Goal: Task Accomplishment & Management: Manage account settings

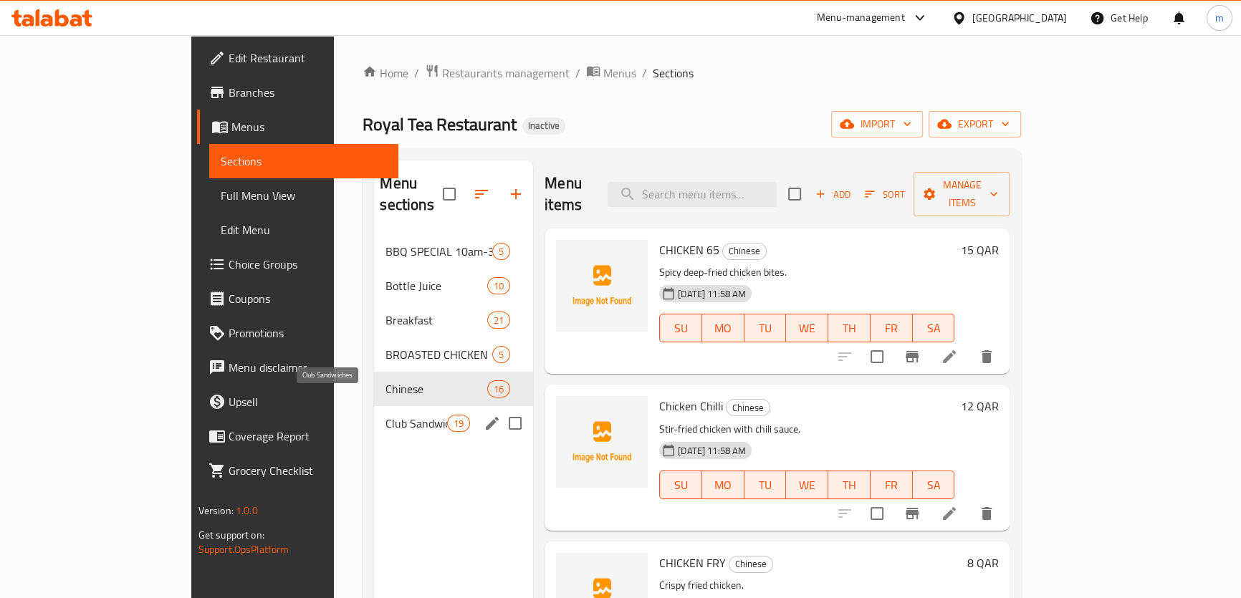
click at [385, 415] on span "Club Sandwiches" at bounding box center [415, 423] width 61 height 17
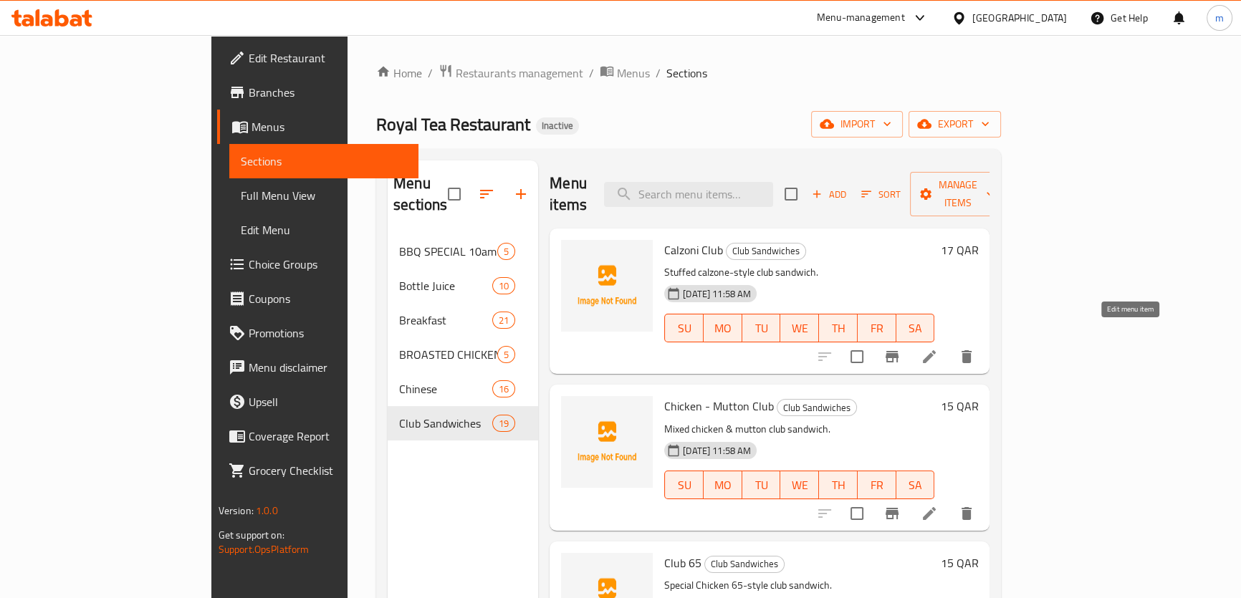
click at [938, 348] on icon at bounding box center [929, 356] width 17 height 17
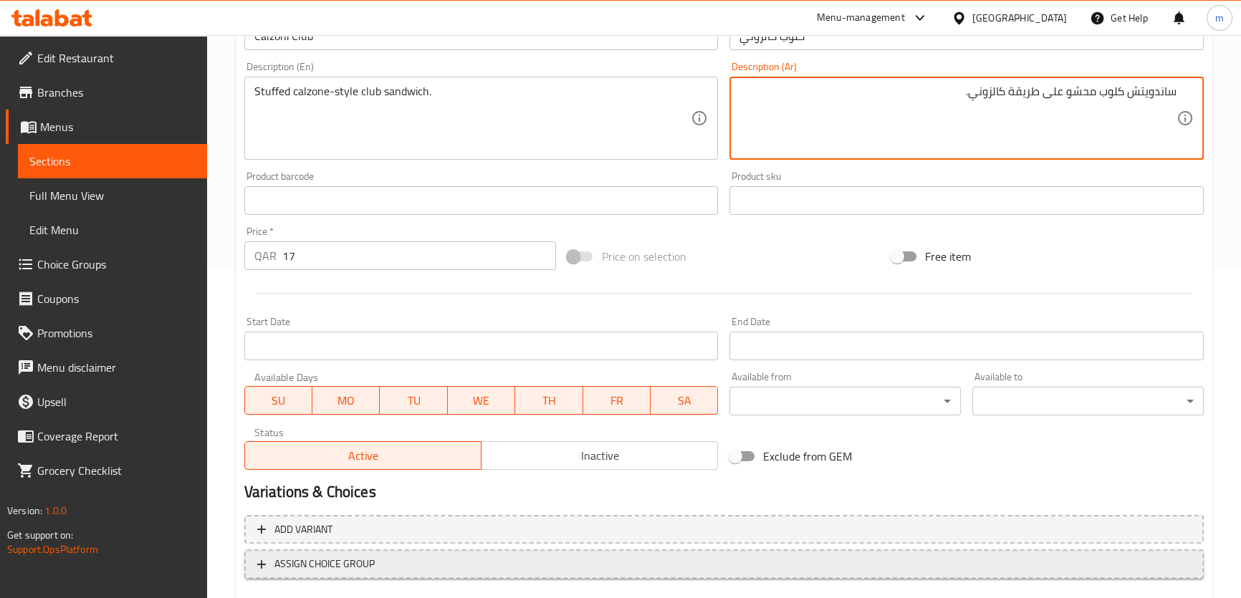
scroll to position [413, 0]
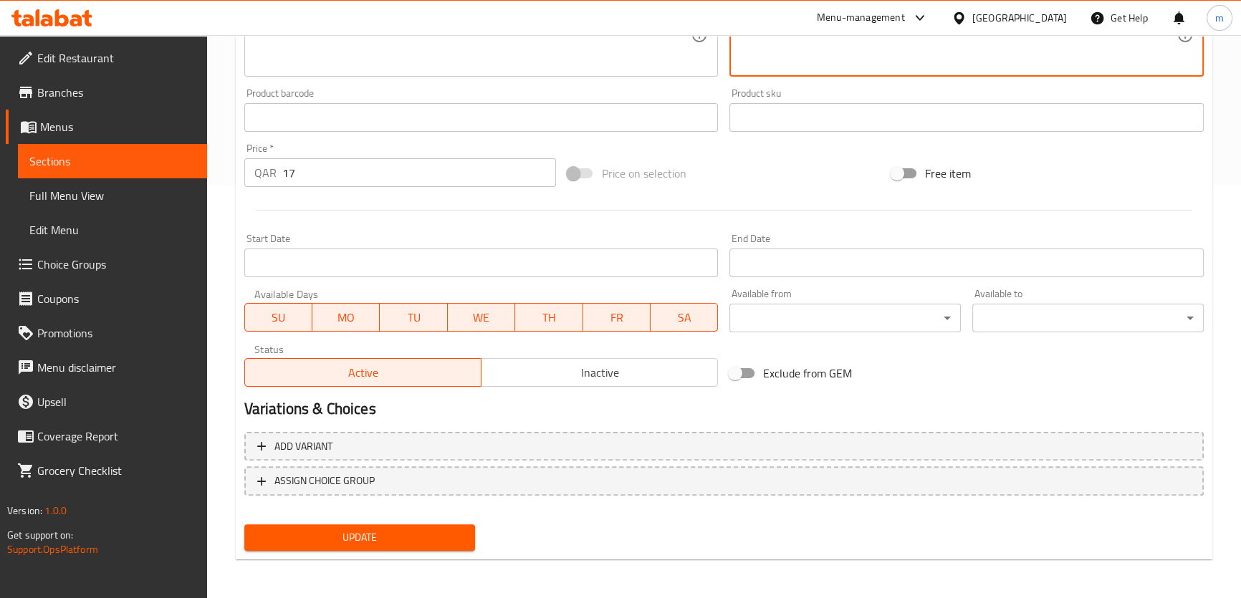
click at [385, 545] on button "Update" at bounding box center [359, 537] width 231 height 27
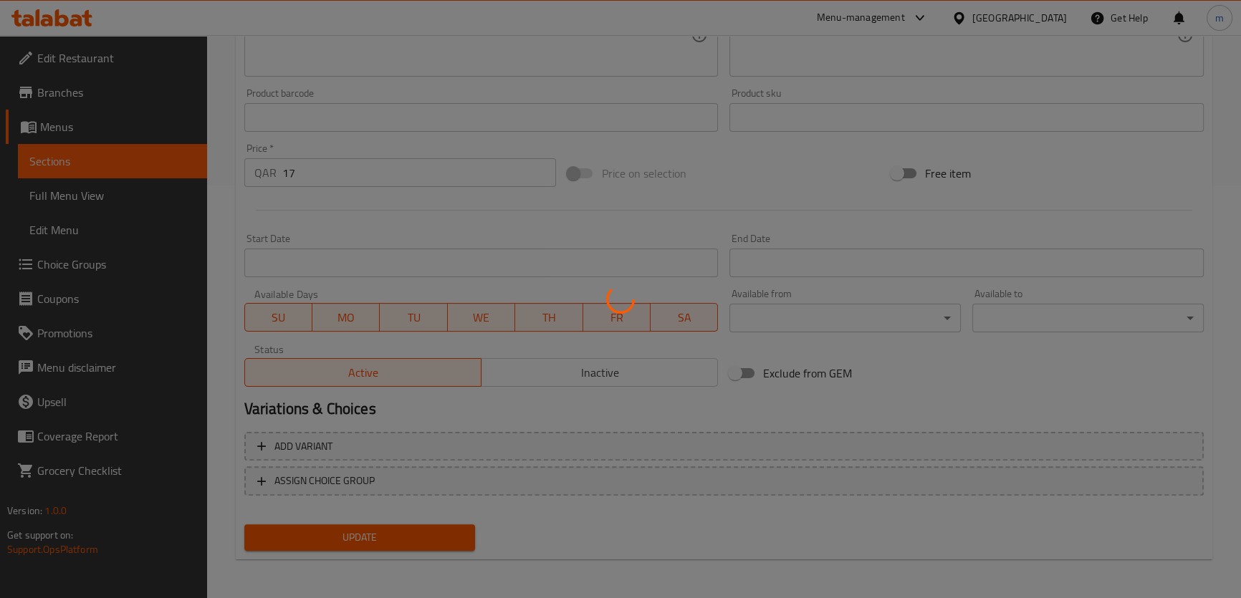
scroll to position [0, 0]
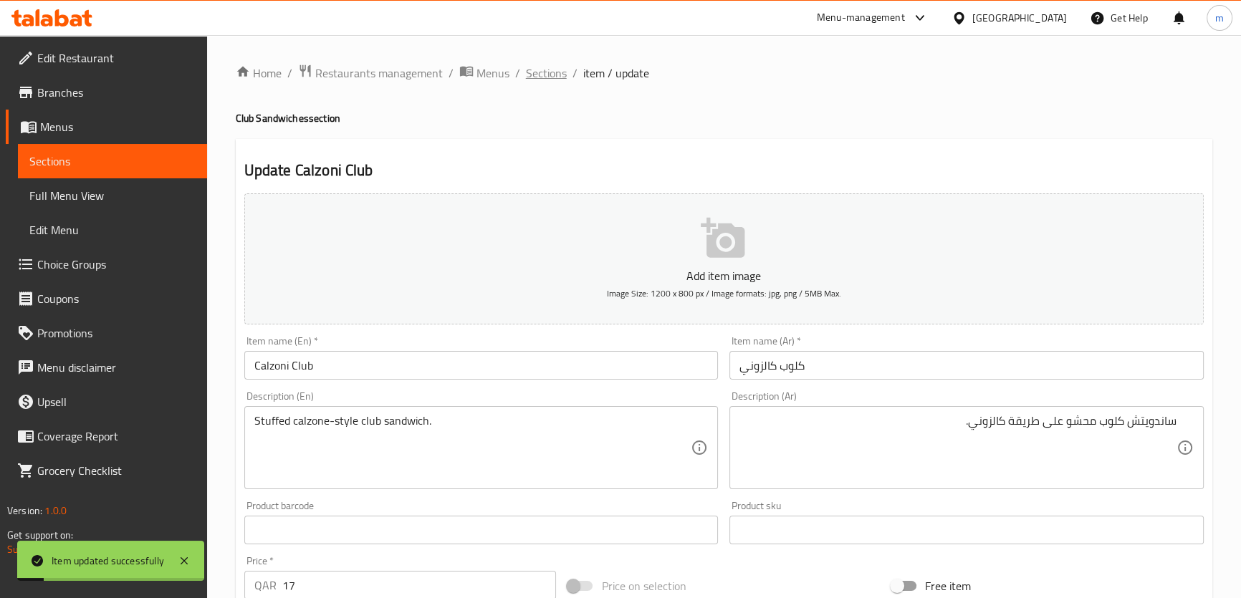
click at [544, 67] on span "Sections" at bounding box center [546, 72] width 41 height 17
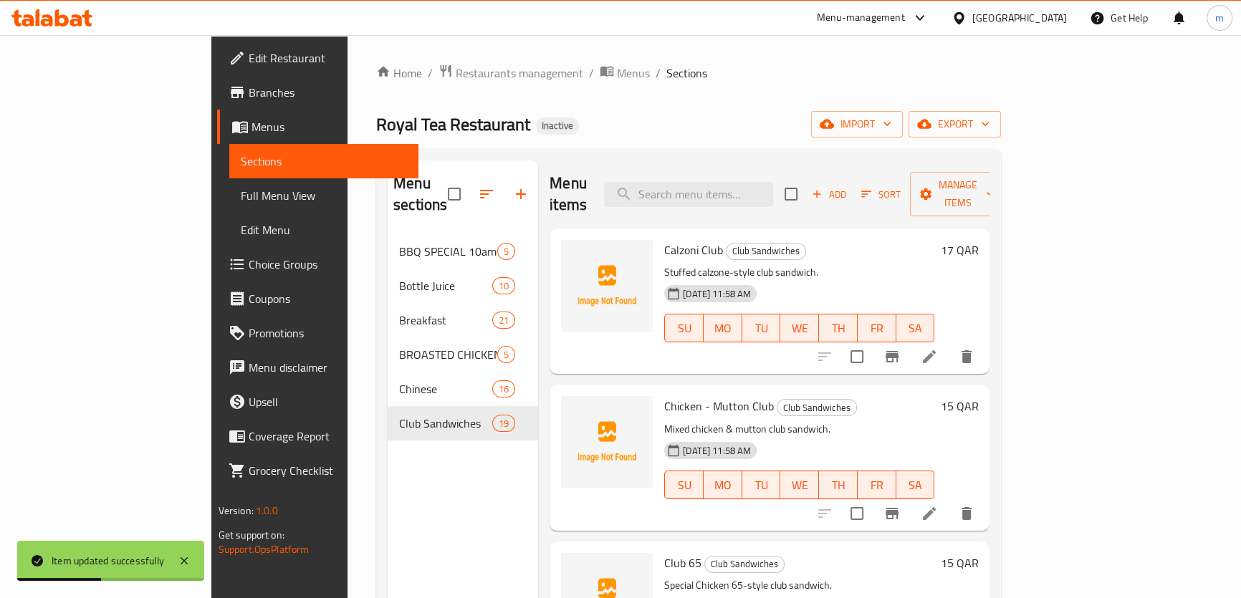
click at [949, 502] on li at bounding box center [929, 514] width 40 height 26
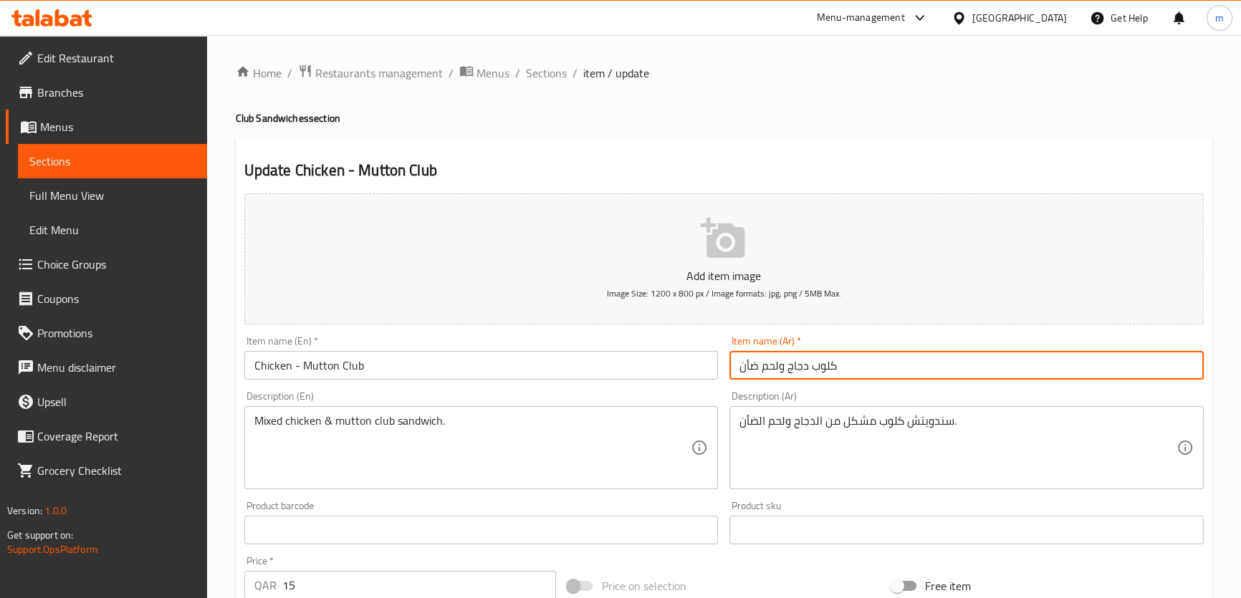
drag, startPoint x: 781, startPoint y: 363, endPoint x: 759, endPoint y: 368, distance: 22.1
click at [759, 368] on input "كلوب دجاج ولحم ضأن" at bounding box center [966, 365] width 474 height 29
type input "كلوب دجاج وضأن"
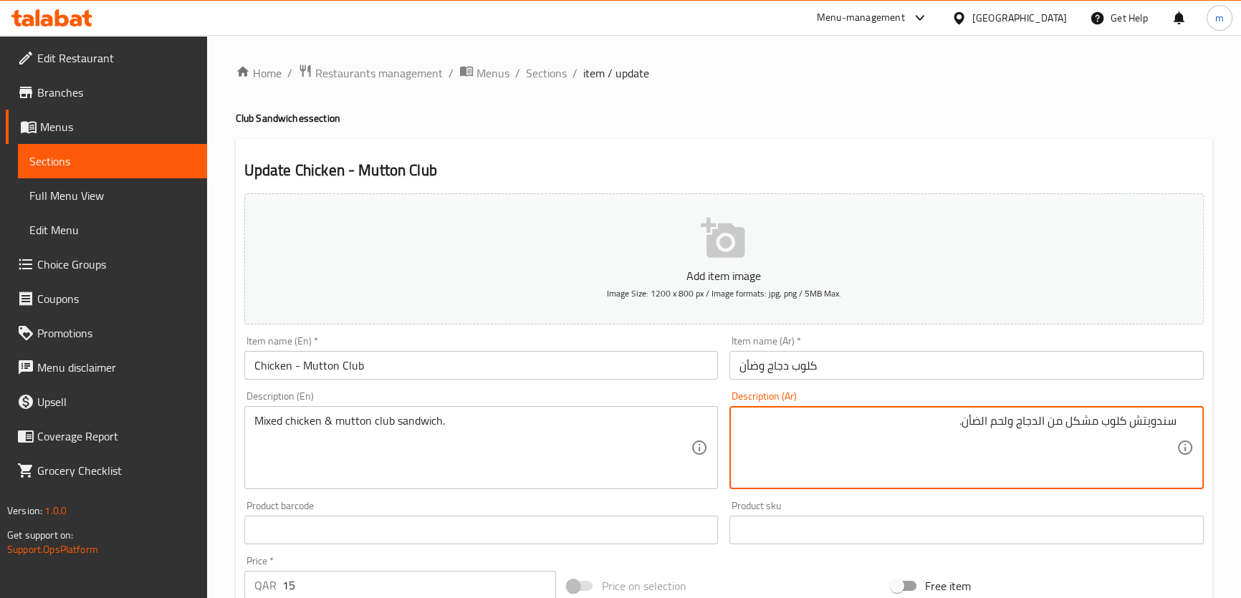
click at [1004, 426] on textarea "سندويتش كلوب مشكل من الدجاج ولحم الضأن." at bounding box center [957, 448] width 437 height 68
click at [1005, 426] on textarea "سندويتش كلوب مشكل من الدجاج ولحم الضأن." at bounding box center [957, 448] width 437 height 68
drag, startPoint x: 1009, startPoint y: 420, endPoint x: 992, endPoint y: 422, distance: 16.6
click at [992, 422] on textarea "سندويتش كلوب مشكل من الدجاج ولحم الضأن." at bounding box center [957, 448] width 437 height 68
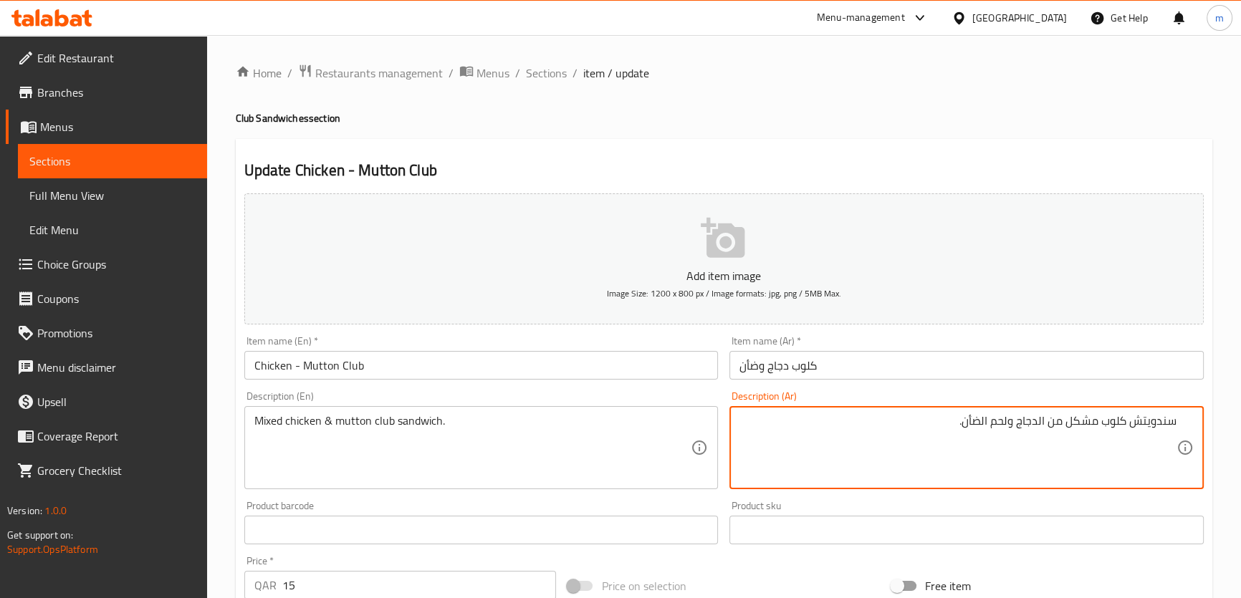
click at [1039, 431] on textarea "سندويتش كلوب مشكل من الدجاج ولحم الضأن." at bounding box center [957, 448] width 437 height 68
drag, startPoint x: 1010, startPoint y: 421, endPoint x: 994, endPoint y: 424, distance: 16.2
click at [994, 424] on textarea "سندويتش كلوب مشكل من الدجاج ولحم الضأن." at bounding box center [957, 448] width 437 height 68
type textarea "سندويتش كلوب مشكل من الدجاج و الضأن."
click at [868, 365] on input "كلوب دجاج وضأن" at bounding box center [966, 365] width 474 height 29
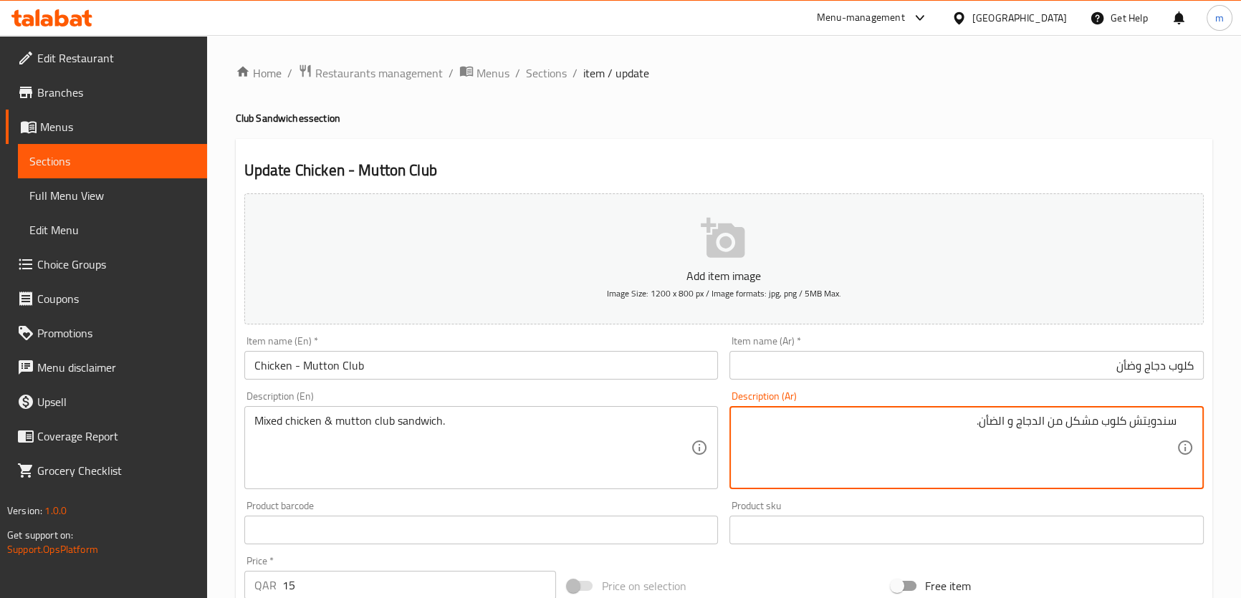
click at [939, 450] on textarea "سندويتش كلوب مشكل من الدجاج و الضأن." at bounding box center [957, 448] width 437 height 68
click at [559, 160] on h2 "Update Chicken - Mutton Club" at bounding box center [723, 170] width 959 height 21
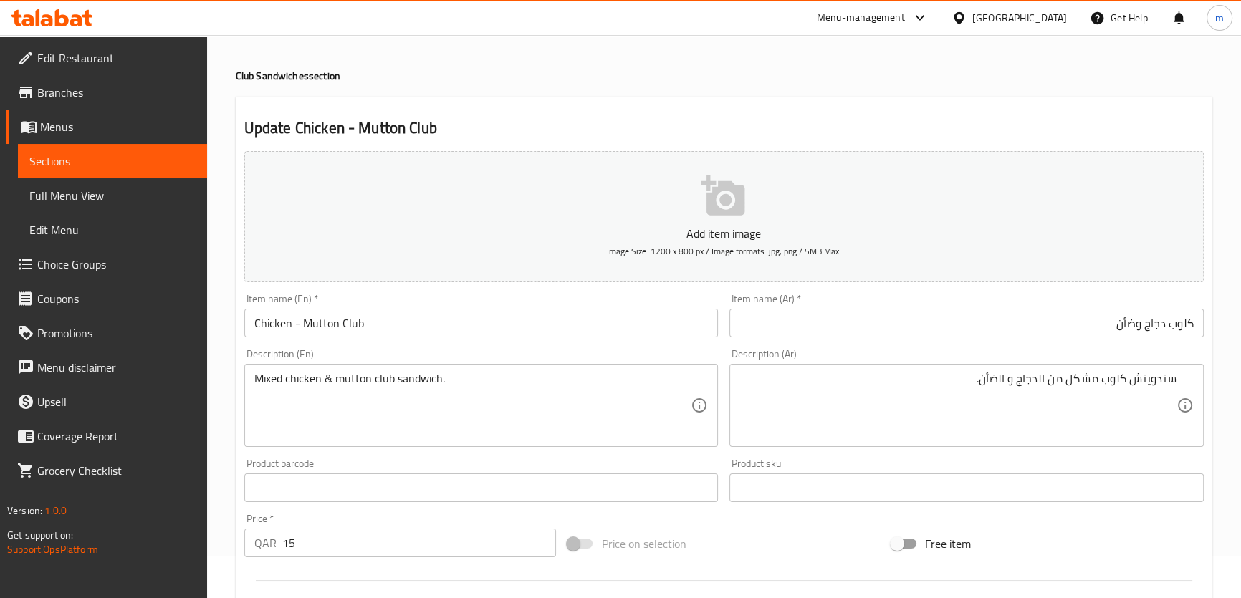
scroll to position [64, 0]
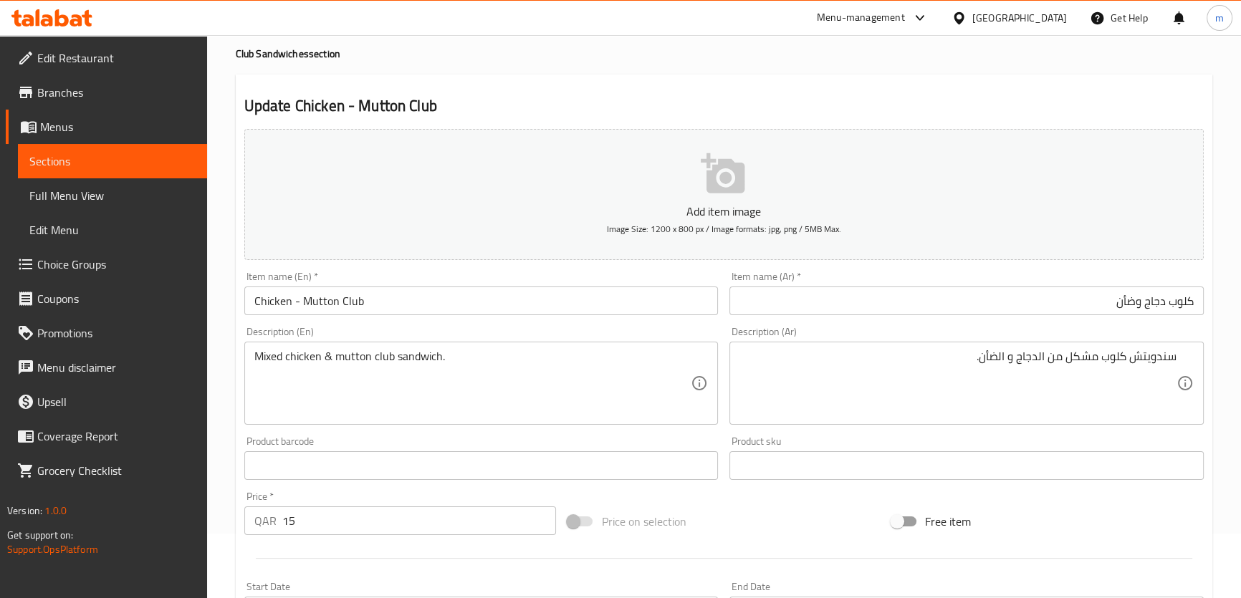
click at [523, 75] on div "Update Chicken - Mutton Club Add item image Image Size: 1200 x 800 px / Image f…" at bounding box center [724, 492] width 976 height 834
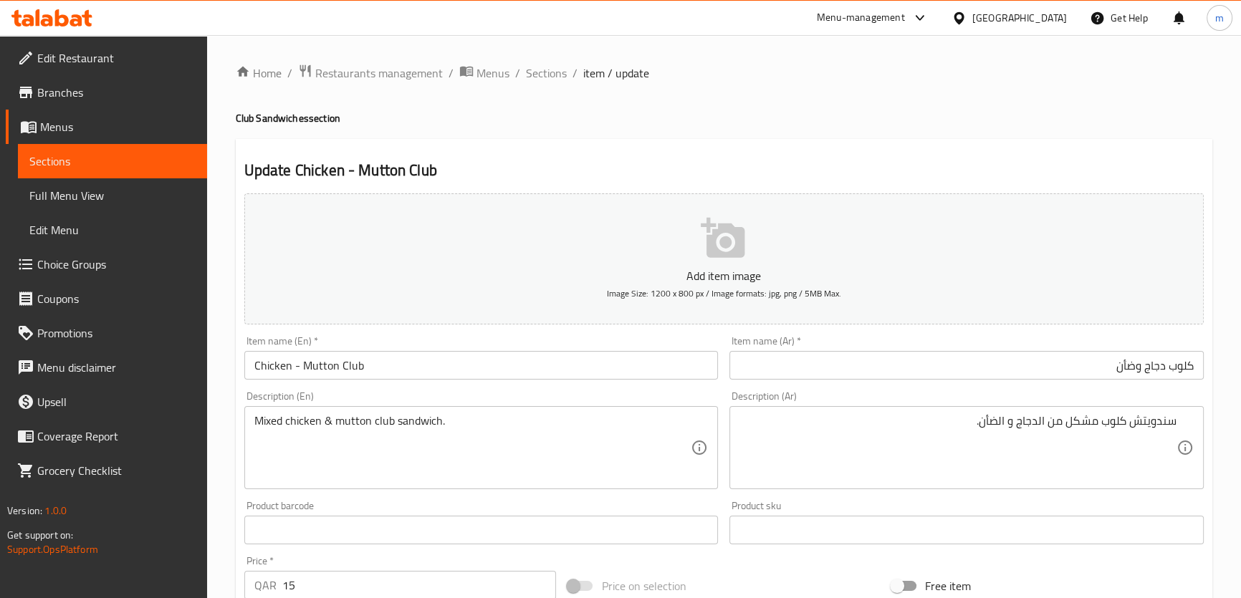
click at [391, 145] on div "Update Chicken - Mutton Club Add item image Image Size: 1200 x 800 px / Image f…" at bounding box center [724, 556] width 976 height 834
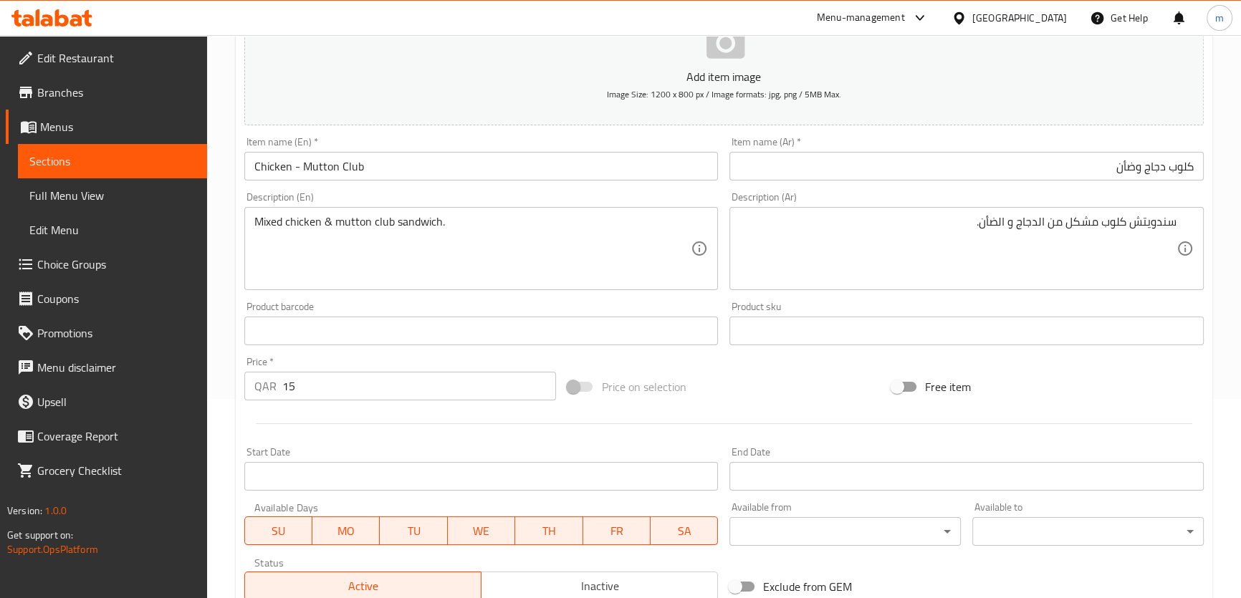
scroll to position [413, 0]
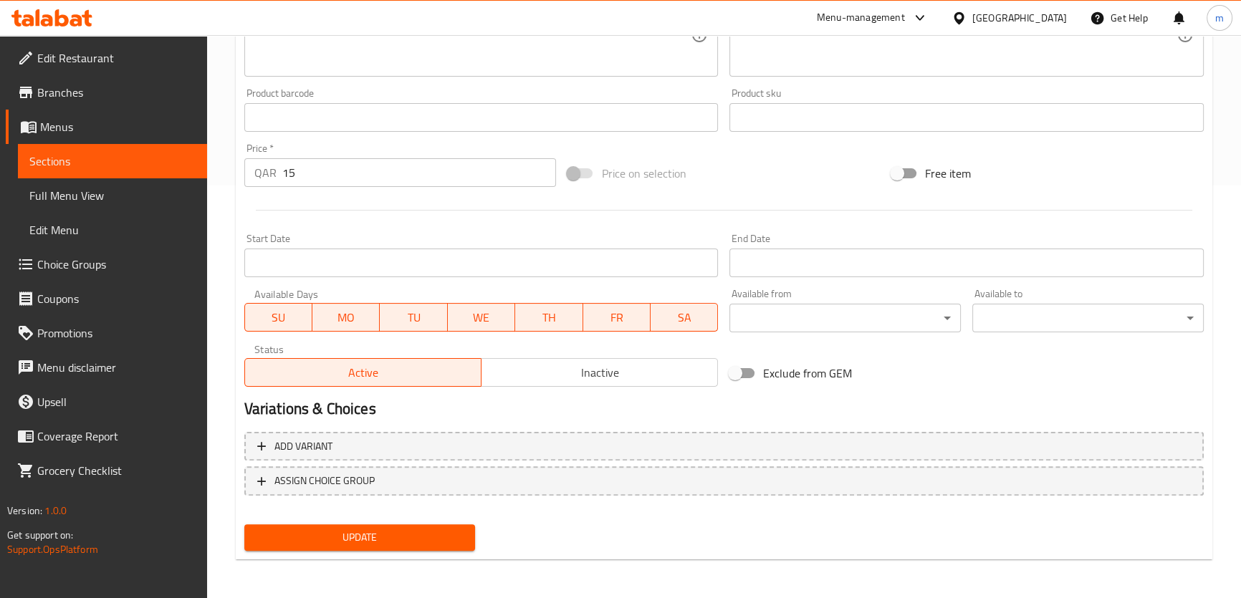
click at [406, 556] on div "Update Chicken - Mutton Club Add item image Image Size: 1200 x 800 px / Image f…" at bounding box center [724, 143] width 976 height 834
click at [403, 539] on span "Update" at bounding box center [360, 538] width 208 height 18
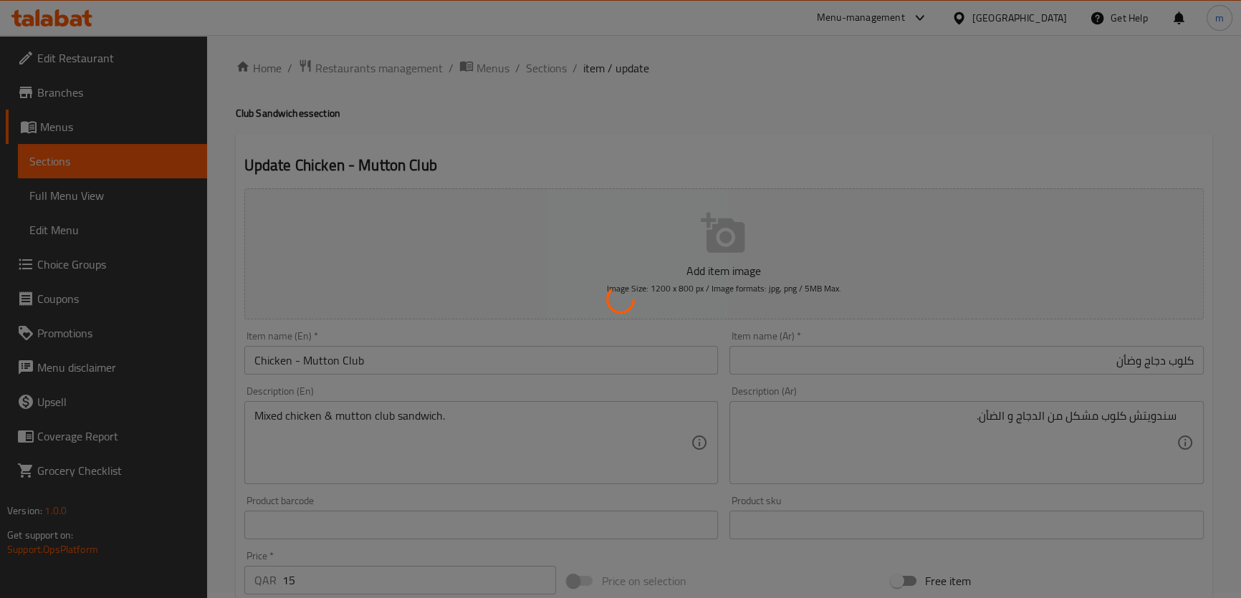
scroll to position [0, 0]
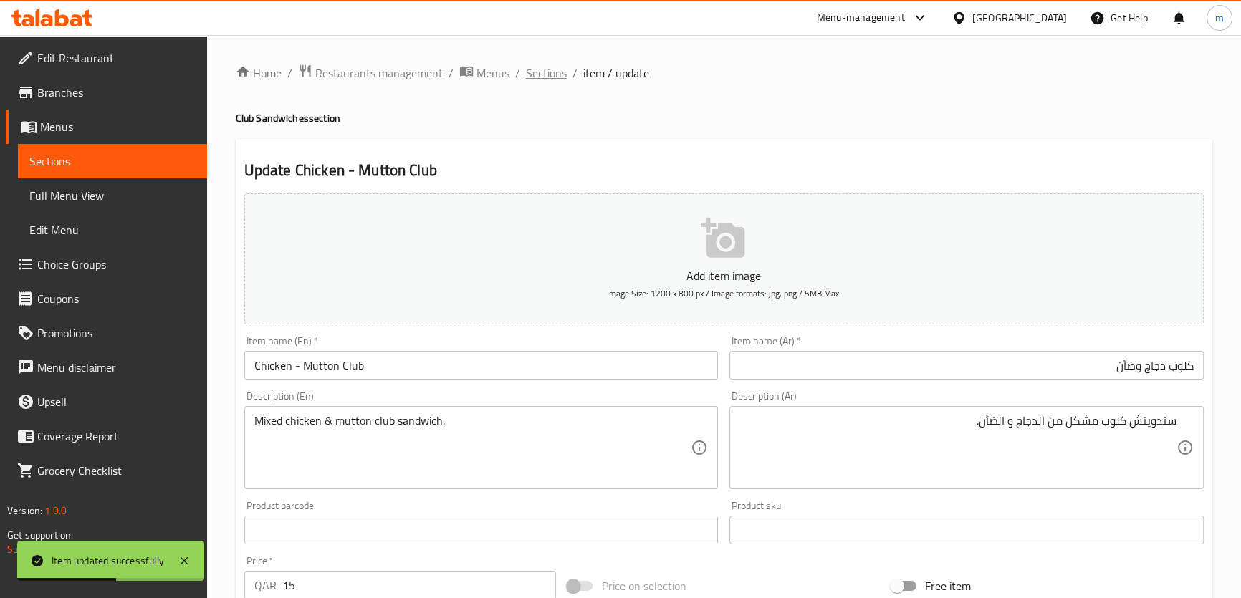
click at [552, 77] on span "Sections" at bounding box center [546, 72] width 41 height 17
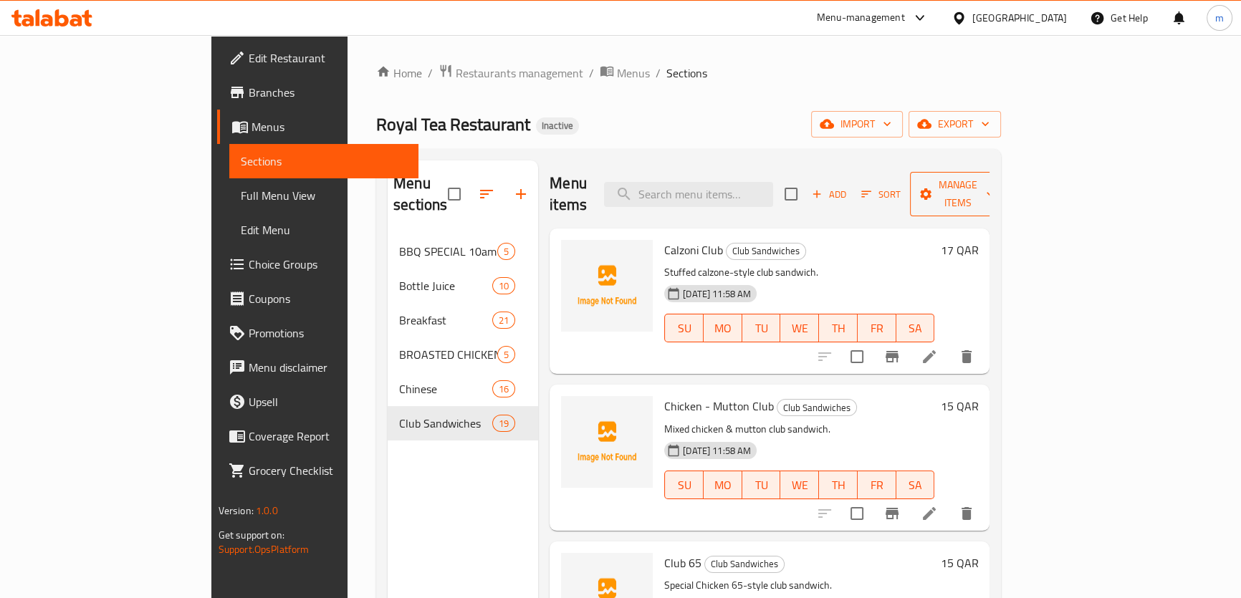
click at [1006, 193] on button "Manage items" at bounding box center [958, 194] width 96 height 44
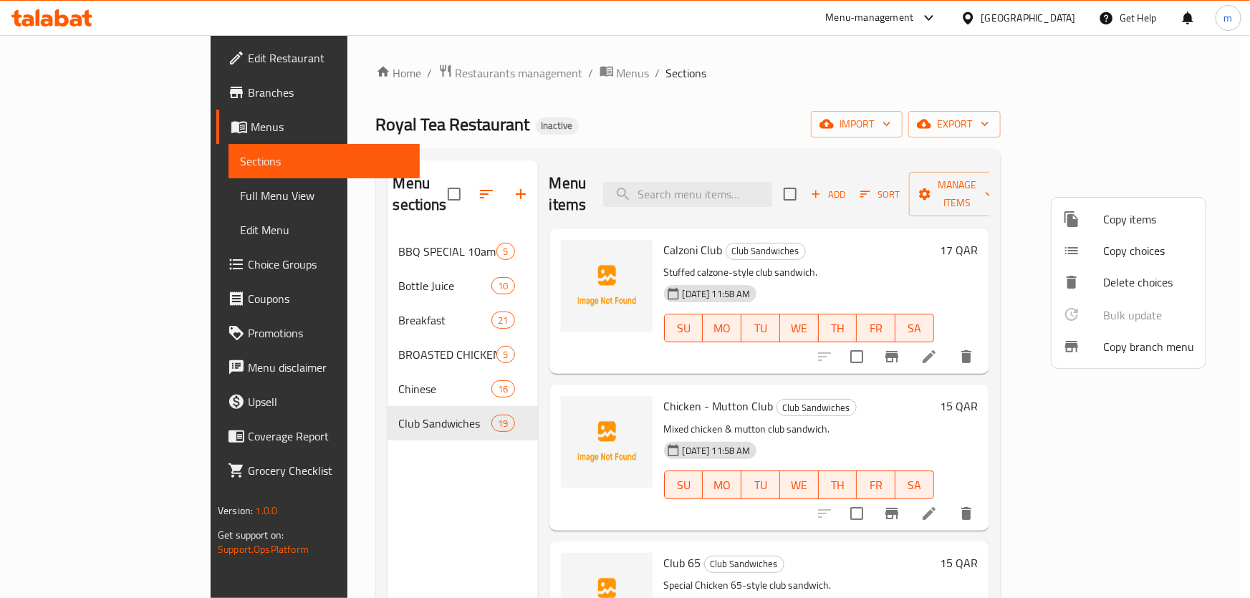
click at [422, 552] on div at bounding box center [625, 299] width 1250 height 598
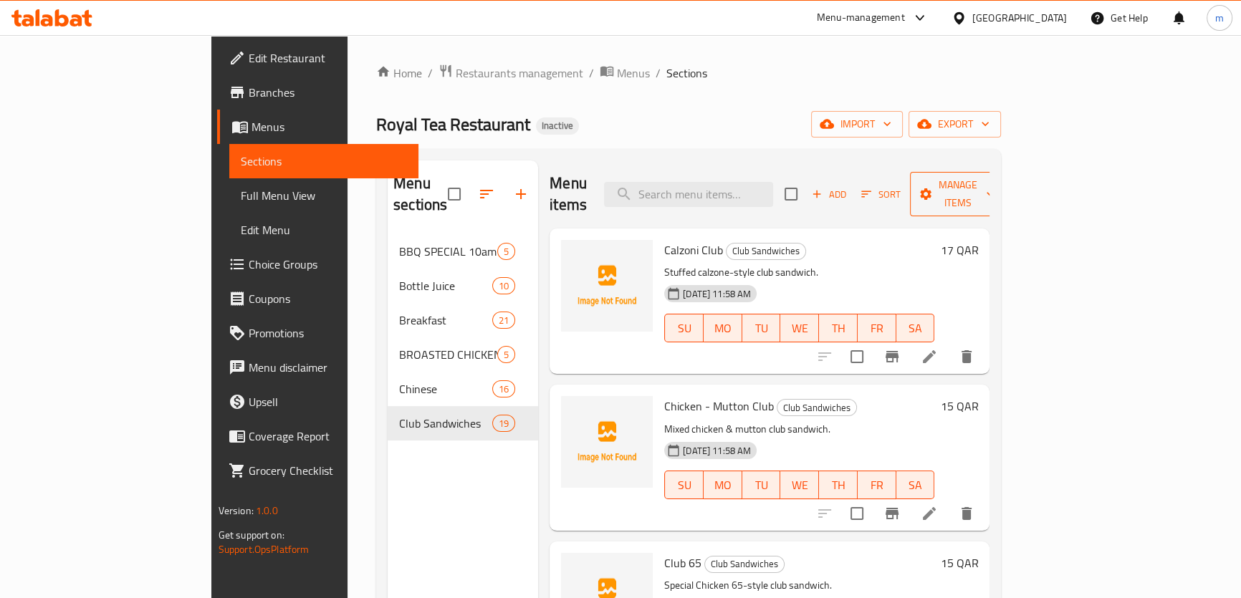
click at [1006, 193] on button "Manage items" at bounding box center [958, 194] width 96 height 44
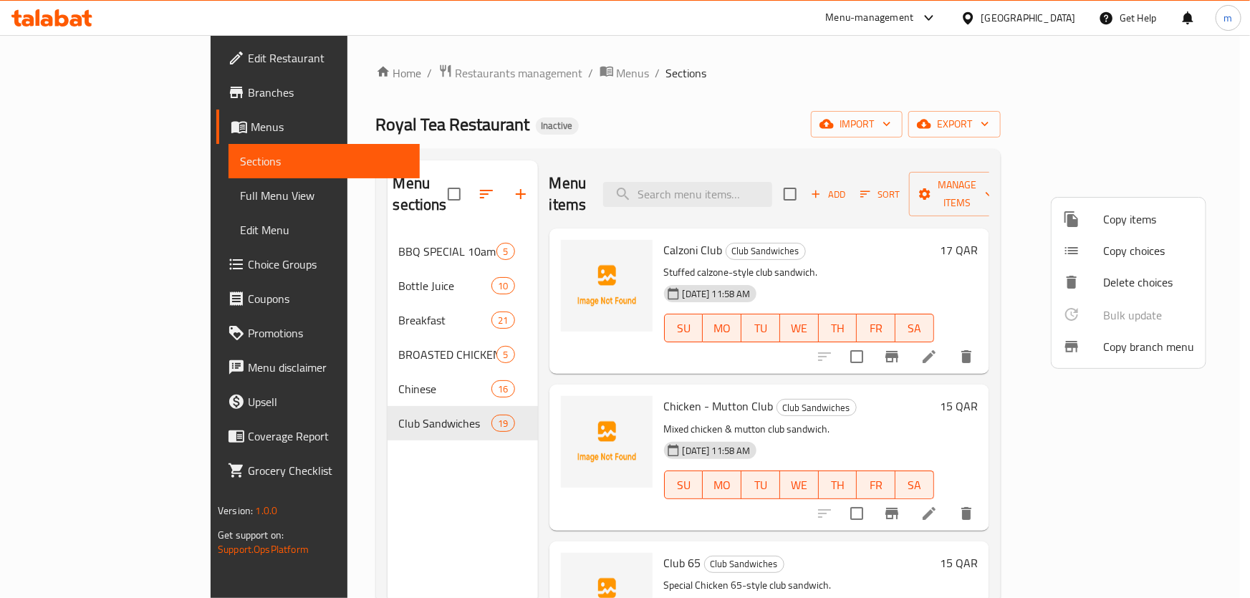
click at [1138, 350] on span "Copy branch menu" at bounding box center [1148, 346] width 91 height 17
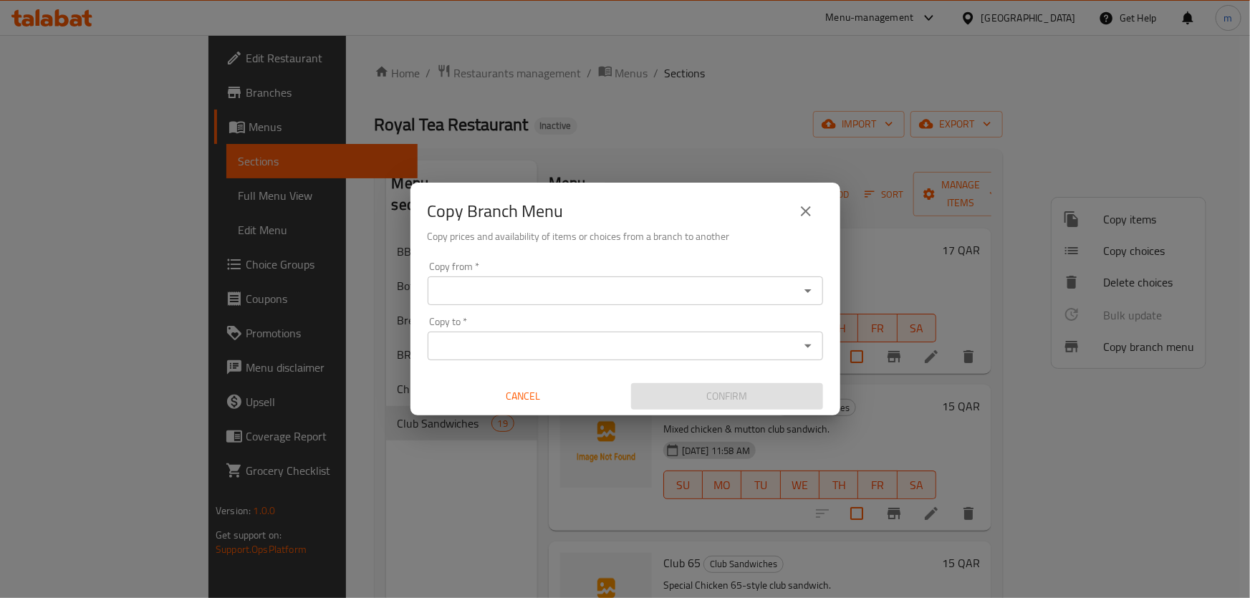
click at [603, 287] on input "Copy from   *" at bounding box center [613, 291] width 363 height 20
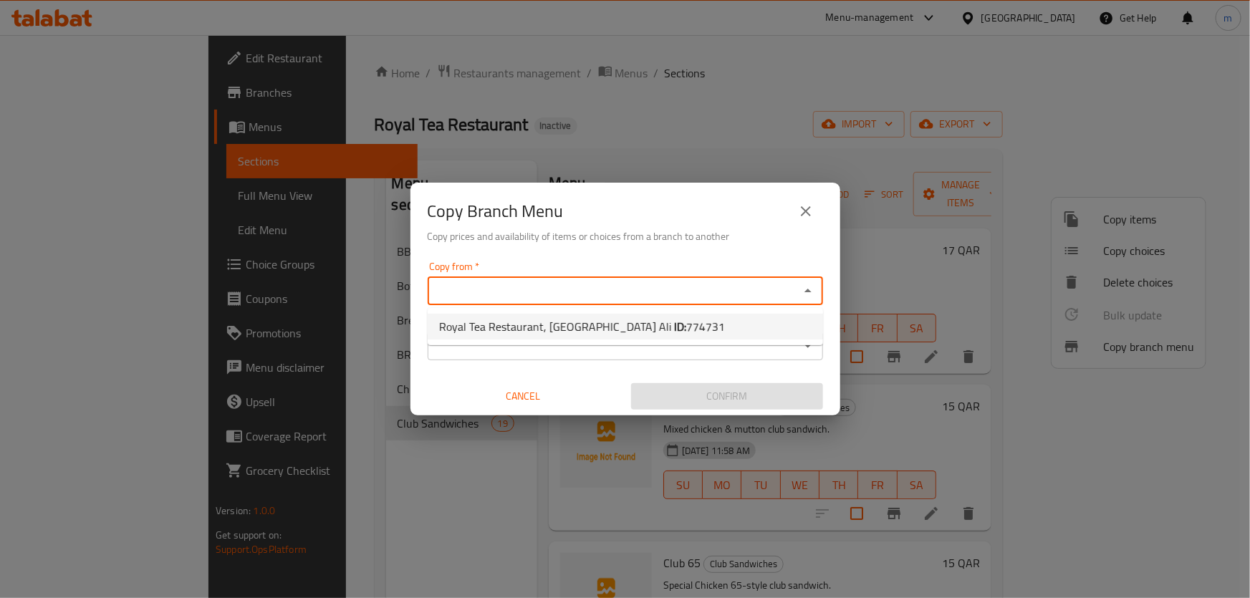
click at [609, 329] on span "Royal Tea Restaurant, [GEOGRAPHIC_DATA] Ali ID: 774731" at bounding box center [582, 326] width 286 height 17
type input "Royal Tea Restaurant, [GEOGRAPHIC_DATA] Ali"
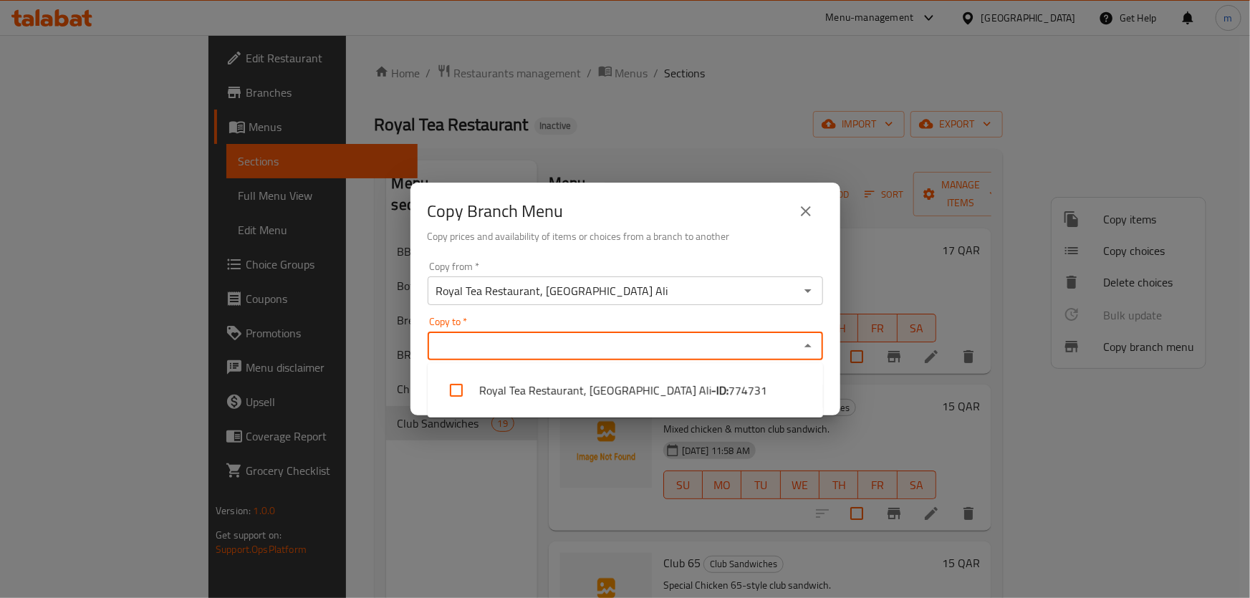
click at [669, 347] on input "Copy to   *" at bounding box center [613, 346] width 363 height 20
click at [629, 398] on li "Royal Tea Restaurant, [GEOGRAPHIC_DATA] Ali - ID: 774731" at bounding box center [625, 390] width 395 height 43
checkbox input "true"
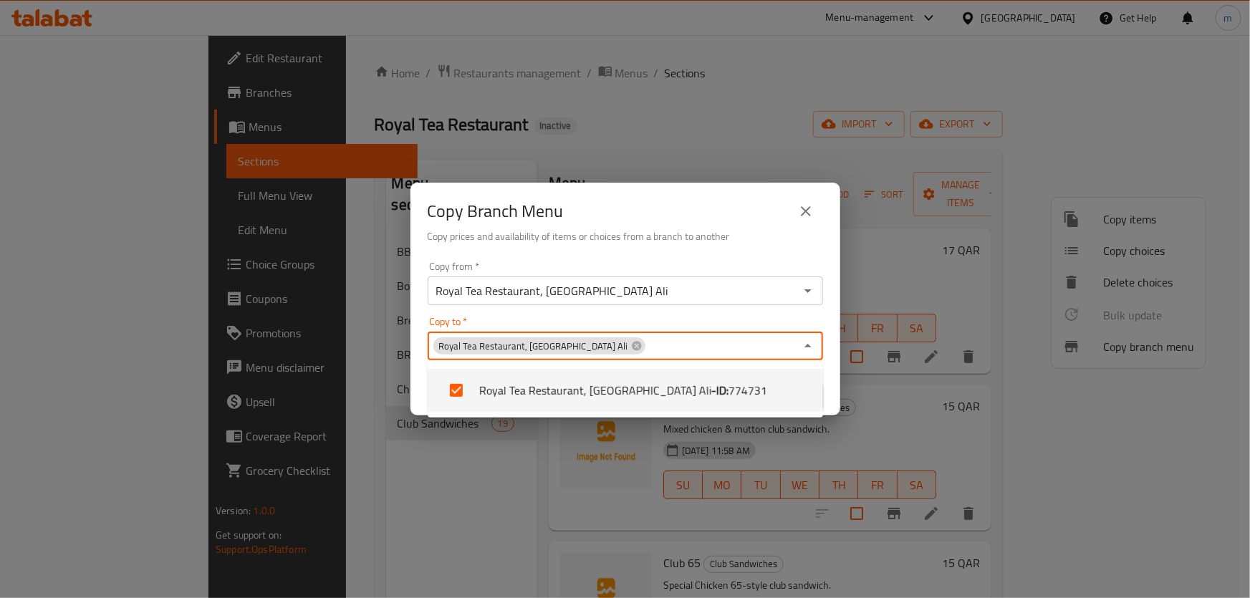
click at [620, 321] on div "Copy to   * Royal Tea Restaurant, [GEOGRAPHIC_DATA] Ali Copy to *" at bounding box center [625, 339] width 395 height 44
click at [622, 321] on div "Copy to   * Royal Tea Restaurant, [GEOGRAPHIC_DATA] Ali Copy to *" at bounding box center [625, 339] width 395 height 44
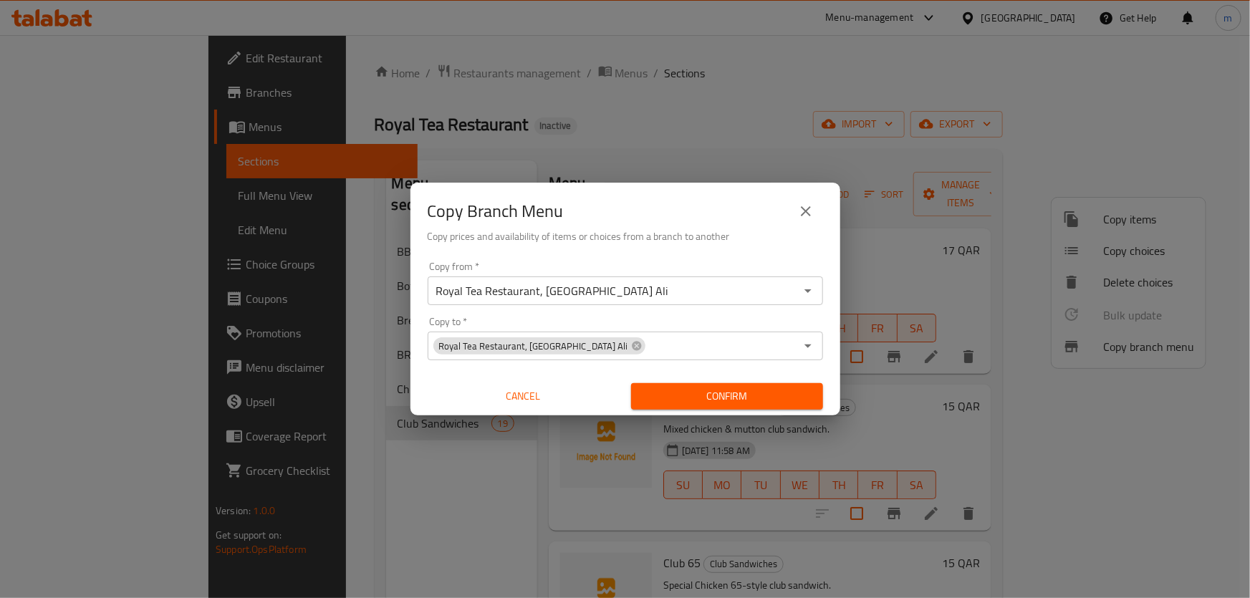
click at [824, 312] on div "Copy from   * Royal Tea Restaurant, [GEOGRAPHIC_DATA] Ali Copy from * Copy to  …" at bounding box center [625, 336] width 430 height 160
click at [759, 325] on div "Copy to   * Royal Tea Restaurant, [GEOGRAPHIC_DATA] Ali Copy to *" at bounding box center [625, 339] width 395 height 44
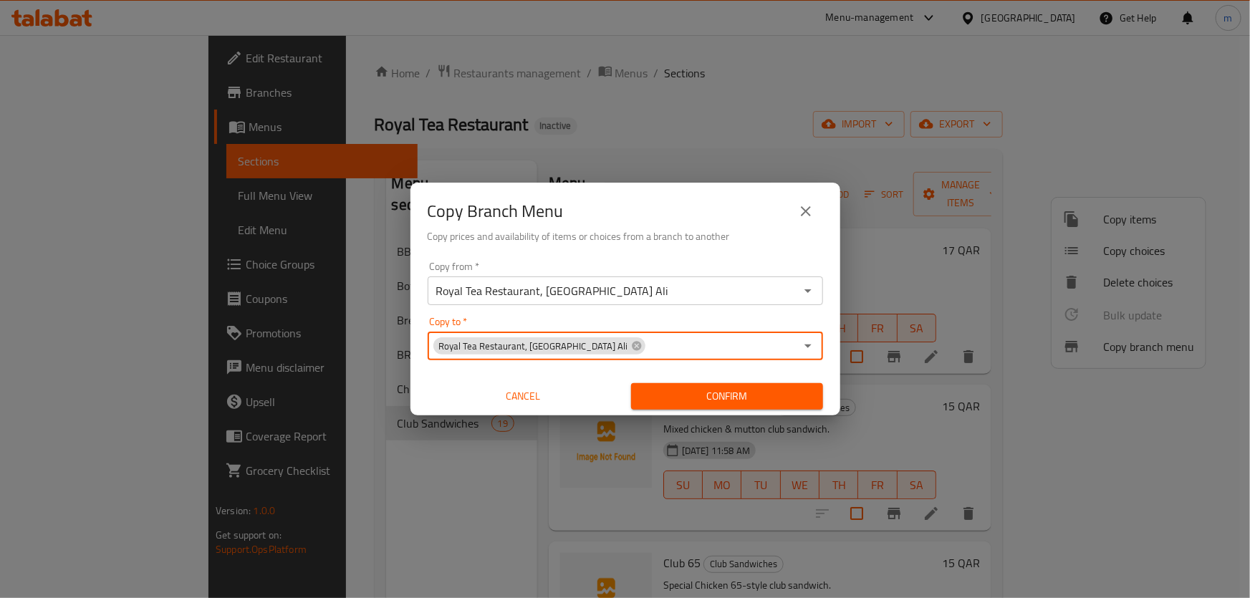
click at [809, 348] on icon "Open" at bounding box center [807, 345] width 17 height 17
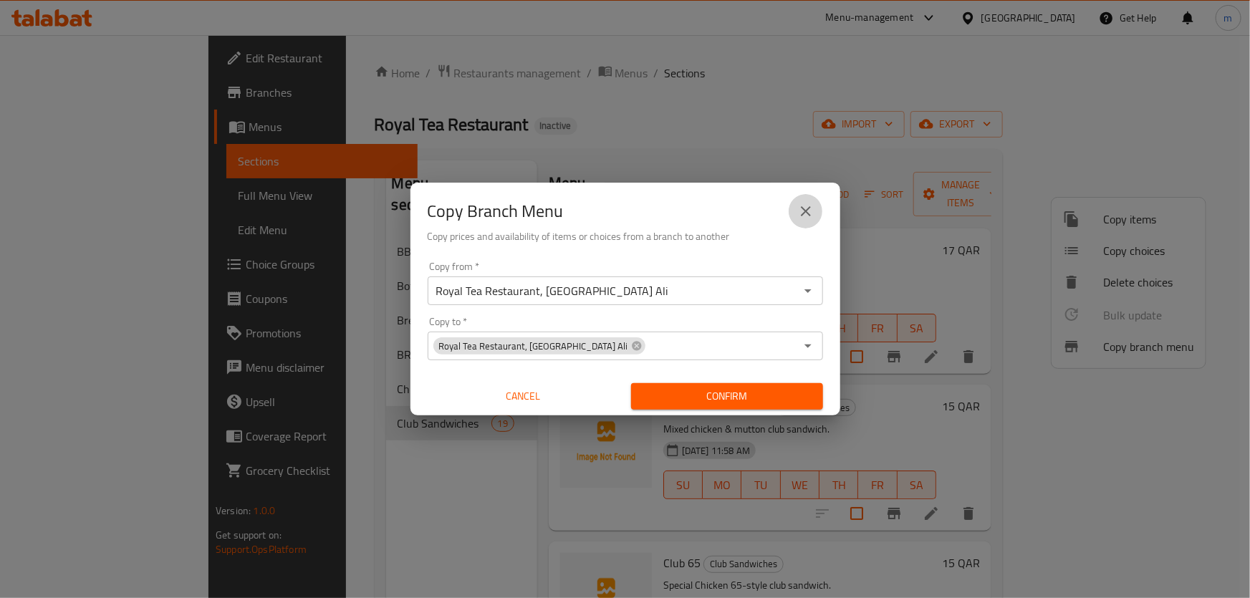
click at [815, 209] on button "close" at bounding box center [806, 211] width 34 height 34
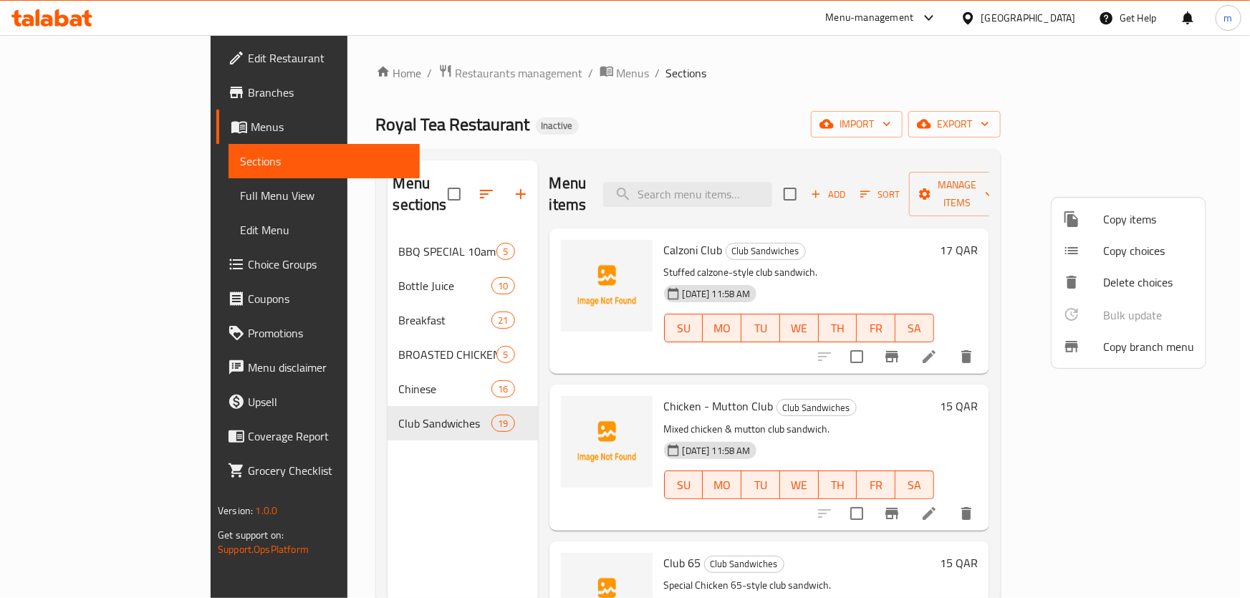
click at [628, 230] on div at bounding box center [625, 299] width 1250 height 598
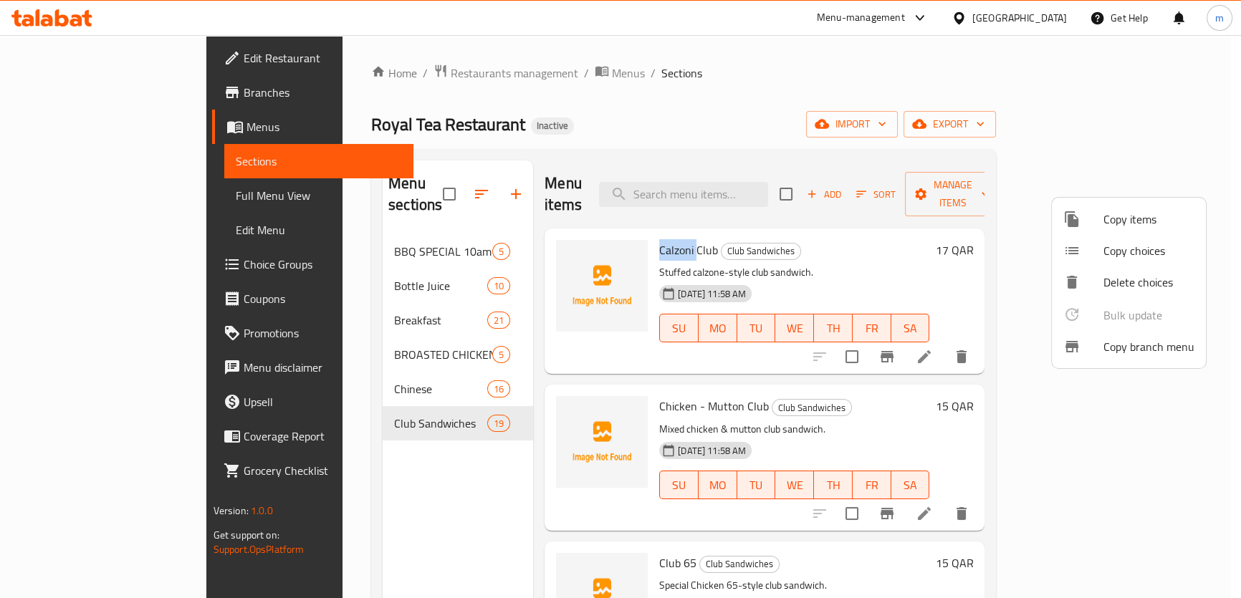
click at [659, 239] on span "Calzoni Club" at bounding box center [688, 249] width 59 height 21
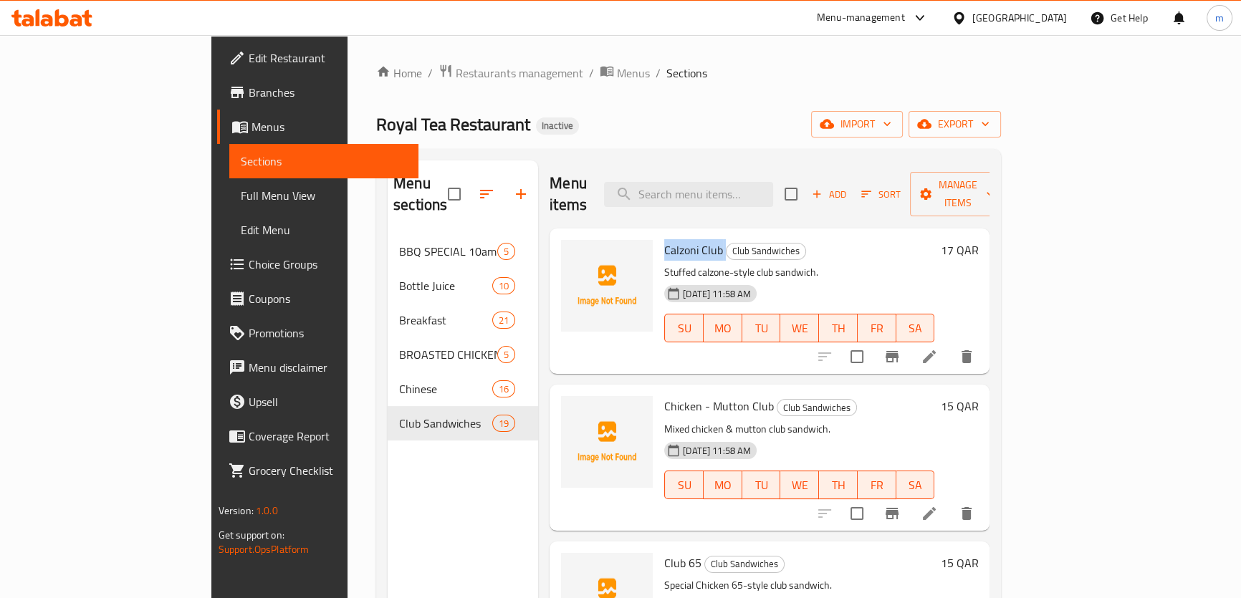
click at [664, 239] on span "Calzoni Club" at bounding box center [693, 249] width 59 height 21
copy h6 "Calzoni Club"
click at [938, 505] on icon at bounding box center [929, 513] width 17 height 17
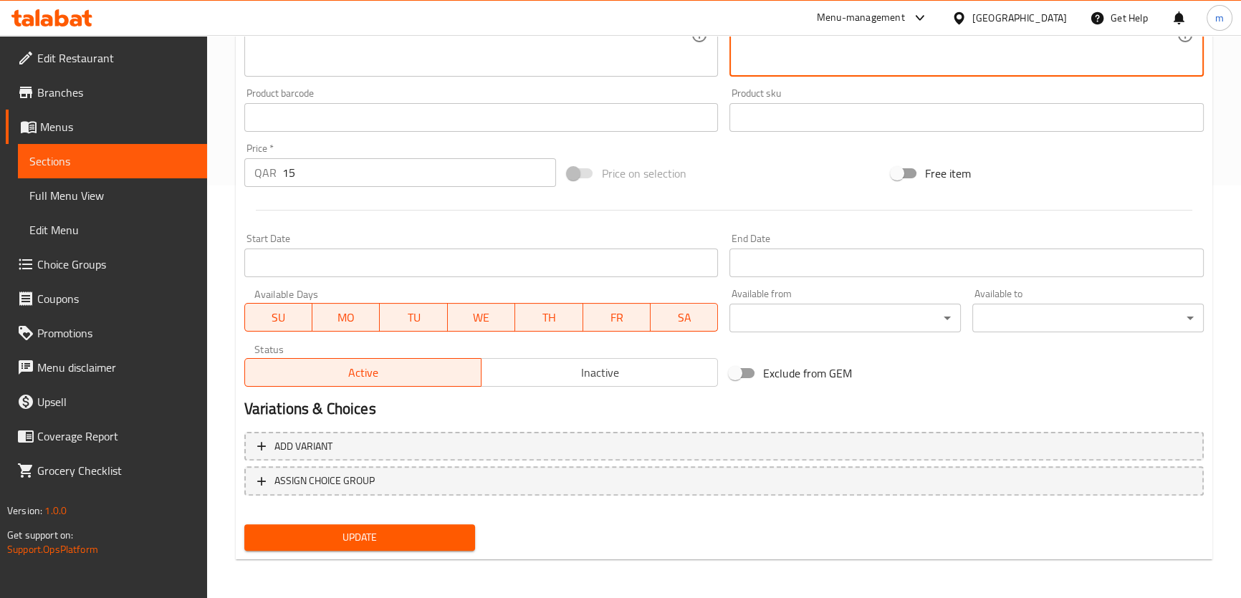
click at [344, 524] on button "Update" at bounding box center [359, 537] width 231 height 27
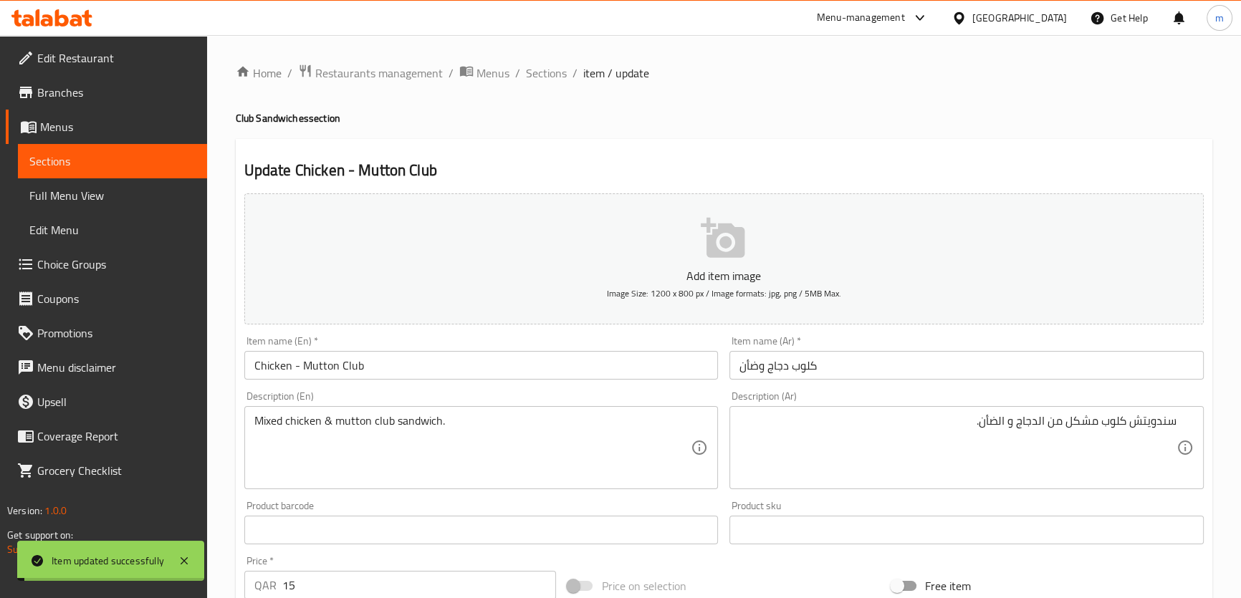
click at [546, 74] on span "Sections" at bounding box center [546, 72] width 41 height 17
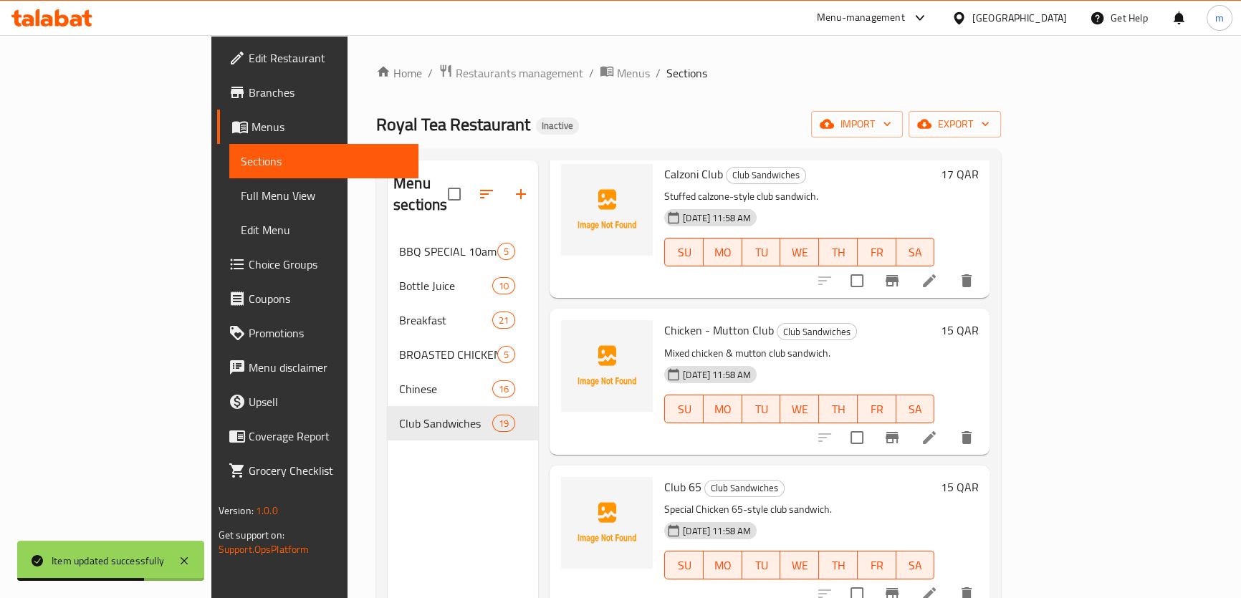
scroll to position [195, 0]
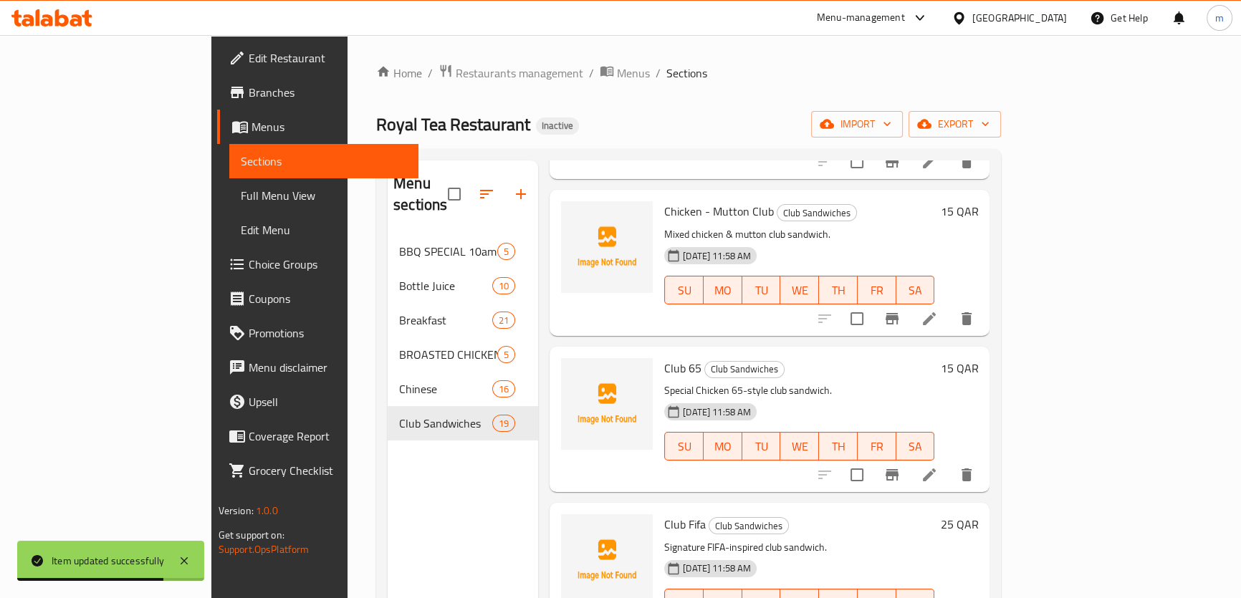
click at [936, 469] on icon at bounding box center [929, 475] width 13 height 13
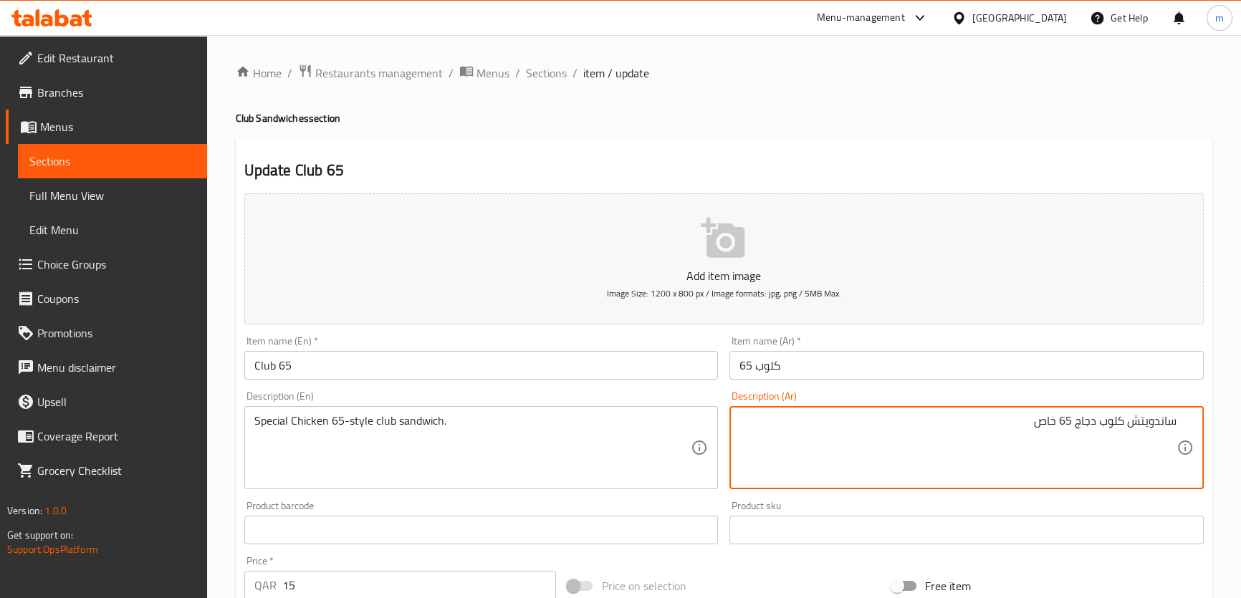
click at [1048, 420] on textarea "ساندويتش كلوب دجاج 65 خاص" at bounding box center [957, 448] width 437 height 68
click at [1048, 419] on textarea "ساندويتش كلوب دجاج 65 خاص" at bounding box center [957, 448] width 437 height 68
click at [1075, 423] on textarea "ساندويتش كلوب دجاج 65 سبيشيال" at bounding box center [957, 448] width 437 height 68
type textarea "ساندويتش كلوب دجاج علي طريقة 65 سبيشيال"
click at [844, 454] on textarea "ساندويتش كلوب دجاج علي طريقة 65 سبيشيال" at bounding box center [957, 448] width 437 height 68
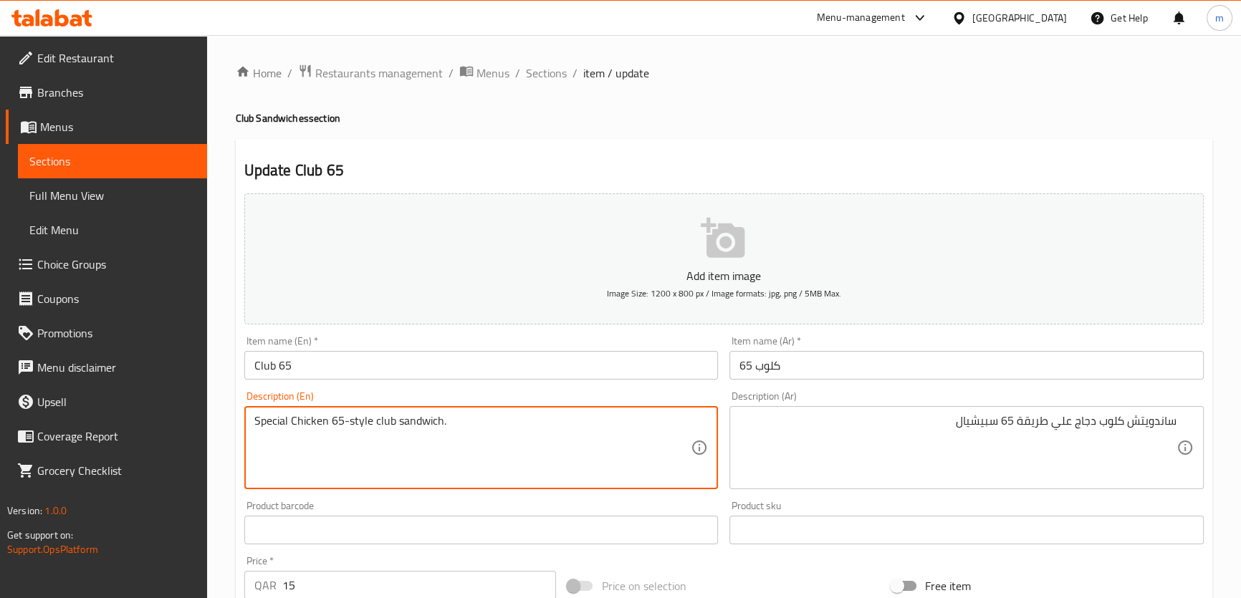
scroll to position [413, 0]
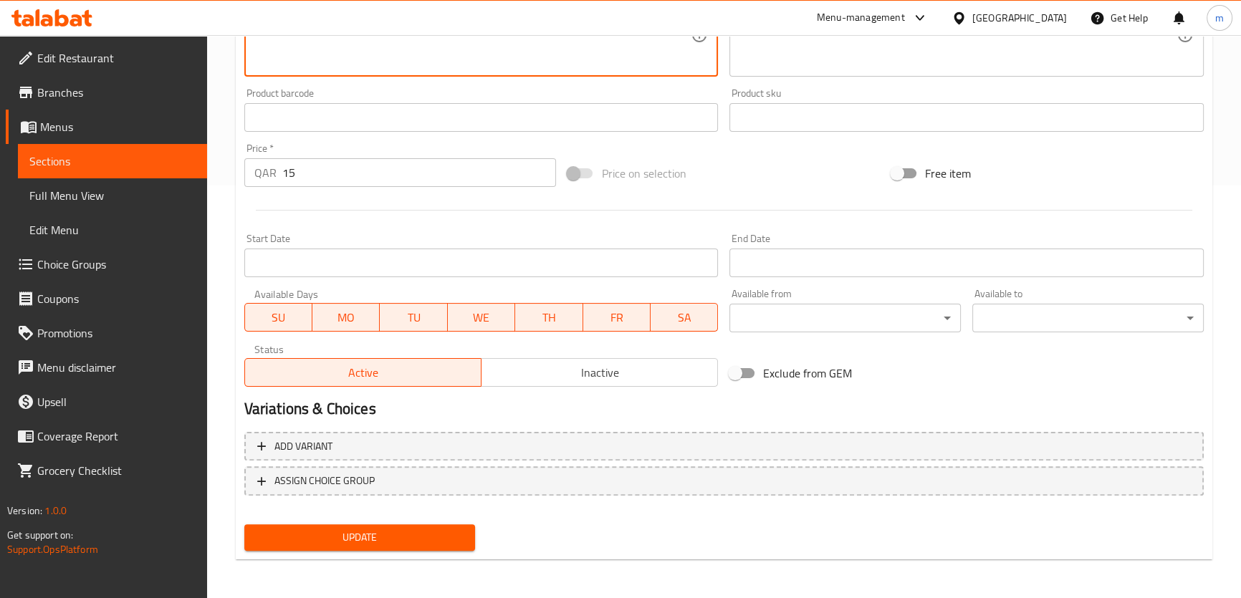
click at [444, 538] on span "Update" at bounding box center [360, 538] width 208 height 18
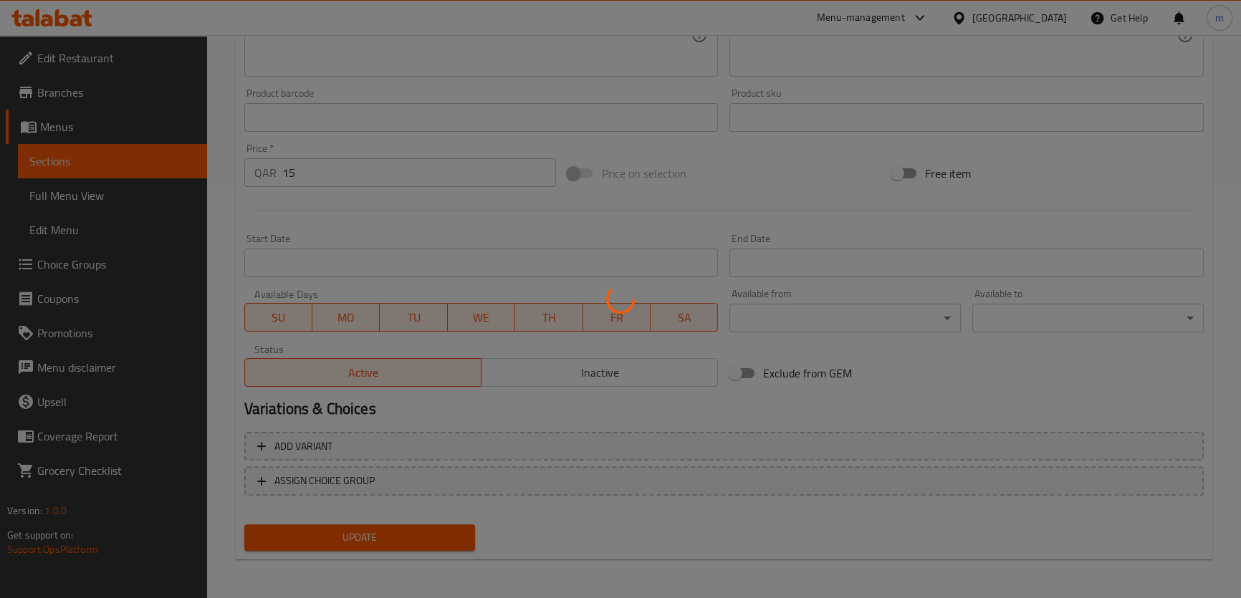
scroll to position [0, 0]
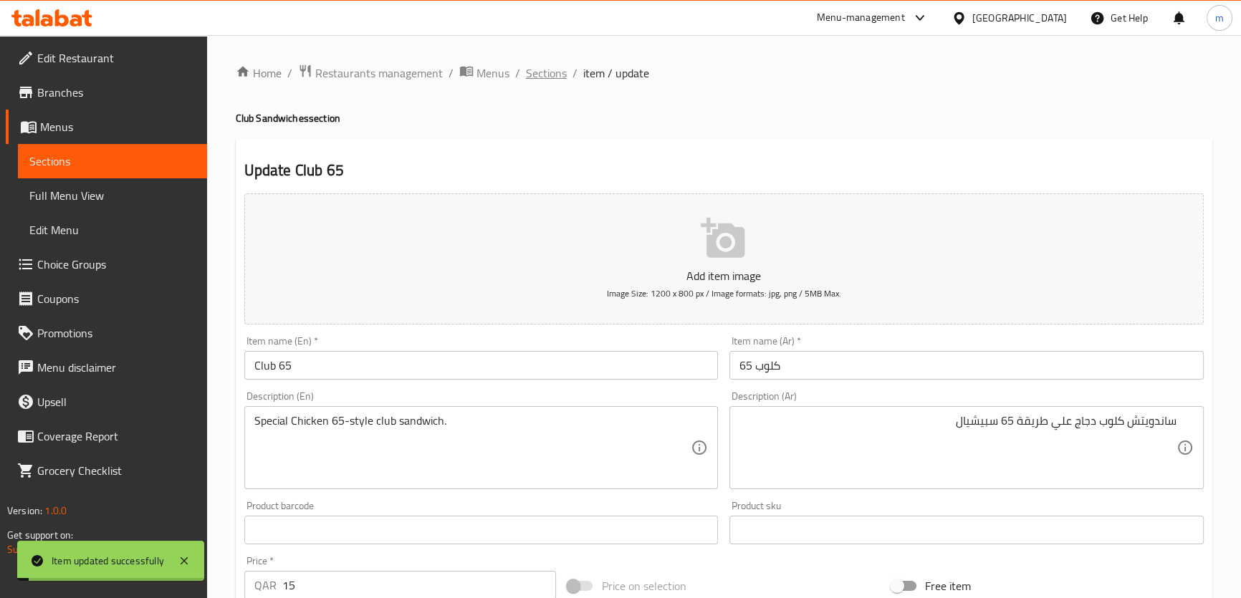
click at [547, 72] on span "Sections" at bounding box center [546, 72] width 41 height 17
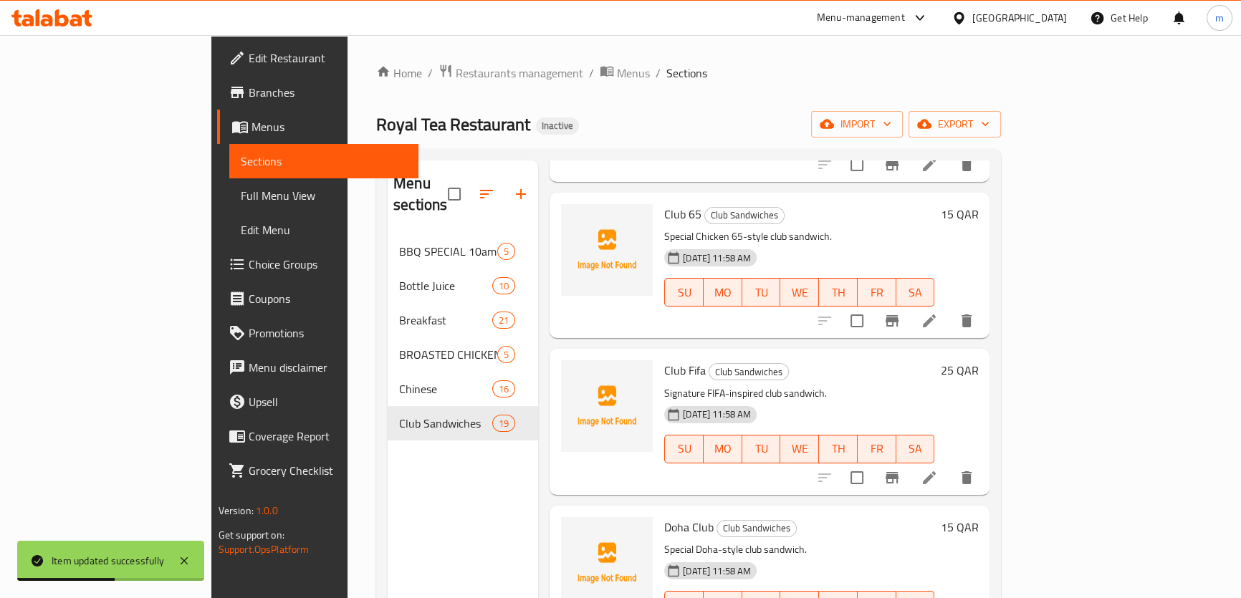
scroll to position [325, 0]
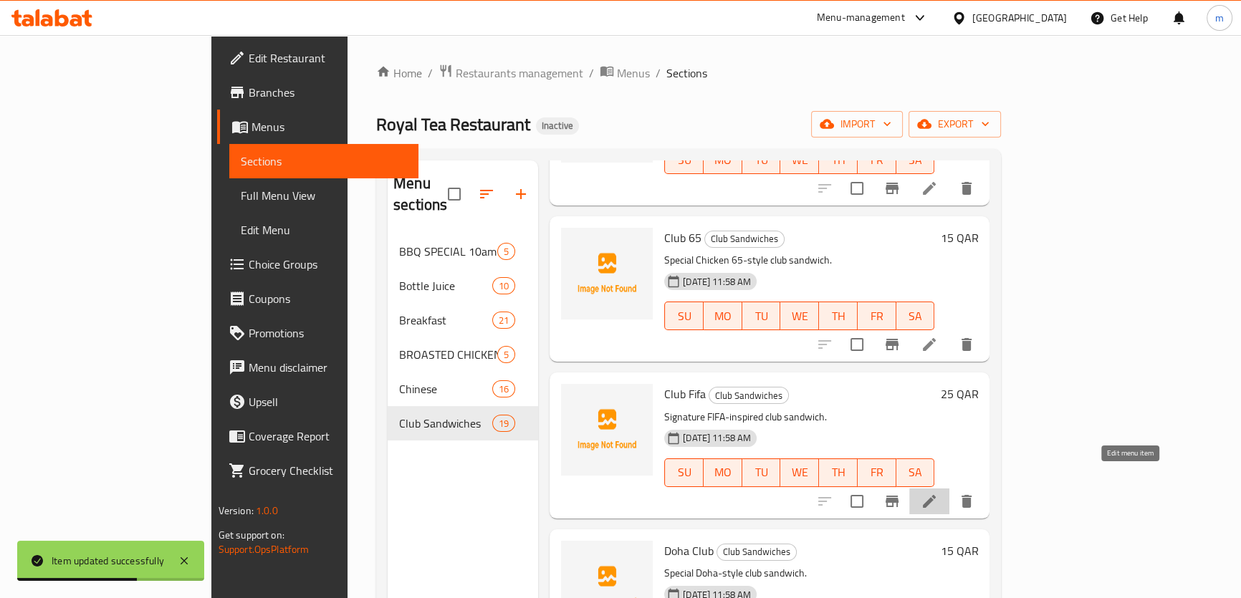
click at [938, 493] on icon at bounding box center [929, 501] width 17 height 17
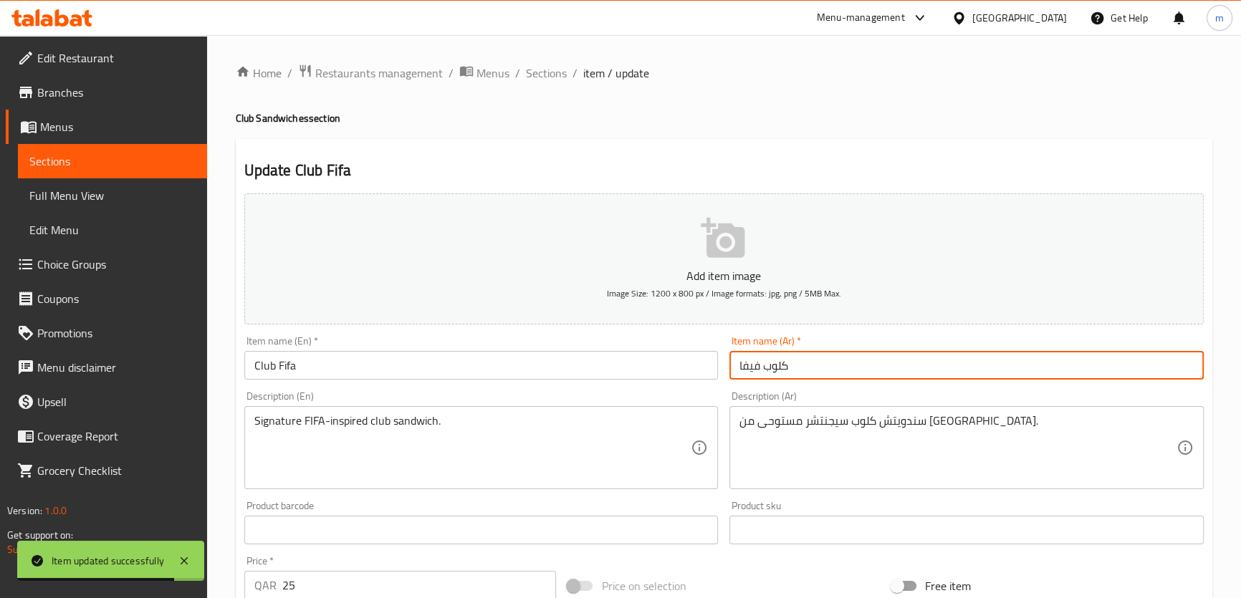
click at [819, 367] on input "كلوب فيفا" at bounding box center [966, 365] width 474 height 29
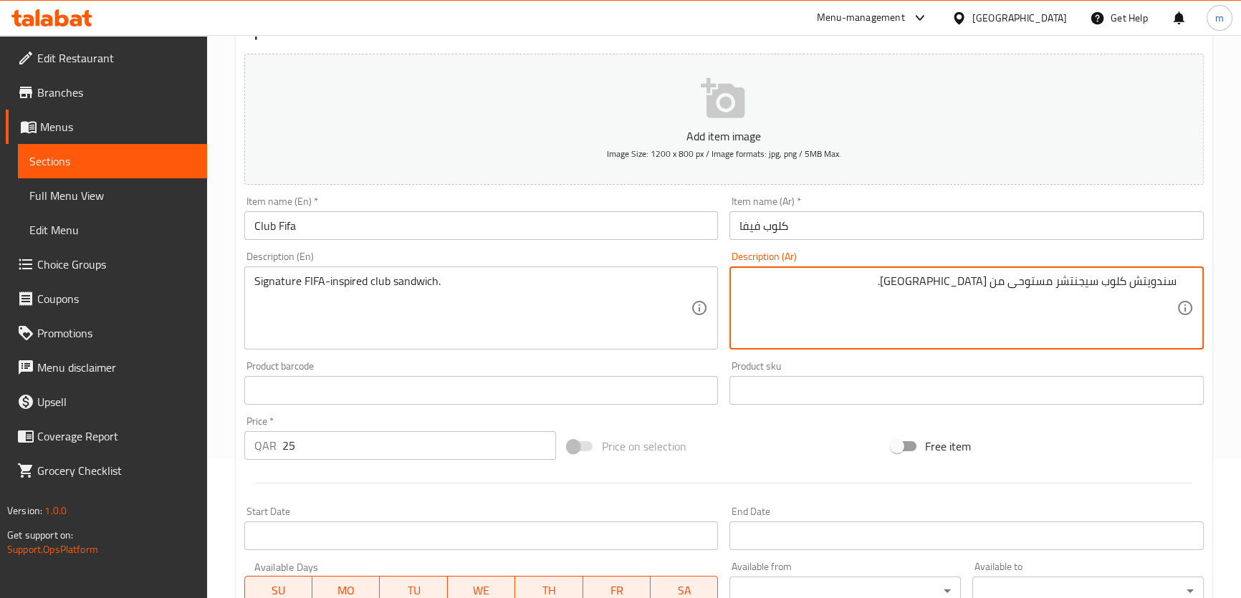
scroll to position [390, 0]
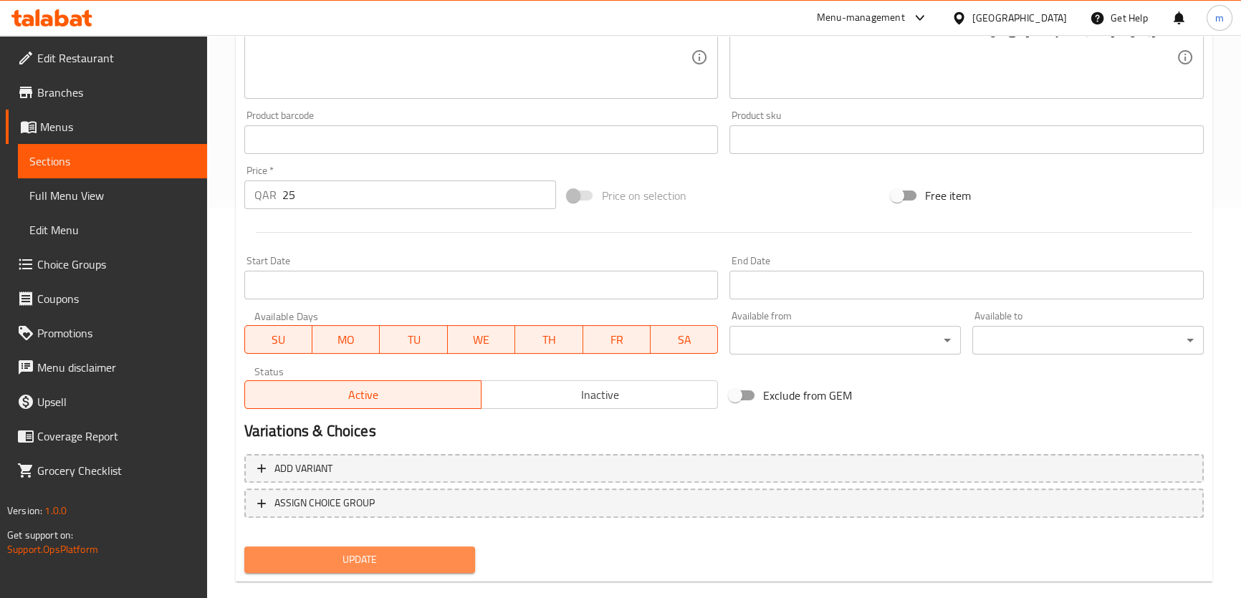
click at [390, 557] on span "Update" at bounding box center [360, 560] width 208 height 18
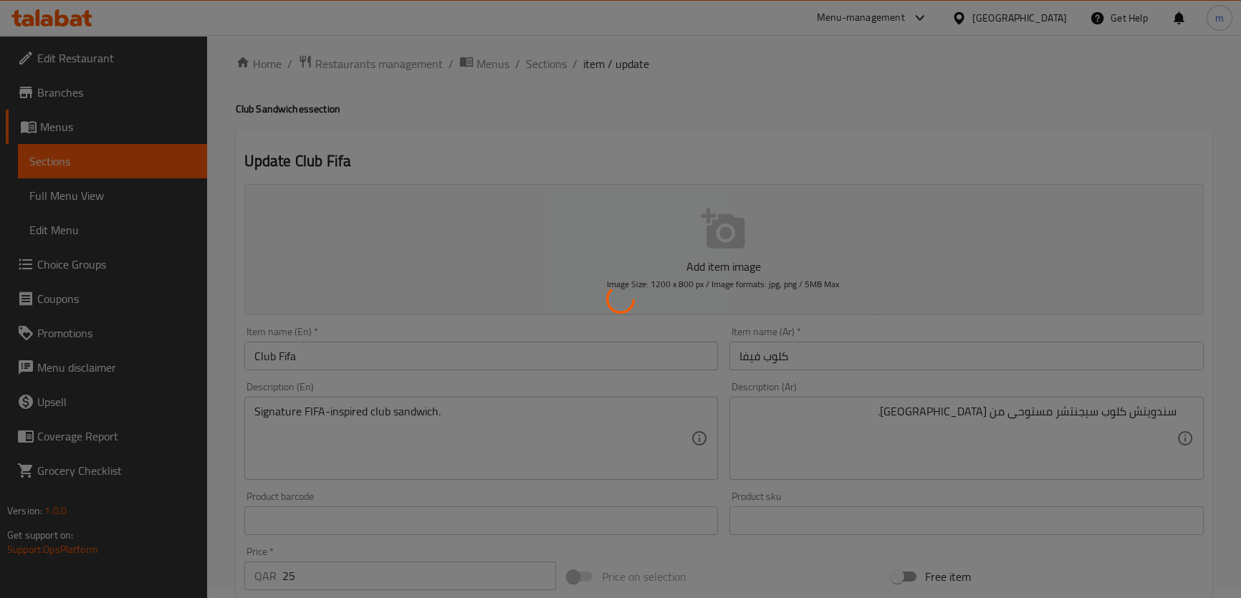
scroll to position [0, 0]
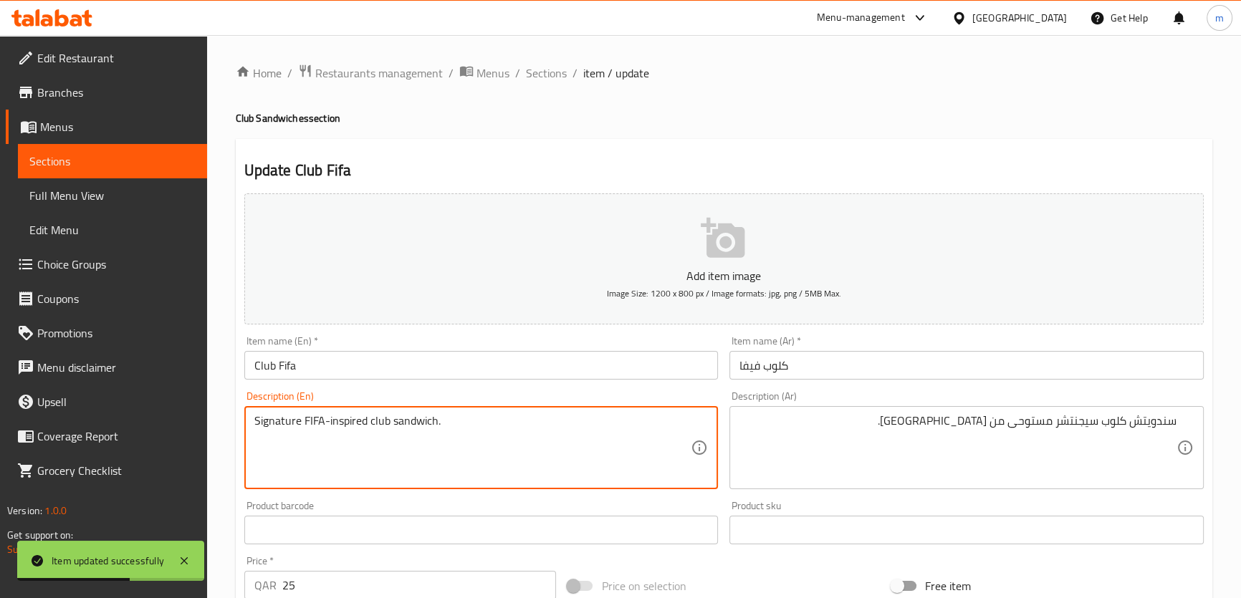
click at [343, 424] on textarea "Signature FIFA-inspired club sandwich." at bounding box center [472, 448] width 437 height 68
click at [441, 434] on textarea "Signature FIFA-inspired club sandwich." at bounding box center [472, 448] width 437 height 68
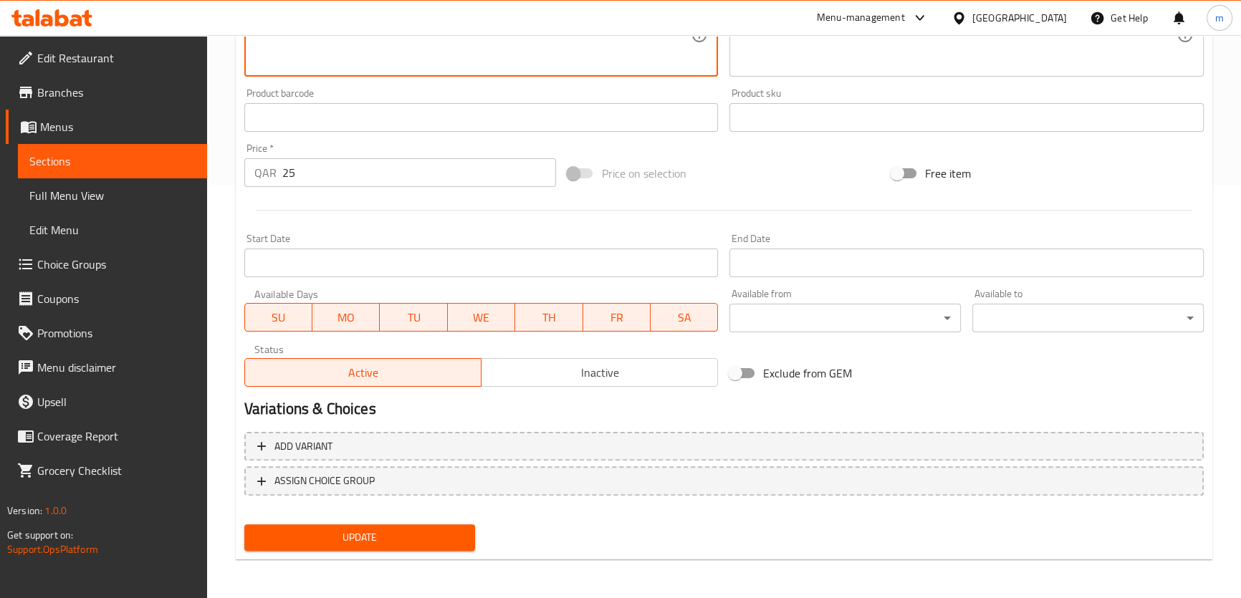
click at [445, 537] on span "Update" at bounding box center [360, 538] width 208 height 18
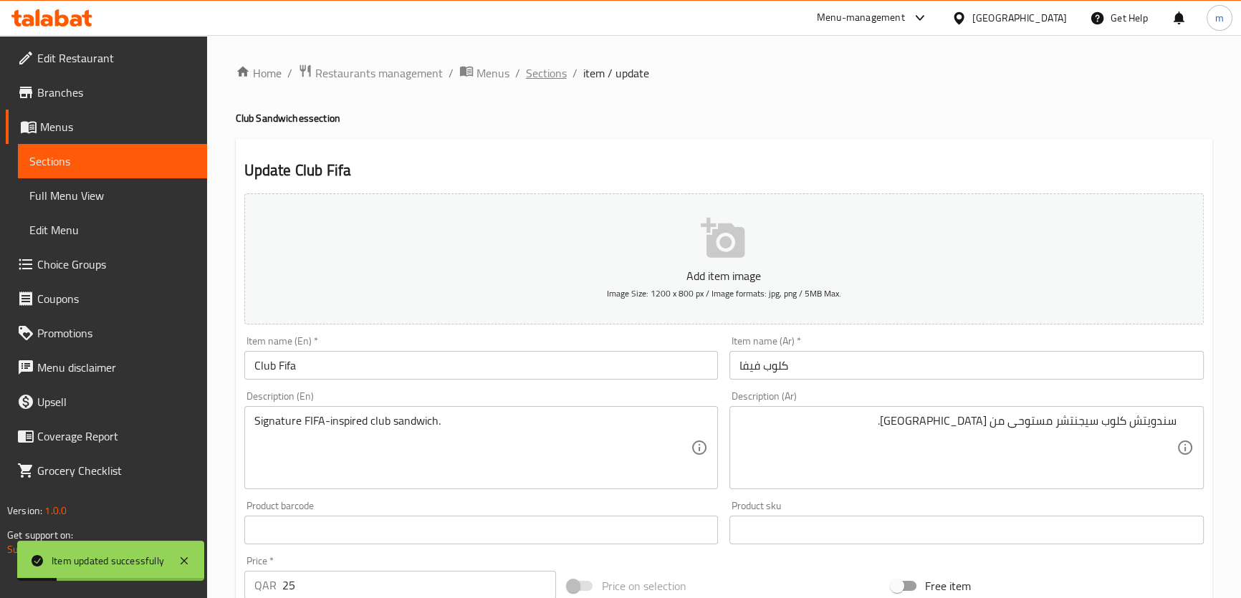
click at [546, 77] on span "Sections" at bounding box center [546, 72] width 41 height 17
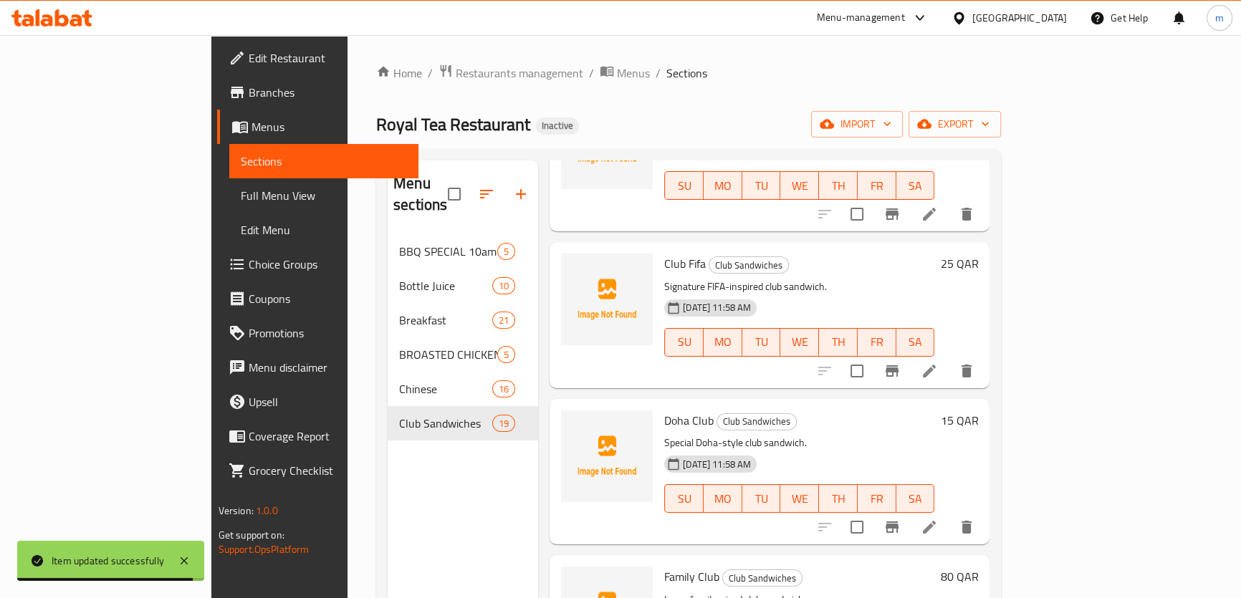
scroll to position [586, 0]
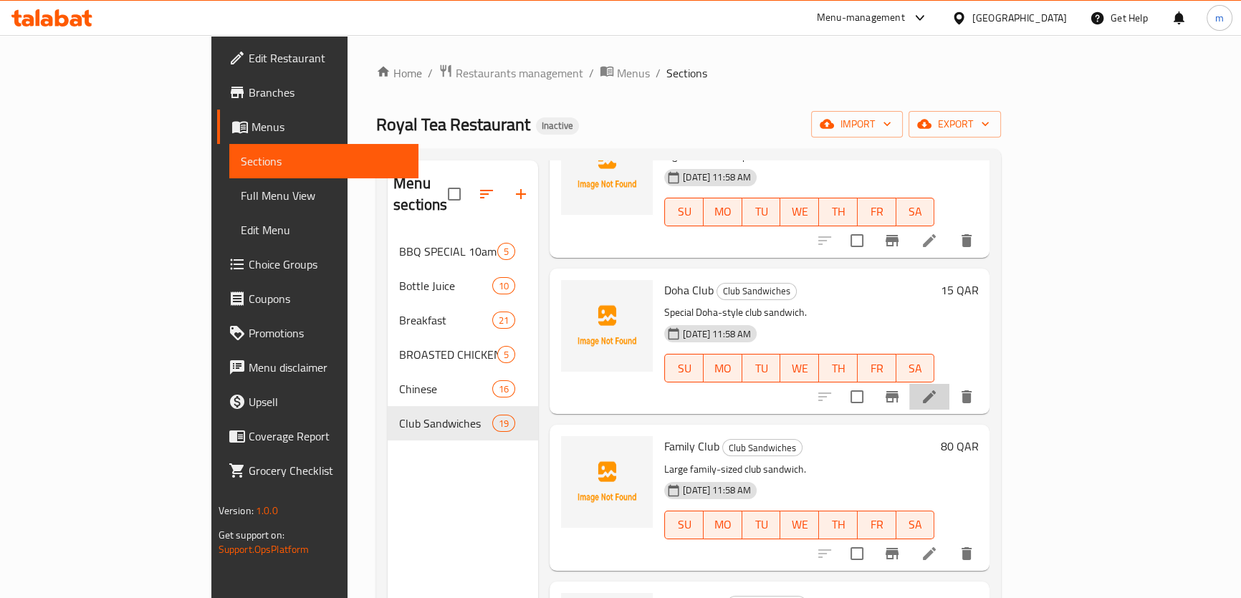
click at [949, 384] on li at bounding box center [929, 397] width 40 height 26
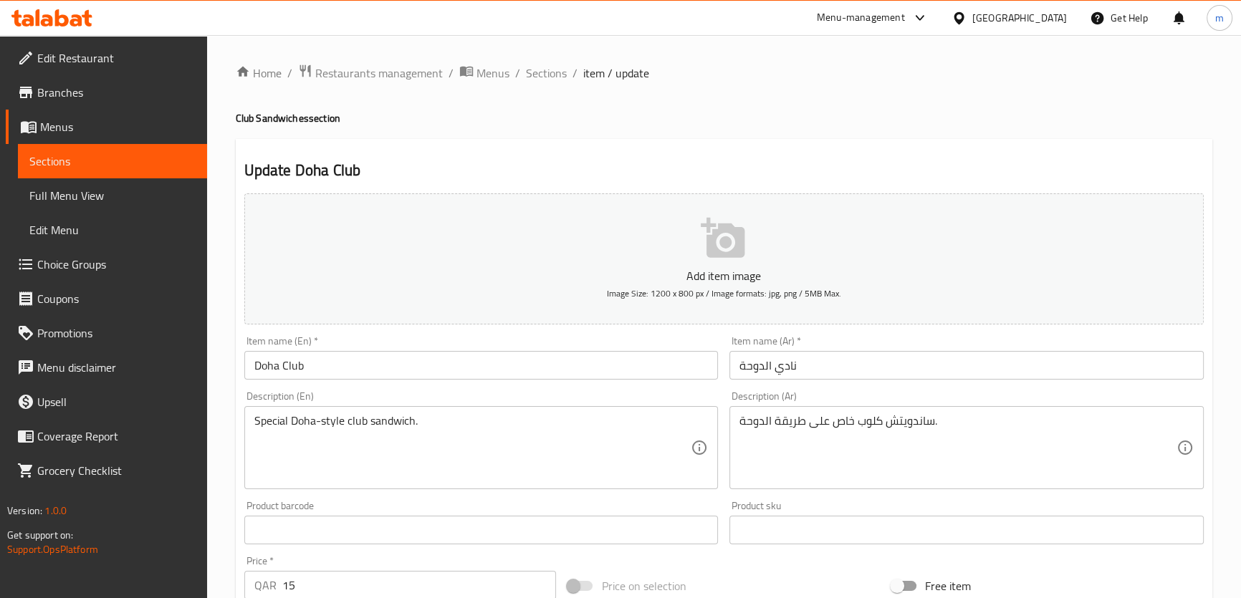
click at [825, 369] on input "نادي الدوحة" at bounding box center [966, 365] width 474 height 29
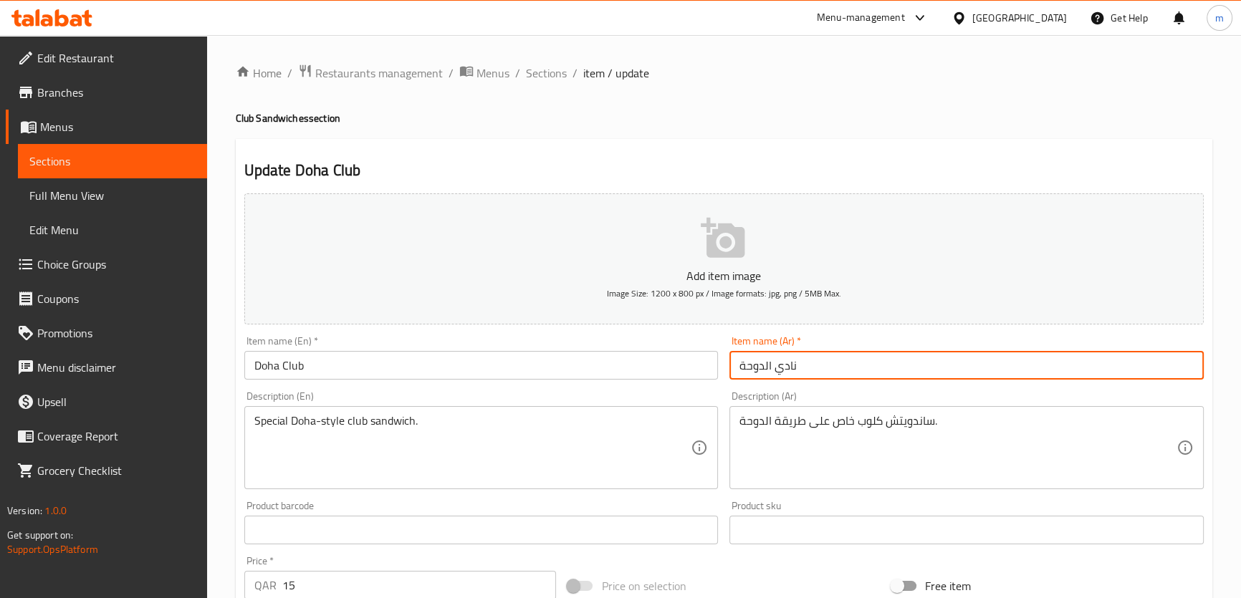
click at [825, 369] on input "نادي الدوحة" at bounding box center [966, 365] width 474 height 29
click at [1184, 368] on input "نادي الدوحة" at bounding box center [966, 365] width 474 height 29
type input "كلوب الدوحة"
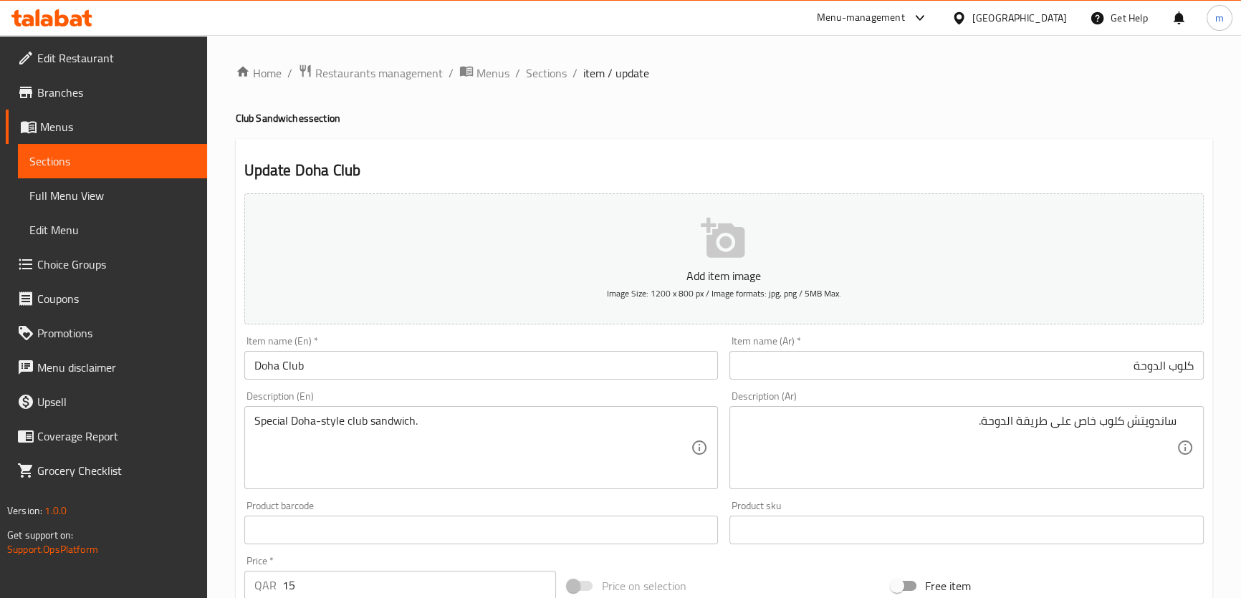
click at [1085, 423] on textarea "ساندويتش كلوب خاص على طريقة الدوحة." at bounding box center [957, 448] width 437 height 68
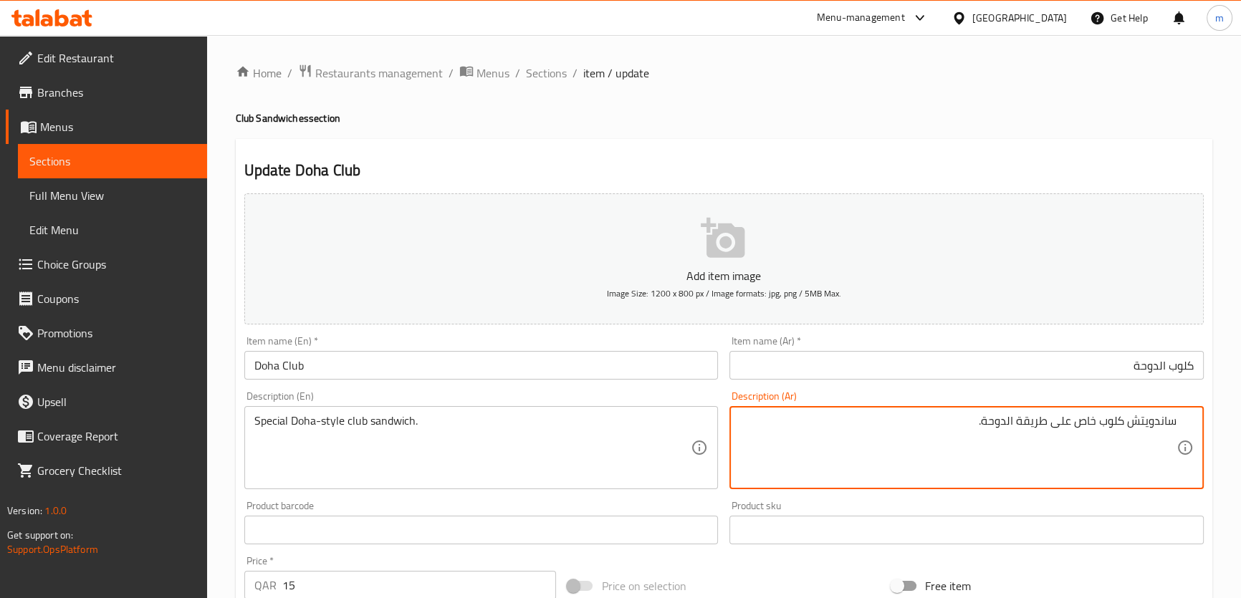
click at [1085, 423] on textarea "ساندويتش كلوب خاص على طريقة الدوحة." at bounding box center [957, 448] width 437 height 68
click at [1075, 437] on textarea "ساندويتش كلوب خاص على طريقة الدوحة." at bounding box center [957, 448] width 437 height 68
click at [939, 440] on textarea "ساندويتش كلوب خاص على طريقة الدوحة." at bounding box center [957, 448] width 437 height 68
click at [1080, 430] on textarea "ساندويتش كلوب خاص على طريقة الدوحة." at bounding box center [957, 448] width 437 height 68
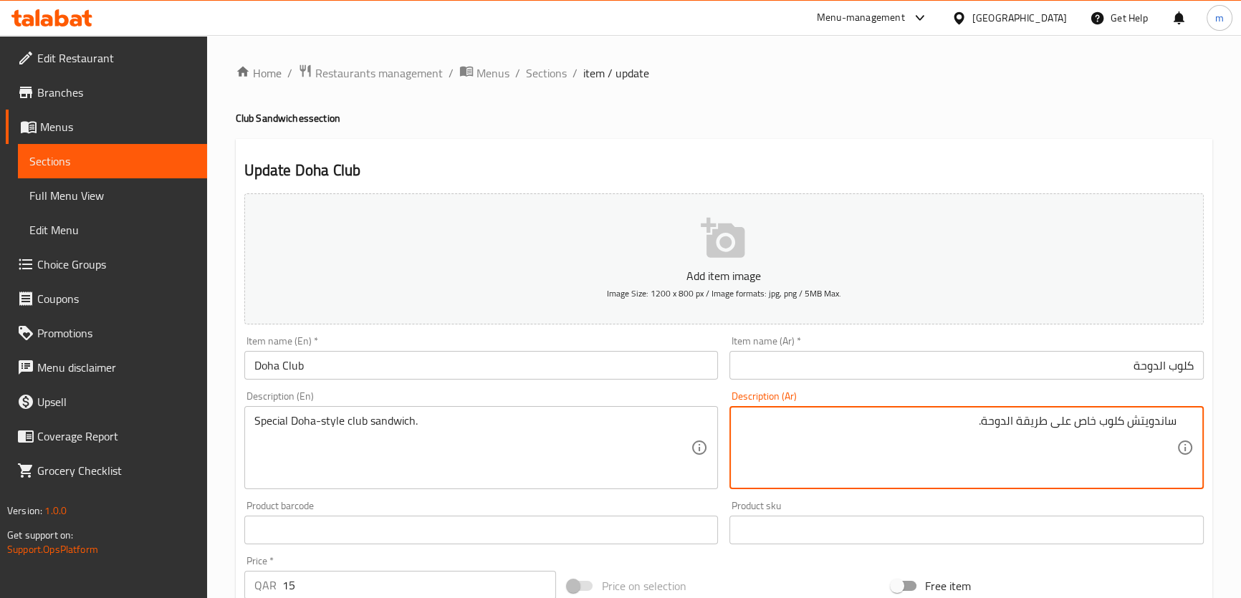
click at [1089, 426] on textarea "ساندويتش كلوب خاص على طريقة الدوحة." at bounding box center [957, 448] width 437 height 68
type textarea "ساندويتش كلوب سبيشيال على طريقة الدوحة."
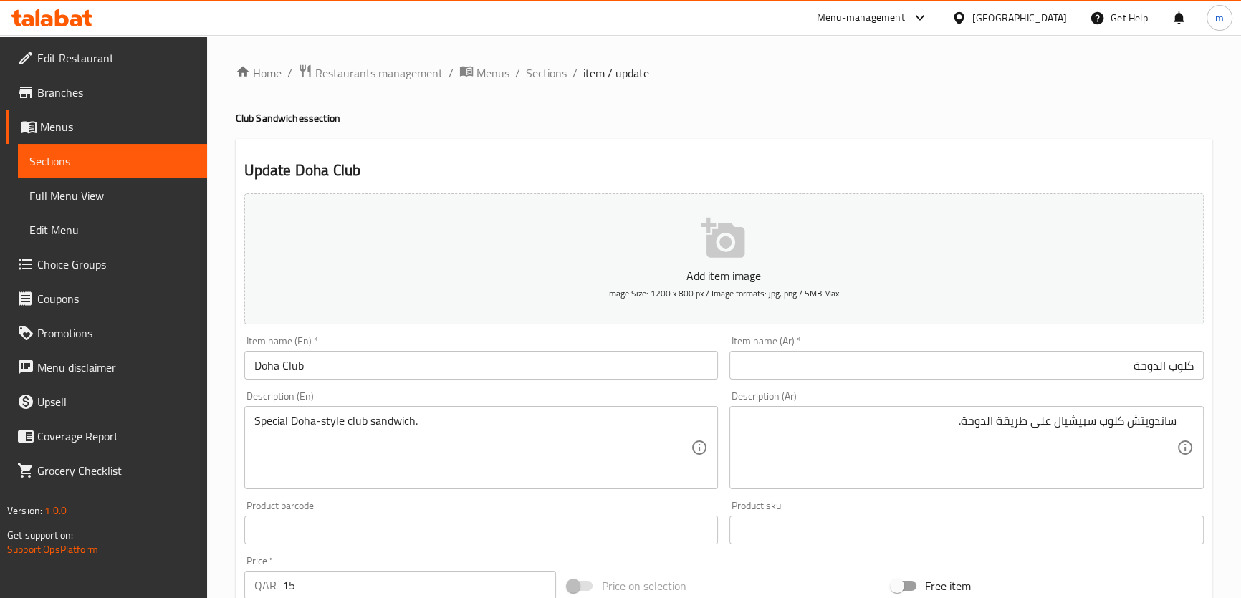
click at [767, 136] on div "Home / Restaurants management / Menus / Sections / item / update Club Sandwiche…" at bounding box center [724, 524] width 976 height 920
click at [474, 357] on input "Doha Club" at bounding box center [481, 365] width 474 height 29
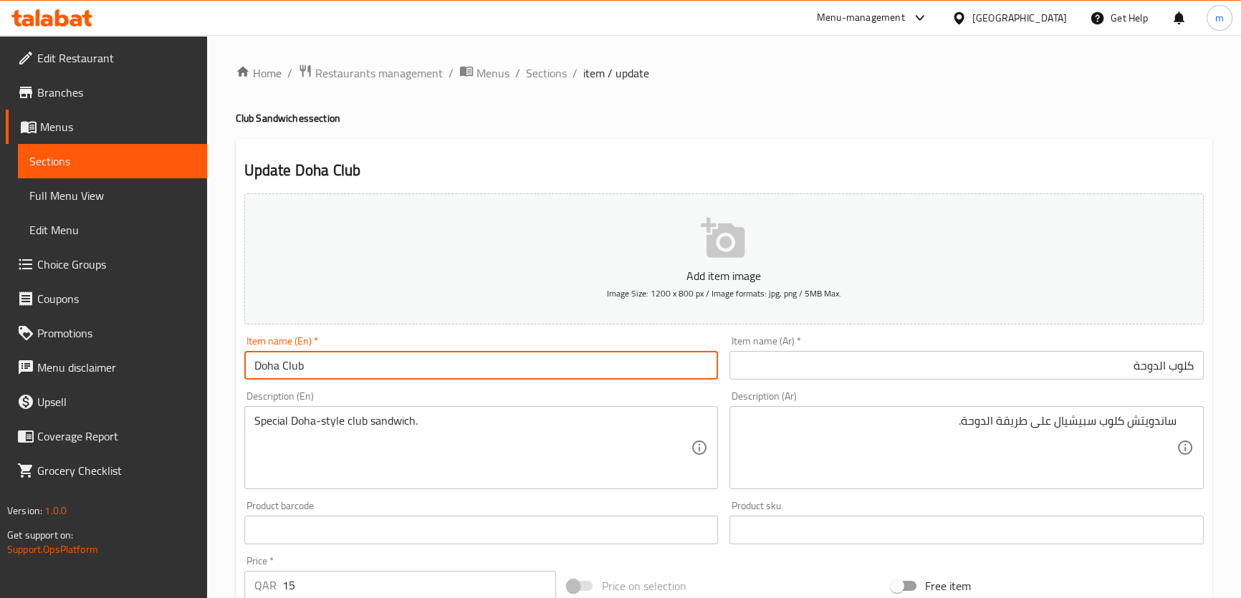
click at [474, 357] on input "Doha Club" at bounding box center [481, 365] width 474 height 29
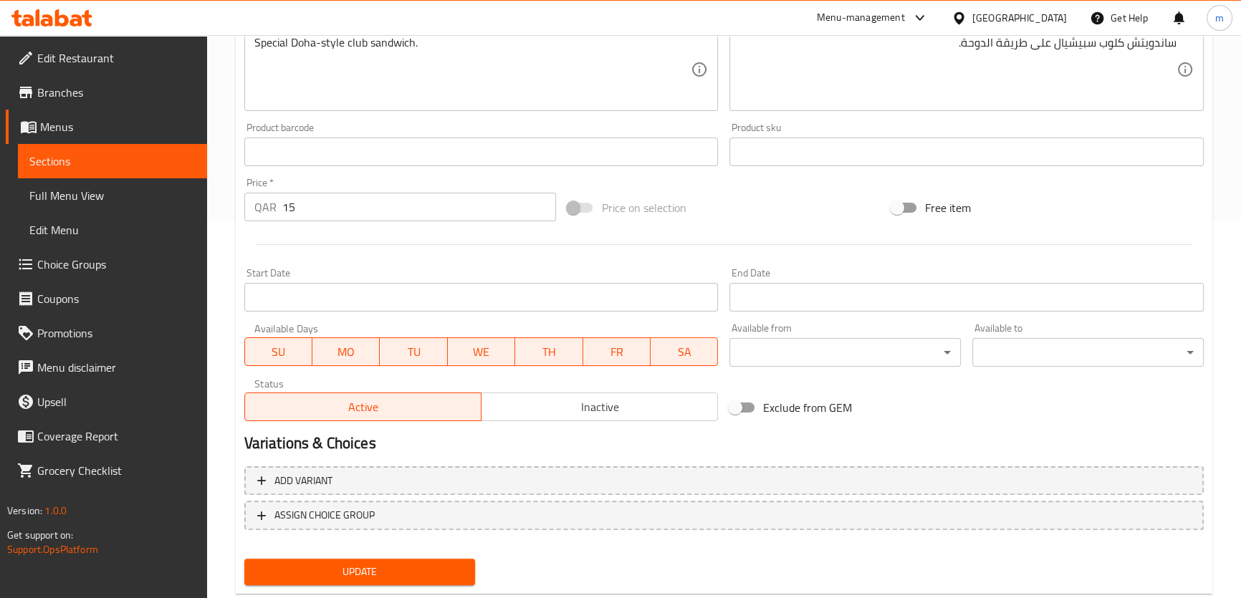
scroll to position [390, 0]
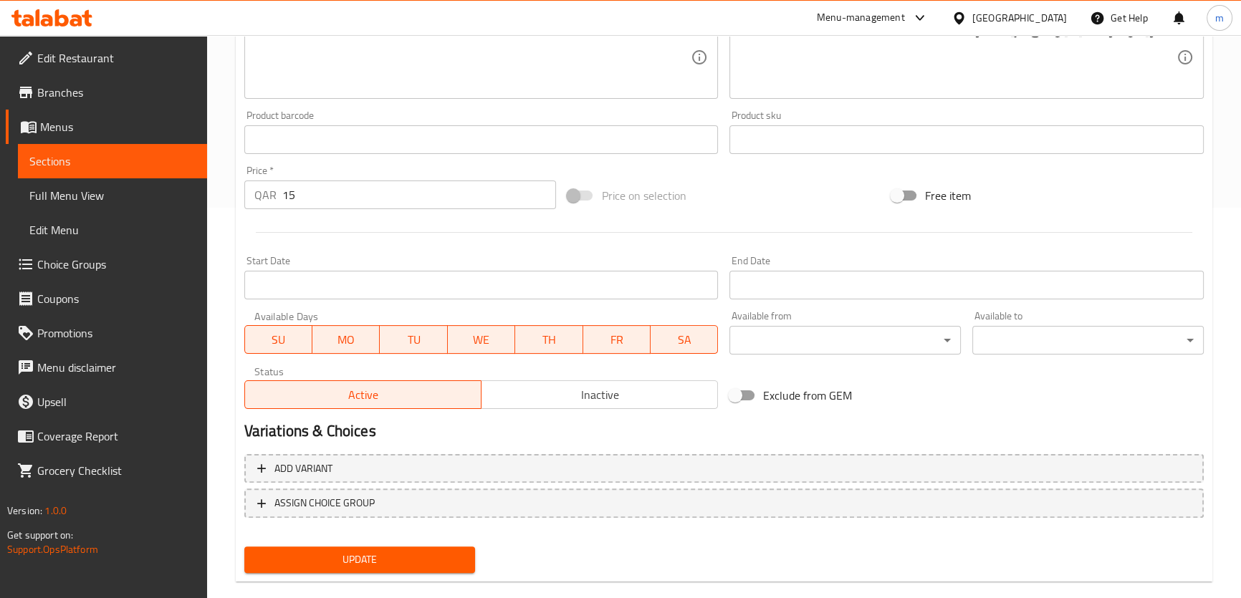
click at [327, 554] on span "Update" at bounding box center [360, 560] width 208 height 18
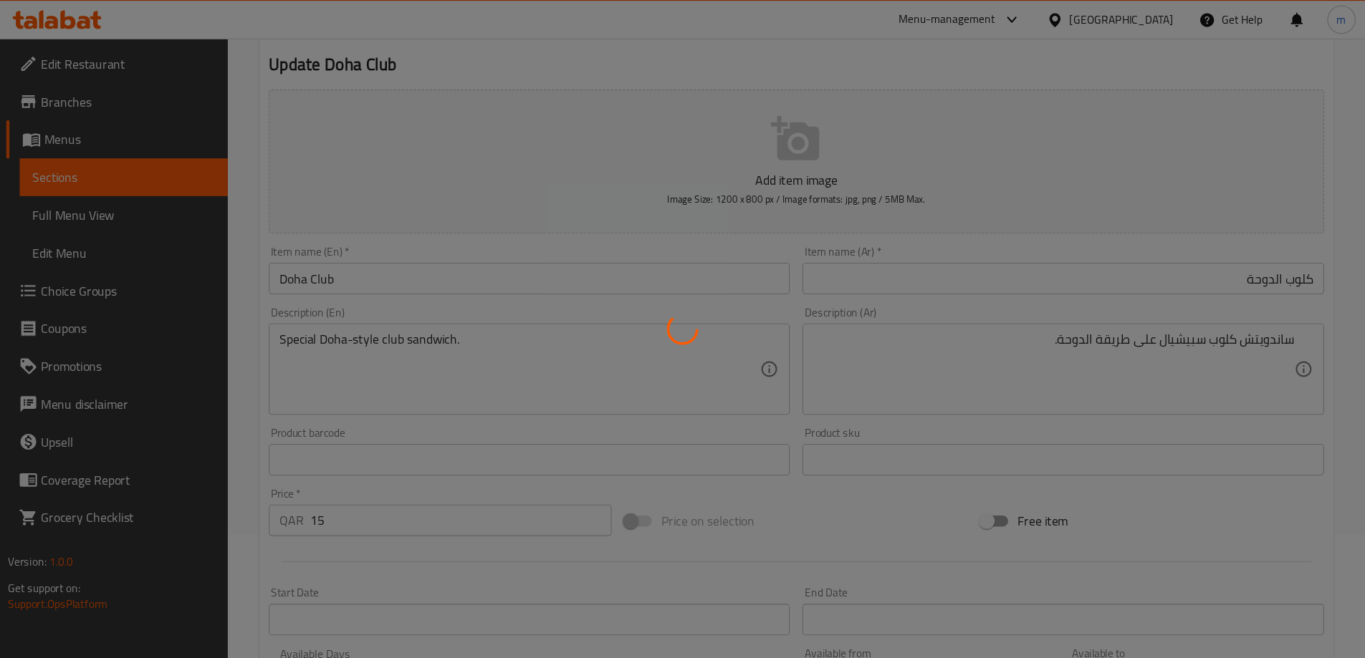
scroll to position [0, 0]
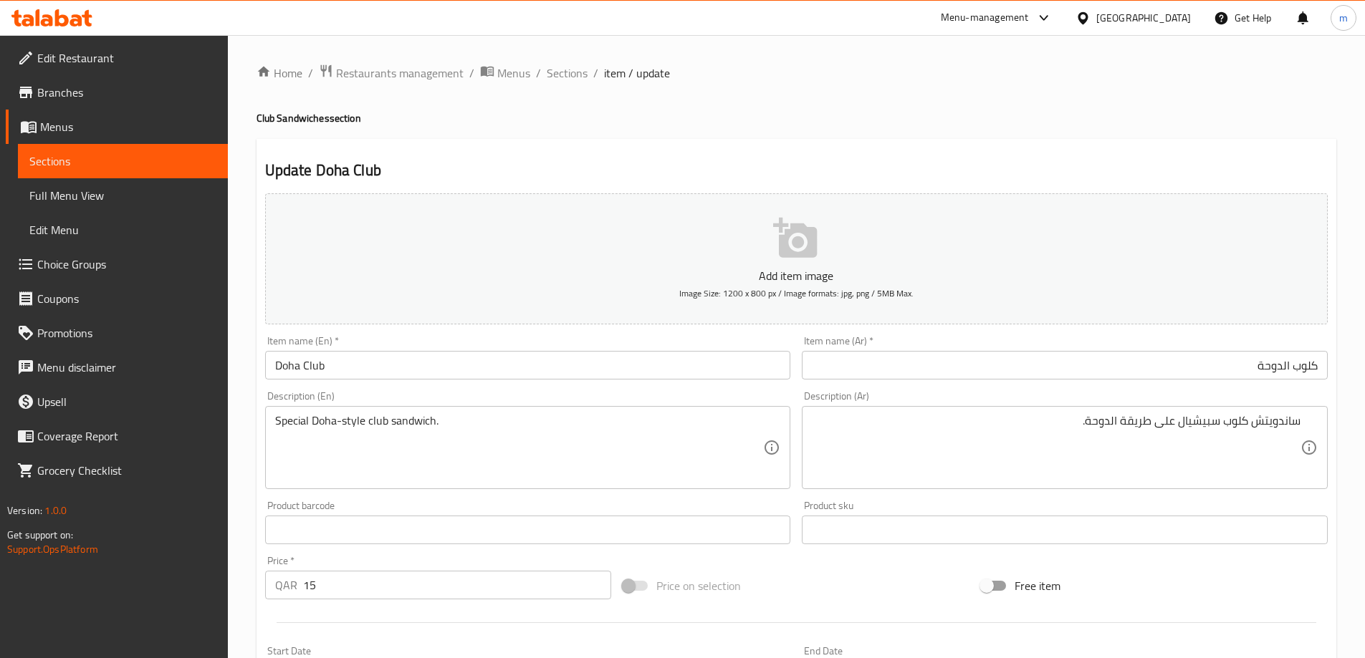
click at [541, 371] on input "Doha Club" at bounding box center [528, 365] width 526 height 29
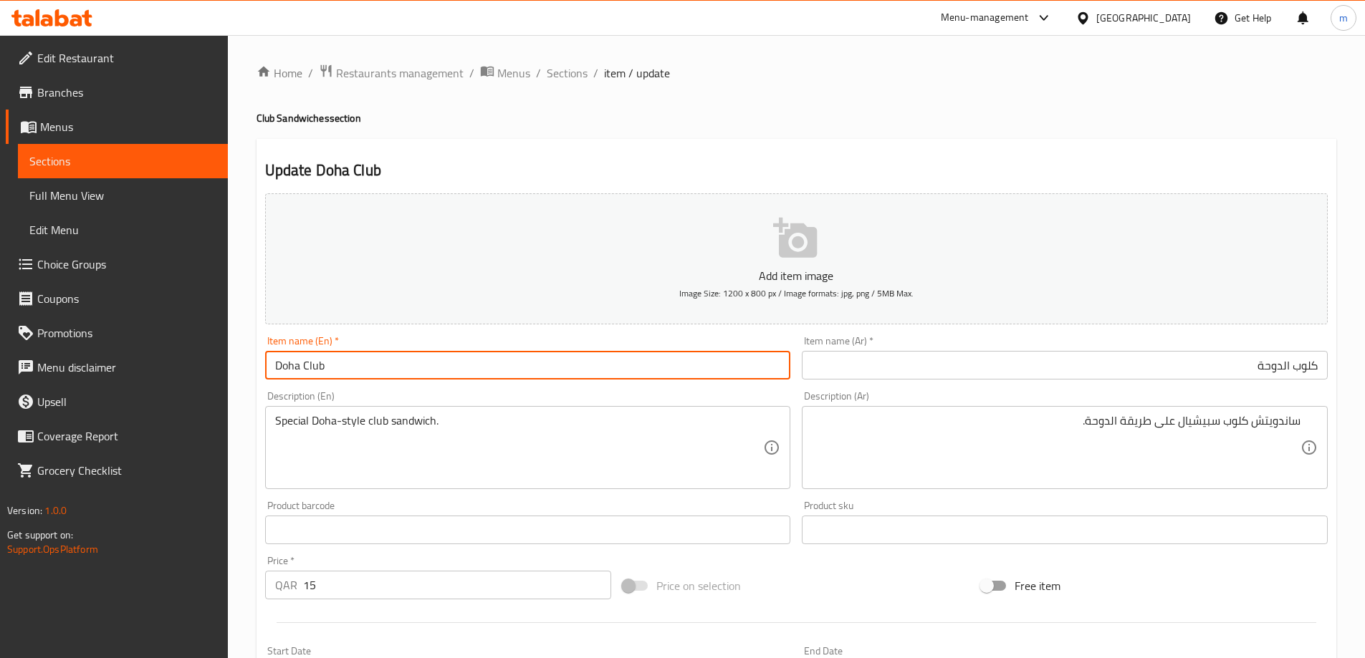
click at [541, 371] on input "Doha Club" at bounding box center [528, 365] width 526 height 29
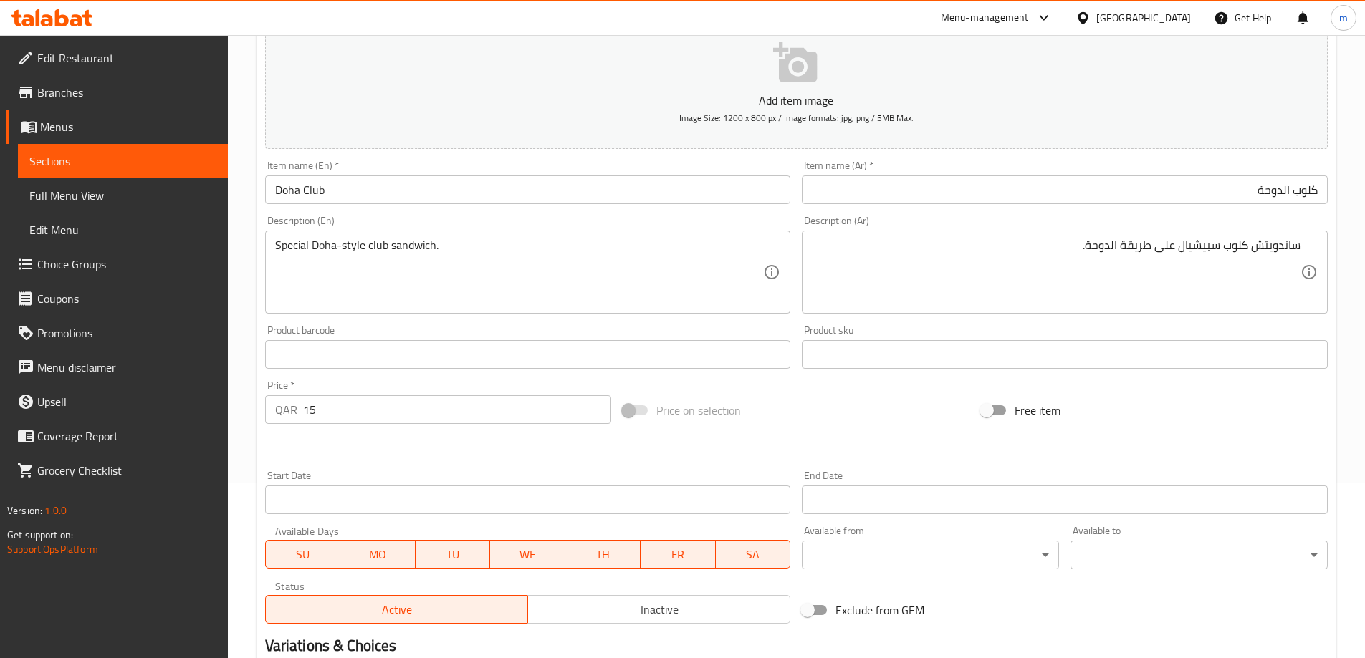
scroll to position [354, 0]
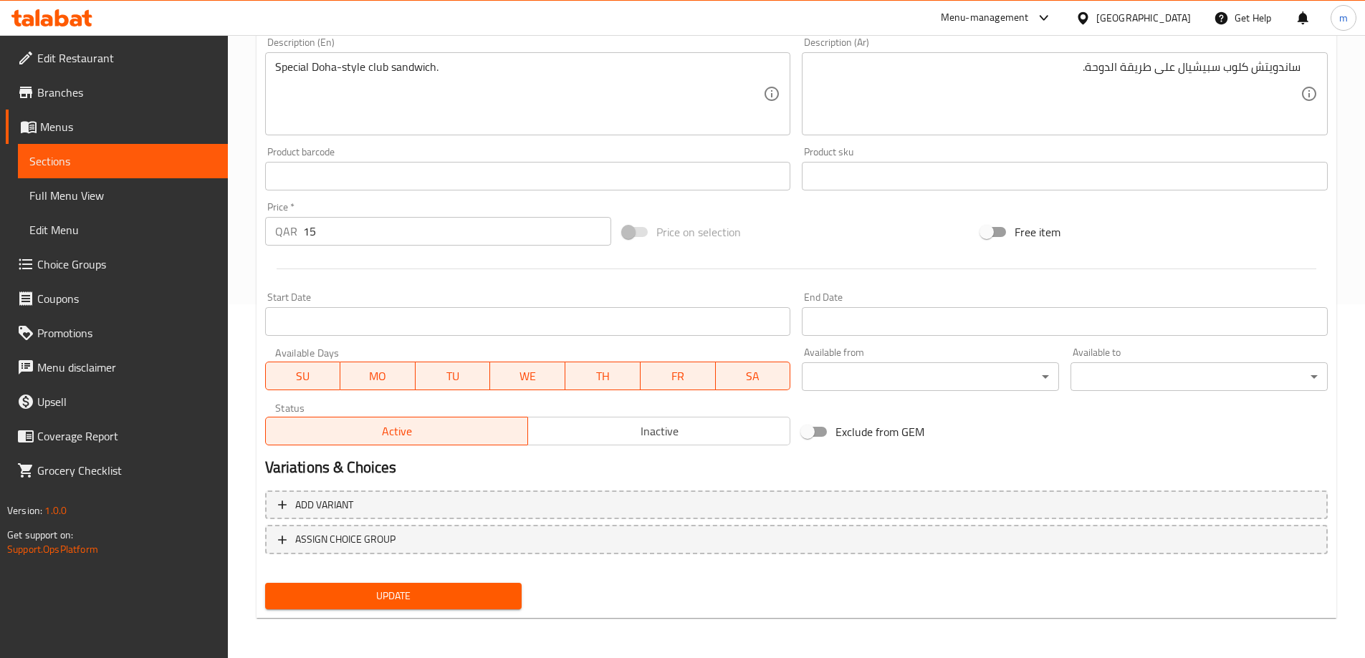
click at [395, 597] on span "Update" at bounding box center [394, 596] width 234 height 18
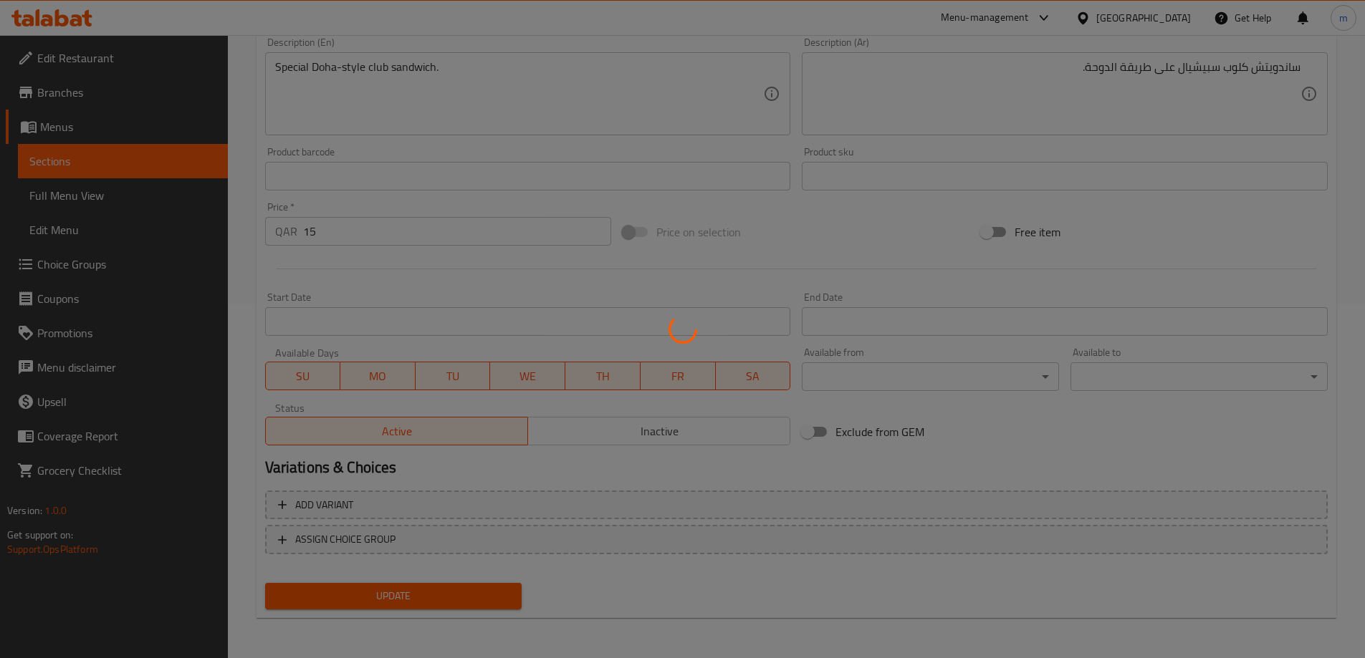
scroll to position [0, 0]
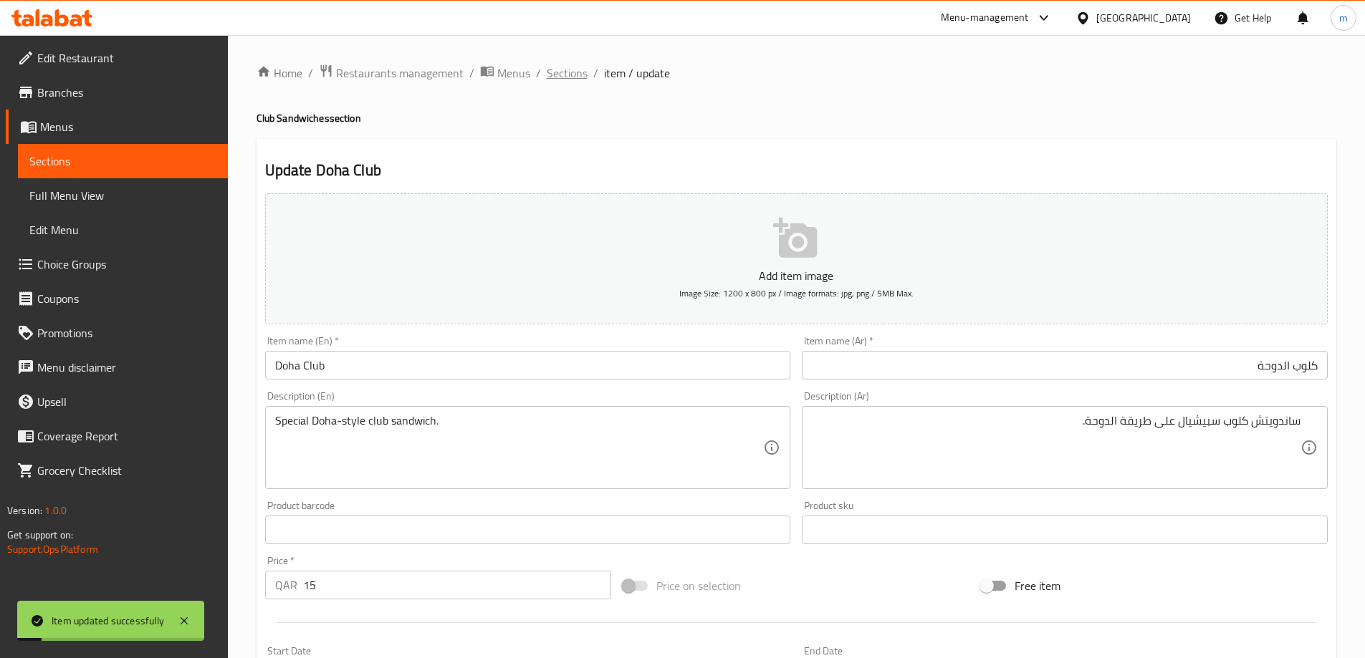
click at [561, 73] on span "Sections" at bounding box center [567, 72] width 41 height 17
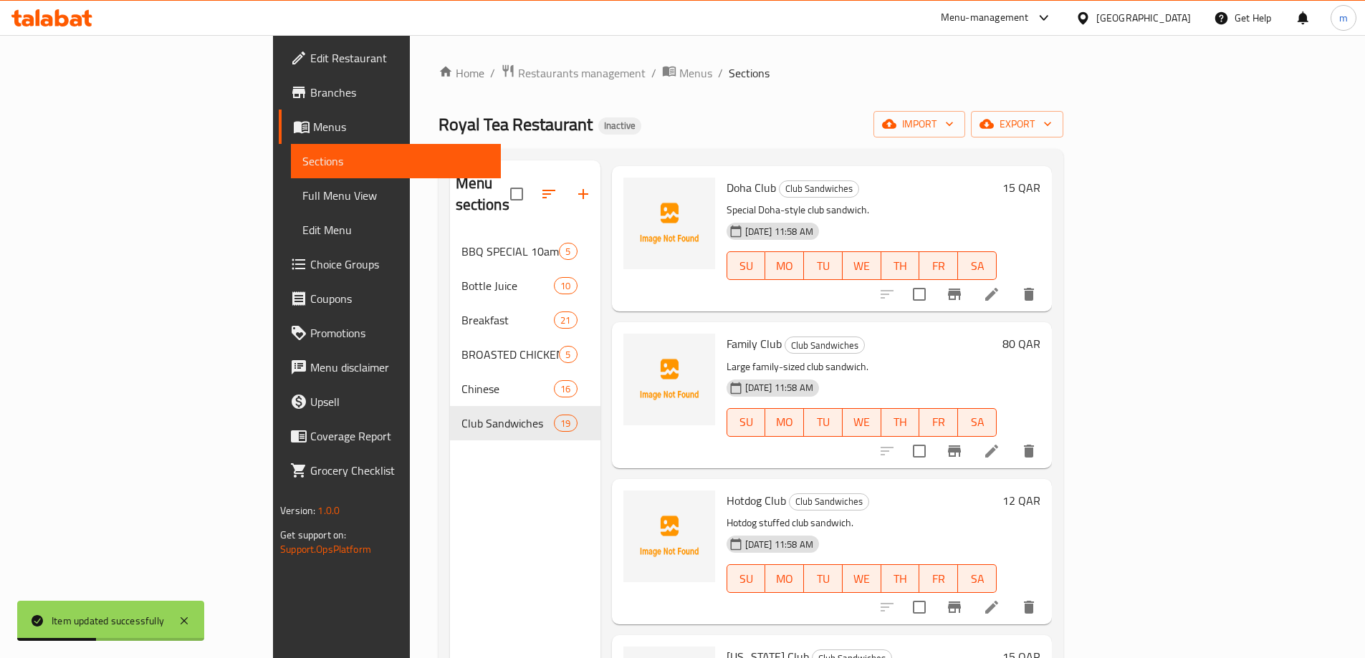
scroll to position [716, 0]
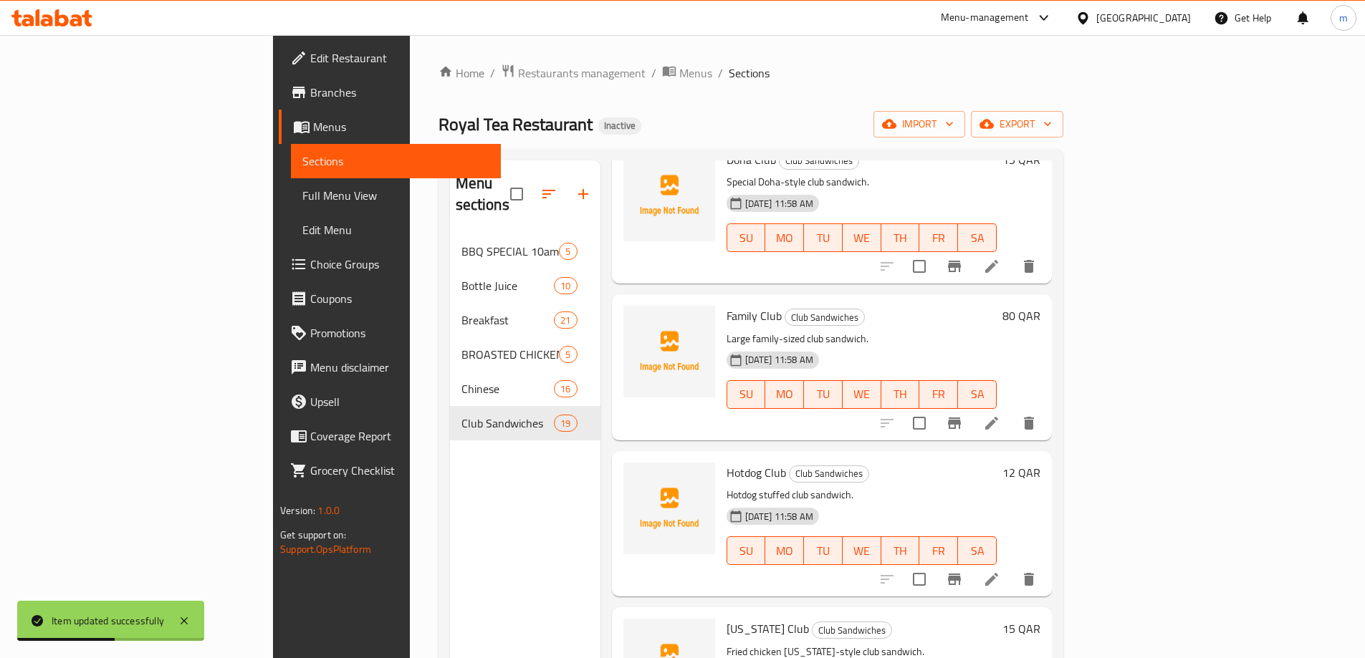
click at [1000, 415] on icon at bounding box center [991, 423] width 17 height 17
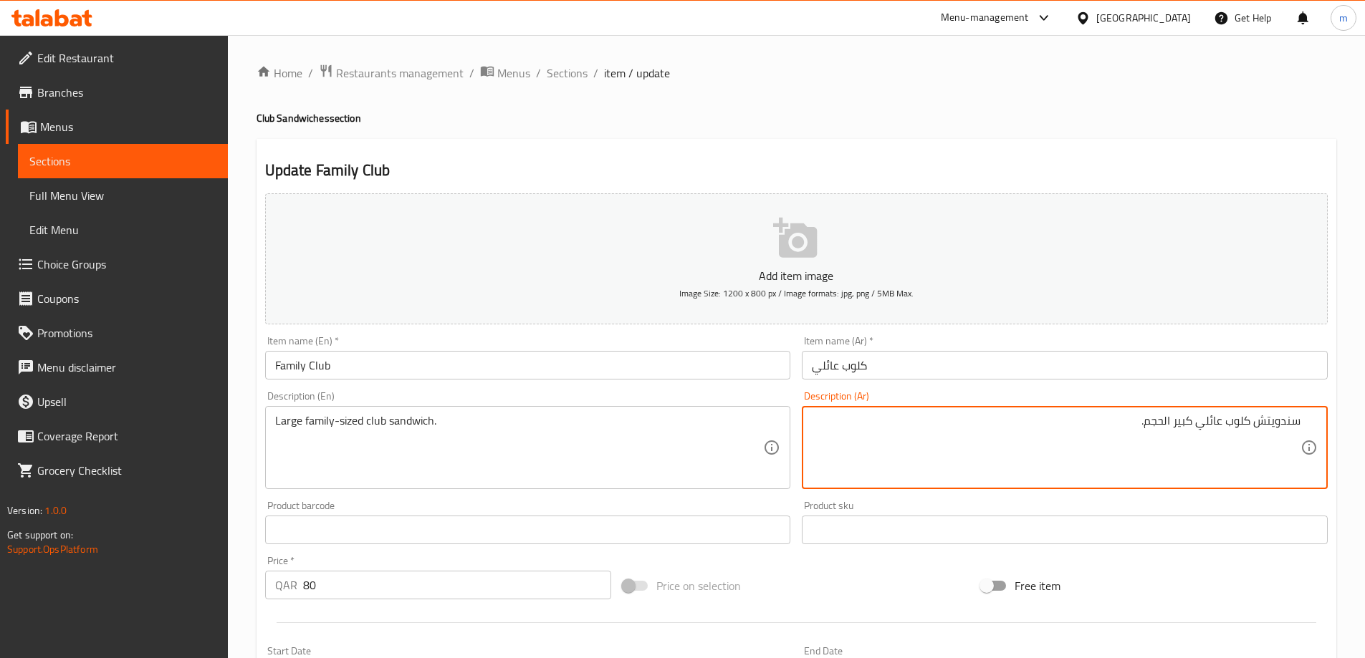
drag, startPoint x: 1173, startPoint y: 424, endPoint x: 1143, endPoint y: 420, distance: 29.7
click at [1143, 420] on textarea "سندويتش كلوب عائلي كبير الحجم." at bounding box center [1056, 448] width 489 height 68
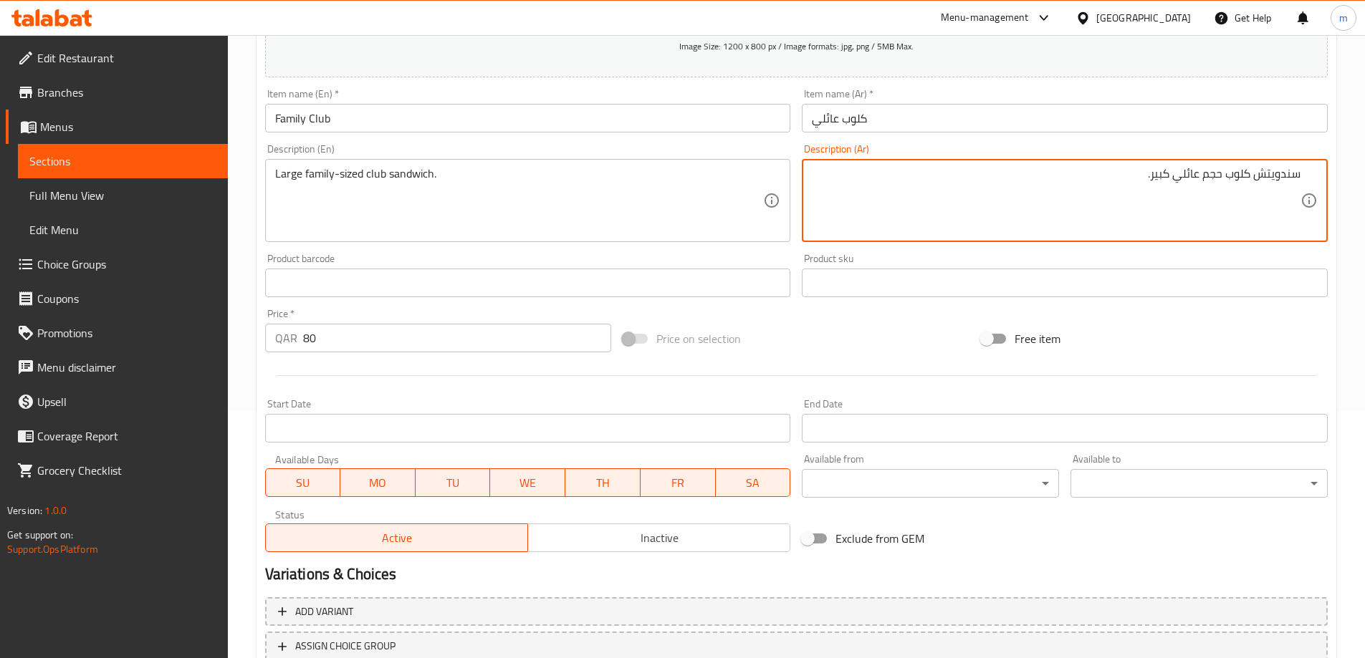
scroll to position [354, 0]
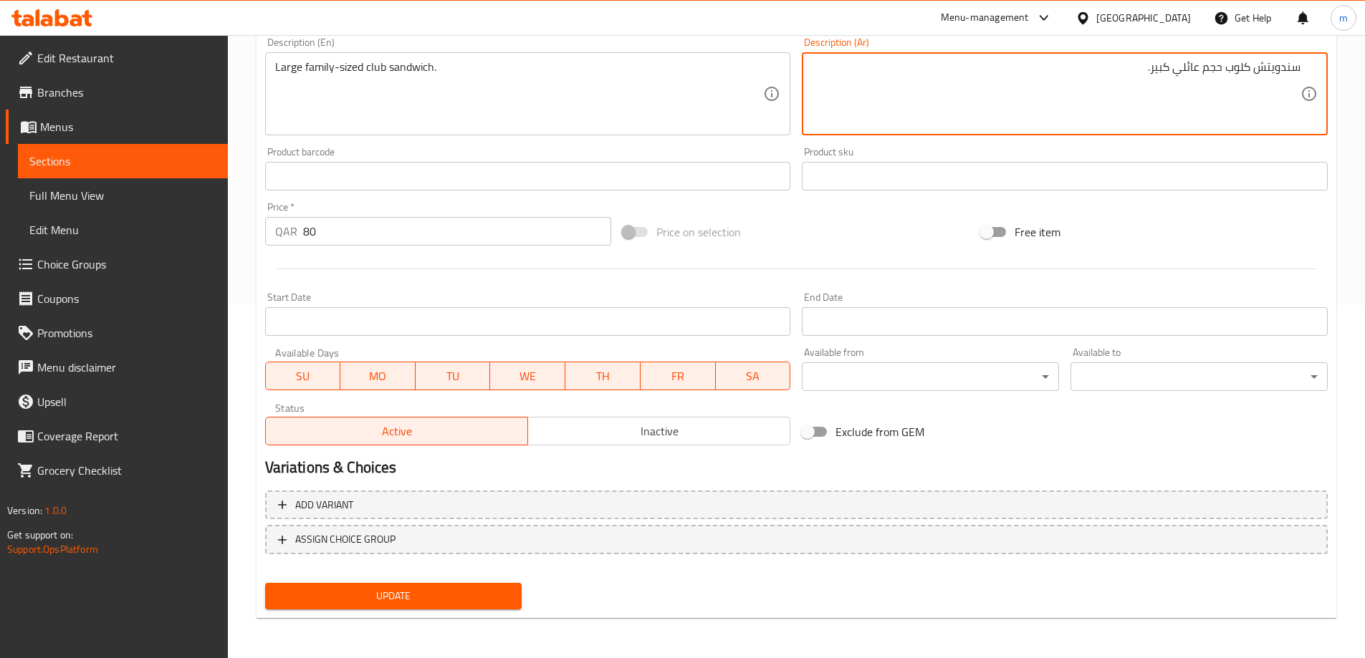
type textarea "سندويتش كلوب حجم عائلي كبير."
click at [428, 583] on button "Update" at bounding box center [393, 596] width 257 height 27
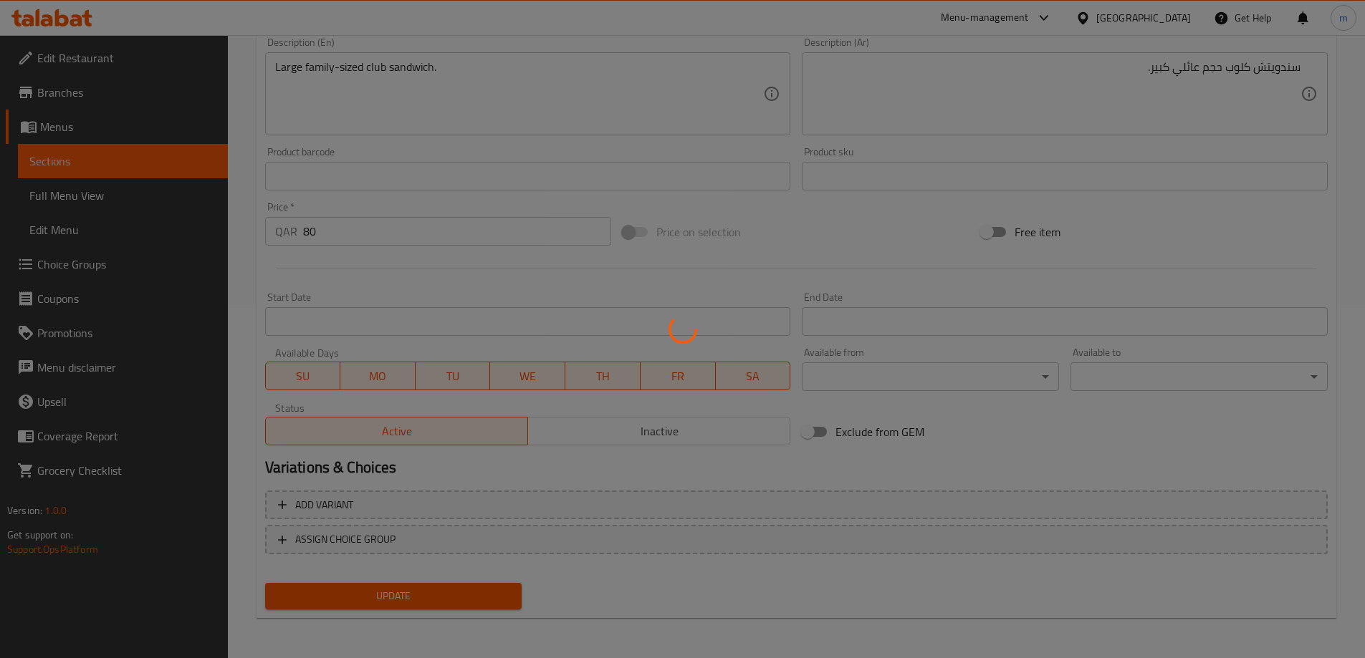
scroll to position [0, 0]
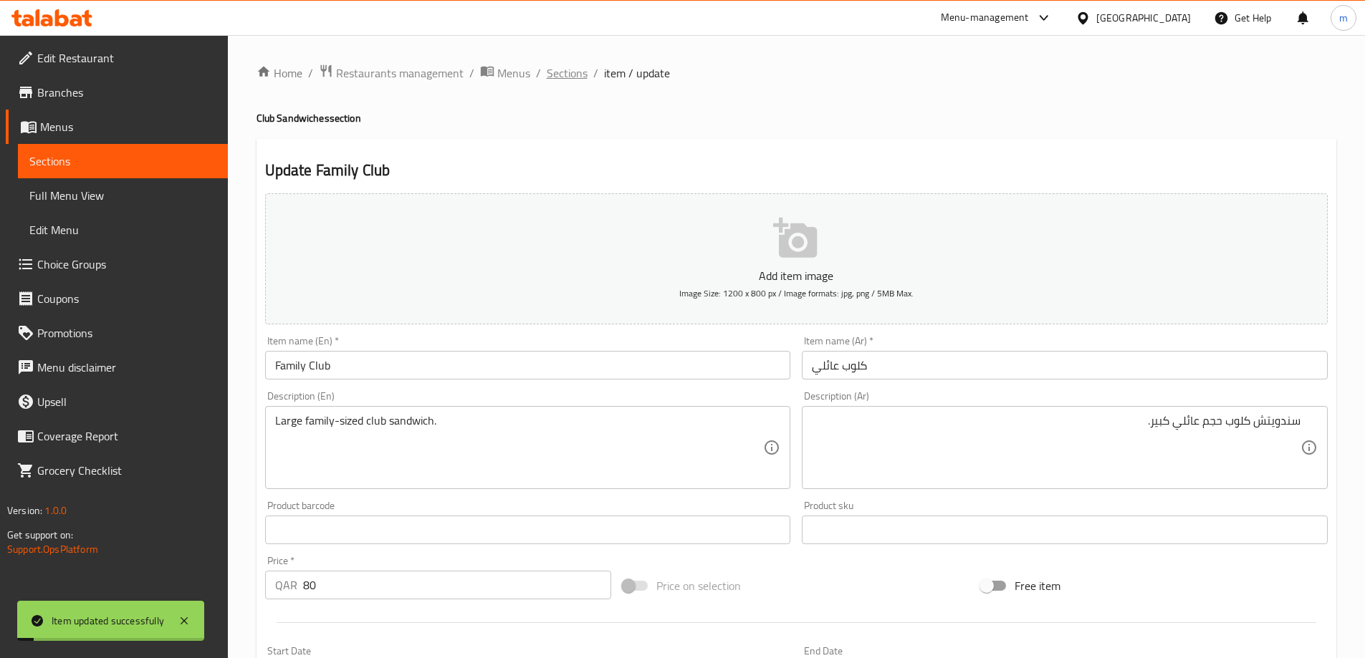
click at [556, 75] on span "Sections" at bounding box center [567, 72] width 41 height 17
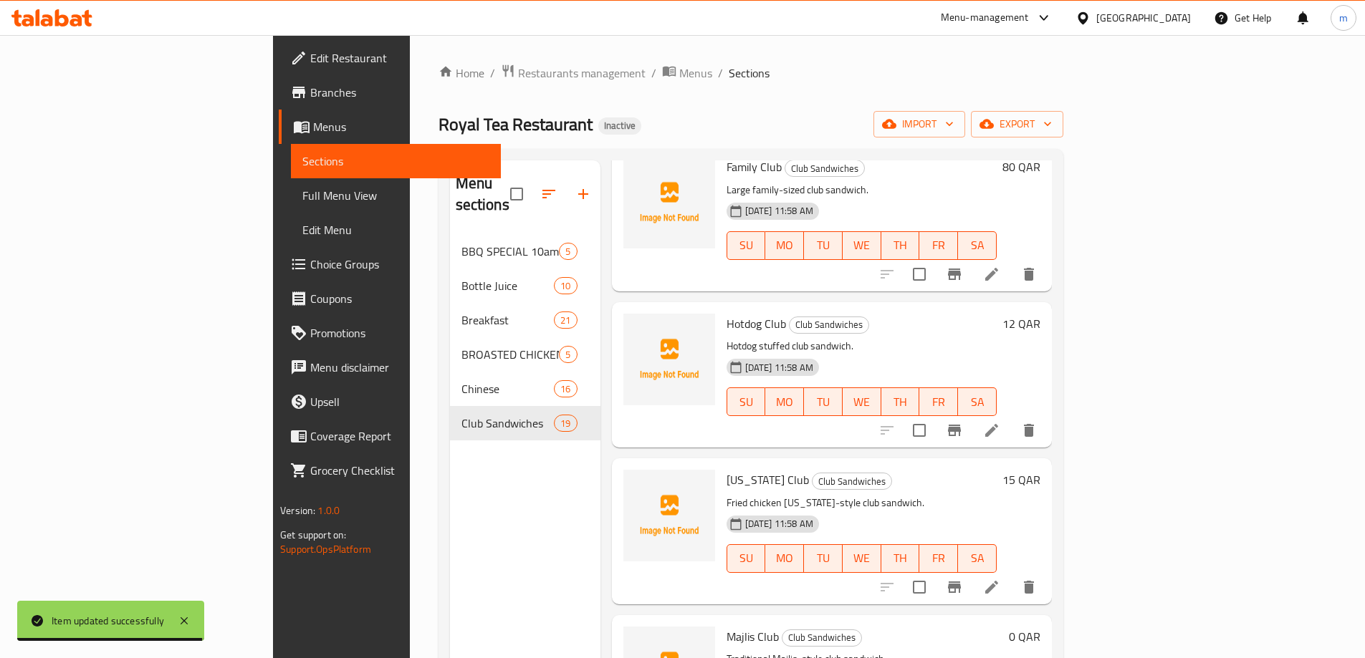
scroll to position [860, 0]
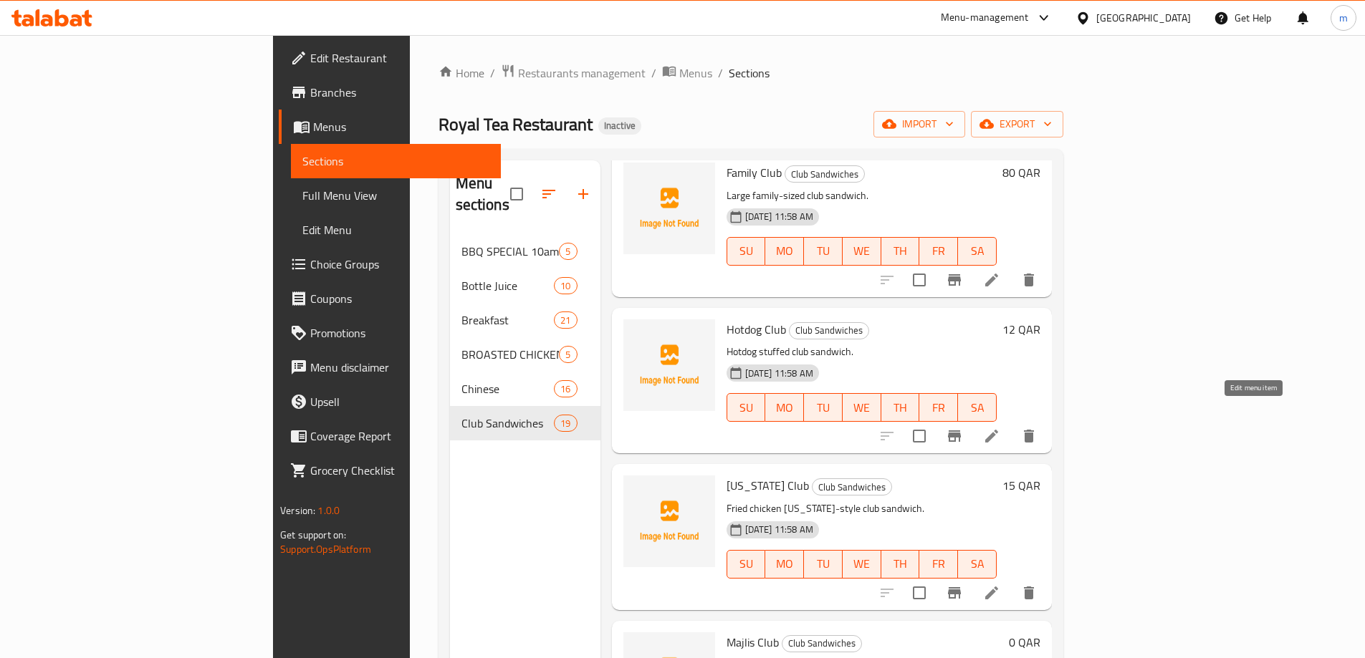
click at [998, 430] on icon at bounding box center [991, 436] width 13 height 13
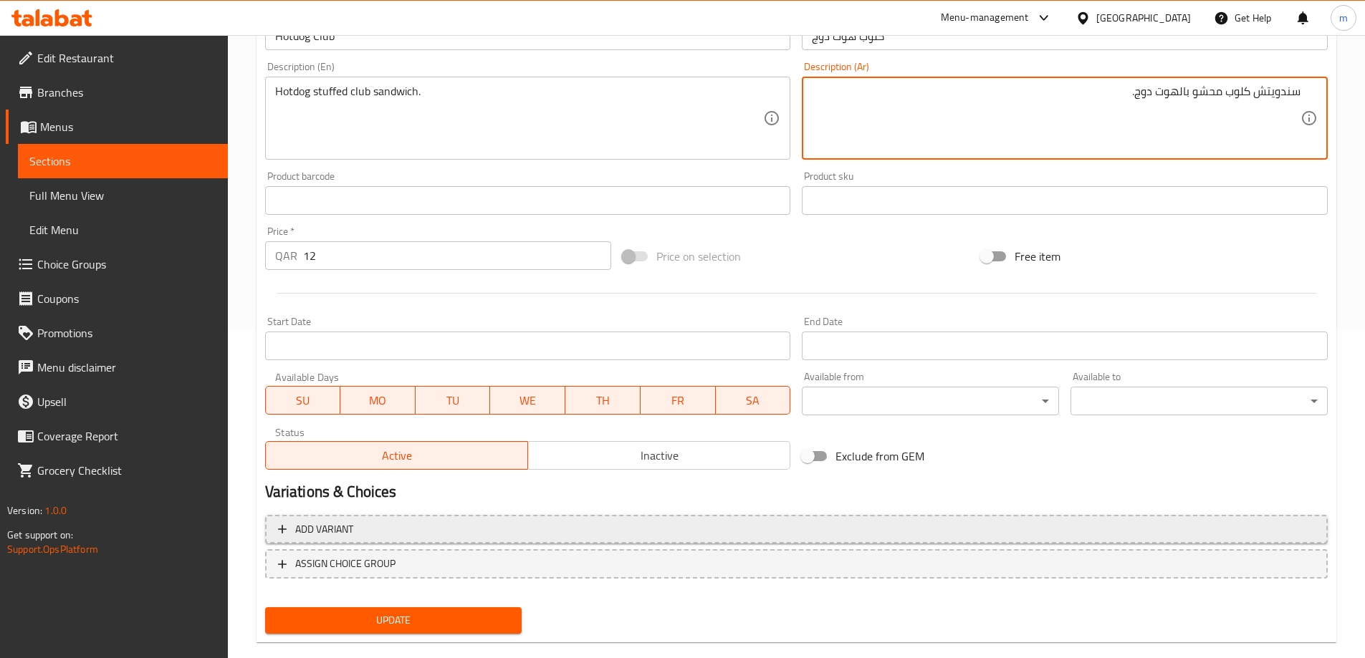
scroll to position [354, 0]
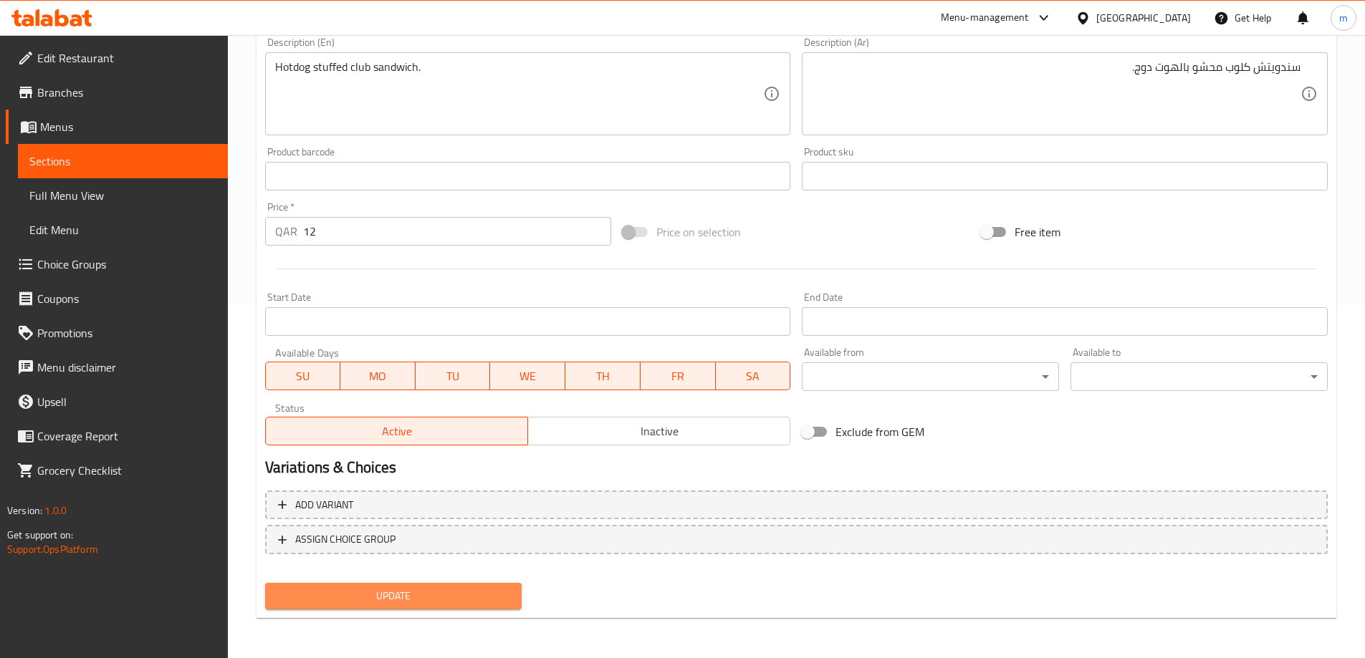
click at [415, 592] on span "Update" at bounding box center [394, 596] width 234 height 18
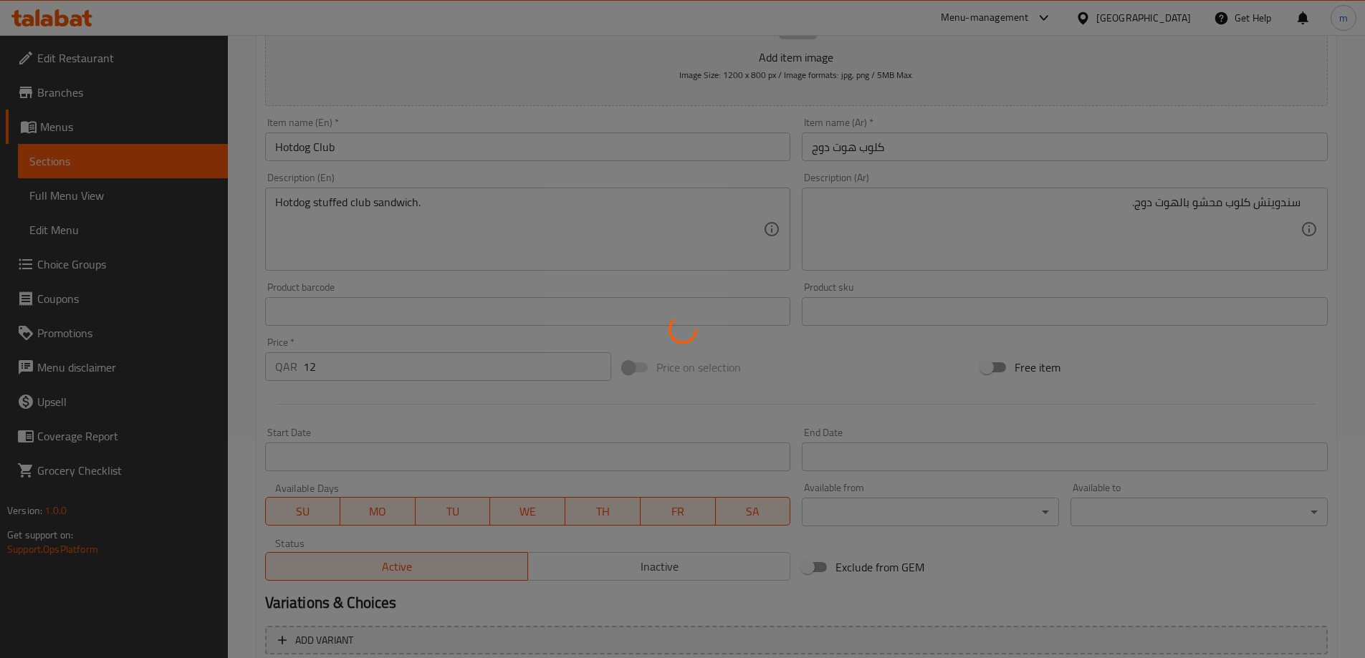
scroll to position [0, 0]
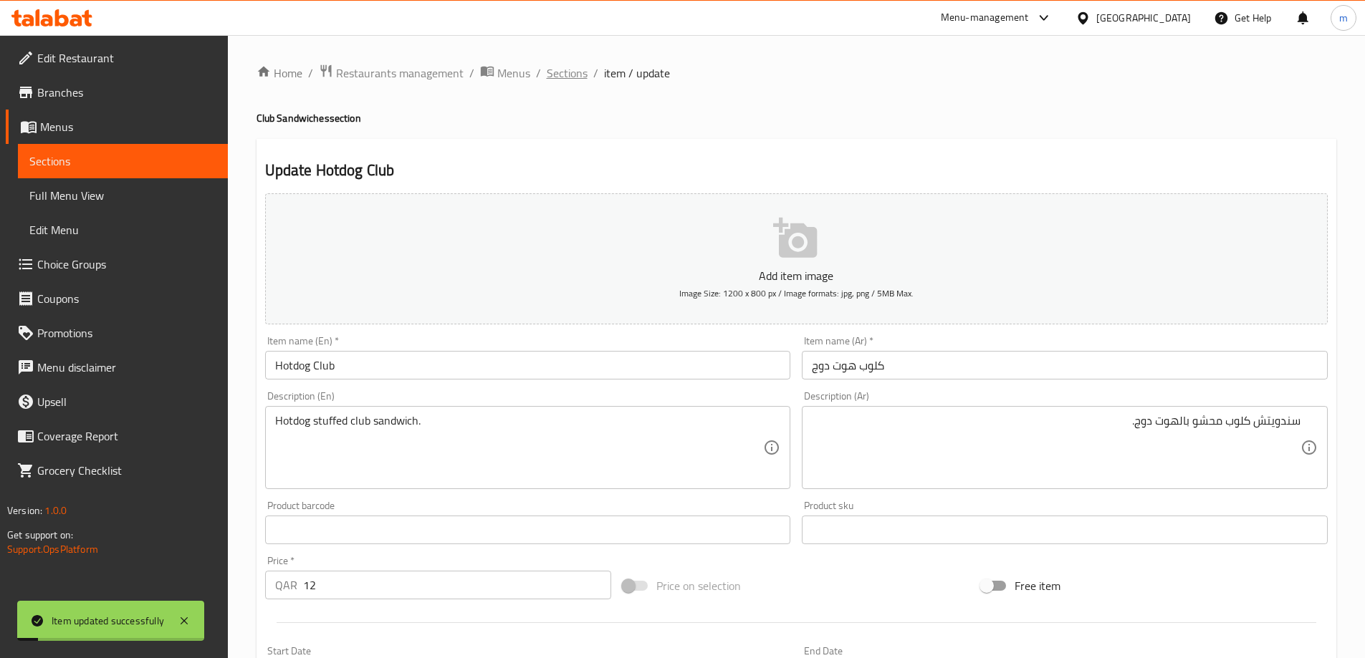
click at [563, 70] on span "Sections" at bounding box center [567, 72] width 41 height 17
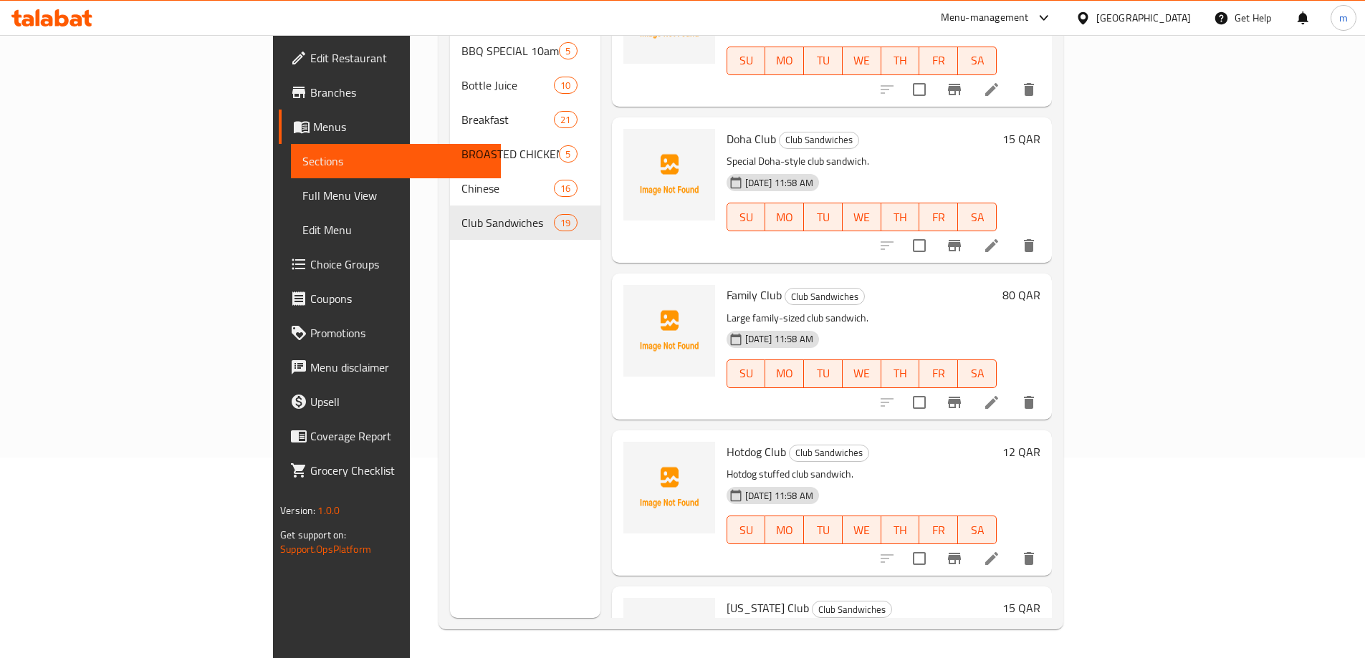
scroll to position [716, 0]
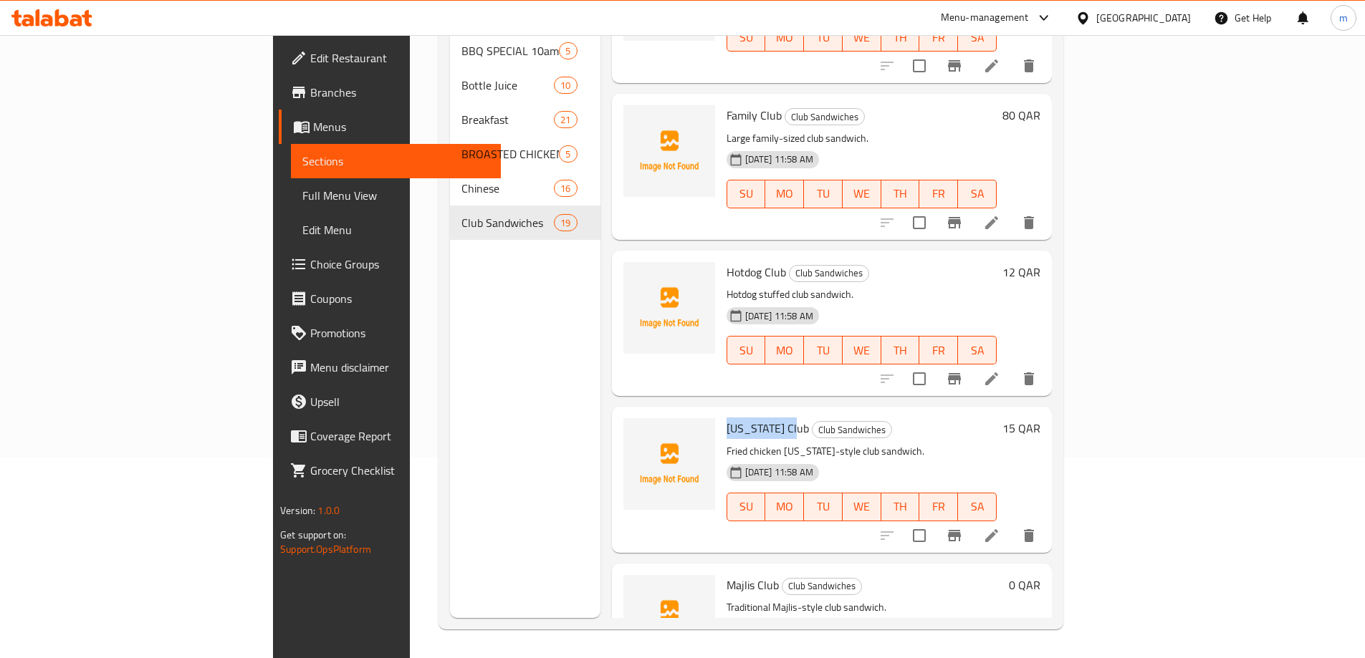
drag, startPoint x: 721, startPoint y: 410, endPoint x: 655, endPoint y: 408, distance: 66.7
click at [721, 413] on div "[US_STATE] Club Club Sandwiches Fried chicken [US_STATE]-style club sandwich. […" at bounding box center [862, 480] width 282 height 134
copy span "[US_STATE] Club"
click at [721, 413] on div "[US_STATE] Club Club Sandwiches Fried chicken [US_STATE]-style club sandwich. […" at bounding box center [862, 480] width 282 height 134
click at [996, 286] on p "Hotdog stuffed club sandwich." at bounding box center [861, 295] width 270 height 18
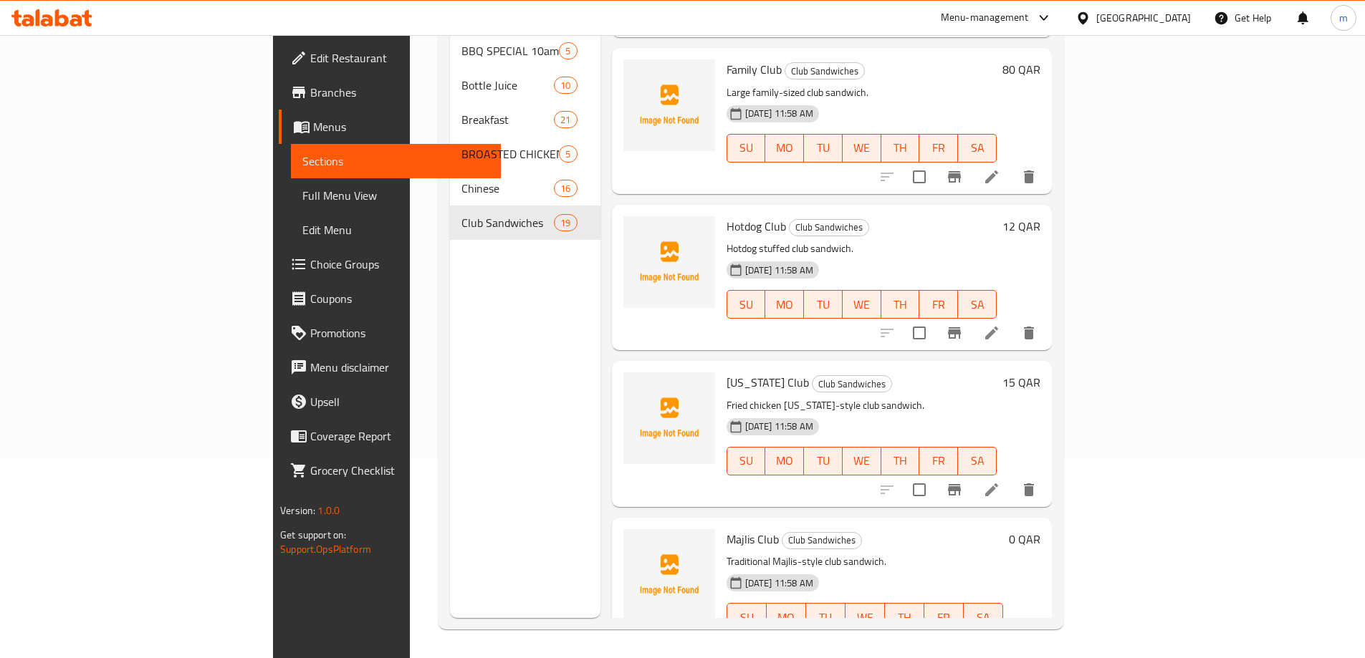
scroll to position [788, 0]
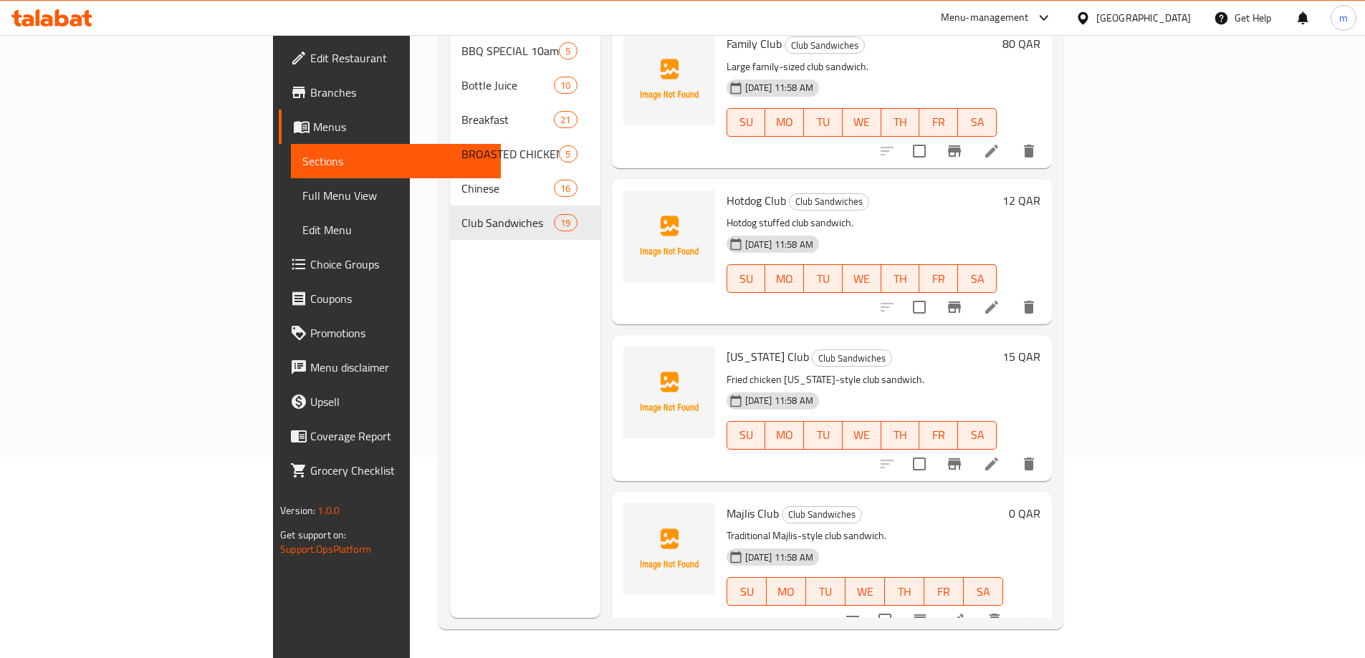
click at [726, 346] on span "[US_STATE] Club" at bounding box center [767, 356] width 82 height 21
drag, startPoint x: 726, startPoint y: 335, endPoint x: 659, endPoint y: 340, distance: 66.9
click at [726, 347] on h6 "[US_STATE] Club Club Sandwiches" at bounding box center [861, 357] width 270 height 20
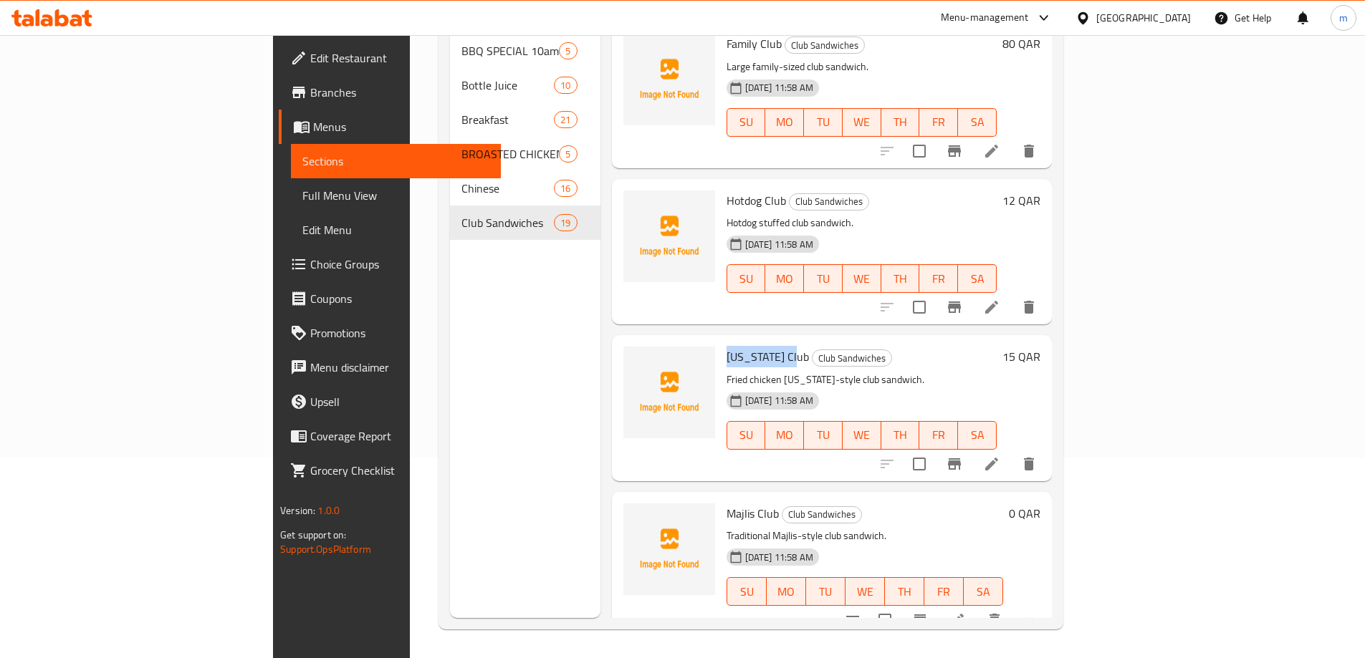
copy span "[US_STATE] Club"
click at [1000, 456] on icon at bounding box center [991, 464] width 17 height 17
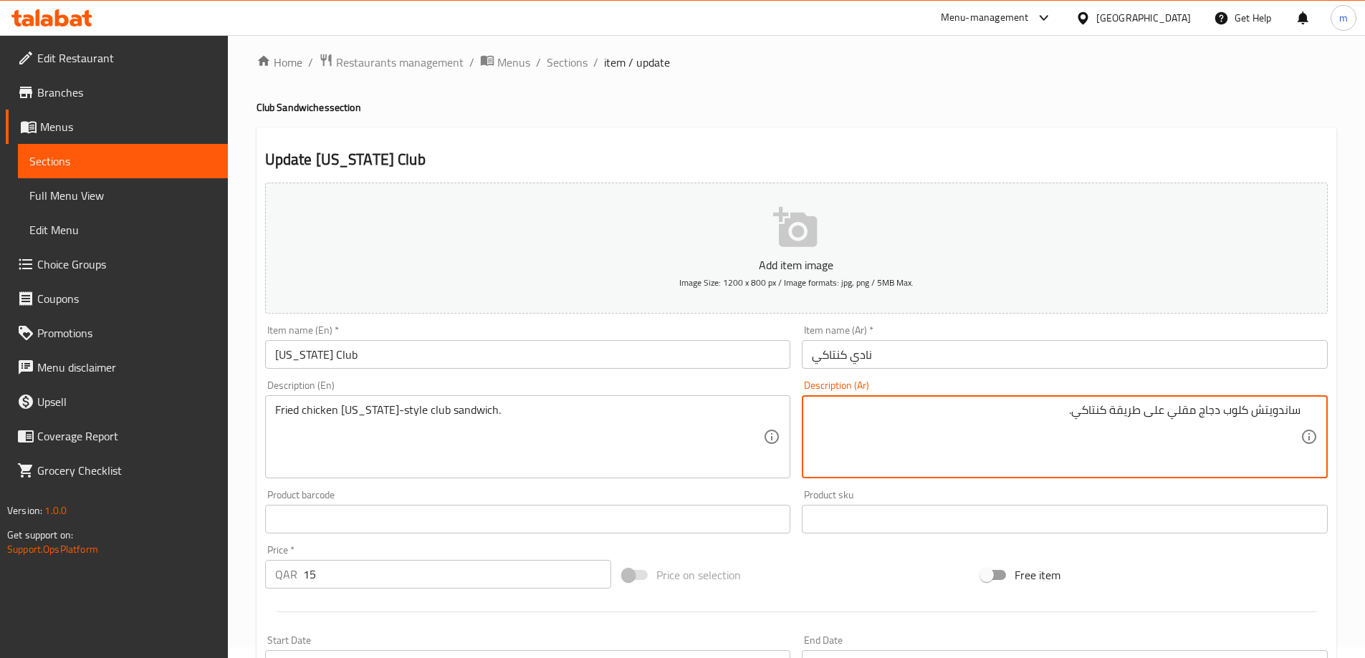
scroll to position [354, 0]
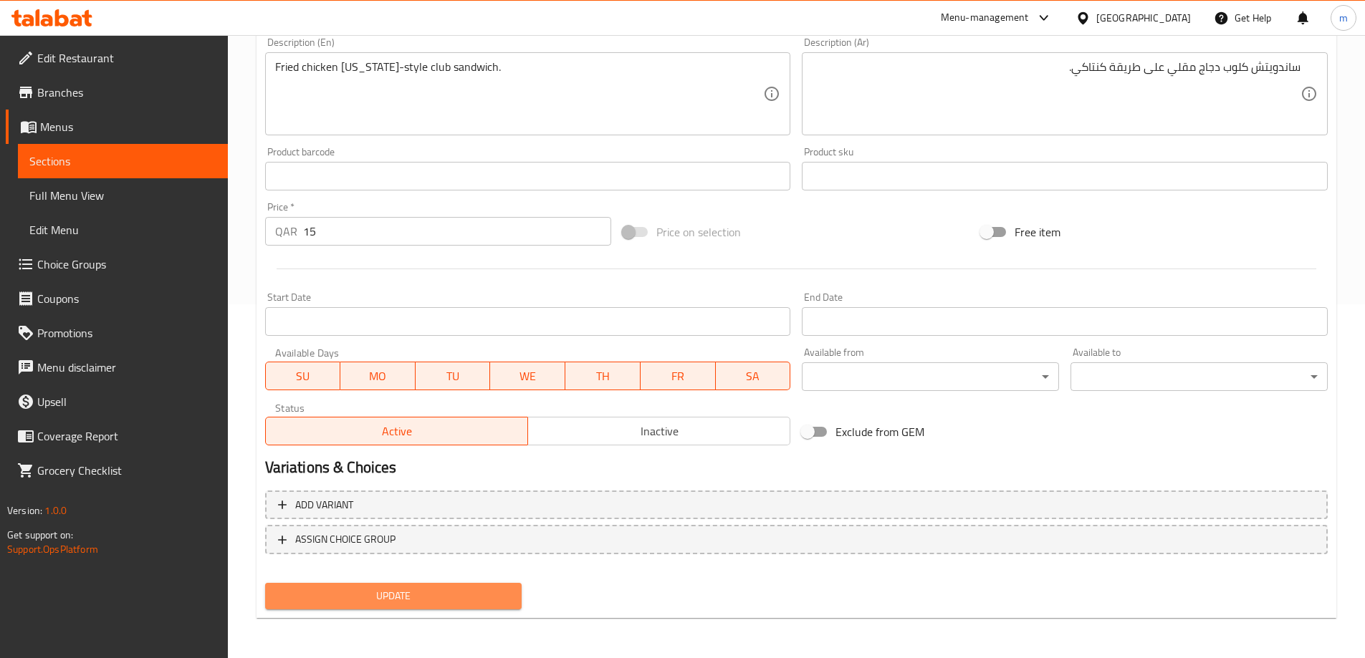
click at [428, 597] on span "Update" at bounding box center [394, 596] width 234 height 18
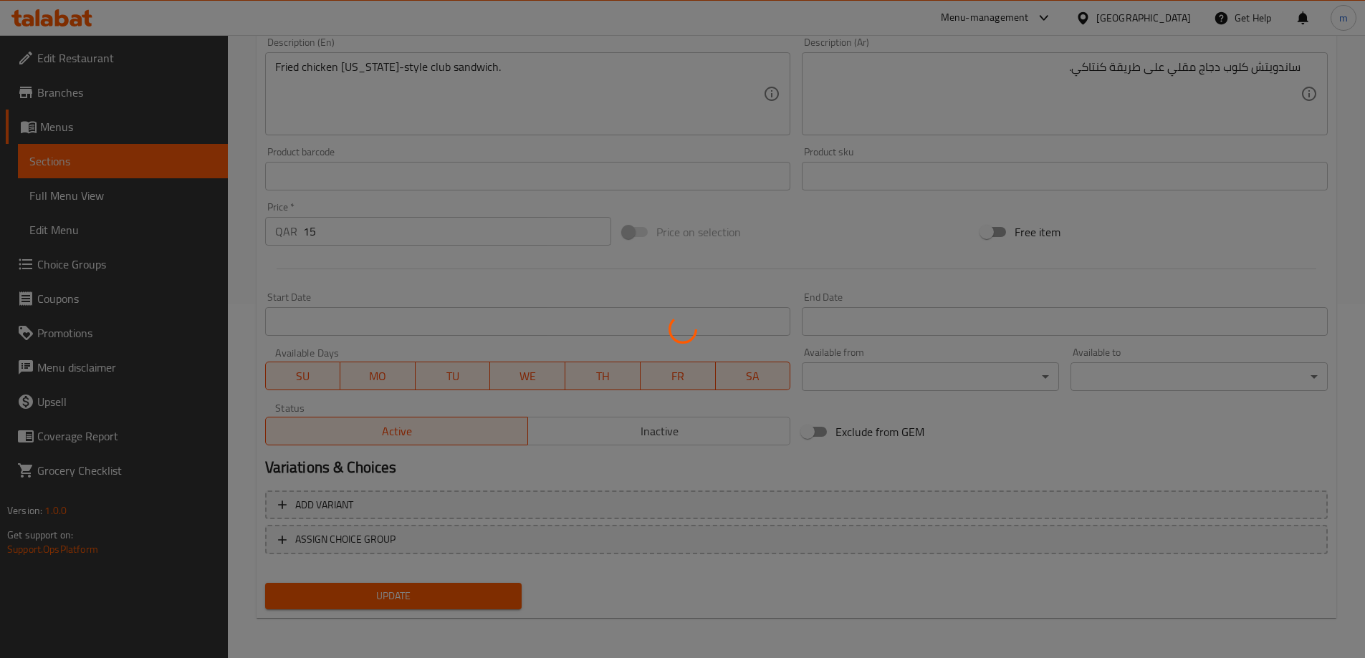
scroll to position [0, 0]
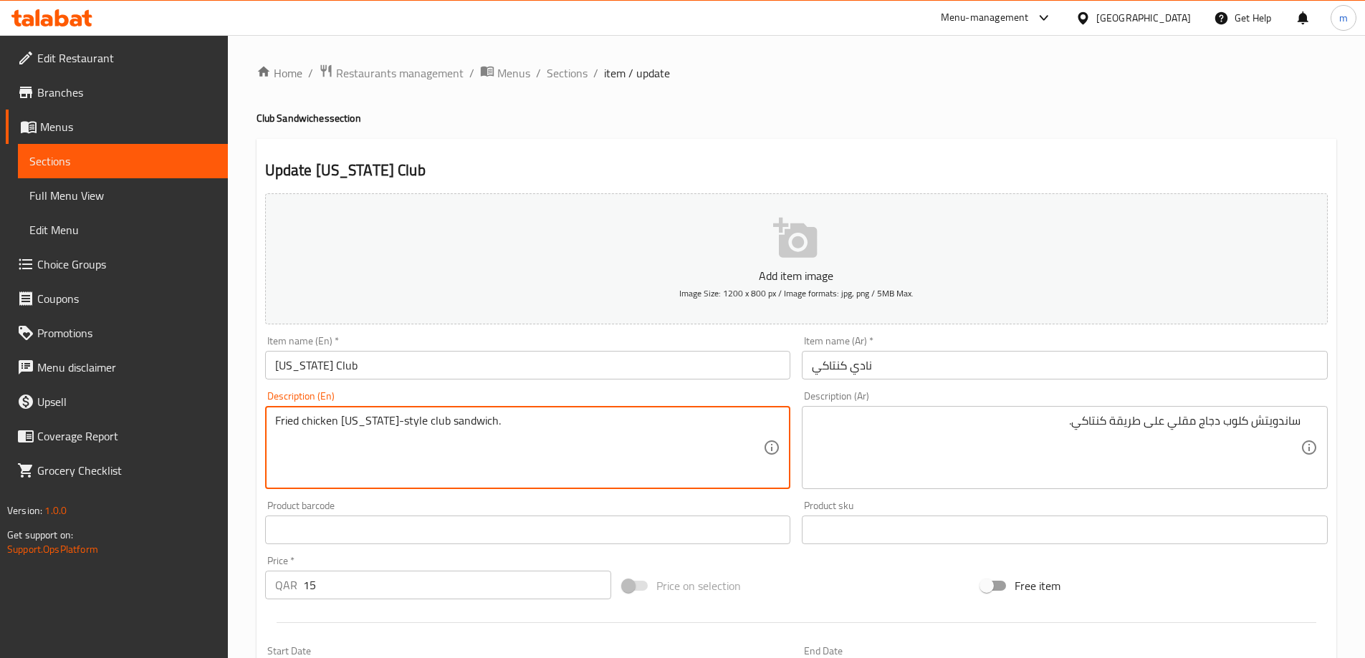
click at [370, 423] on textarea "Fried chicken [US_STATE]-style club sandwich." at bounding box center [519, 448] width 489 height 68
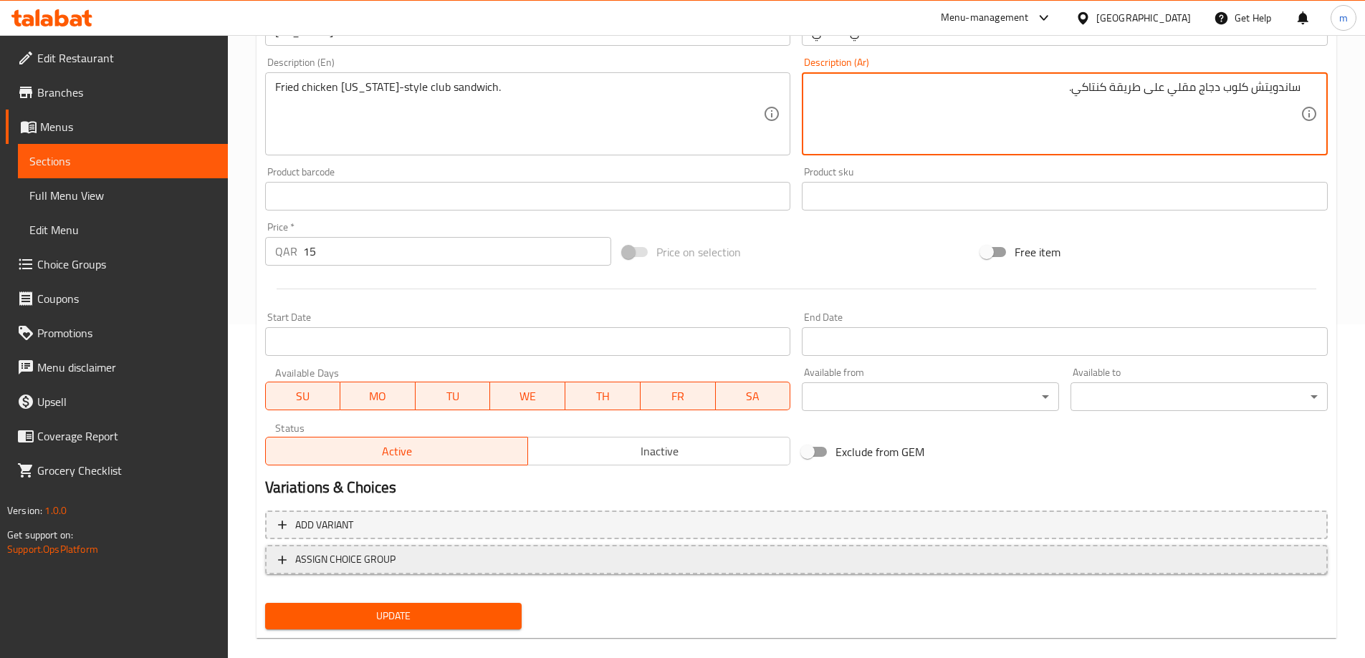
scroll to position [354, 0]
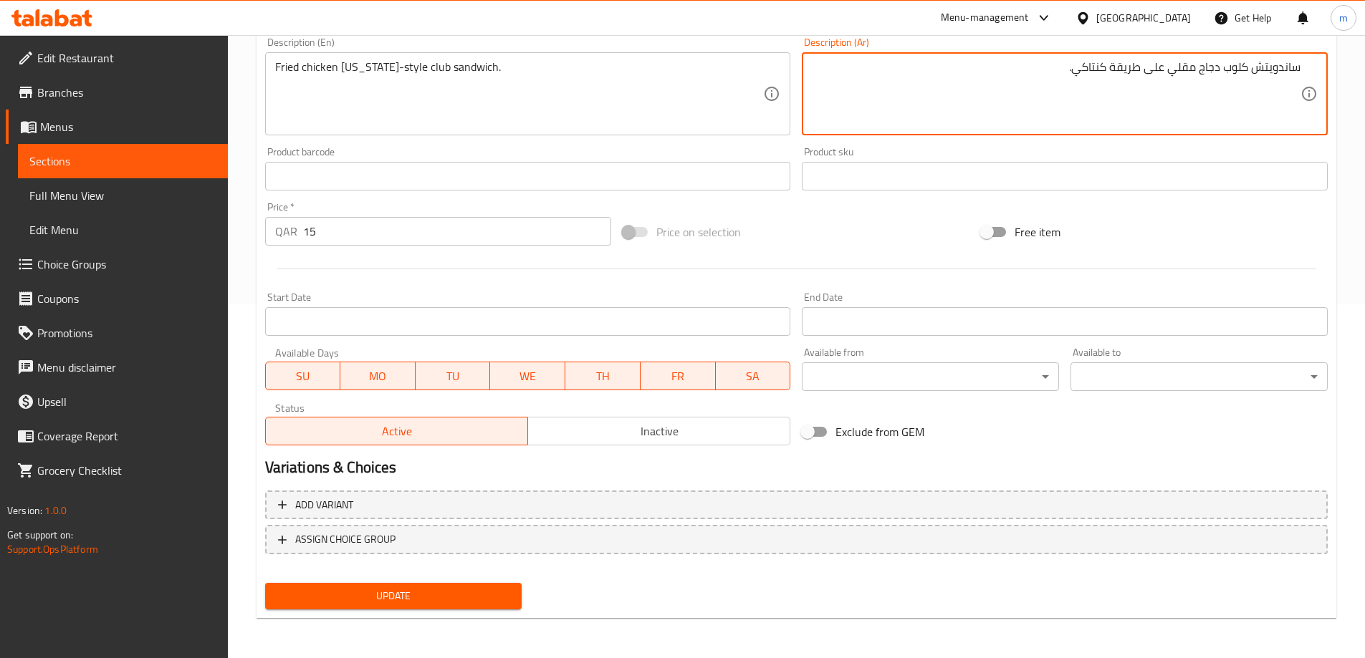
click at [410, 594] on span "Update" at bounding box center [394, 596] width 234 height 18
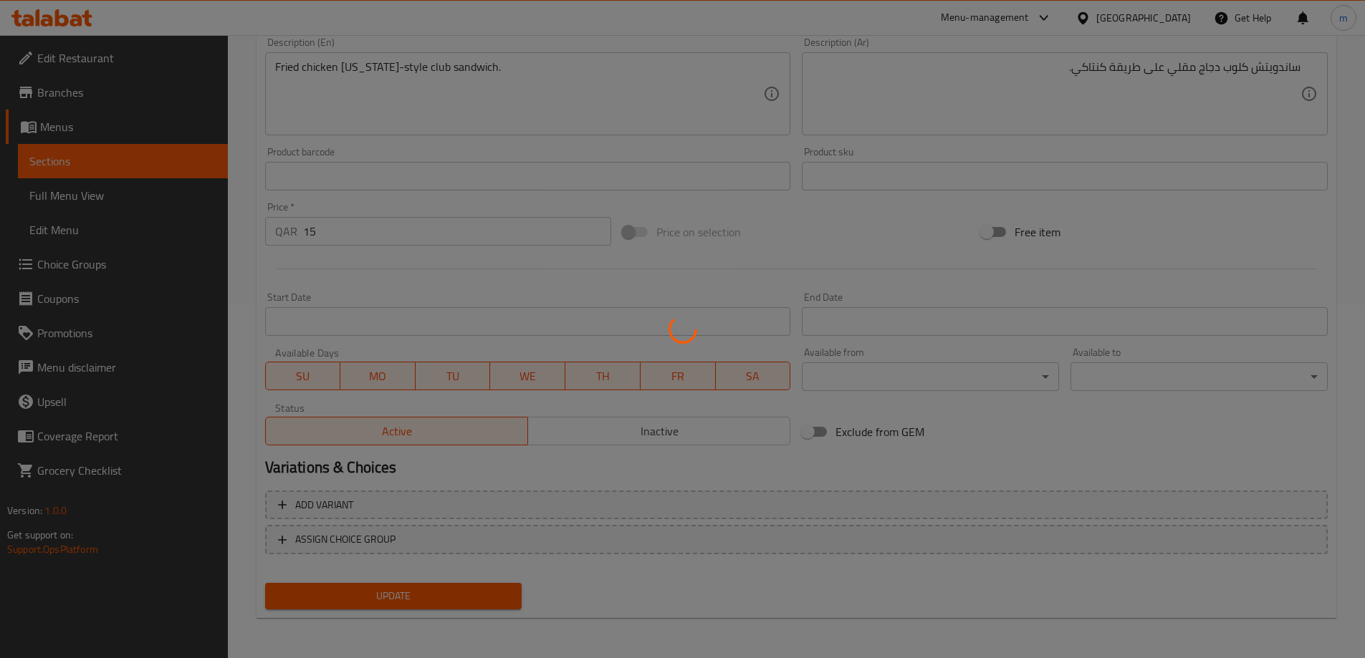
scroll to position [0, 0]
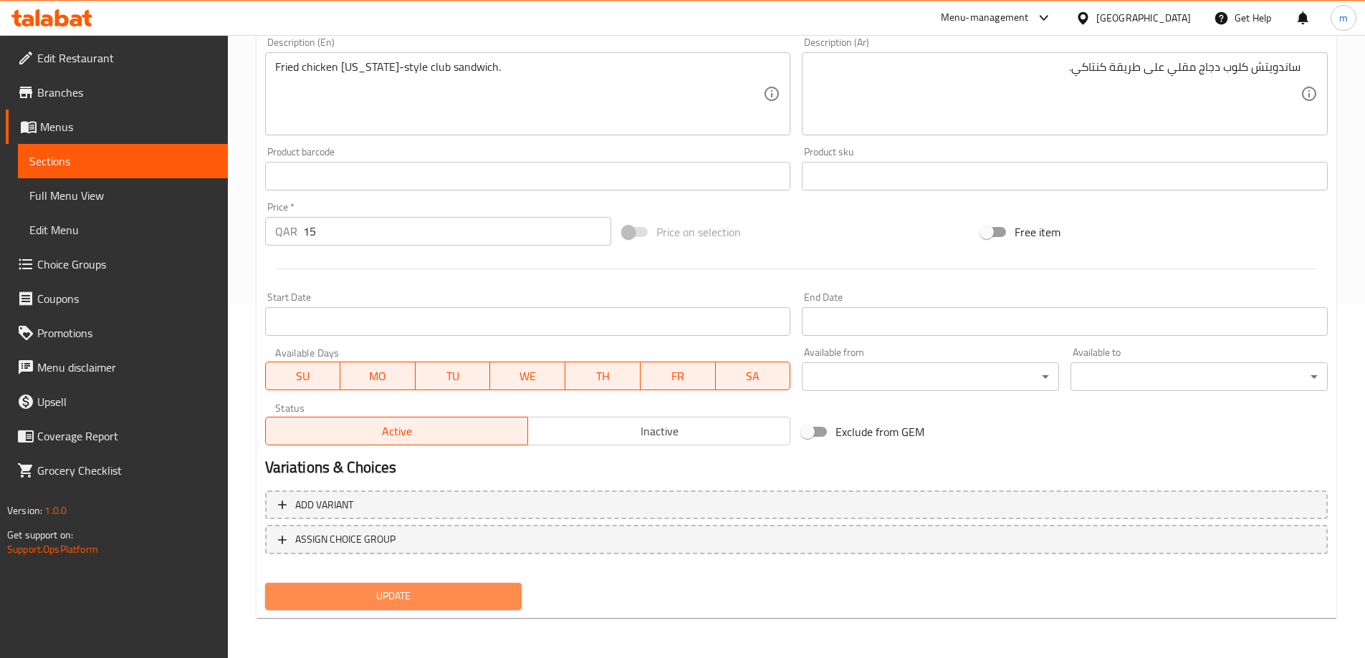
click at [432, 597] on span "Update" at bounding box center [394, 596] width 234 height 18
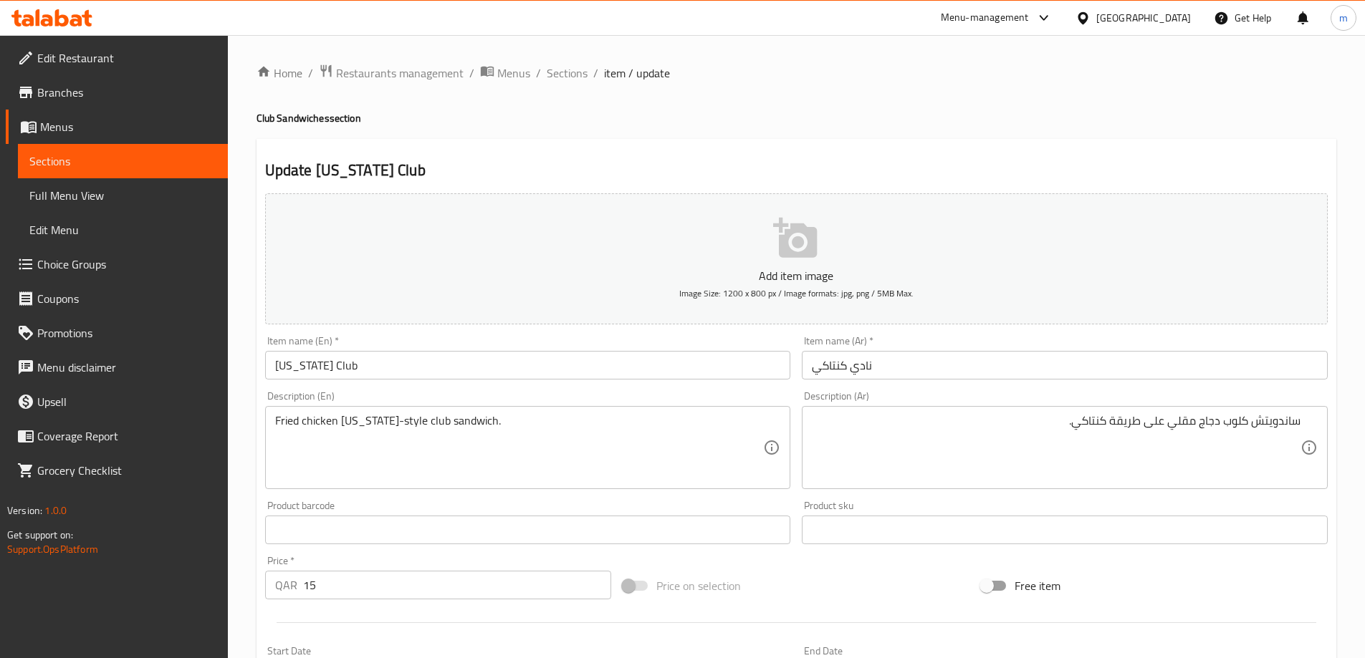
click at [899, 380] on div "Item name (Ar)   * نادي كنتاكي Item name (Ar) *" at bounding box center [1064, 357] width 537 height 55
click at [918, 384] on div "Item name (Ar)   * نادي كنتاكي Item name (Ar) *" at bounding box center [1064, 357] width 537 height 55
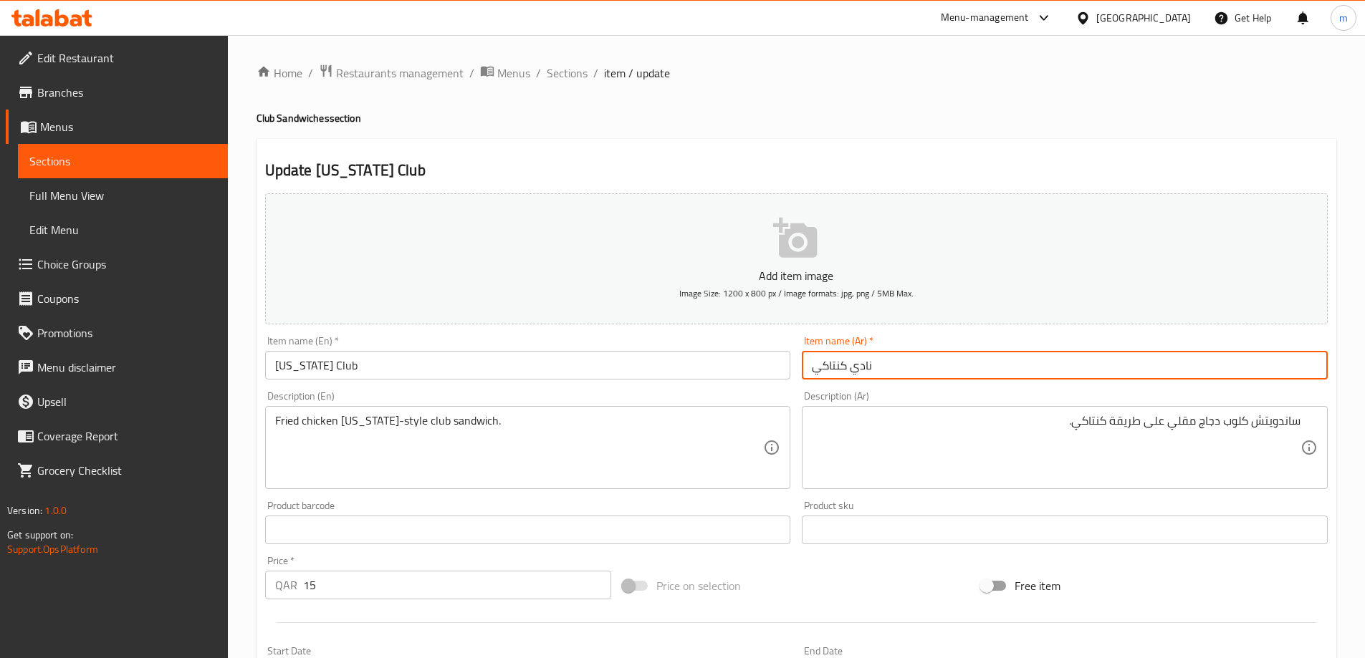
click at [919, 376] on input "نادي كنتاكي" at bounding box center [1065, 365] width 526 height 29
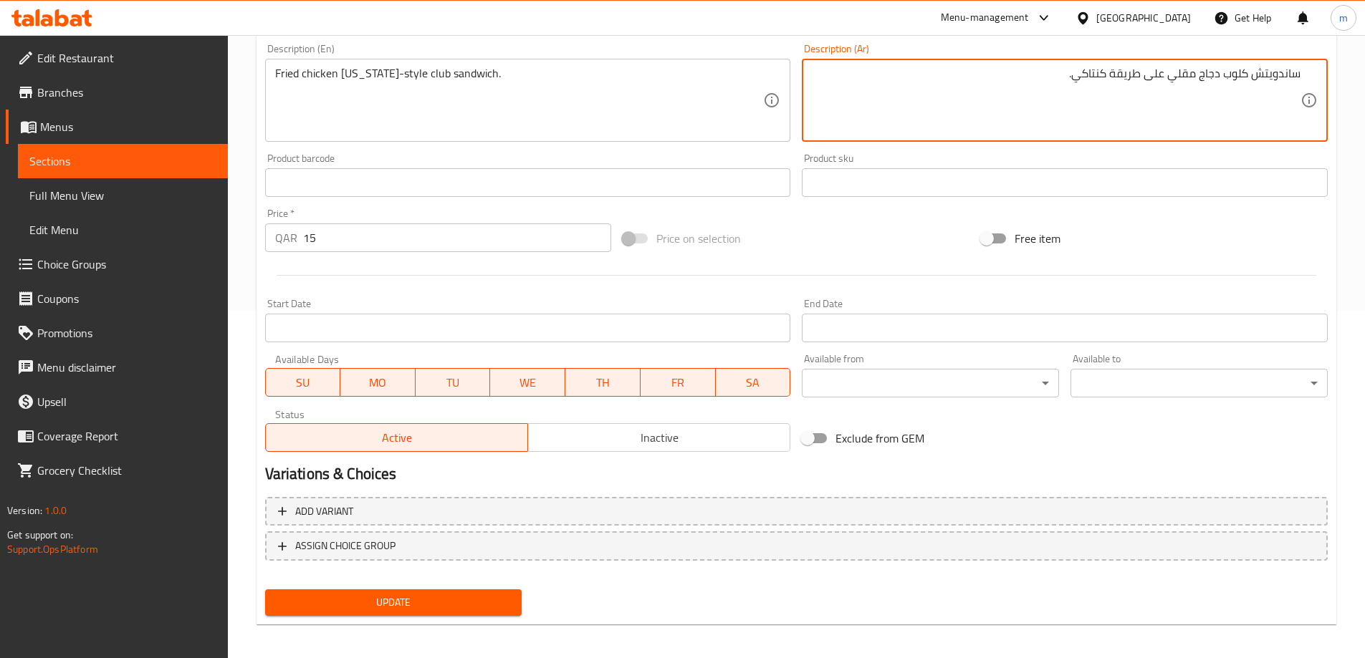
scroll to position [354, 0]
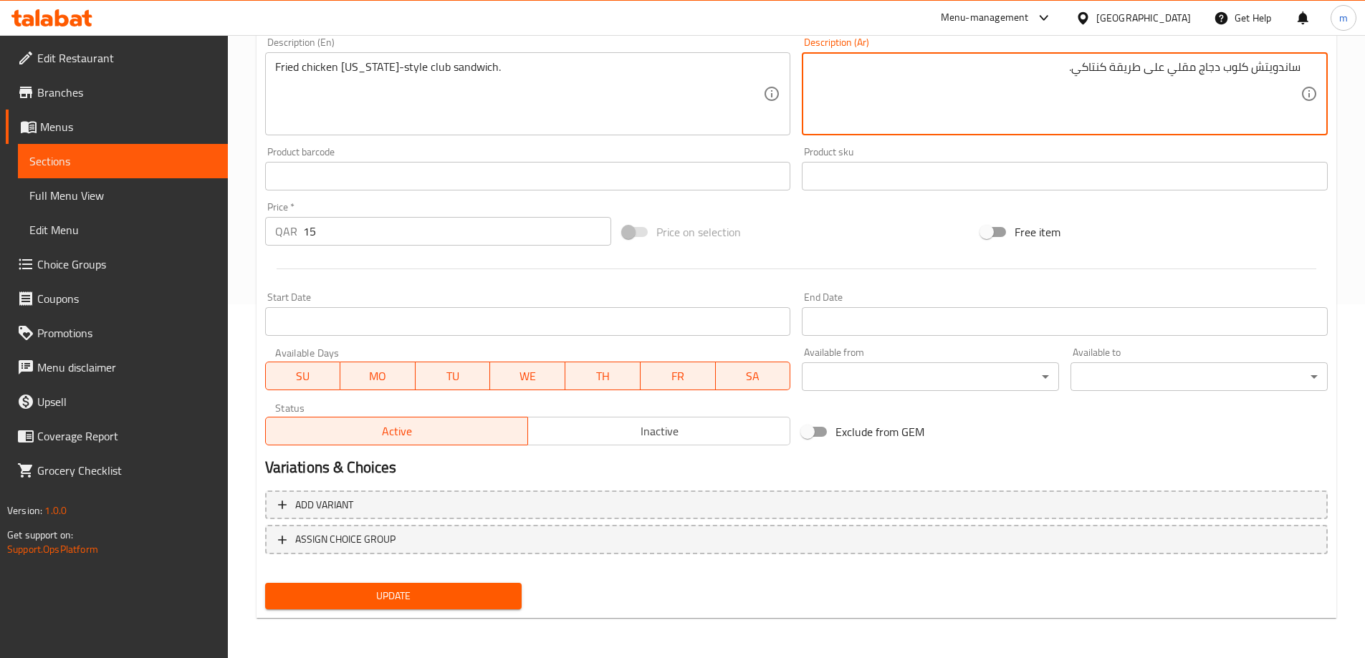
click at [398, 597] on span "Update" at bounding box center [394, 596] width 234 height 18
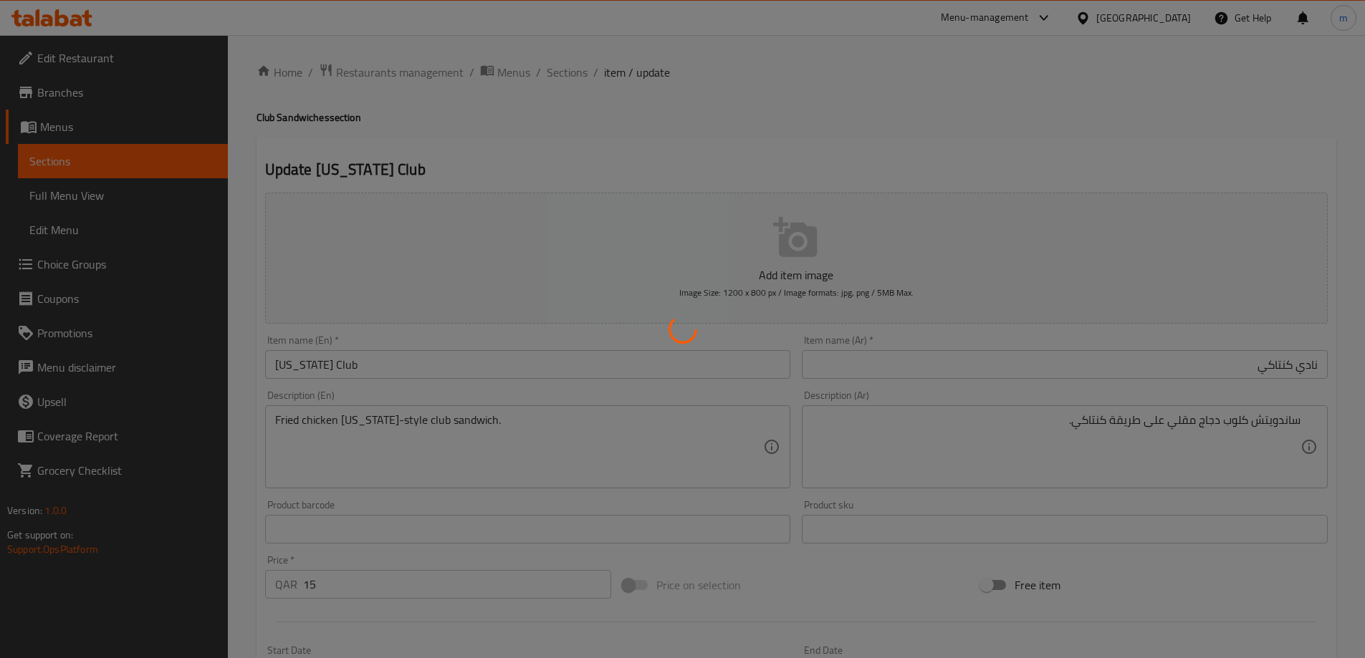
scroll to position [0, 0]
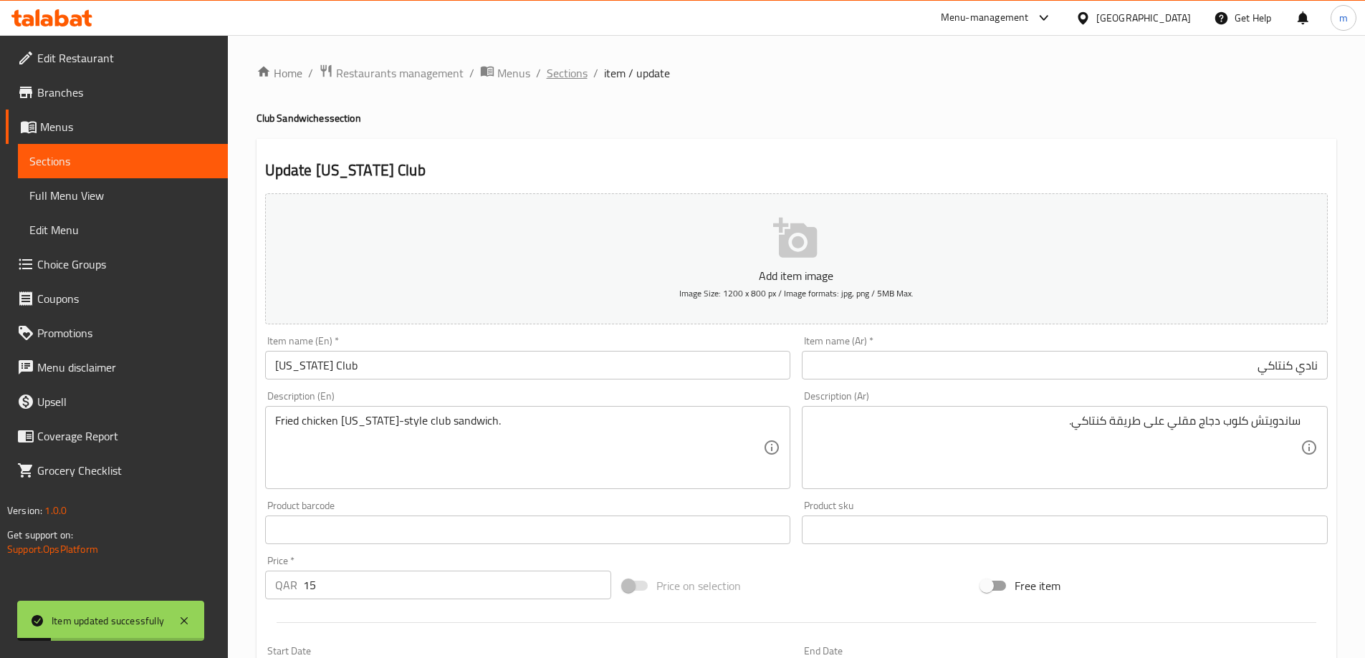
click at [577, 70] on span "Sections" at bounding box center [567, 72] width 41 height 17
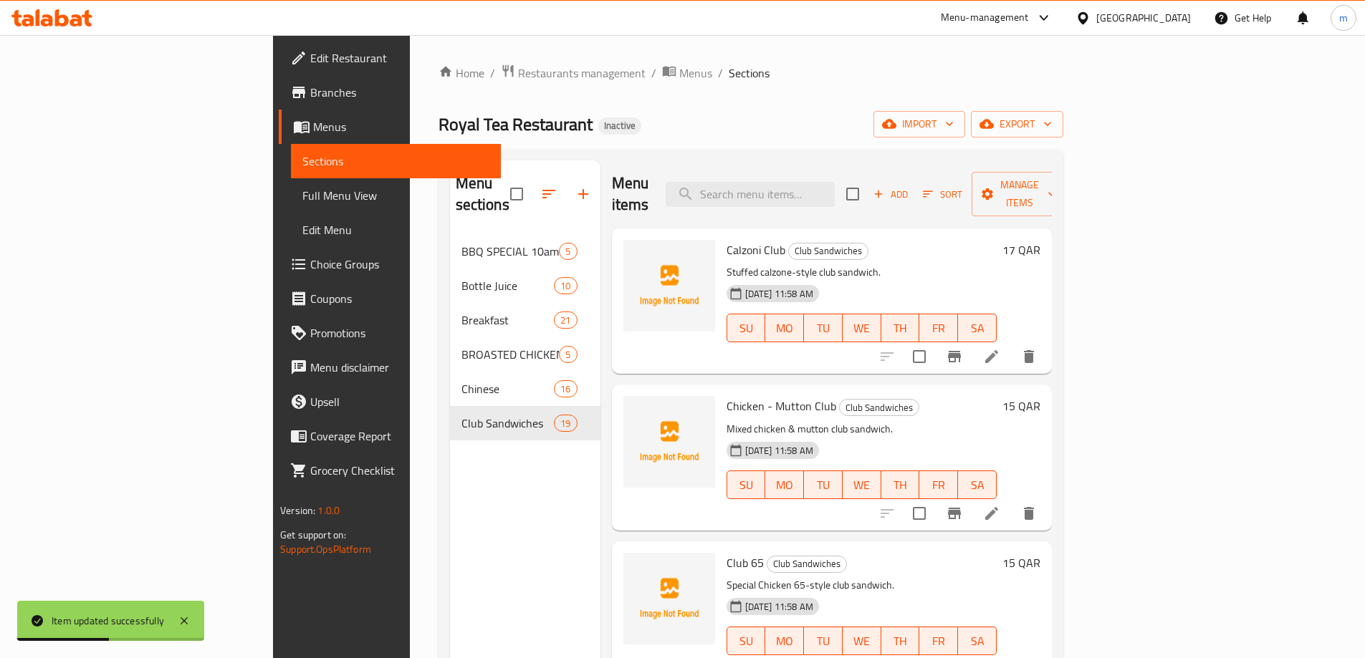
click at [908, 264] on p "Stuffed calzone-style club sandwich." at bounding box center [861, 273] width 270 height 18
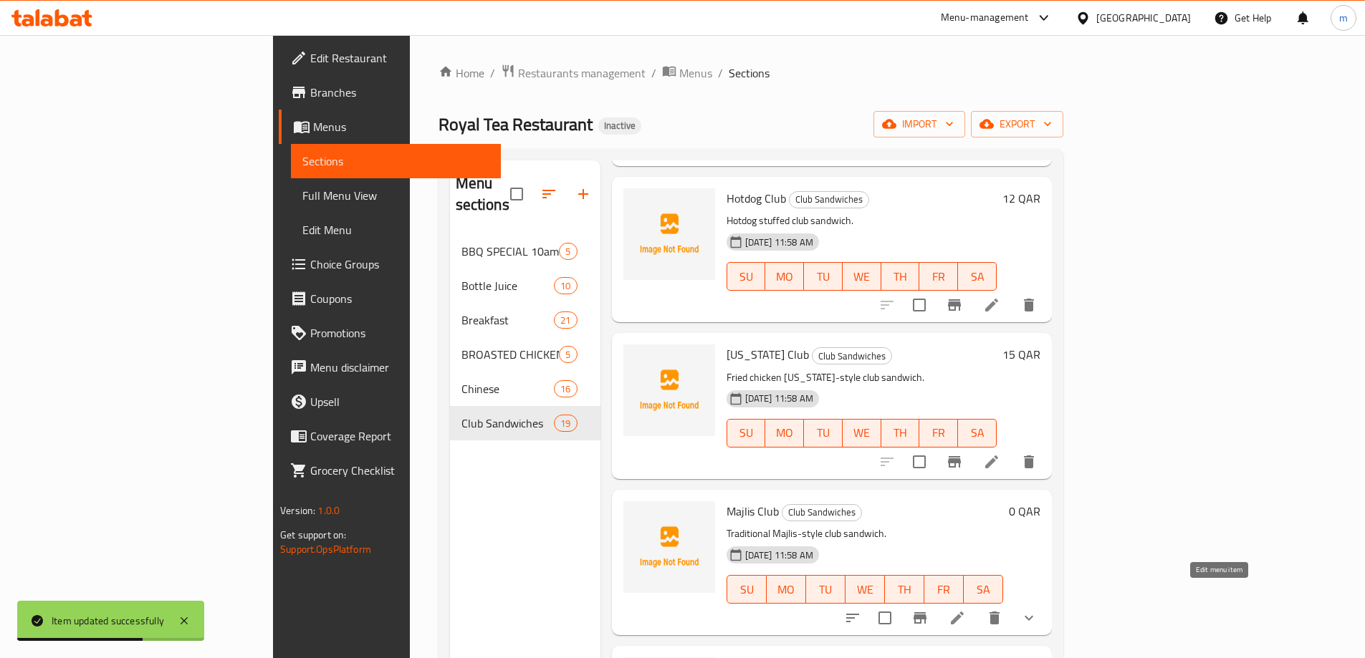
click at [964, 597] on icon at bounding box center [957, 618] width 13 height 13
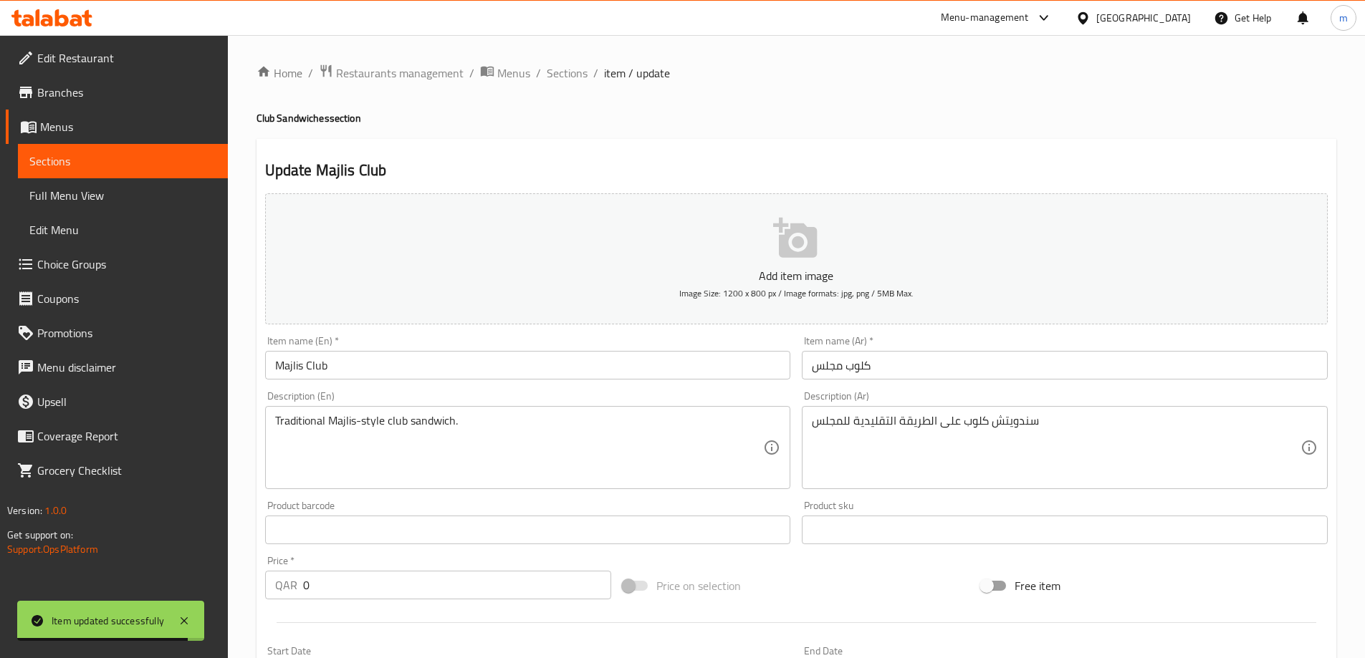
click at [986, 359] on input "كلوب مجلس" at bounding box center [1065, 365] width 526 height 29
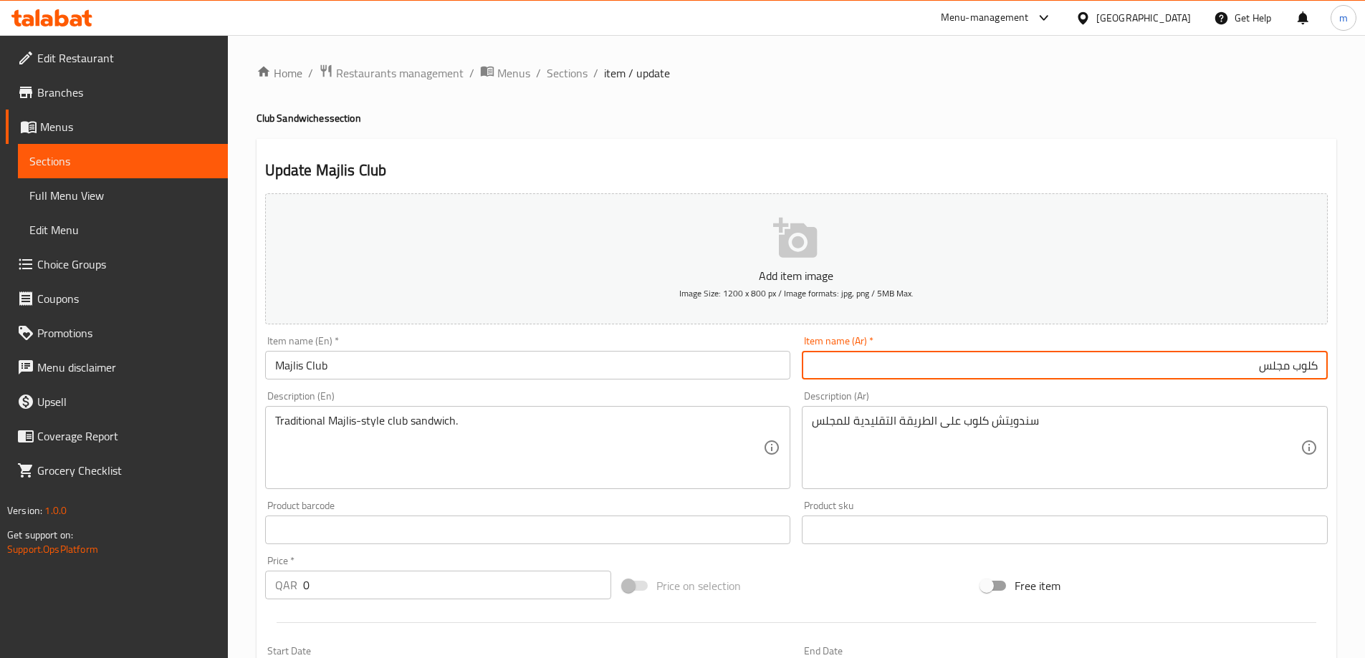
click at [1240, 370] on input "كلوب مجلس" at bounding box center [1065, 365] width 526 height 29
type input "كلوب مجلس"
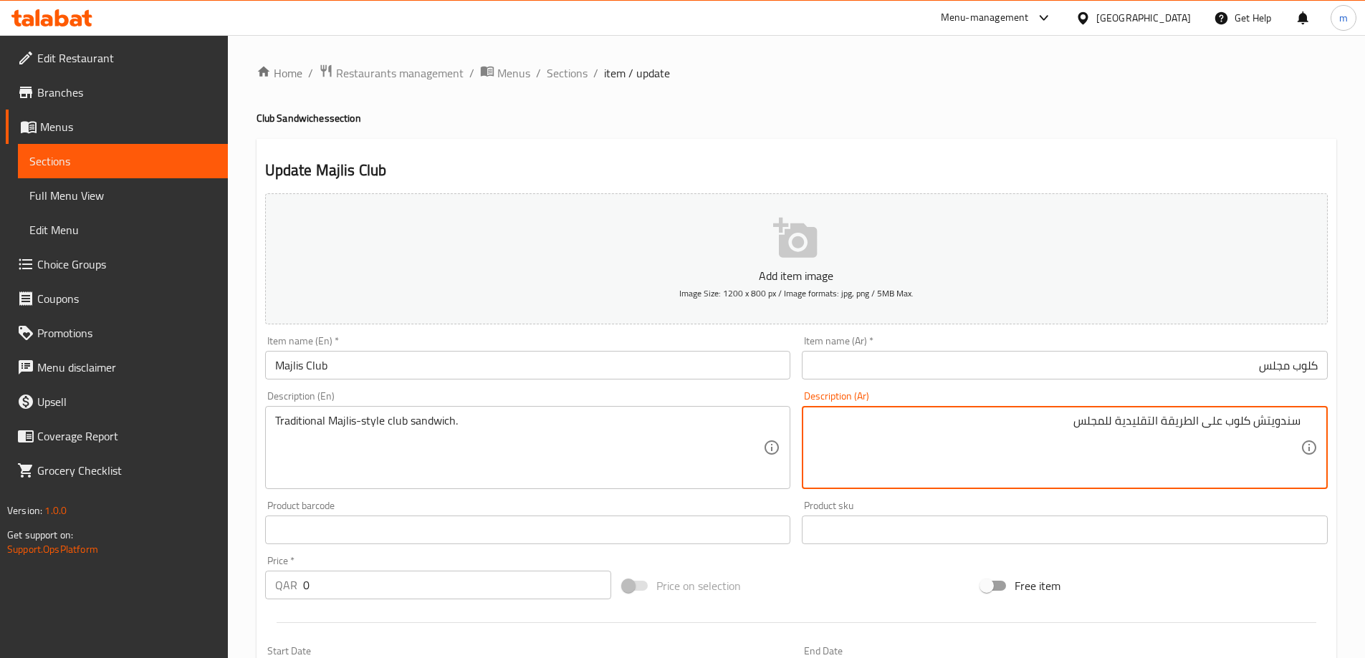
drag, startPoint x: 1115, startPoint y: 424, endPoint x: 908, endPoint y: 395, distance: 208.4
click at [908, 395] on div "Description (Ar) سندويتش كلوب على الطريقة التقليدية للمجلس Description (Ar)" at bounding box center [1065, 440] width 526 height 98
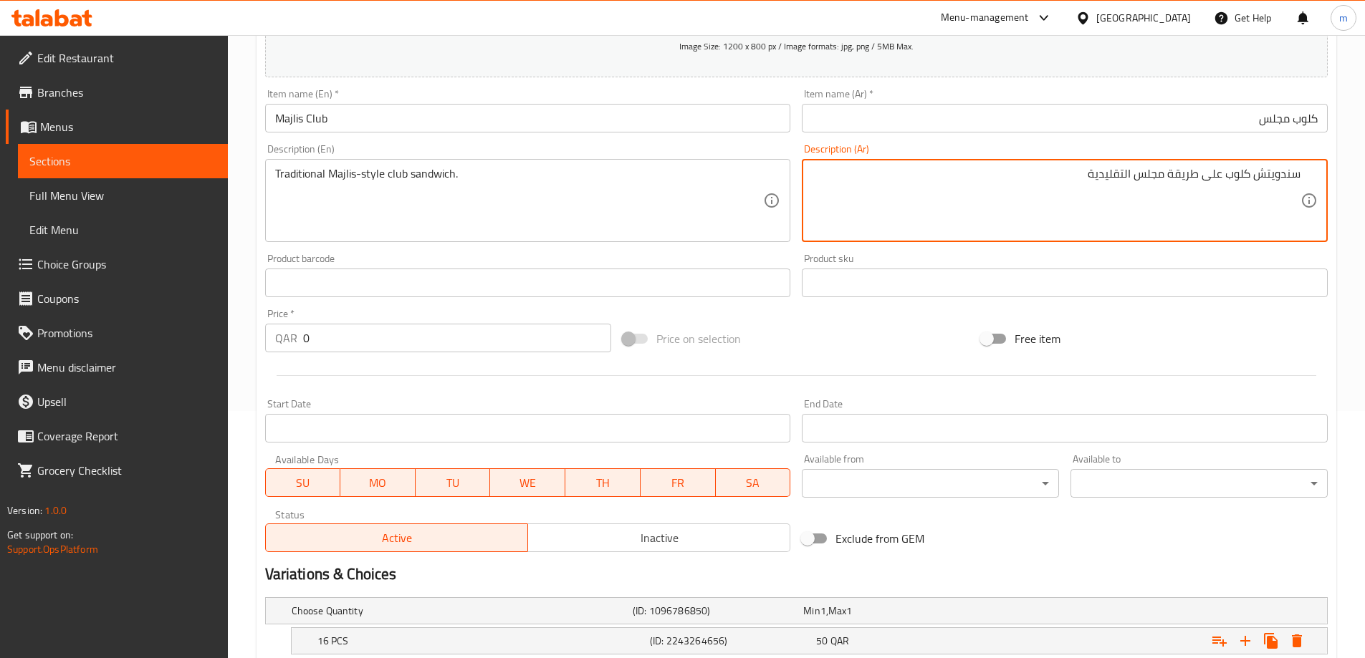
scroll to position [428, 0]
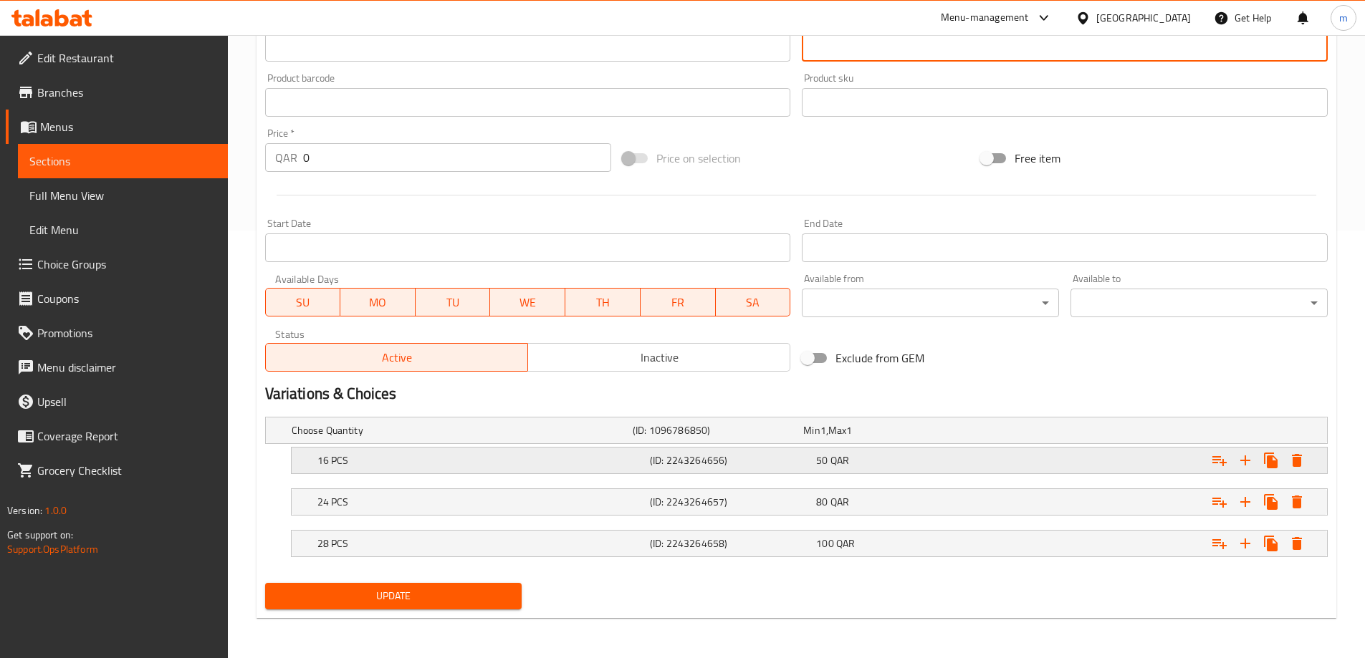
type textarea "سندويتش كلوب على طريقة مجلس التقليدية"
click at [431, 438] on h5 "16 PCS" at bounding box center [459, 430] width 335 height 14
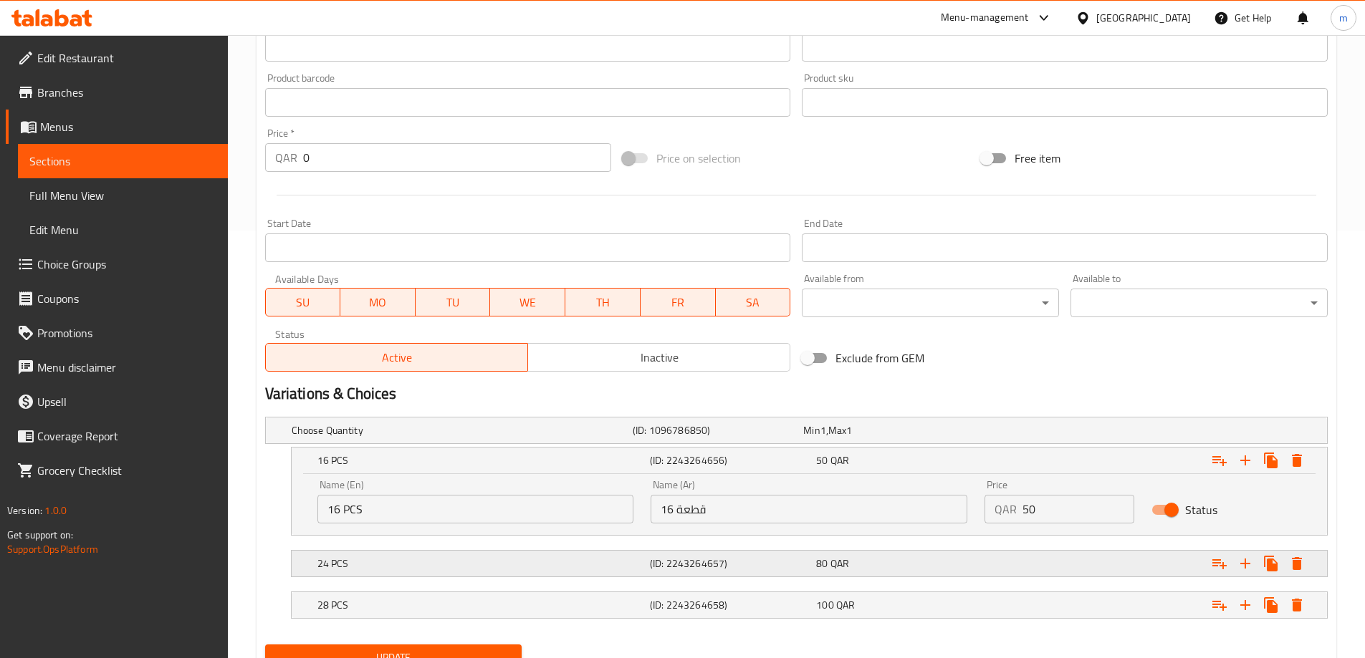
click at [466, 446] on div "24 PCS (ID: 2243264657) 80 QAR" at bounding box center [801, 431] width 1024 height 32
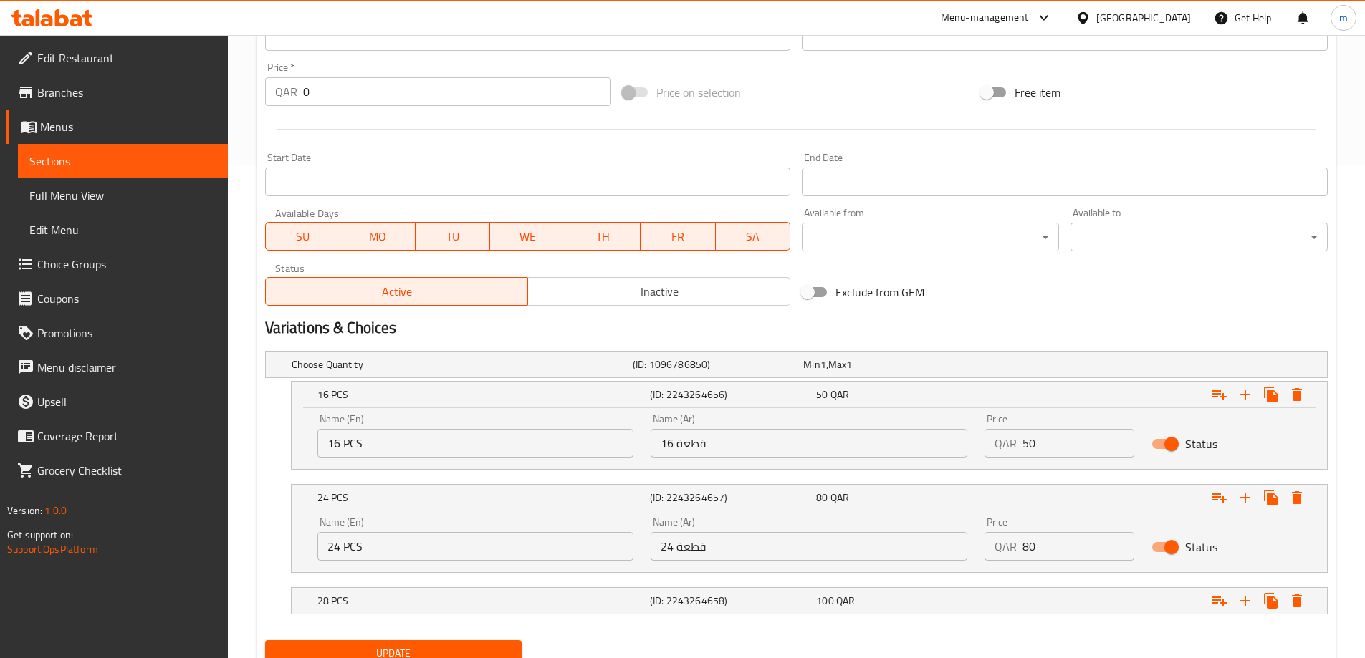
scroll to position [551, 0]
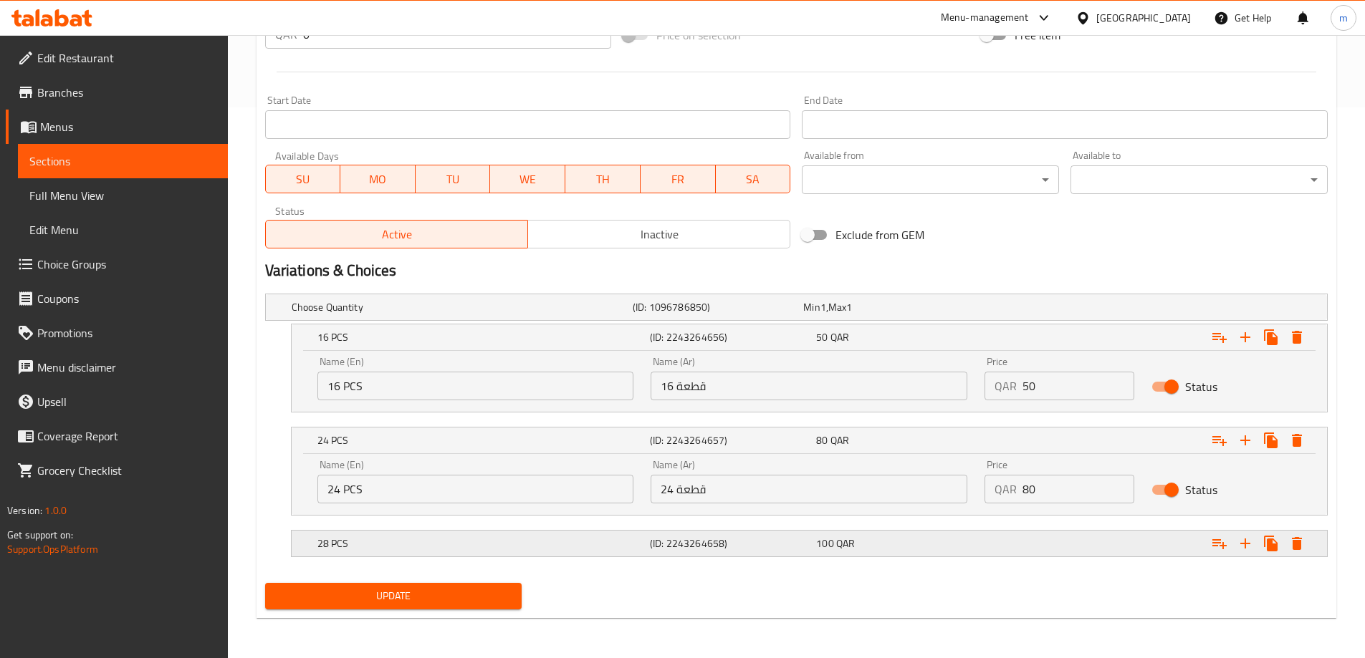
click at [545, 314] on h5 "28 PCS" at bounding box center [459, 307] width 335 height 14
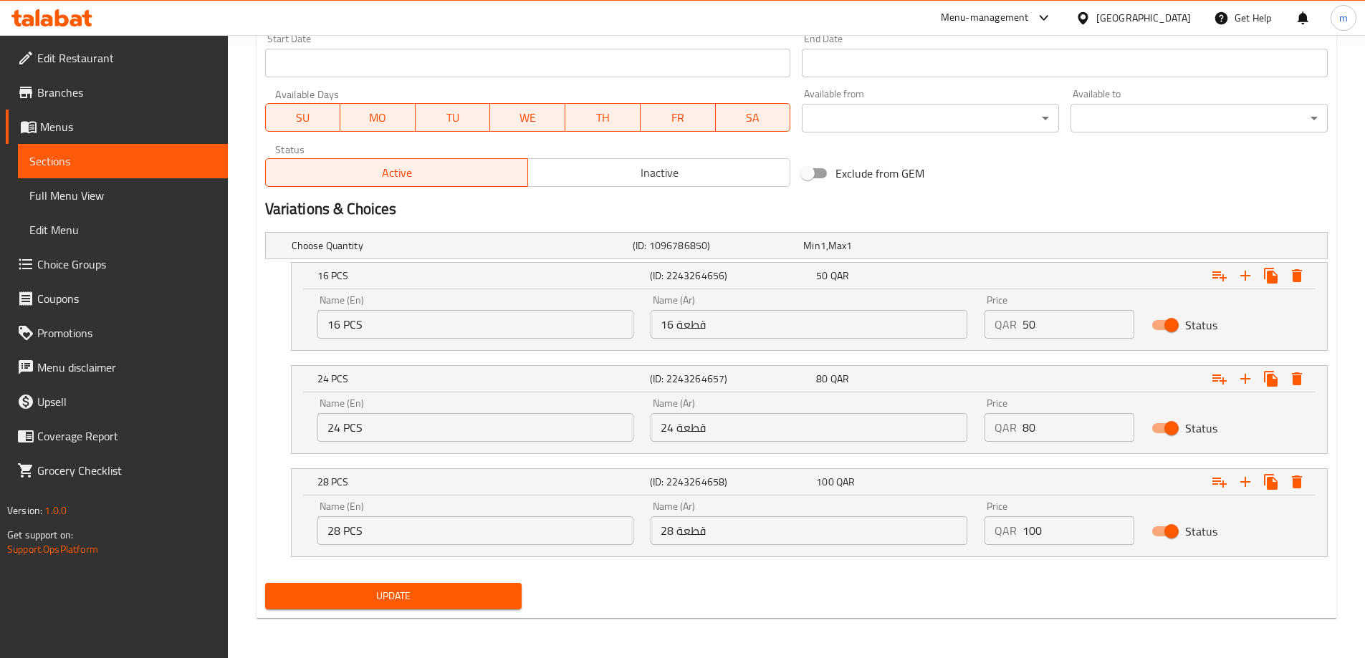
click at [440, 590] on span "Update" at bounding box center [394, 596] width 234 height 18
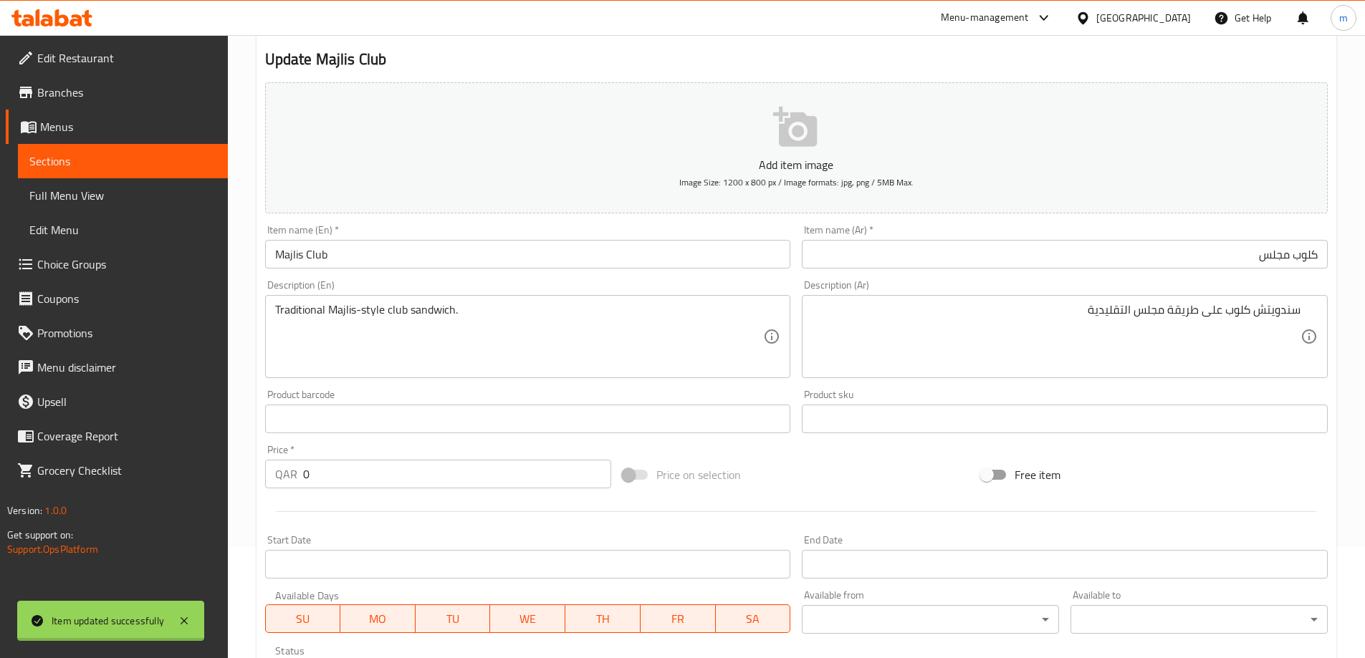
scroll to position [0, 0]
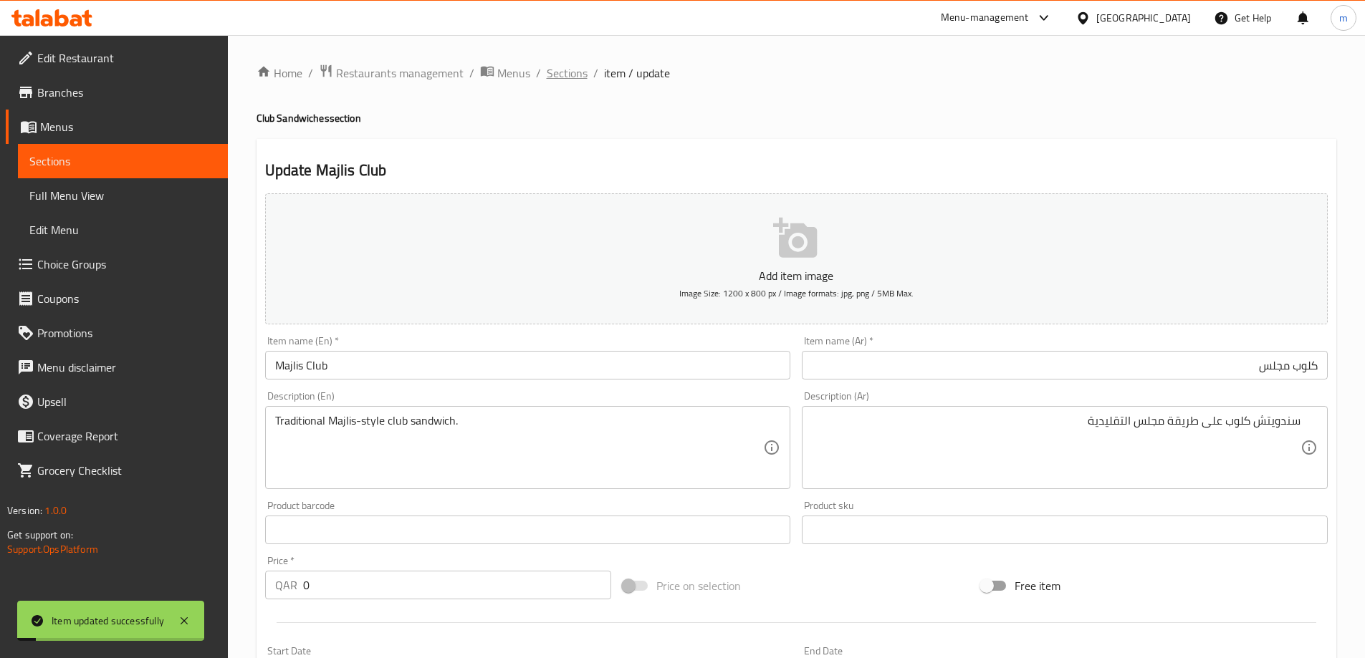
click at [566, 77] on span "Sections" at bounding box center [567, 72] width 41 height 17
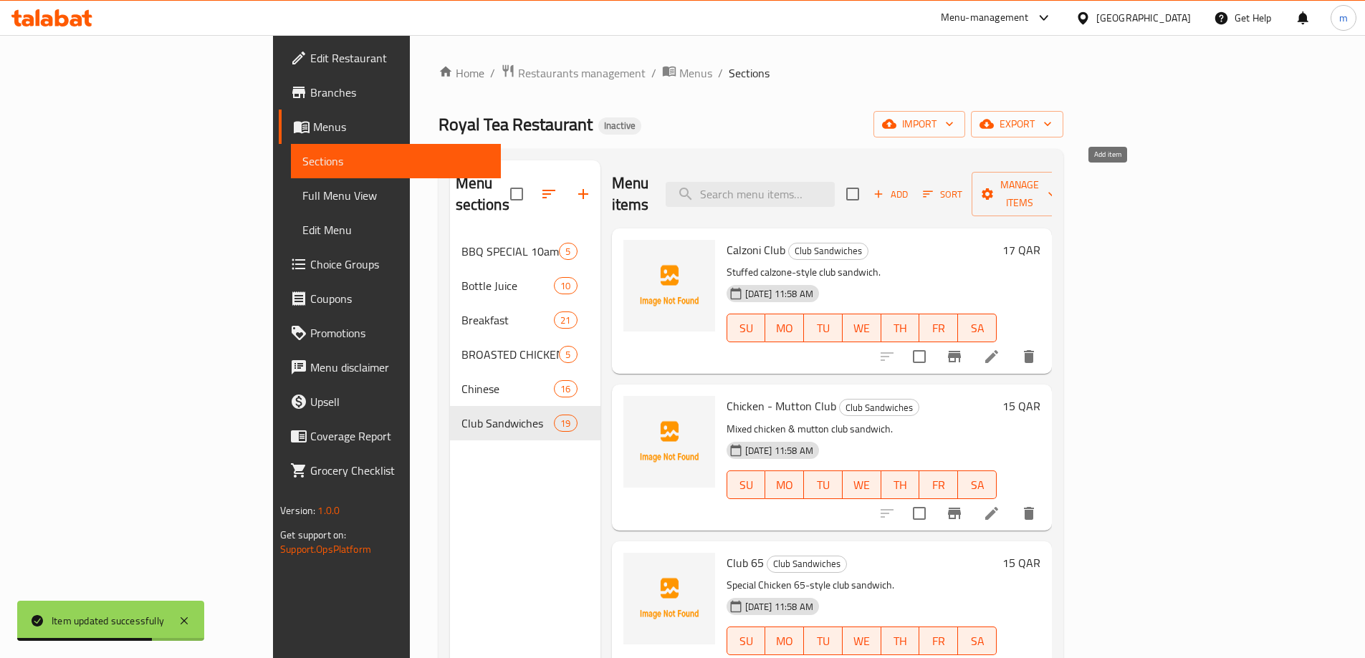
click at [982, 229] on div "Calzoni Club Club Sandwiches Stuffed calzone-style club sandwich. [DATE] 11:58 …" at bounding box center [832, 301] width 440 height 145
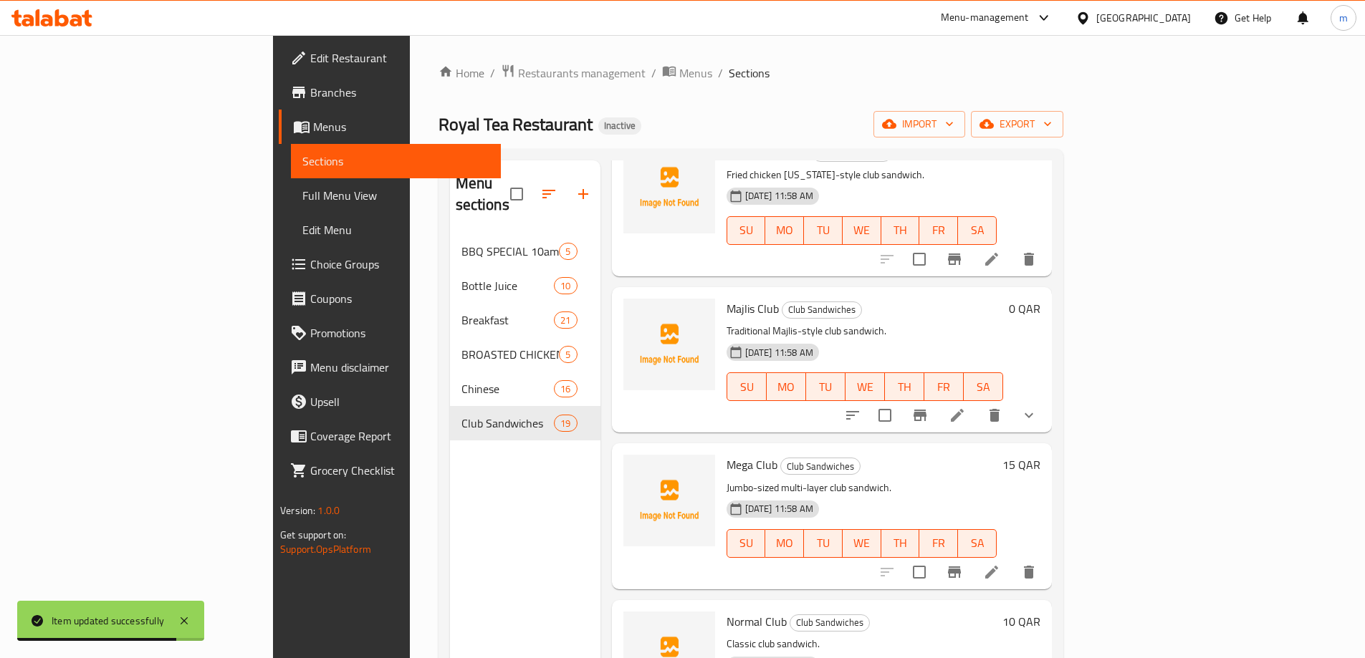
scroll to position [1219, 0]
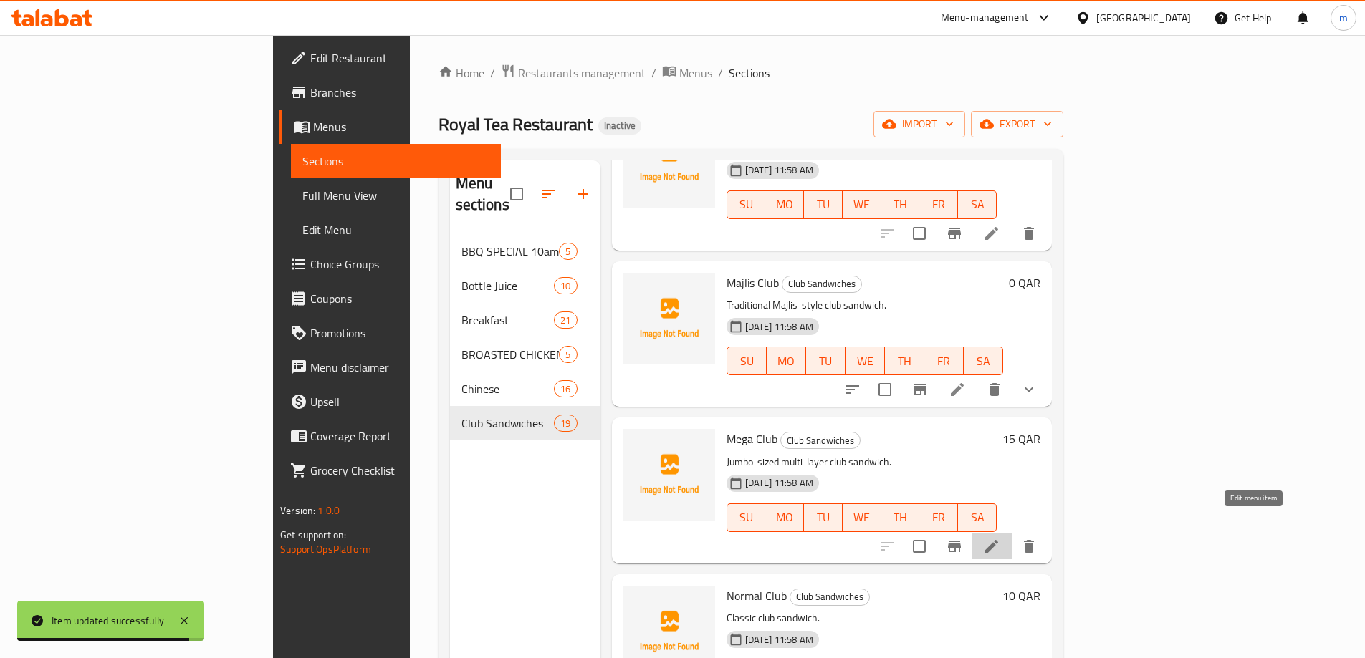
click at [1000, 538] on icon at bounding box center [991, 546] width 17 height 17
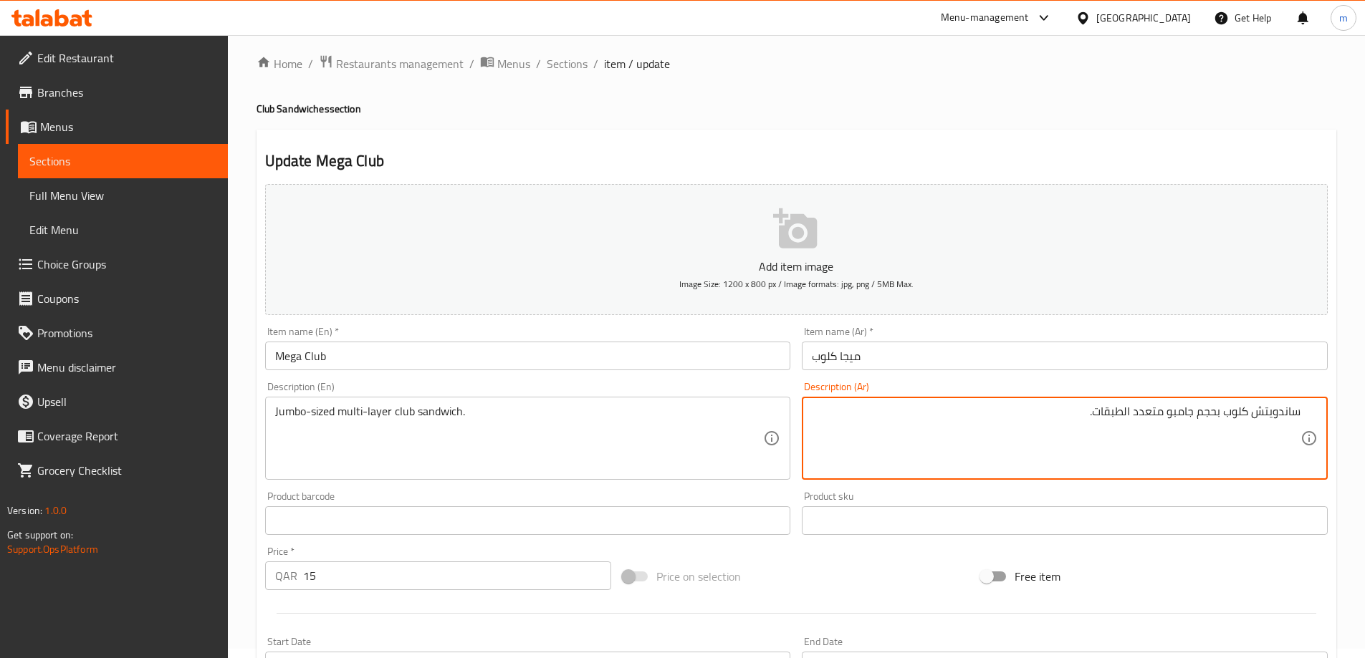
scroll to position [354, 0]
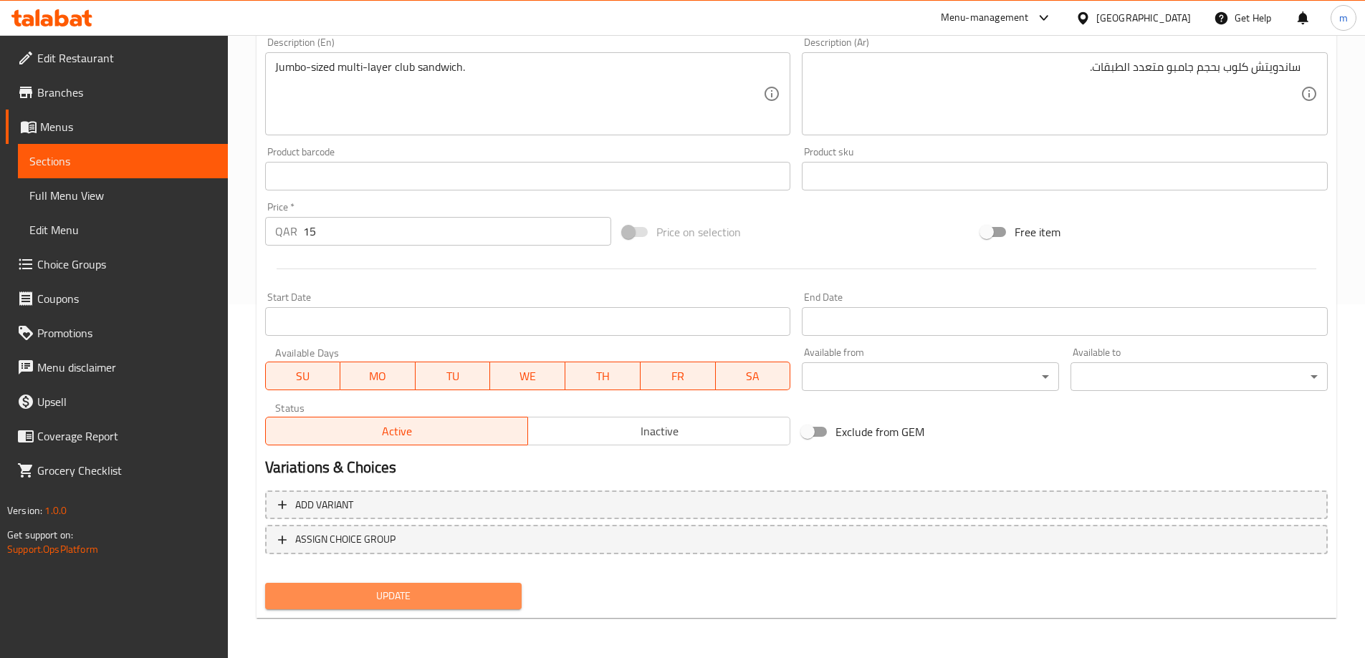
click at [444, 594] on span "Update" at bounding box center [394, 596] width 234 height 18
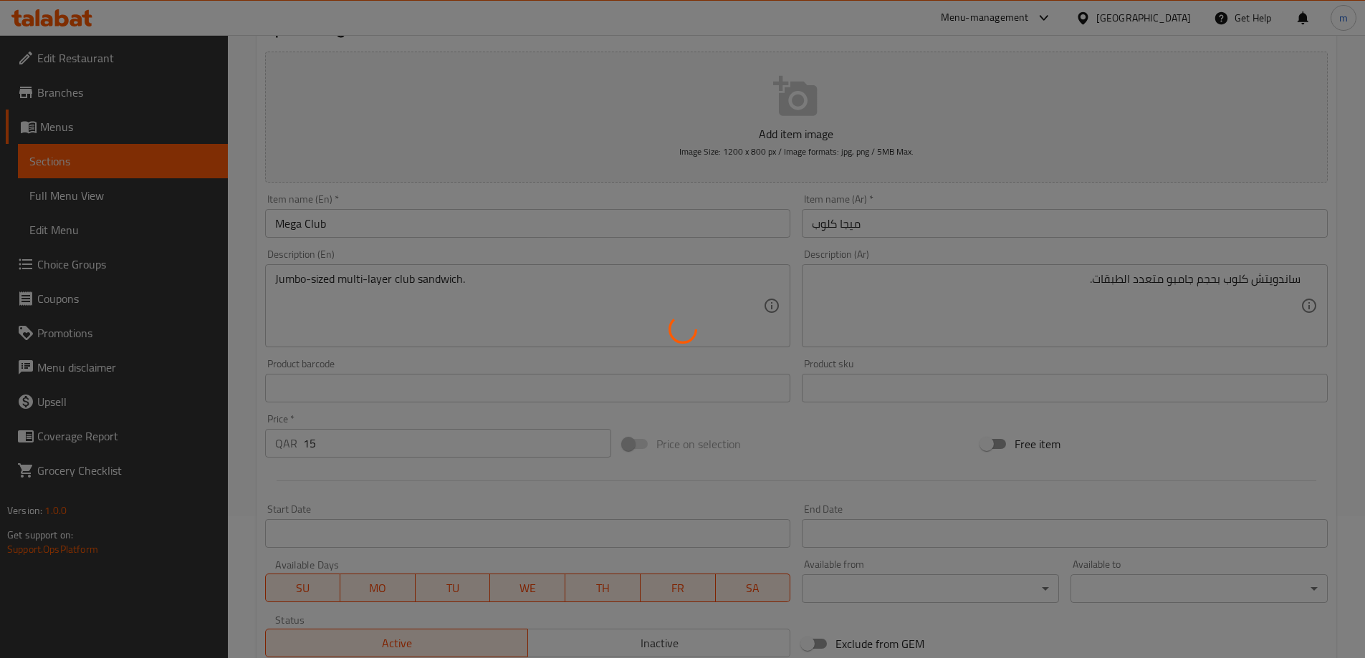
scroll to position [0, 0]
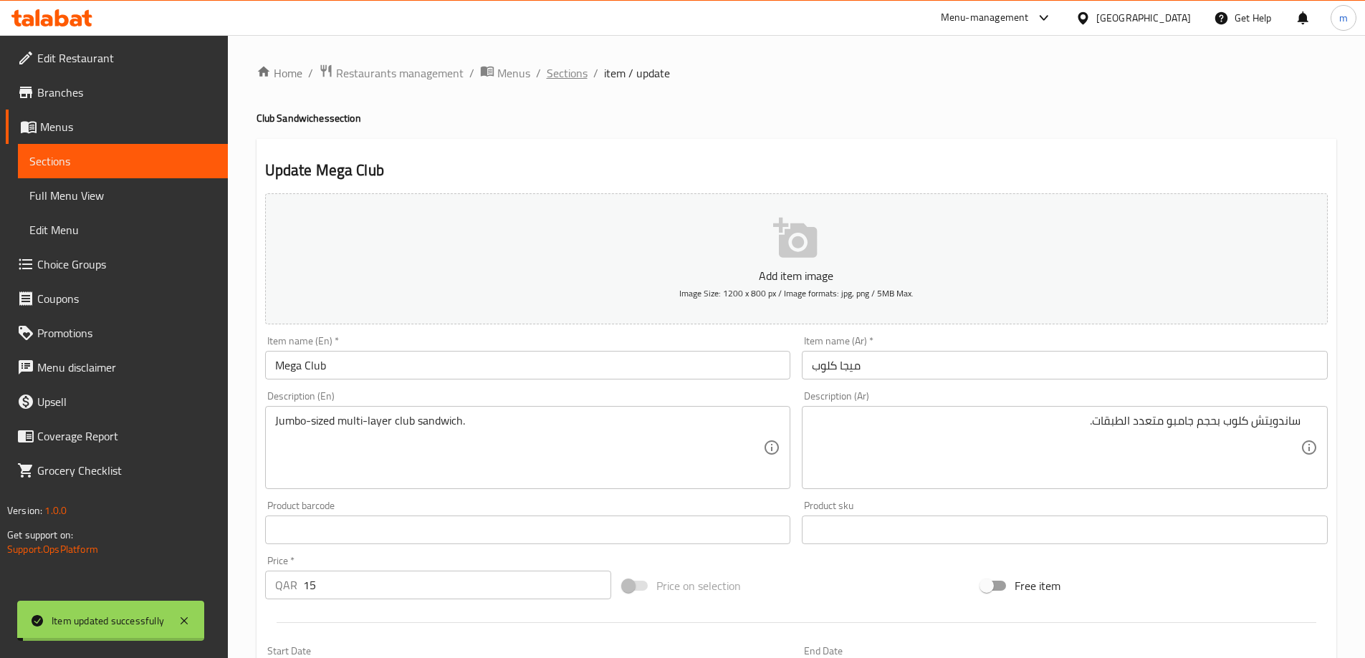
click at [570, 75] on span "Sections" at bounding box center [567, 72] width 41 height 17
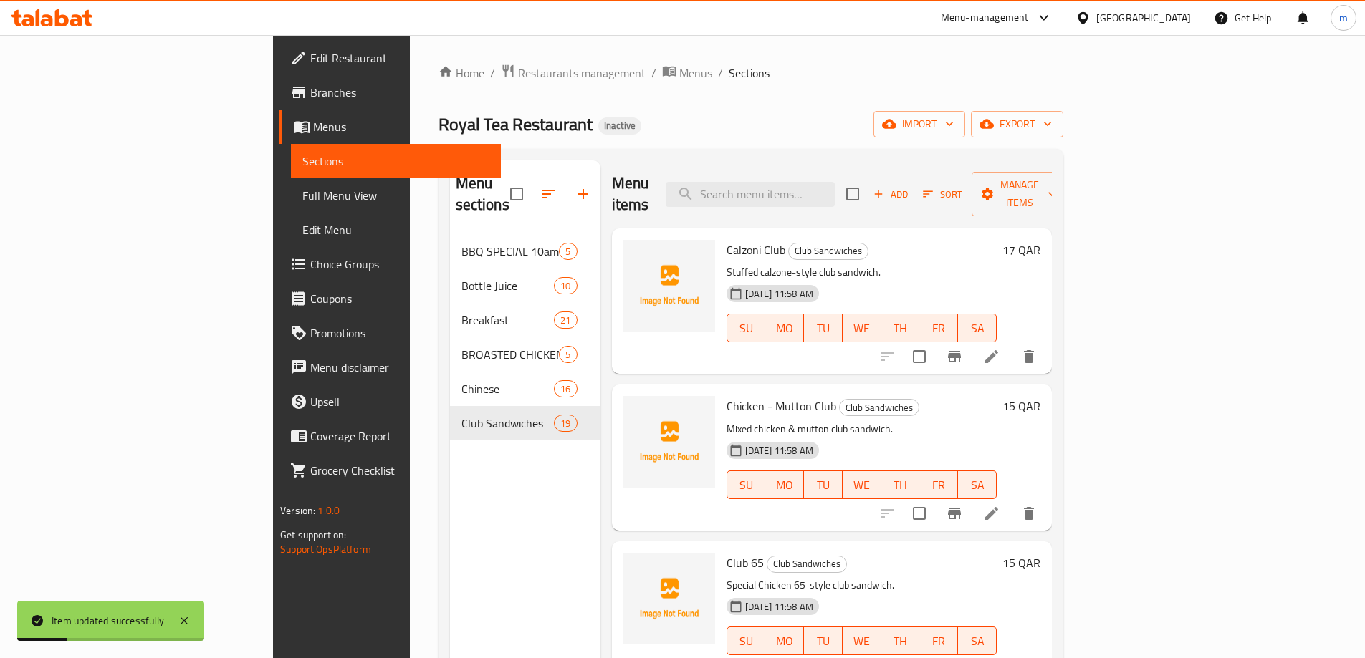
click at [850, 396] on h6 "Chicken - Mutton Club Club Sandwiches" at bounding box center [861, 406] width 270 height 20
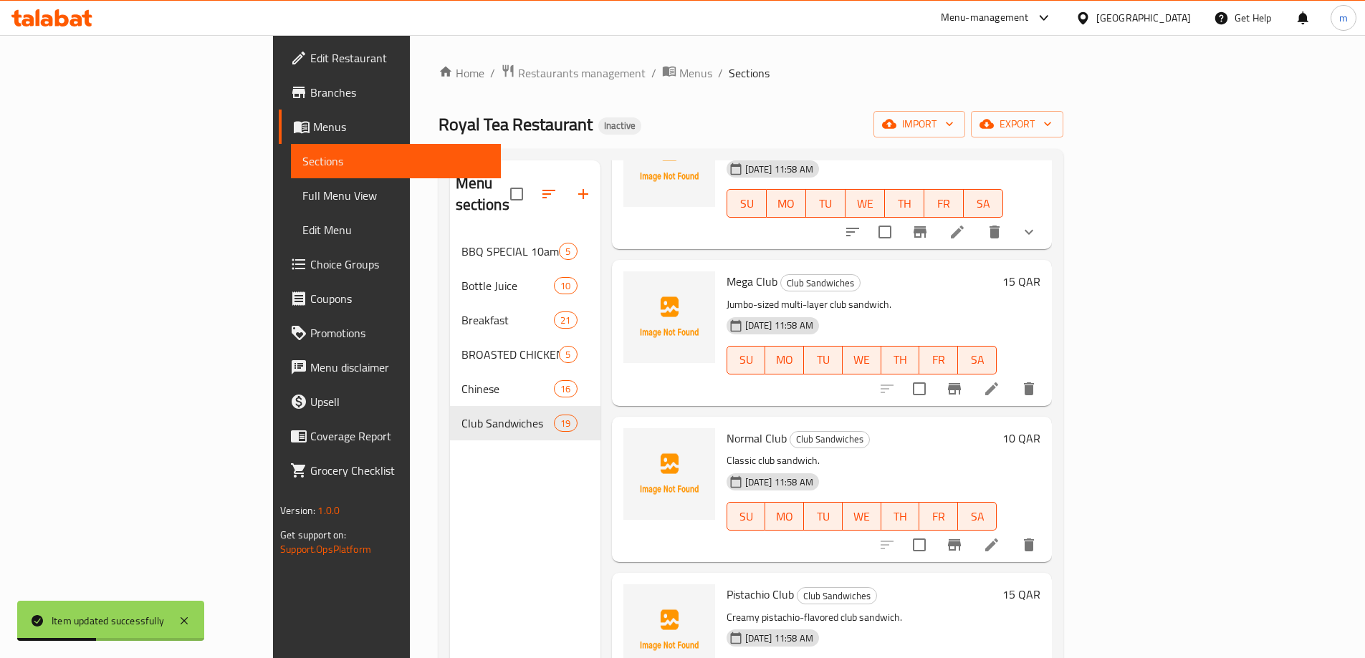
scroll to position [1447, 0]
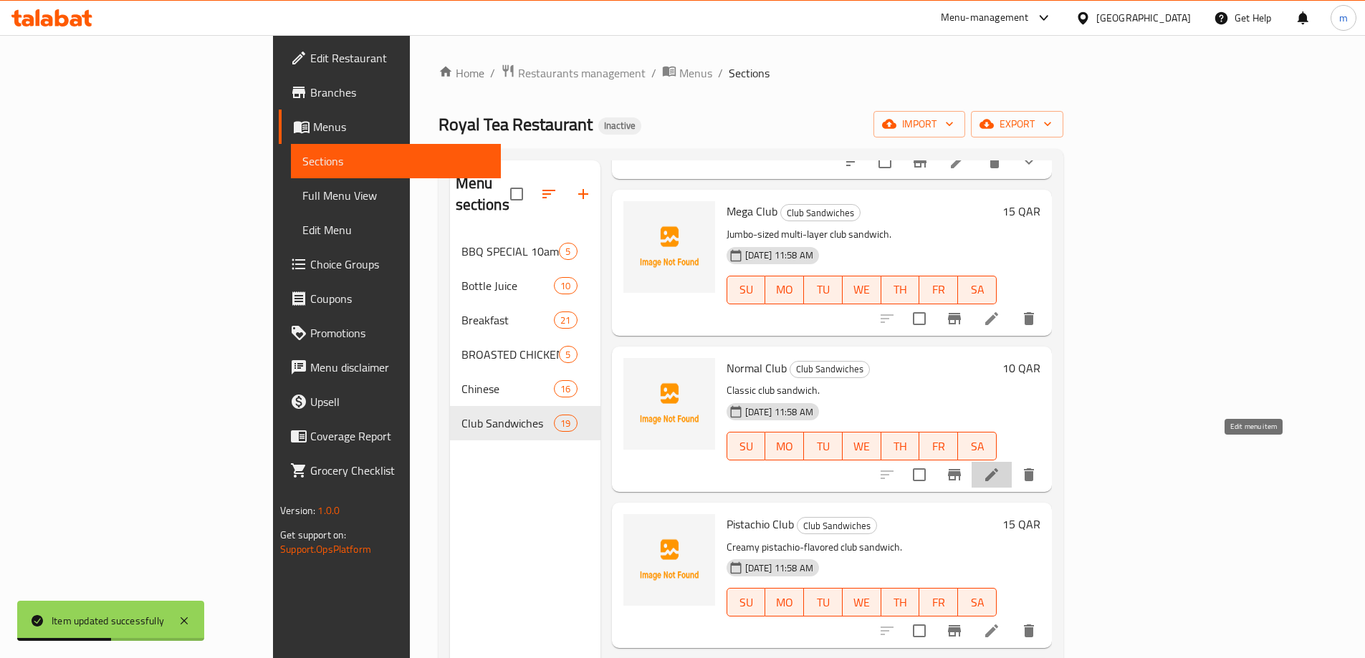
click at [1000, 466] on icon at bounding box center [991, 474] width 17 height 17
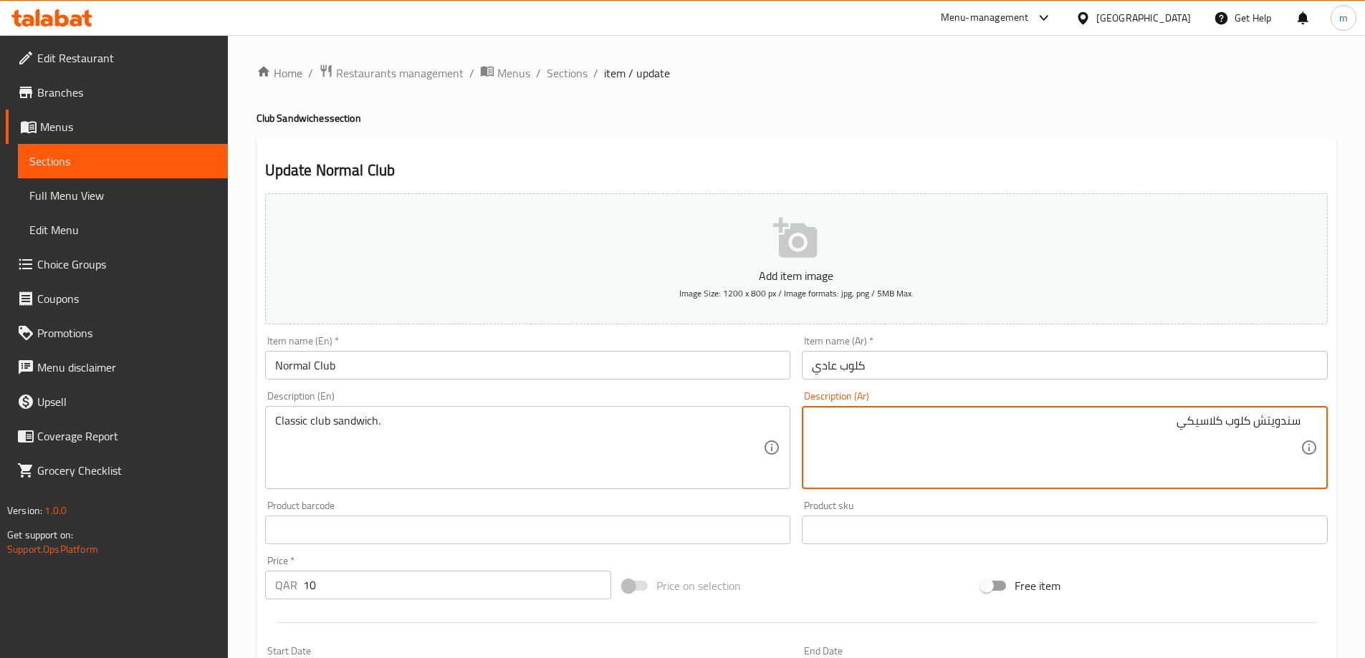
scroll to position [354, 0]
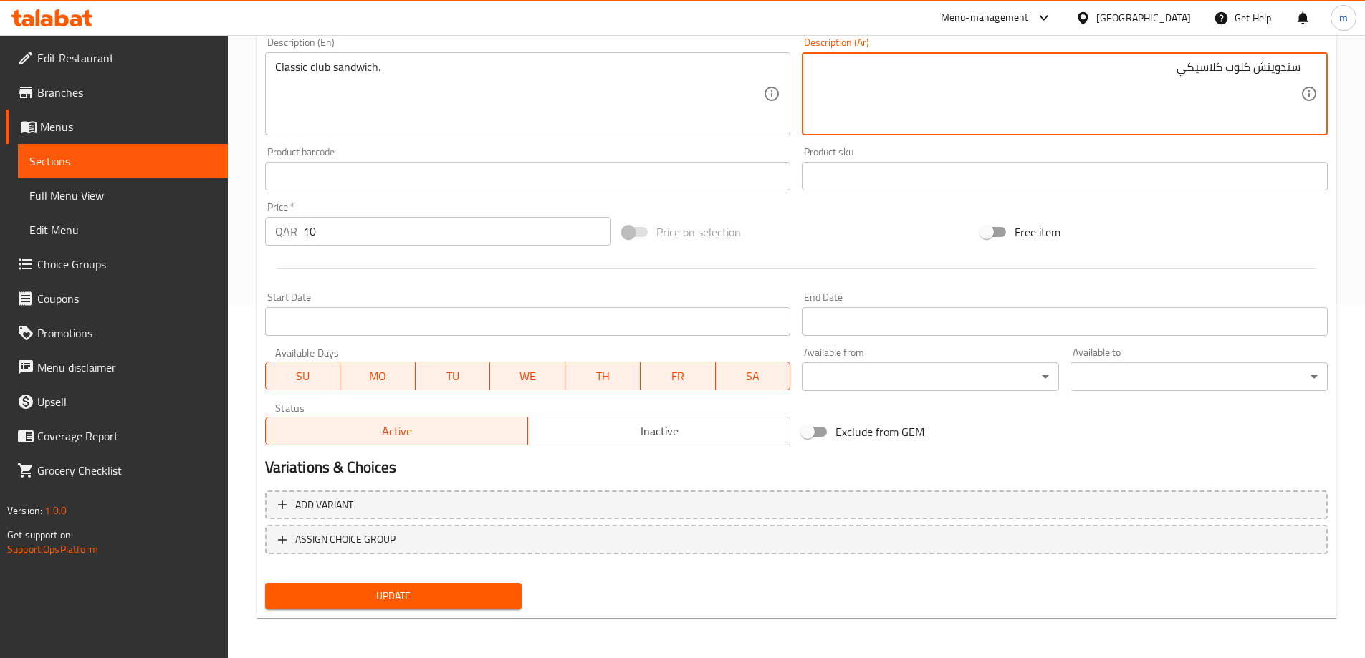
click at [426, 597] on button "Update" at bounding box center [393, 596] width 257 height 27
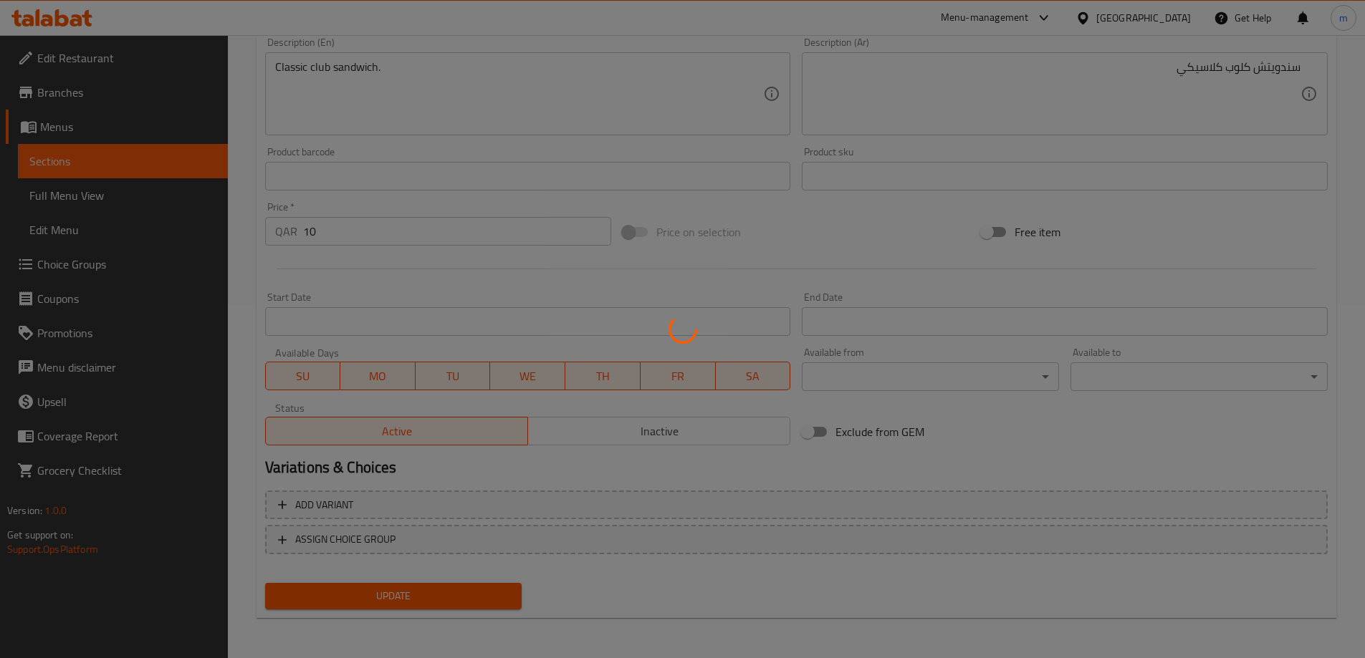
scroll to position [0, 0]
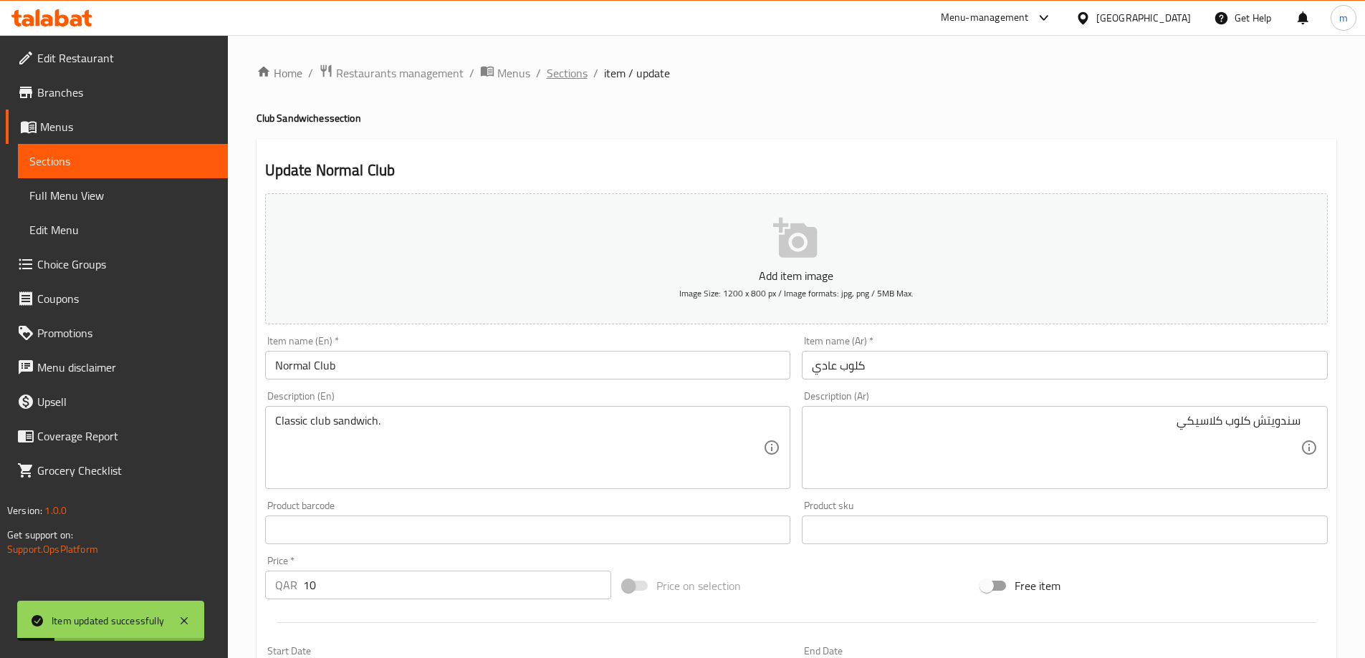
click at [574, 77] on span "Sections" at bounding box center [567, 72] width 41 height 17
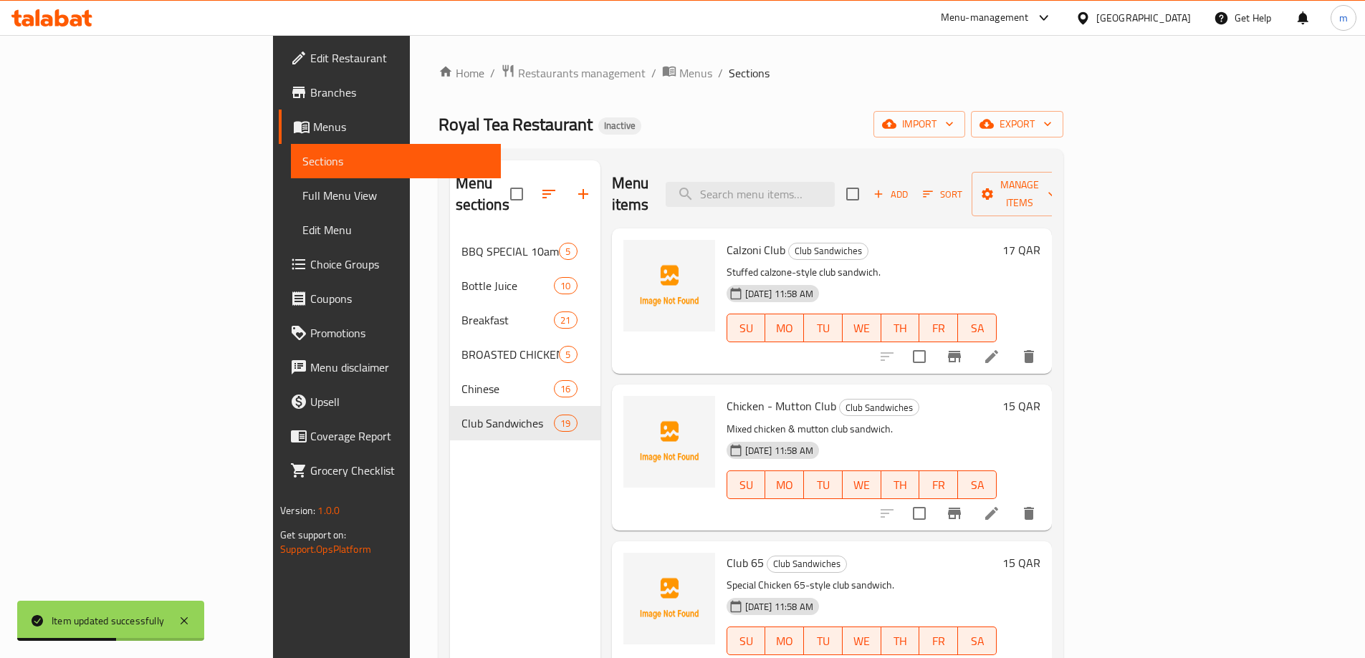
click at [882, 240] on h6 "Calzoni Club Club Sandwiches" at bounding box center [861, 250] width 270 height 20
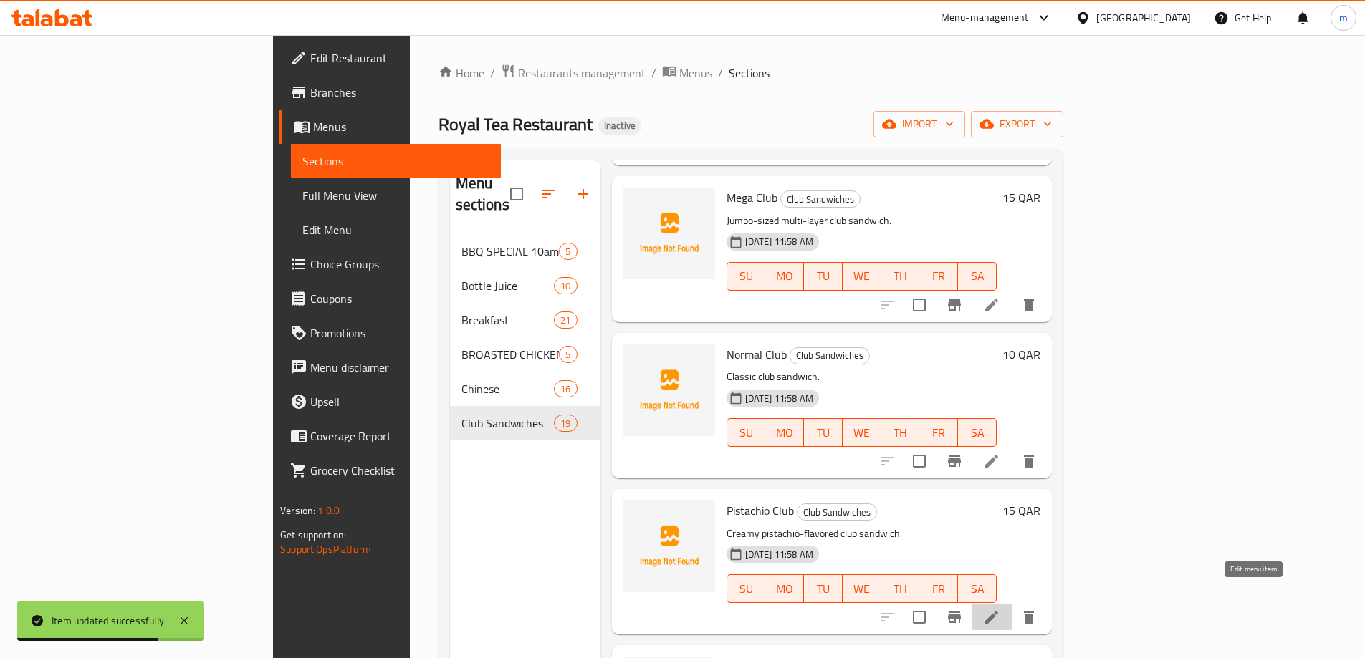
click at [1000, 597] on icon at bounding box center [991, 617] width 17 height 17
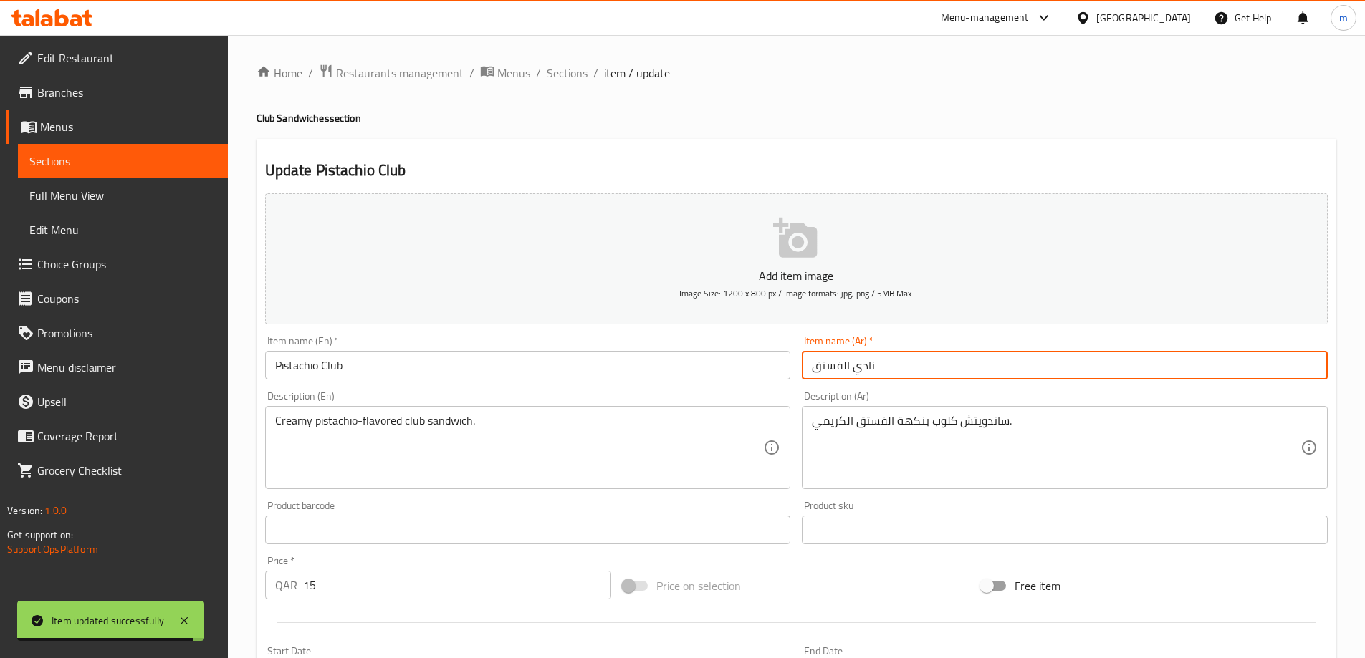
click at [908, 371] on input "نادي الفستق" at bounding box center [1065, 365] width 526 height 29
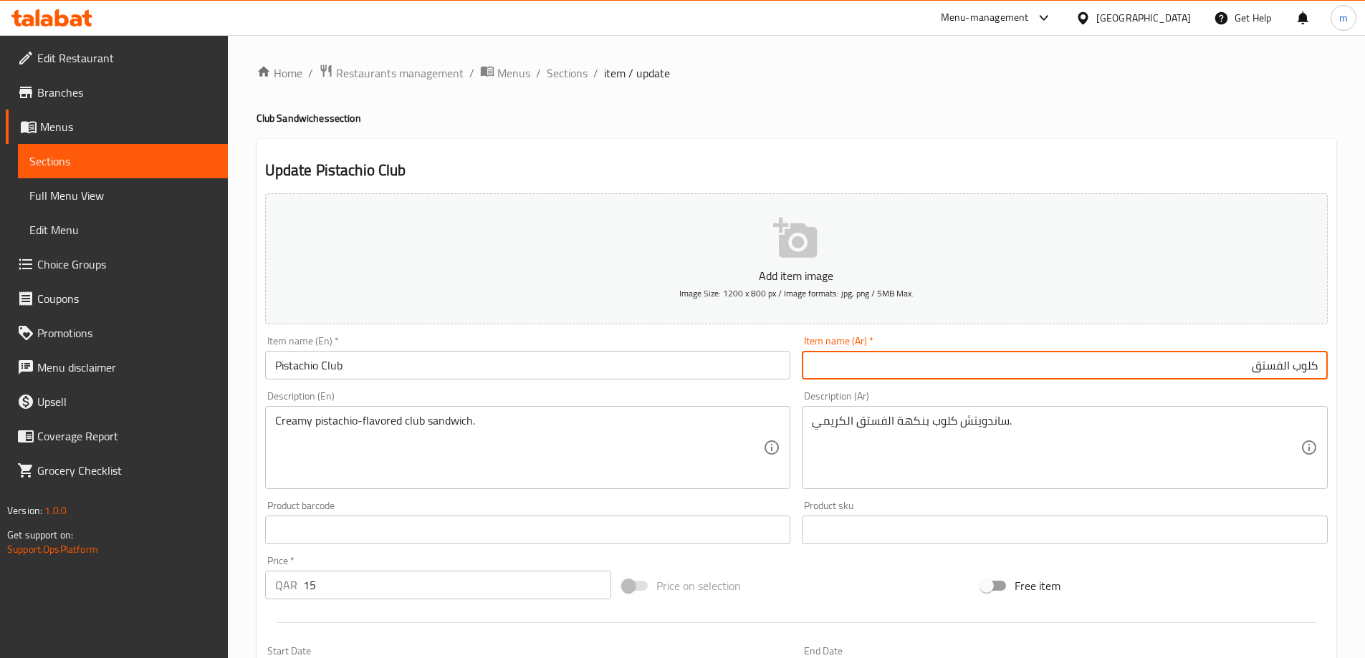
type input "كلوب الفستق"
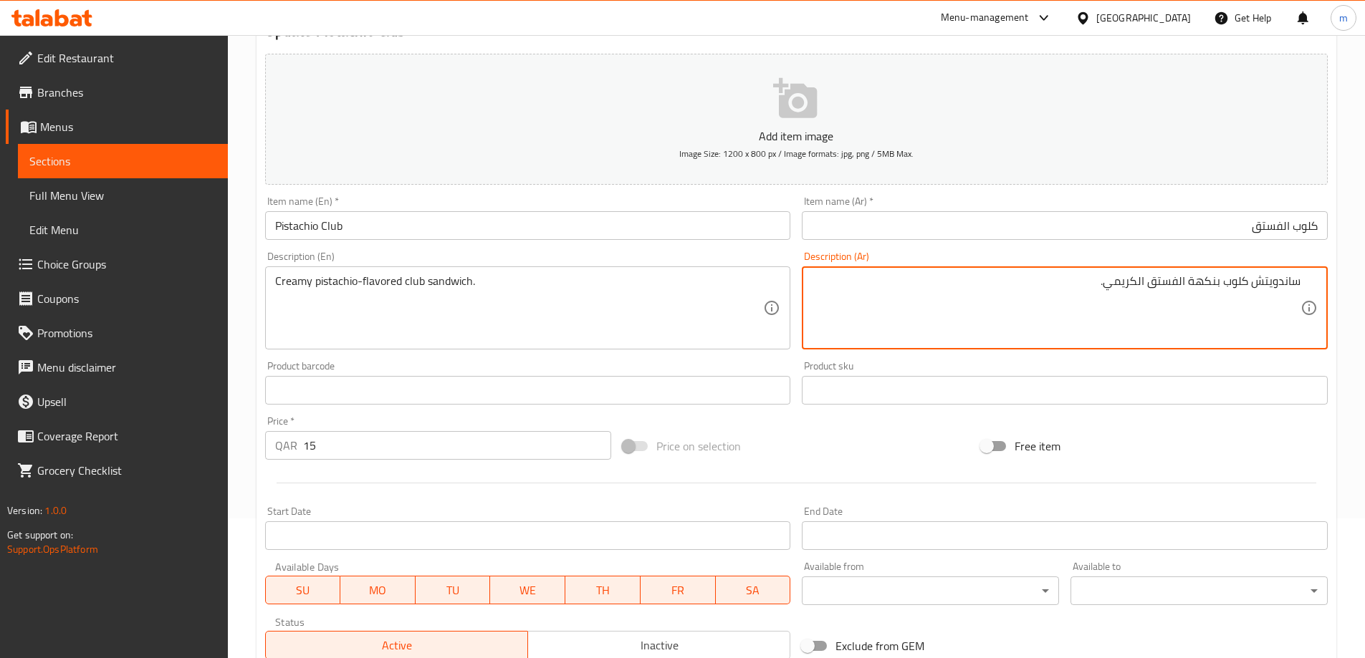
scroll to position [354, 0]
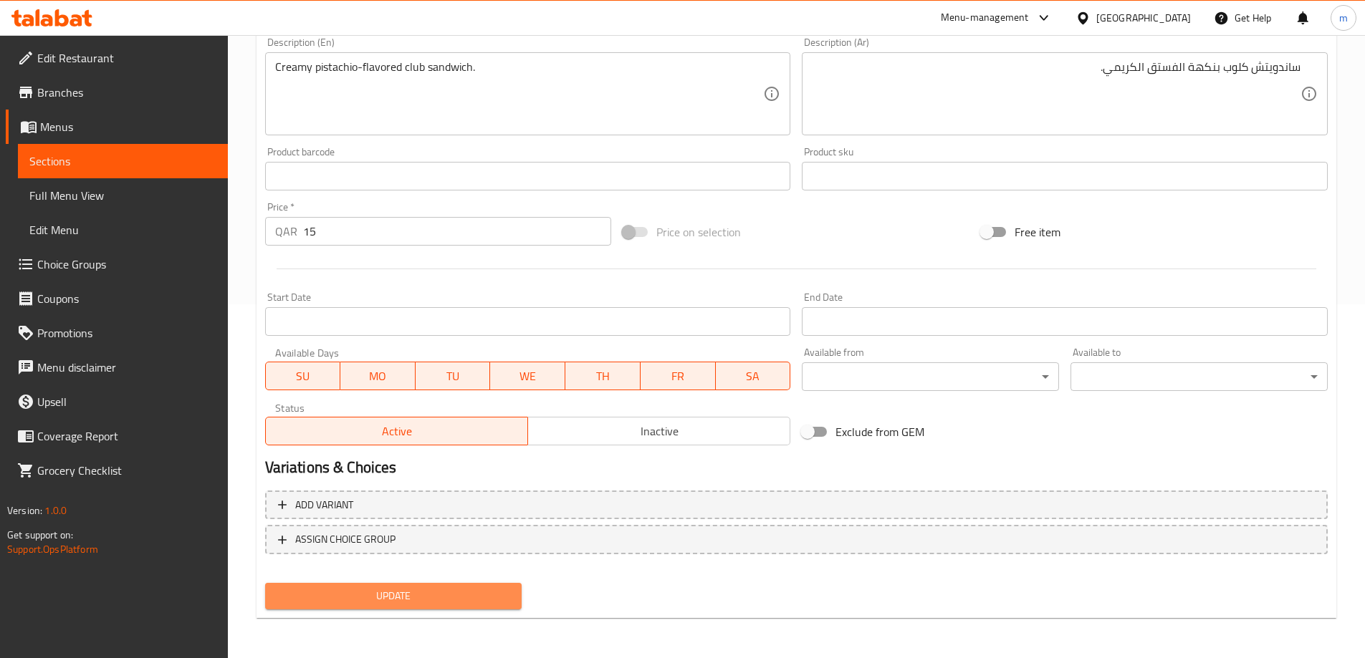
click at [451, 597] on span "Update" at bounding box center [394, 596] width 234 height 18
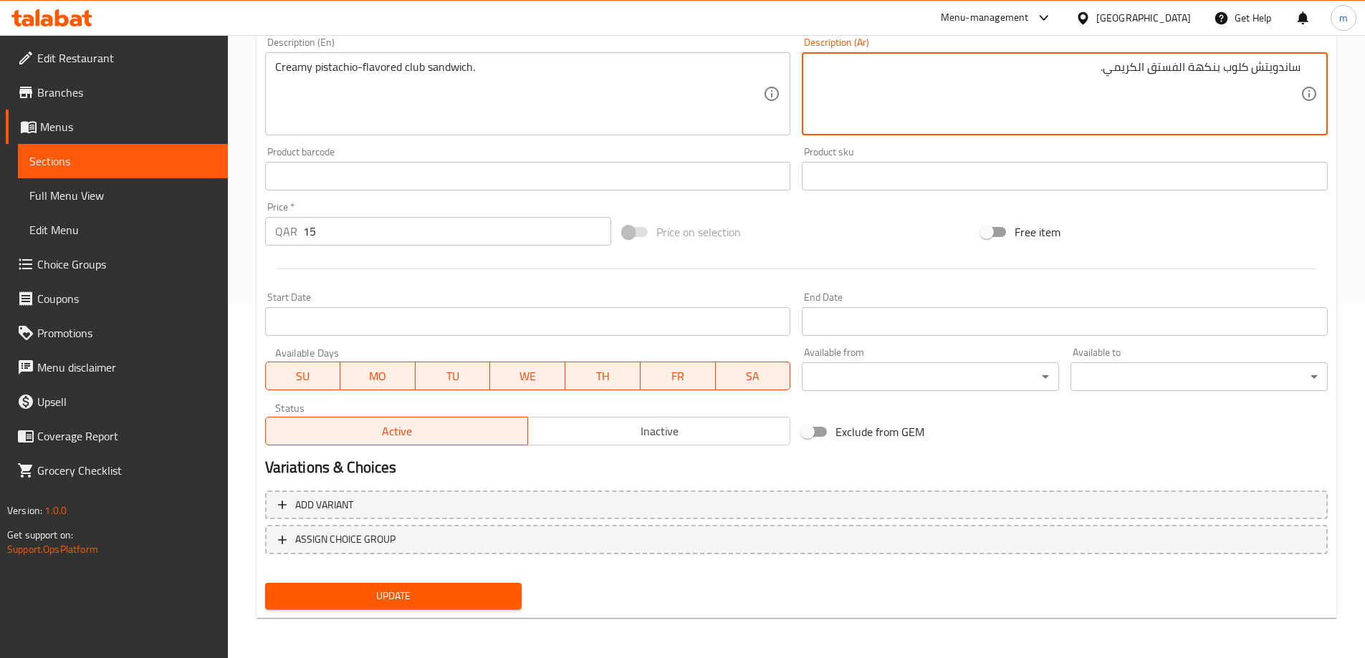
click at [425, 595] on span "Update" at bounding box center [394, 596] width 234 height 18
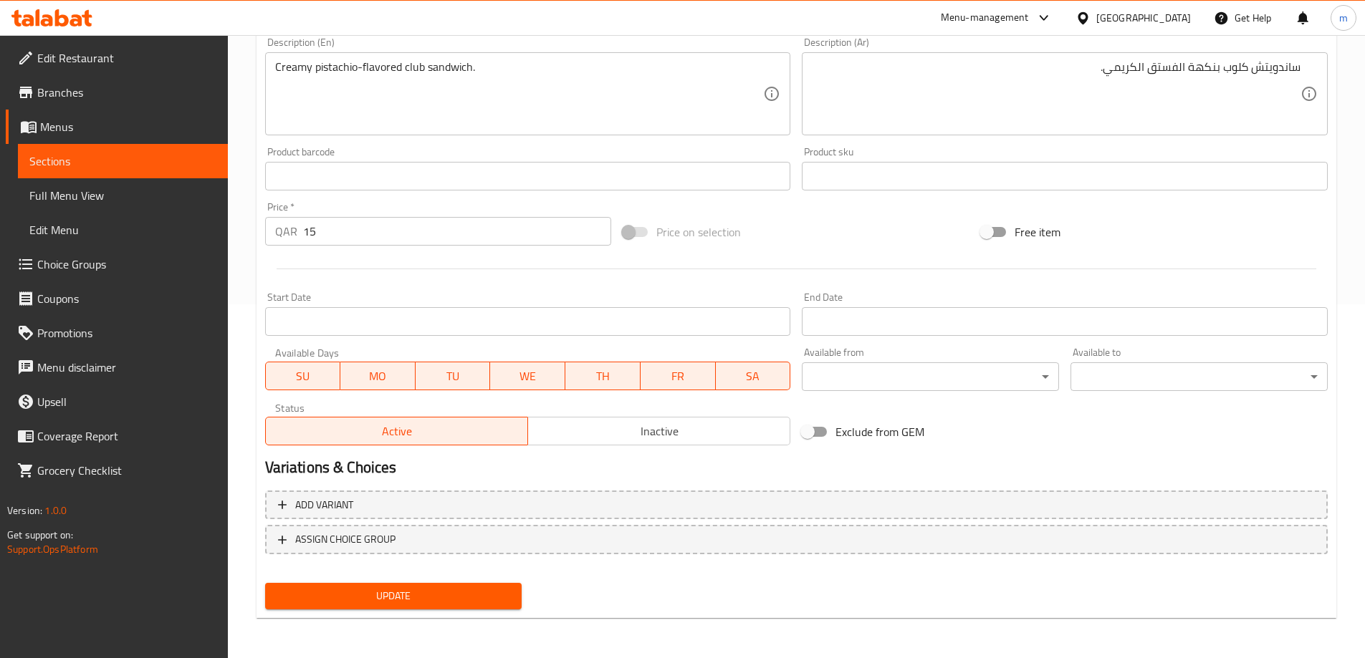
click at [435, 597] on span "Update" at bounding box center [394, 596] width 234 height 18
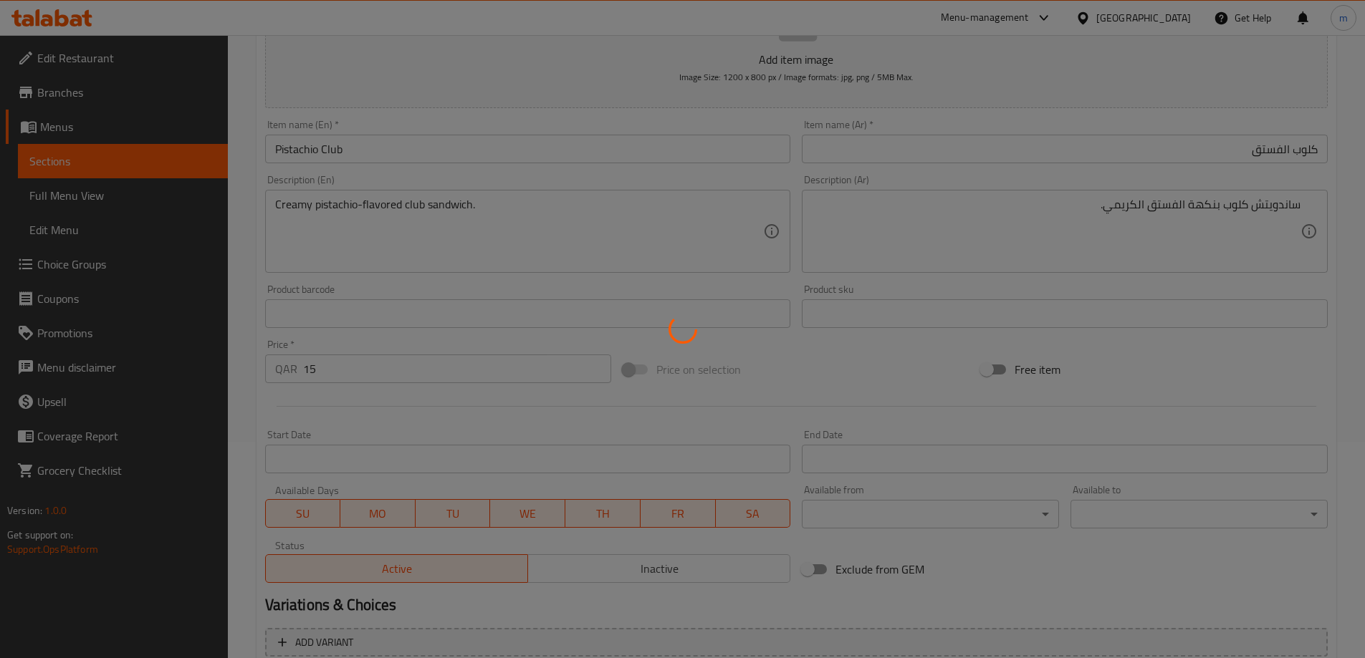
scroll to position [0, 0]
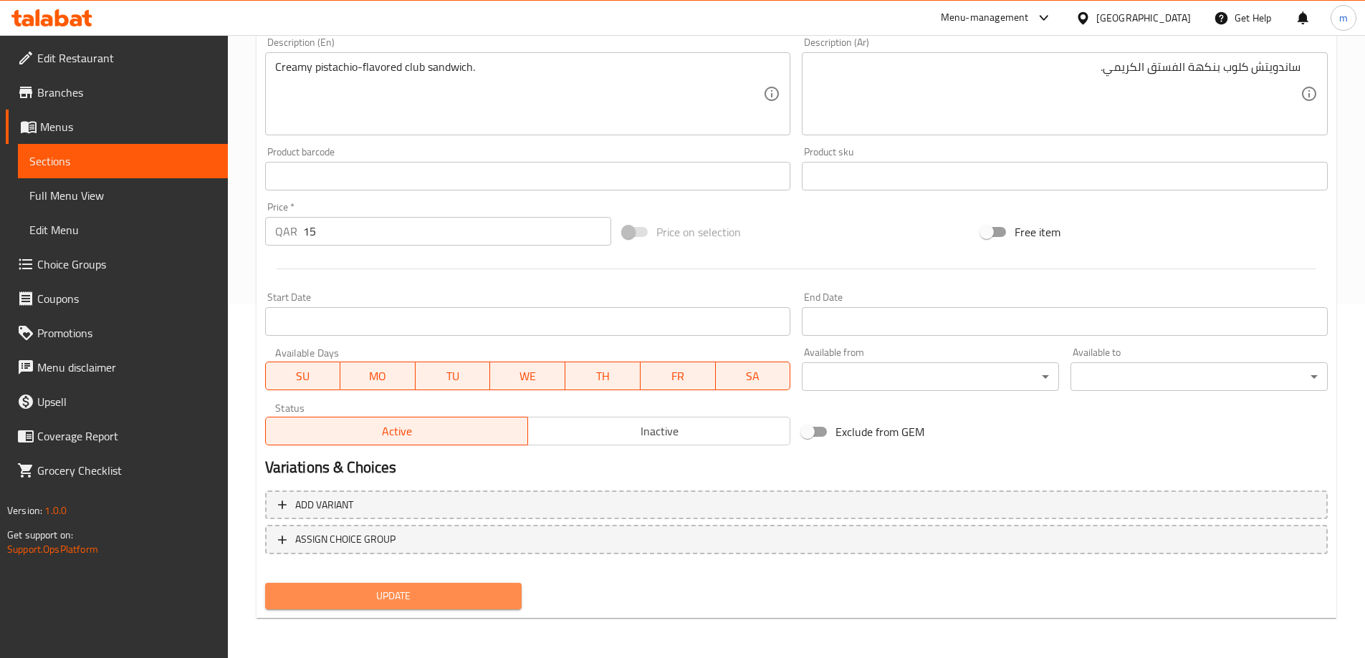
click at [460, 597] on span "Update" at bounding box center [394, 596] width 234 height 18
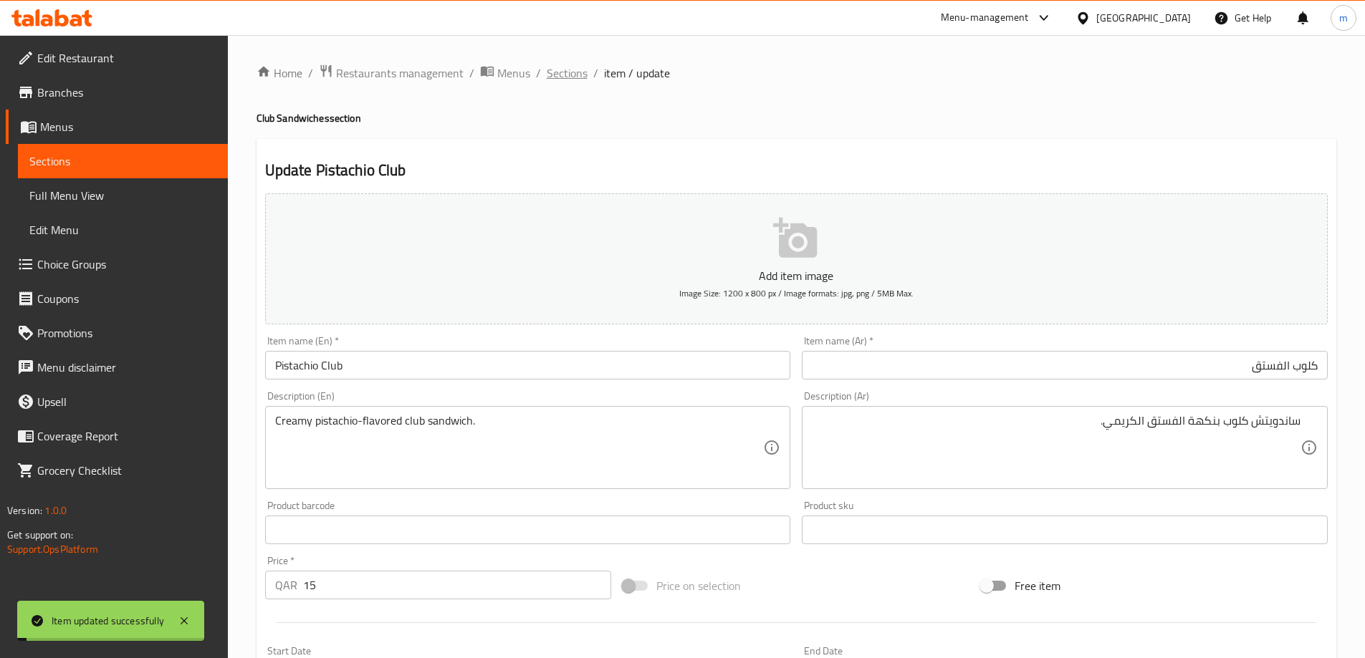
click at [578, 70] on span "Sections" at bounding box center [567, 72] width 41 height 17
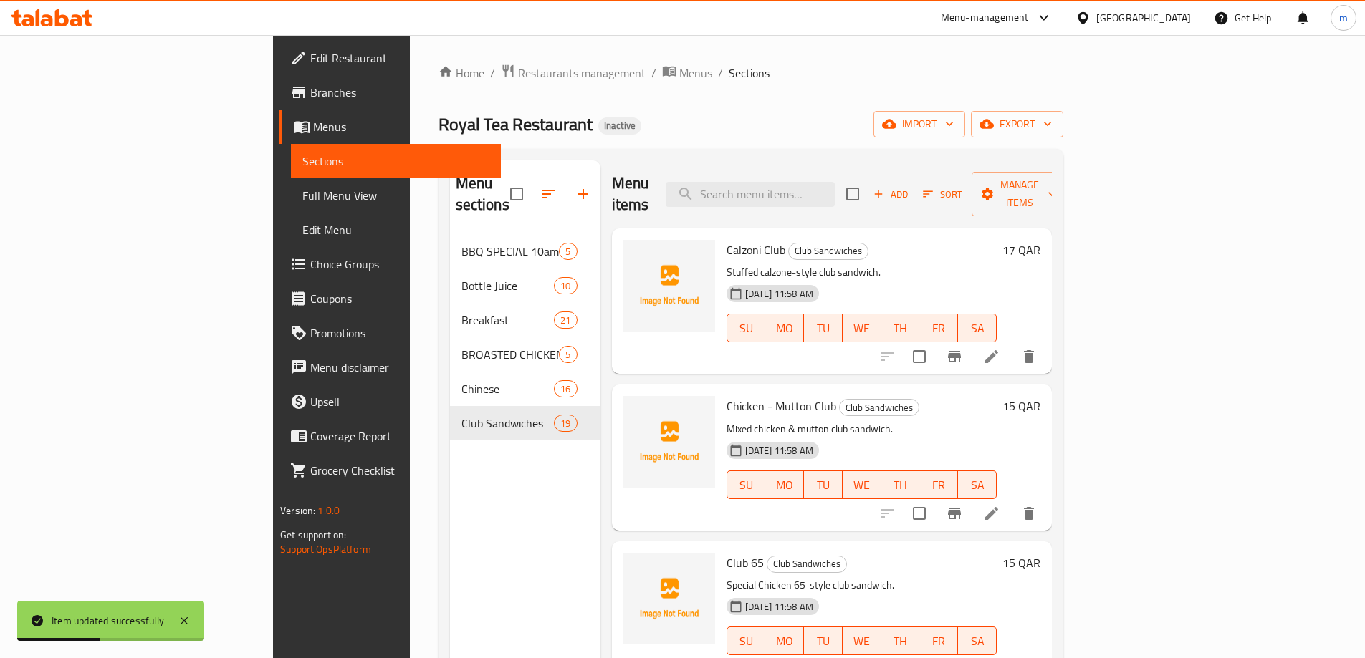
click at [905, 264] on p "Stuffed calzone-style club sandwich." at bounding box center [861, 273] width 270 height 18
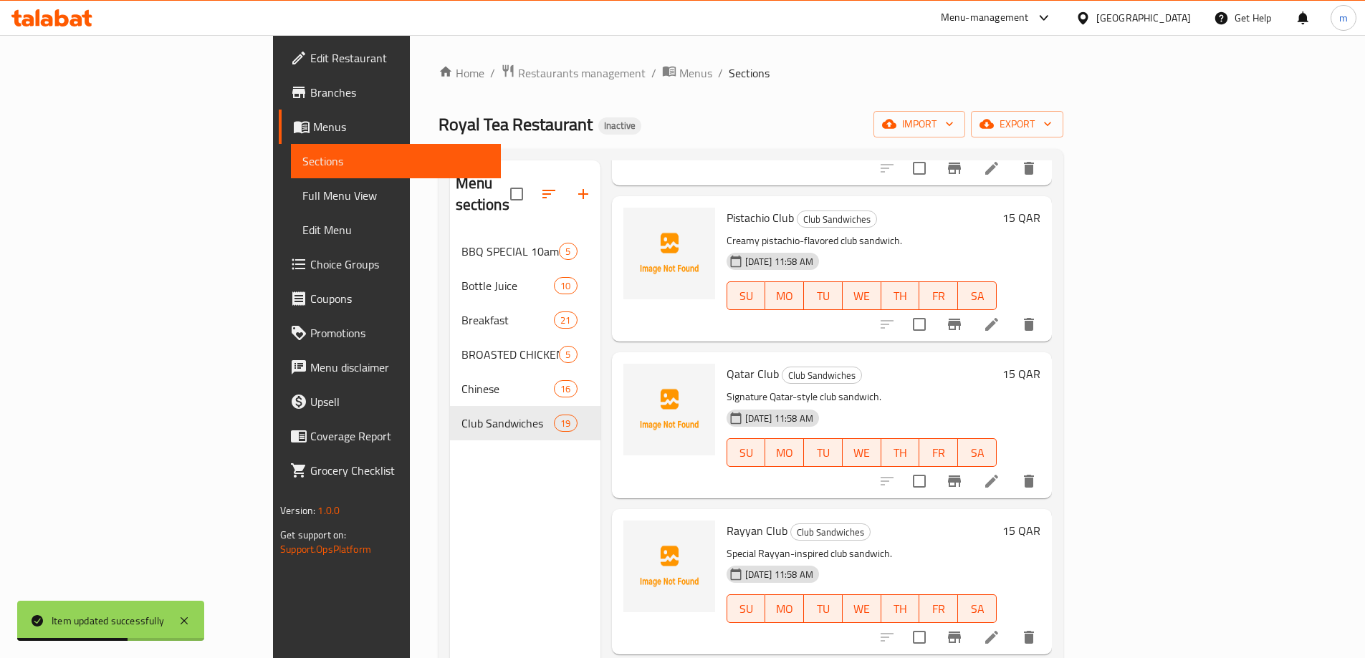
scroll to position [1760, 0]
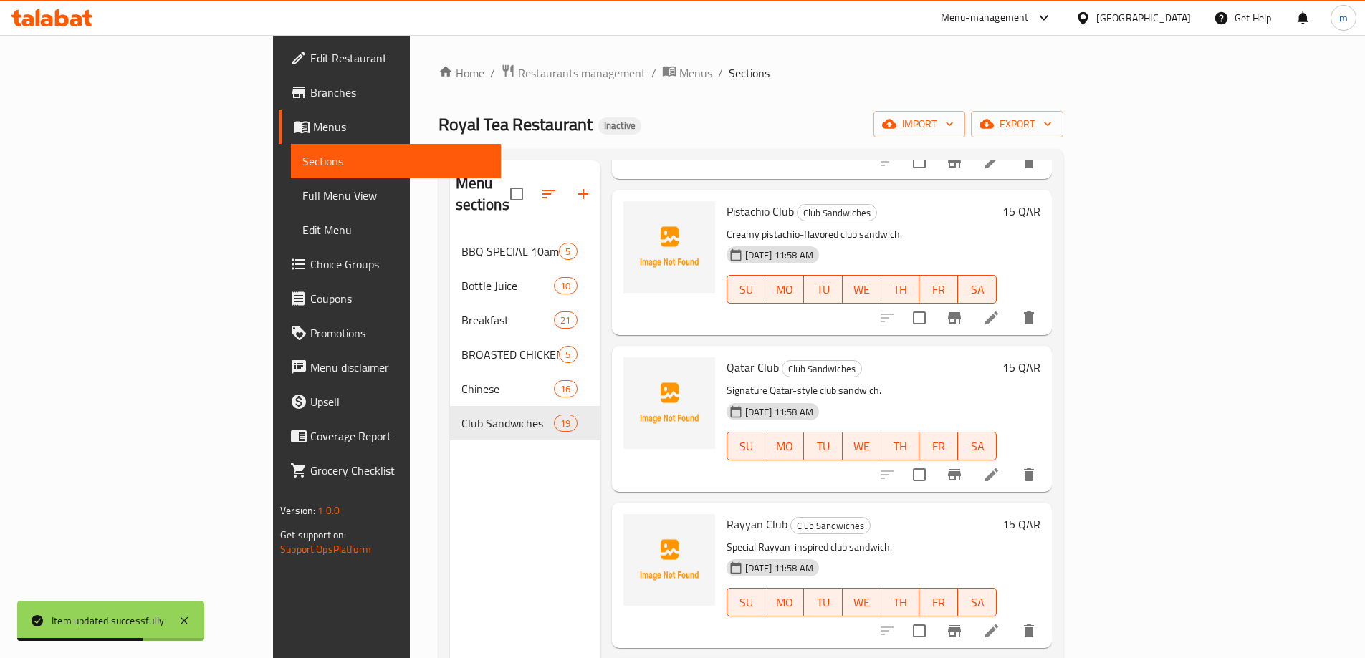
click at [998, 469] on icon at bounding box center [991, 475] width 13 height 13
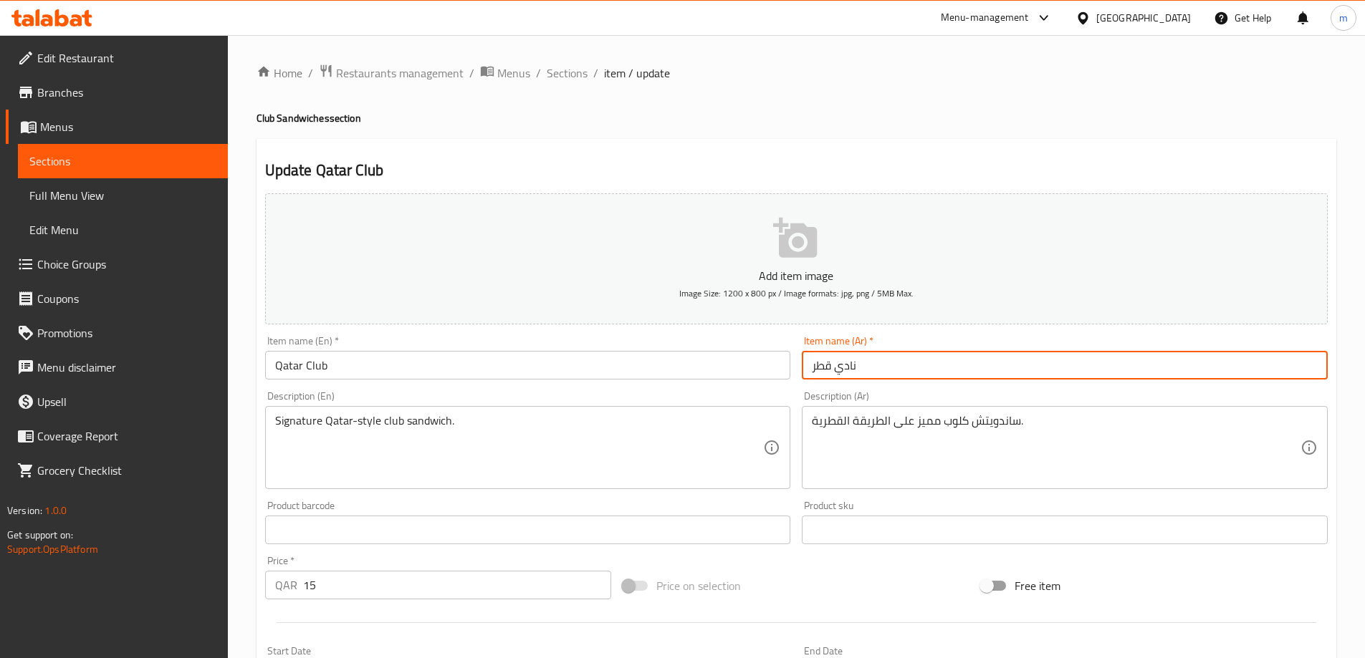
click at [901, 370] on input "نادي قطر" at bounding box center [1065, 365] width 526 height 29
type input "كلوب قطر"
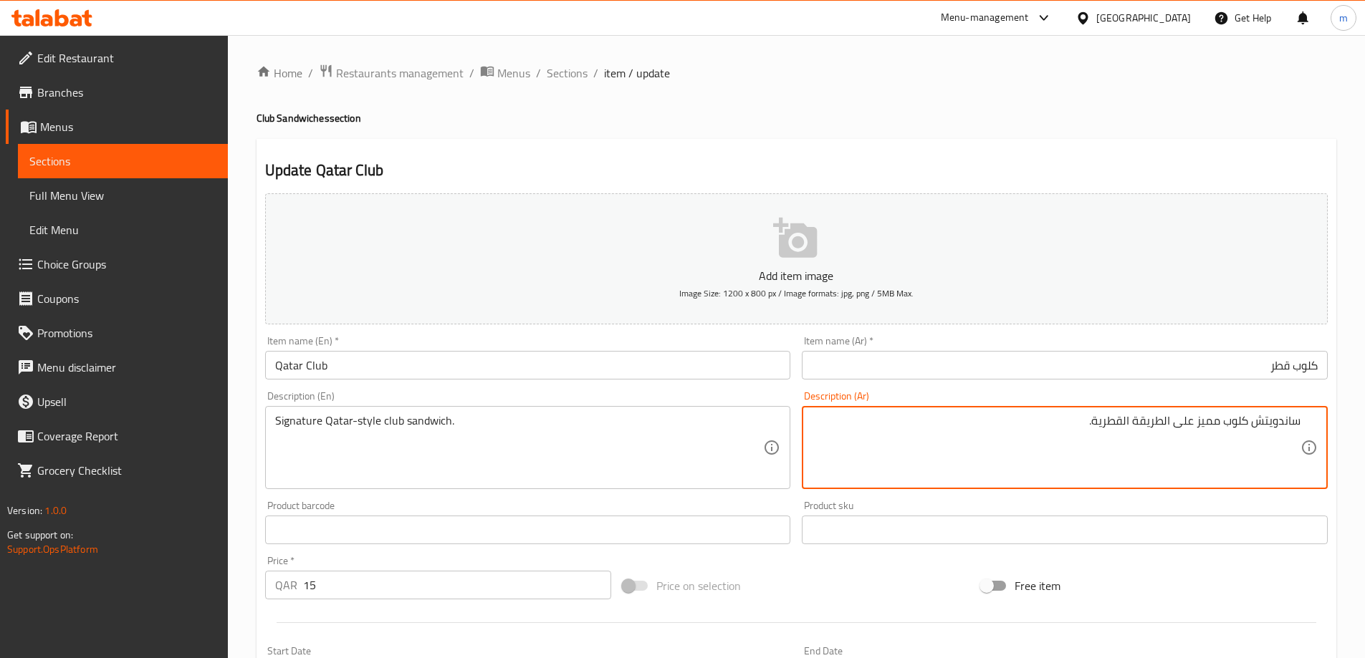
click at [1204, 423] on textarea "ساندويتش كلوب مميز على الطريقة القطرية." at bounding box center [1056, 448] width 489 height 68
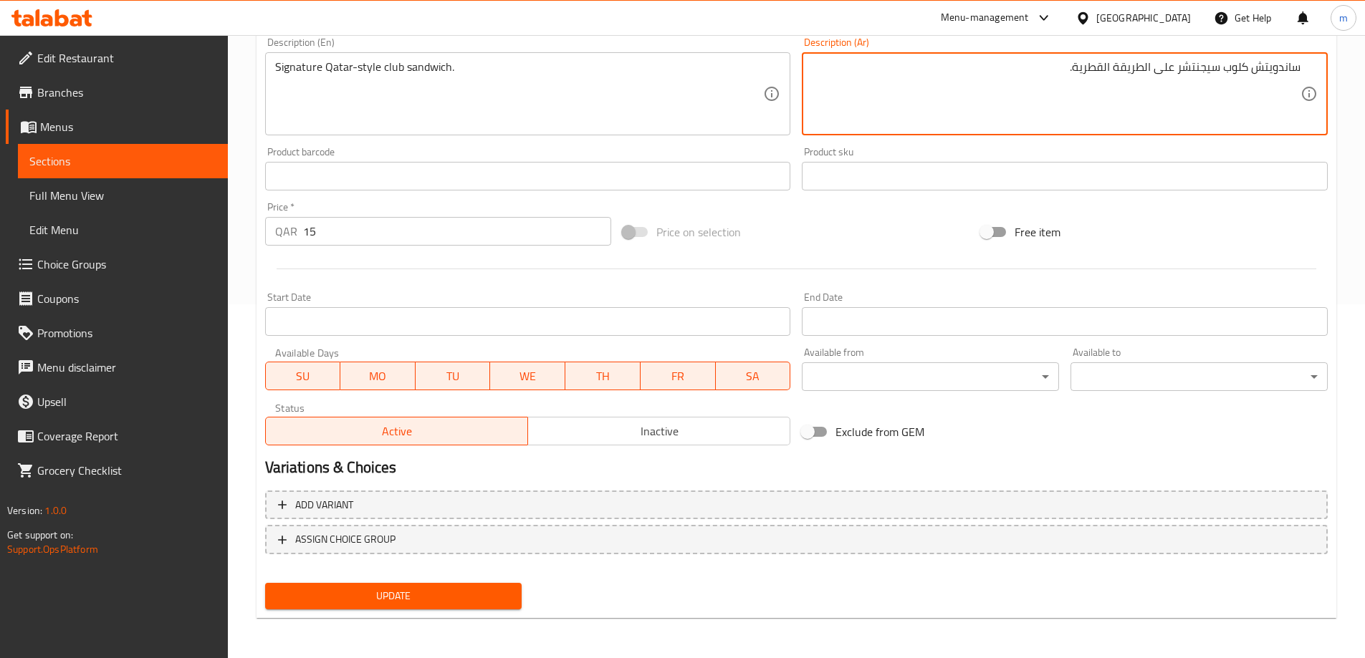
type textarea "ساندويتش كلوب سيجنتشر على الطريقة القطرية."
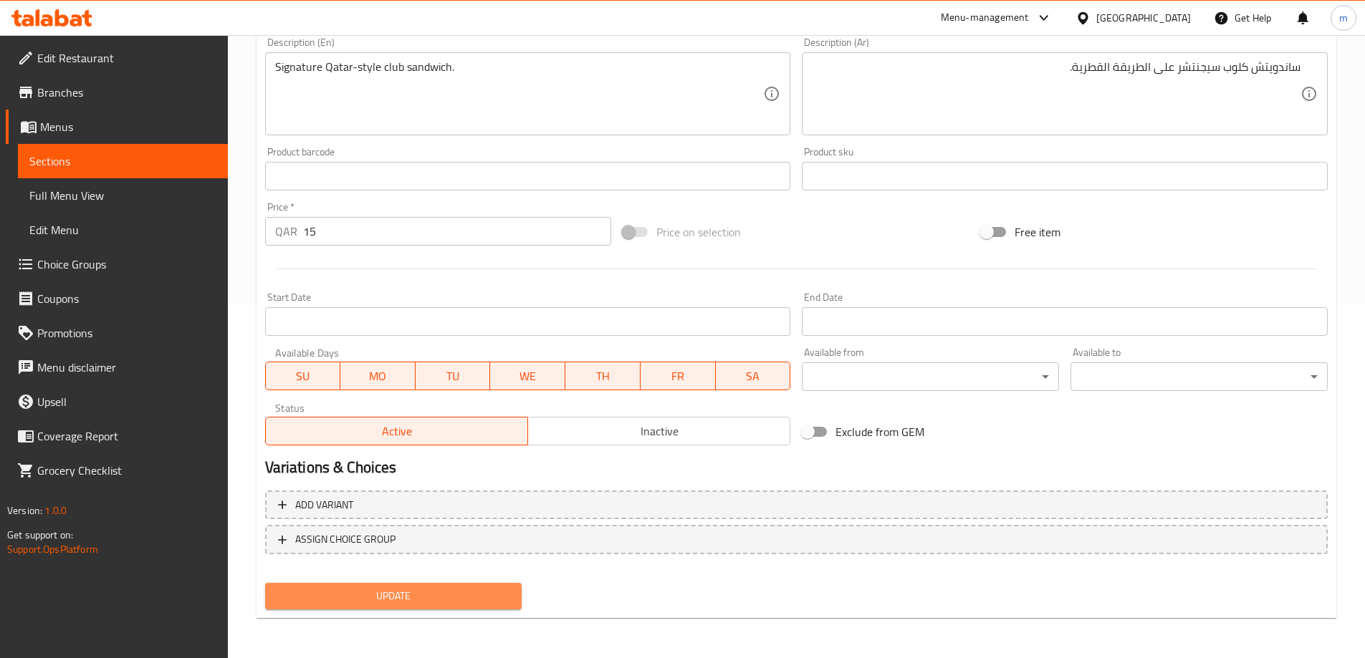
click at [392, 589] on span "Update" at bounding box center [394, 596] width 234 height 18
click at [353, 597] on span "Update" at bounding box center [394, 596] width 234 height 18
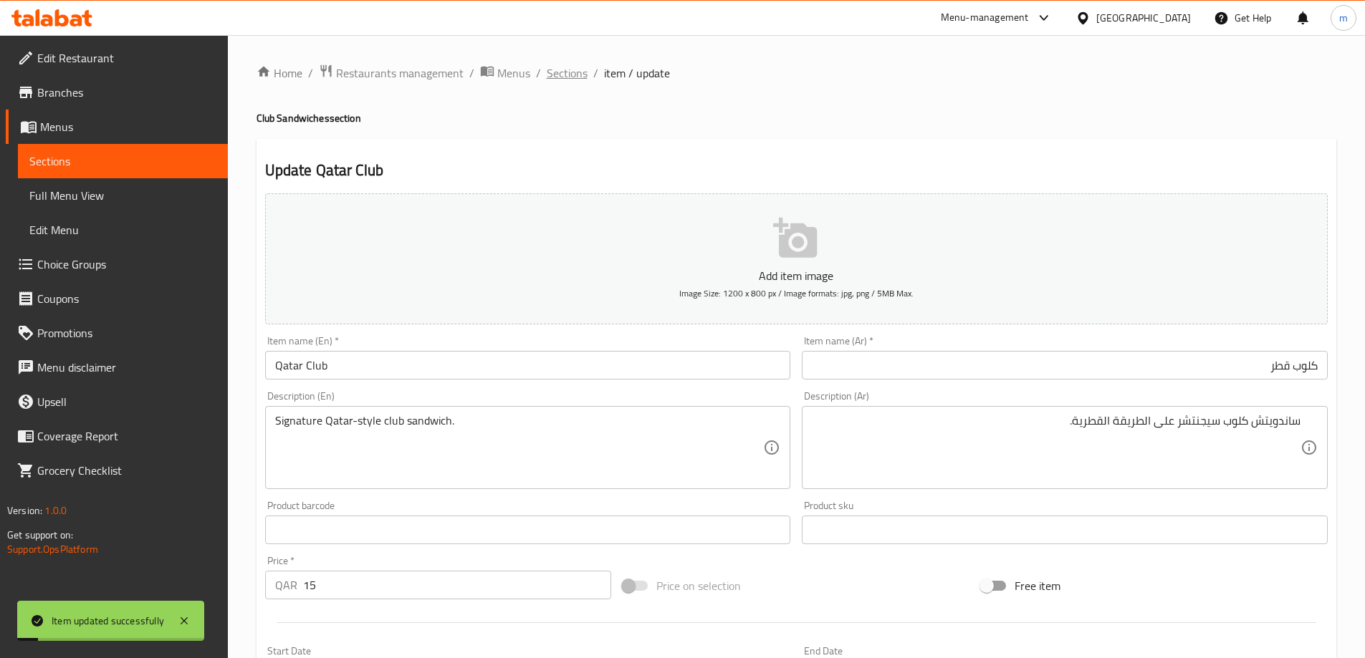
click at [567, 75] on span "Sections" at bounding box center [567, 72] width 41 height 17
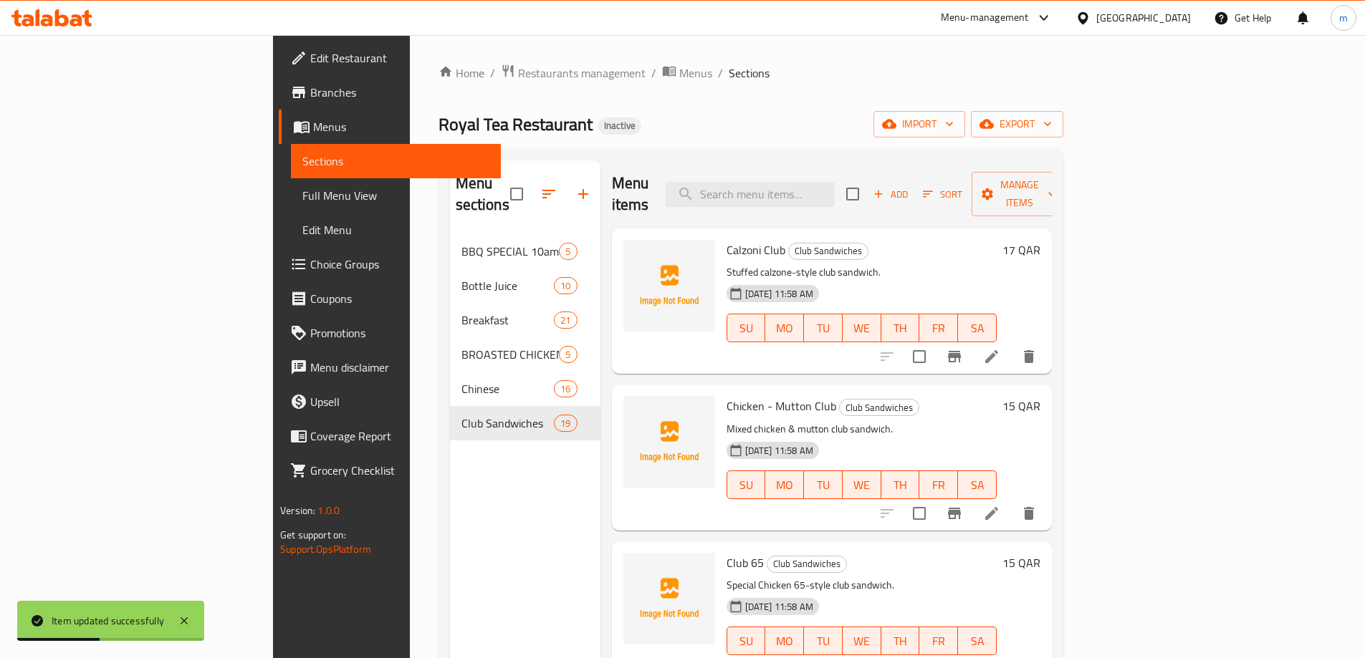
click at [933, 421] on p "Mixed chicken & mutton club sandwich." at bounding box center [861, 430] width 270 height 18
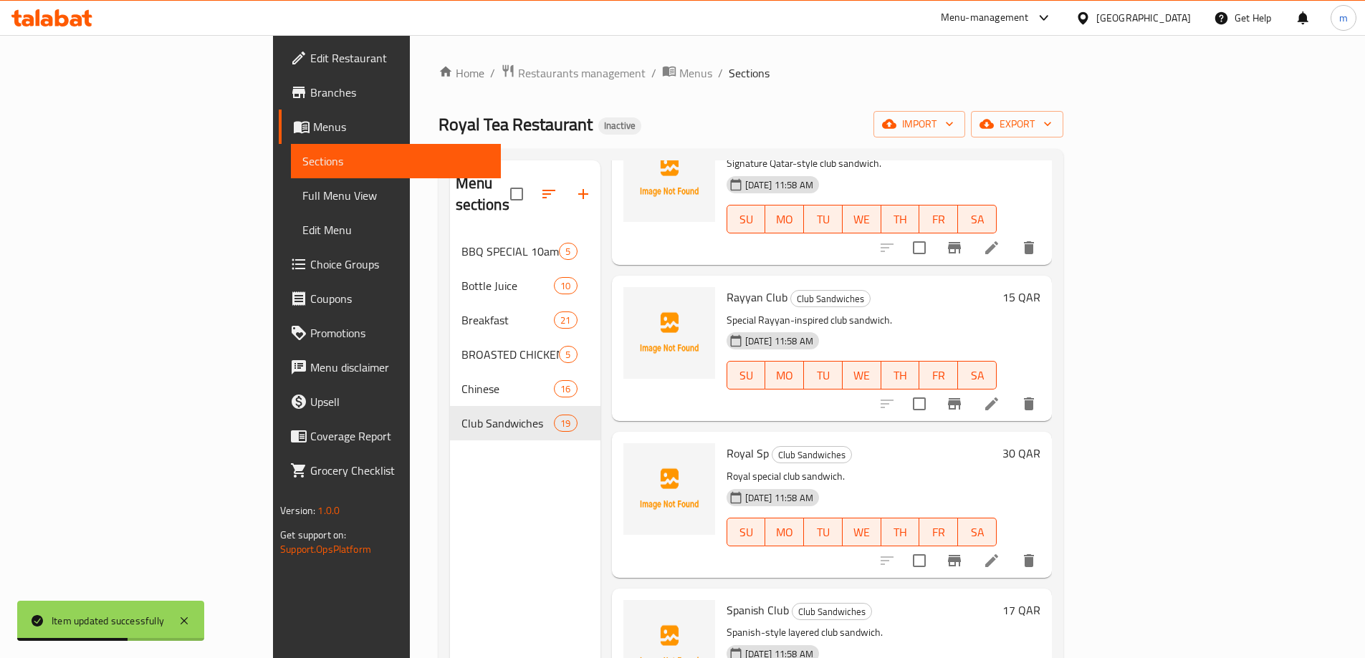
scroll to position [1988, 0]
click at [1000, 395] on icon at bounding box center [991, 403] width 17 height 17
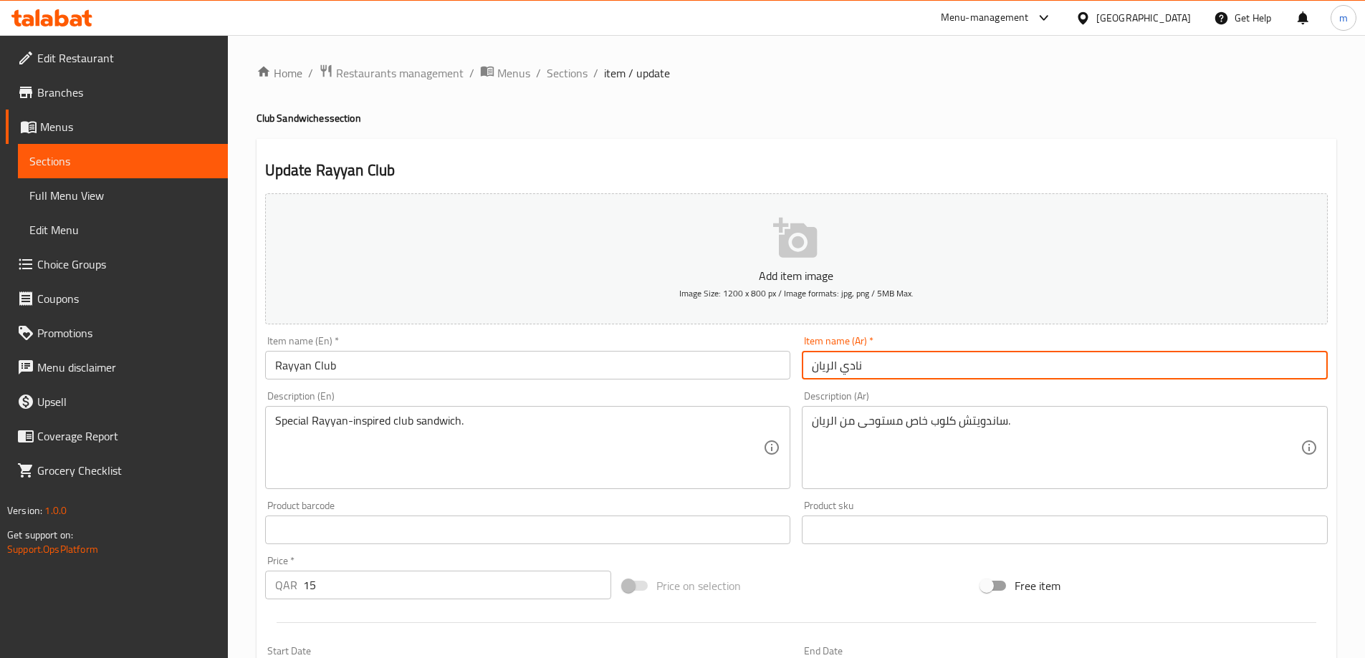
click at [890, 373] on input "نادي الريان" at bounding box center [1065, 365] width 526 height 29
type input "كلوب الريان"
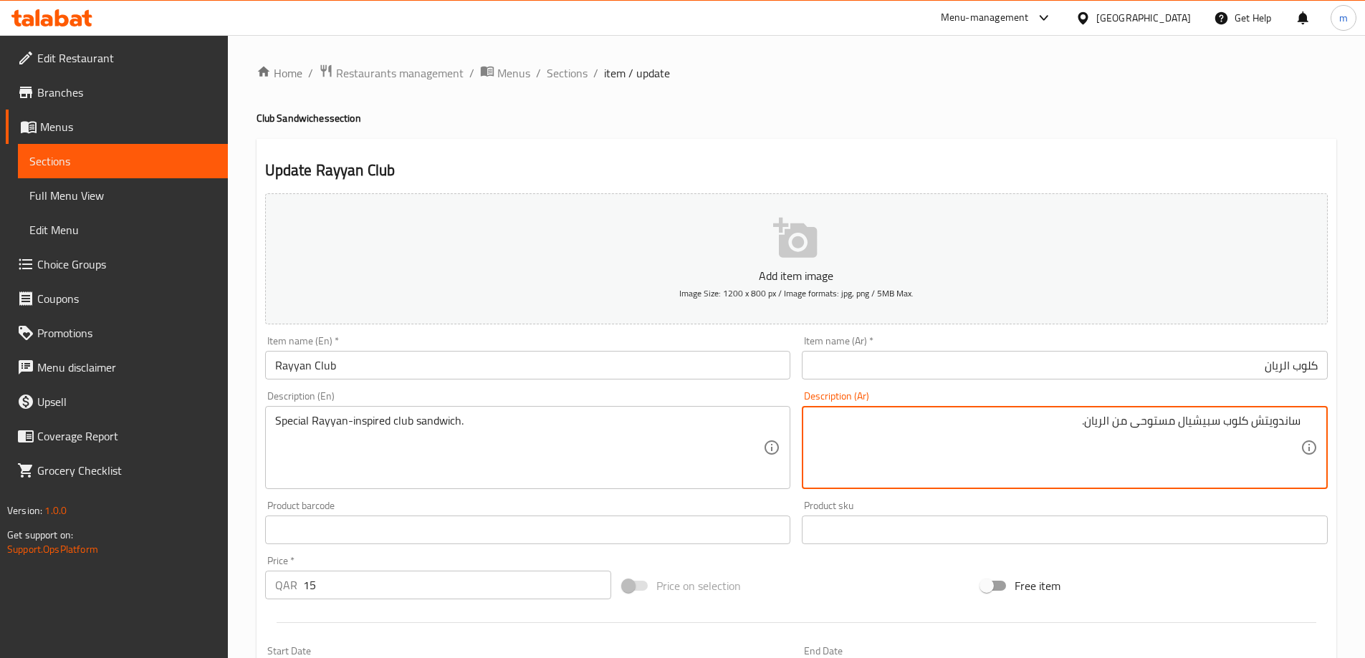
scroll to position [354, 0]
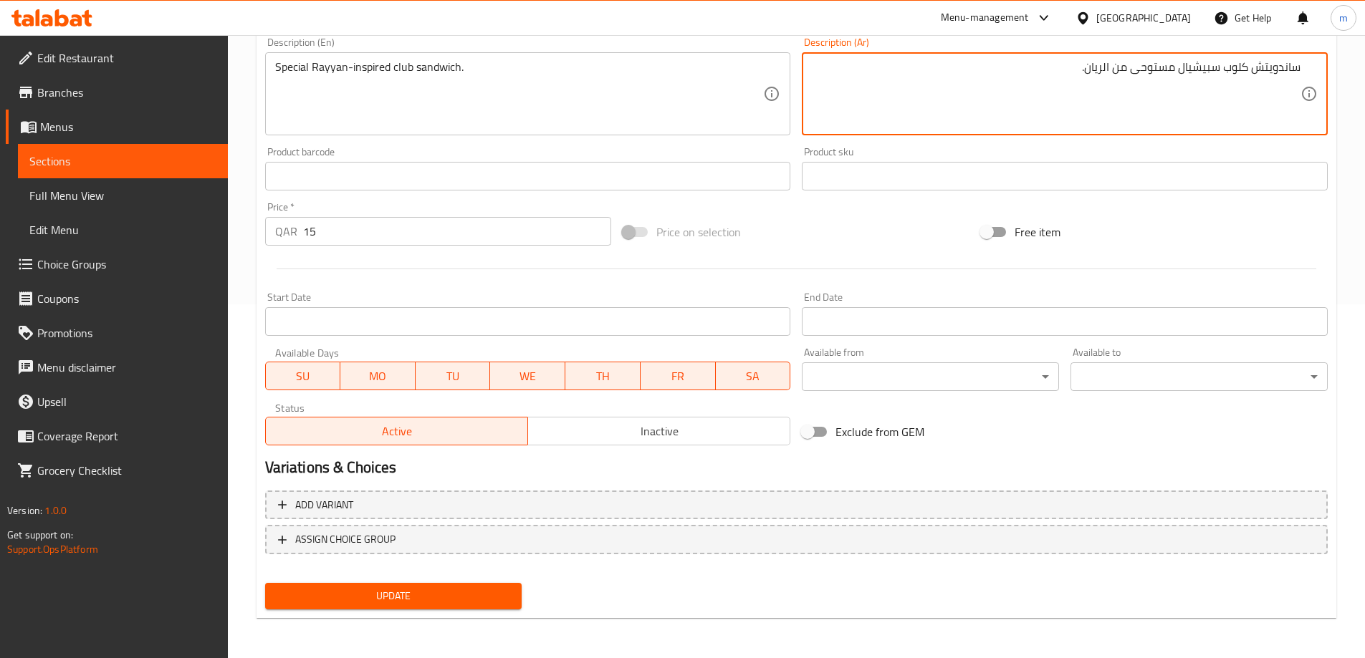
type textarea "ساندويتش كلوب سبيشيال مستوحى من الريان."
click at [424, 595] on span "Update" at bounding box center [394, 596] width 234 height 18
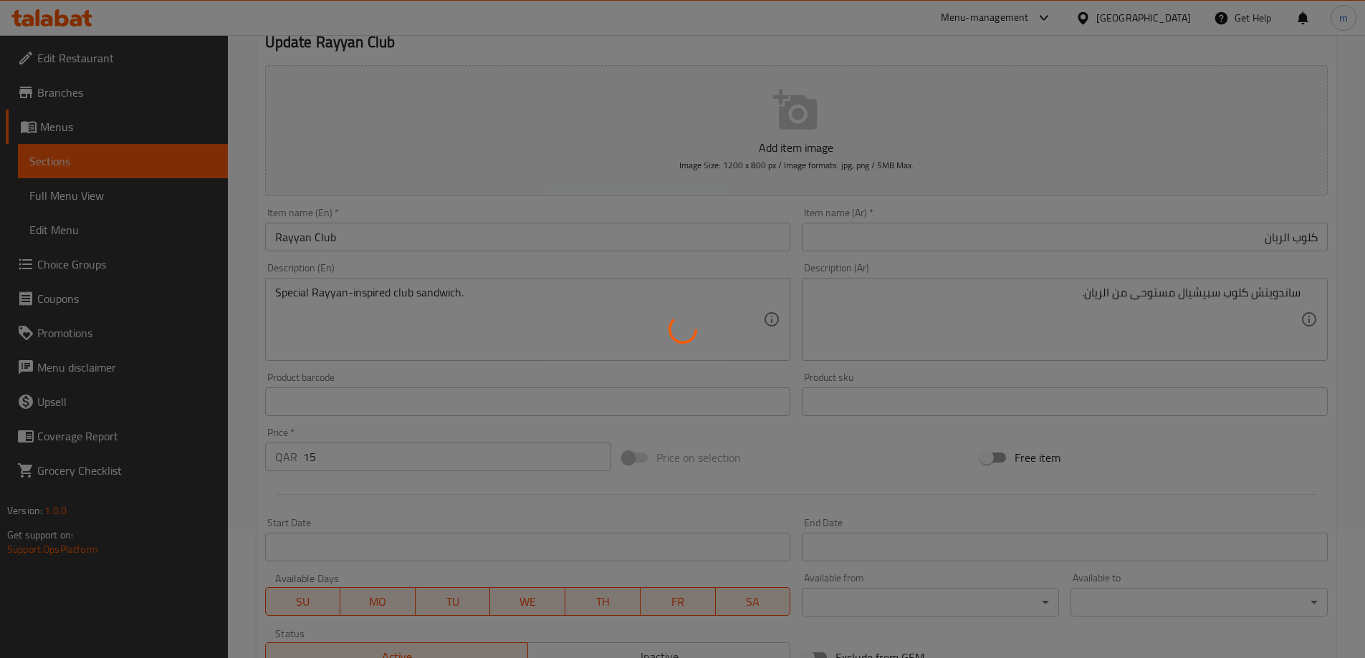
scroll to position [0, 0]
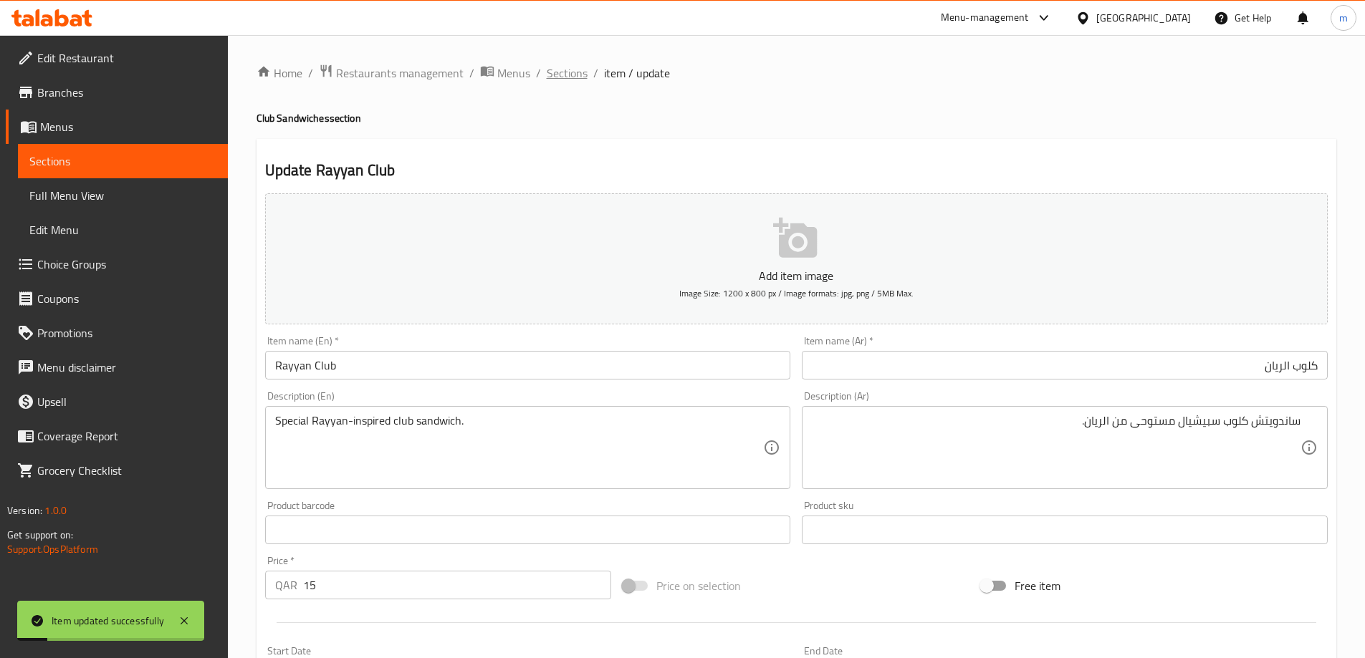
click at [567, 75] on span "Sections" at bounding box center [567, 72] width 41 height 17
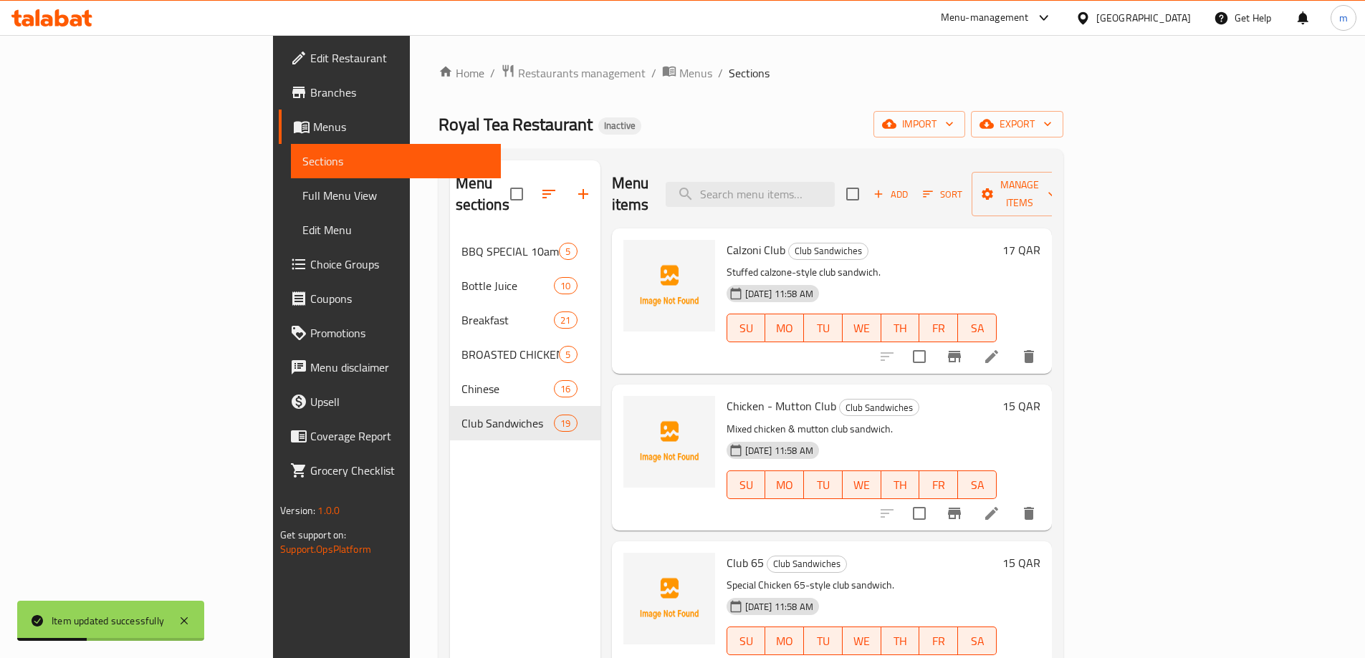
click at [995, 153] on div "Menu sections BBQ SPECIAL 10am-3am 5 Bottle Juice 10 Breakfast 21 BROASTED CHIC…" at bounding box center [750, 489] width 625 height 681
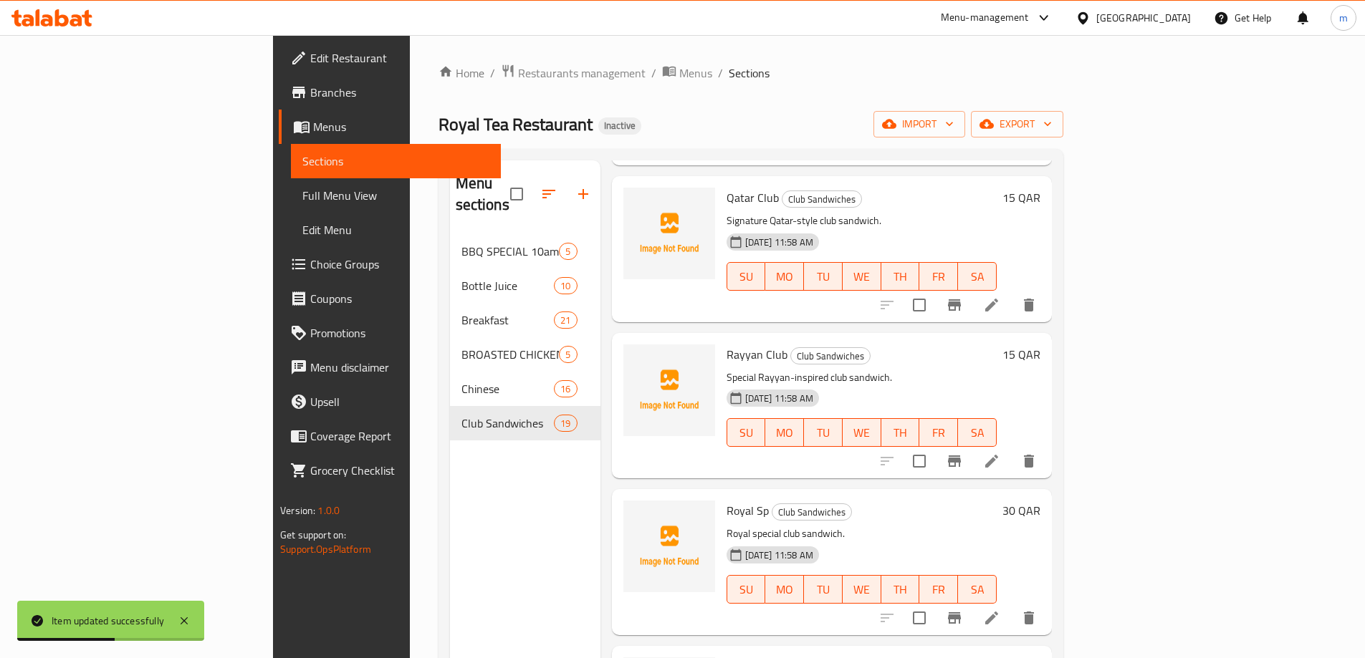
click at [1012, 597] on li at bounding box center [991, 618] width 40 height 26
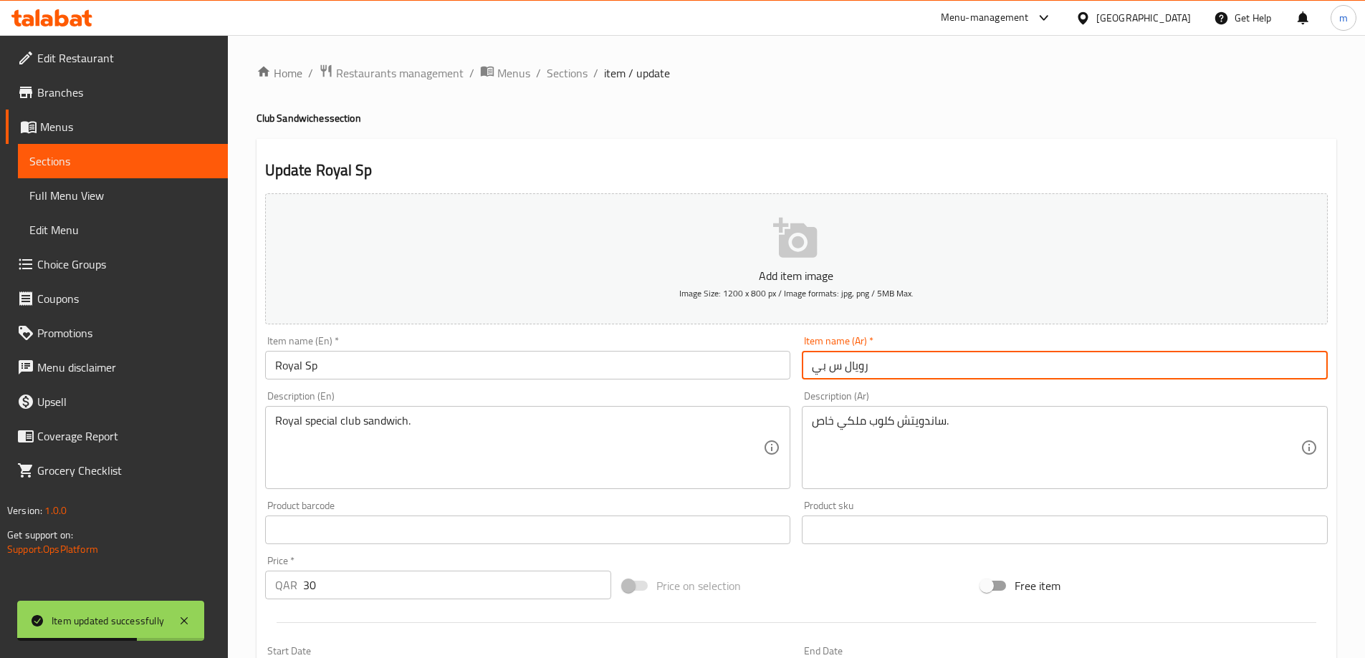
click at [962, 376] on input "رويال س بي" at bounding box center [1065, 365] width 526 height 29
type input "رويال إس بي"
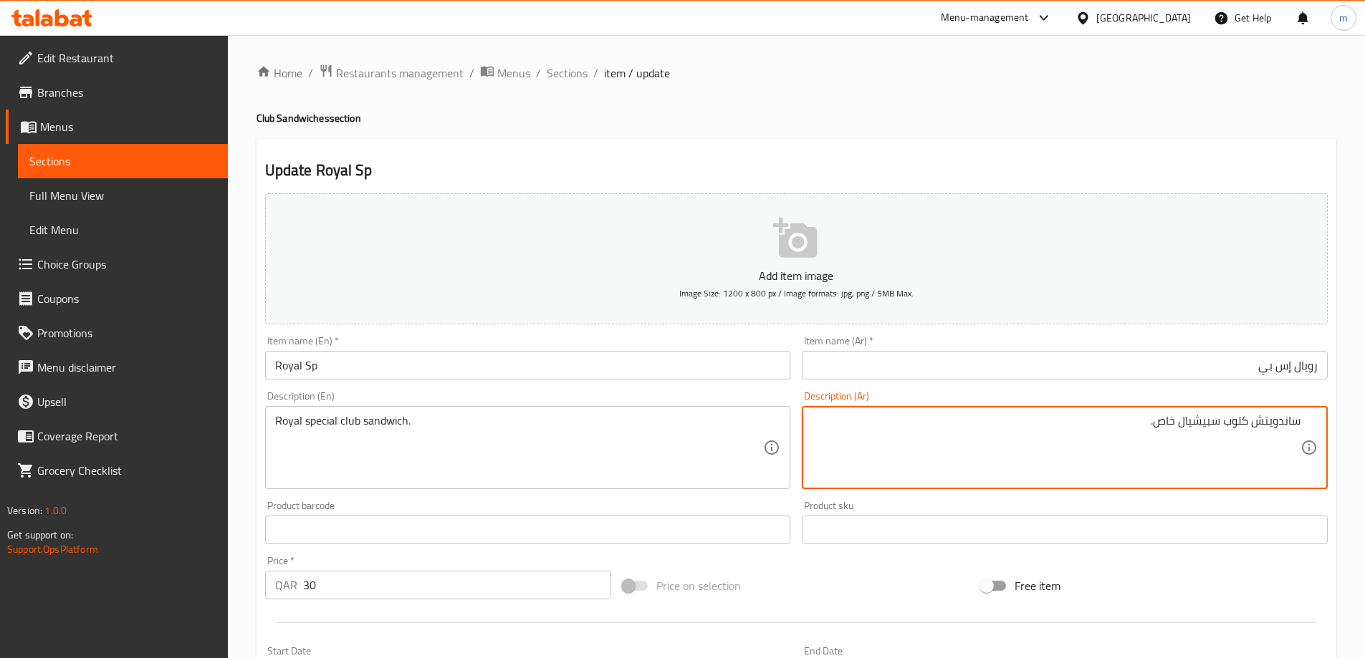
click at [1166, 428] on textarea "ساندويتش كلوب سبيشيال خاص." at bounding box center [1056, 448] width 489 height 68
click at [1166, 425] on textarea "ساندويتش كلوب سبيشيال خاص." at bounding box center [1056, 448] width 489 height 68
click at [1169, 427] on textarea "ساندويتش كلوب سبيشيال خاص." at bounding box center [1056, 448] width 489 height 68
type textarea "ساندويتش كلوب سبيشيال رويال."
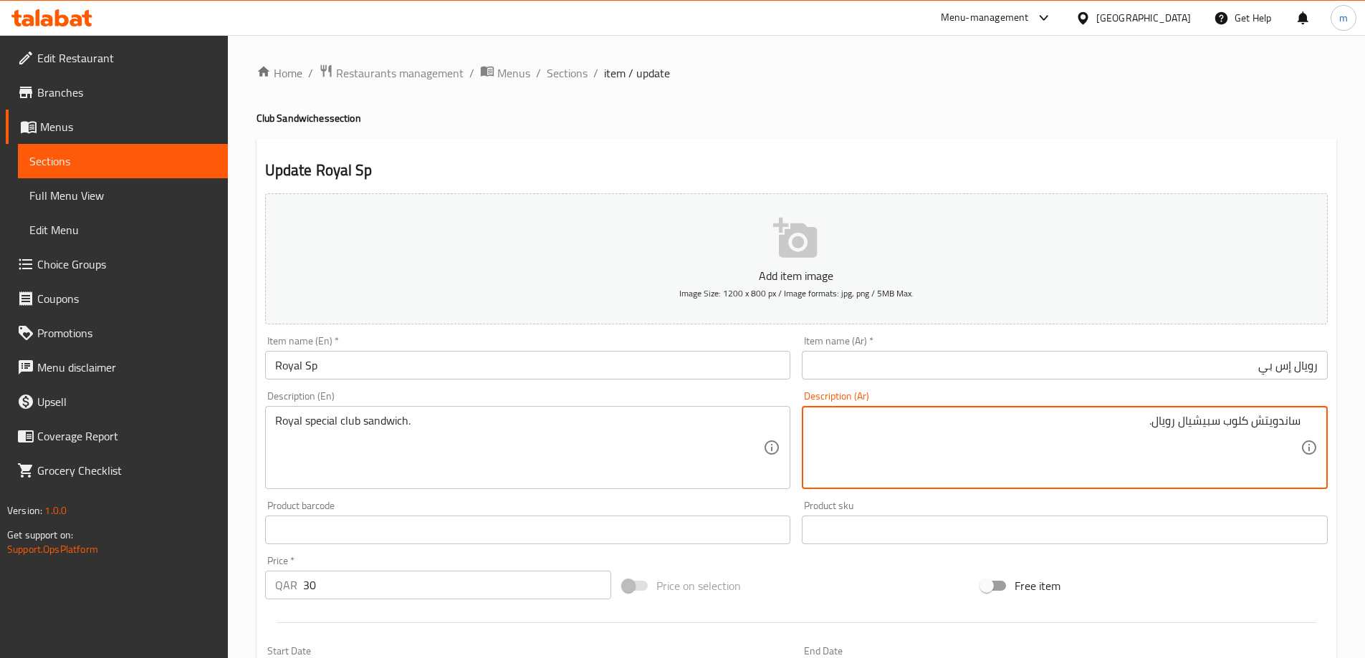
click at [1089, 426] on textarea "ساندويتش كلوب سبيشيال رويال." at bounding box center [1056, 448] width 489 height 68
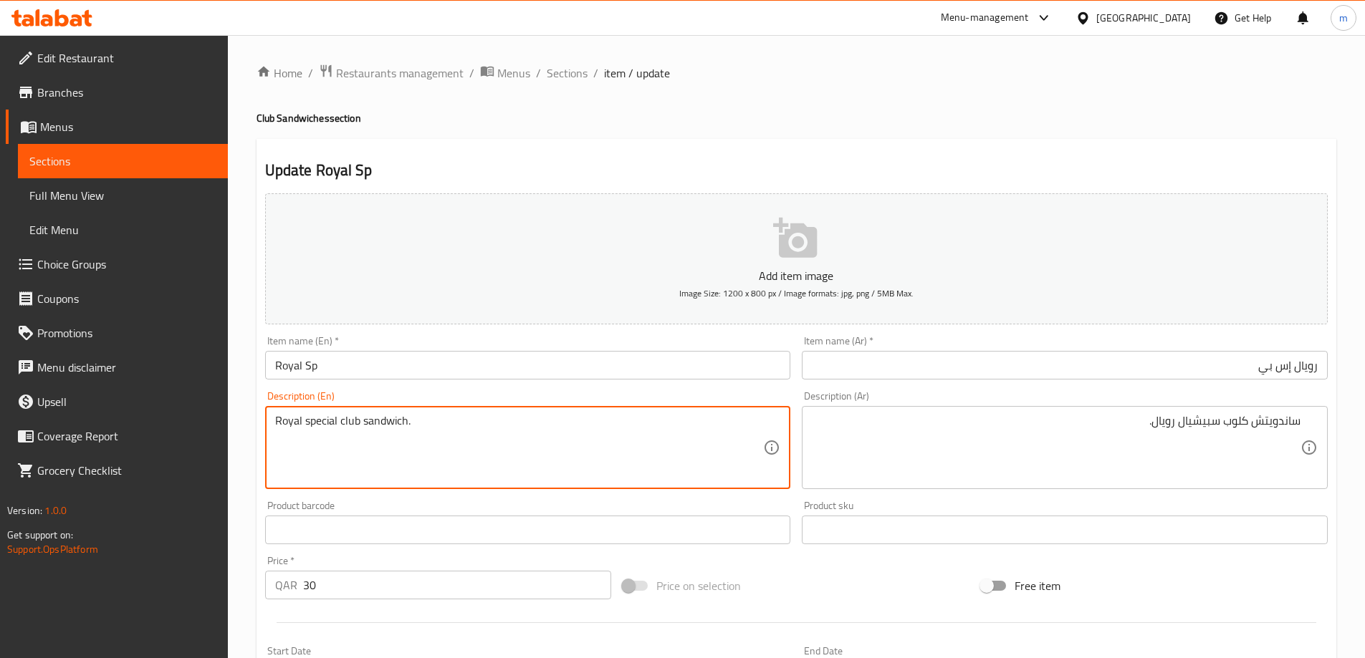
scroll to position [354, 0]
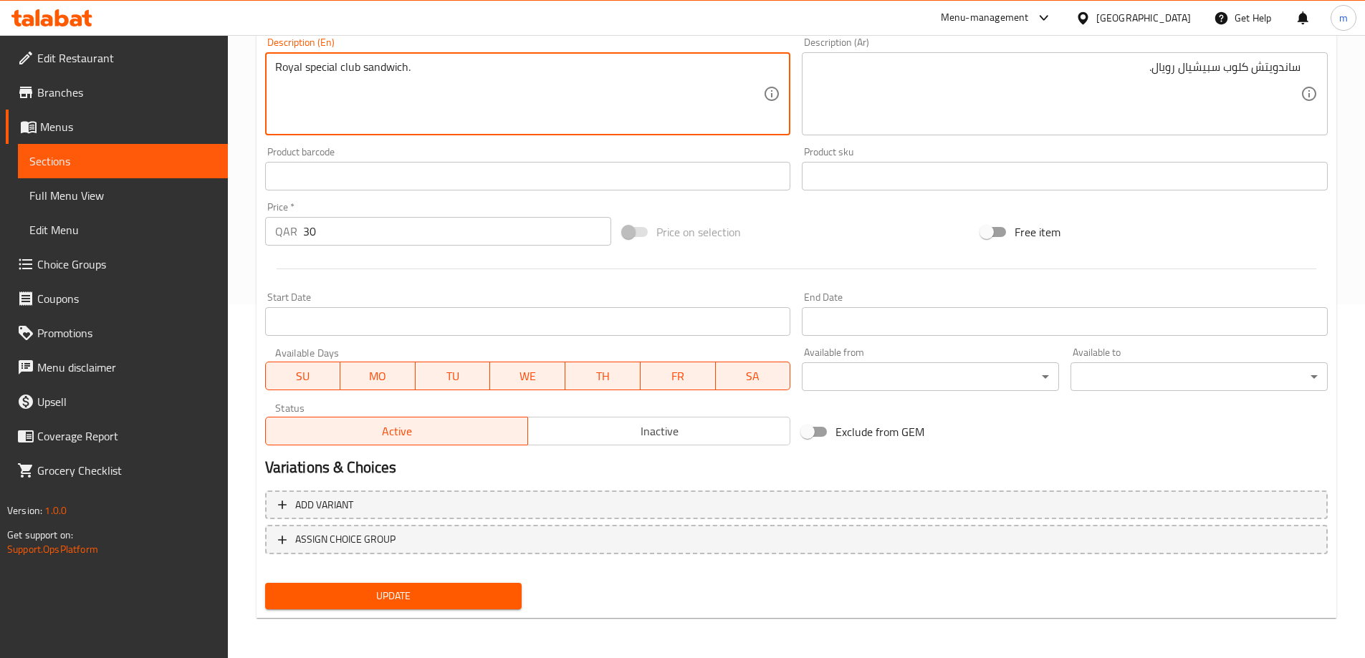
click at [440, 597] on button "Update" at bounding box center [393, 596] width 257 height 27
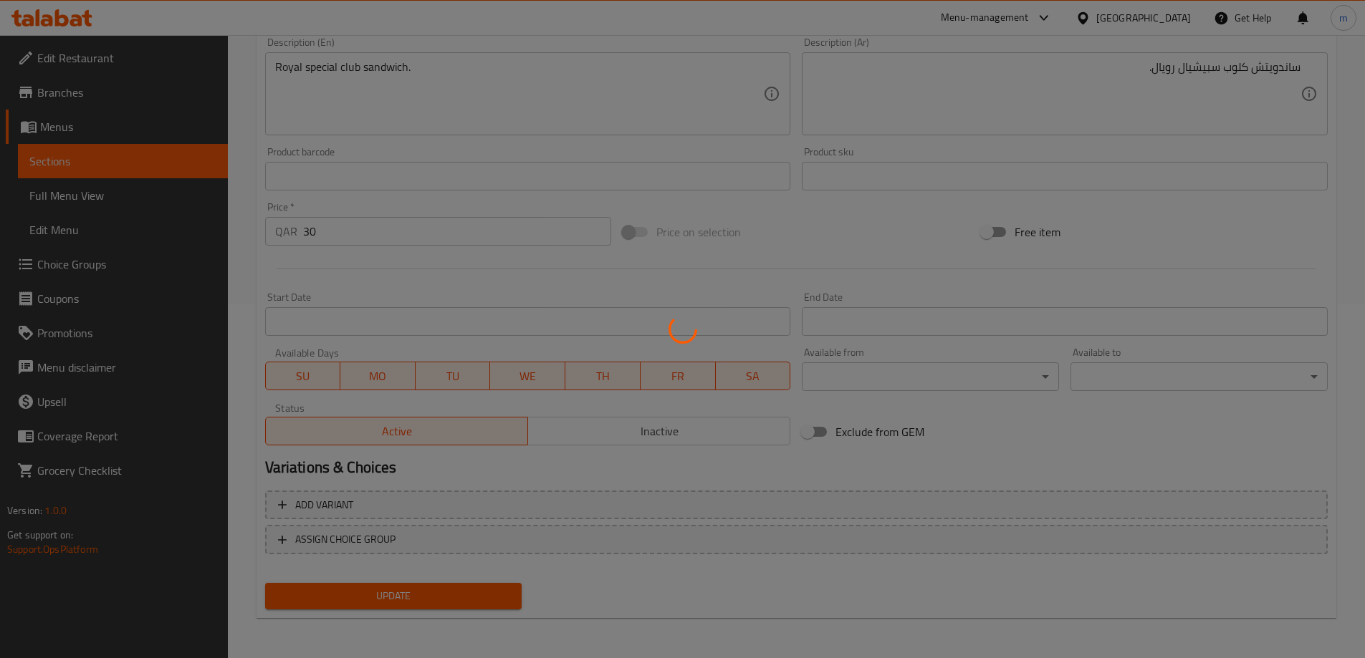
scroll to position [0, 0]
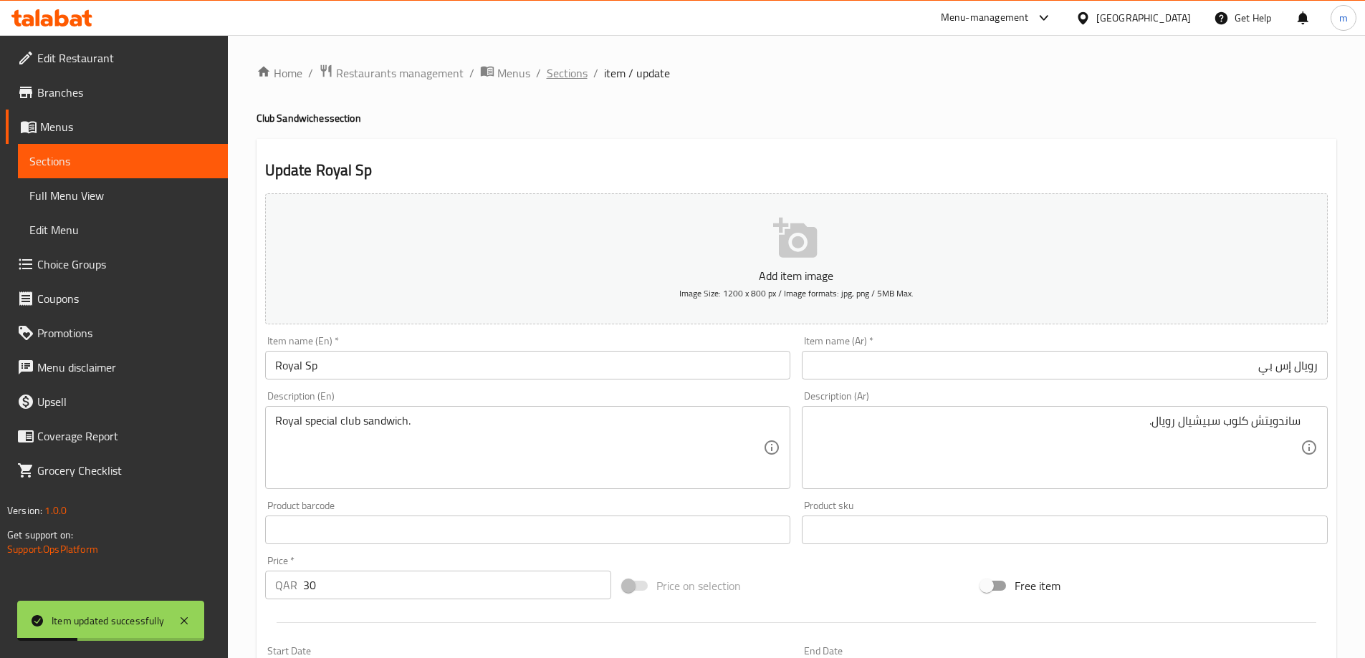
click at [575, 78] on span "Sections" at bounding box center [567, 72] width 41 height 17
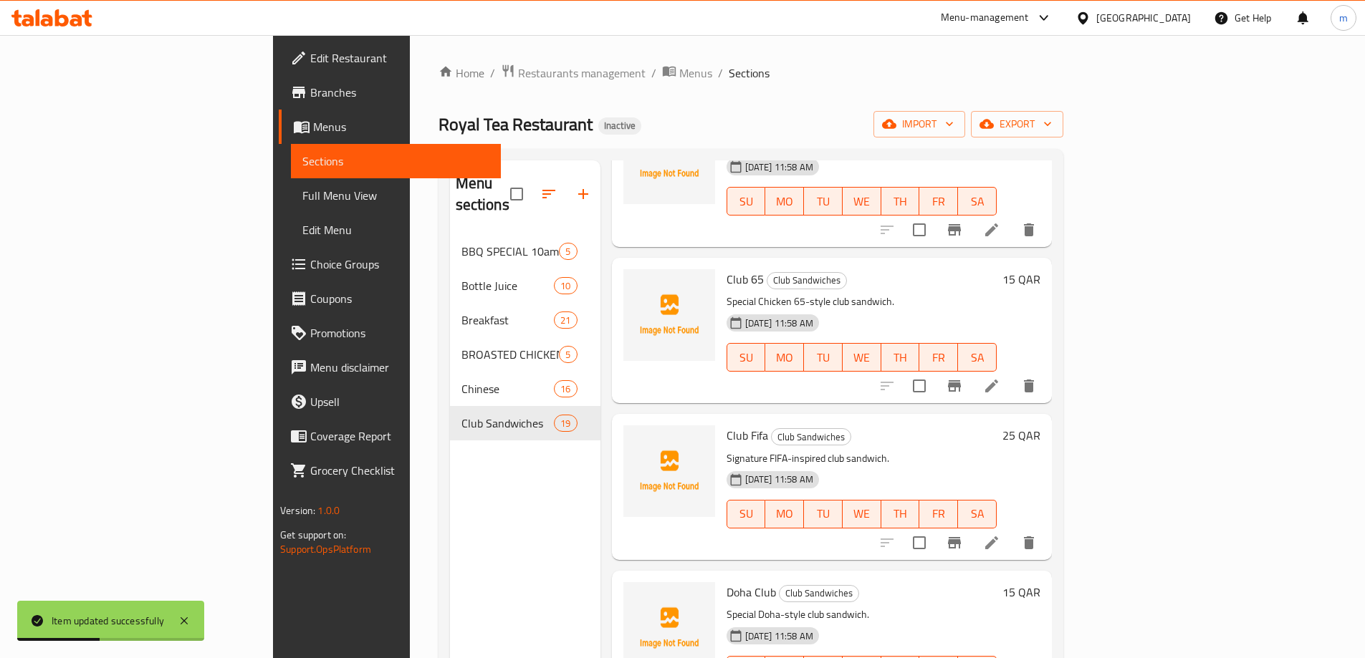
scroll to position [287, 0]
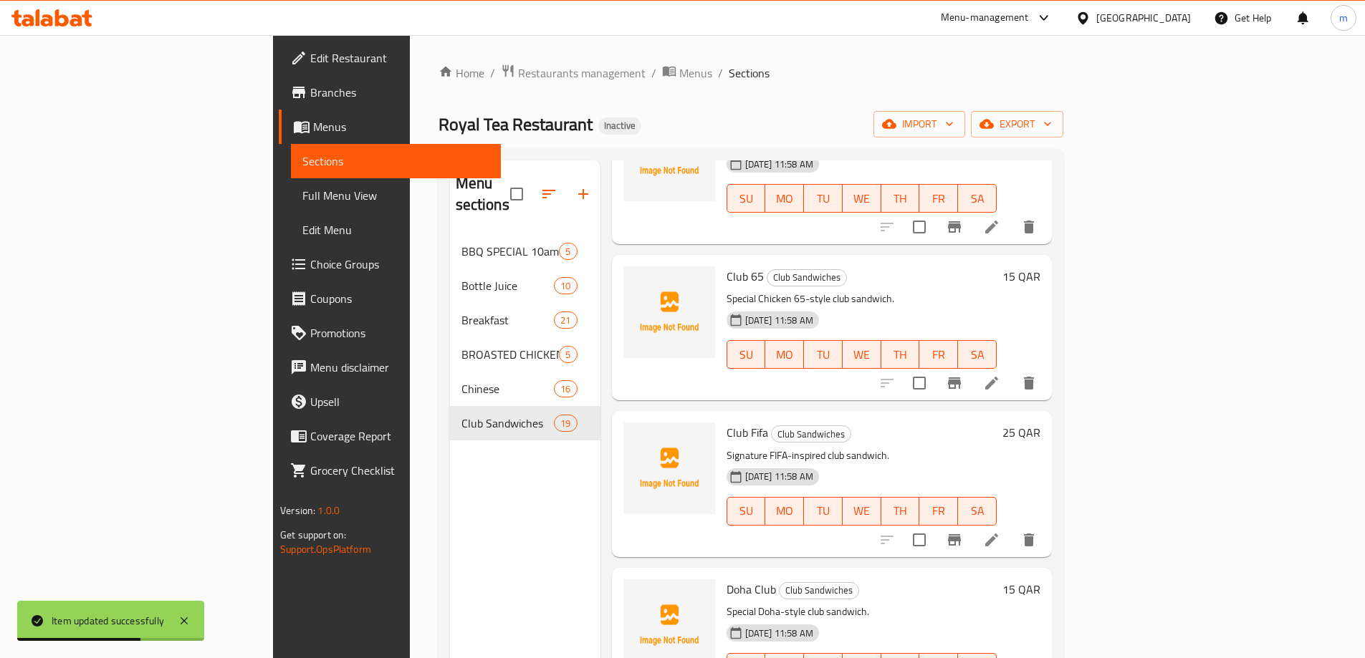
click at [974, 290] on p "Special Chicken 65-style club sandwich." at bounding box center [861, 299] width 270 height 18
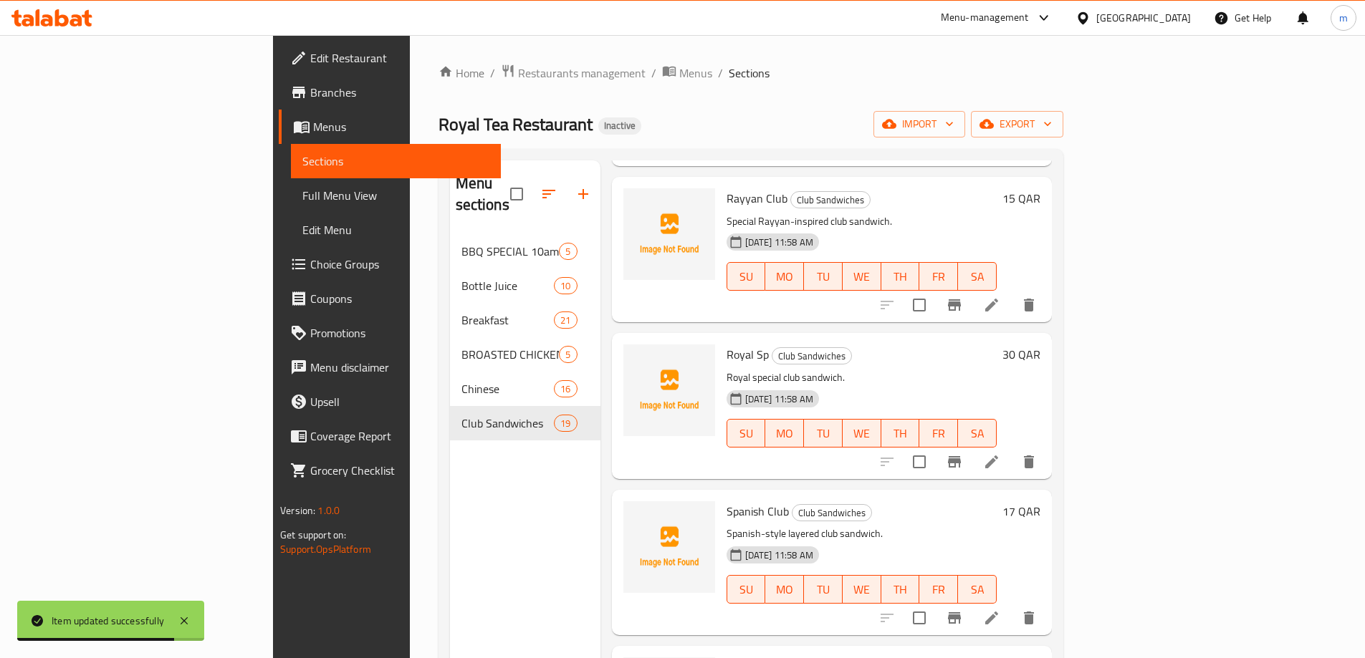
click at [1000, 597] on icon at bounding box center [991, 618] width 17 height 17
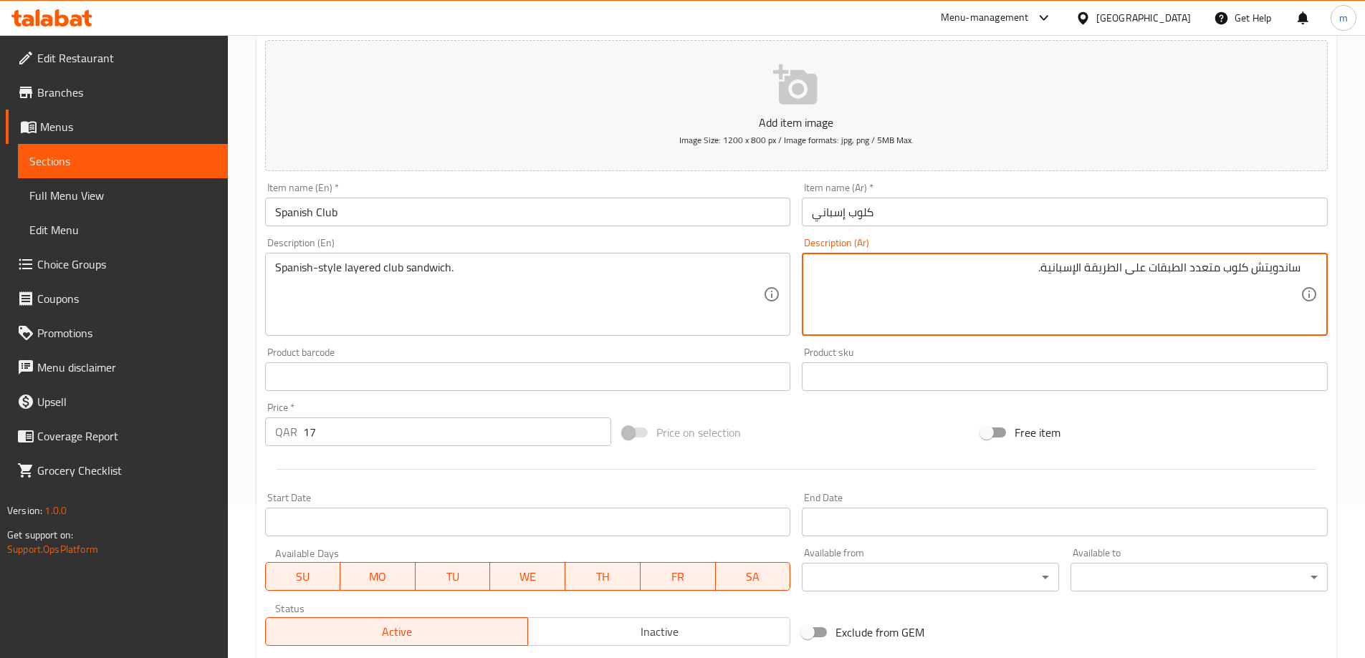
scroll to position [354, 0]
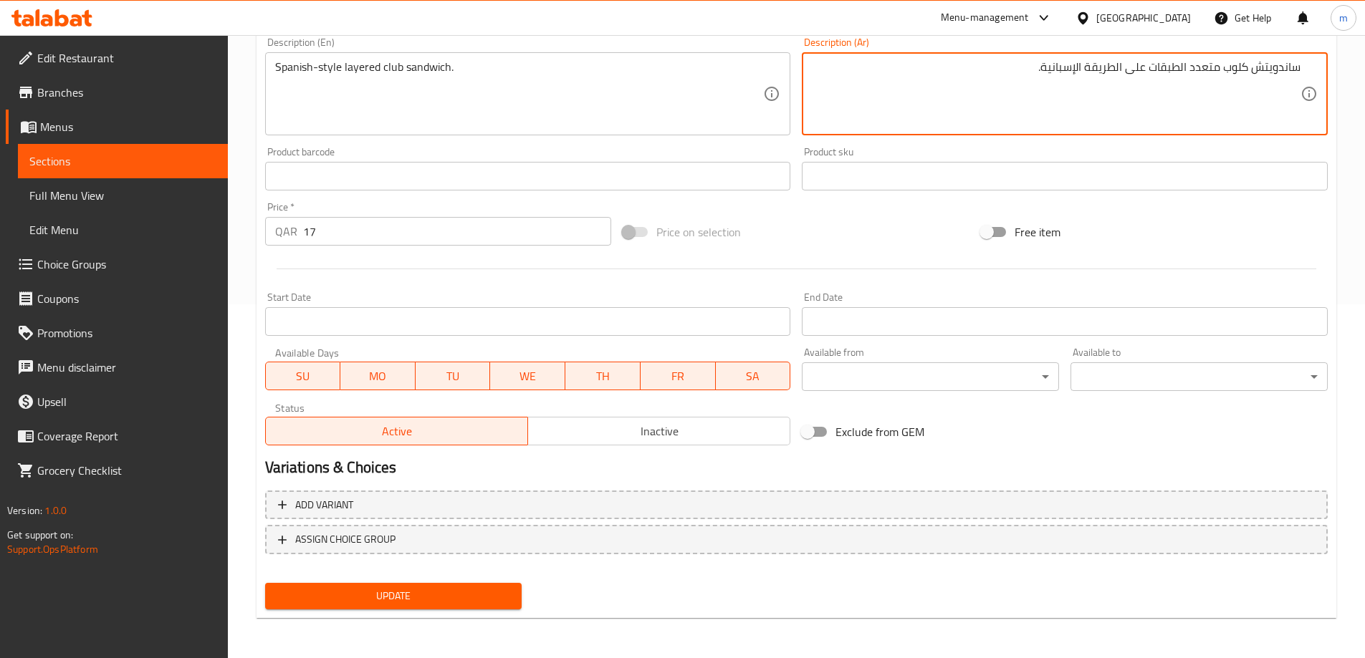
click at [417, 597] on button "Update" at bounding box center [393, 596] width 257 height 27
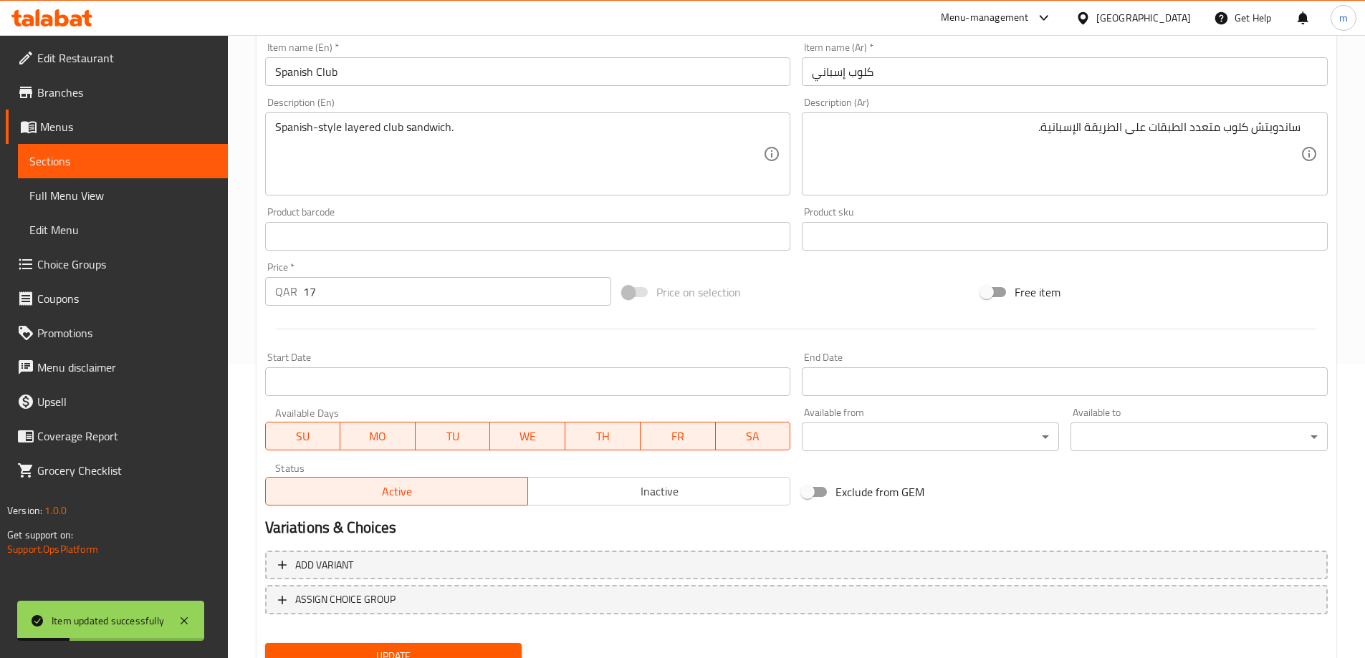
scroll to position [67, 0]
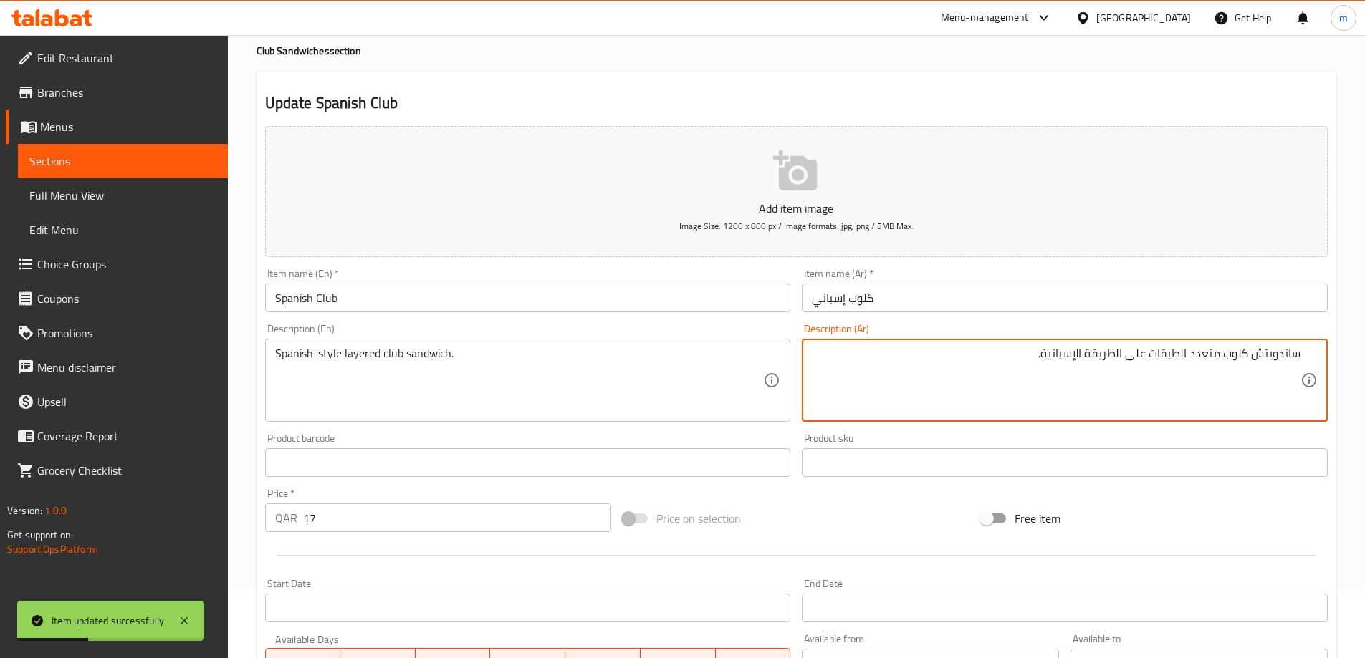
click at [1206, 357] on textarea "ساندويتش كلوب متعدد الطبقات على الطريقة الإسبانية." at bounding box center [1056, 381] width 489 height 68
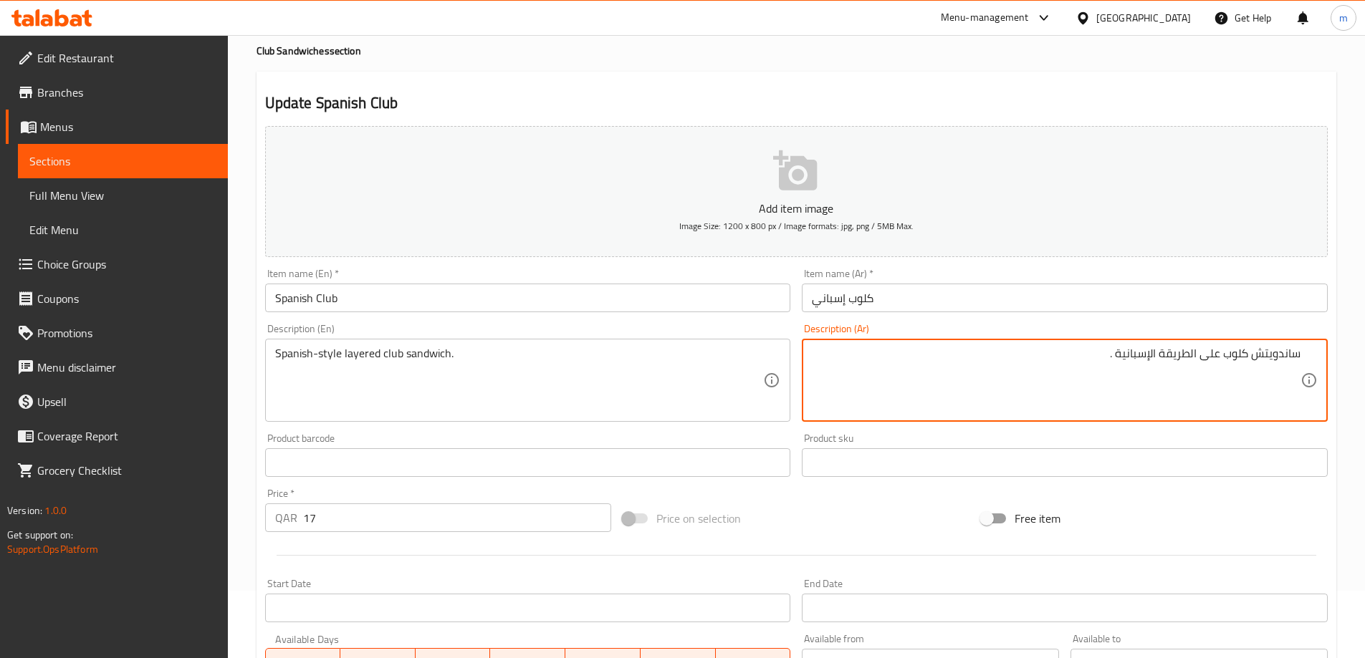
paste textarea "الطبقات"
drag, startPoint x: 1107, startPoint y: 359, endPoint x: 1113, endPoint y: 363, distance: 7.7
click at [1113, 363] on textarea "ساندويتش كلوب على الطريقة الإسبانية الطبقات ." at bounding box center [1056, 381] width 489 height 68
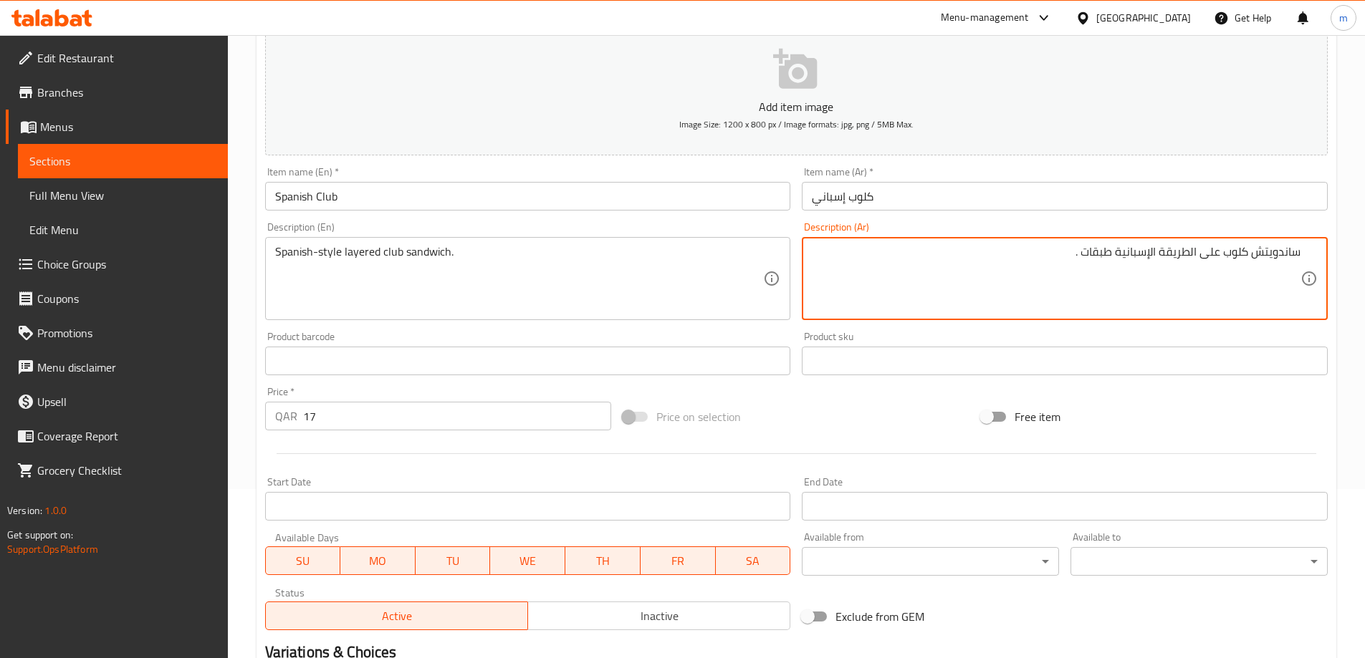
scroll to position [354, 0]
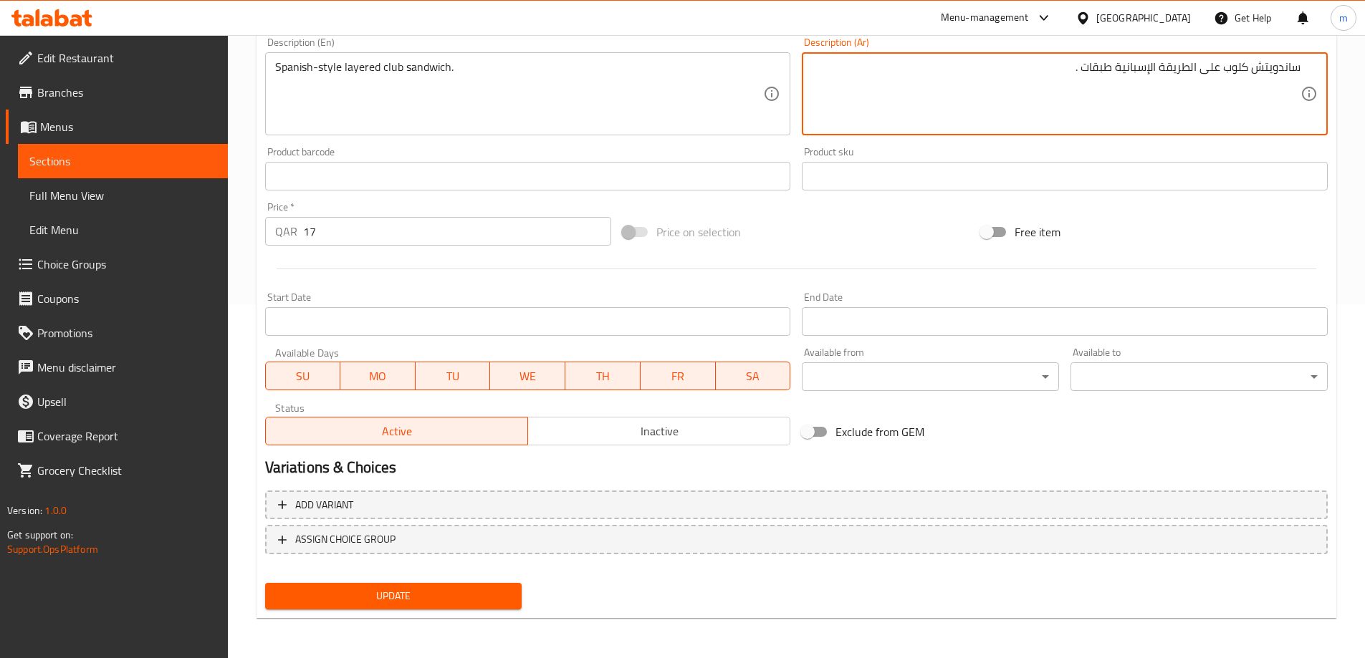
type textarea "ساندويتش كلوب على الطريقة الإسبانية طبقات ."
click at [499, 592] on span "Update" at bounding box center [394, 596] width 234 height 18
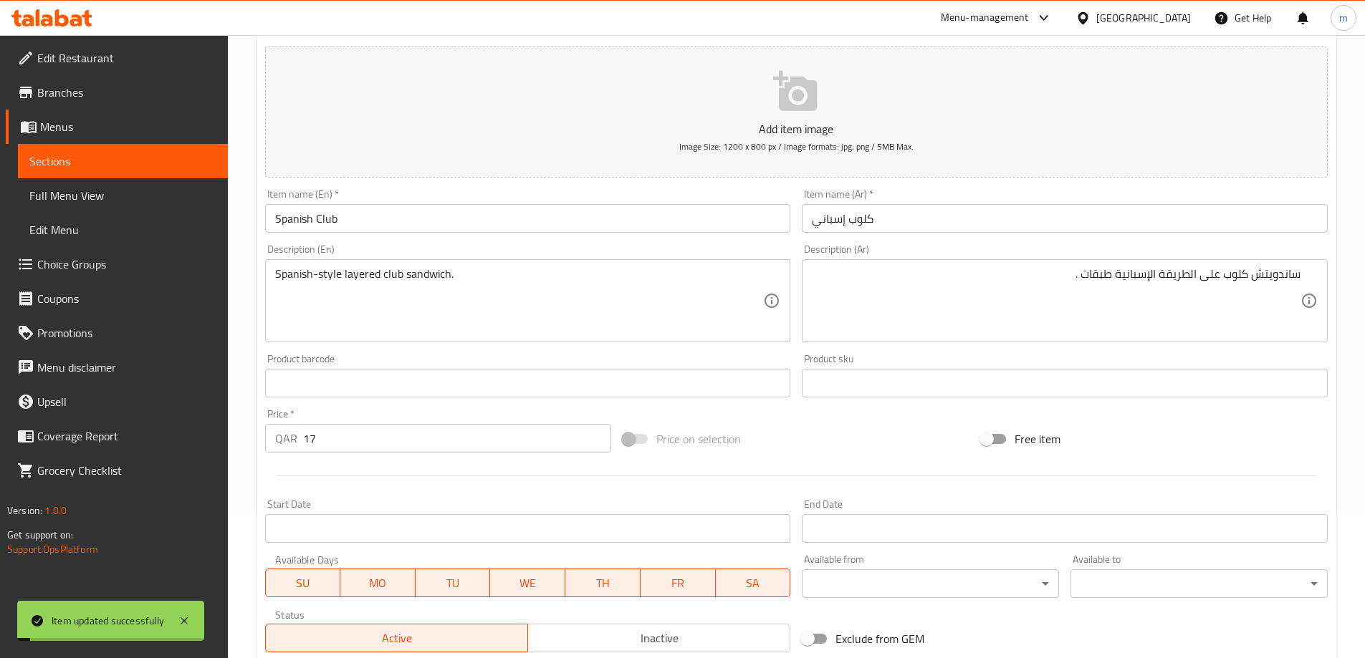
scroll to position [0, 0]
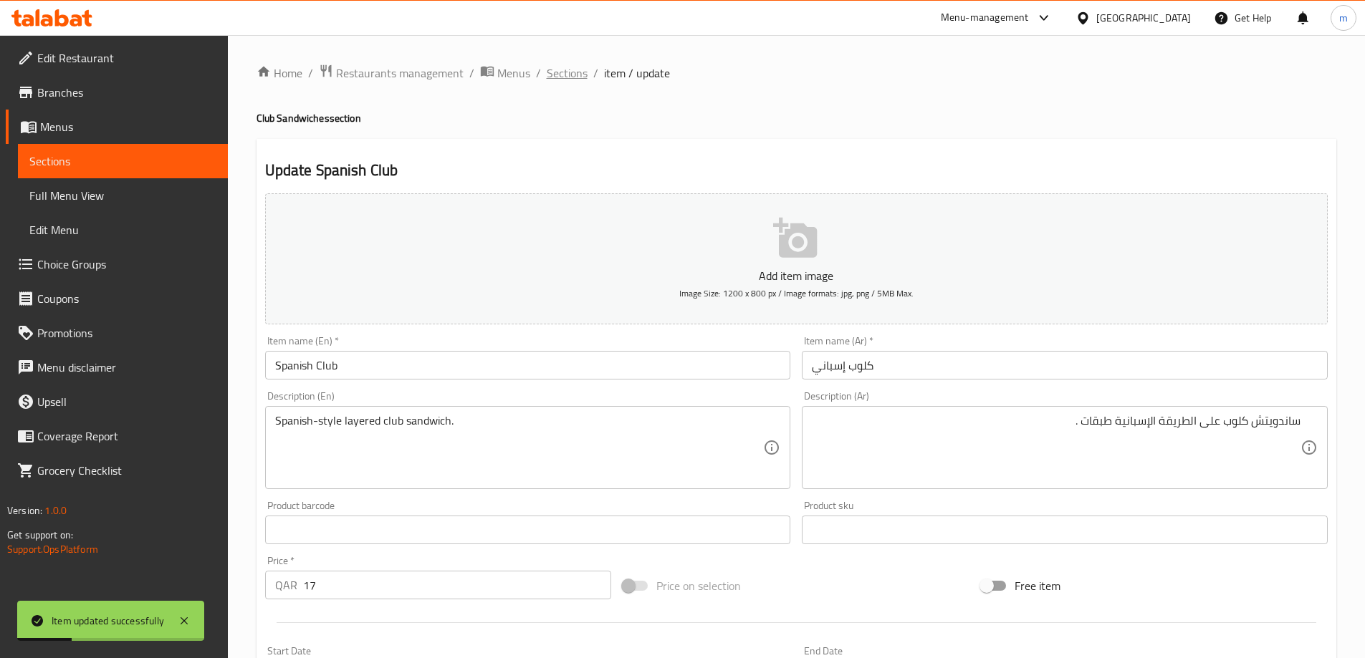
click at [574, 79] on span "Sections" at bounding box center [567, 72] width 41 height 17
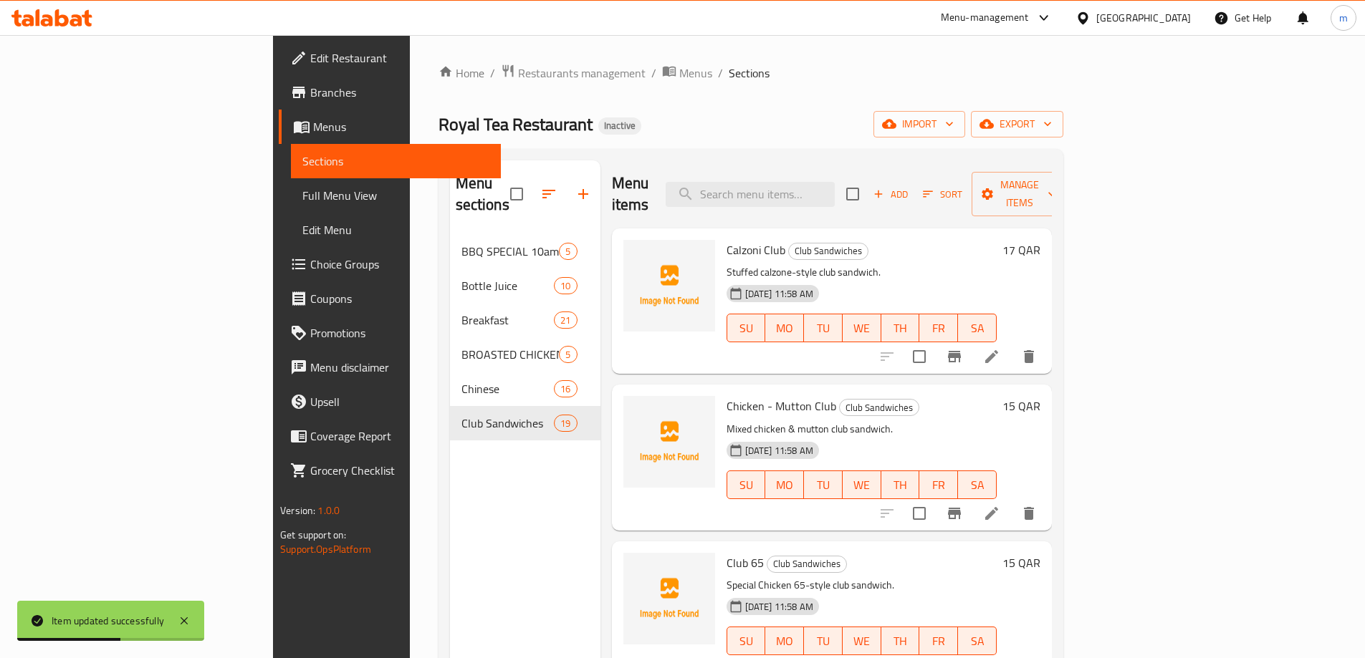
click at [996, 396] on h6 "Chicken - Mutton Club Club Sandwiches" at bounding box center [861, 406] width 270 height 20
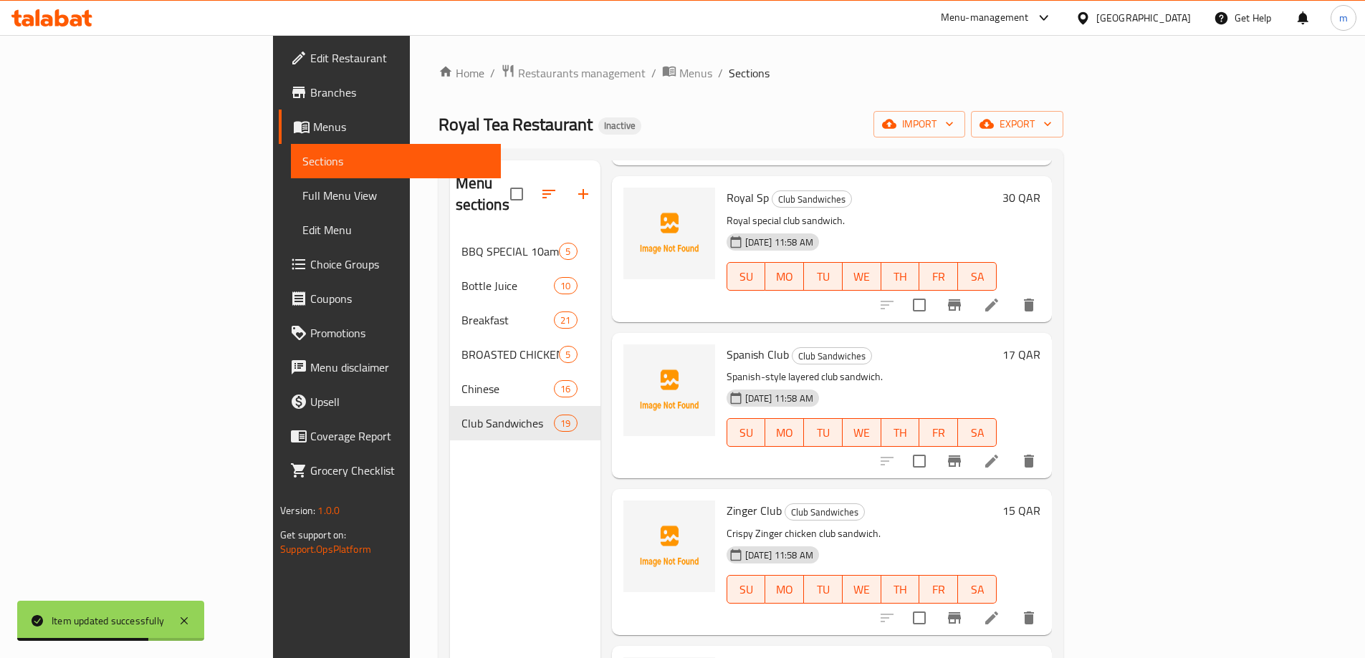
click at [1012, 597] on li at bounding box center [991, 618] width 40 height 26
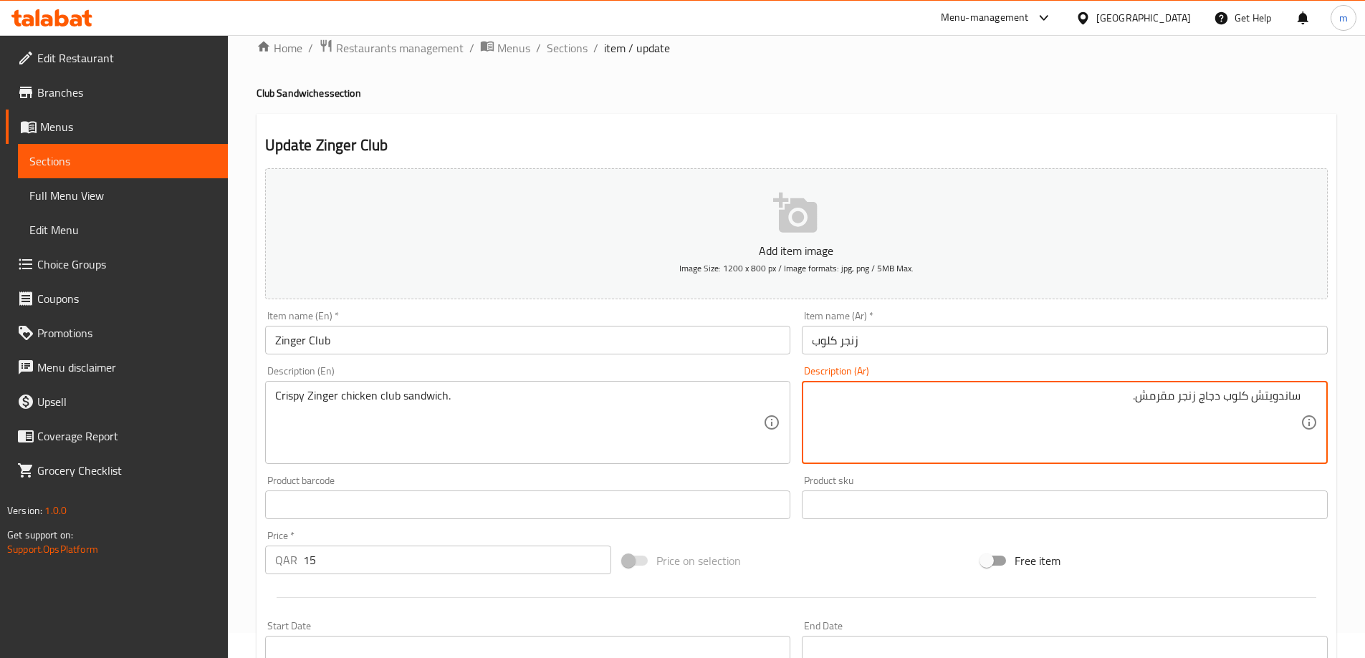
scroll to position [354, 0]
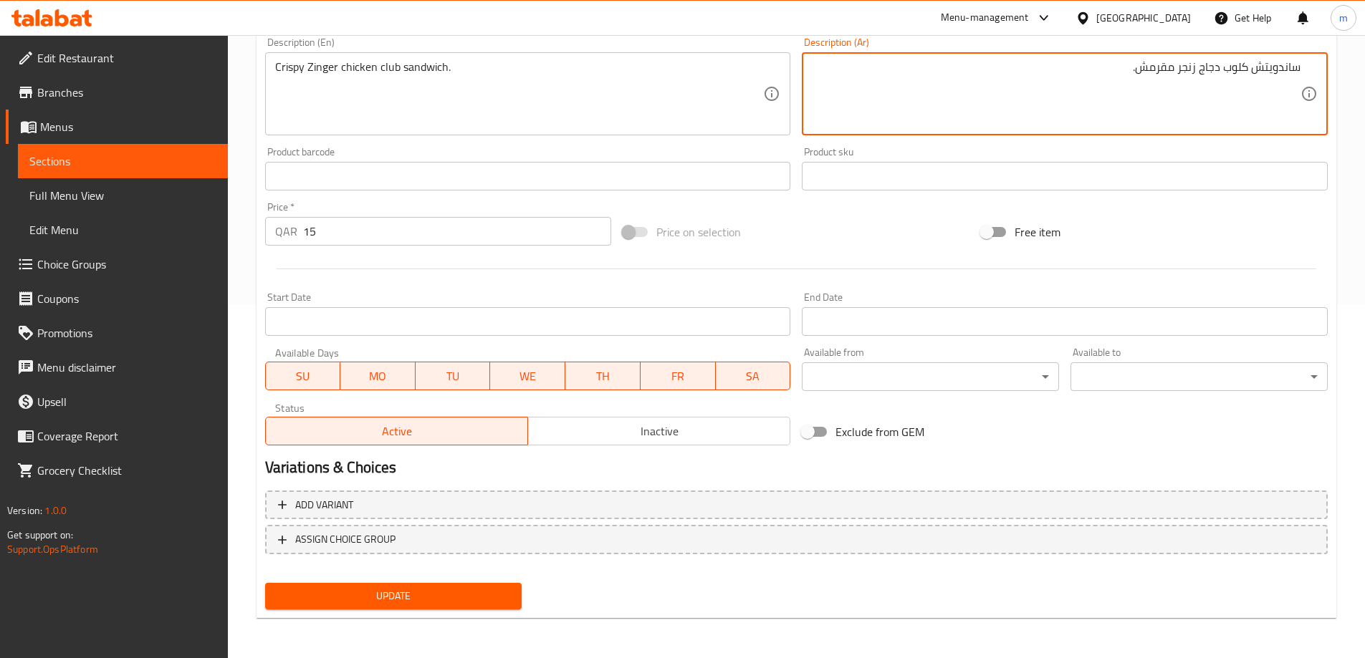
type textarea "ساندويتش كلوب دجاج زنجر مقرمش."
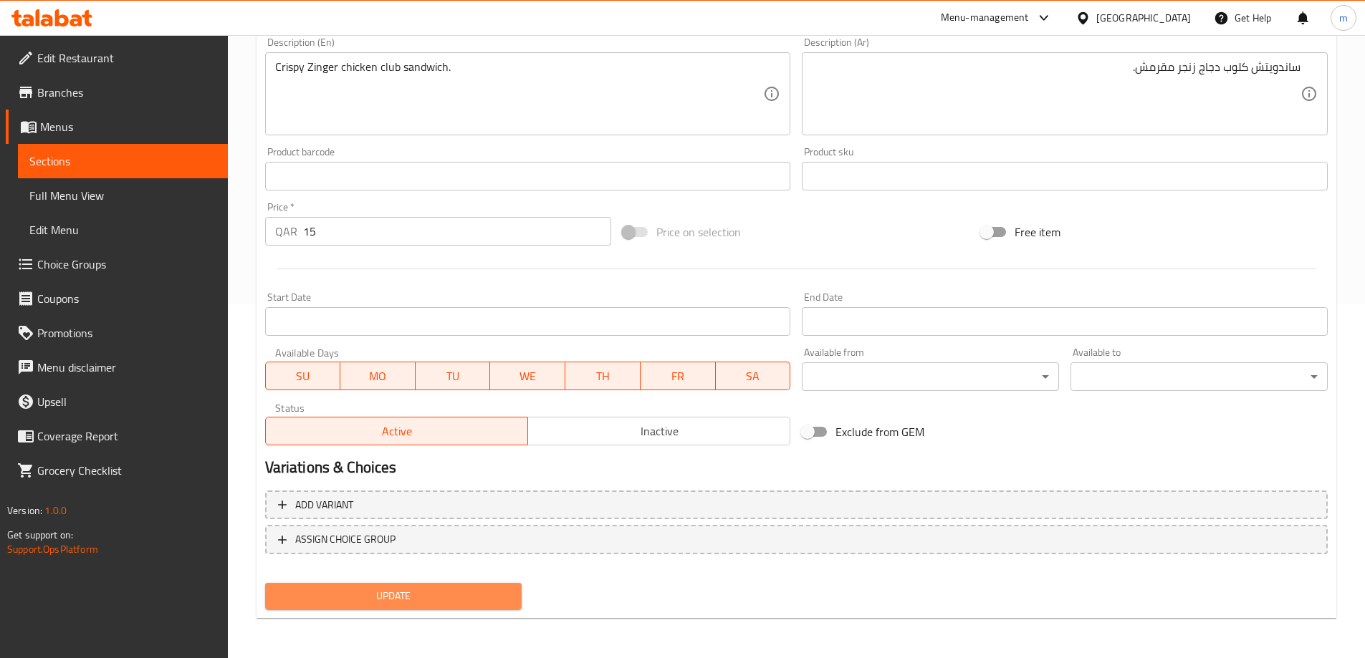
click at [439, 591] on span "Update" at bounding box center [394, 596] width 234 height 18
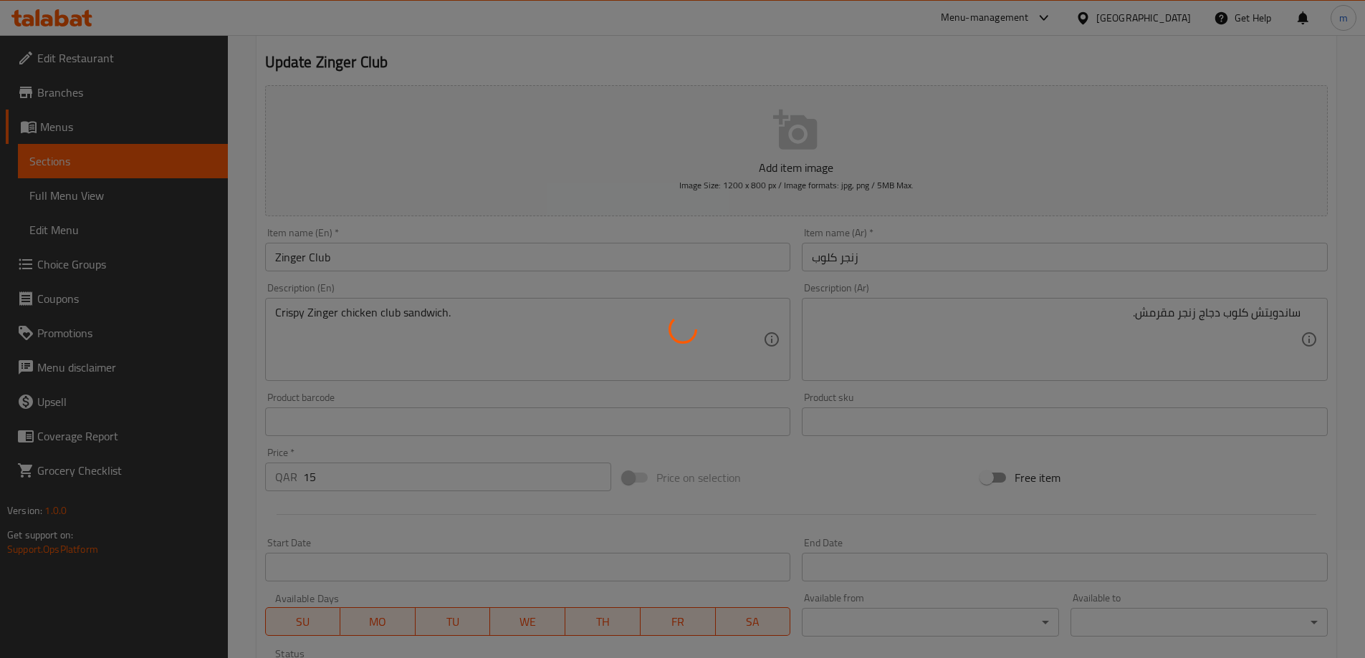
scroll to position [0, 0]
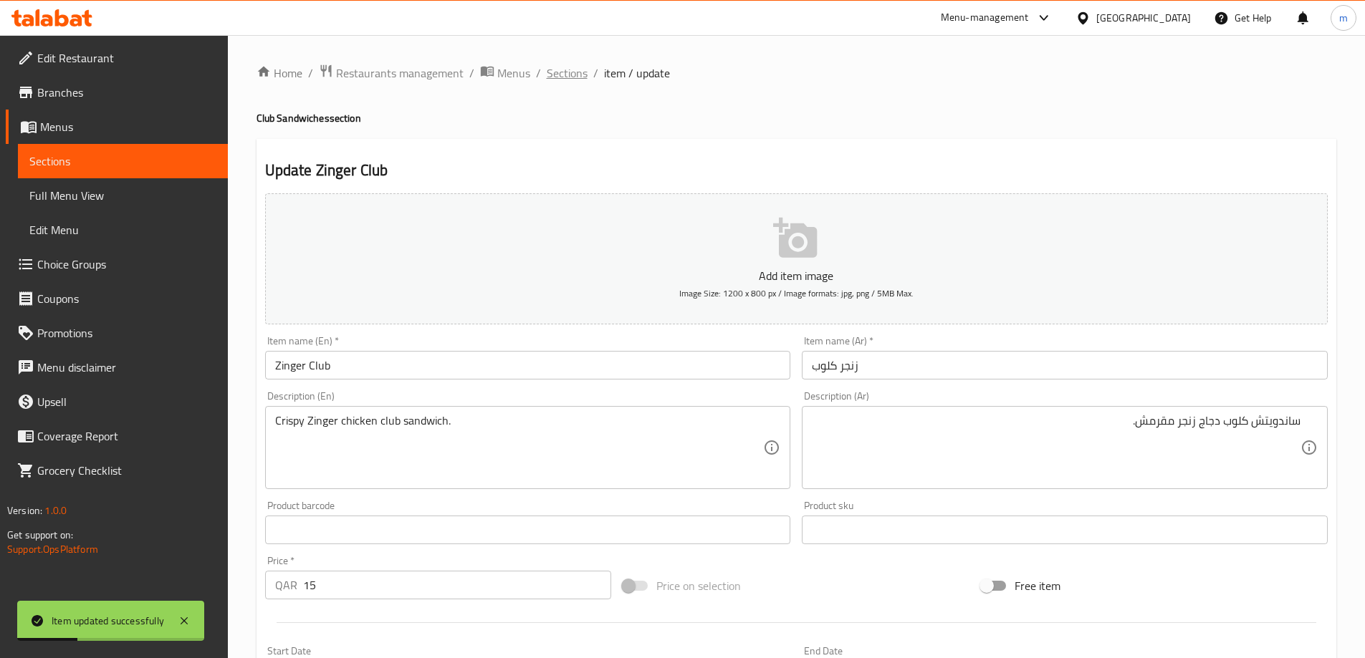
click at [575, 77] on span "Sections" at bounding box center [567, 72] width 41 height 17
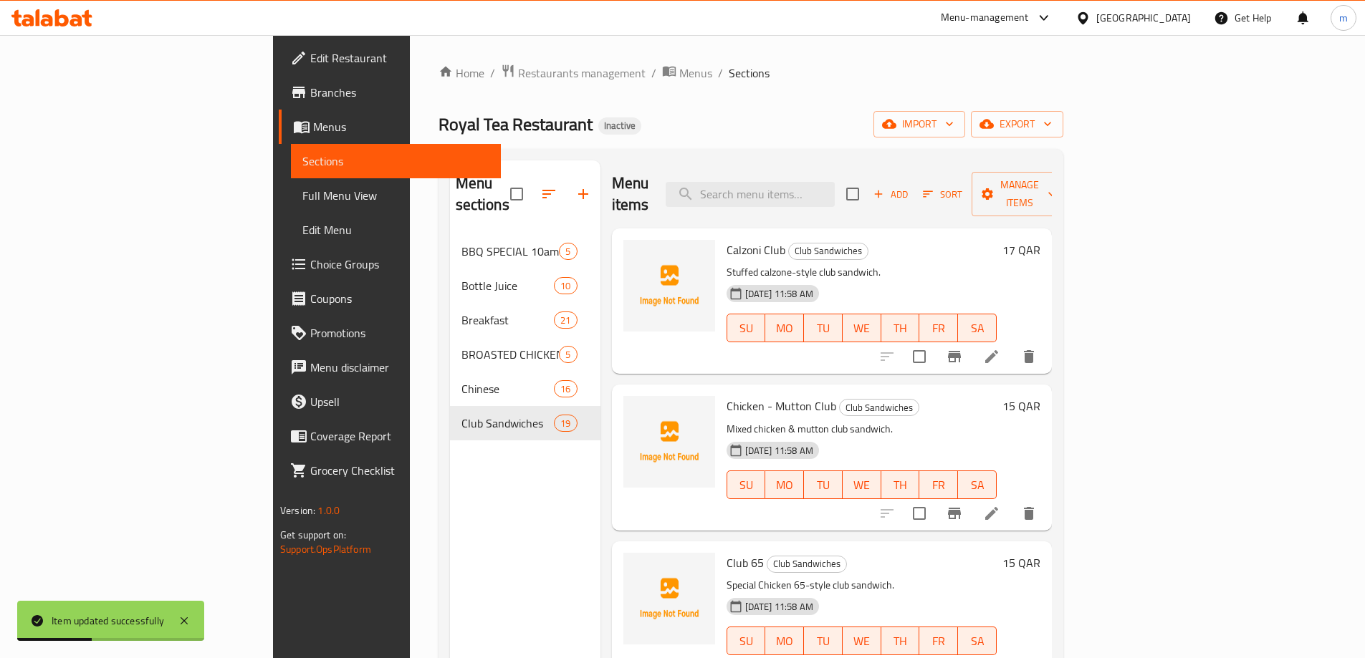
scroll to position [2351, 0]
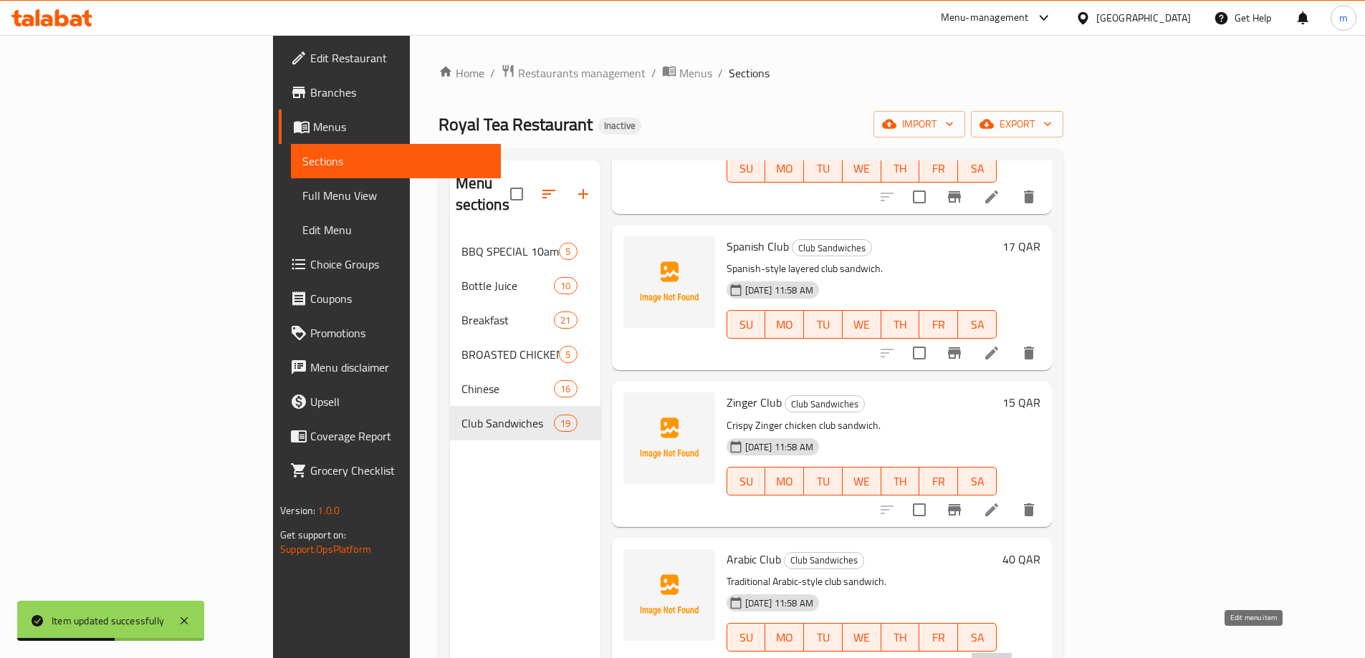
click at [998, 597] on icon at bounding box center [991, 666] width 13 height 13
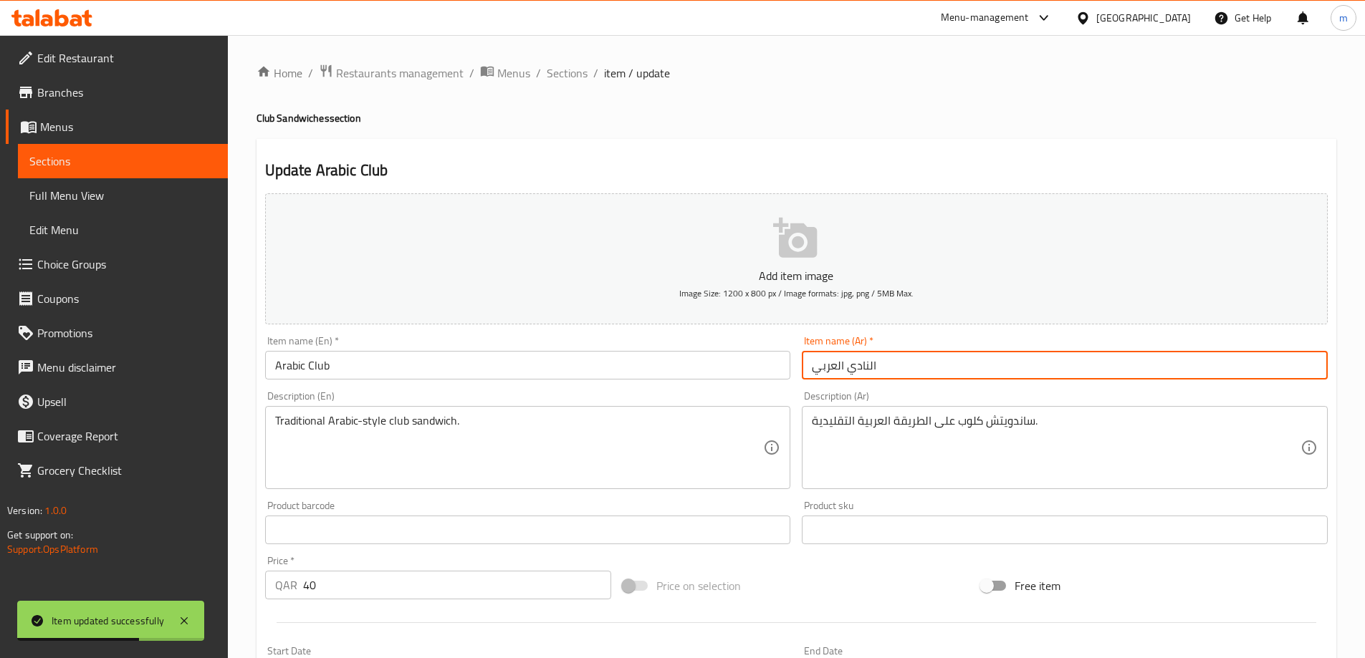
drag, startPoint x: 930, startPoint y: 366, endPoint x: 956, endPoint y: 366, distance: 25.8
click at [931, 366] on input "النادي العربي" at bounding box center [1065, 365] width 526 height 29
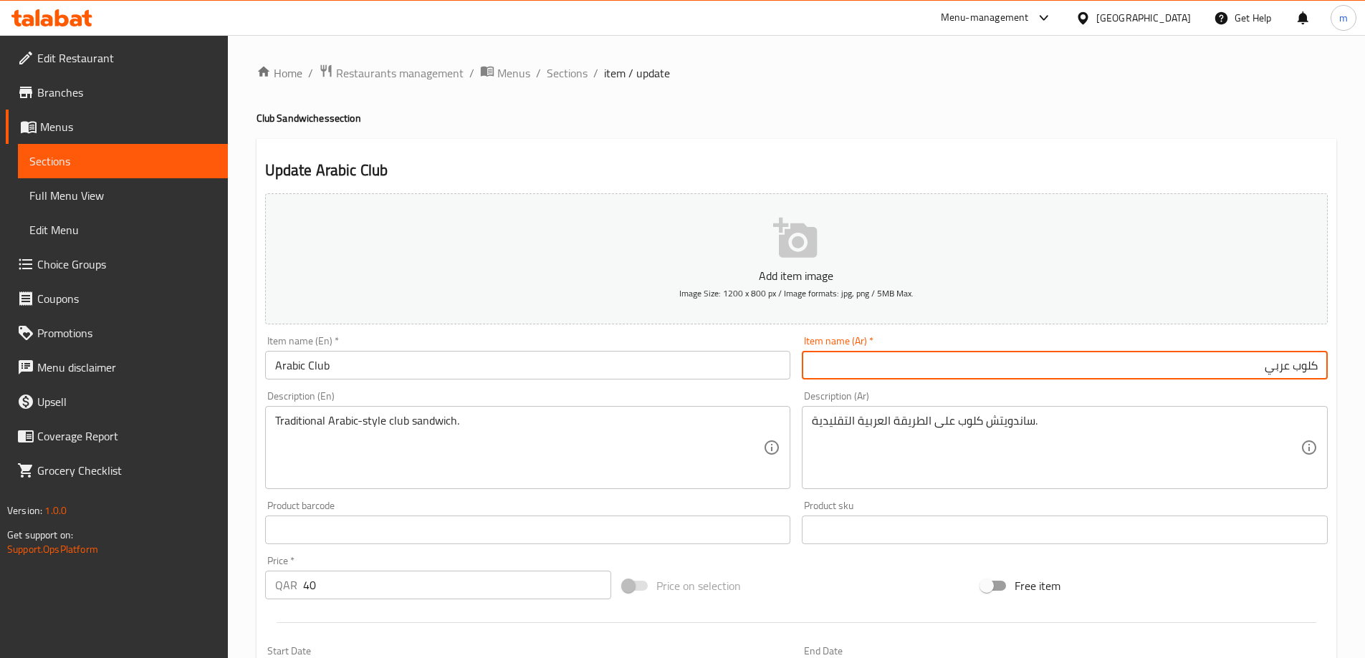
type input "كلوب عربي"
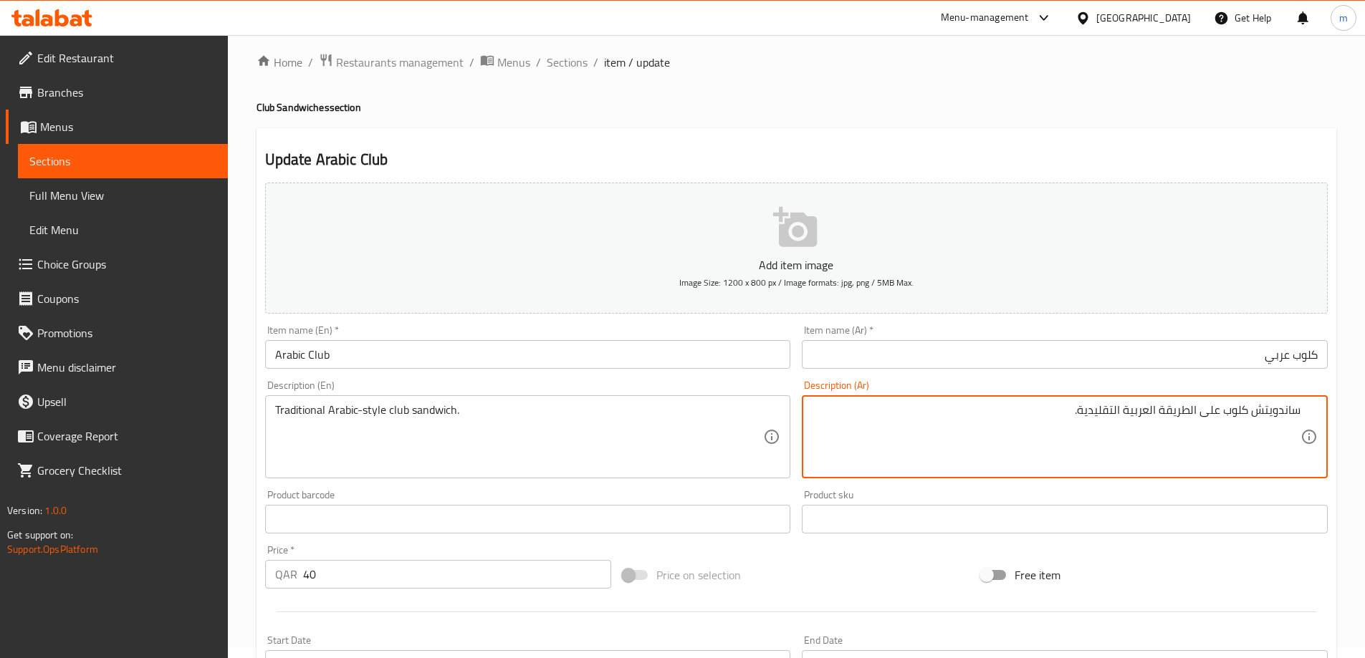
scroll to position [354, 0]
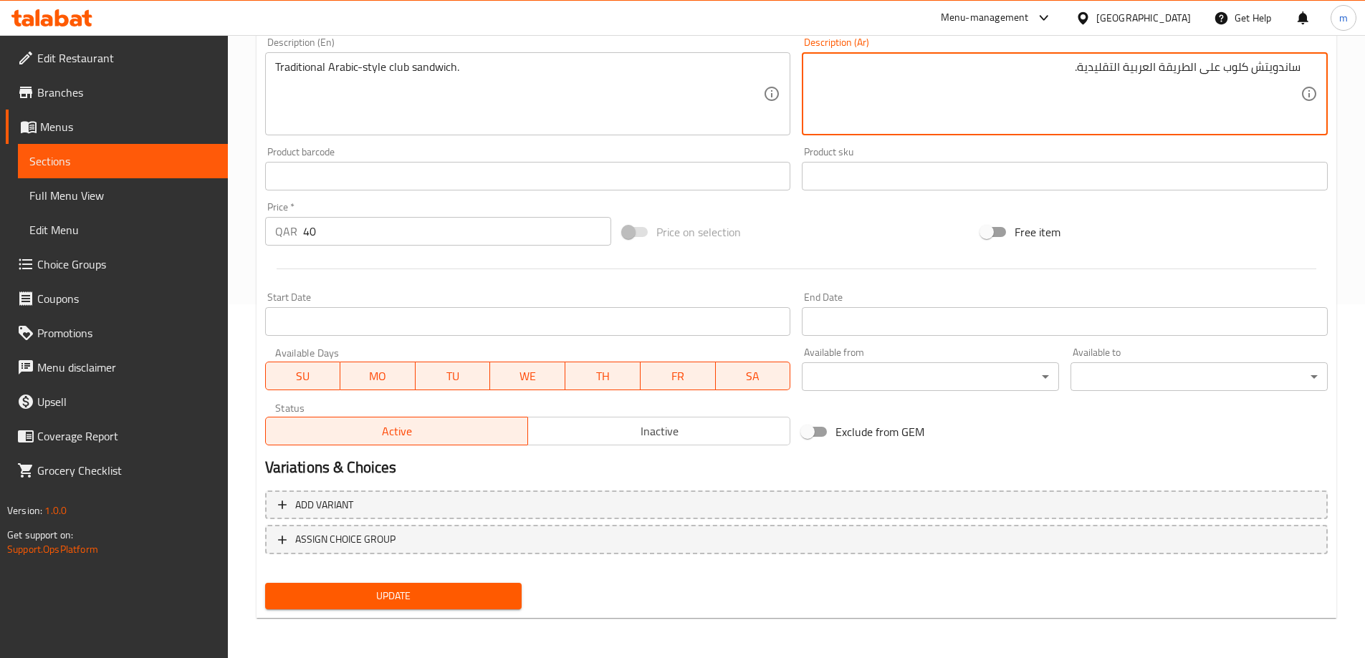
click at [322, 597] on span "Update" at bounding box center [394, 596] width 234 height 18
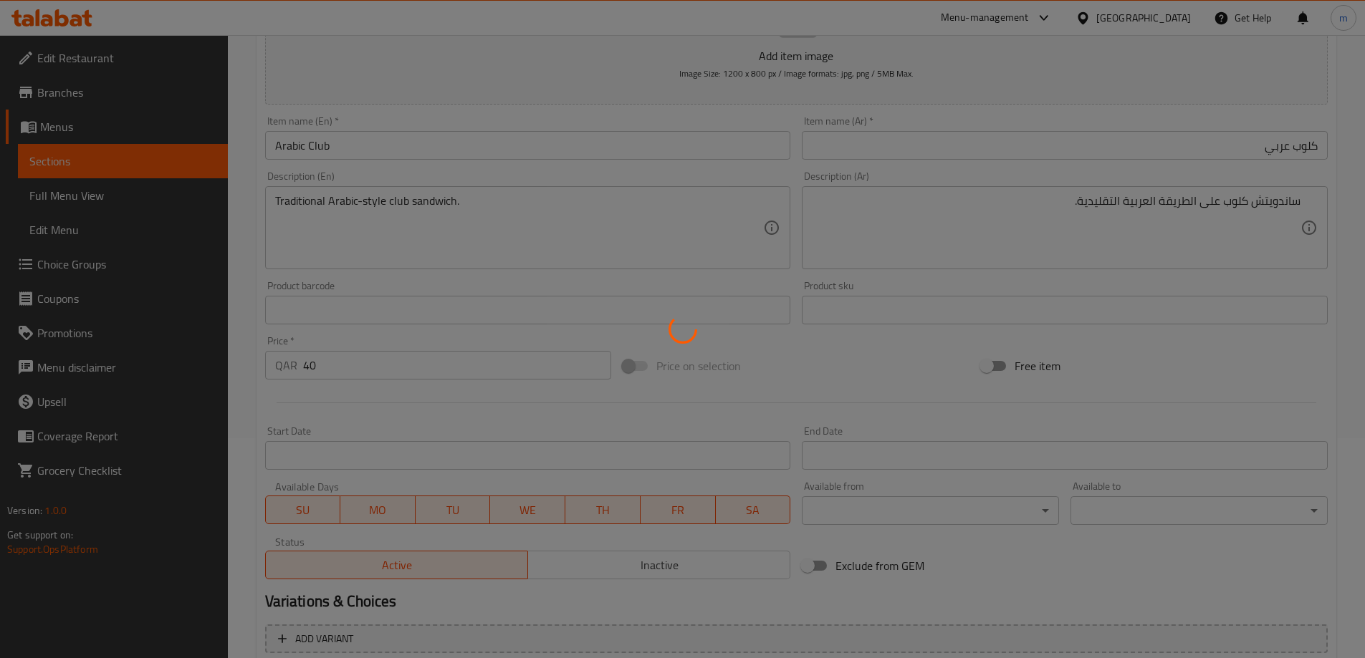
scroll to position [0, 0]
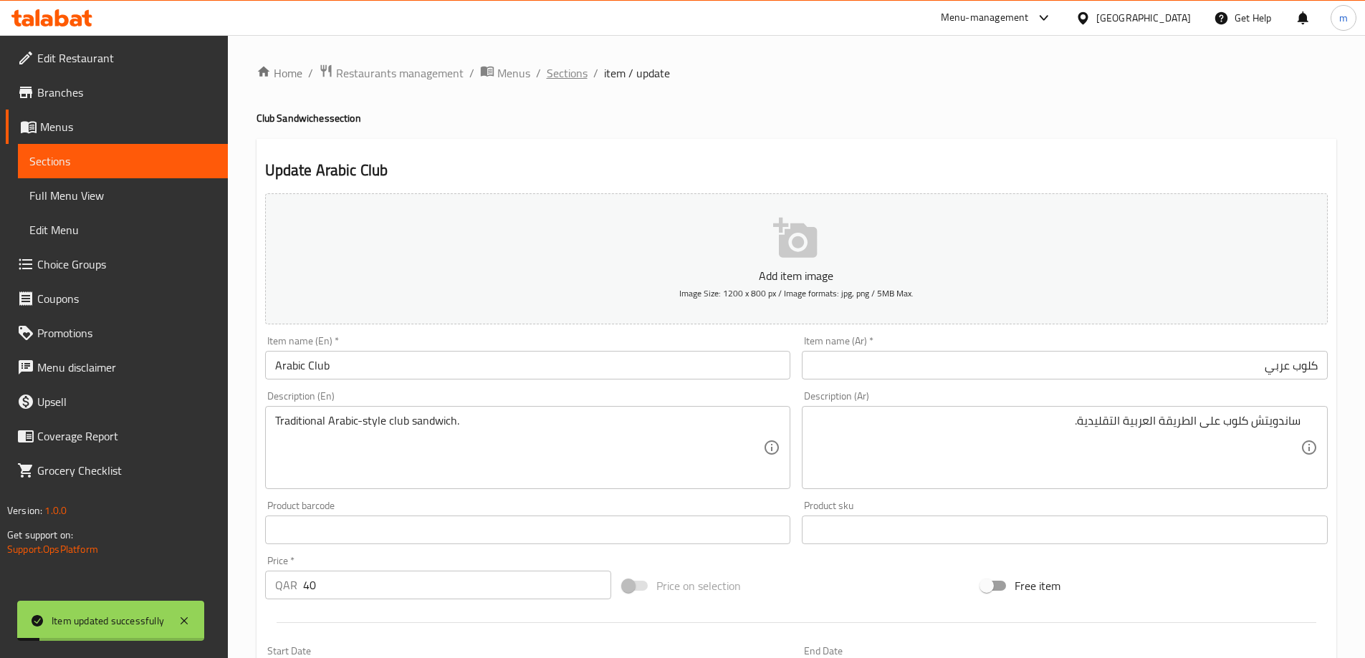
click at [572, 75] on span "Sections" at bounding box center [567, 72] width 41 height 17
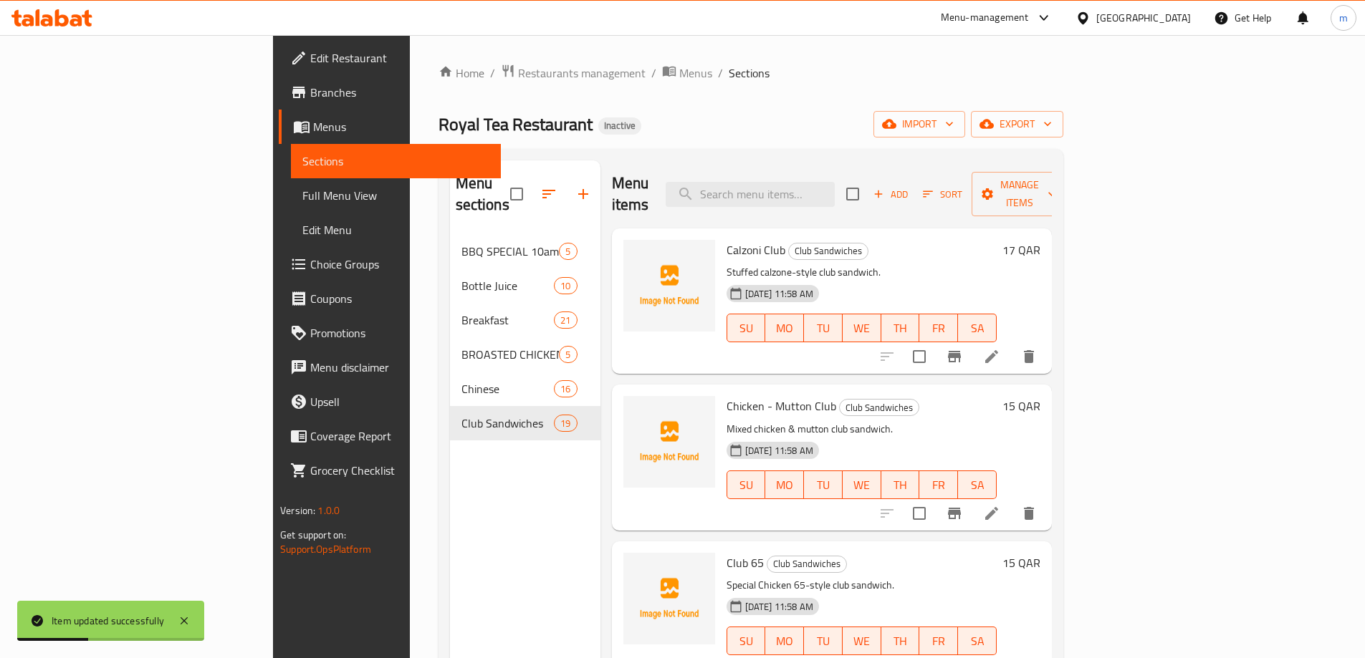
click at [893, 436] on div "[DATE] 11:58 AM SU MO TU WE TH FR SA" at bounding box center [862, 474] width 282 height 77
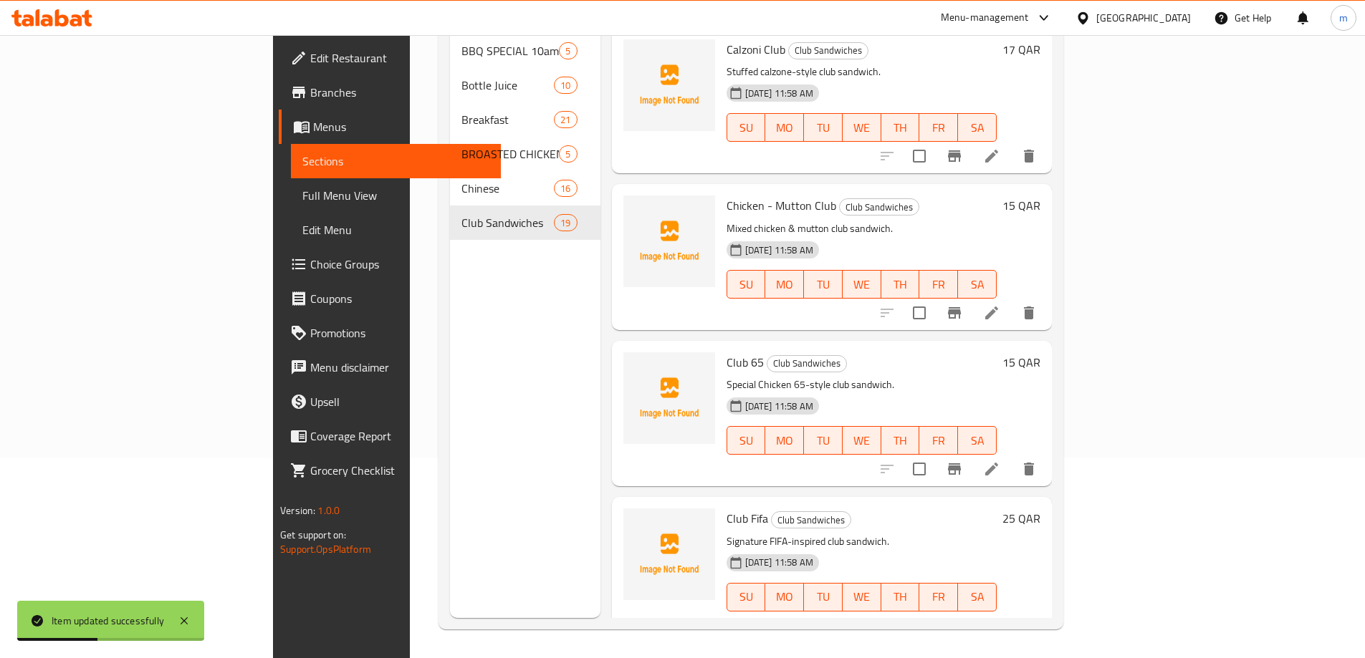
scroll to position [2351, 0]
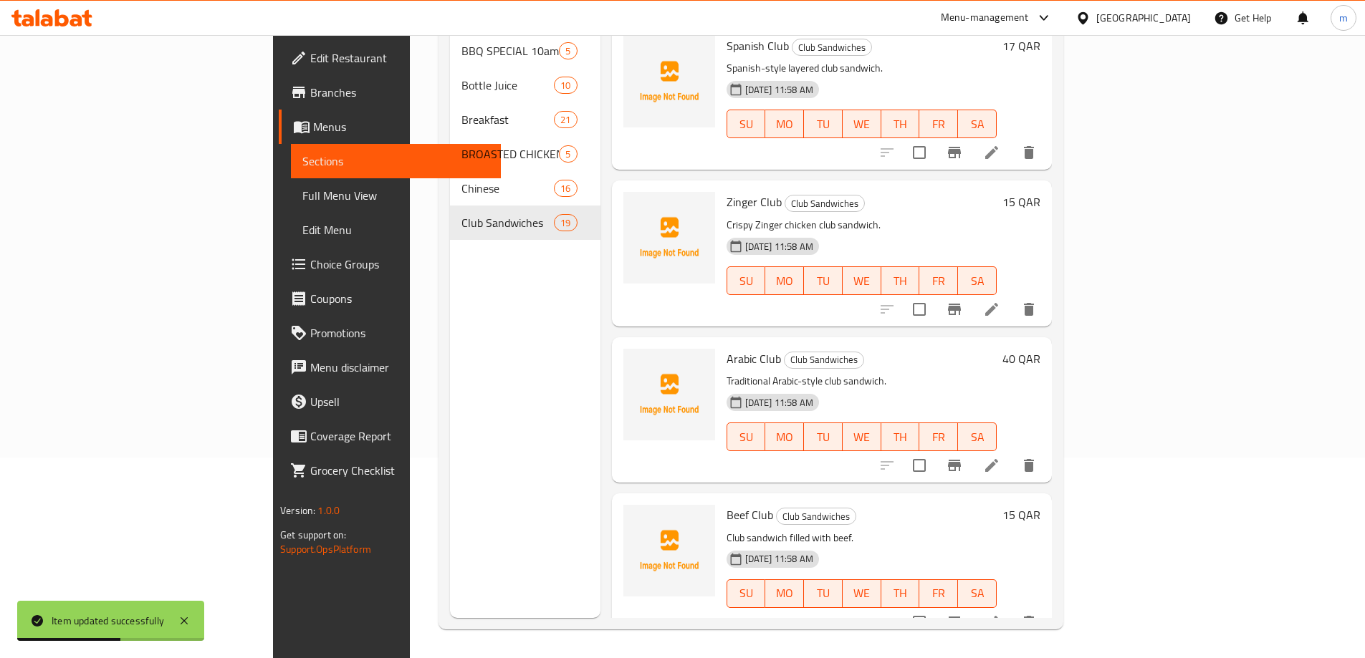
click at [1012, 597] on li at bounding box center [991, 623] width 40 height 26
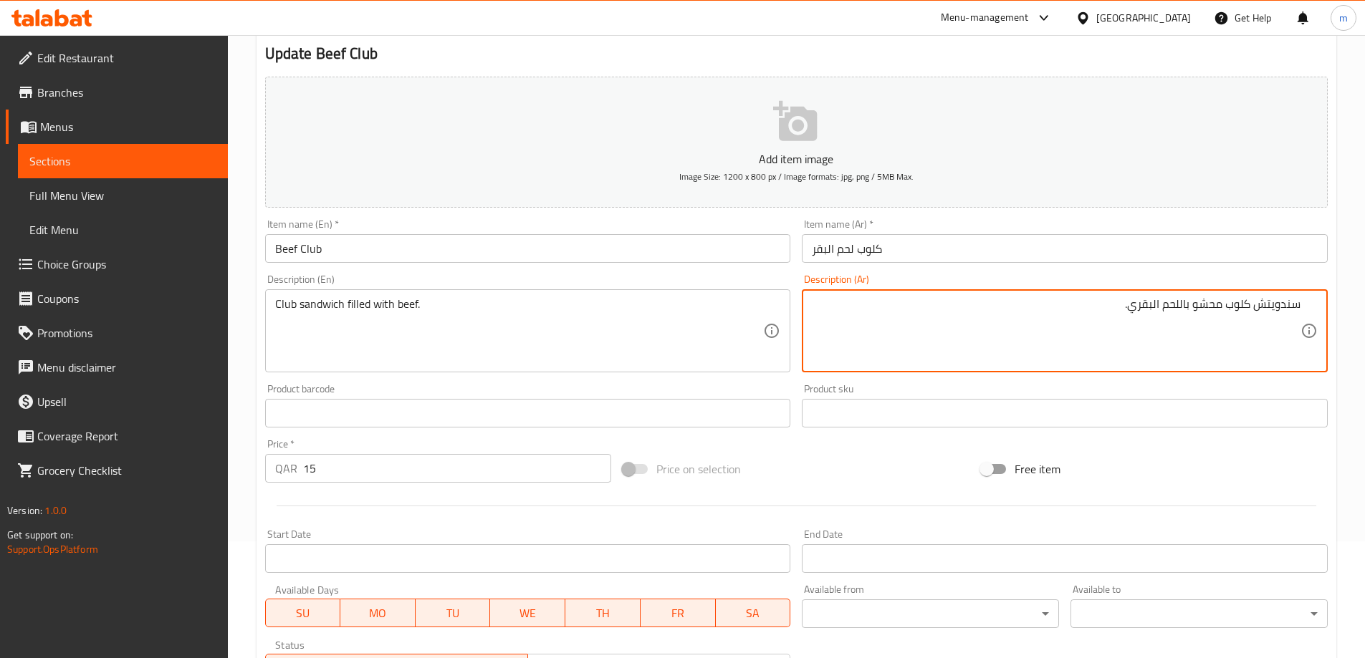
scroll to position [354, 0]
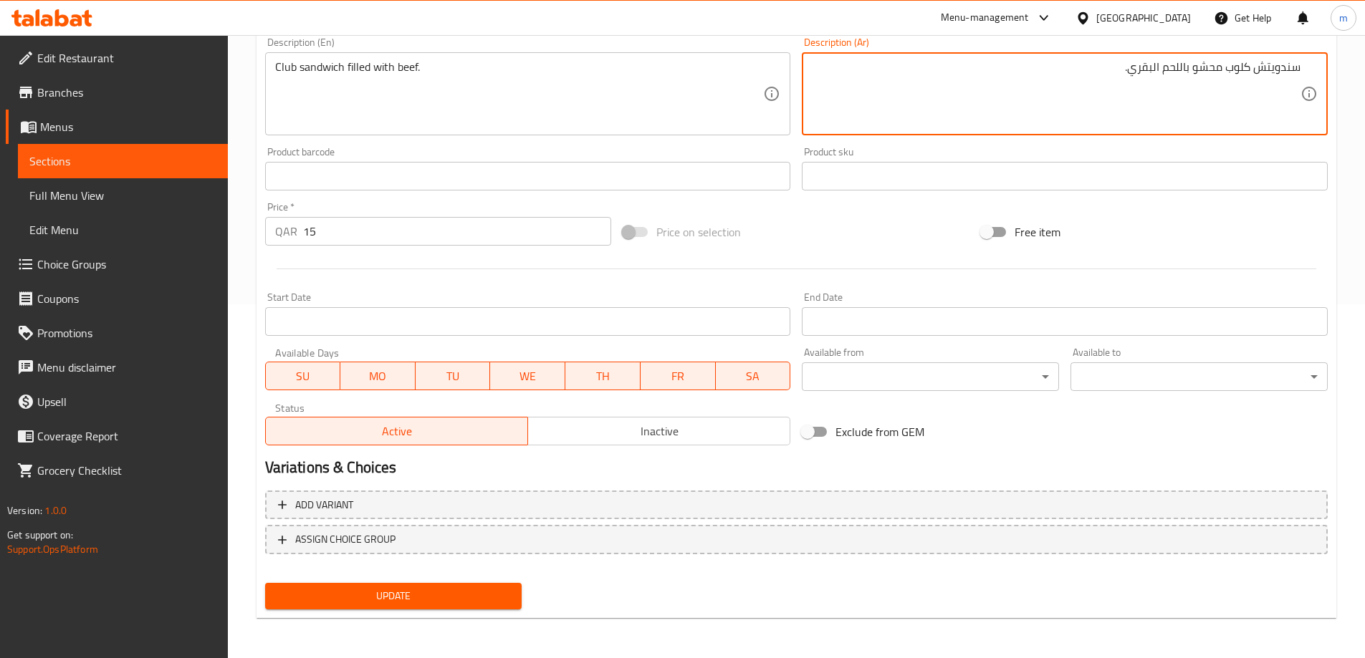
type textarea "سندويتش كلوب محشو باللحم البقري."
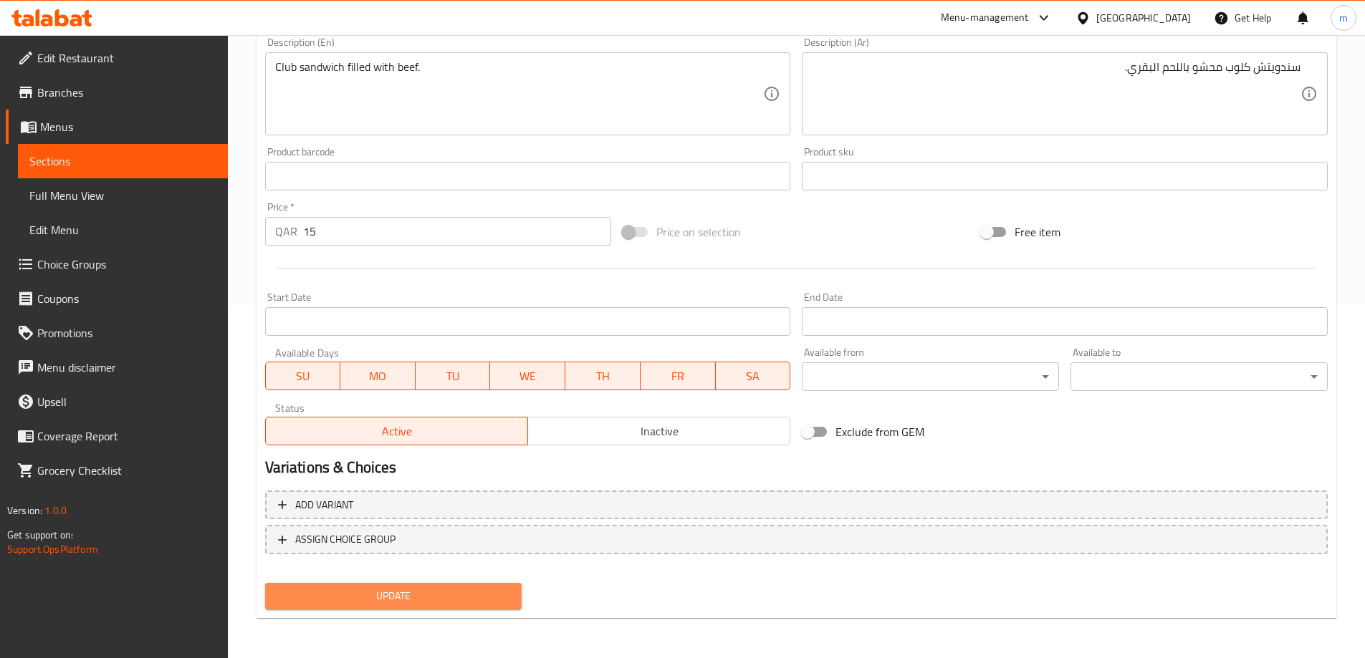
click at [429, 597] on span "Update" at bounding box center [394, 596] width 234 height 18
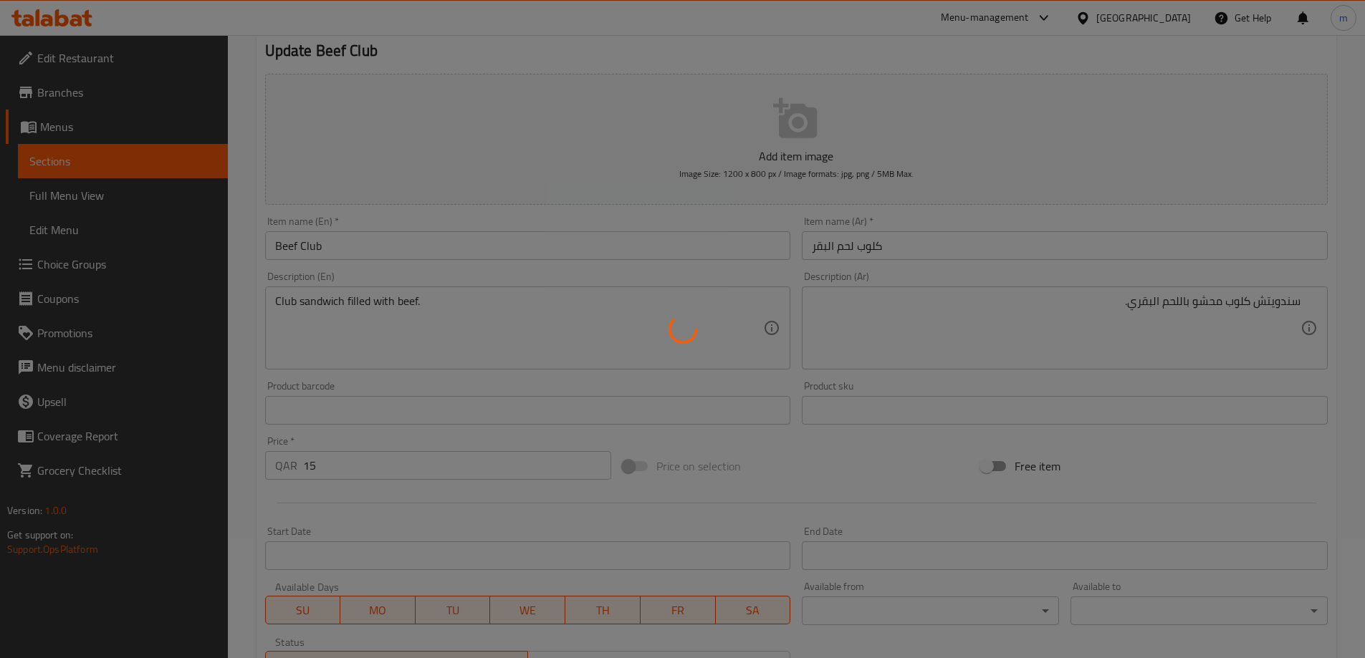
scroll to position [0, 0]
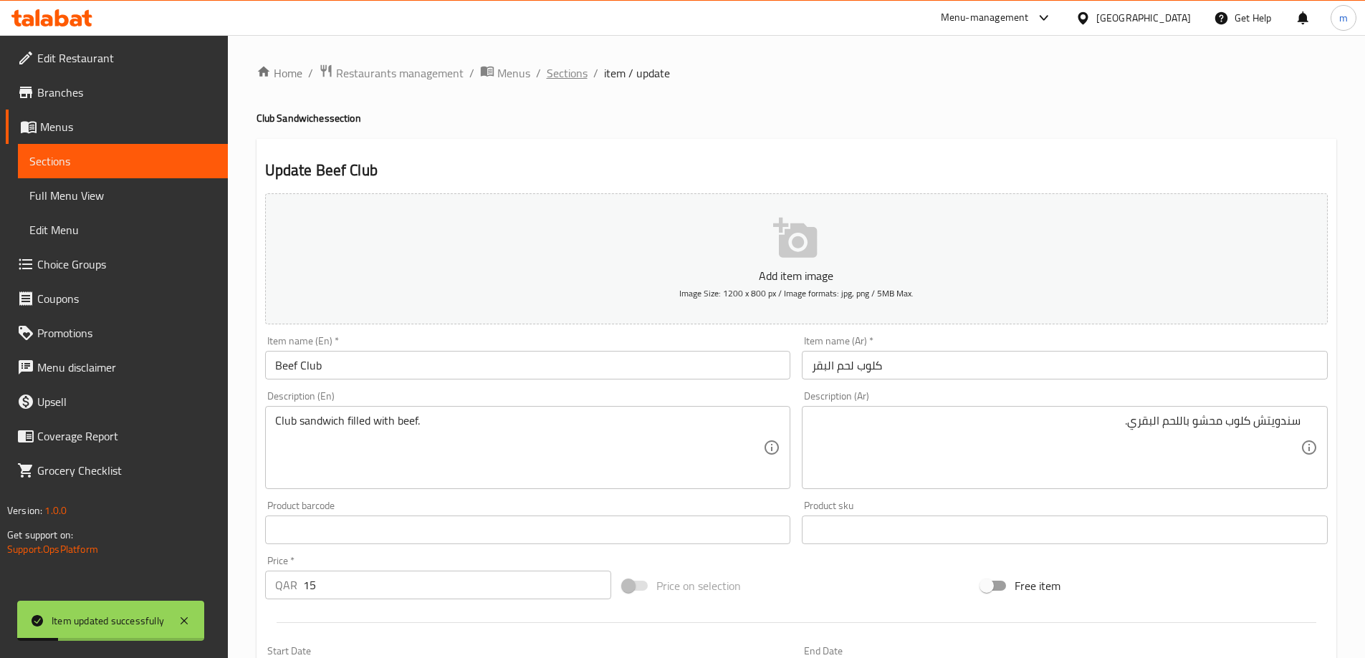
click at [562, 74] on span "Sections" at bounding box center [567, 72] width 41 height 17
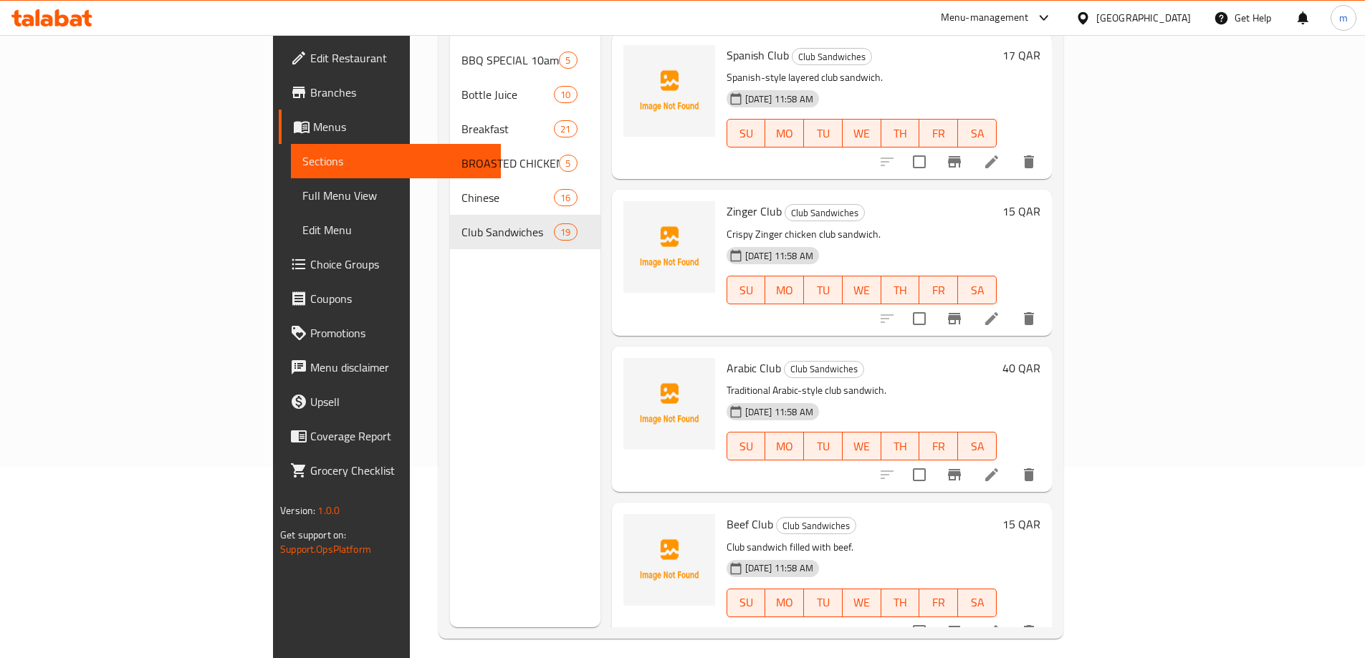
scroll to position [201, 0]
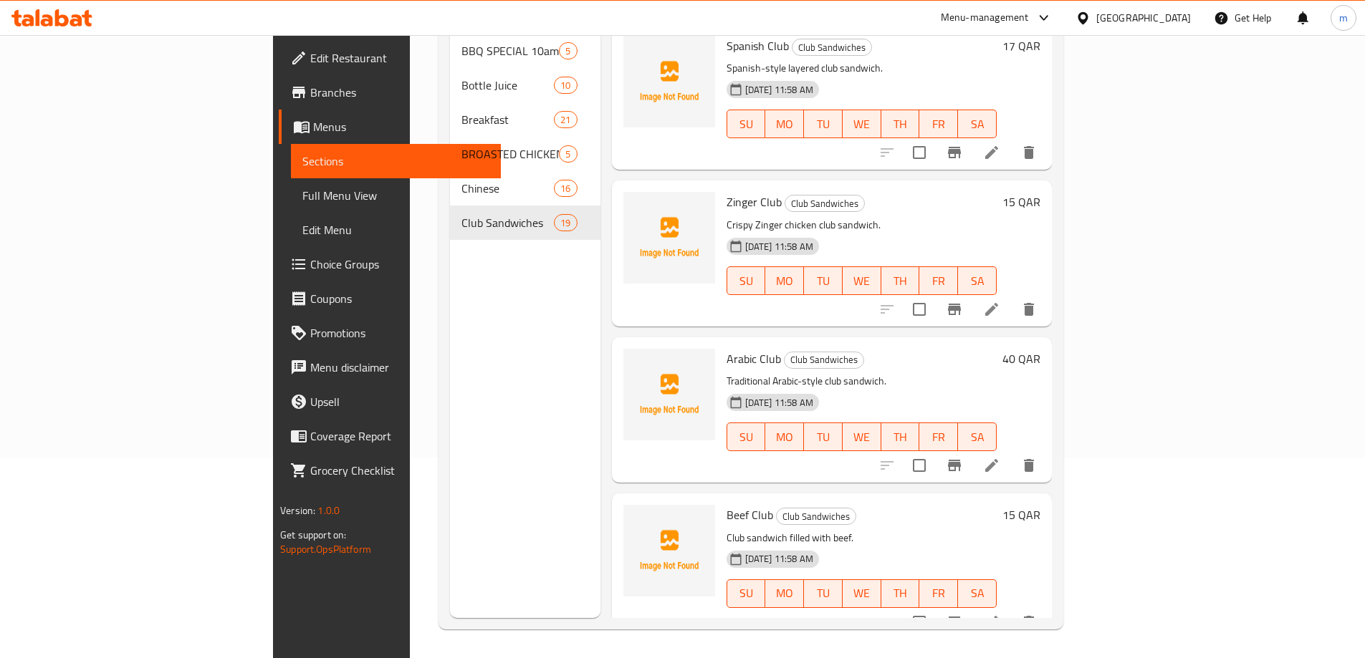
click at [904, 529] on p "Club sandwich filled with beef." at bounding box center [861, 538] width 270 height 18
drag, startPoint x: 913, startPoint y: 506, endPoint x: 921, endPoint y: 517, distance: 13.8
click at [913, 506] on div "Beef Club Club Sandwiches Club sandwich filled with beef. [DATE] 11:58 AM SU MO…" at bounding box center [862, 566] width 282 height 134
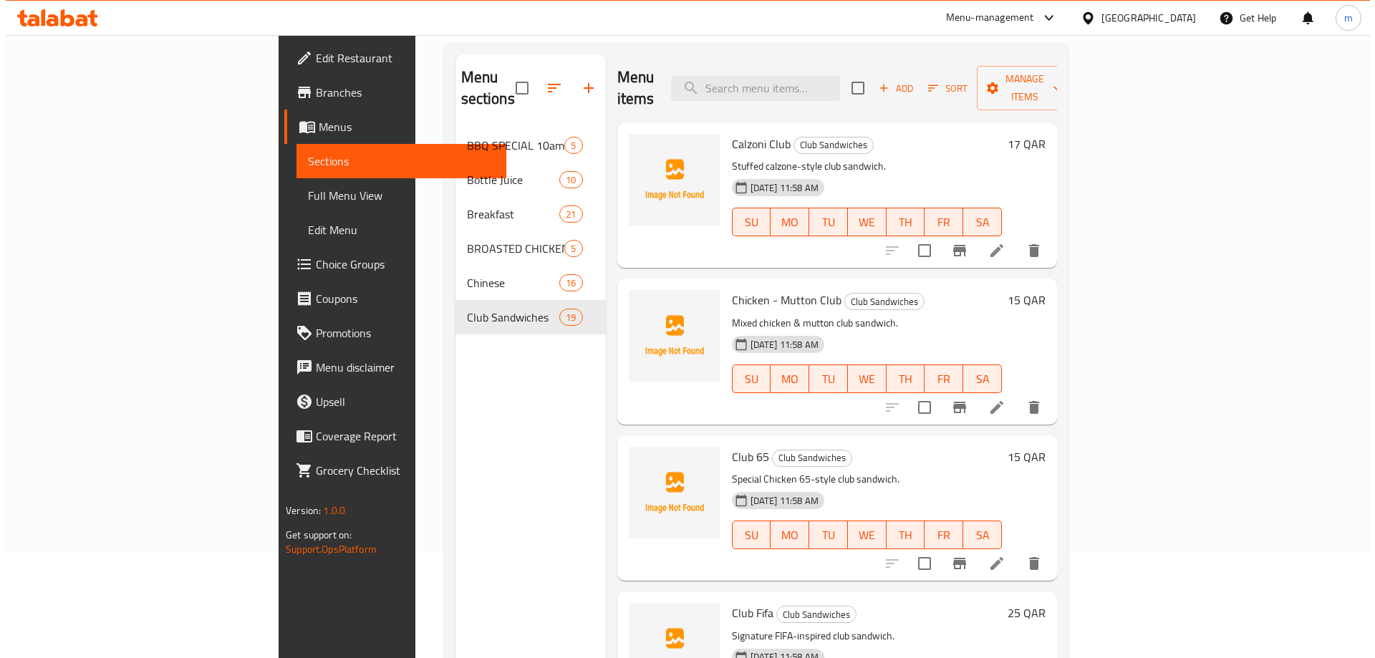
scroll to position [0, 0]
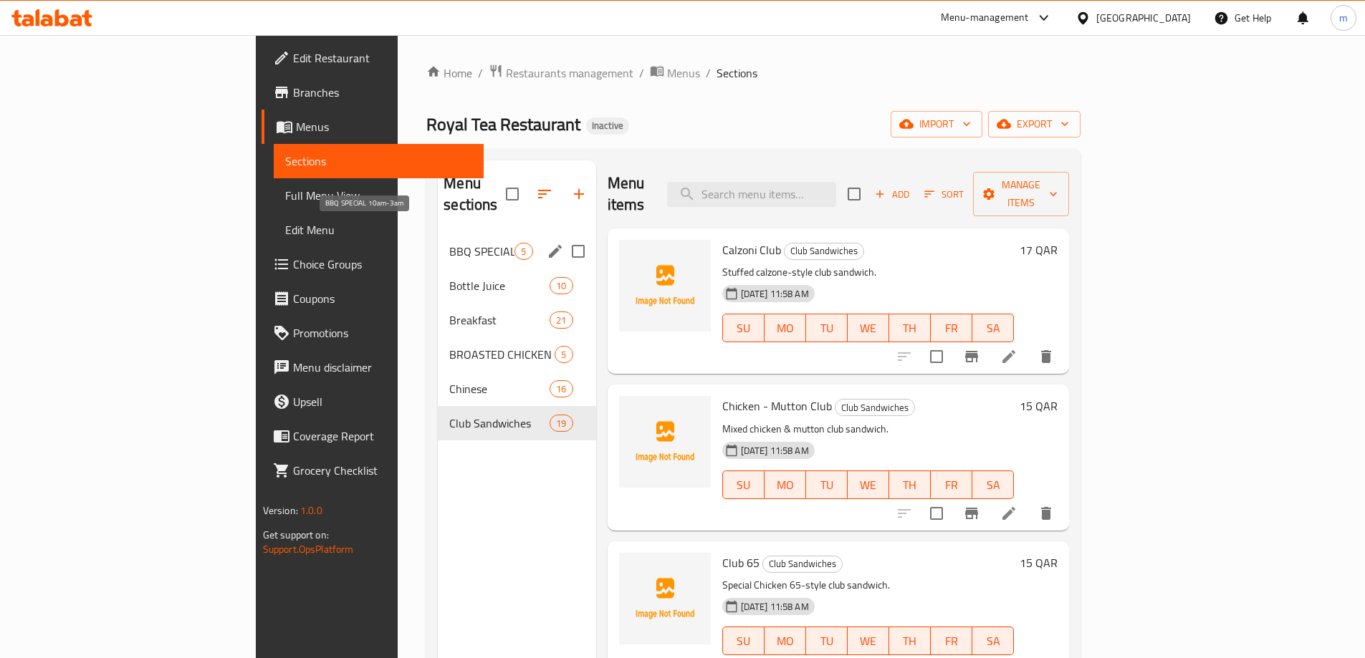
drag, startPoint x: 360, startPoint y: 227, endPoint x: 365, endPoint y: 239, distance: 13.2
click at [449, 243] on span "BBQ SPECIAL 10am-3am" at bounding box center [481, 251] width 65 height 17
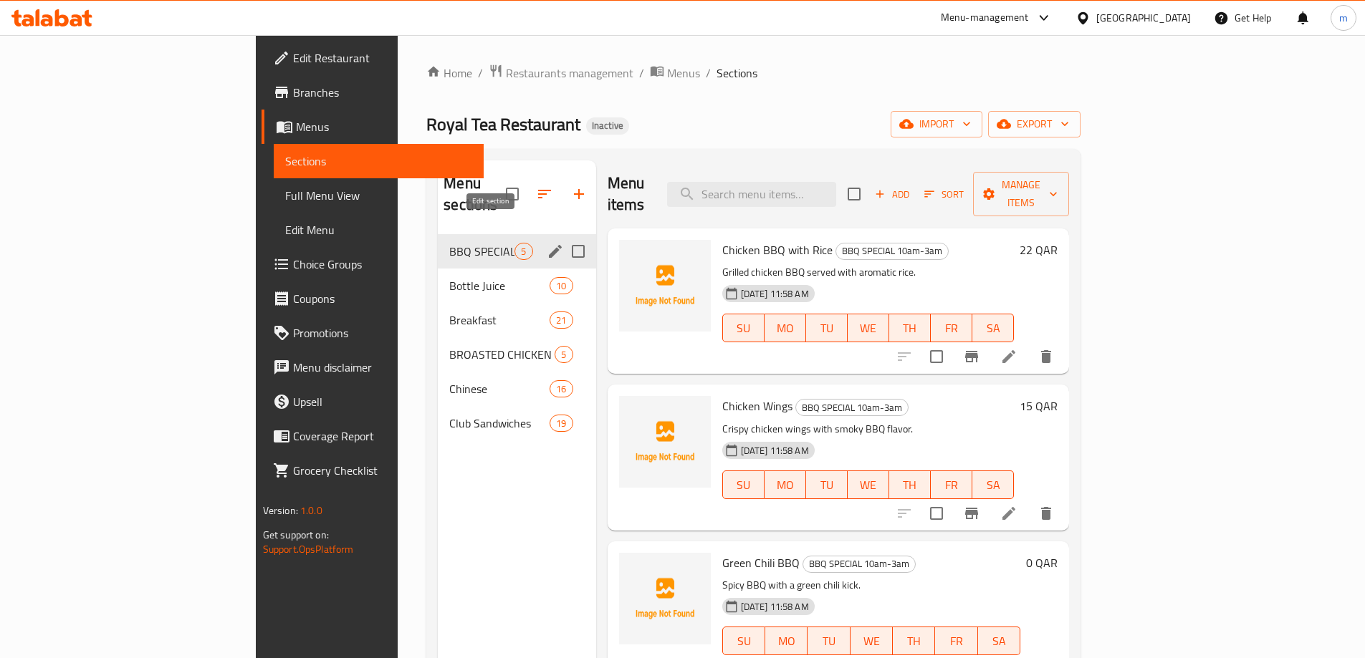
click at [547, 243] on icon "edit" at bounding box center [555, 251] width 17 height 17
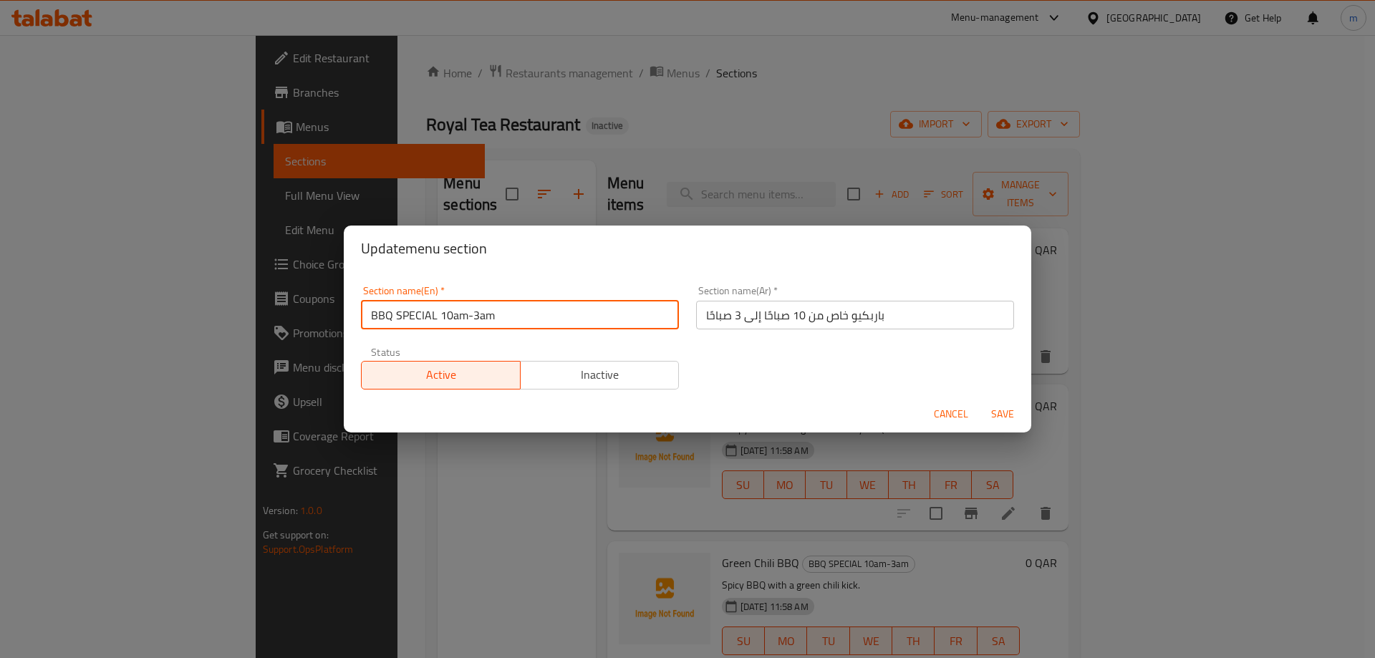
drag, startPoint x: 440, startPoint y: 320, endPoint x: 528, endPoint y: 320, distance: 88.1
click at [528, 320] on input "BBQ SPECIAL 10am-3am" at bounding box center [520, 315] width 318 height 29
type input "BBQ SPECIAL"
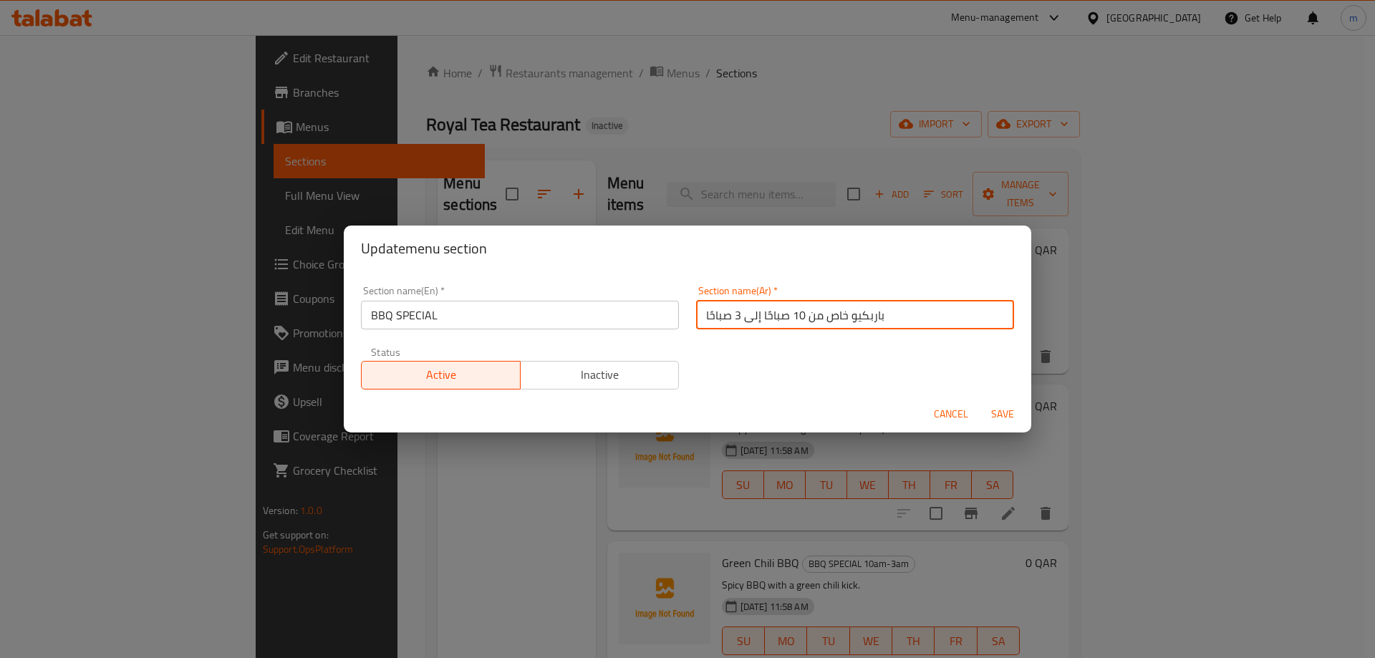
drag, startPoint x: 815, startPoint y: 317, endPoint x: 667, endPoint y: 313, distance: 148.4
click at [667, 313] on div "Section name(En)   * BBQ SPECIAL Section name(En) * Section name(Ar)   * باربكي…" at bounding box center [687, 337] width 671 height 121
click at [714, 318] on input "باربكيو خاص" at bounding box center [855, 315] width 318 height 29
type input "باربكيو سبيشيال"
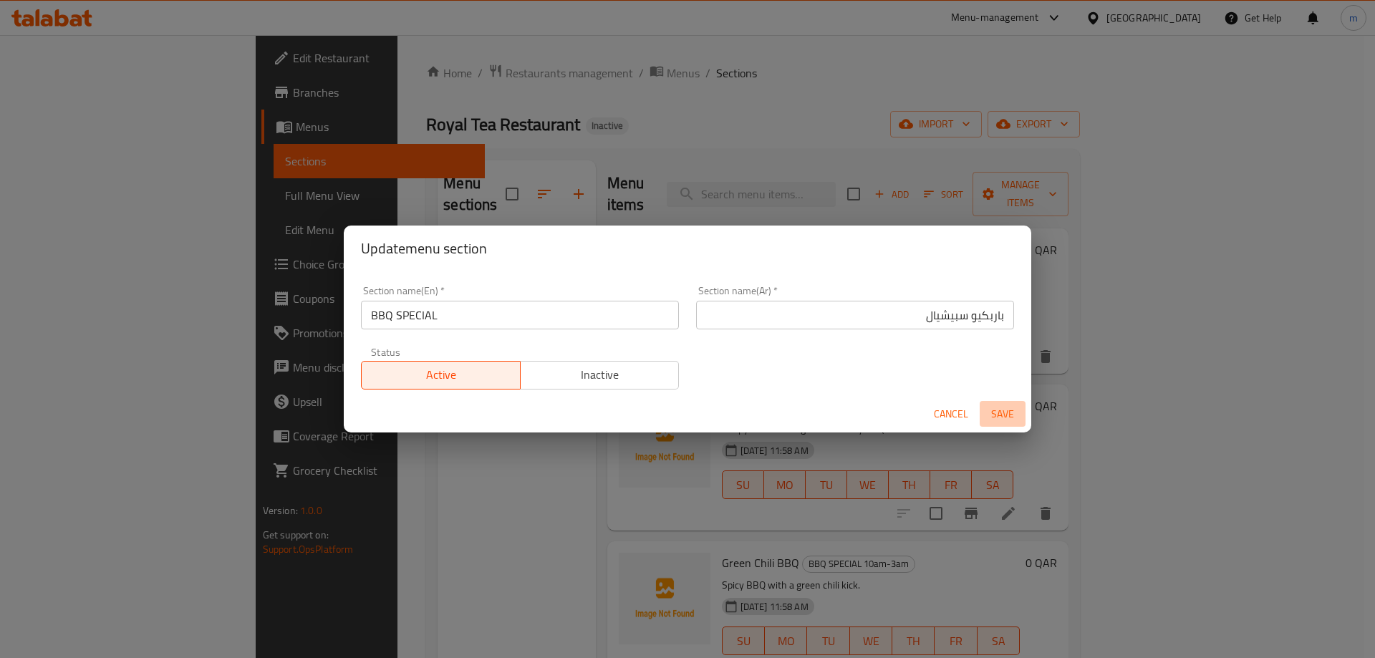
click at [997, 415] on span "Save" at bounding box center [1003, 414] width 34 height 18
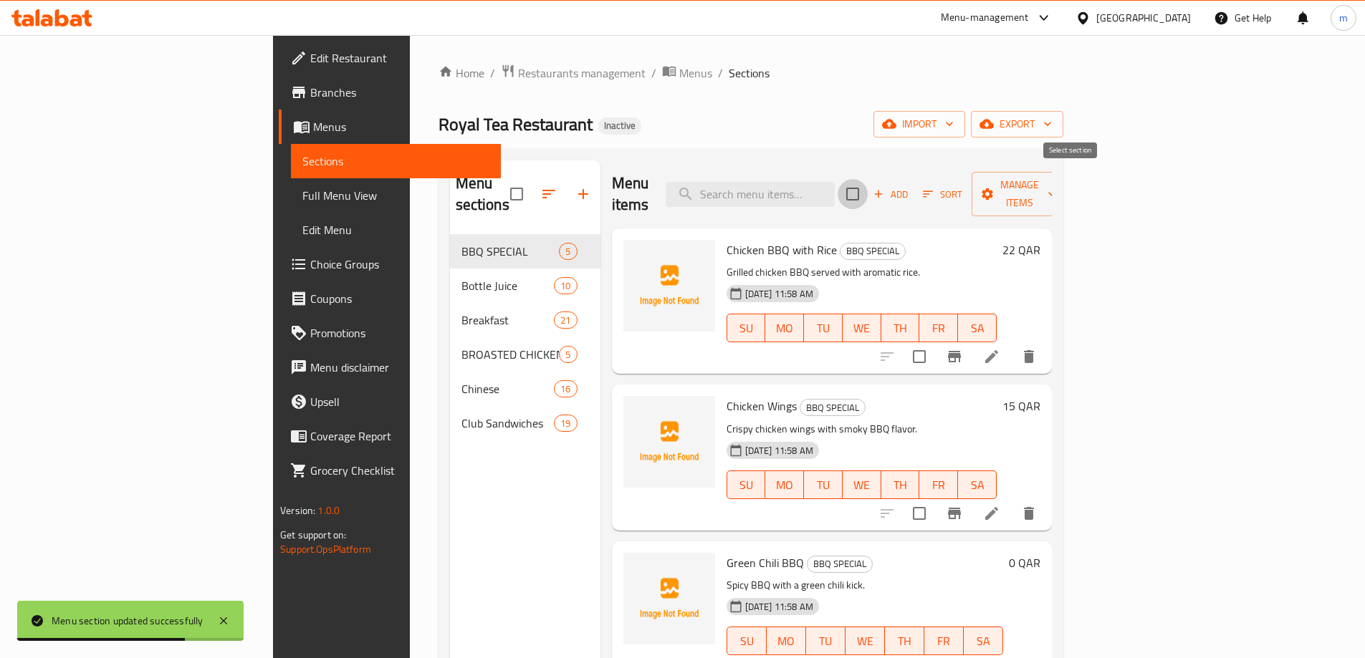
click at [868, 185] on input "checkbox" at bounding box center [852, 194] width 30 height 30
checkbox input "true"
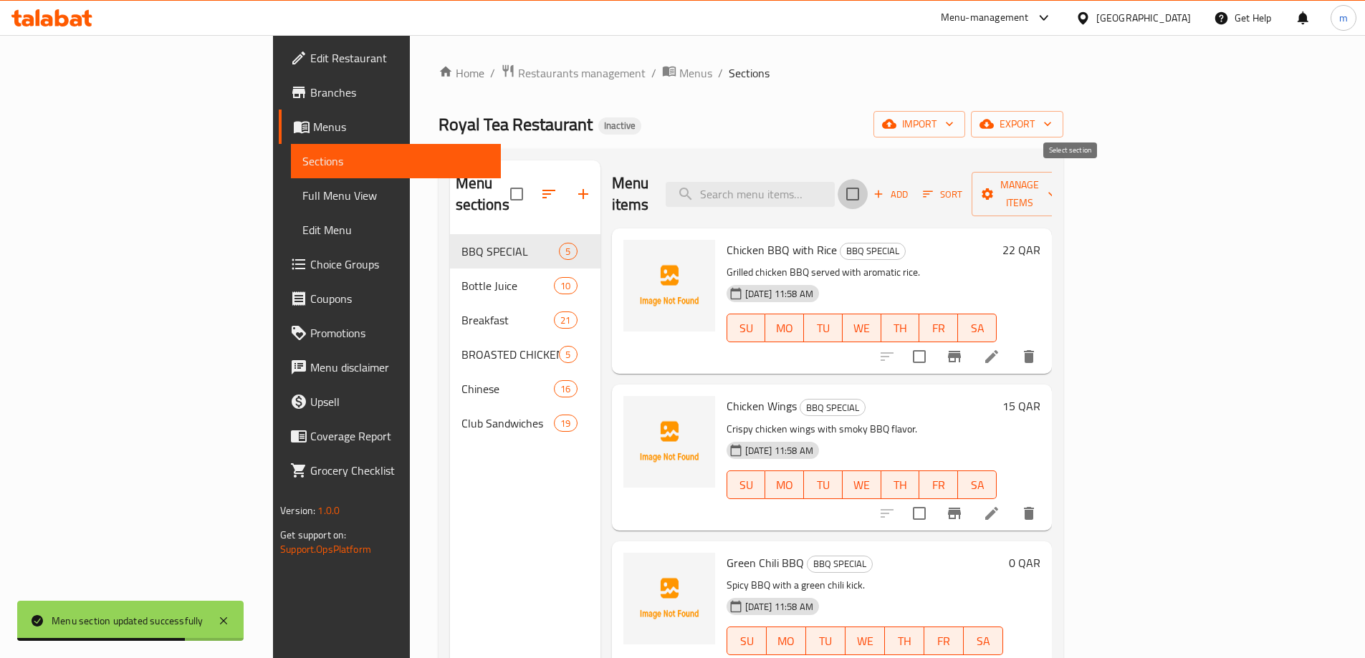
checkbox input "true"
click at [1067, 195] on button "Manage items" at bounding box center [1019, 194] width 96 height 44
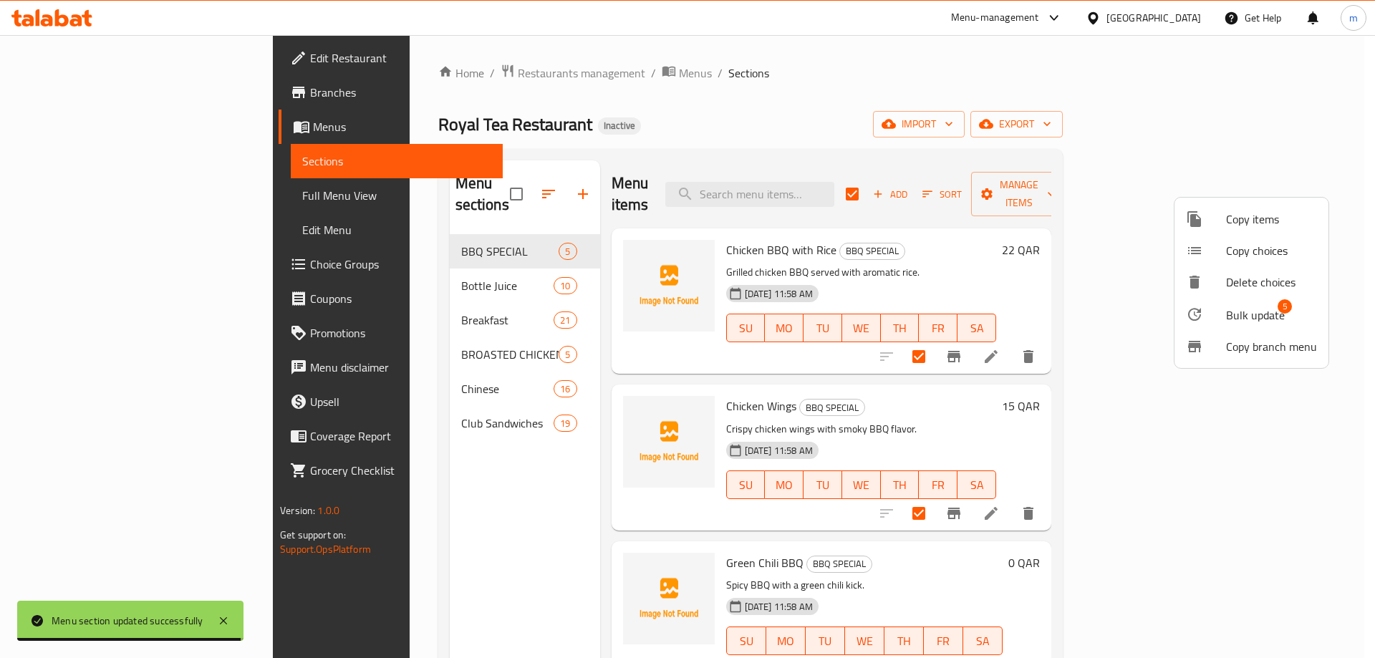
click at [1240, 311] on span "Bulk update" at bounding box center [1255, 315] width 59 height 17
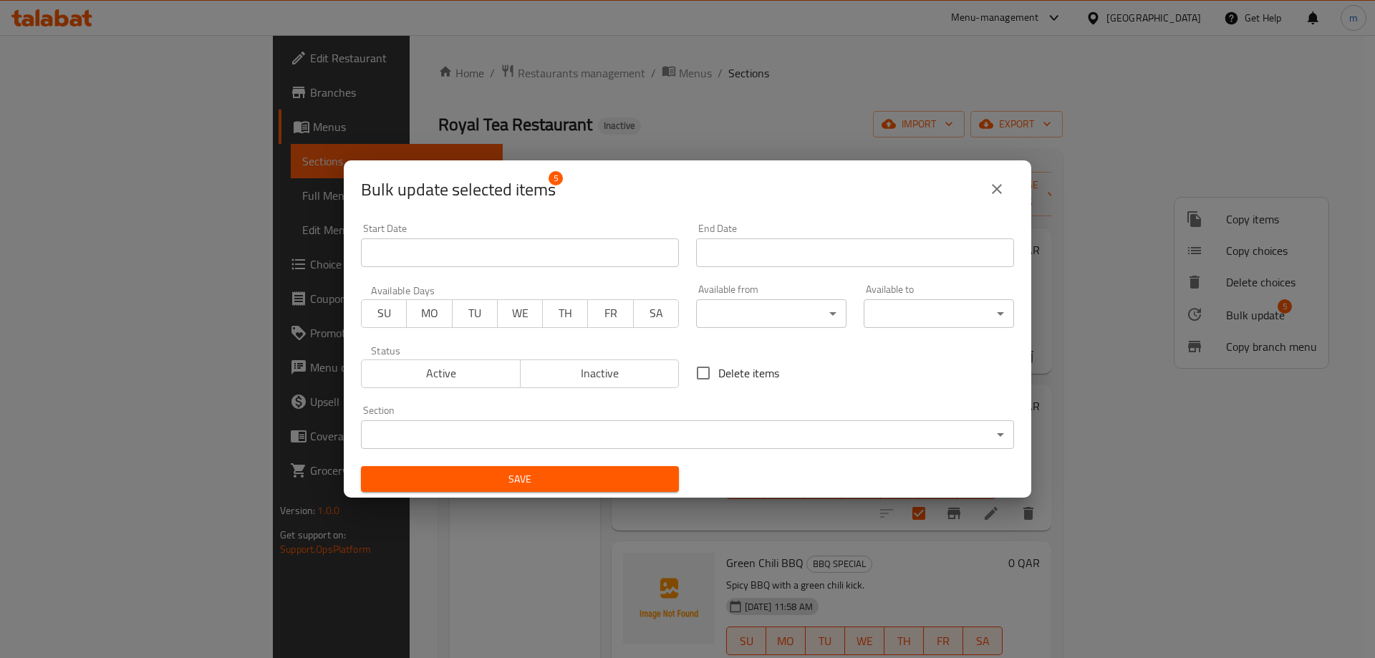
click at [491, 374] on span "Active" at bounding box center [441, 373] width 148 height 21
click at [756, 307] on body "​ Menu-management [GEOGRAPHIC_DATA] Get Help m Edit Restaurant Branches Menus S…" at bounding box center [687, 346] width 1375 height 623
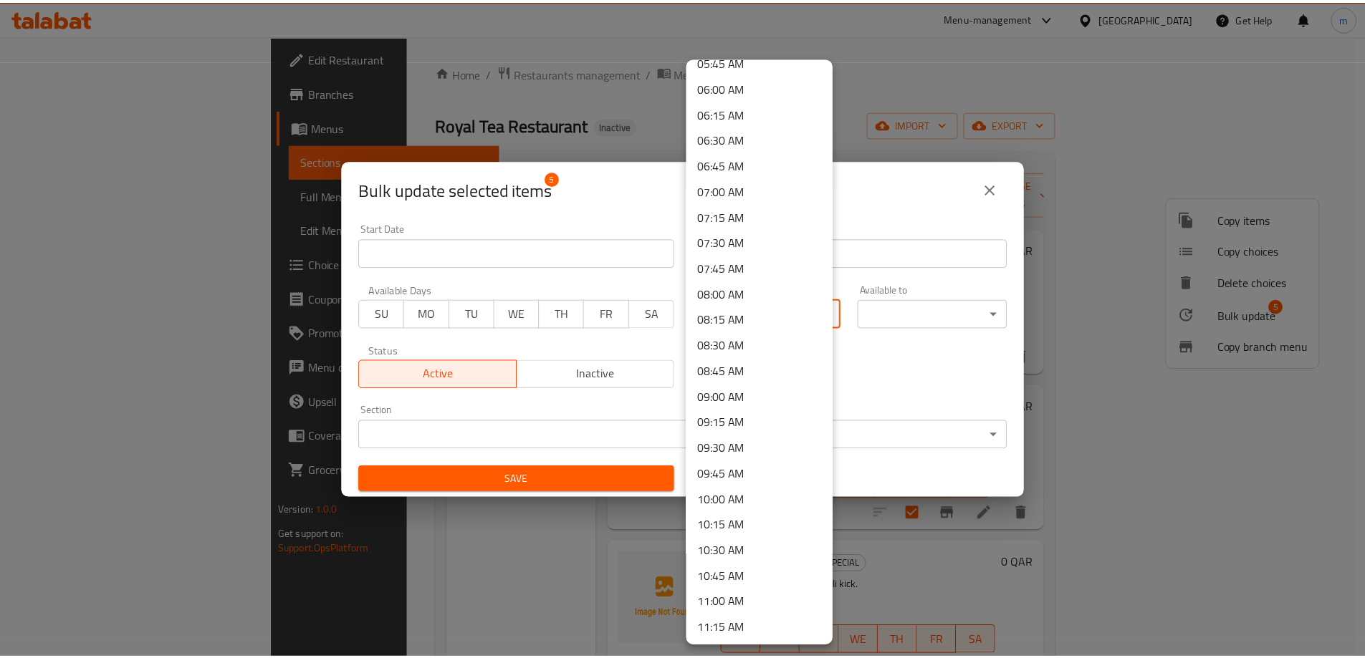
scroll to position [645, 0]
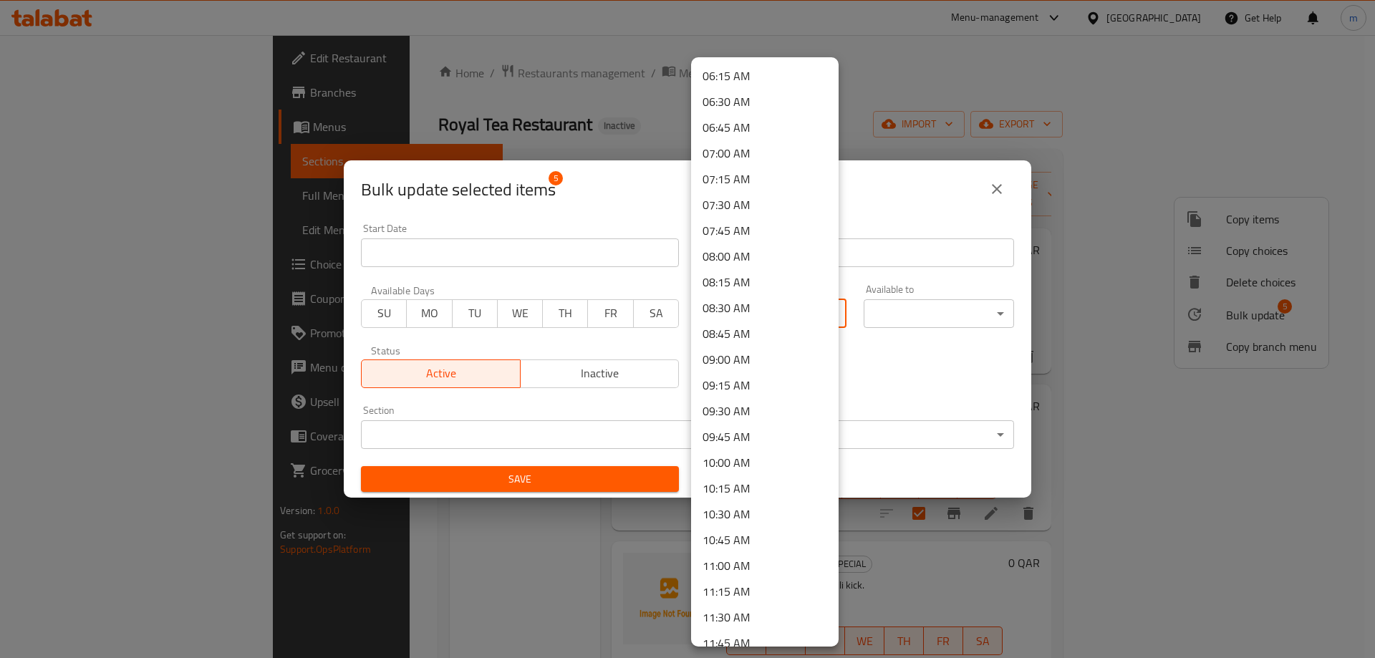
drag, startPoint x: 749, startPoint y: 467, endPoint x: 753, endPoint y: 460, distance: 8.0
click at [749, 467] on li "10:00 AM" at bounding box center [765, 463] width 148 height 26
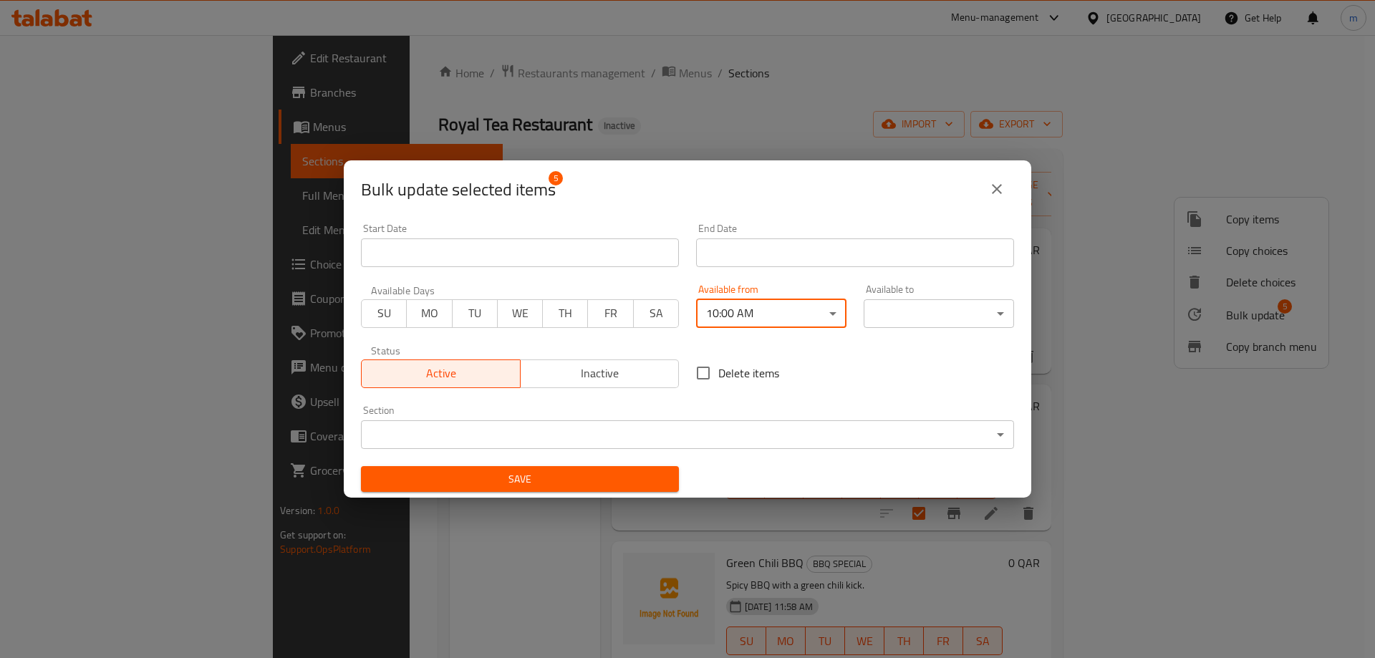
click at [925, 312] on body "​ Menu-management [GEOGRAPHIC_DATA] Get Help m Edit Restaurant Branches Menus S…" at bounding box center [687, 346] width 1375 height 623
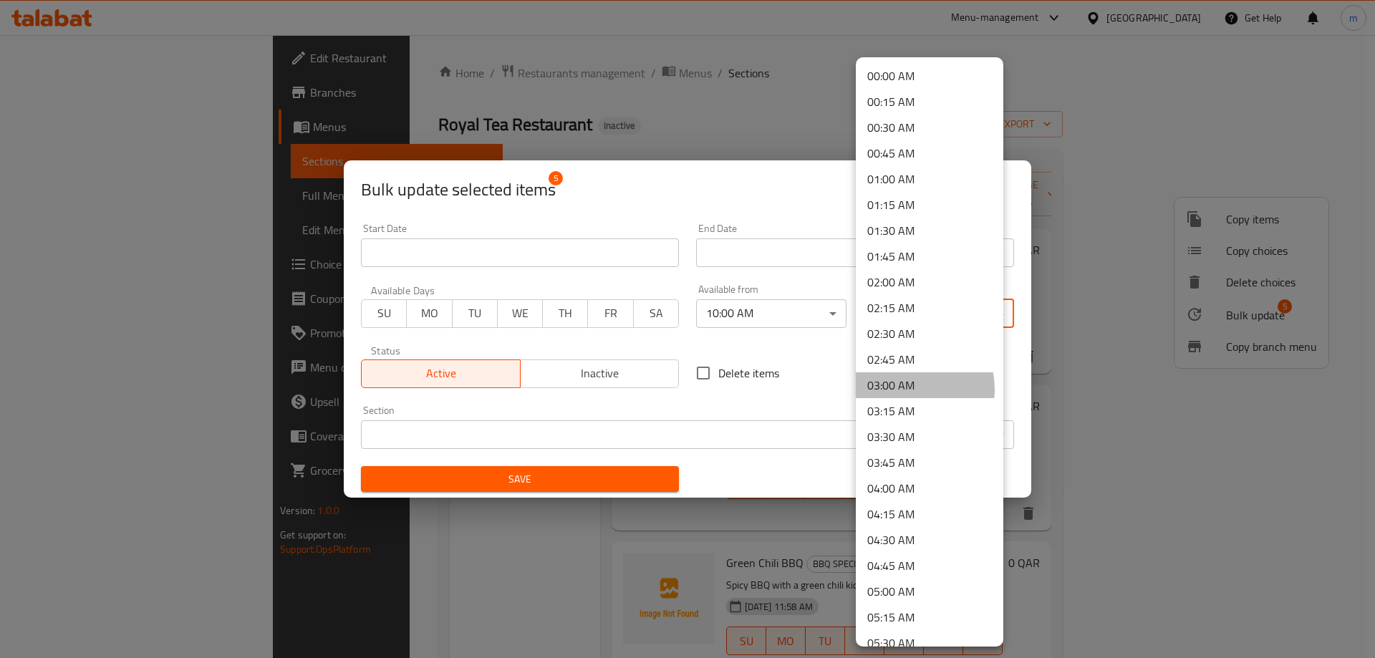
click at [903, 390] on li "03:00 AM" at bounding box center [930, 386] width 148 height 26
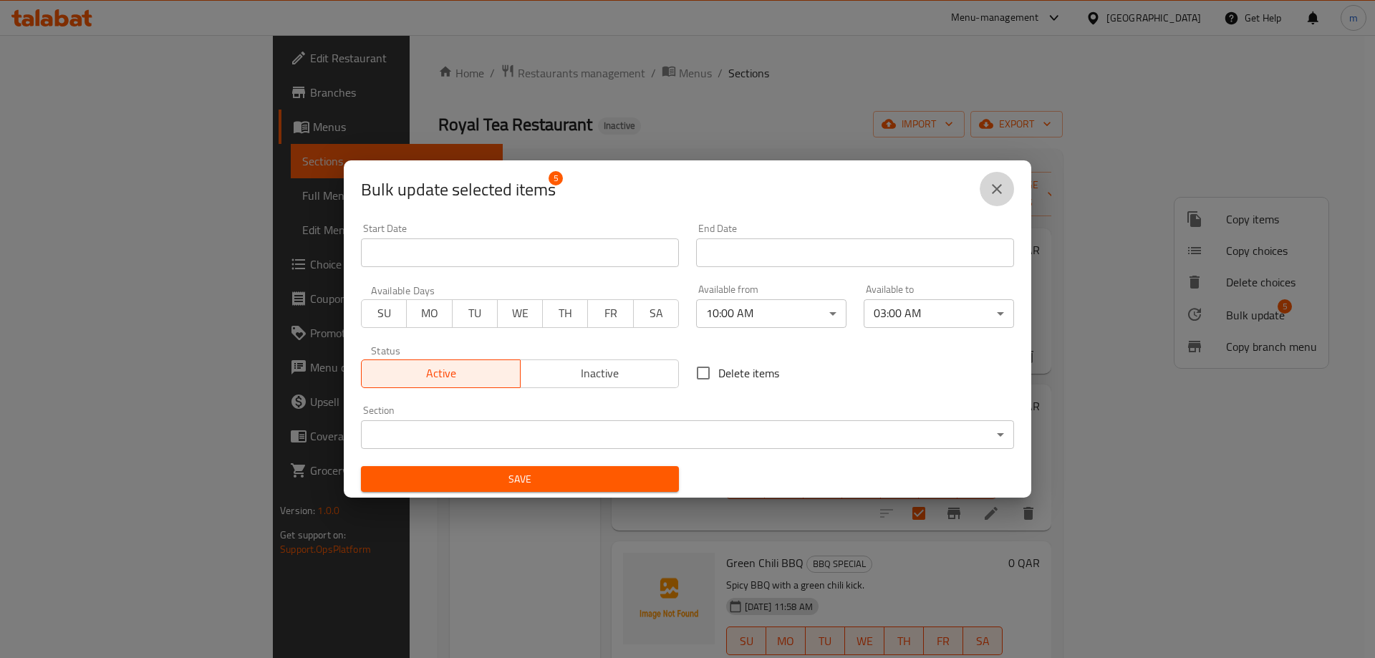
click at [1006, 193] on button "close" at bounding box center [997, 189] width 34 height 34
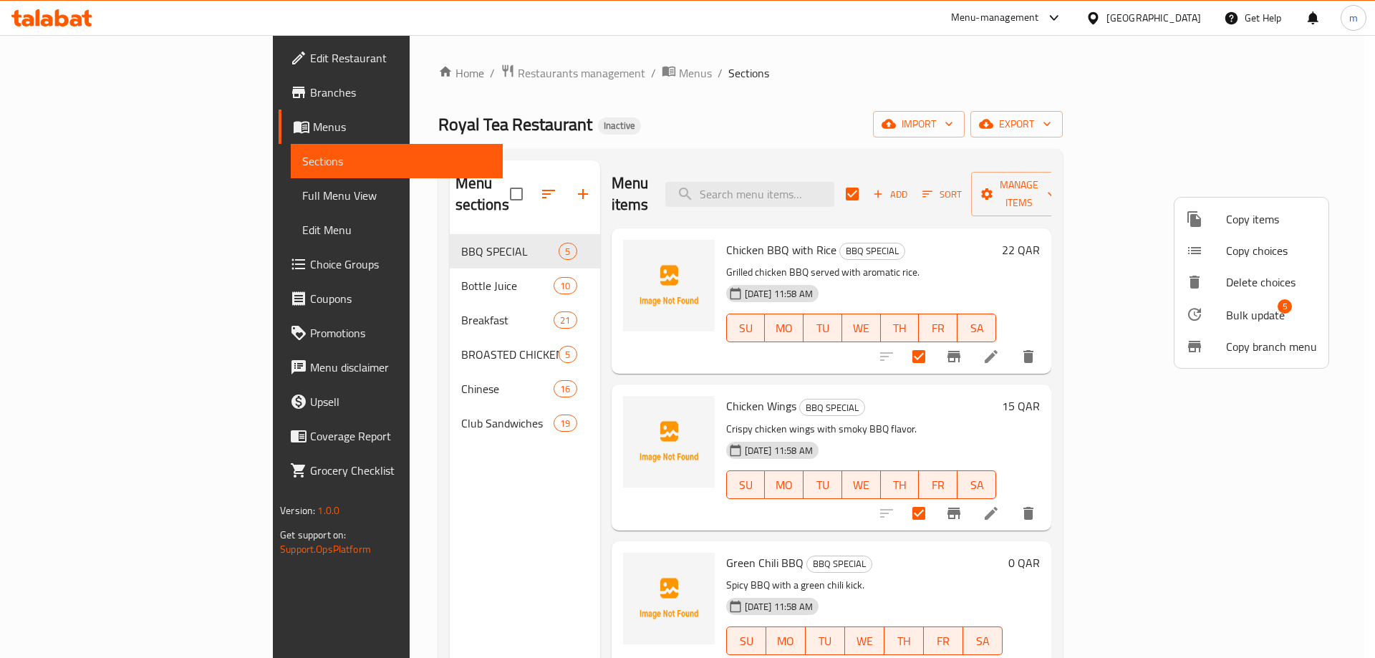
click at [1033, 224] on div at bounding box center [687, 329] width 1375 height 658
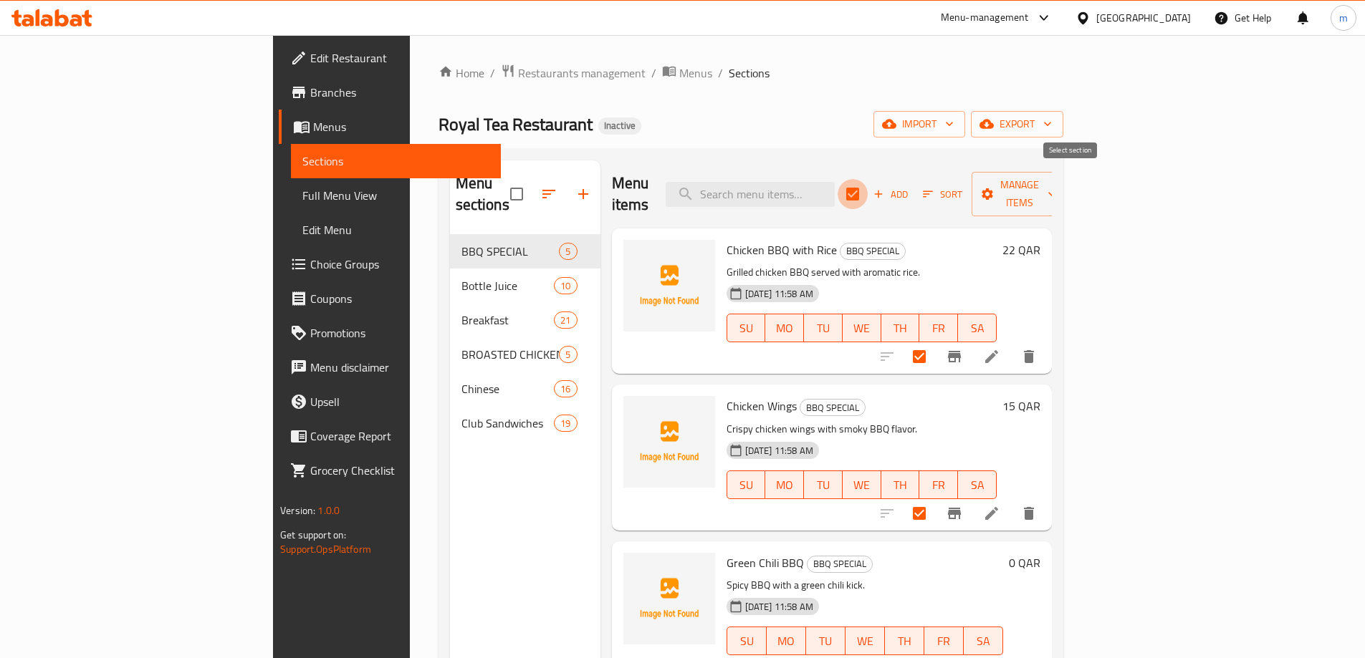
click at [868, 188] on input "checkbox" at bounding box center [852, 194] width 30 height 30
checkbox input "false"
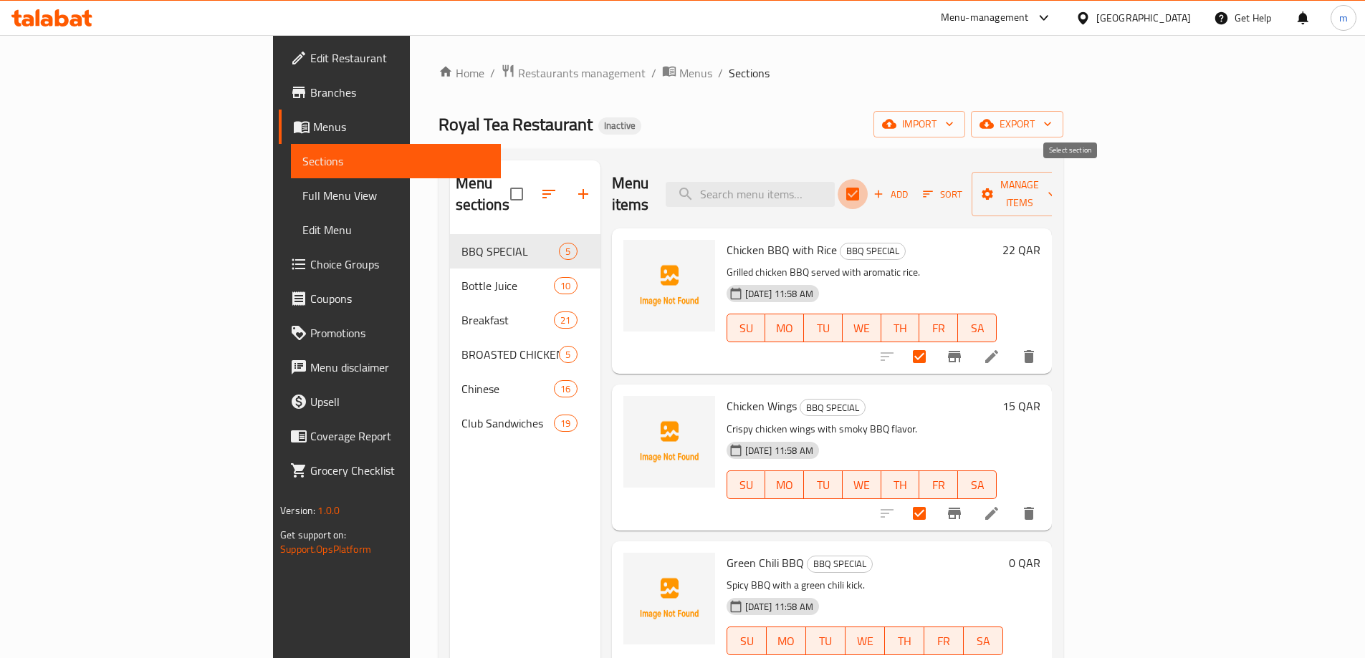
checkbox input "false"
click at [868, 194] on input "checkbox" at bounding box center [852, 194] width 30 height 30
checkbox input "true"
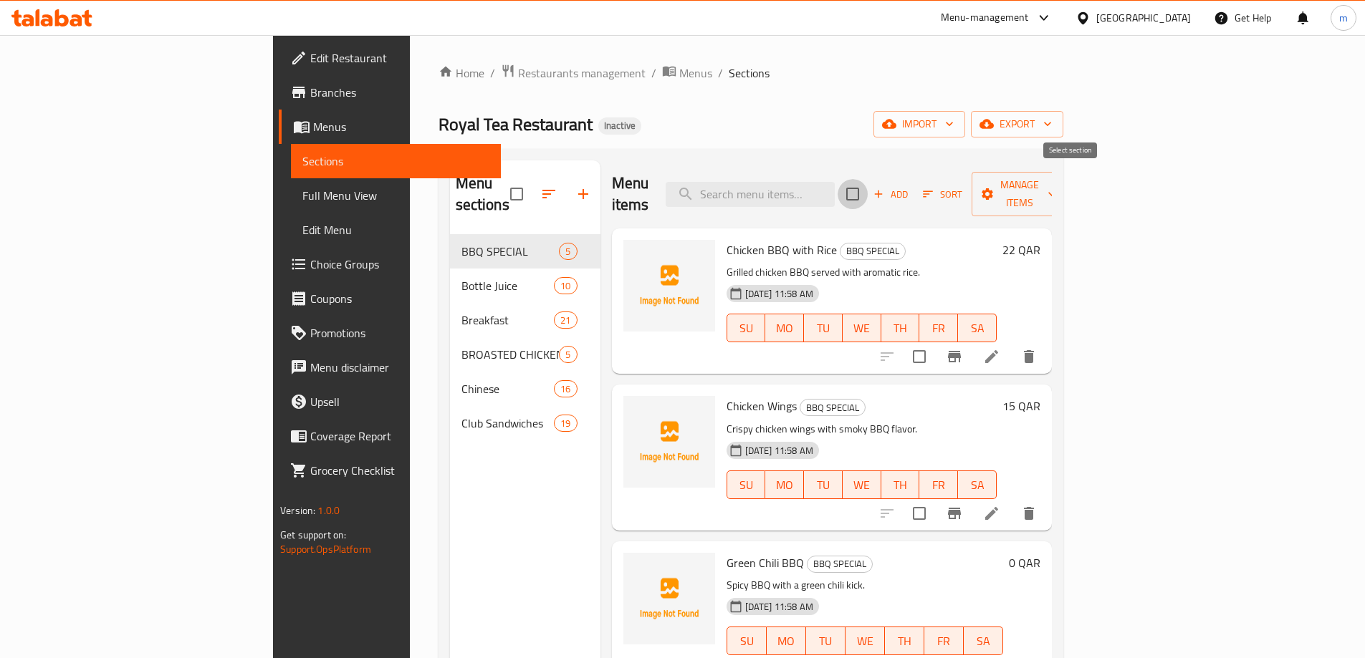
checkbox input "true"
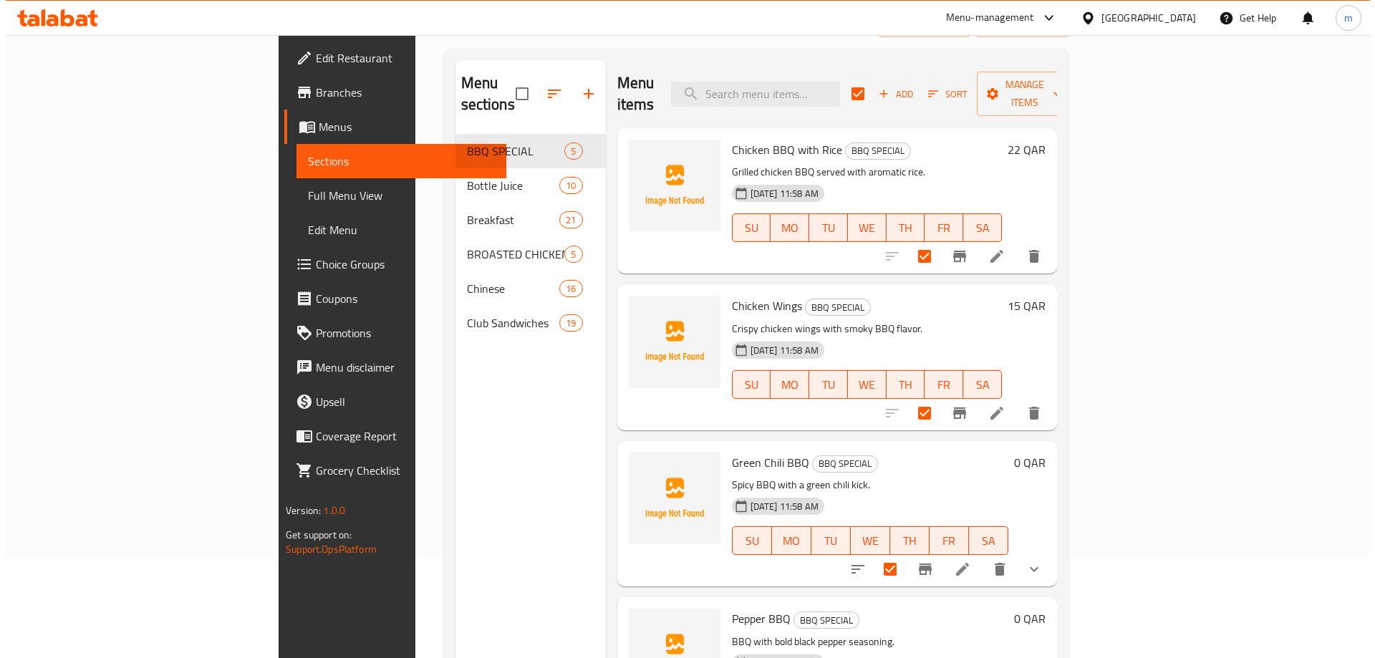
scroll to position [0, 0]
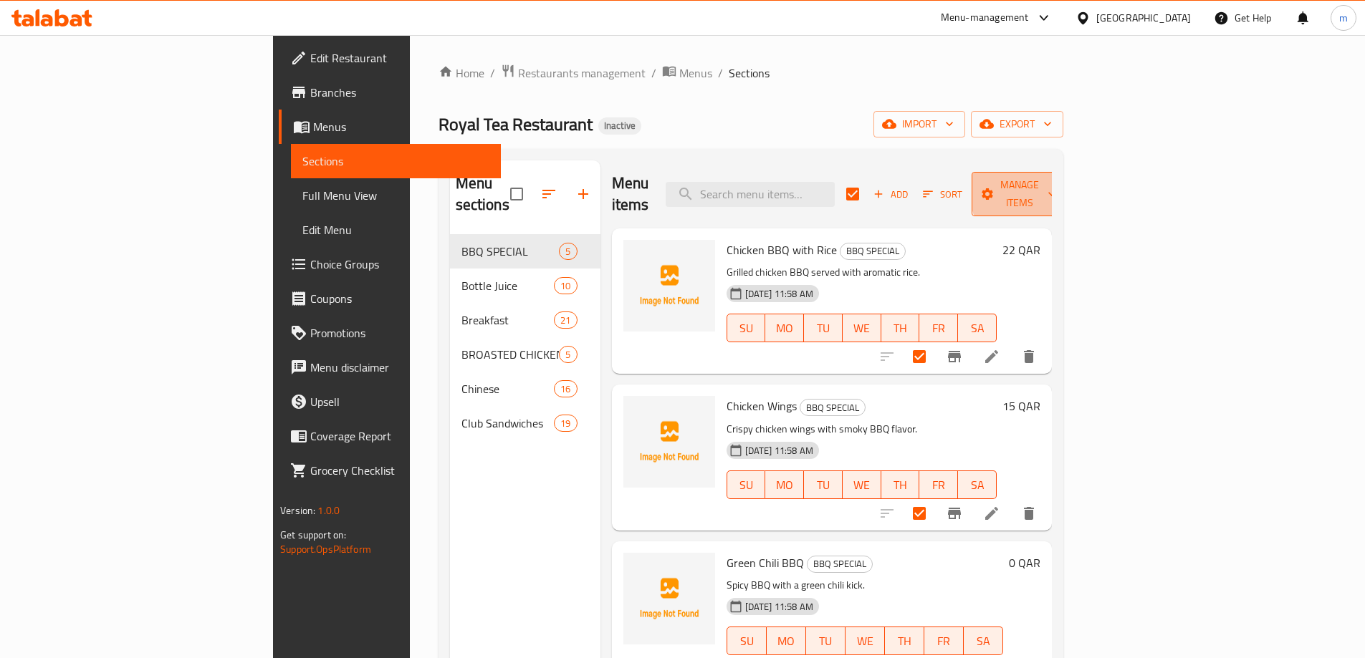
click at [1056, 189] on span "Manage items" at bounding box center [1019, 194] width 73 height 36
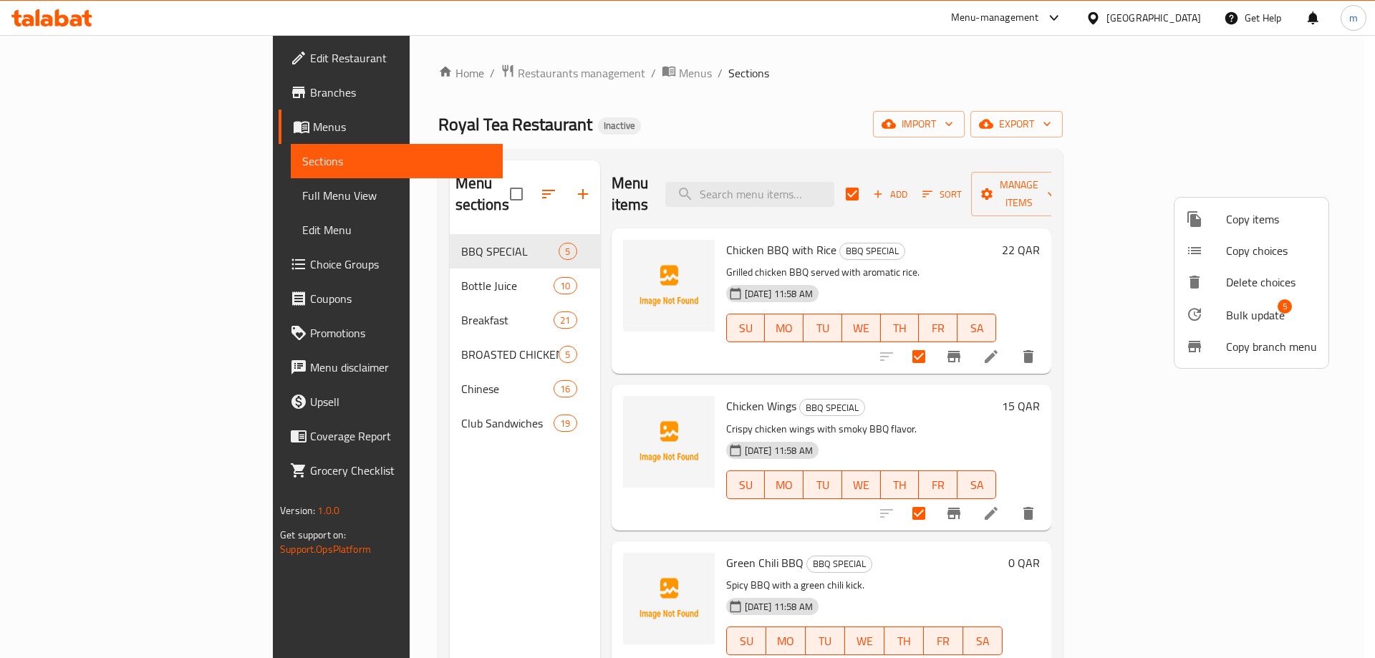
click at [1240, 314] on span "Bulk update" at bounding box center [1255, 315] width 59 height 17
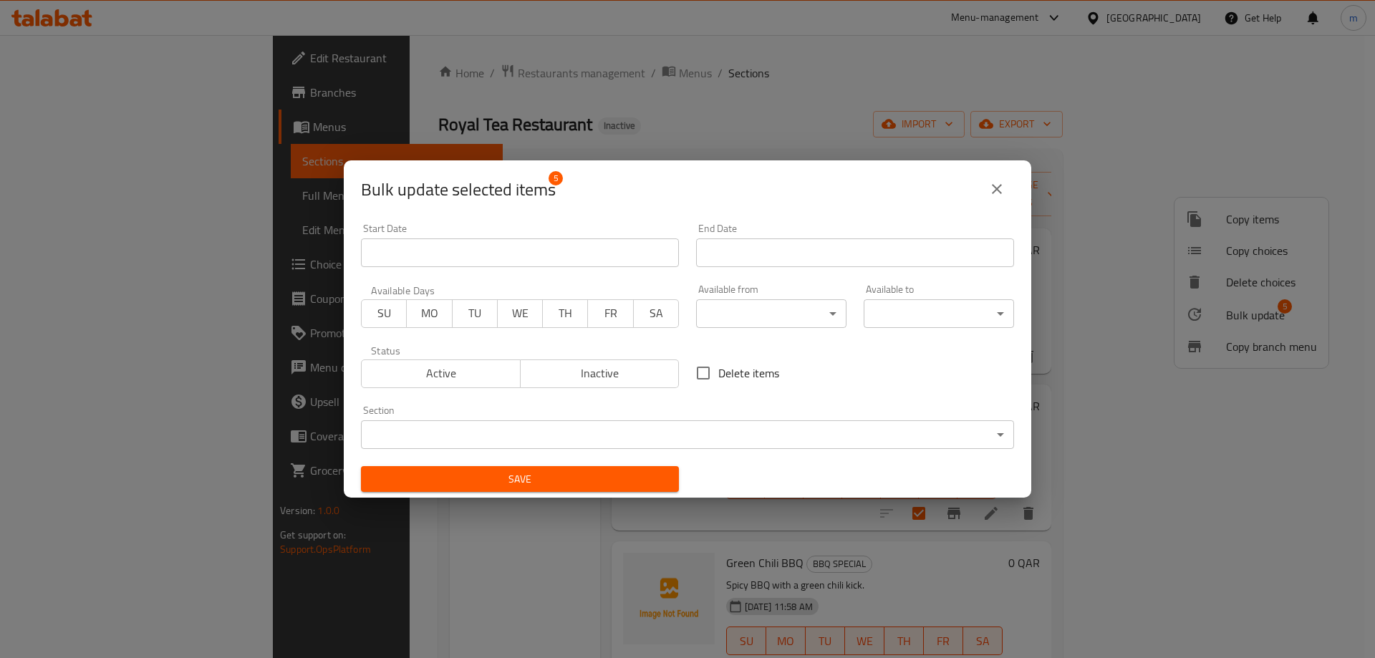
click at [484, 373] on span "Active" at bounding box center [441, 373] width 148 height 21
click at [833, 314] on body "​ Menu-management [GEOGRAPHIC_DATA] Get Help m Edit Restaurant Branches Menus S…" at bounding box center [687, 346] width 1375 height 623
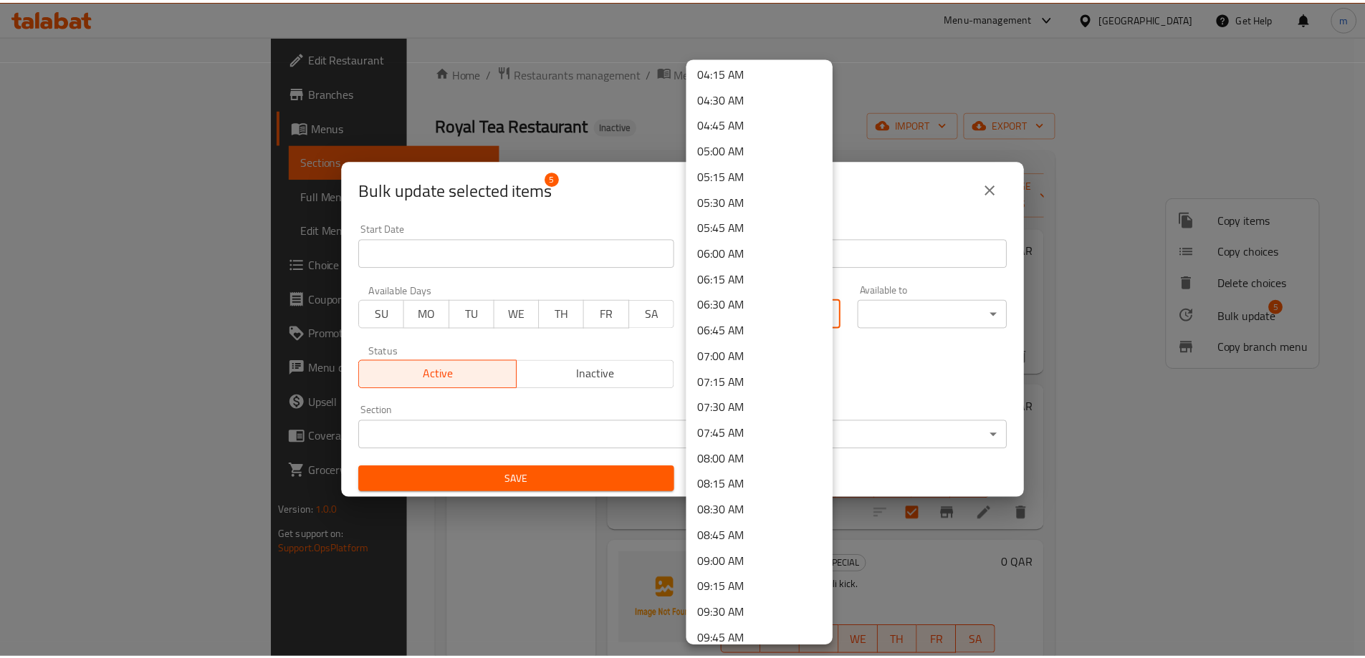
scroll to position [573, 0]
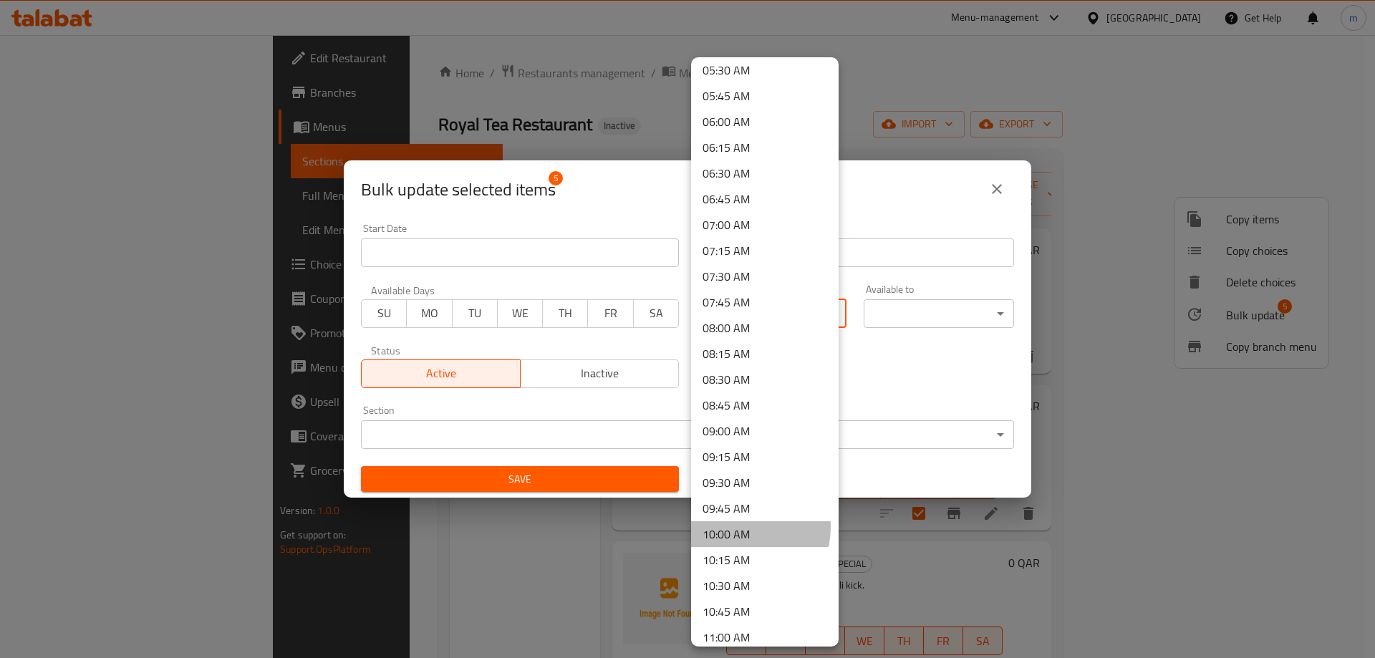
click at [737, 527] on li "10:00 AM" at bounding box center [765, 535] width 148 height 26
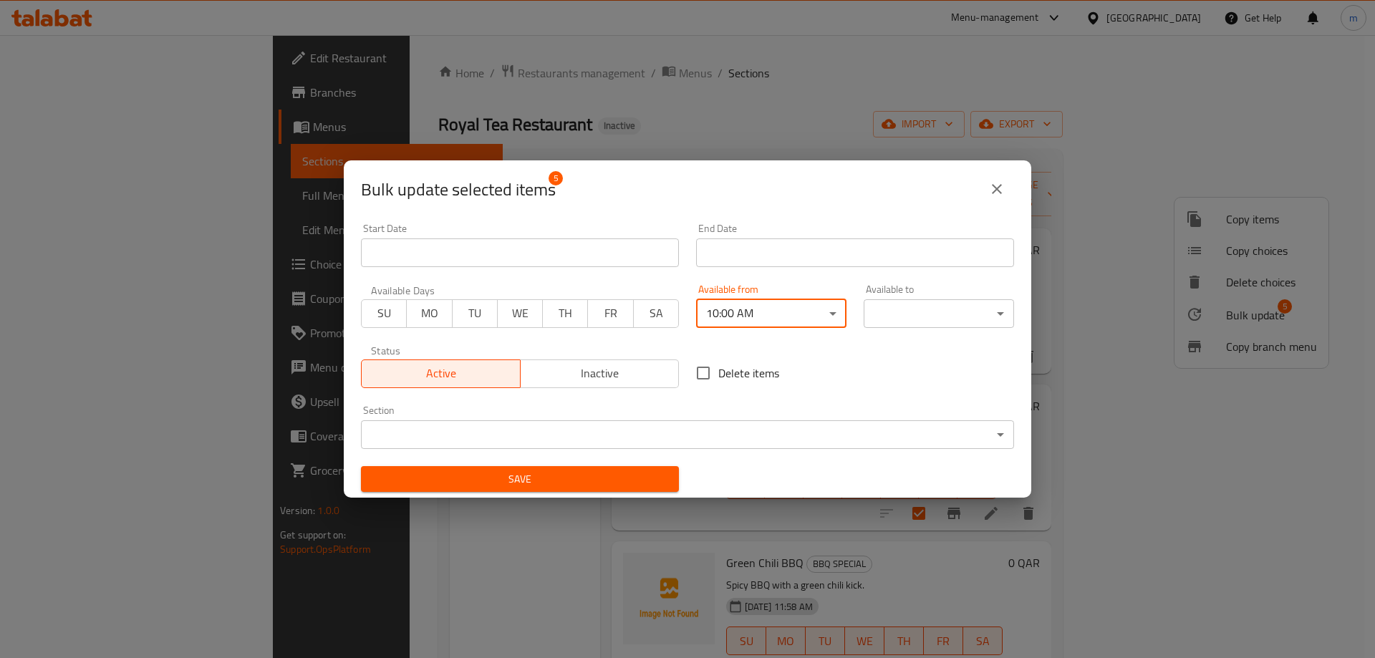
click at [979, 305] on body "​ Menu-management [GEOGRAPHIC_DATA] Get Help m Edit Restaurant Branches Menus S…" at bounding box center [687, 346] width 1375 height 623
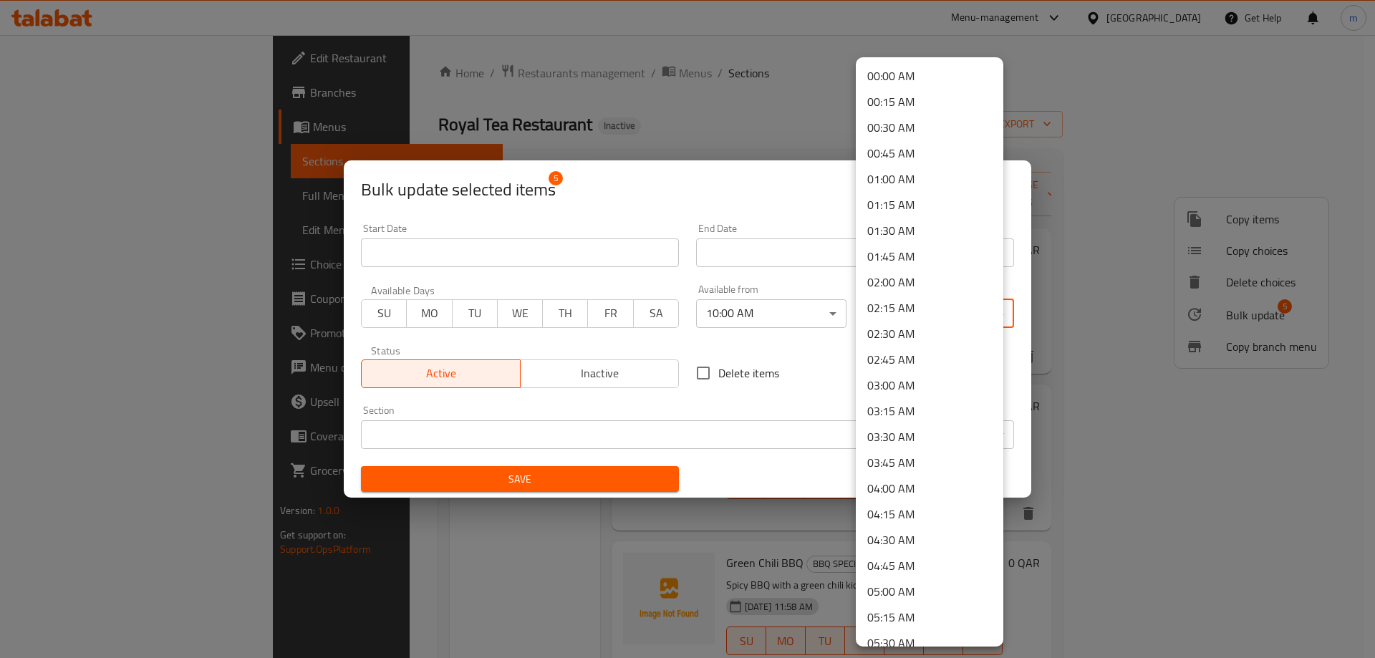
click at [909, 378] on li "03:00 AM" at bounding box center [930, 386] width 148 height 26
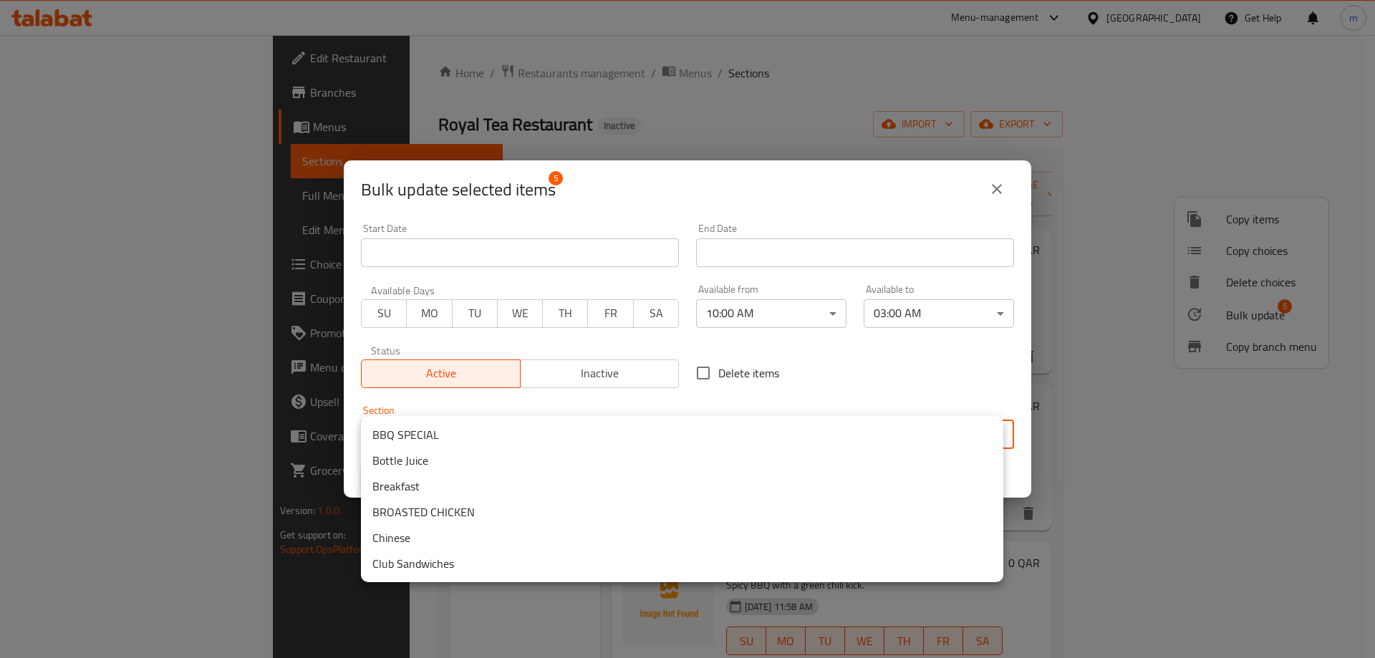
click at [901, 436] on body "​ Menu-management [GEOGRAPHIC_DATA] Get Help m Edit Restaurant Branches Menus S…" at bounding box center [687, 346] width 1375 height 623
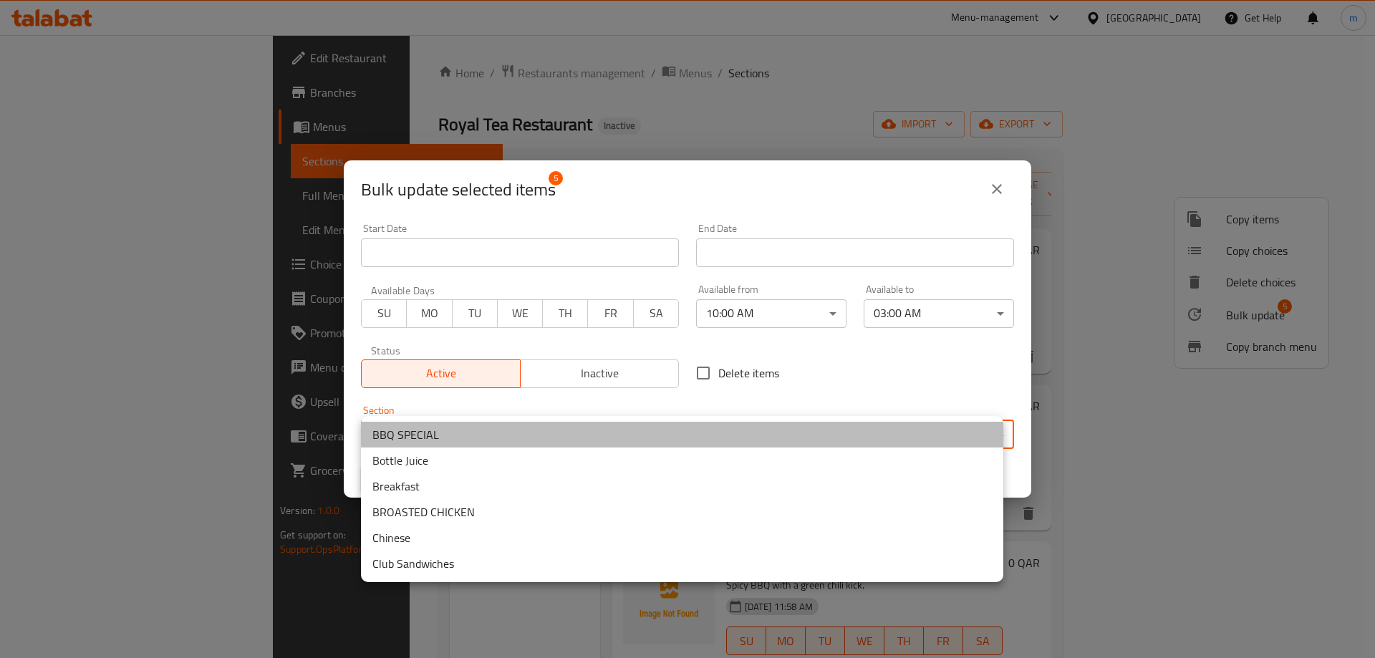
click at [618, 440] on li "BBQ SPECIAL" at bounding box center [682, 435] width 643 height 26
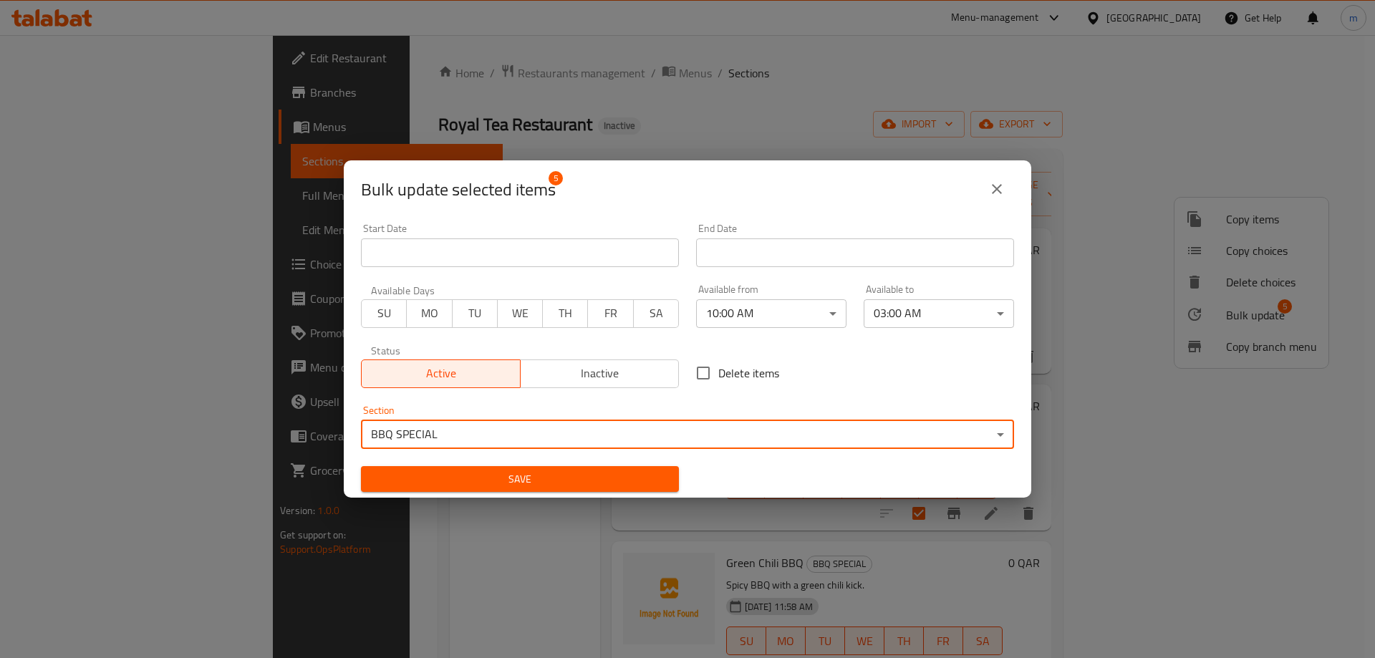
click at [598, 477] on span "Save" at bounding box center [520, 480] width 295 height 18
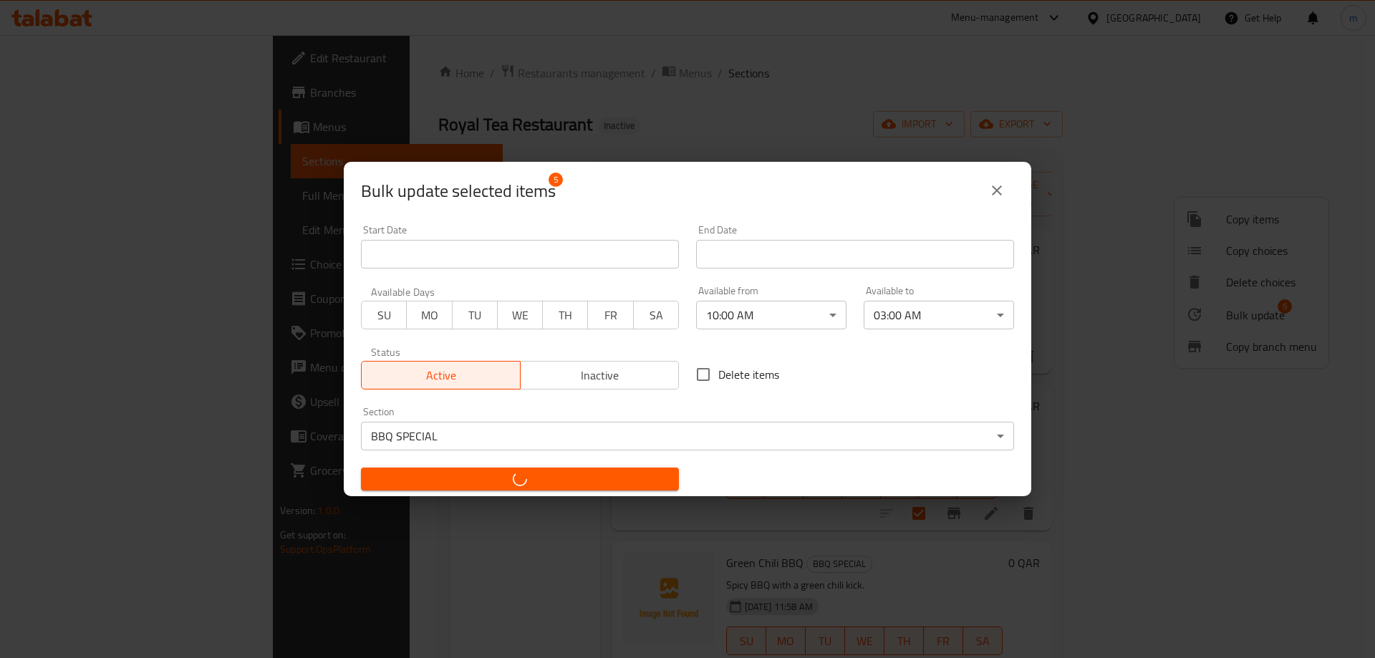
checkbox input "false"
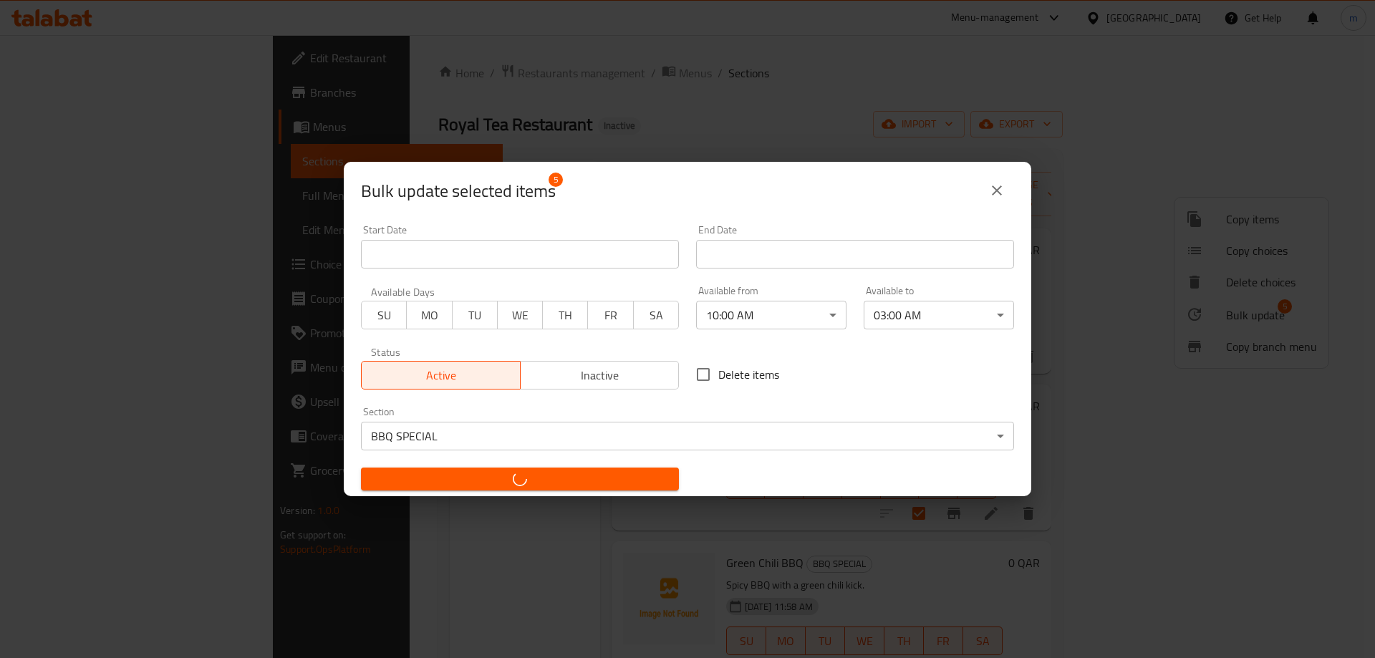
checkbox input "false"
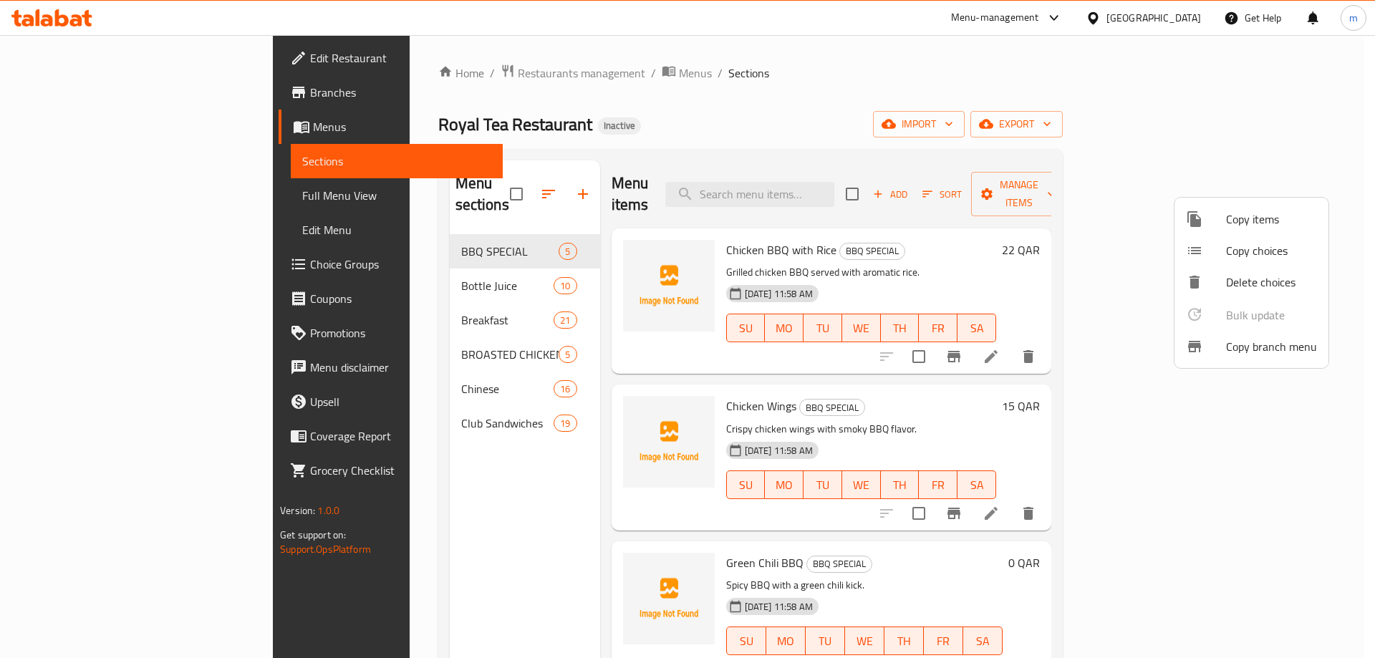
click at [112, 199] on div at bounding box center [687, 329] width 1375 height 658
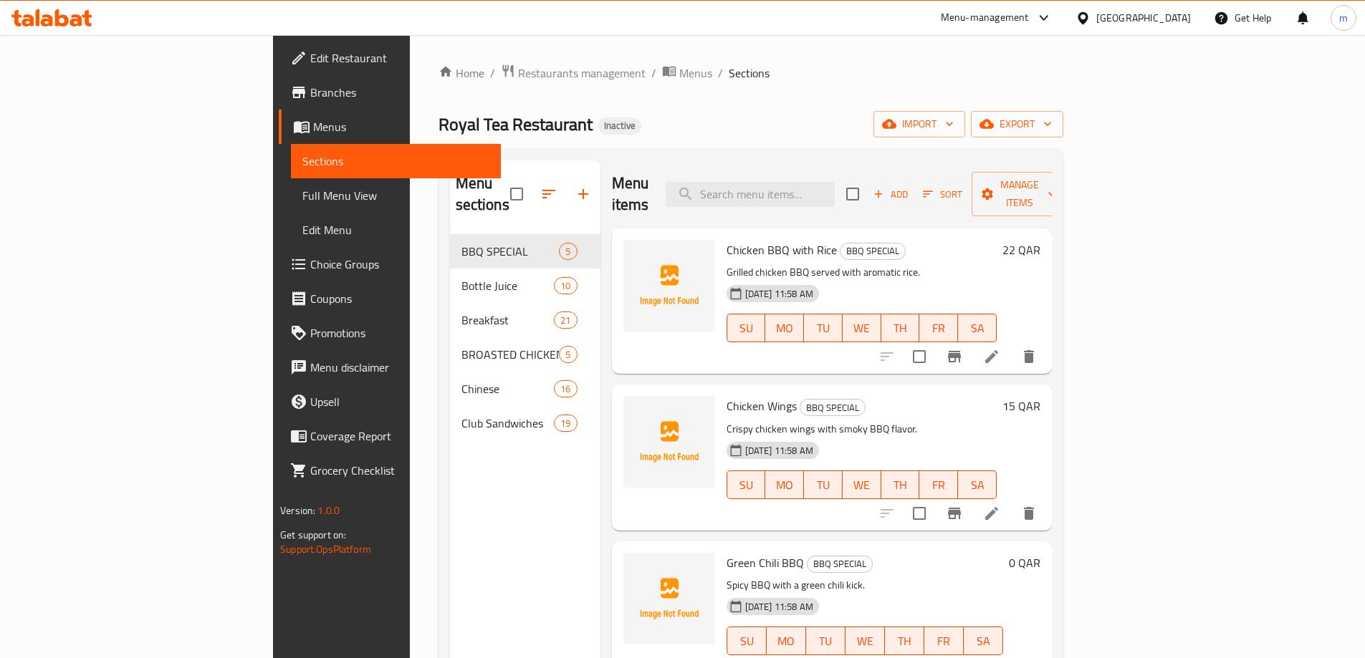
click at [302, 198] on span "Full Menu View" at bounding box center [395, 195] width 187 height 17
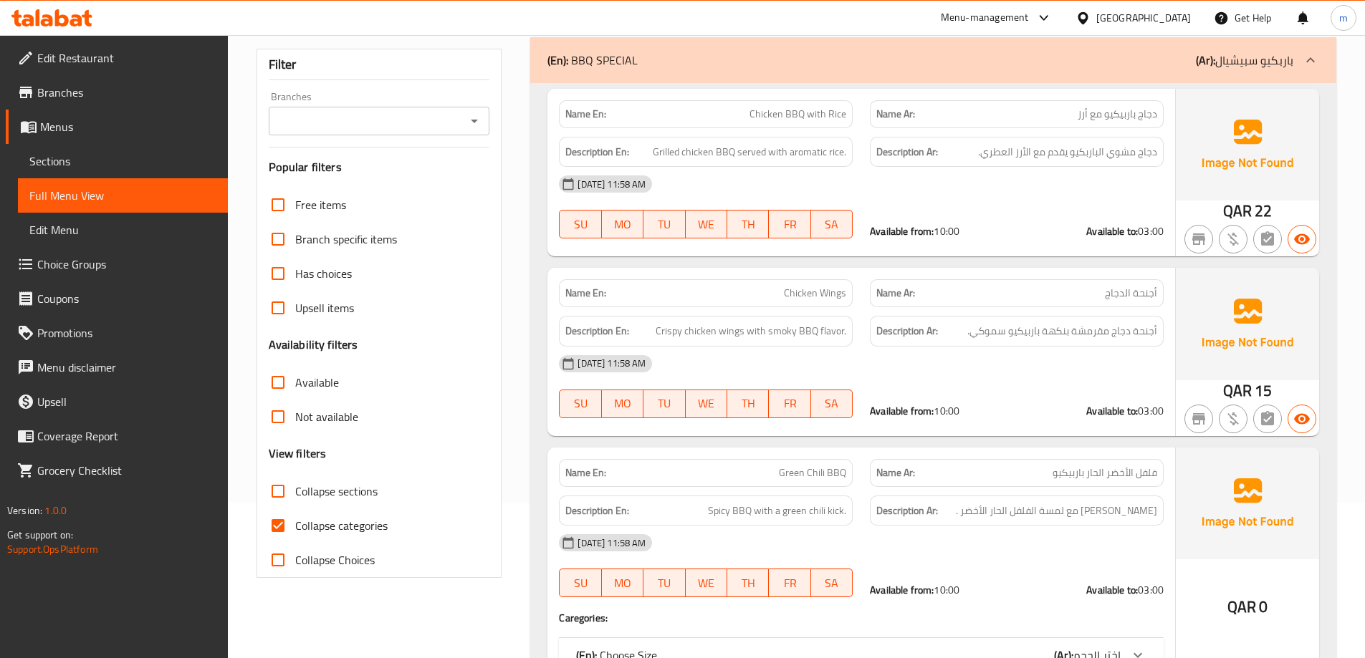
scroll to position [430, 0]
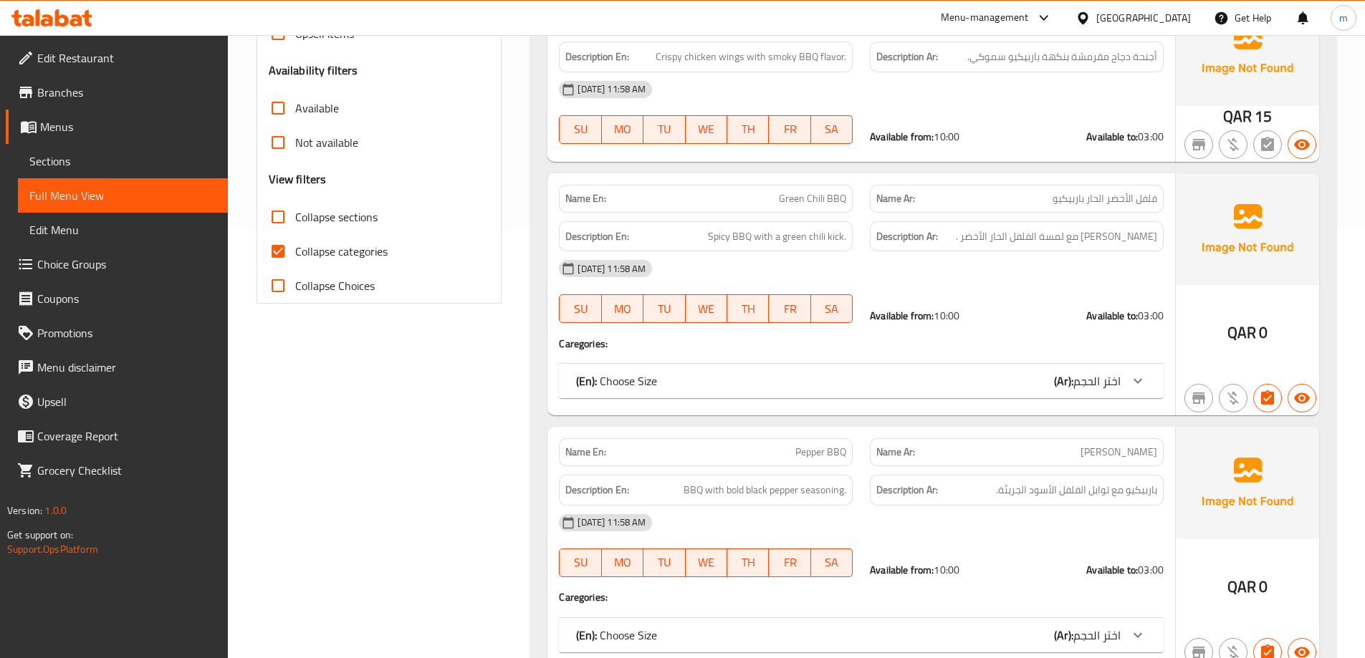
click at [294, 262] on input "Collapse categories" at bounding box center [278, 251] width 34 height 34
checkbox input "false"
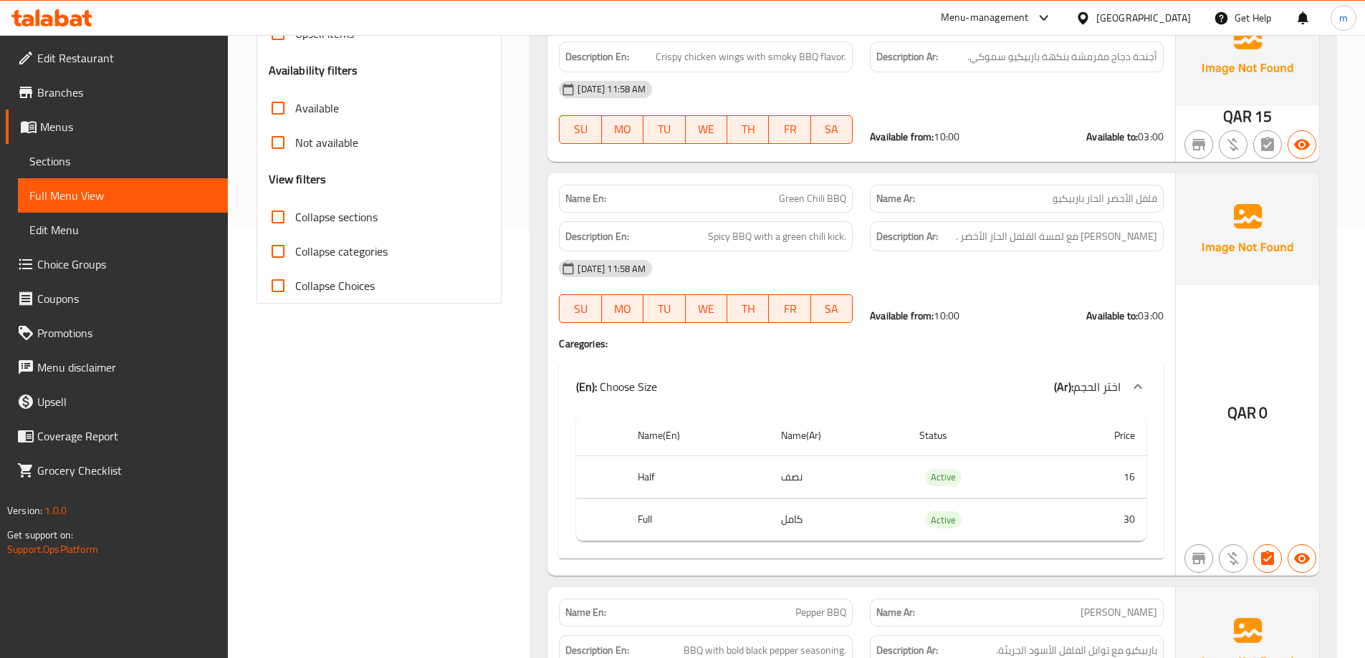
click at [275, 213] on input "Collapse sections" at bounding box center [278, 217] width 34 height 34
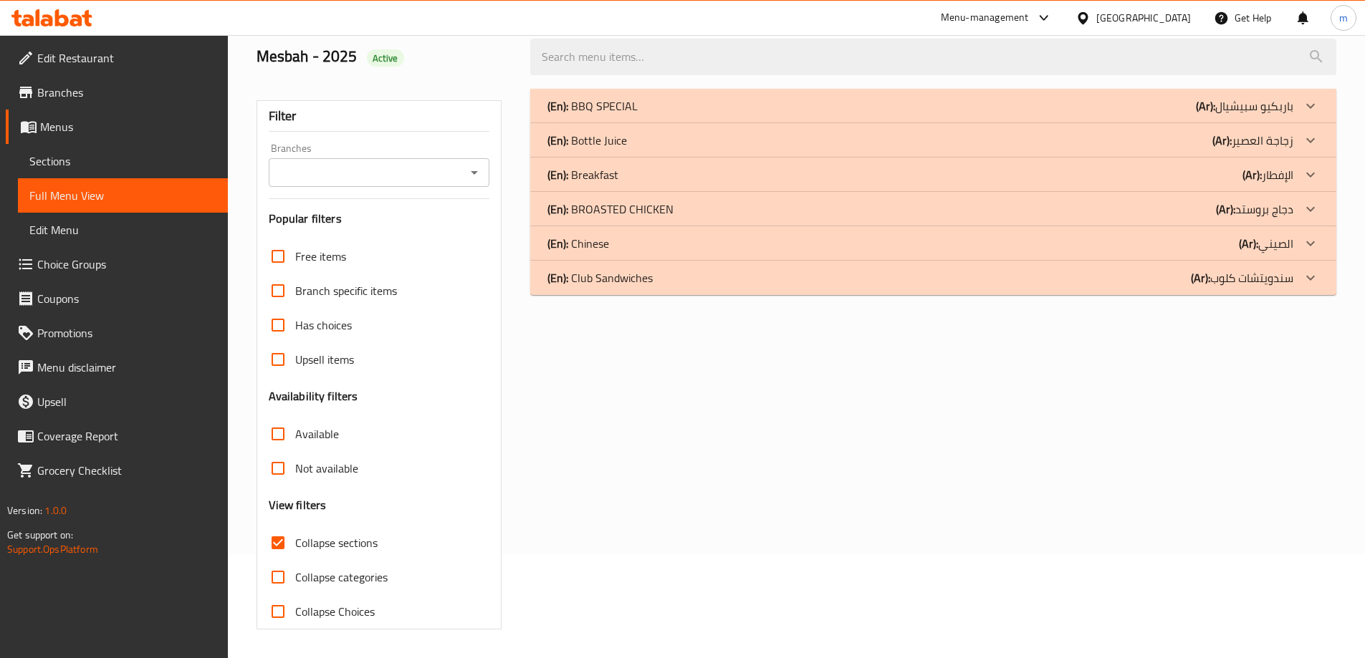
scroll to position [104, 0]
click at [1240, 103] on p "(Ar): [PERSON_NAME]" at bounding box center [1244, 105] width 97 height 17
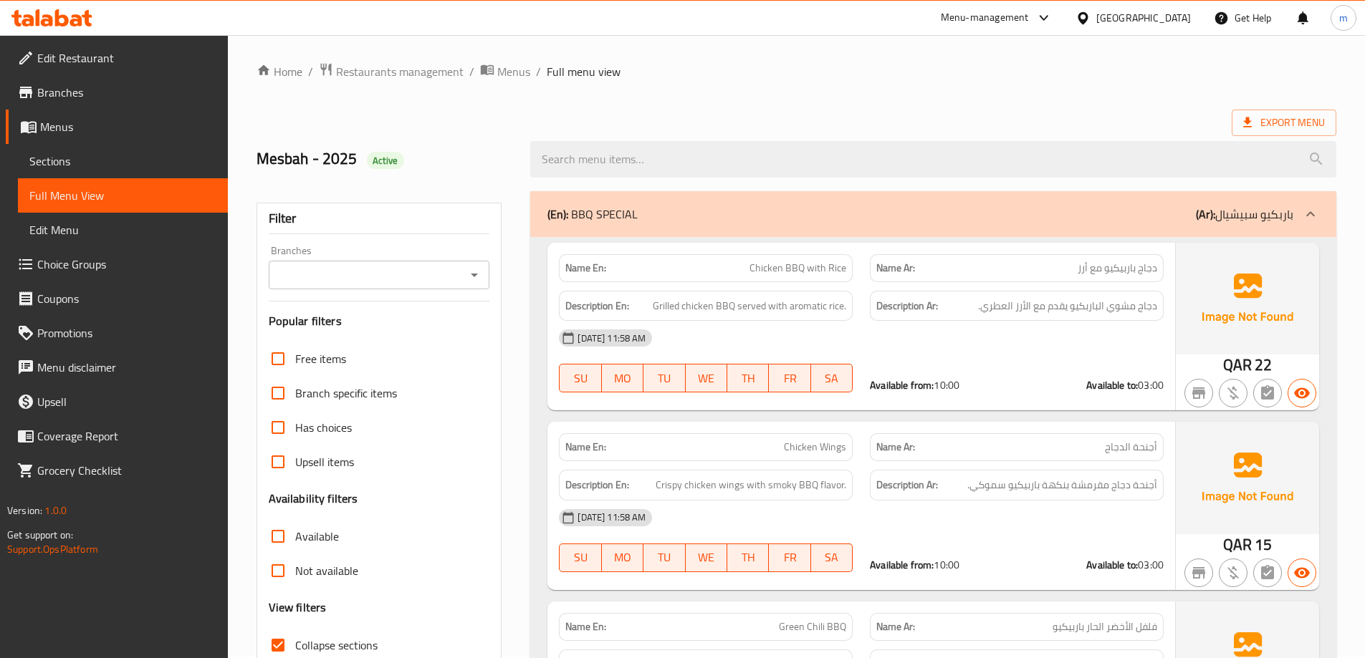
scroll to position [0, 0]
click at [611, 117] on div "Export Menu" at bounding box center [796, 124] width 1080 height 27
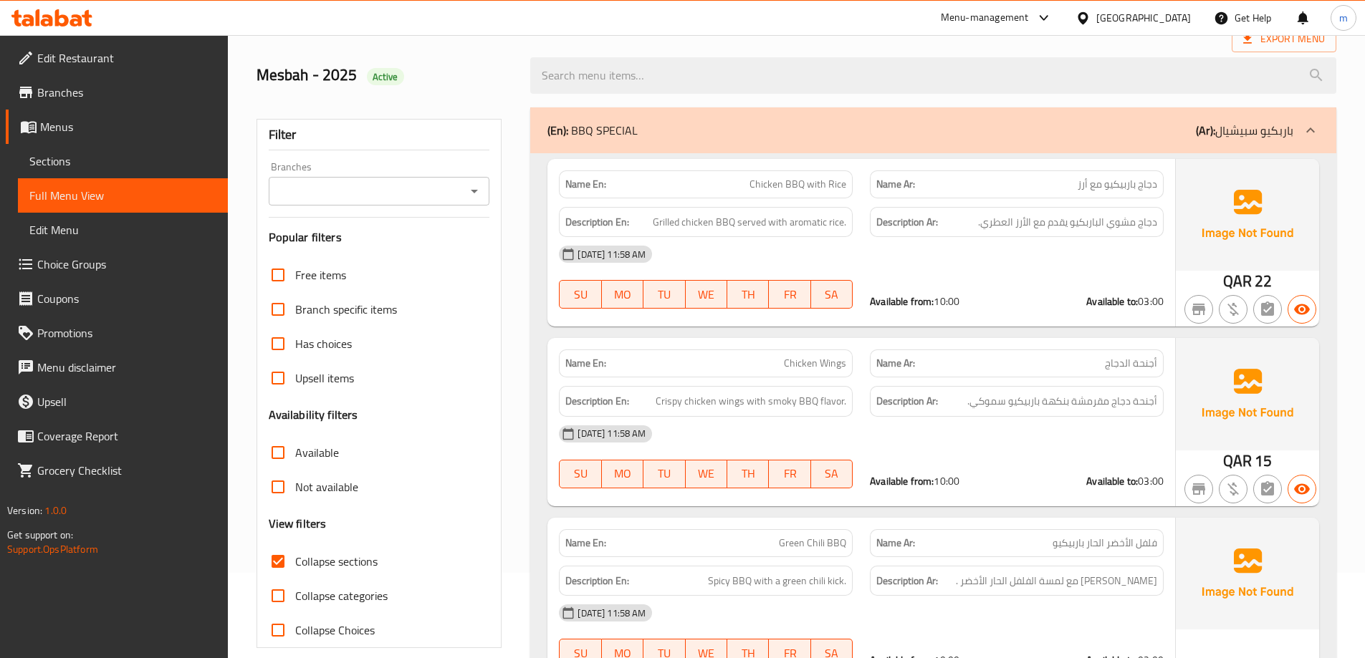
scroll to position [215, 0]
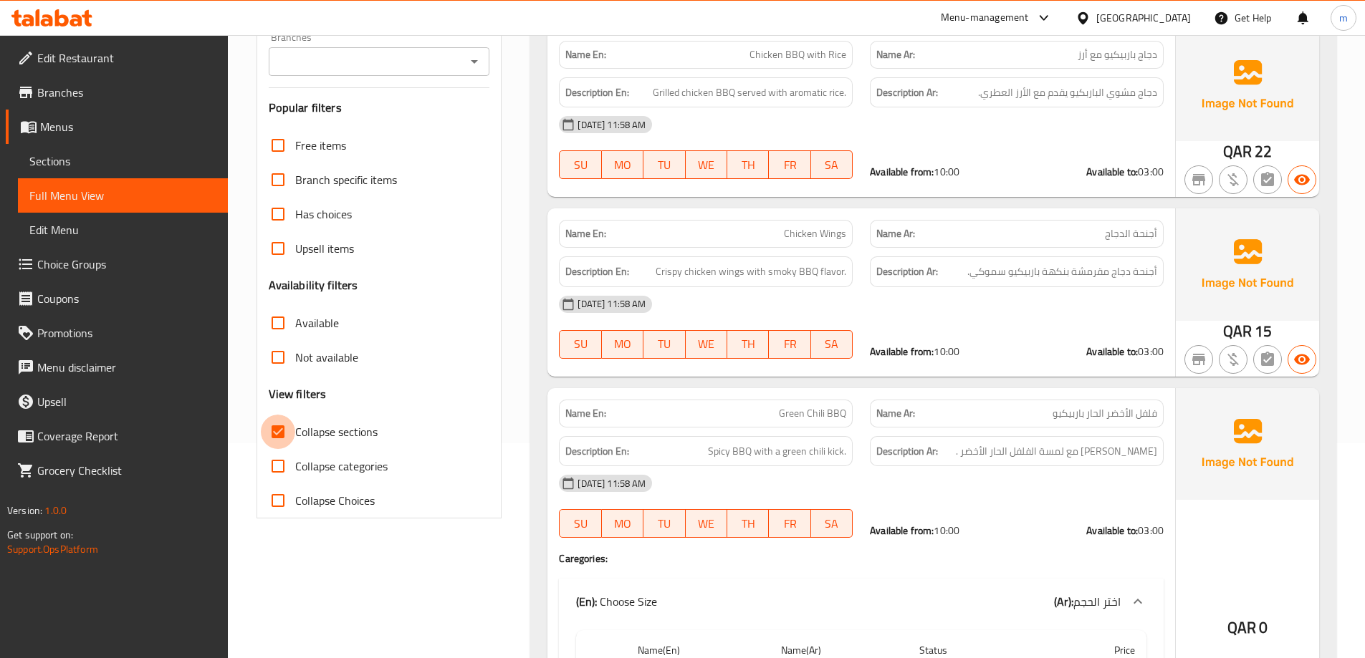
click at [292, 435] on input "Collapse sections" at bounding box center [278, 432] width 34 height 34
click at [277, 436] on input "Collapse sections" at bounding box center [278, 432] width 34 height 34
checkbox input "true"
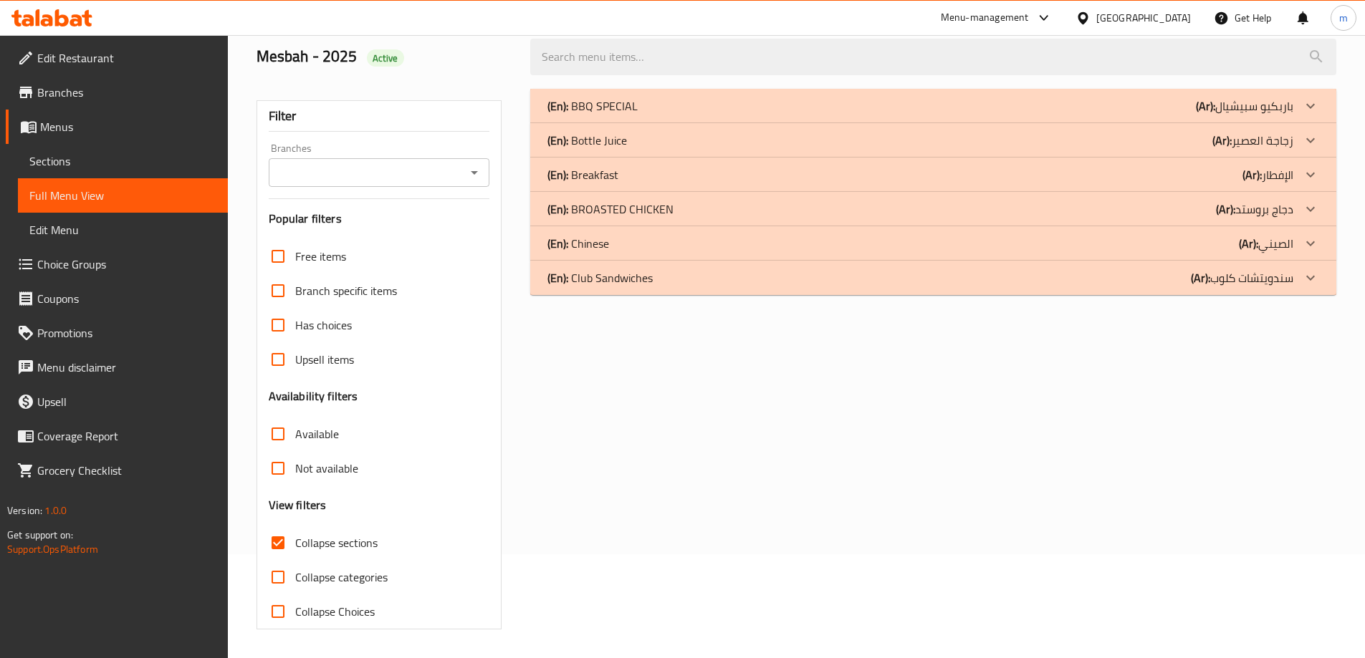
scroll to position [104, 0]
click at [1217, 115] on p "(Ar): سندويتشات كلوب" at bounding box center [1244, 105] width 97 height 17
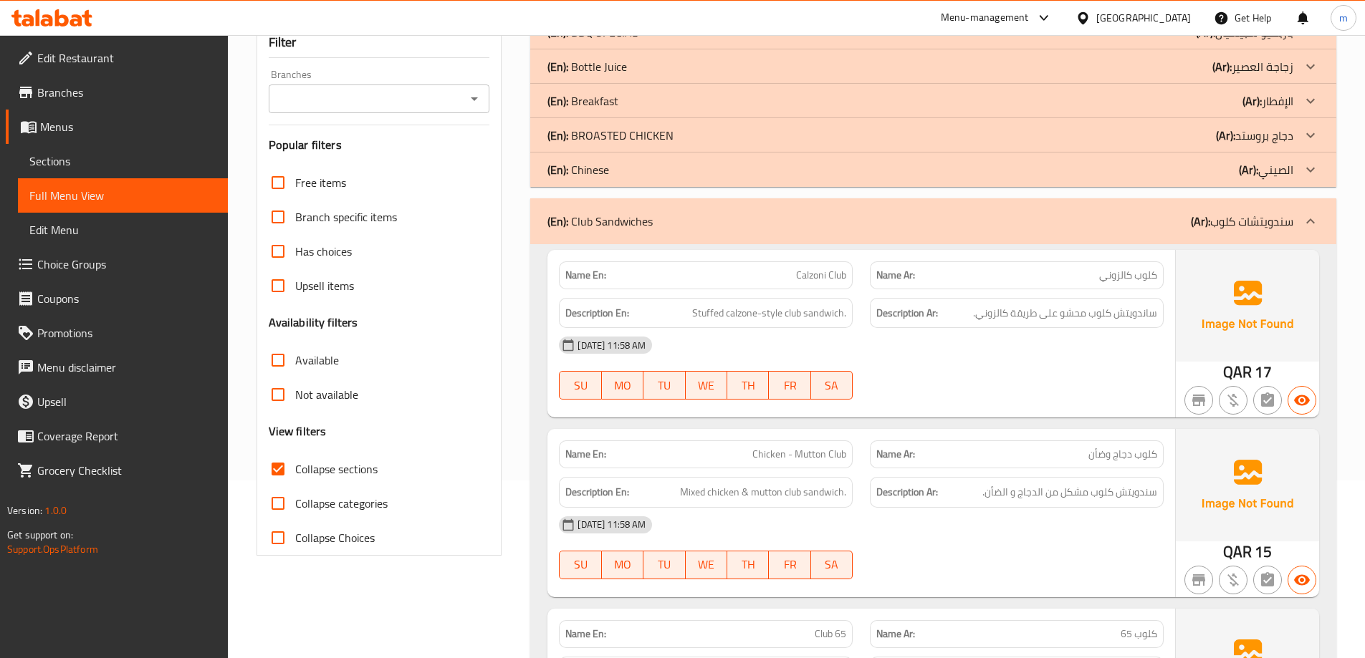
scroll to position [247, 0]
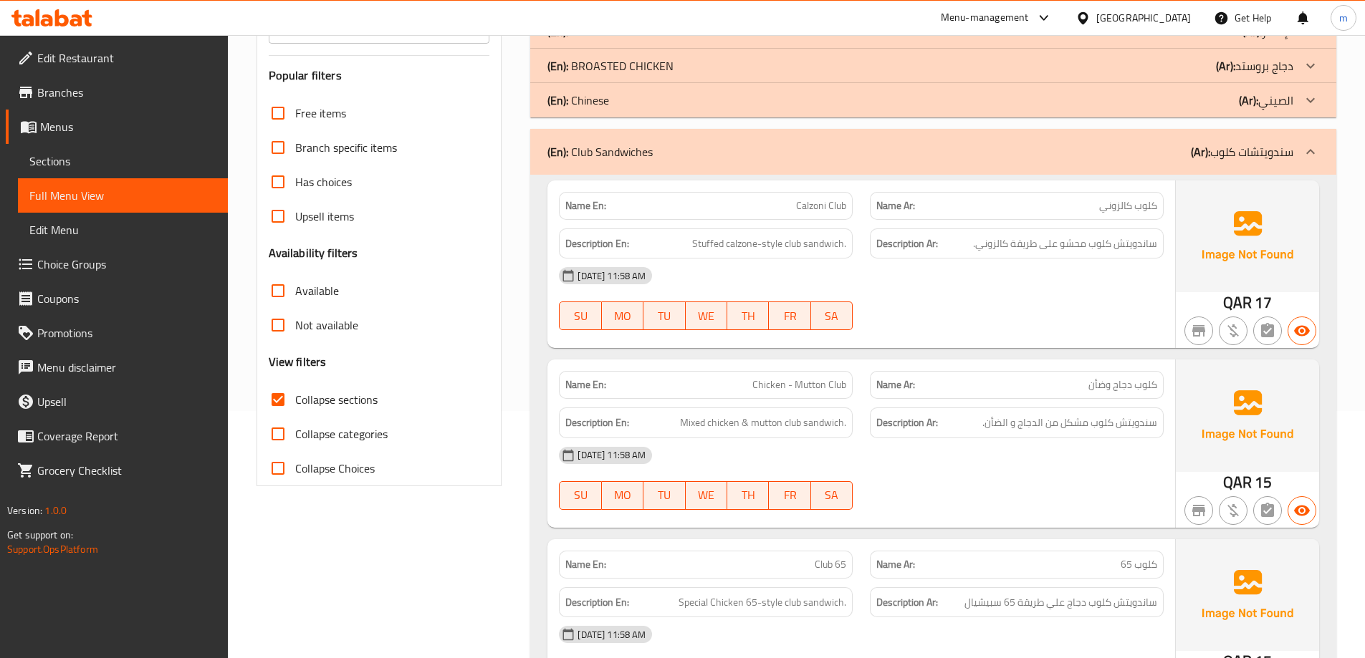
click at [1071, 458] on div "[DATE] 11:58 AM" at bounding box center [861, 455] width 622 height 34
click at [991, 247] on span "ساندويتش كلوب محشو على طريقة كالزوني." at bounding box center [1065, 244] width 184 height 18
click at [1021, 237] on span "ساندويتش كلوب محشو على طريقة كالزوني." at bounding box center [1065, 244] width 184 height 18
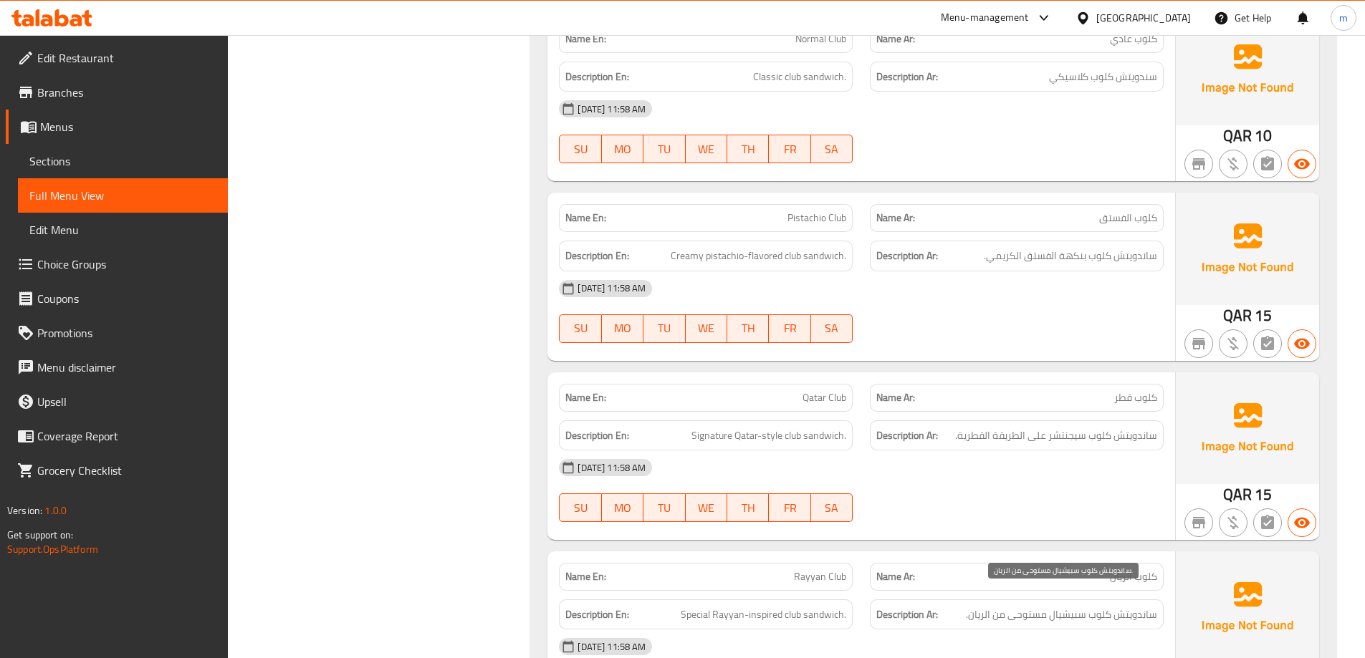
scroll to position [2426, 0]
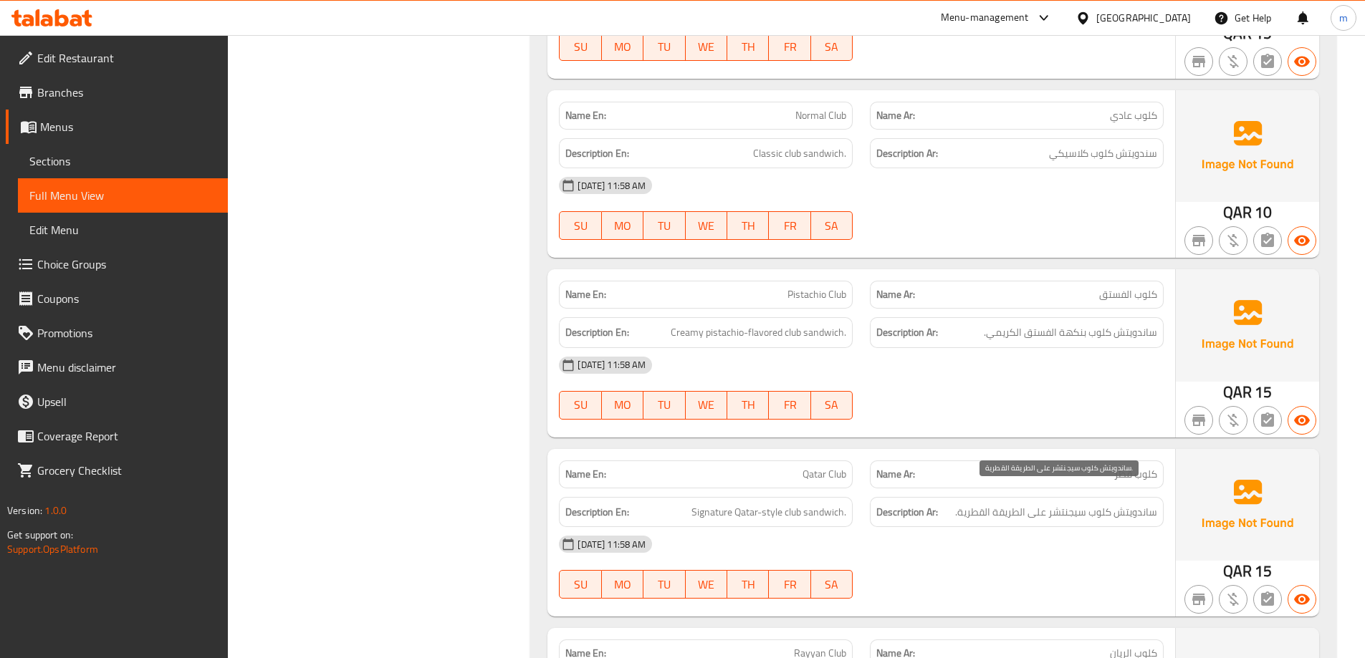
click at [1127, 504] on span "ساندويتش كلوب سيجنتشر على الطريقة القطرية." at bounding box center [1056, 513] width 202 height 18
click at [1102, 504] on span "ساندويتش كلوب سيجنتشر على الطريقة القطرية." at bounding box center [1056, 513] width 202 height 18
click at [1076, 504] on span "ساندويتش كلوب سيجنتشر على الطريقة القطرية." at bounding box center [1056, 513] width 202 height 18
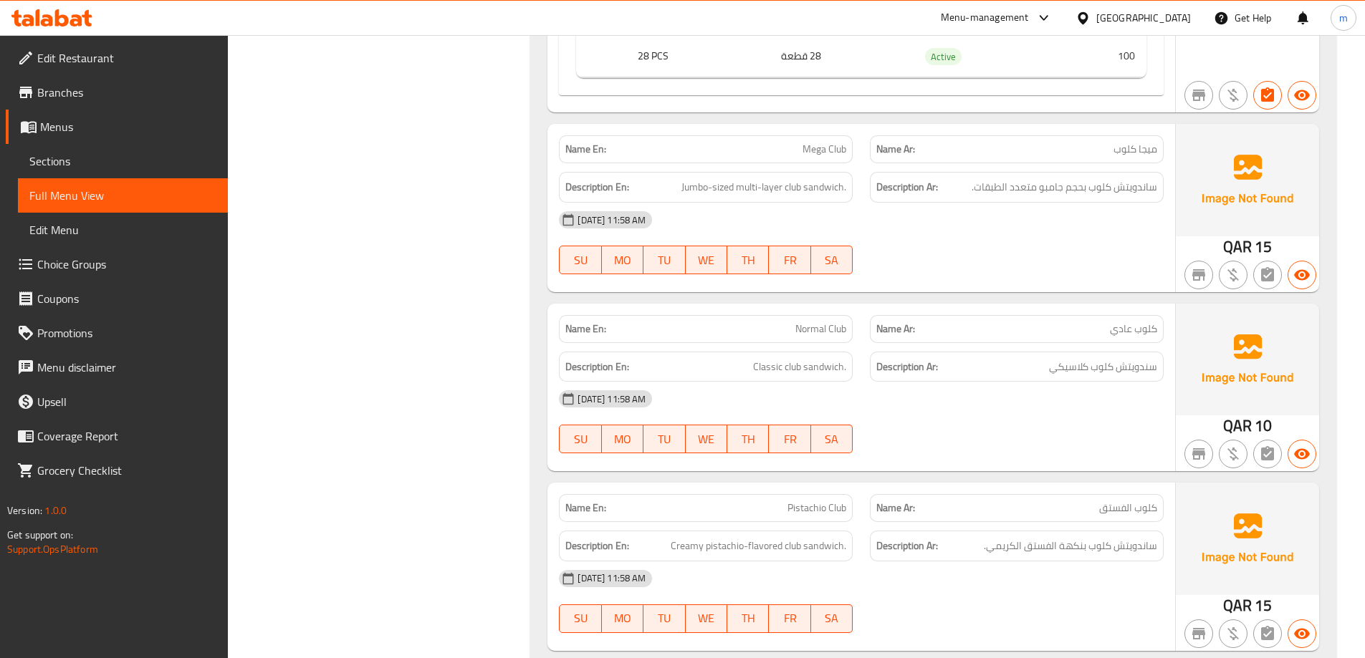
scroll to position [2211, 0]
click at [1150, 502] on div "Name Ar: كلوب الفستق" at bounding box center [1017, 510] width 294 height 28
click at [1113, 502] on span "كلوب الفستق" at bounding box center [1128, 509] width 58 height 15
click at [1127, 539] on span "ساندويتش كلوب بنكهة الفستق الكريمي." at bounding box center [1070, 548] width 173 height 18
click at [1097, 539] on span "ساندويتش كلوب بنكهة الفستق الكريمي." at bounding box center [1070, 548] width 173 height 18
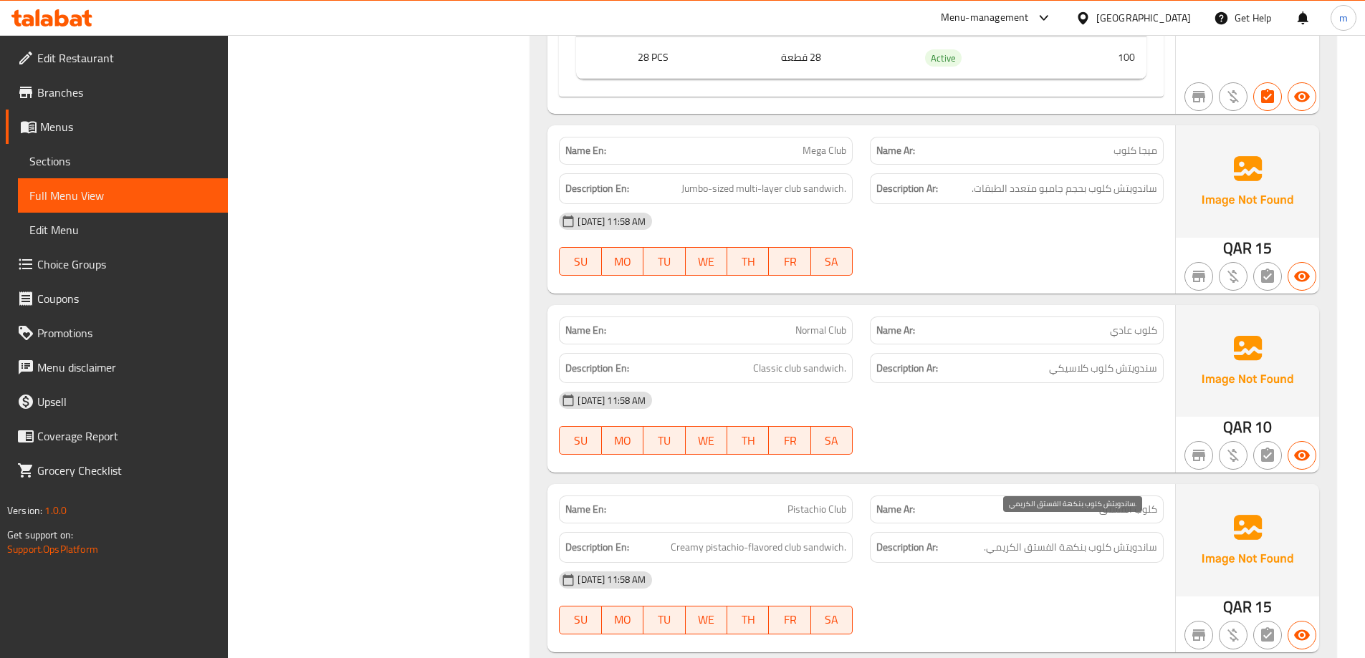
click at [1056, 539] on span "ساندويتش كلوب بنكهة الفستق الكريمي." at bounding box center [1070, 548] width 173 height 18
click at [1032, 539] on span "ساندويتش كلوب بنكهة الفستق الكريمي." at bounding box center [1070, 548] width 173 height 18
click at [1009, 540] on div "Description Ar: ساندويتش كلوب بنكهة الفستق الكريمي." at bounding box center [1017, 547] width 294 height 31
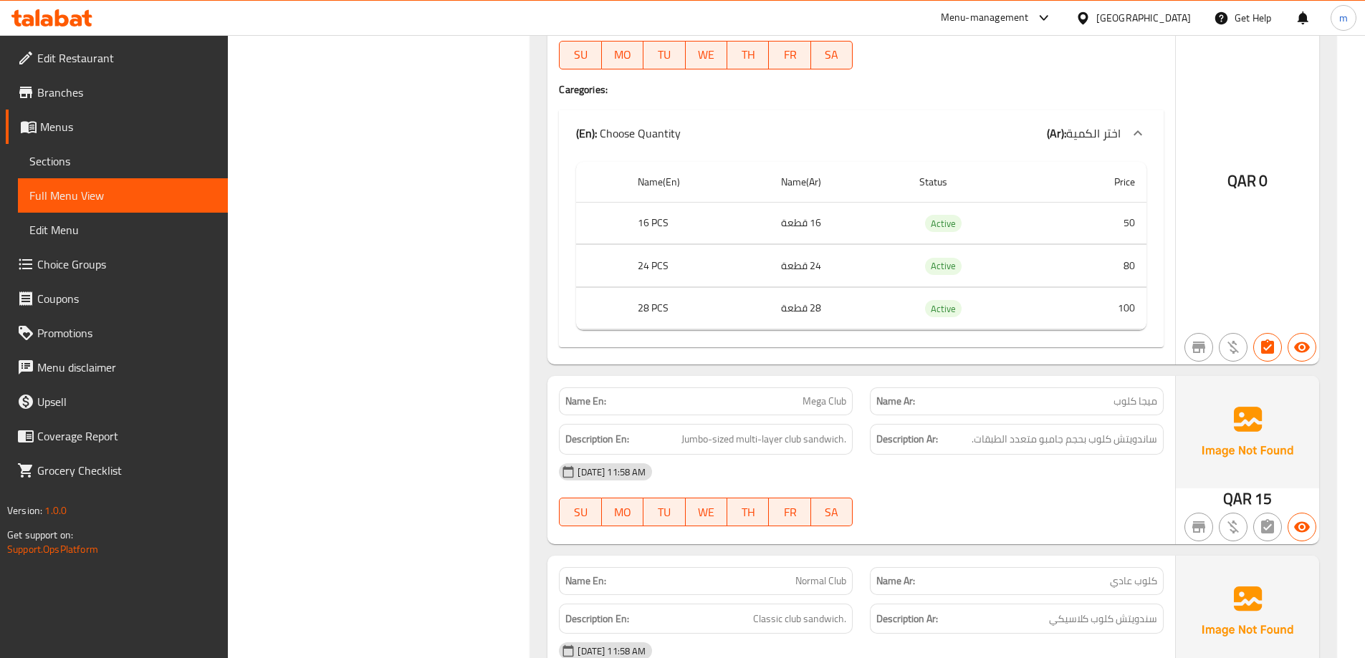
scroll to position [1996, 0]
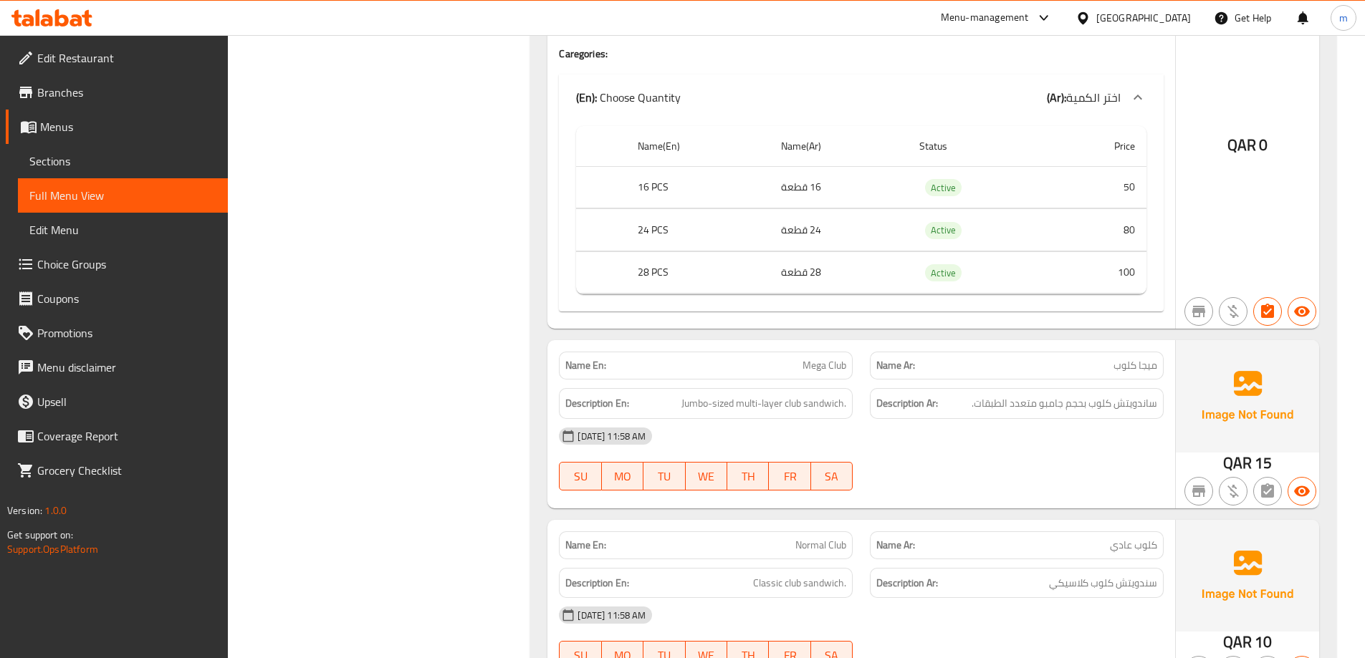
click at [1144, 538] on span "كلوب عادي" at bounding box center [1133, 545] width 47 height 15
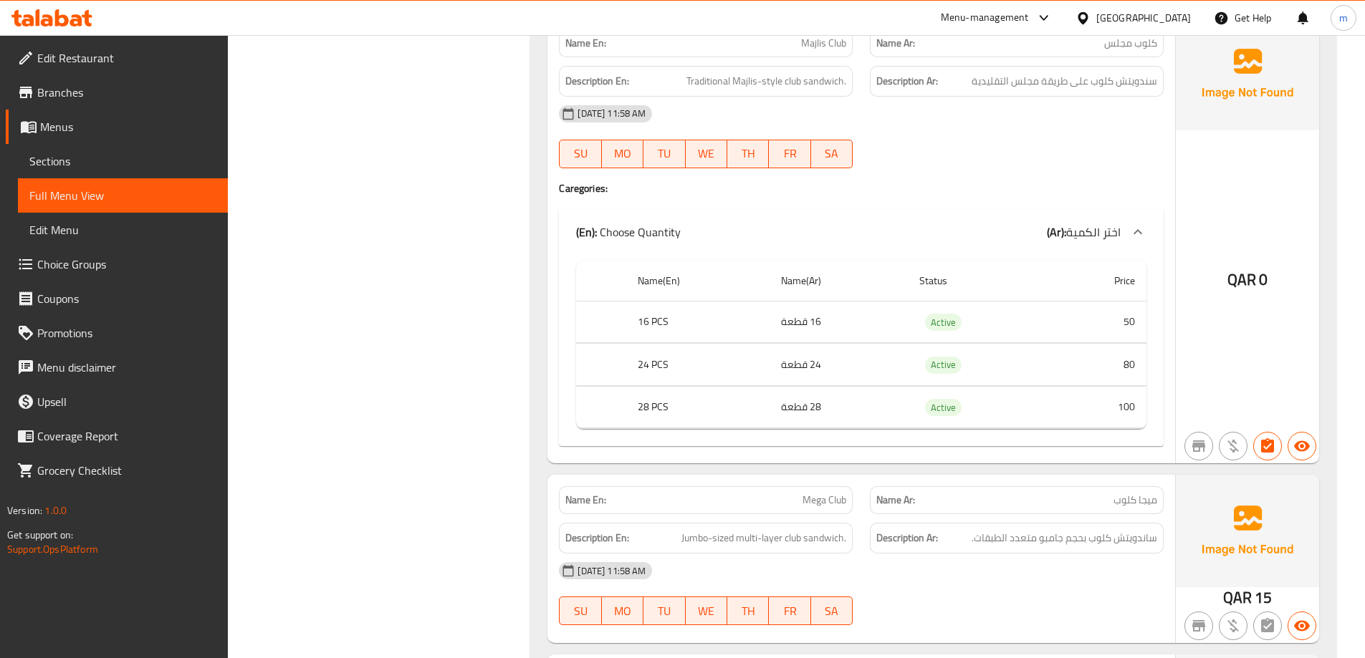
scroll to position [1853, 0]
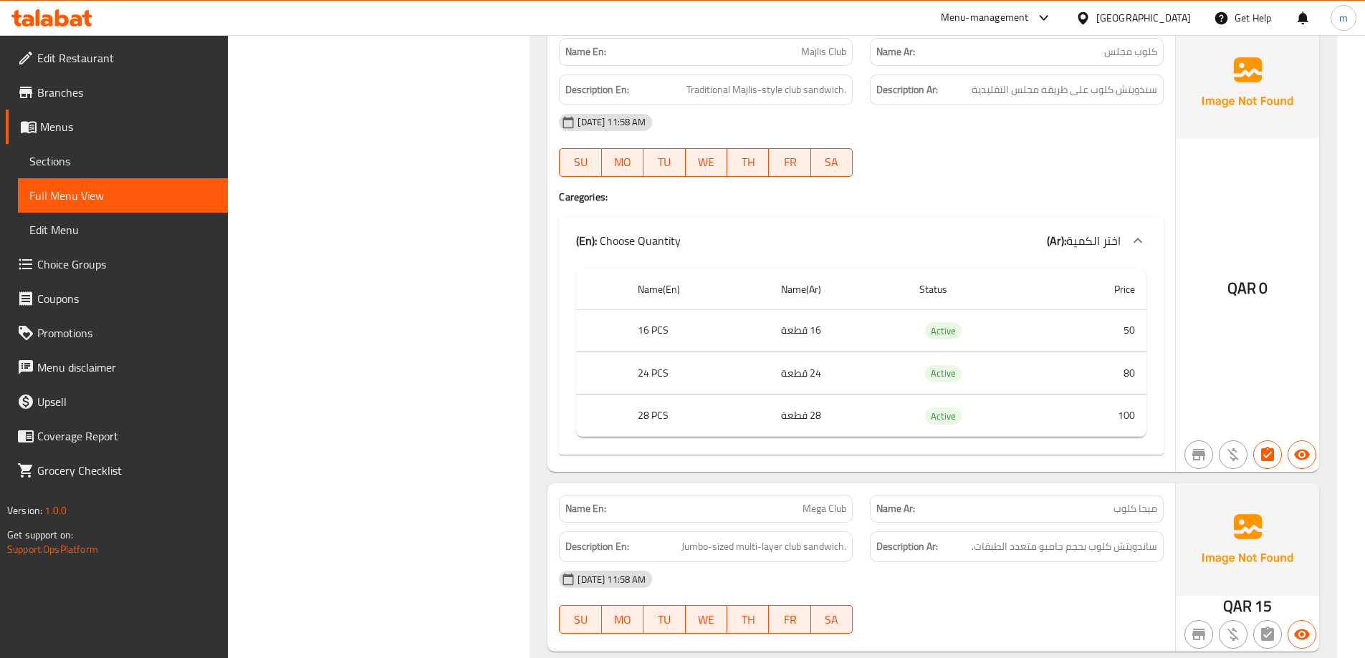
click at [1143, 501] on span "ميجا كلوب" at bounding box center [1135, 508] width 44 height 15
click at [1120, 501] on span "ميجا كلوب" at bounding box center [1135, 508] width 44 height 15
click at [1130, 538] on span "ساندويتش كلوب بحجم جامبو متعدد الطبقات." at bounding box center [1064, 547] width 186 height 18
click at [1108, 539] on span "ساندويتش كلوب بحجم جامبو متعدد الطبقات." at bounding box center [1064, 547] width 186 height 18
click at [1079, 539] on span "ساندويتش كلوب بحجم جامبو متعدد الطبقات." at bounding box center [1064, 547] width 186 height 18
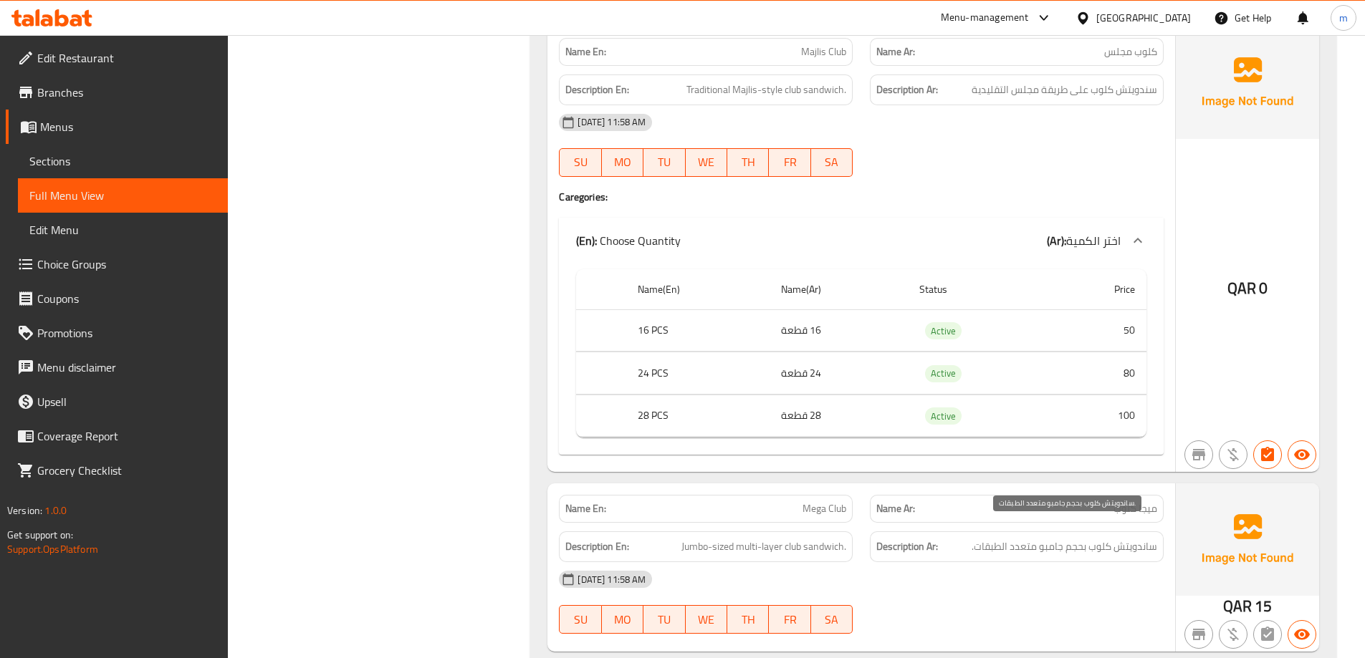
click at [1047, 538] on span "ساندويتش كلوب بحجم جامبو متعدد الطبقات." at bounding box center [1064, 547] width 186 height 18
click at [1130, 538] on span "ساندويتش كلوب بحجم جامبو متعدد الطبقات." at bounding box center [1064, 547] width 186 height 18
click at [1105, 538] on span "ساندويتش كلوب بحجم جامبو متعدد الطبقات." at bounding box center [1064, 547] width 186 height 18
click at [1077, 539] on div "Description Ar: ساندويتش كلوب بحجم جامبو متعدد الطبقات." at bounding box center [1017, 547] width 294 height 31
click at [1054, 538] on span "ساندويتش كلوب بحجم جامبو متعدد الطبقات." at bounding box center [1064, 547] width 186 height 18
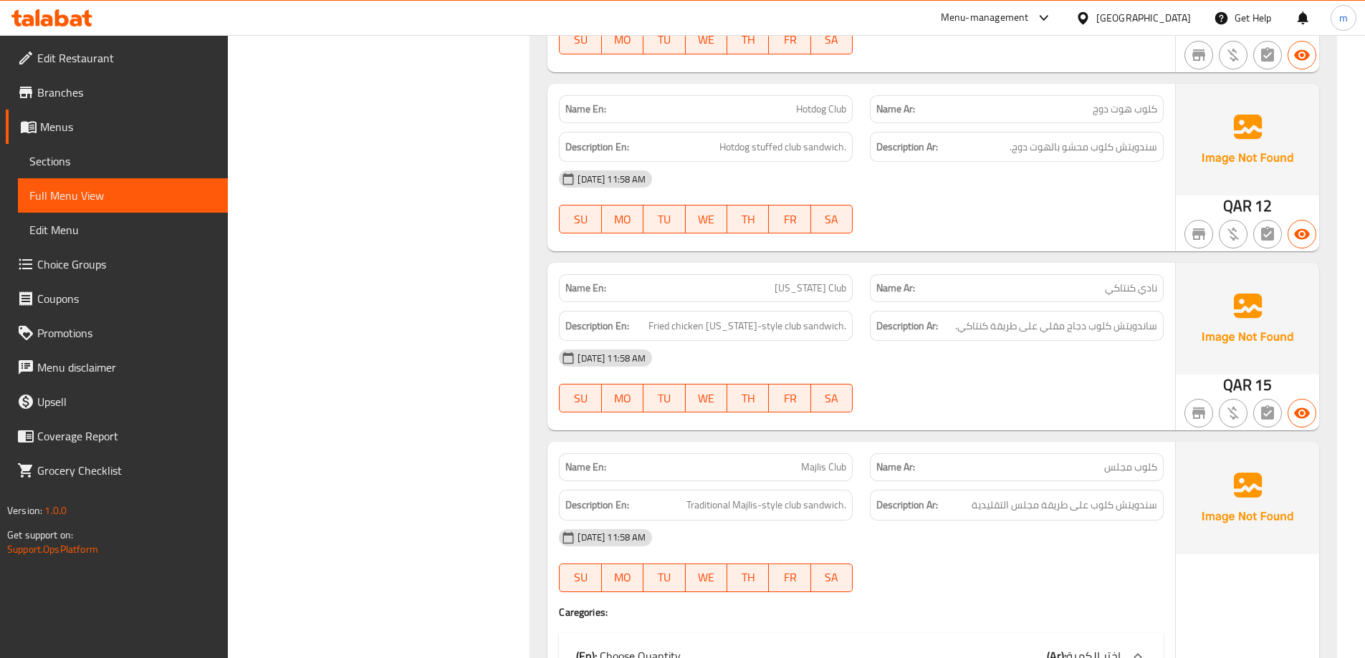
scroll to position [1423, 0]
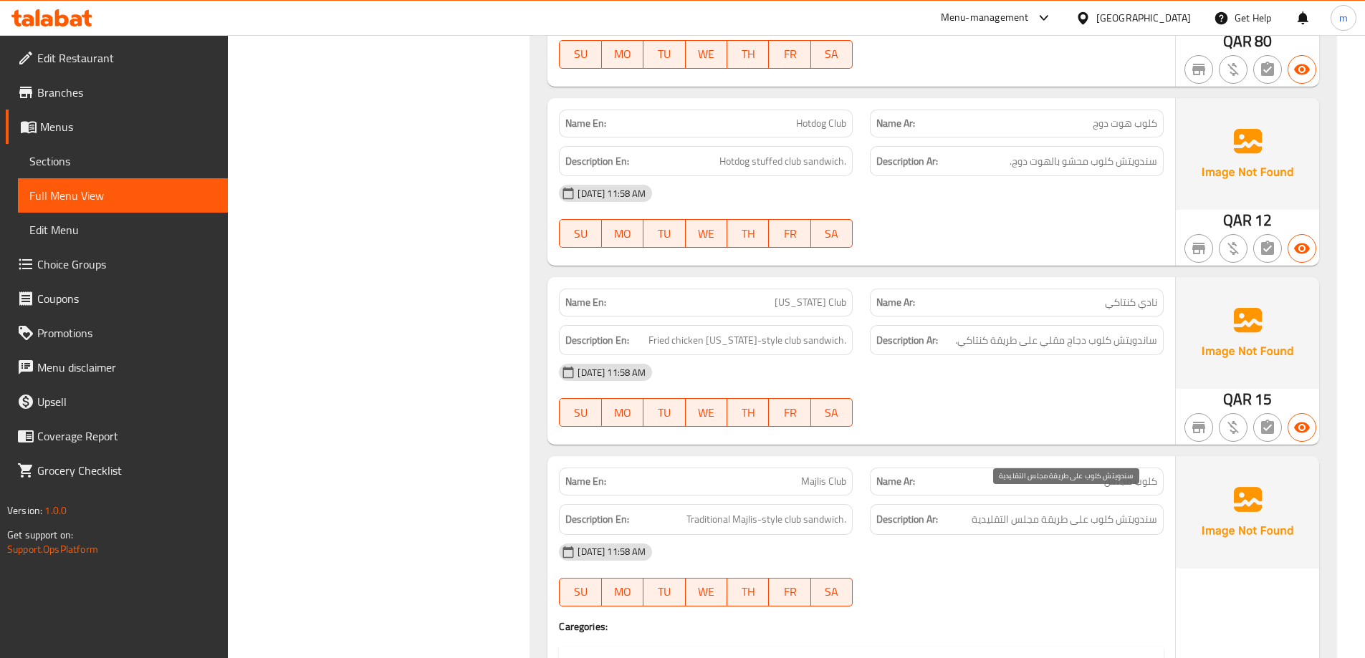
drag, startPoint x: 1137, startPoint y: 509, endPoint x: 1127, endPoint y: 509, distance: 10.1
click at [1136, 511] on span "سندويتش كلوب على طريقة مجلس التقليدية" at bounding box center [1064, 520] width 186 height 18
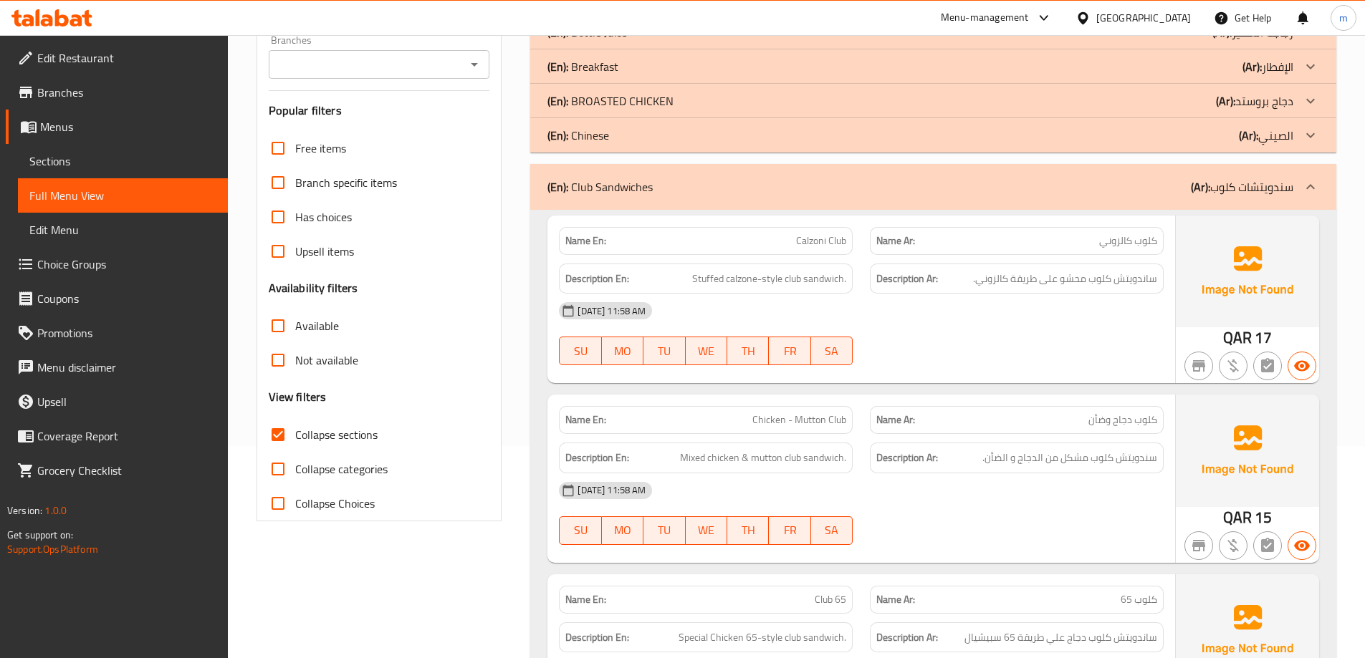
scroll to position [205, 0]
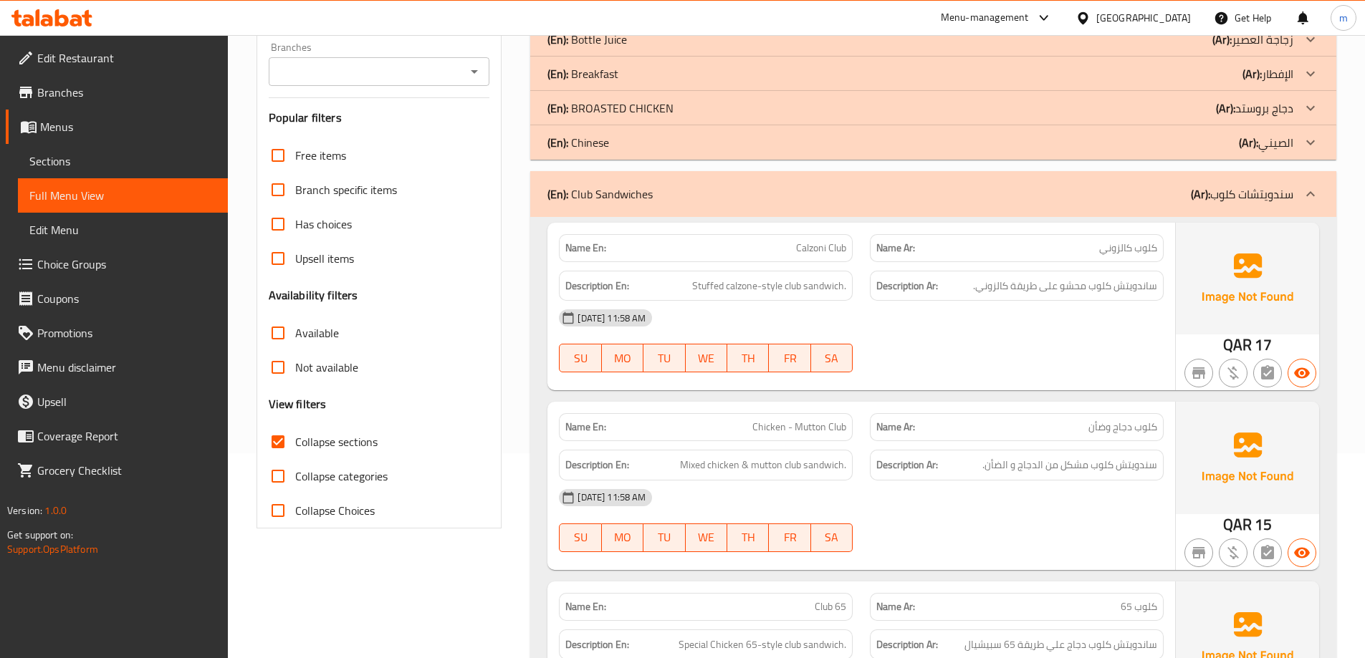
click at [1240, 22] on div at bounding box center [1310, 5] width 34 height 34
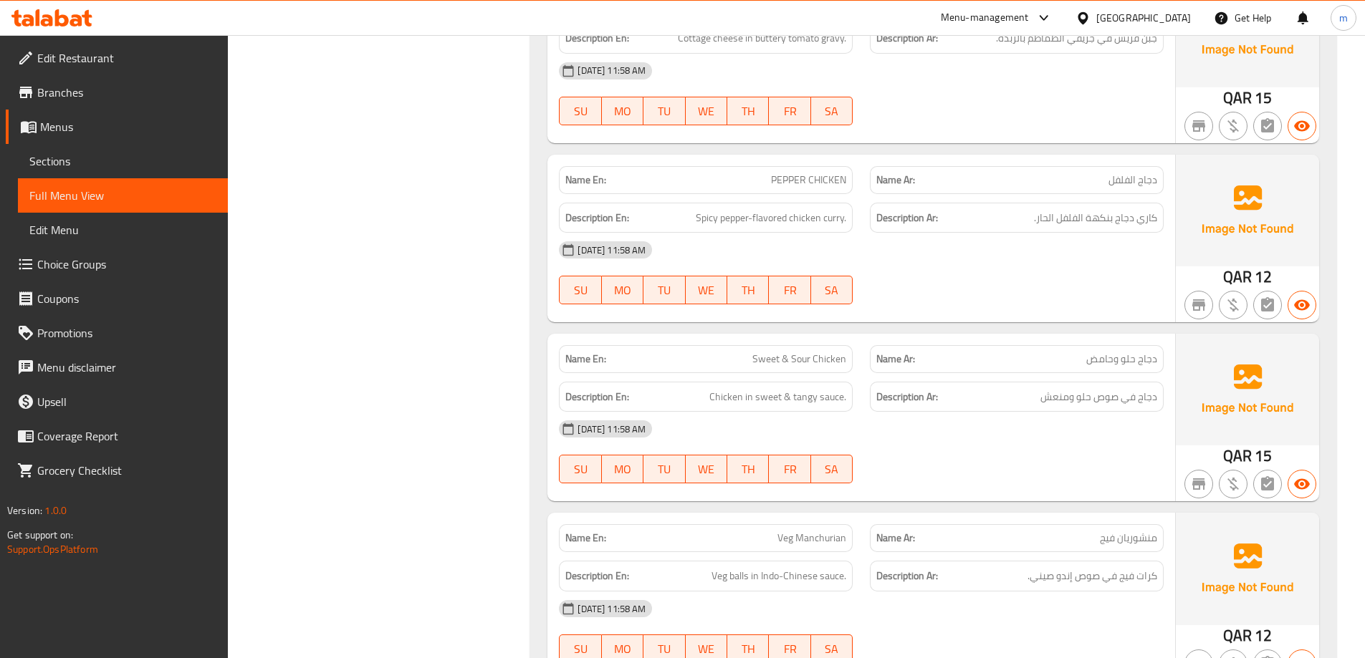
scroll to position [2211, 0]
click at [1021, 335] on div "Name En: Sweet & Sour Chicken Name Ar: دجاج حلو وحامض Description En: Chicken i…" at bounding box center [861, 419] width 628 height 168
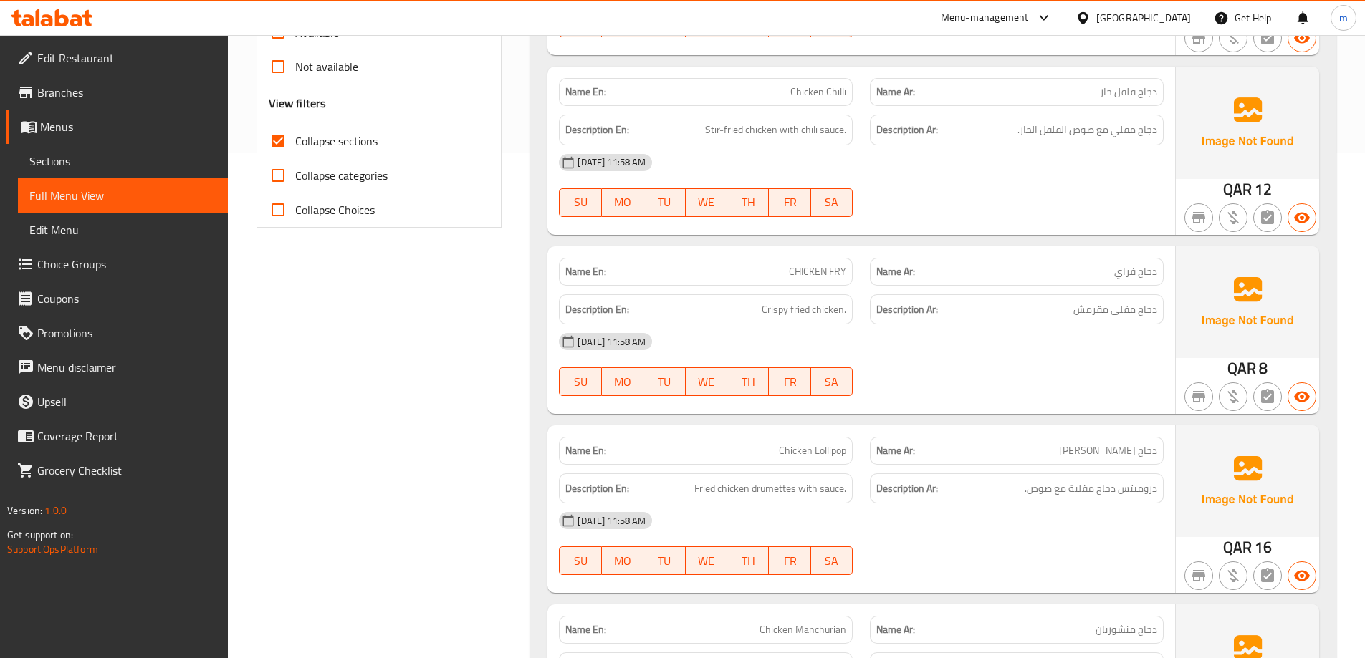
scroll to position [420, 0]
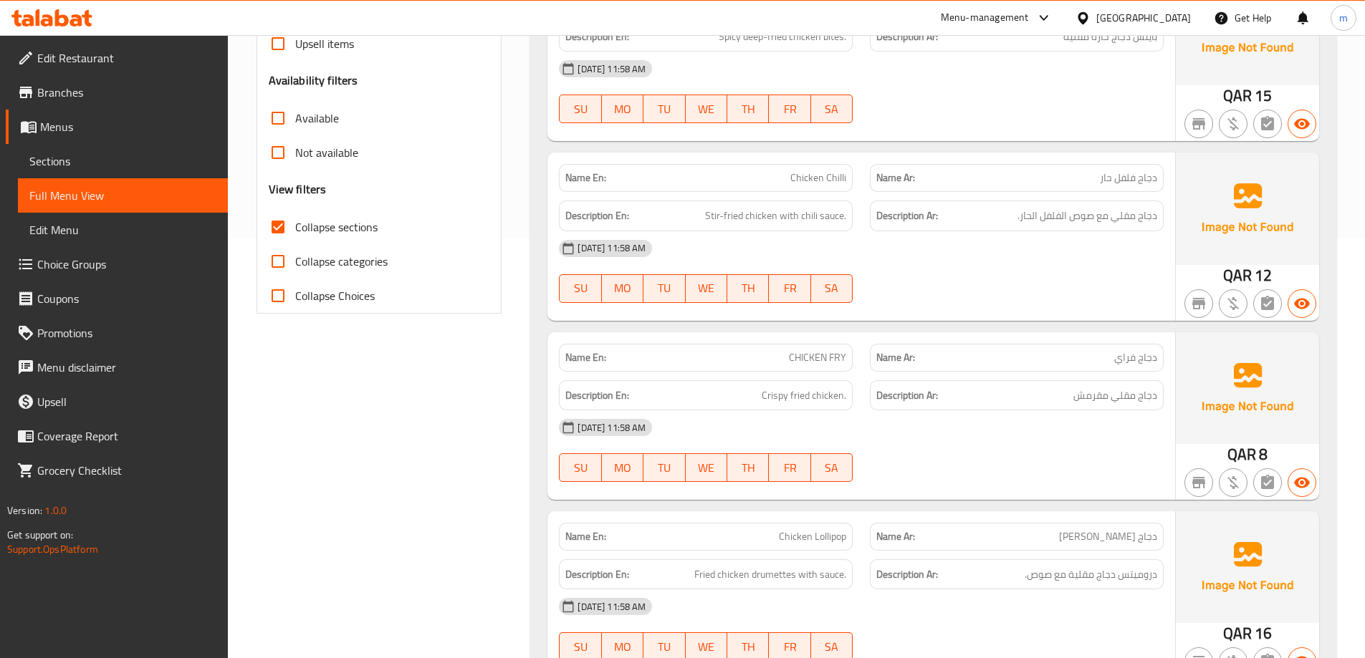
click at [1126, 356] on span "دجاج فراي" at bounding box center [1135, 357] width 43 height 15
copy span "فراي"
click at [1082, 361] on p "Name Ar: دجاج فراي" at bounding box center [1016, 357] width 281 height 15
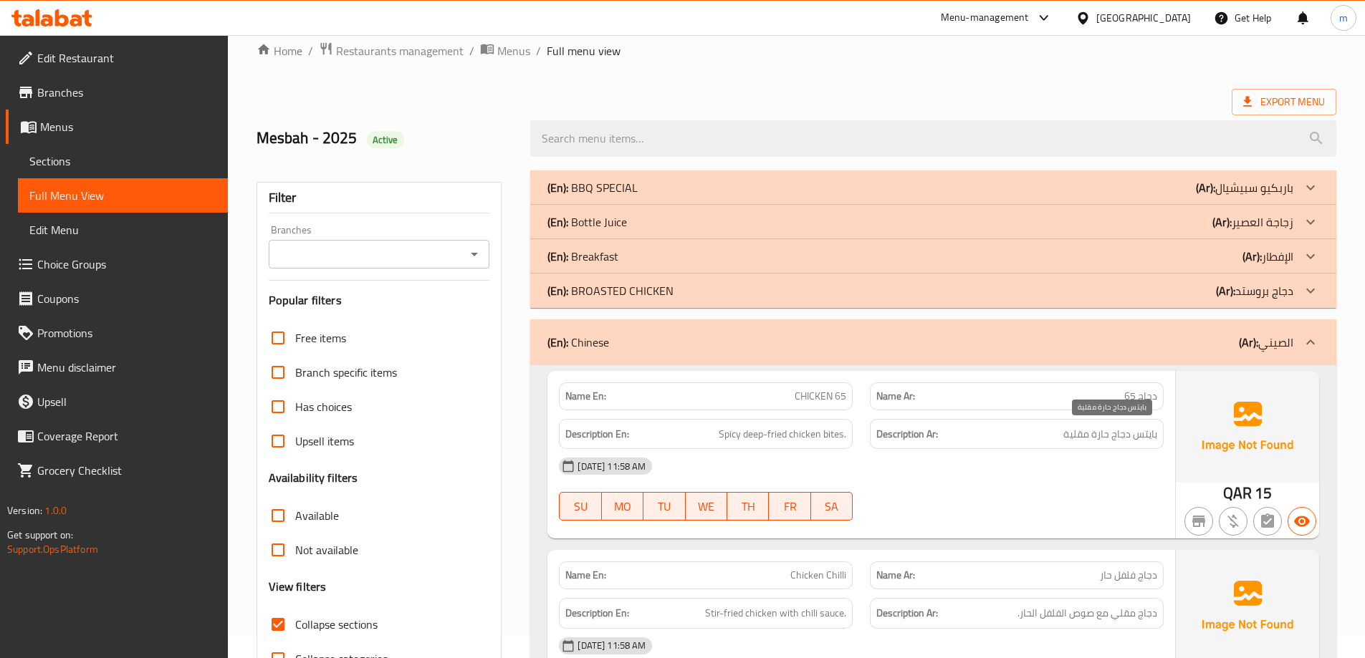
scroll to position [0, 0]
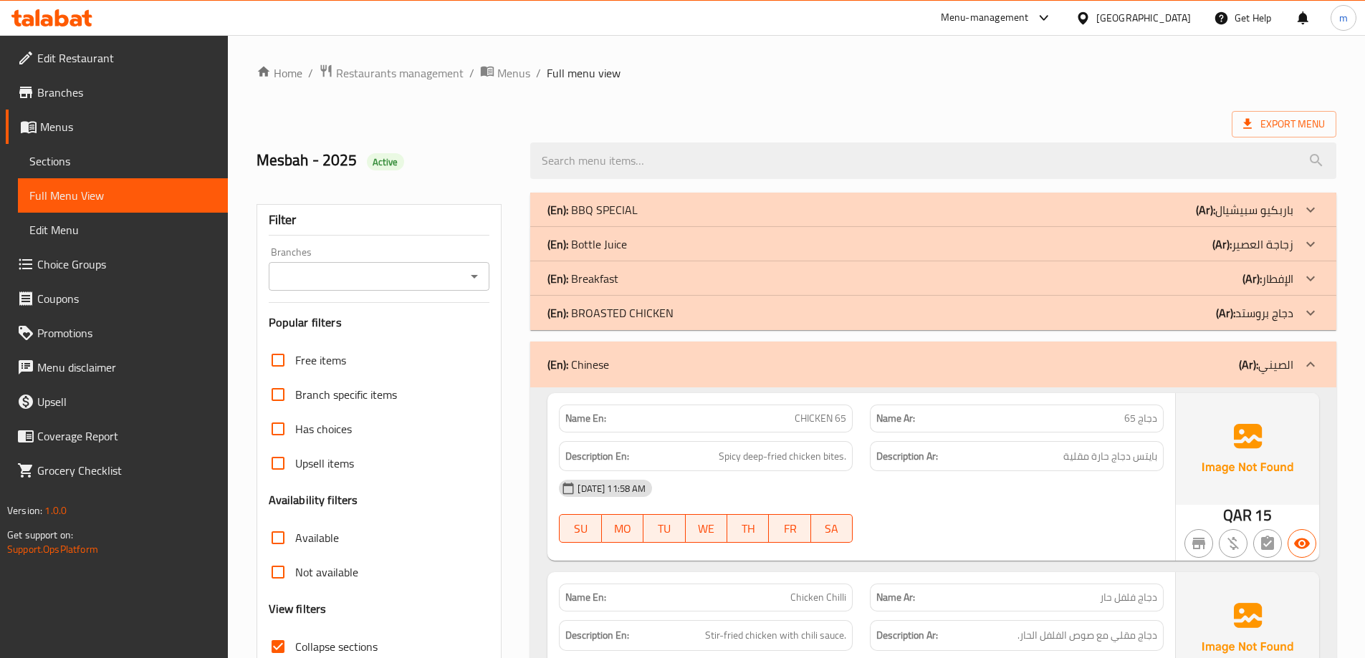
click at [1240, 218] on p "(Ar): دجاج بروستد" at bounding box center [1244, 209] width 97 height 17
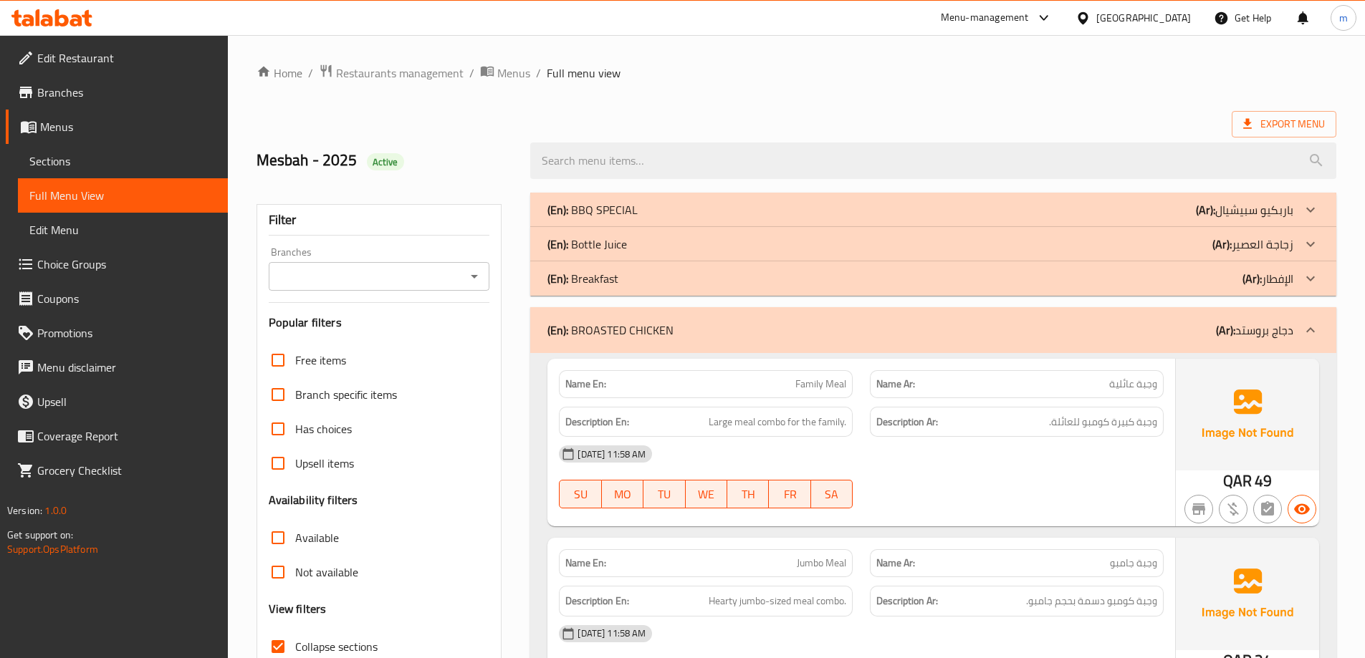
drag, startPoint x: 1258, startPoint y: 292, endPoint x: 1256, endPoint y: 302, distance: 9.6
click at [1240, 227] on div "(En): Breakfast (Ar): الإفطار" at bounding box center [933, 210] width 806 height 34
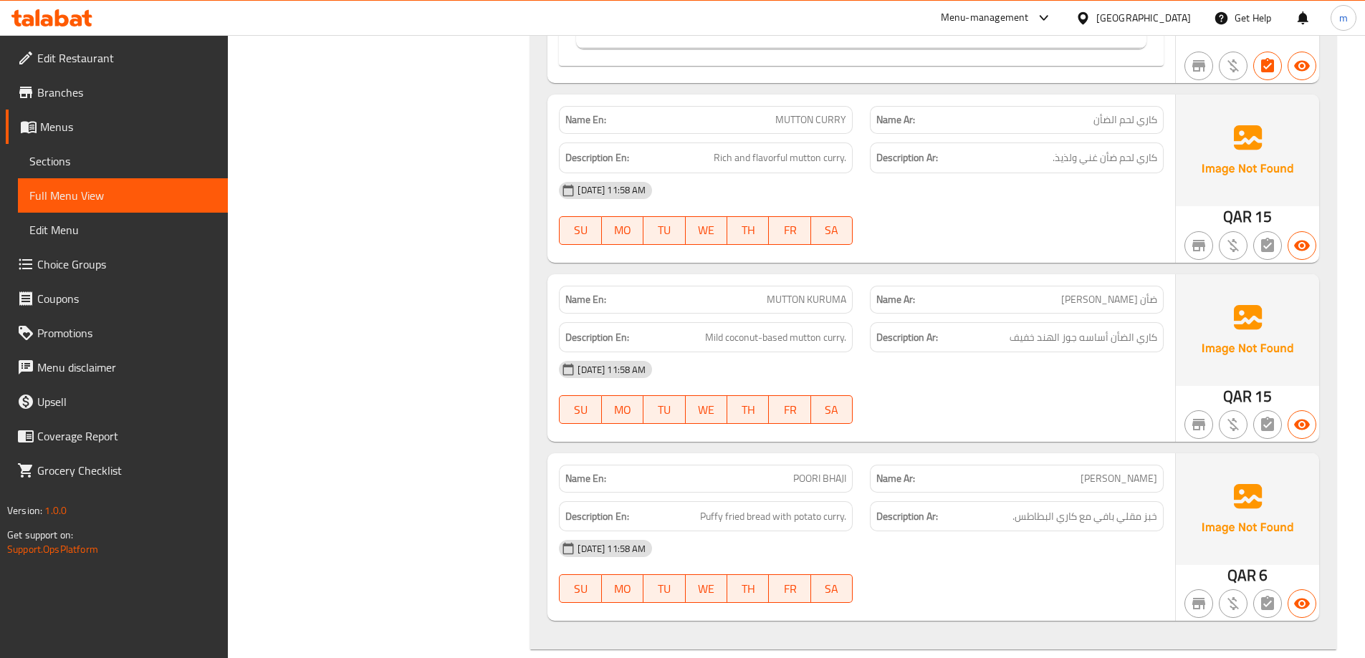
scroll to position [5416, 0]
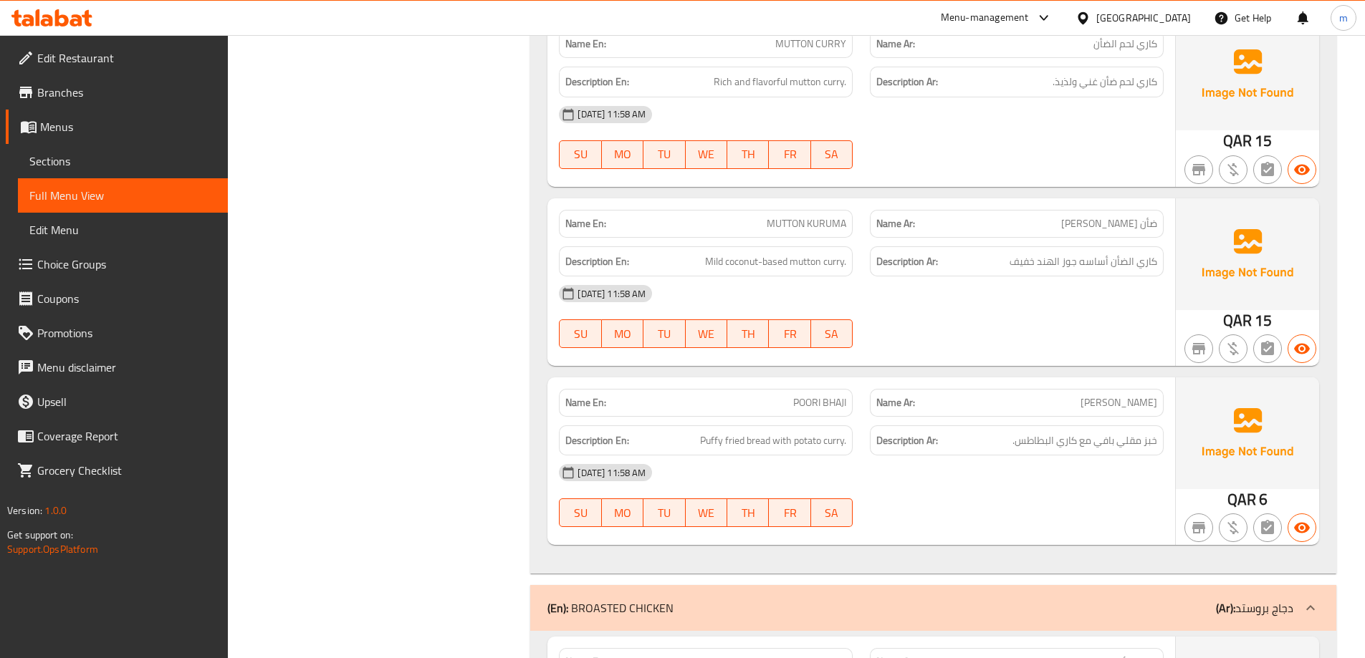
click at [830, 409] on span "POORI BHAJI" at bounding box center [819, 402] width 53 height 15
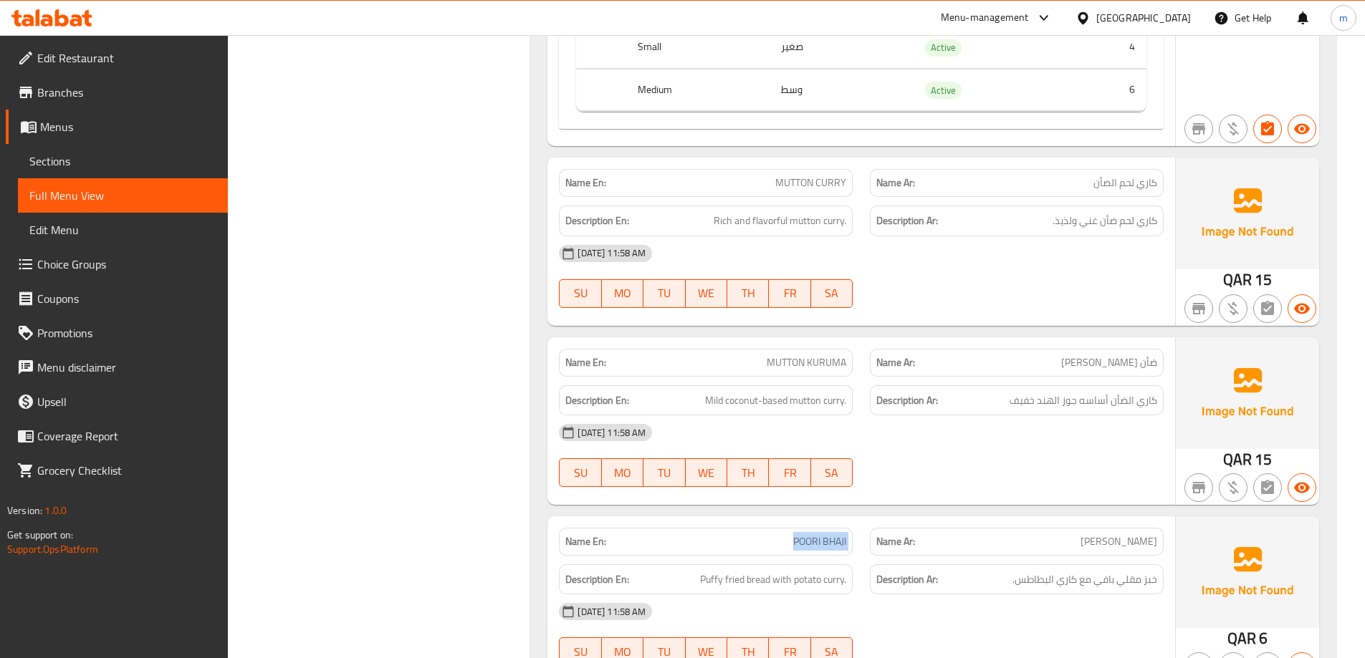
scroll to position [5272, 0]
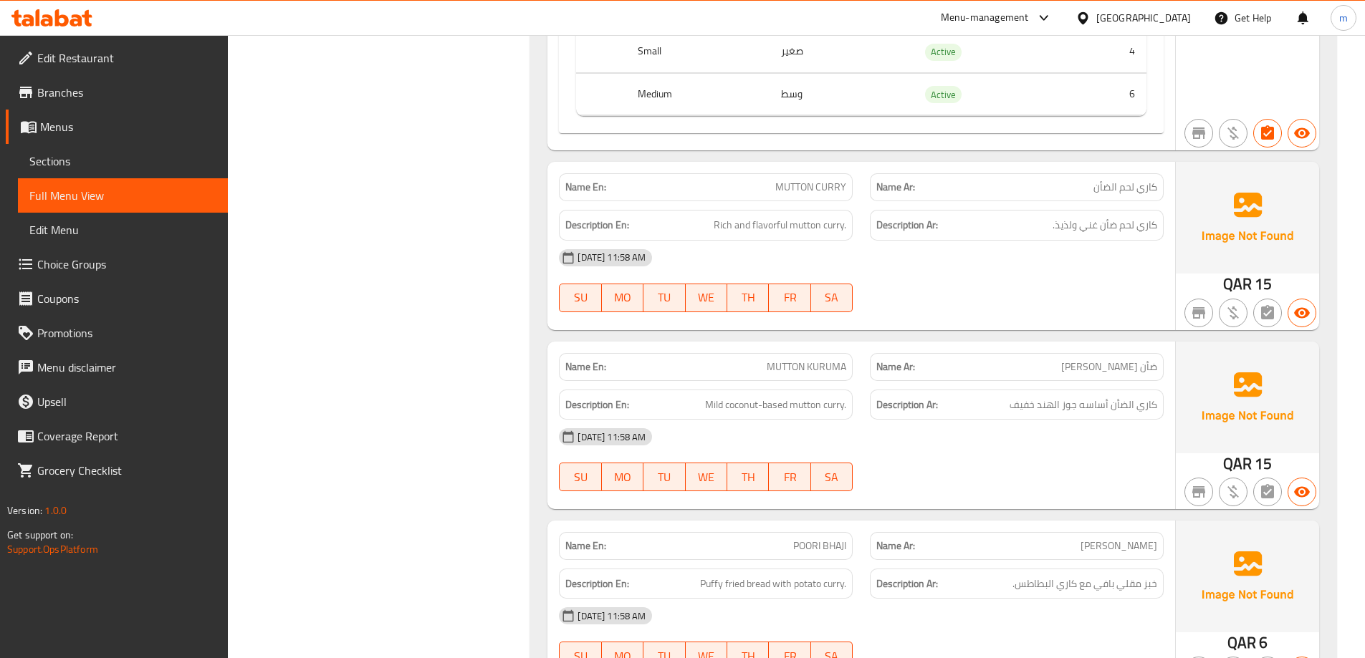
click at [1144, 421] on div "[DATE] 11:58 AM" at bounding box center [861, 437] width 622 height 34
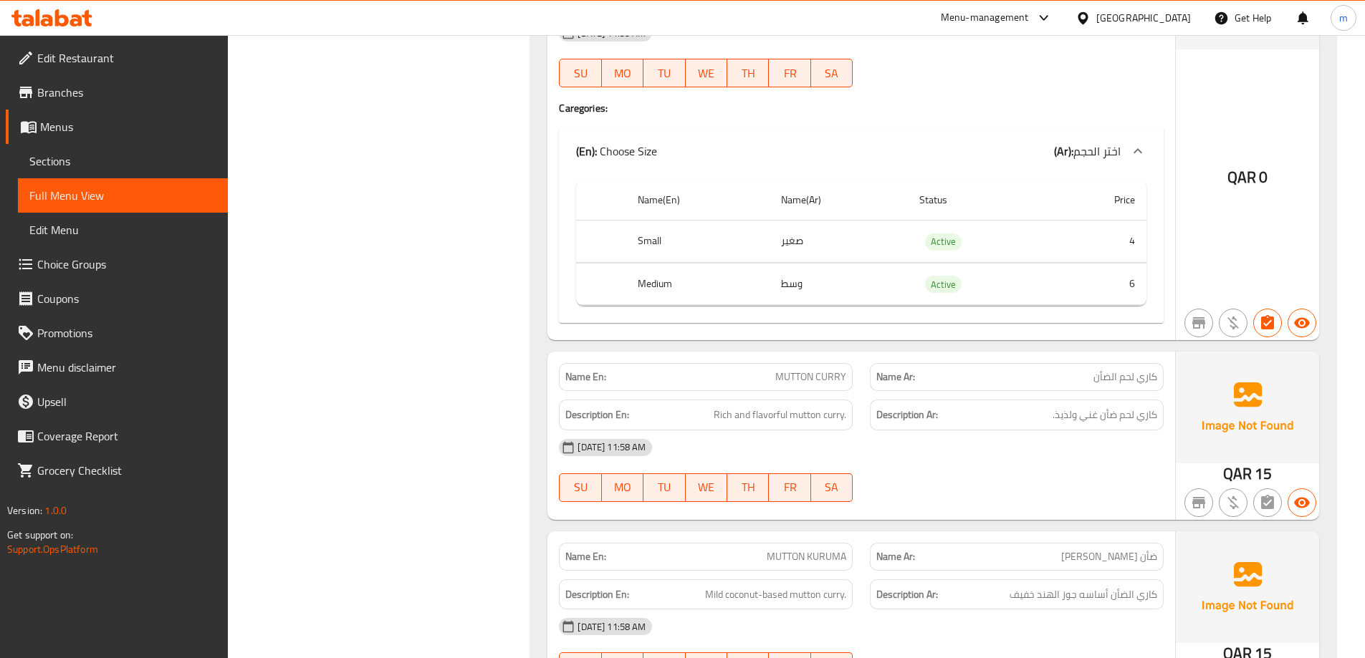
scroll to position [5058, 0]
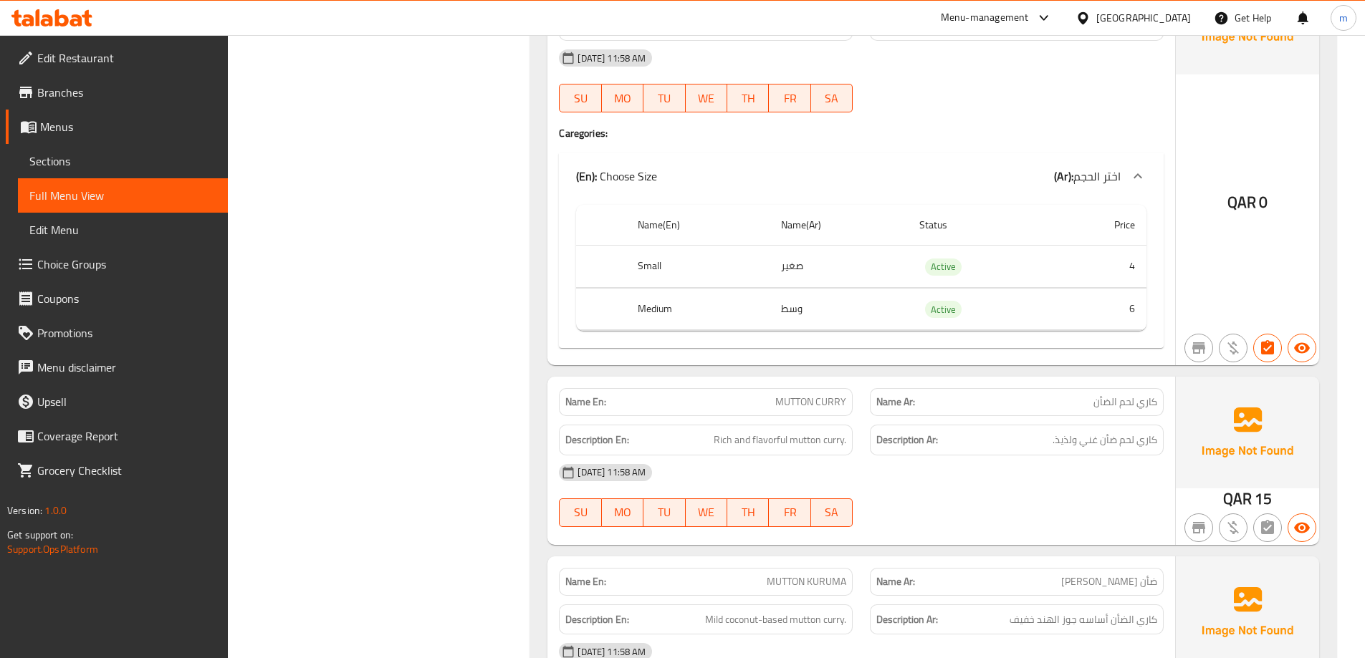
click at [808, 400] on span "MUTTON CURRY" at bounding box center [810, 402] width 71 height 15
copy span "MUTTON CURRY"
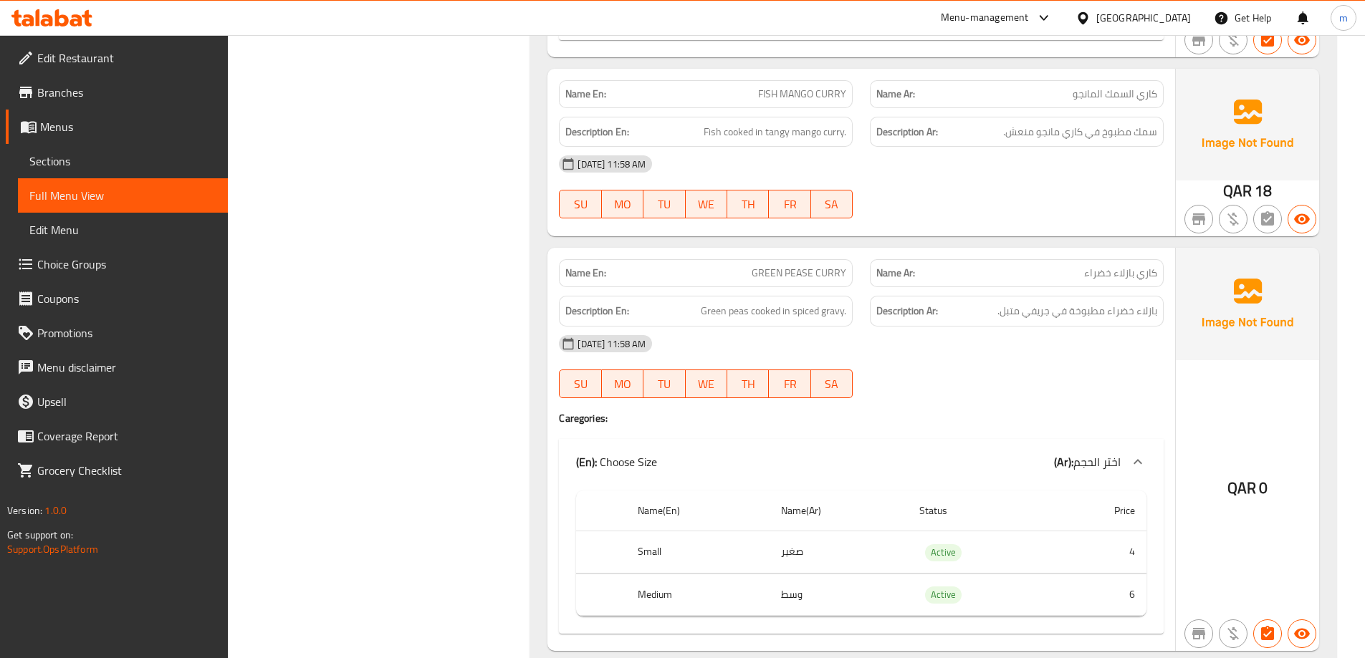
scroll to position [3668, 0]
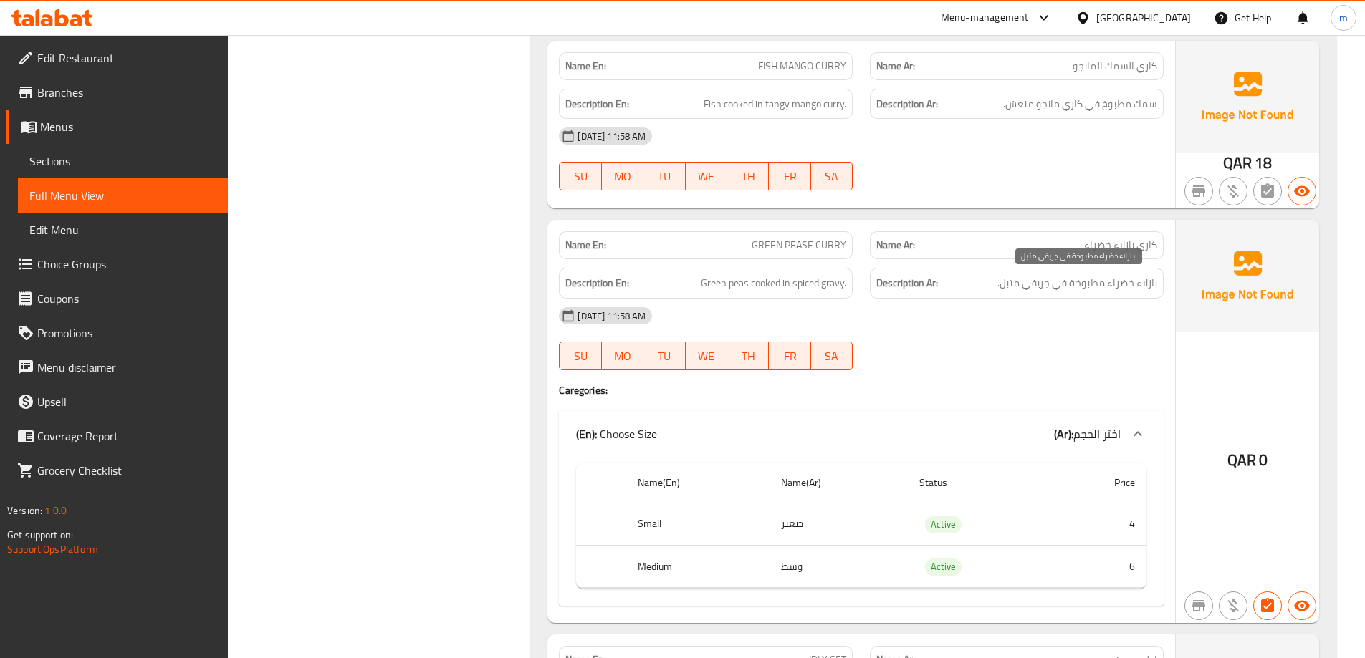
click at [1121, 283] on span "بازلاء خضراء مطبوخة في جريفي متبل." at bounding box center [1077, 283] width 160 height 18
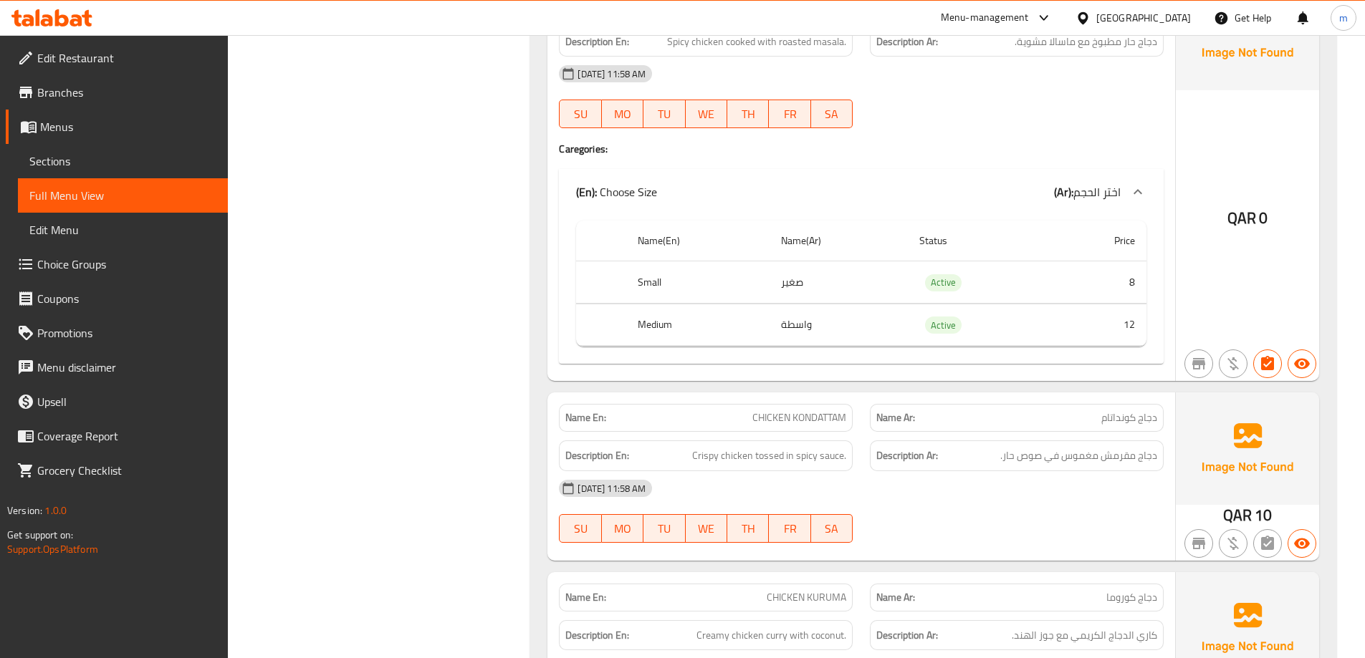
scroll to position [1734, 0]
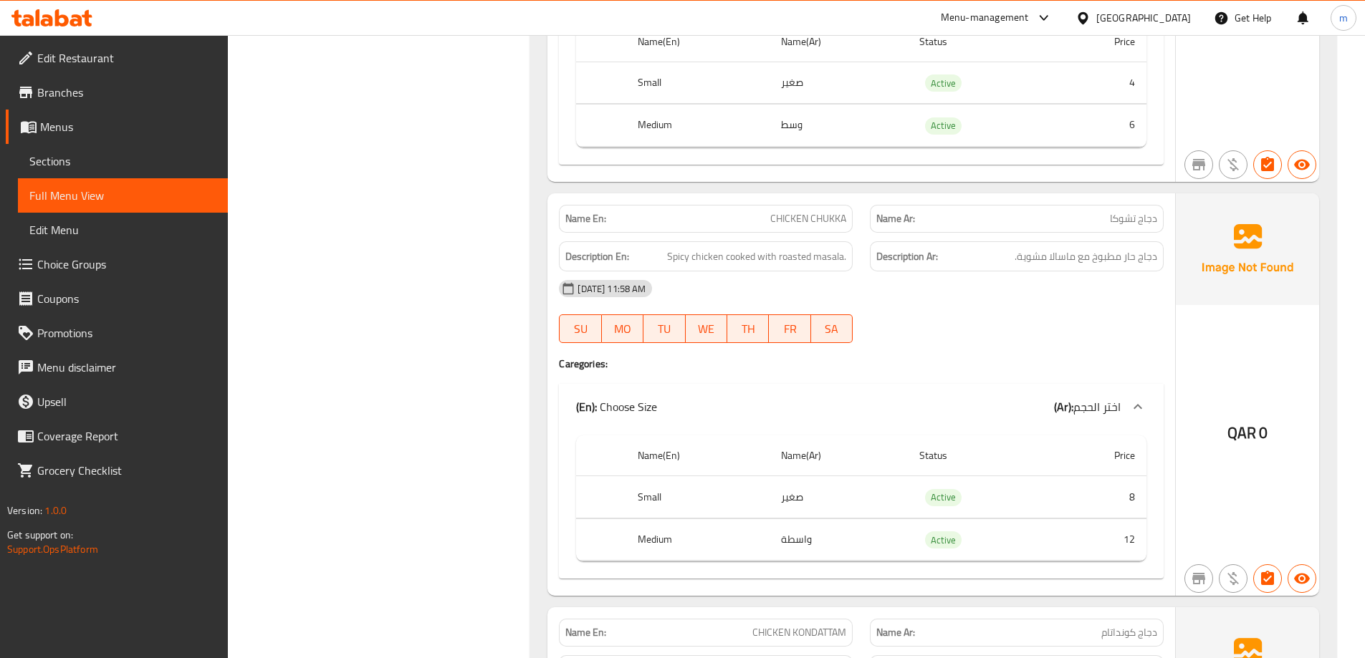
click at [823, 221] on span "CHICKEN CHUKKA" at bounding box center [808, 218] width 76 height 15
click at [822, 223] on span "CHICKEN CHUKKA" at bounding box center [808, 218] width 76 height 15
click at [817, 221] on span "CHICKEN CHUKKA" at bounding box center [808, 218] width 76 height 15
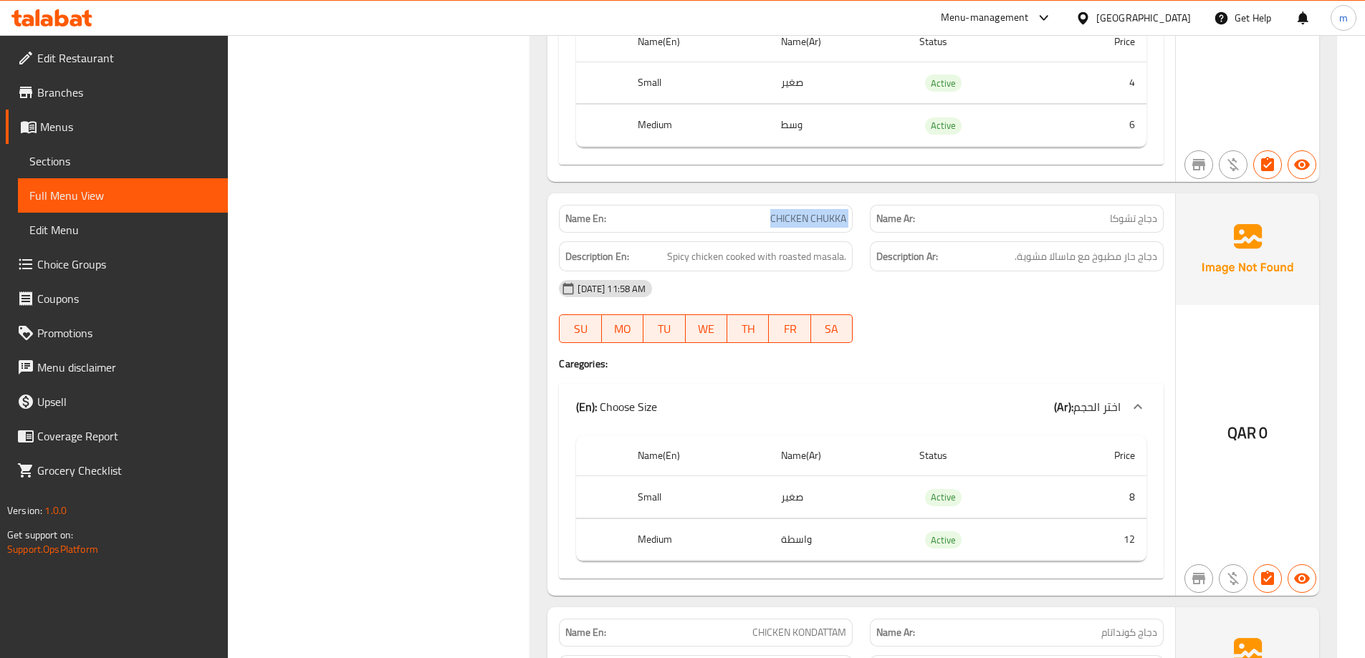
copy span "CHICKEN CHUKKA"
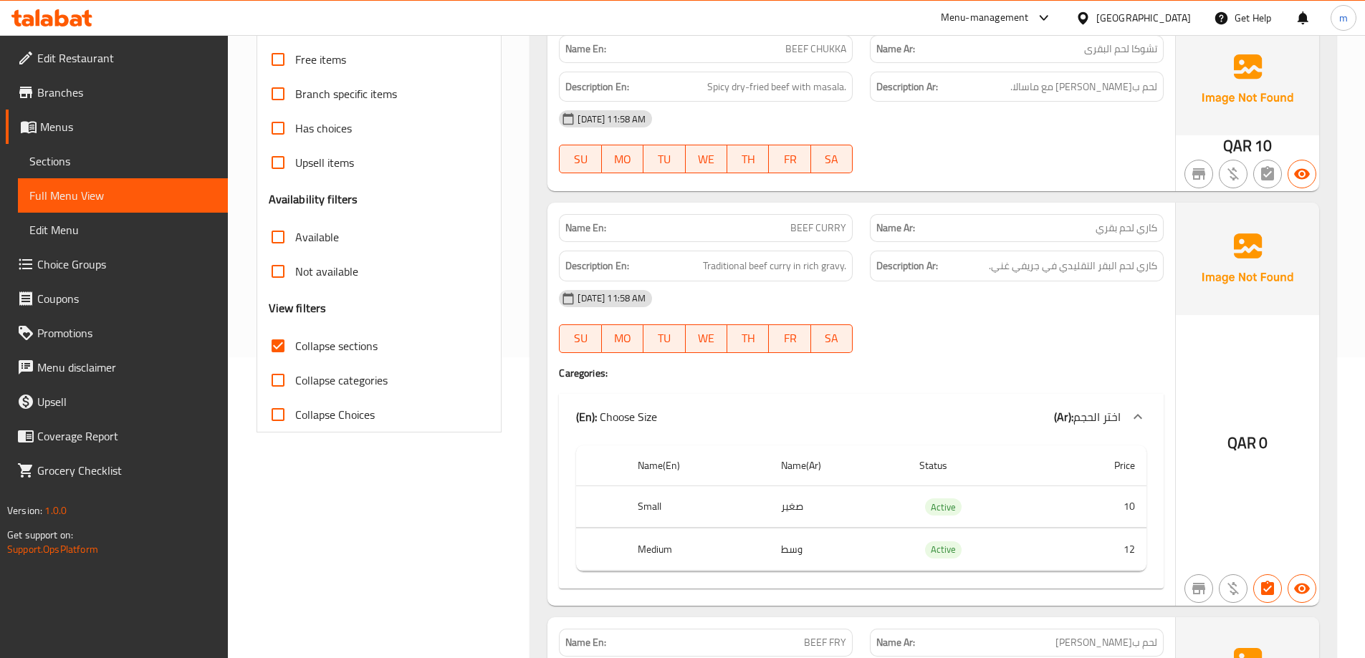
scroll to position [229, 0]
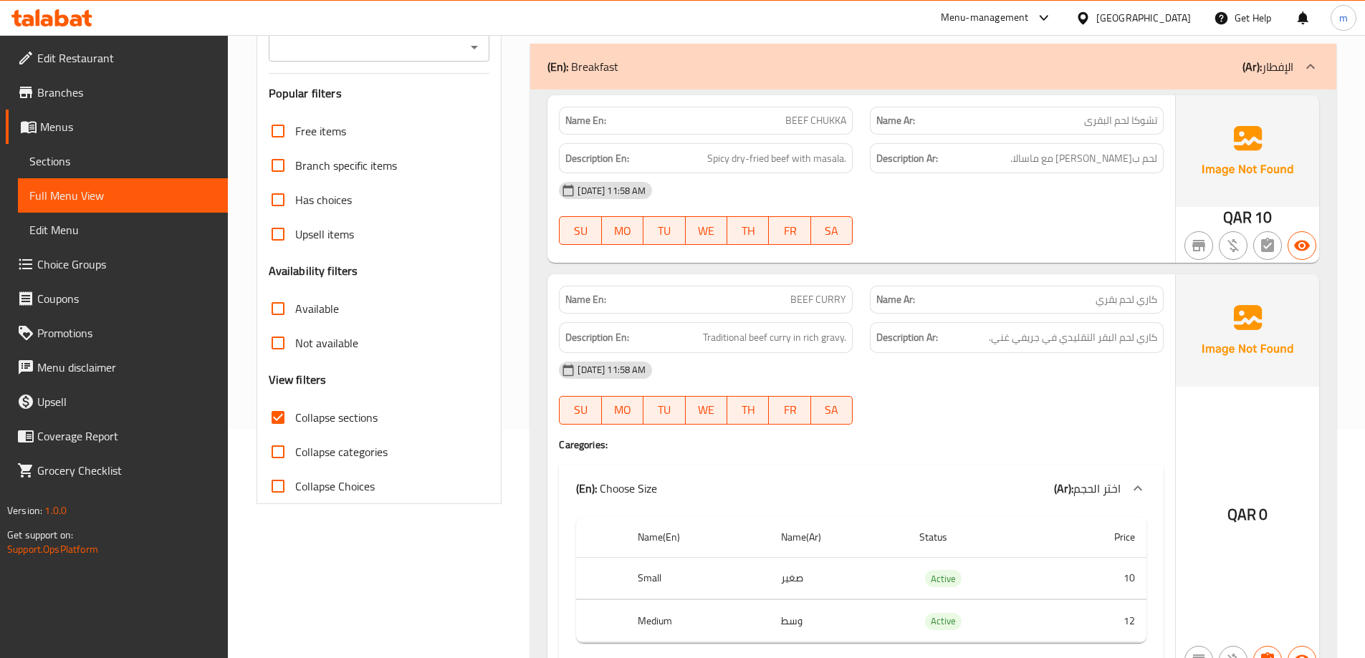
click at [803, 293] on span "BEEF CURRY" at bounding box center [818, 299] width 56 height 15
copy span "BEEF CURRY"
click at [902, 426] on div at bounding box center [1016, 424] width 311 height 17
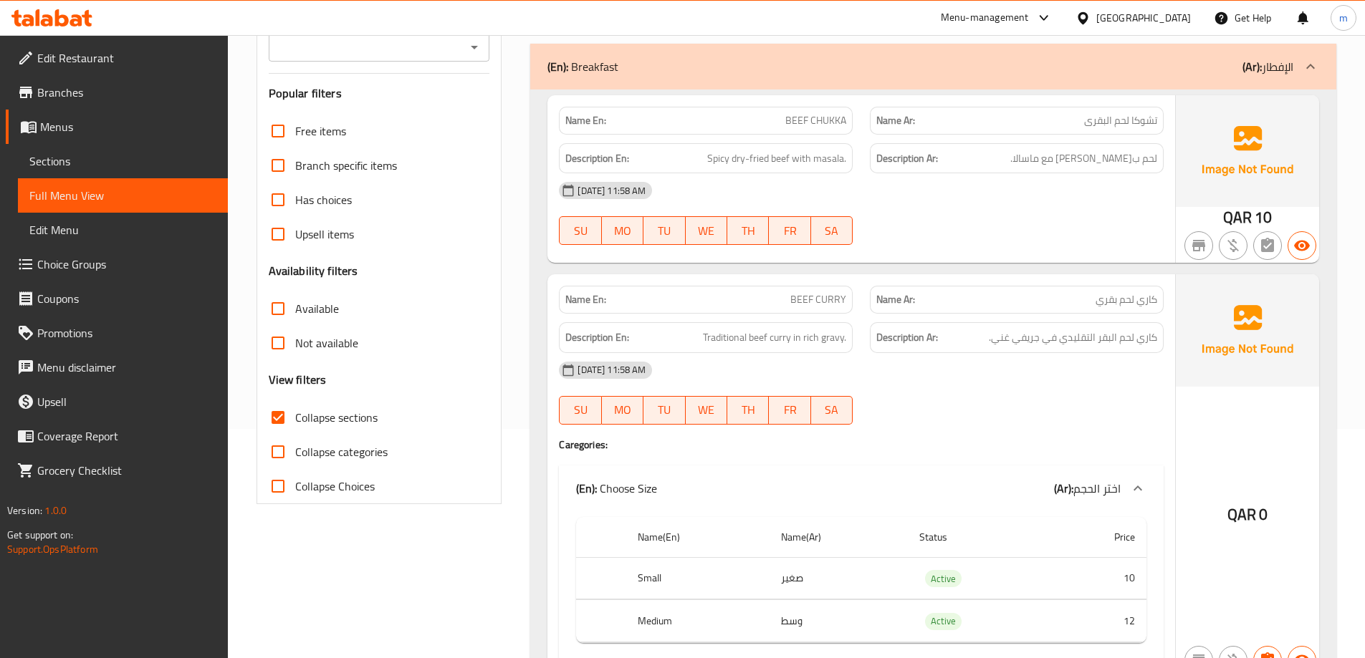
click at [948, 398] on div "[DATE] 11:58 AM SU MO TU WE TH FR SA" at bounding box center [861, 393] width 622 height 80
click at [821, 125] on span "BEEF CHUKKA" at bounding box center [815, 120] width 61 height 15
copy span "BEEF CHUKKA"
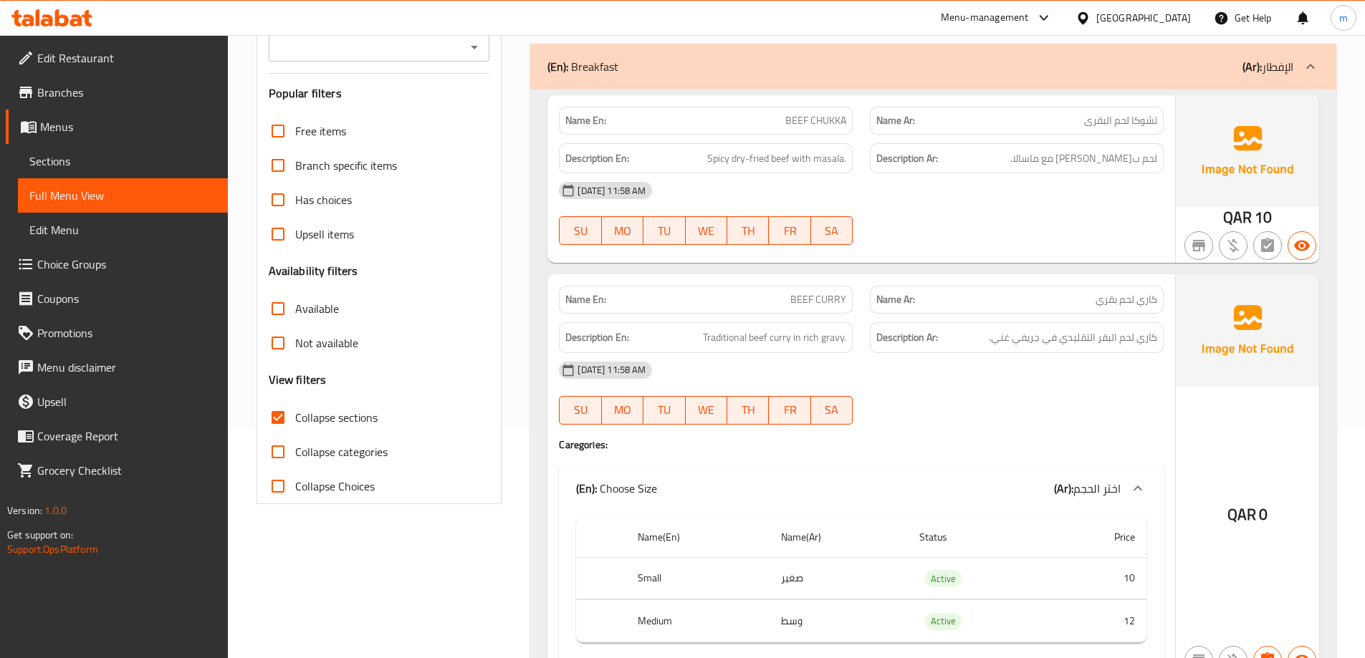
click at [938, 413] on div "[DATE] 11:58 AM SU MO TU WE TH FR SA" at bounding box center [861, 393] width 622 height 80
click at [955, 423] on div at bounding box center [1016, 424] width 311 height 17
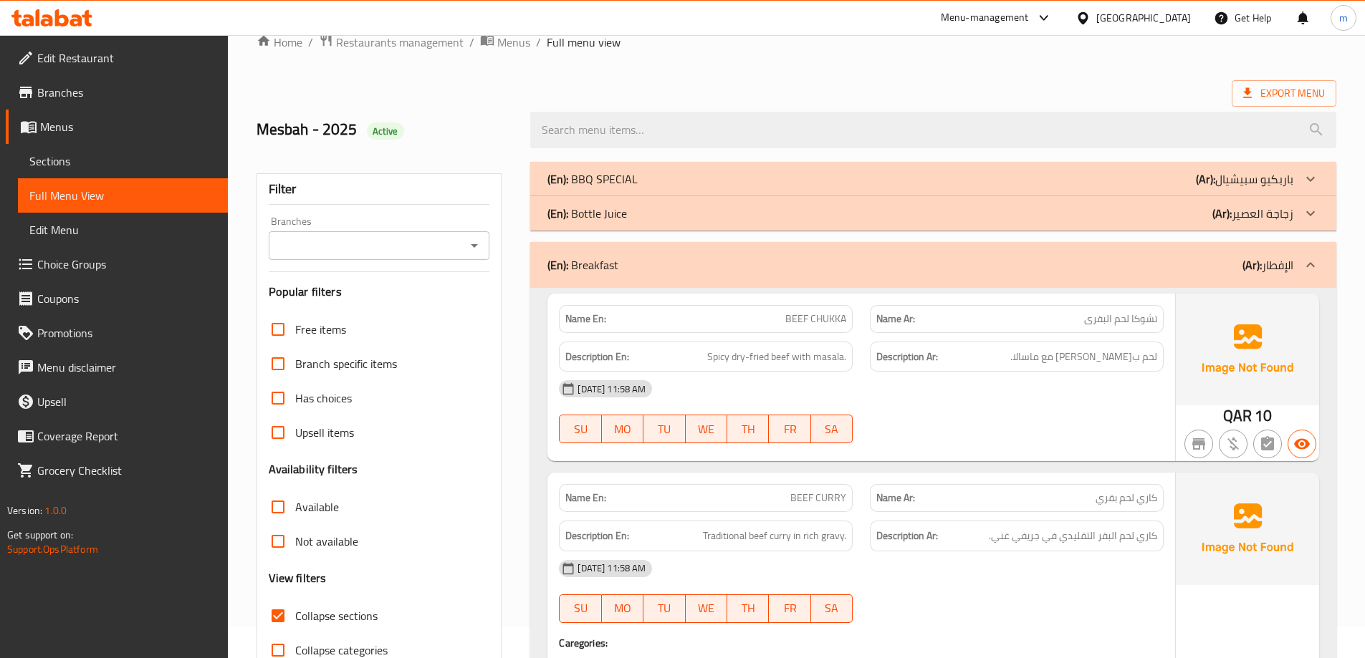
scroll to position [14, 0]
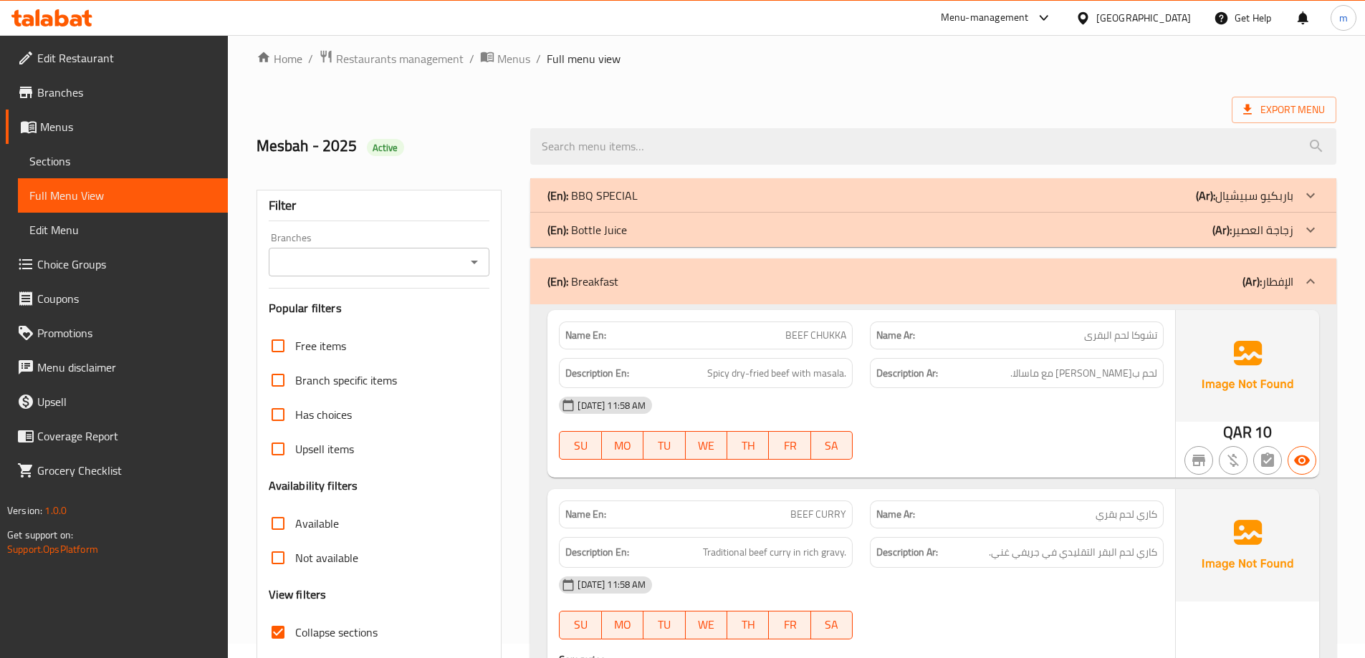
click at [1215, 206] on b "(Ar):" at bounding box center [1205, 195] width 19 height 21
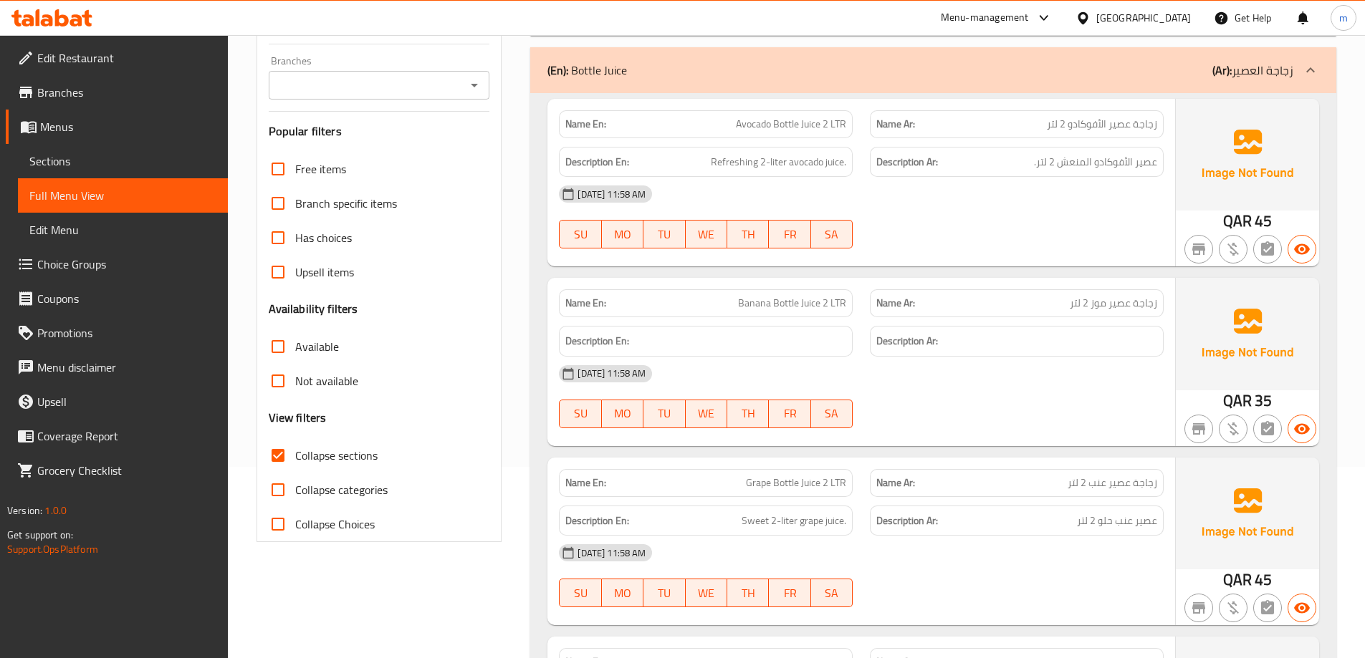
scroll to position [61, 0]
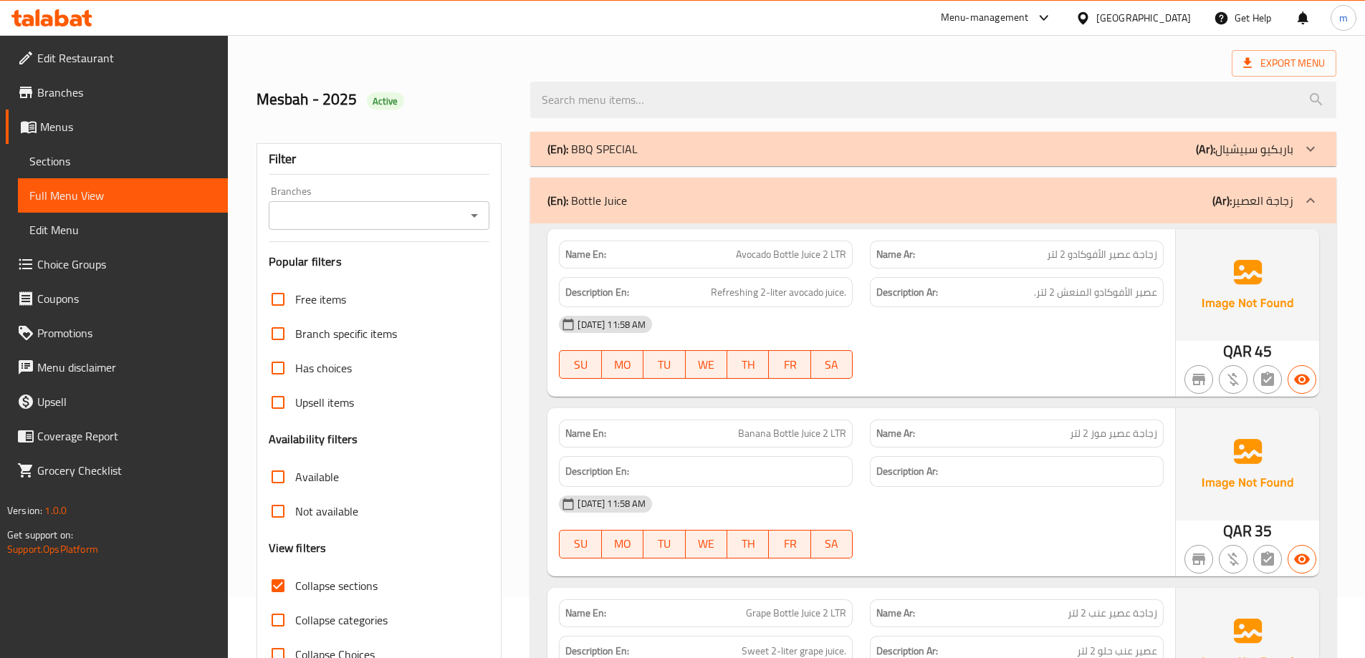
drag, startPoint x: 1276, startPoint y: 157, endPoint x: 1274, endPoint y: 177, distance: 20.2
click at [1240, 157] on p "(Ar): [PERSON_NAME]" at bounding box center [1244, 148] width 97 height 17
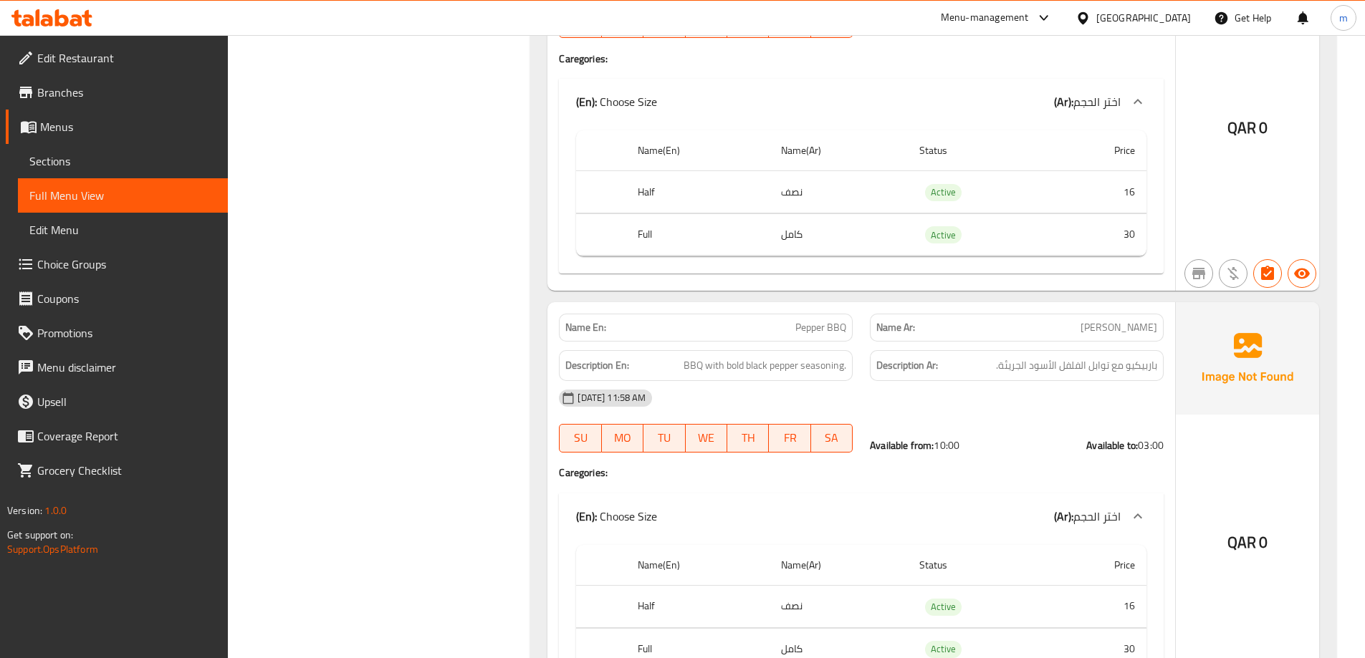
scroll to position [716, 0]
click at [832, 360] on span "BBQ with bold black pepper seasoning." at bounding box center [764, 364] width 163 height 18
click at [948, 399] on div "[DATE] 11:58 AM" at bounding box center [861, 397] width 622 height 34
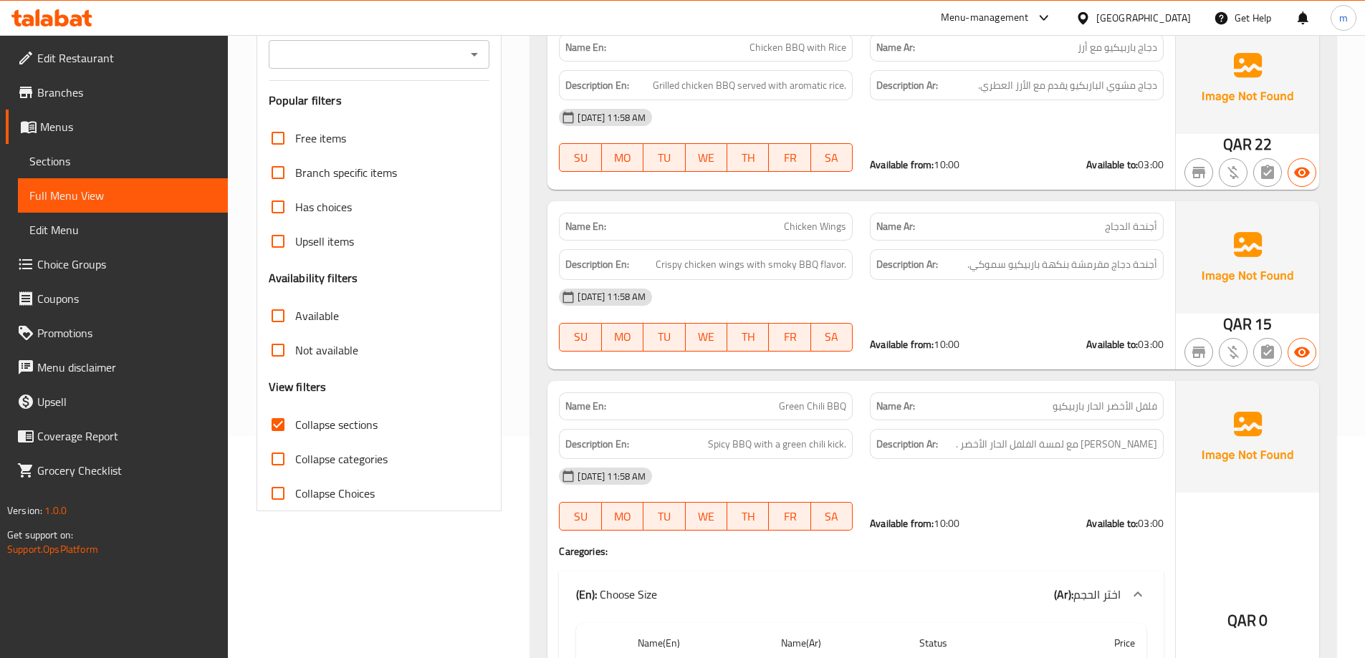
scroll to position [215, 0]
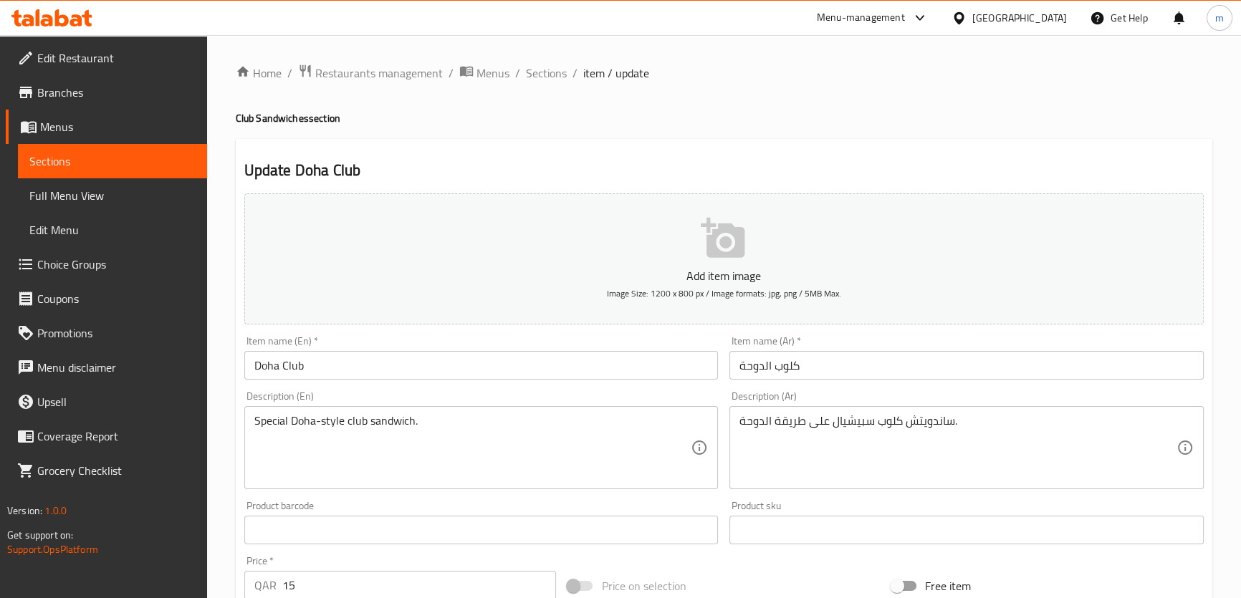
click at [76, 55] on span "Edit Restaurant" at bounding box center [116, 57] width 158 height 17
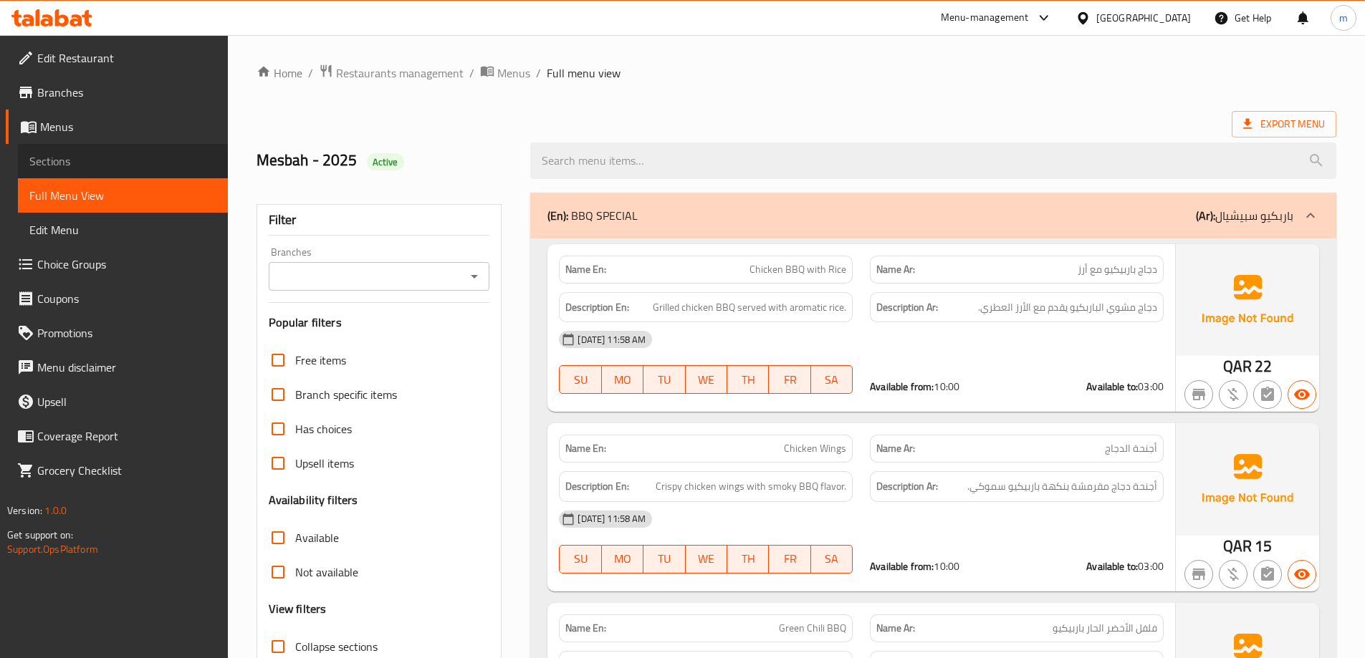
click at [69, 163] on span "Sections" at bounding box center [122, 161] width 187 height 17
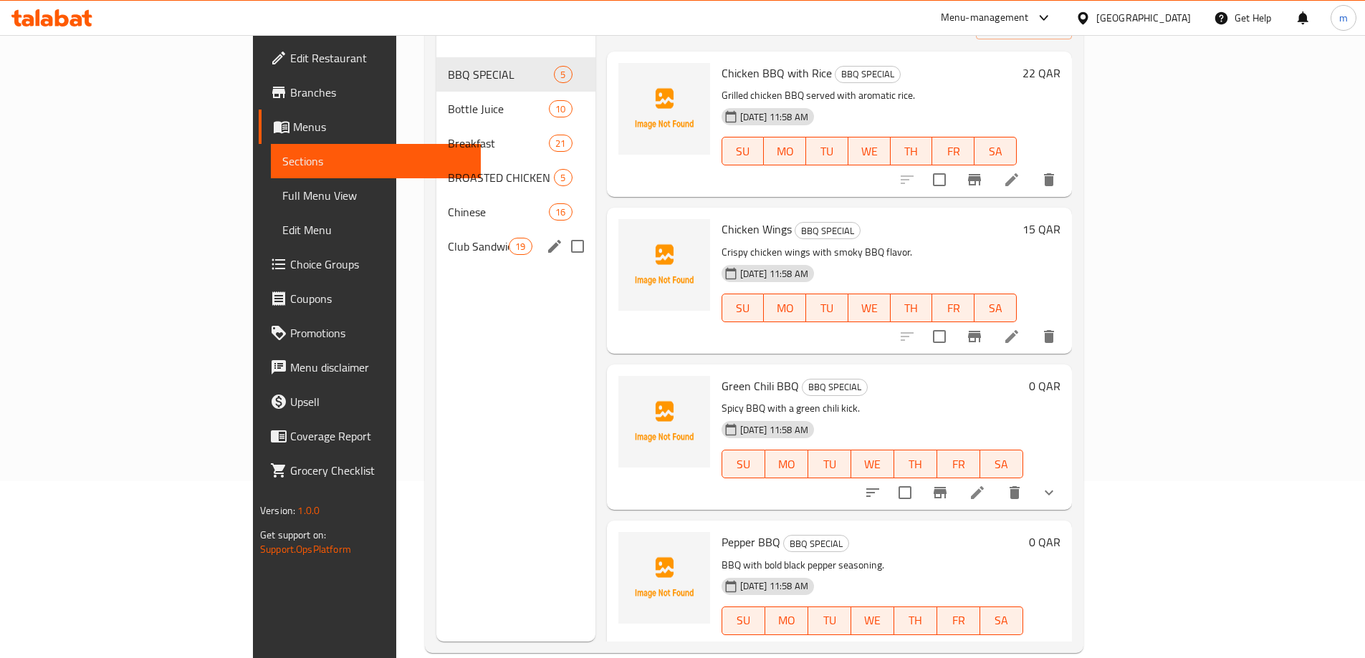
scroll to position [201, 0]
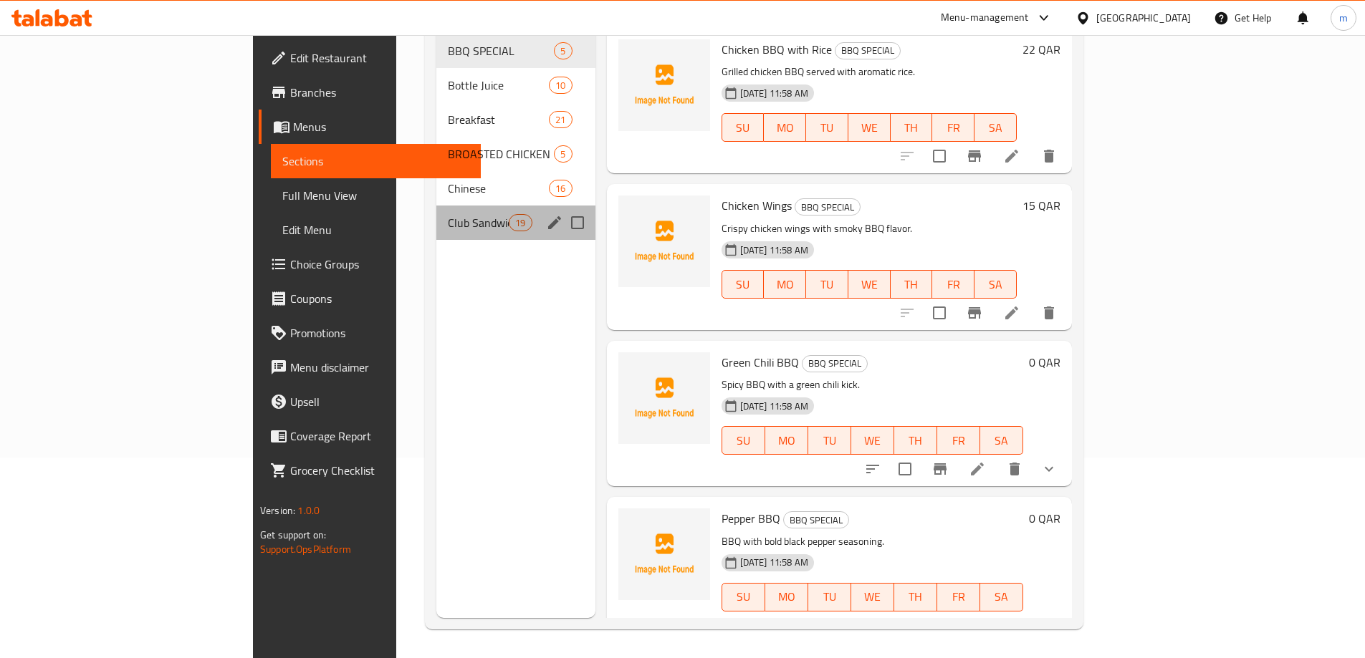
click at [436, 206] on div "Club Sandwiches 19" at bounding box center [515, 223] width 159 height 34
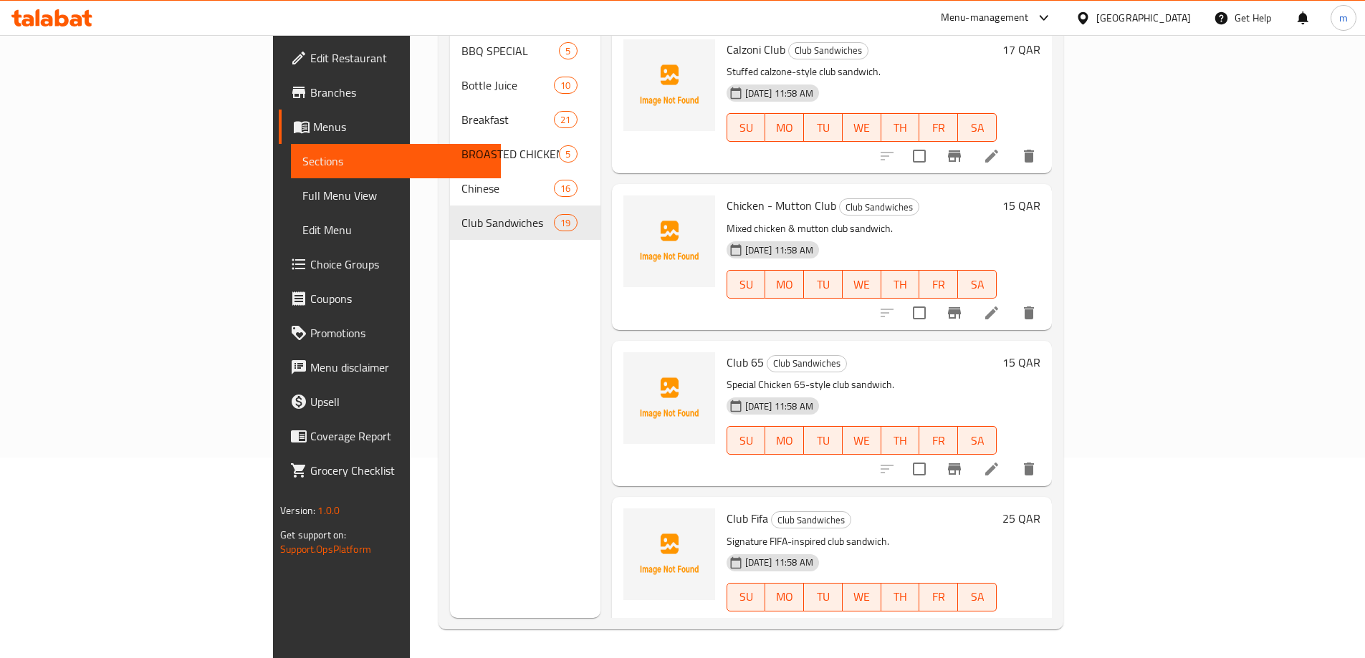
click at [996, 352] on h6 "Club 65 Club Sandwiches" at bounding box center [861, 362] width 270 height 20
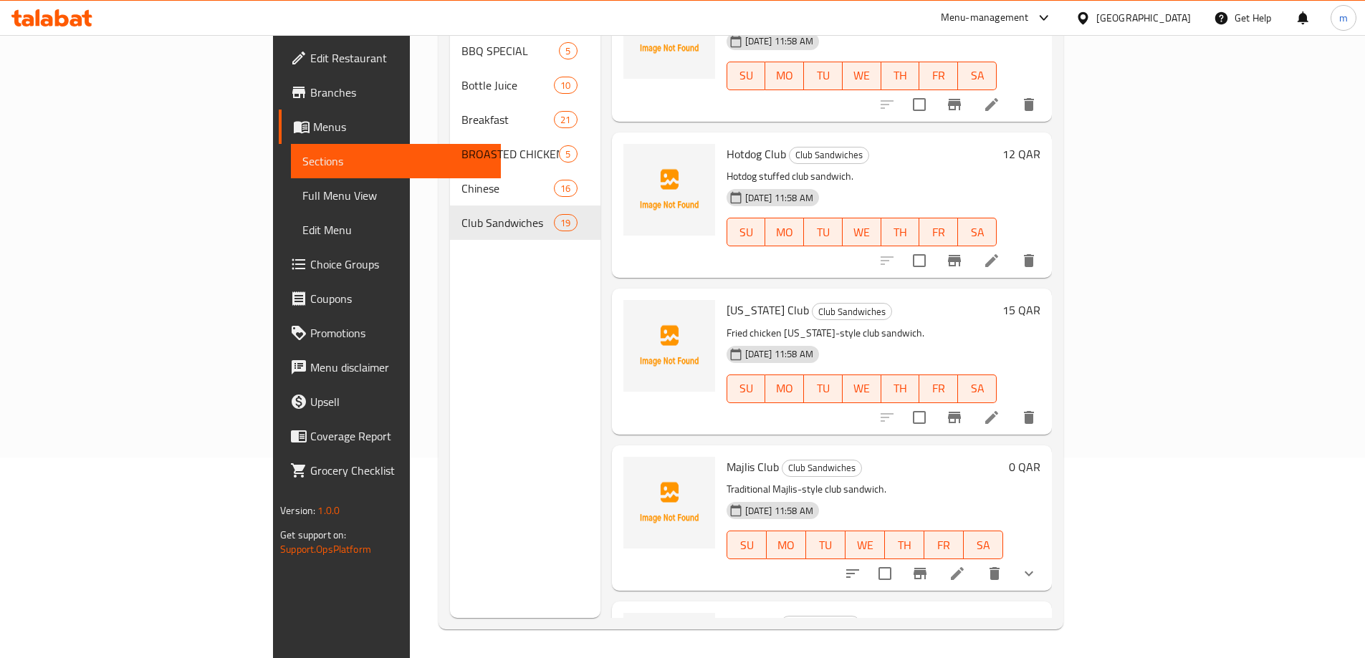
click at [998, 411] on icon at bounding box center [991, 417] width 13 height 13
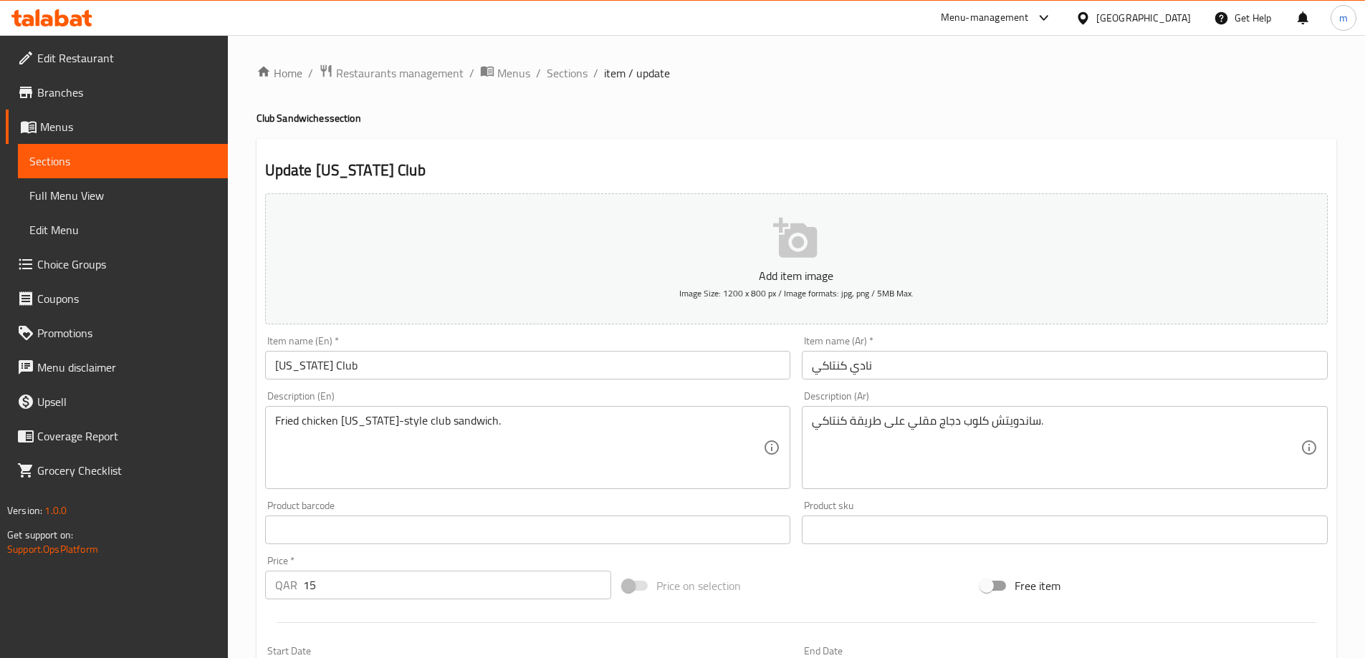
click at [943, 370] on input "نادي كنتاكي" at bounding box center [1065, 365] width 526 height 29
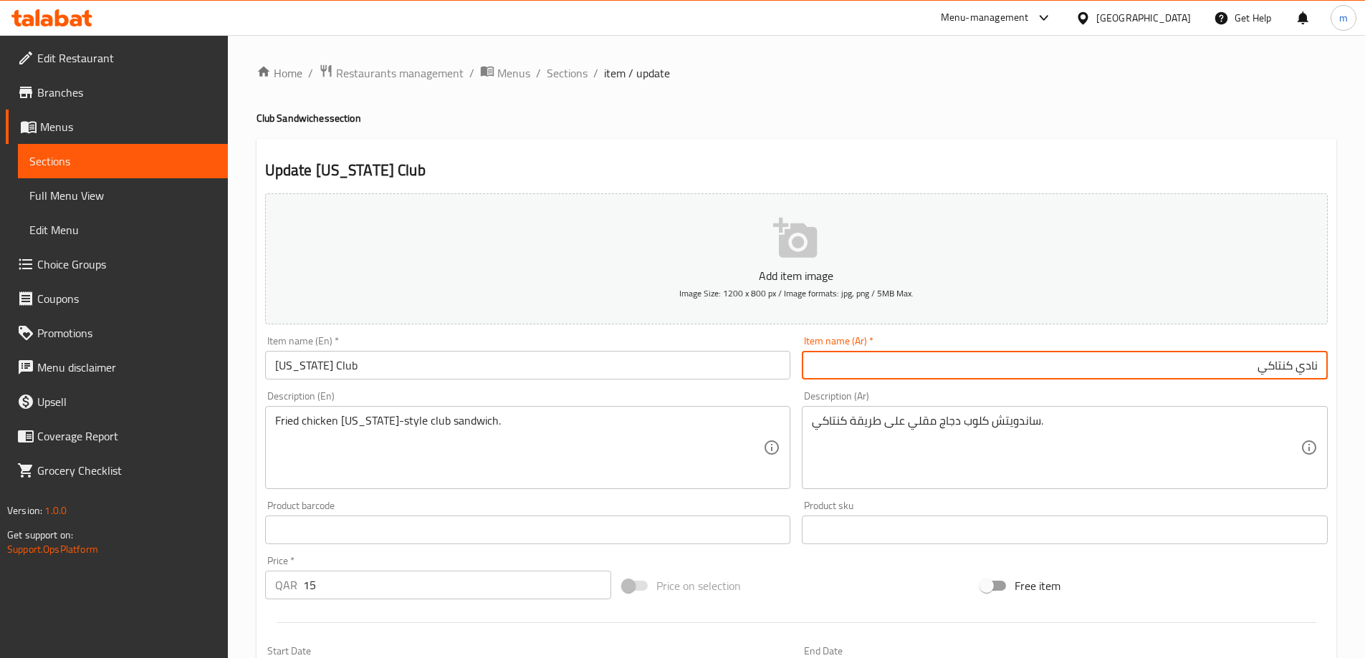
click at [1300, 372] on input "نادي كنتاكي" at bounding box center [1065, 365] width 526 height 29
click at [1303, 361] on input "نادي كنتاكي" at bounding box center [1065, 365] width 526 height 29
type input "كلوب كنتاكي"
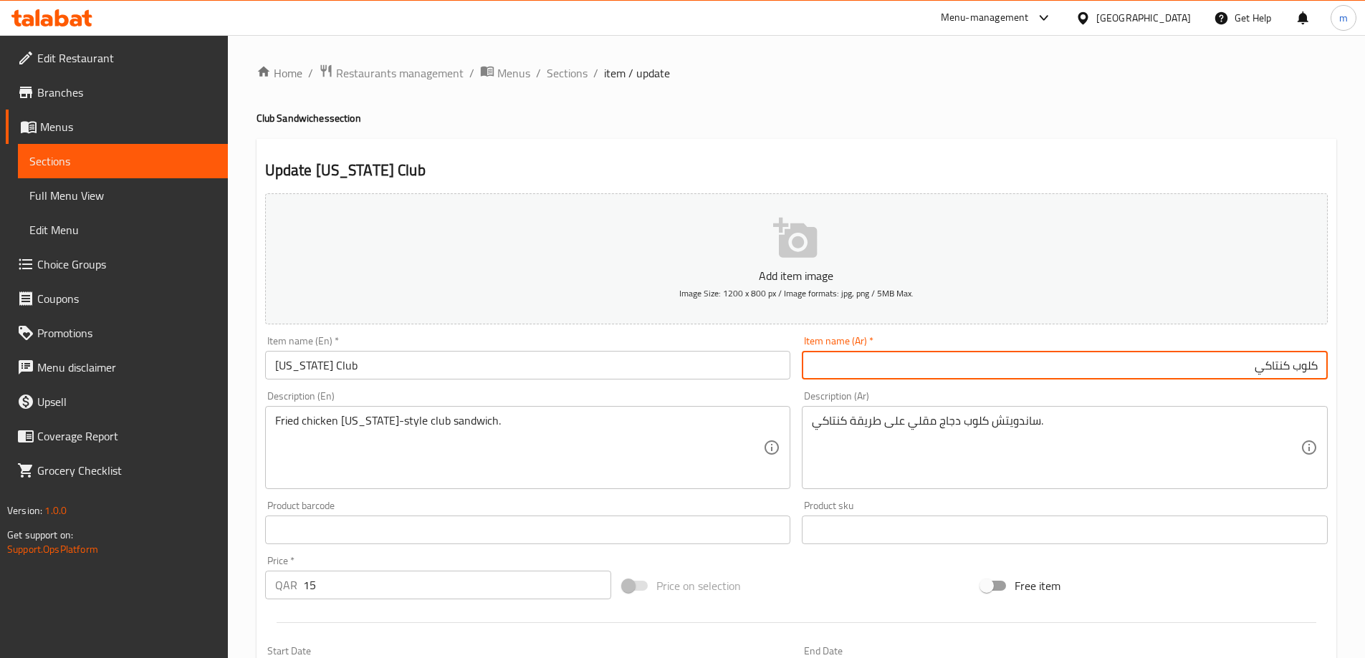
click at [1128, 393] on div "Description (Ar) ساندويتش كلوب دجاج مقلي على طريقة كنتاكي. Description (Ar)" at bounding box center [1065, 440] width 526 height 98
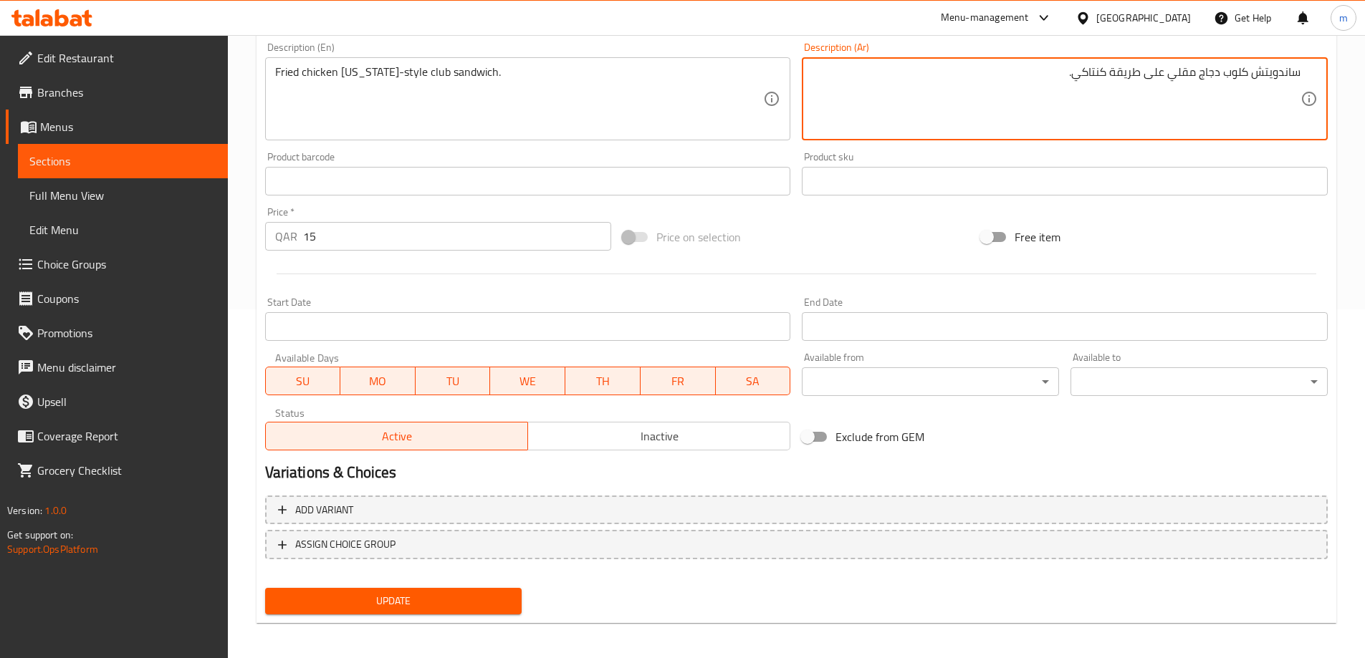
scroll to position [354, 0]
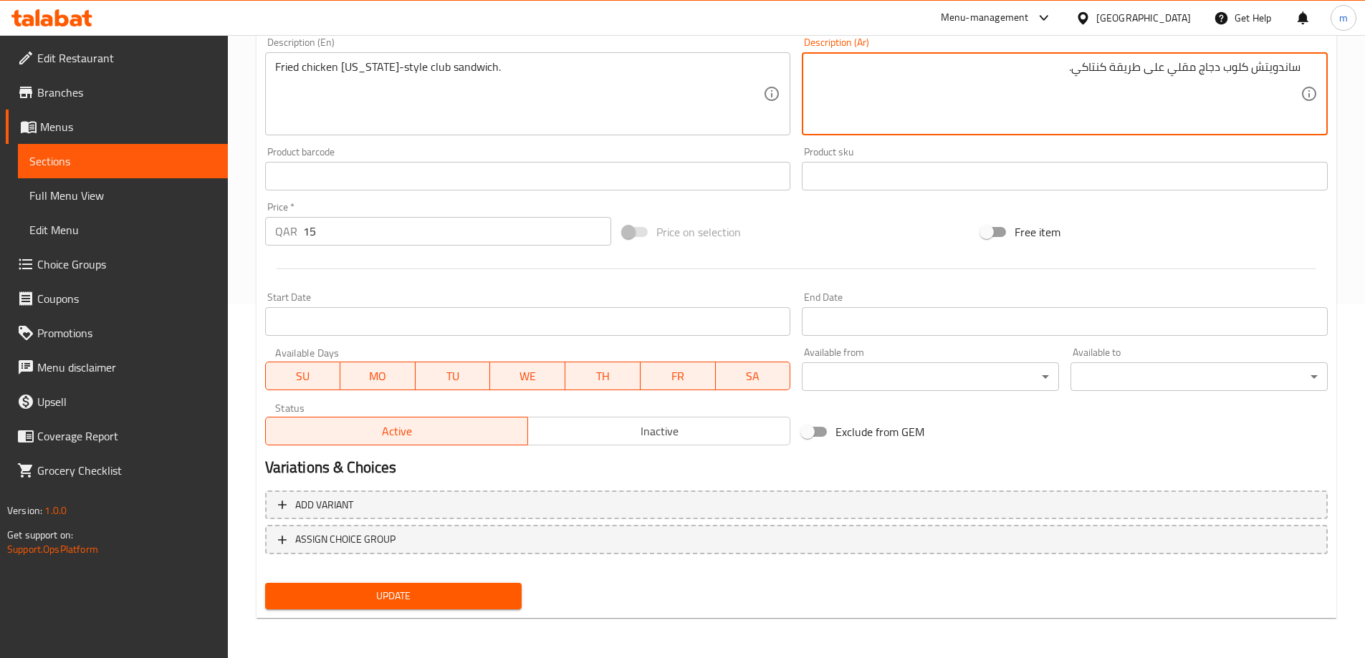
click at [484, 594] on span "Update" at bounding box center [394, 596] width 234 height 18
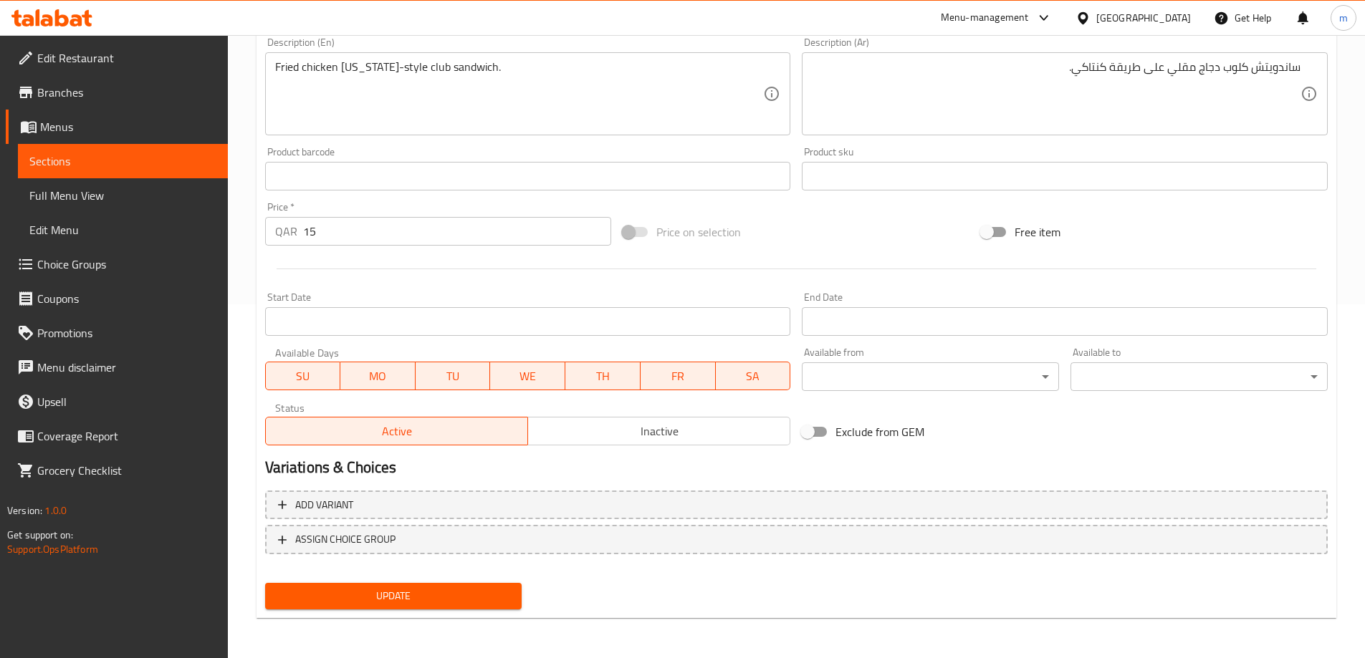
click at [442, 604] on span "Update" at bounding box center [394, 596] width 234 height 18
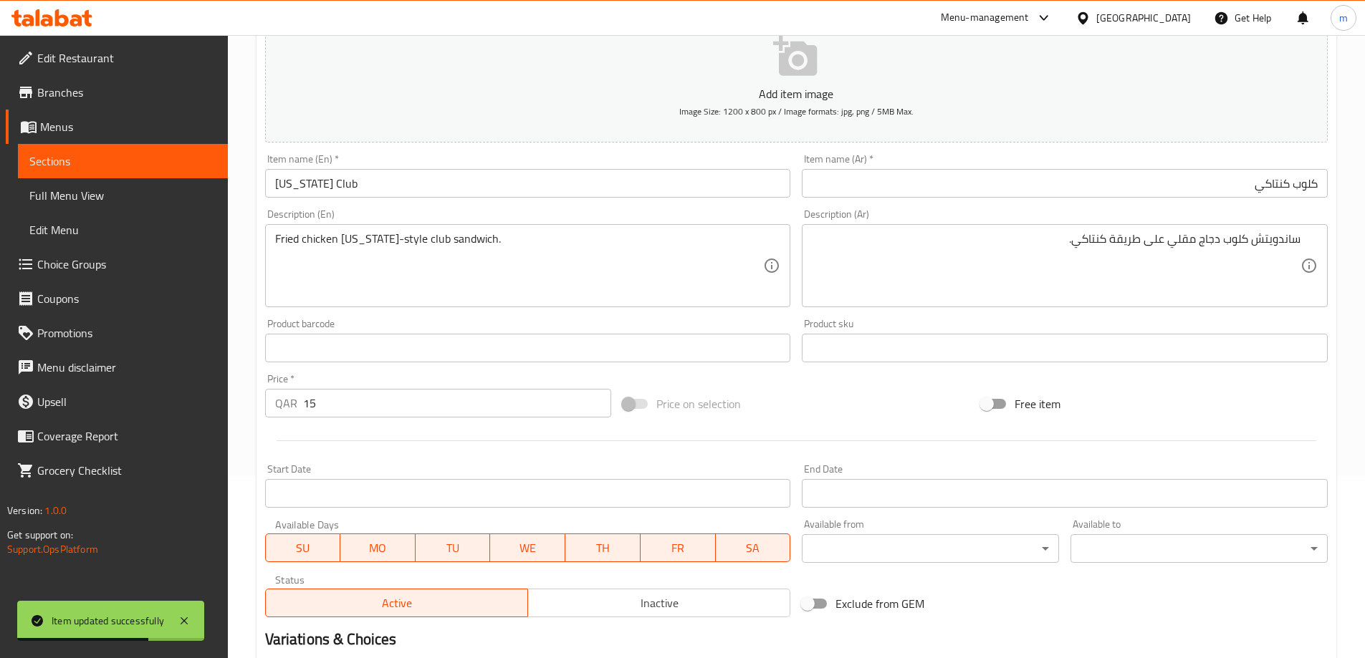
scroll to position [0, 0]
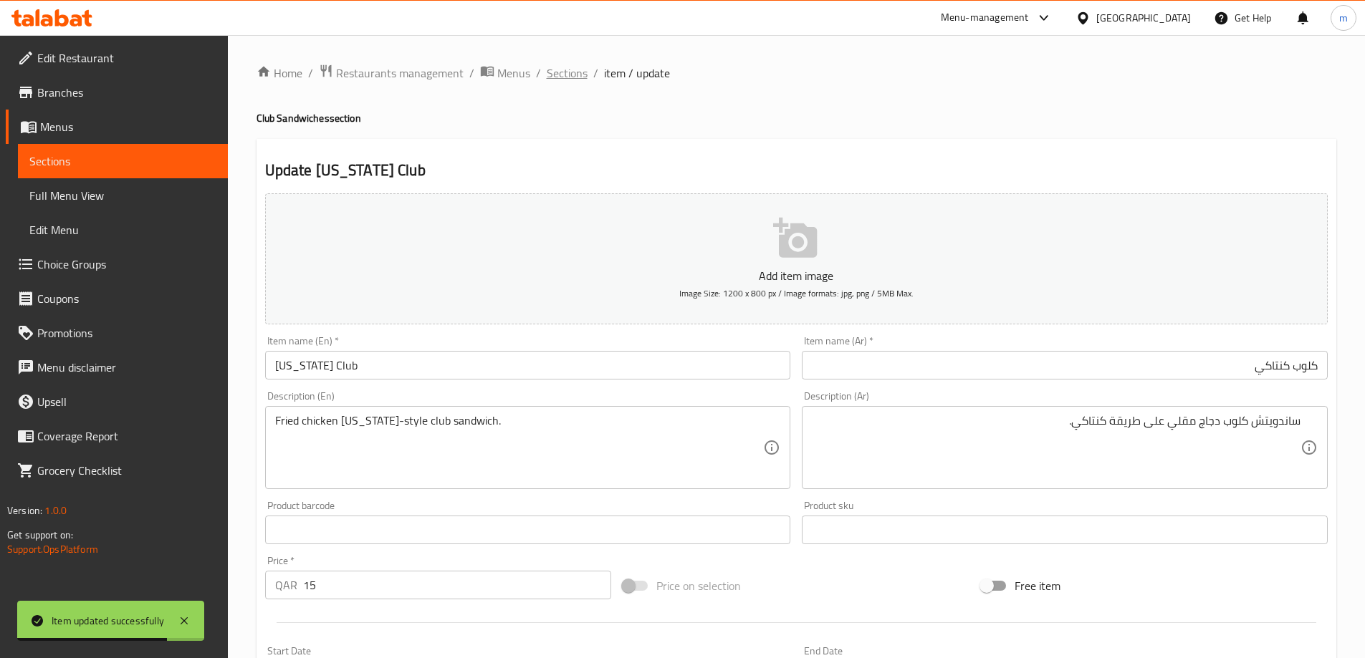
click at [564, 77] on span "Sections" at bounding box center [567, 72] width 41 height 17
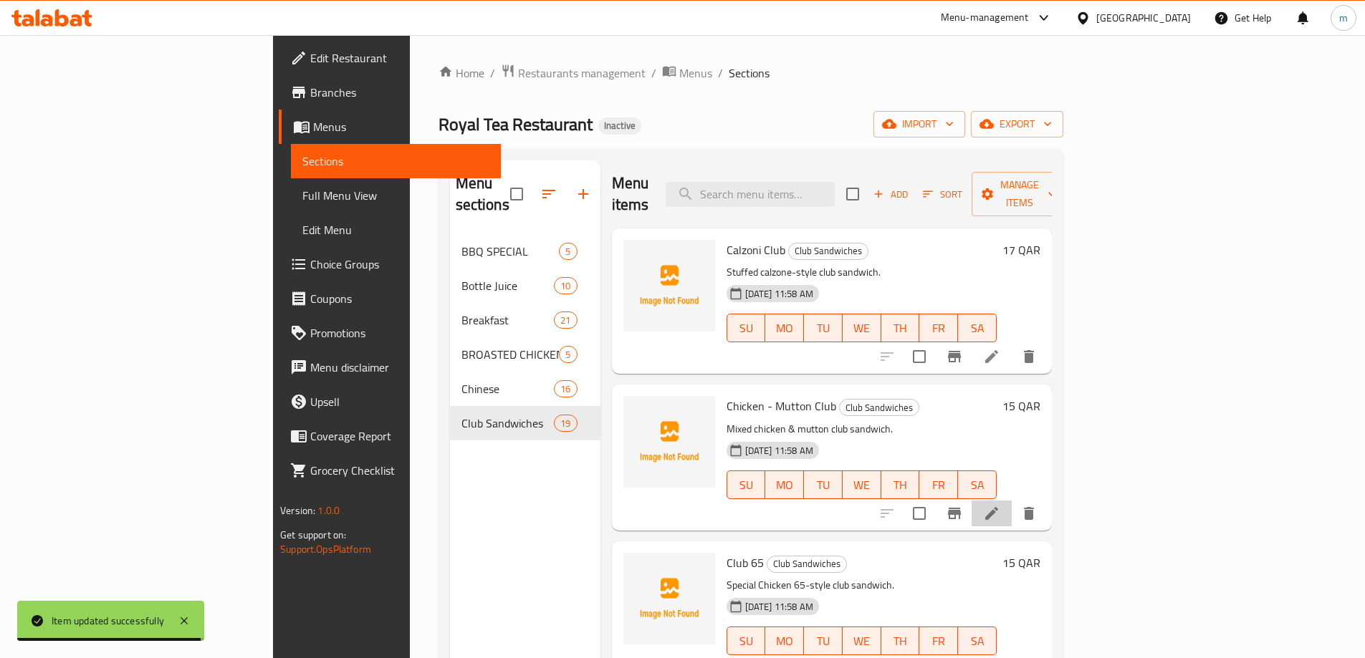
click at [1012, 502] on li at bounding box center [991, 514] width 40 height 26
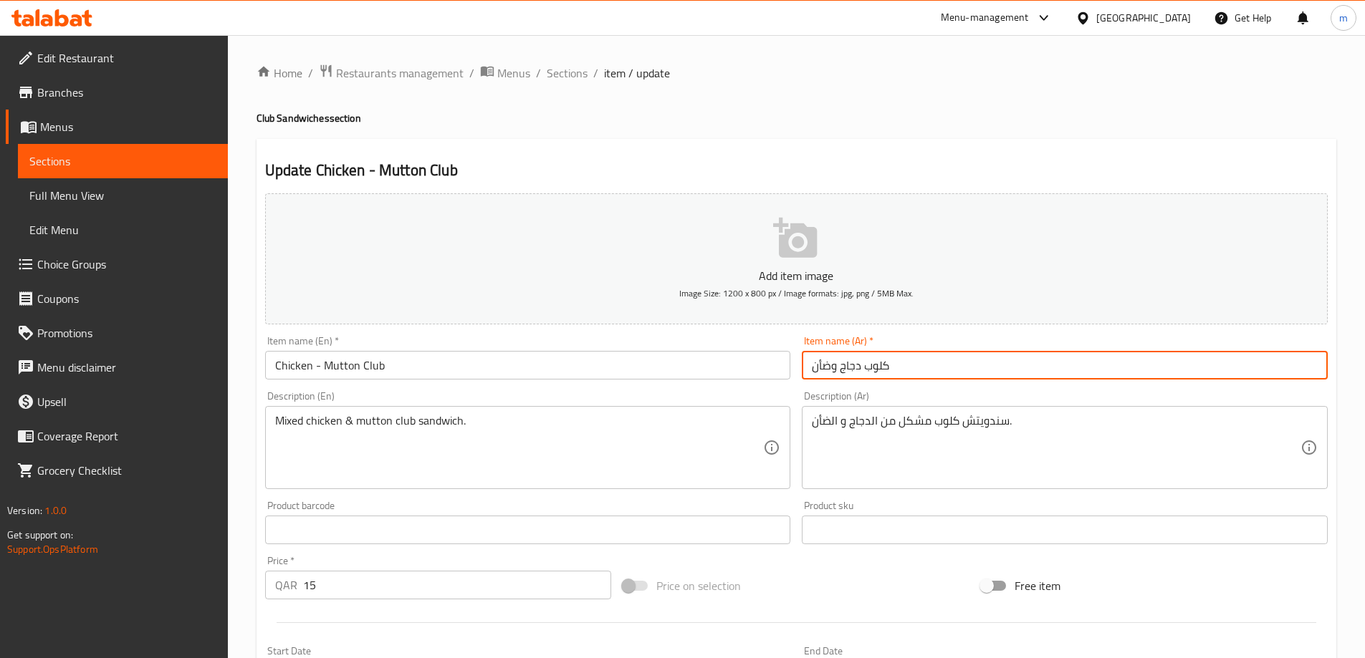
click at [834, 370] on input "كلوب دجاج وضأن" at bounding box center [1065, 365] width 526 height 29
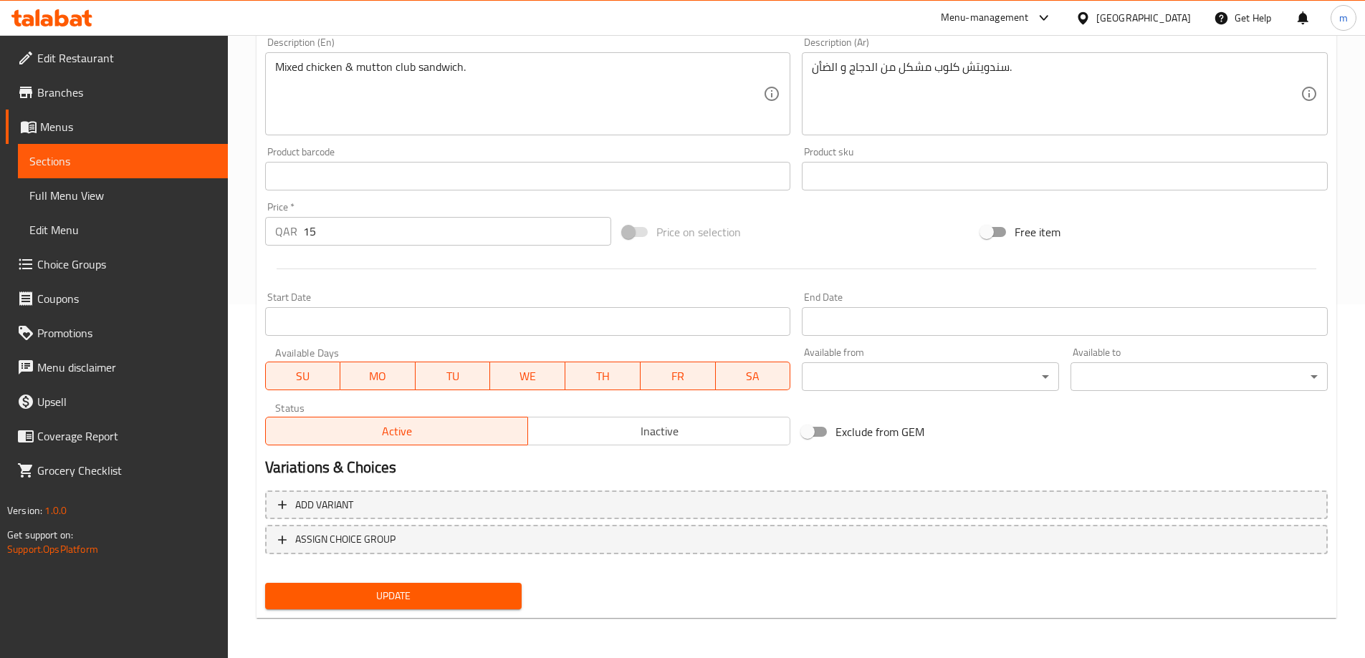
type input "كلوب دجاج -ضأن"
click at [455, 598] on span "Update" at bounding box center [394, 596] width 234 height 18
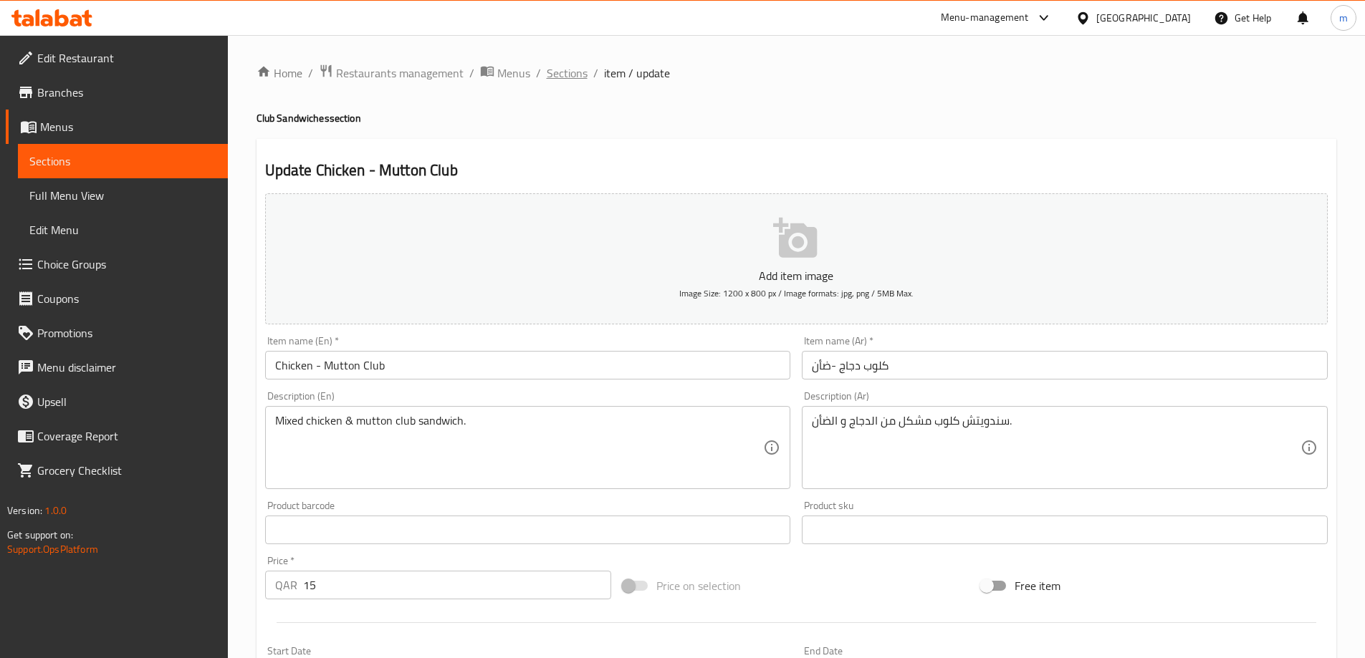
click at [562, 67] on span "Sections" at bounding box center [567, 72] width 41 height 17
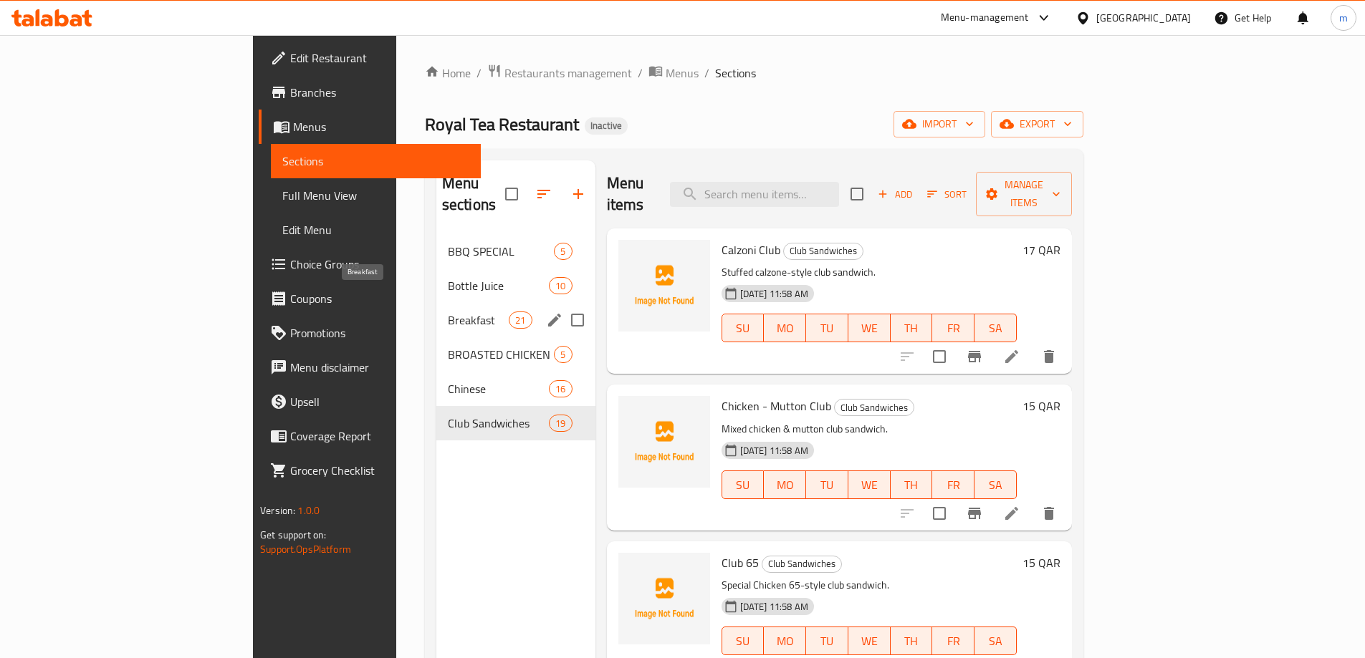
click at [448, 312] on span "Breakfast" at bounding box center [478, 320] width 61 height 17
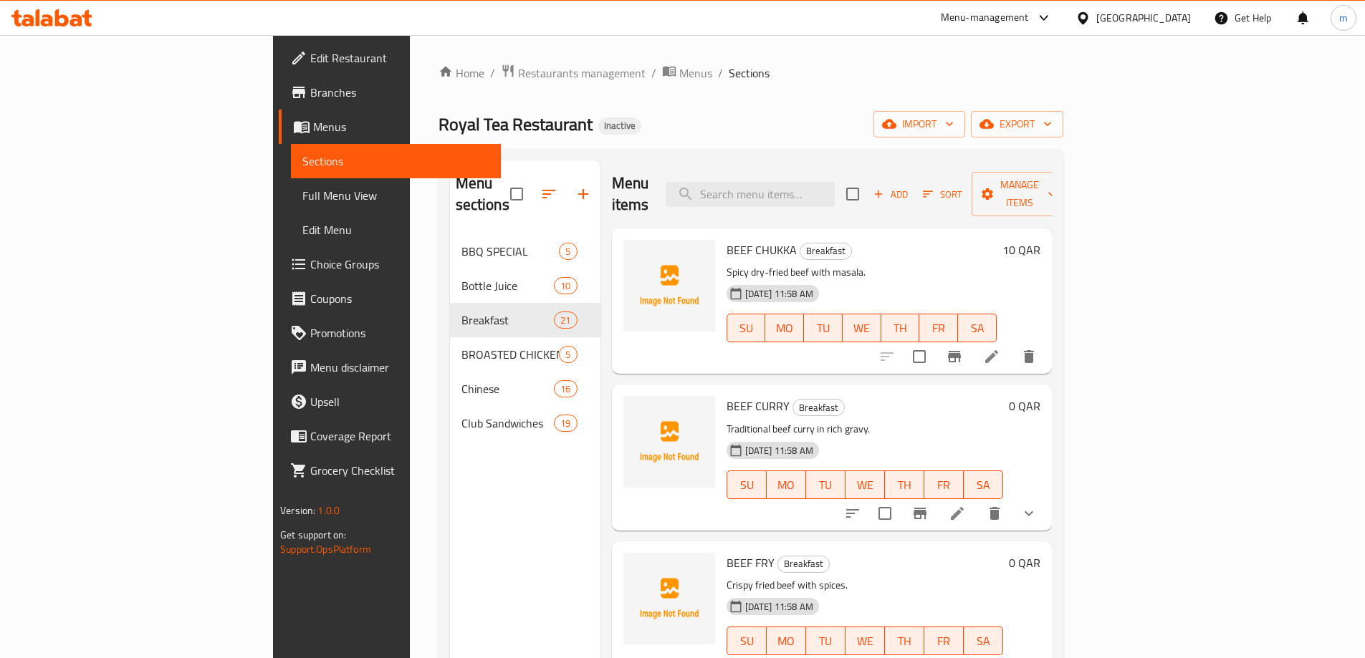
scroll to position [2556, 0]
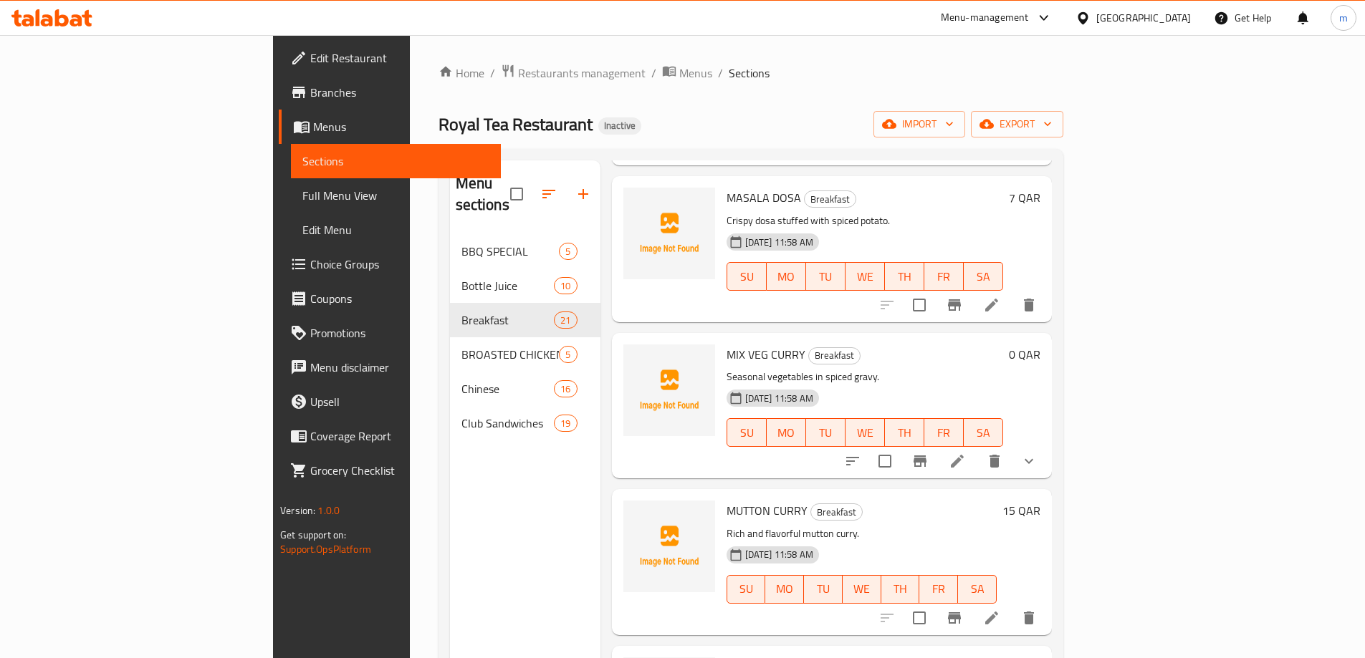
click at [1012, 606] on li at bounding box center [991, 618] width 40 height 26
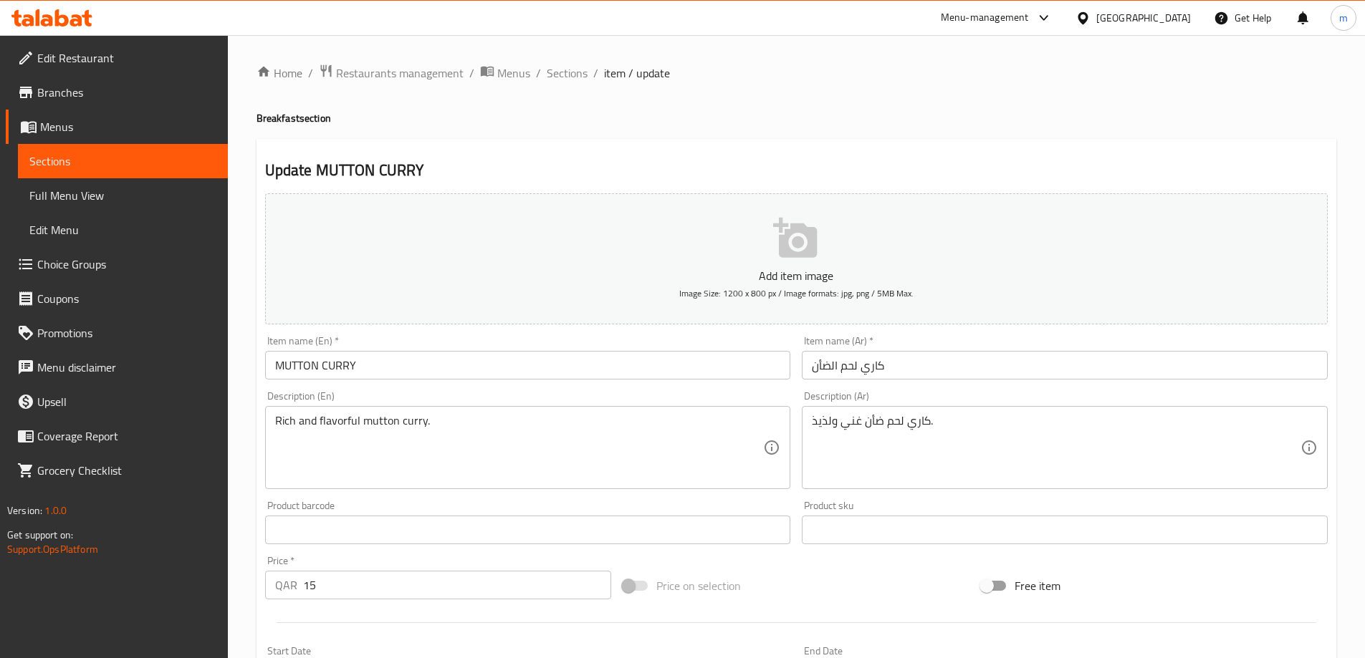
click at [847, 372] on input "كاري لحم الضأن" at bounding box center [1065, 365] width 526 height 29
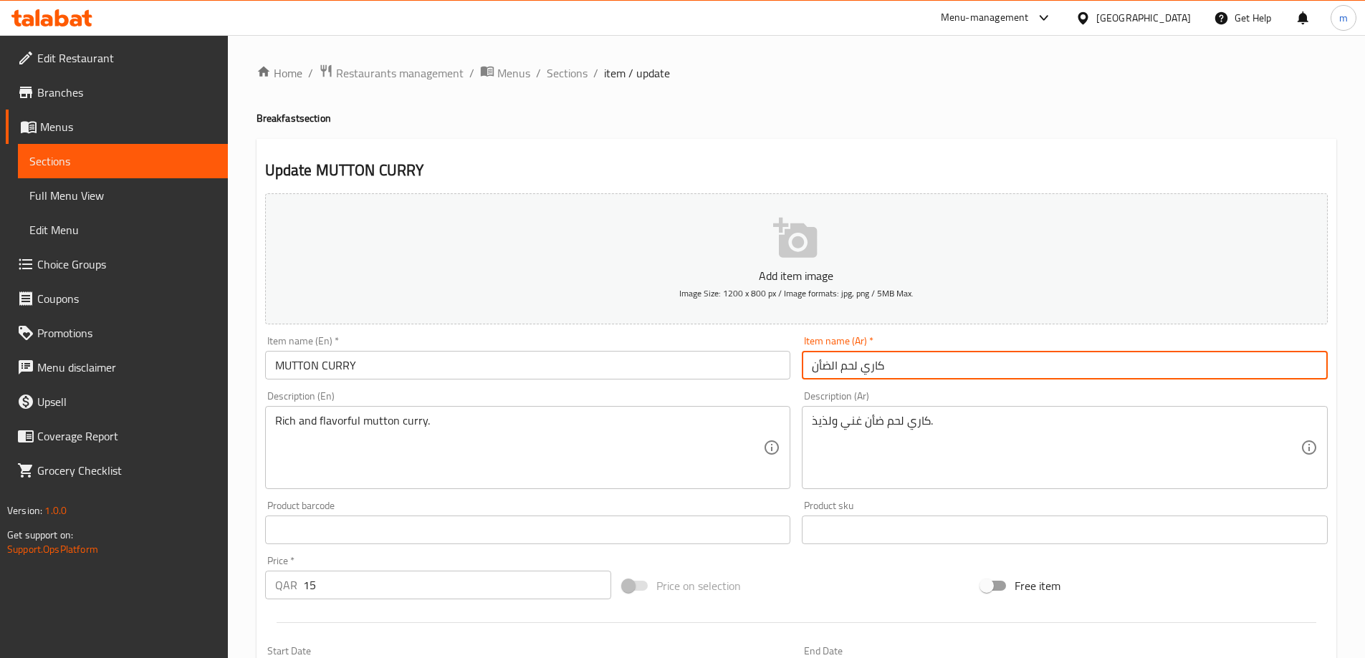
click at [847, 372] on input "كاري لحم الضأن" at bounding box center [1065, 365] width 526 height 29
type input "كاري الضأن"
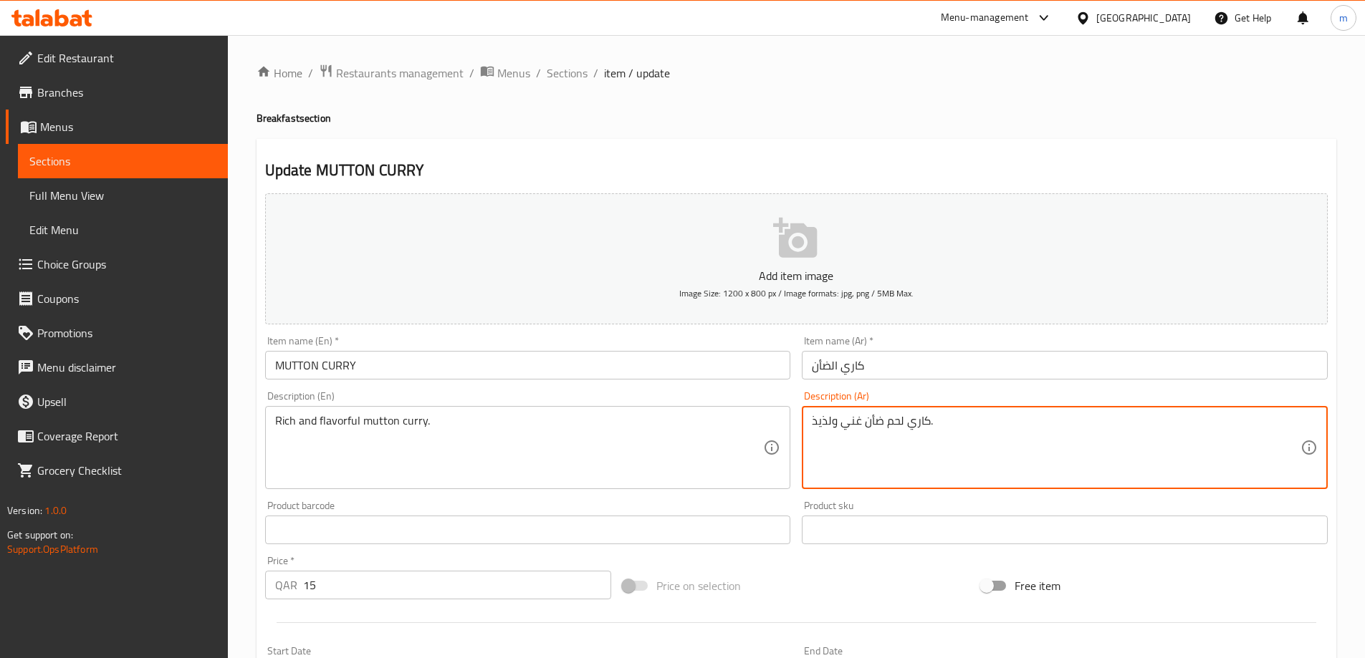
click at [891, 428] on textarea "كاري لحم ضأن غني ولذيذ." at bounding box center [1056, 448] width 489 height 68
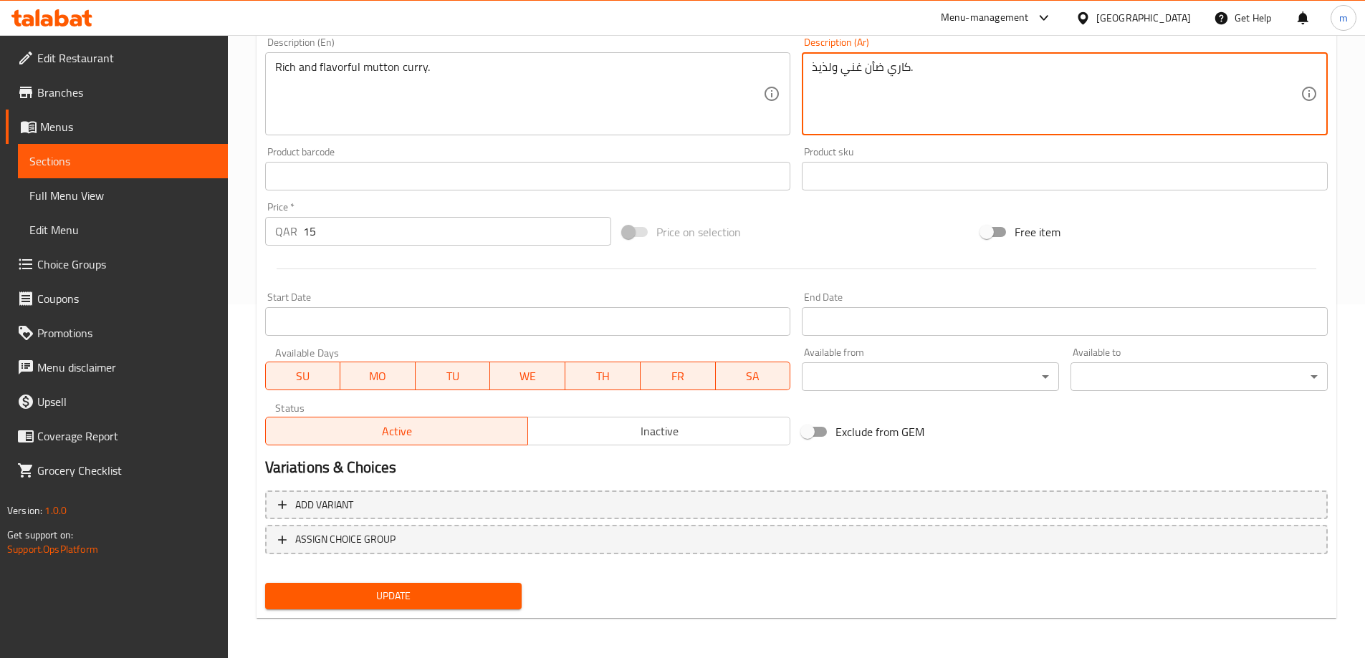
type textarea "كاري ضأن غني ولذيذ."
click at [415, 592] on span "Update" at bounding box center [394, 596] width 234 height 18
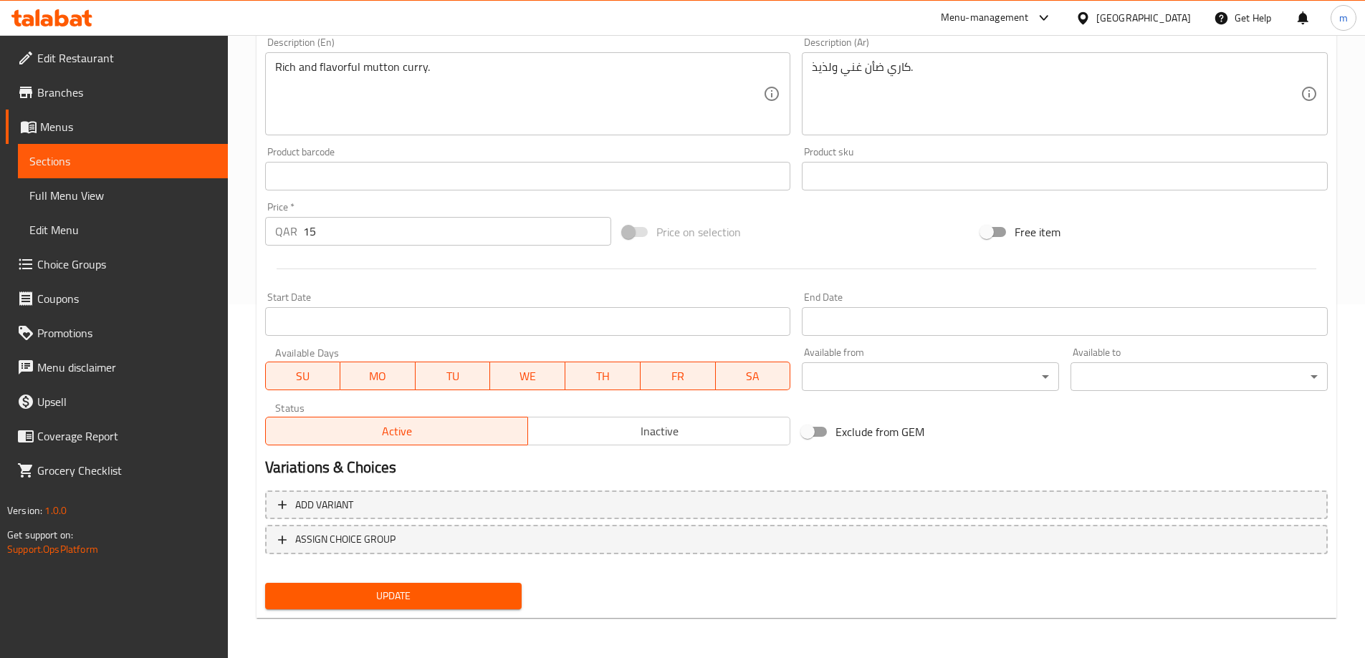
click at [441, 602] on span "Update" at bounding box center [394, 596] width 234 height 18
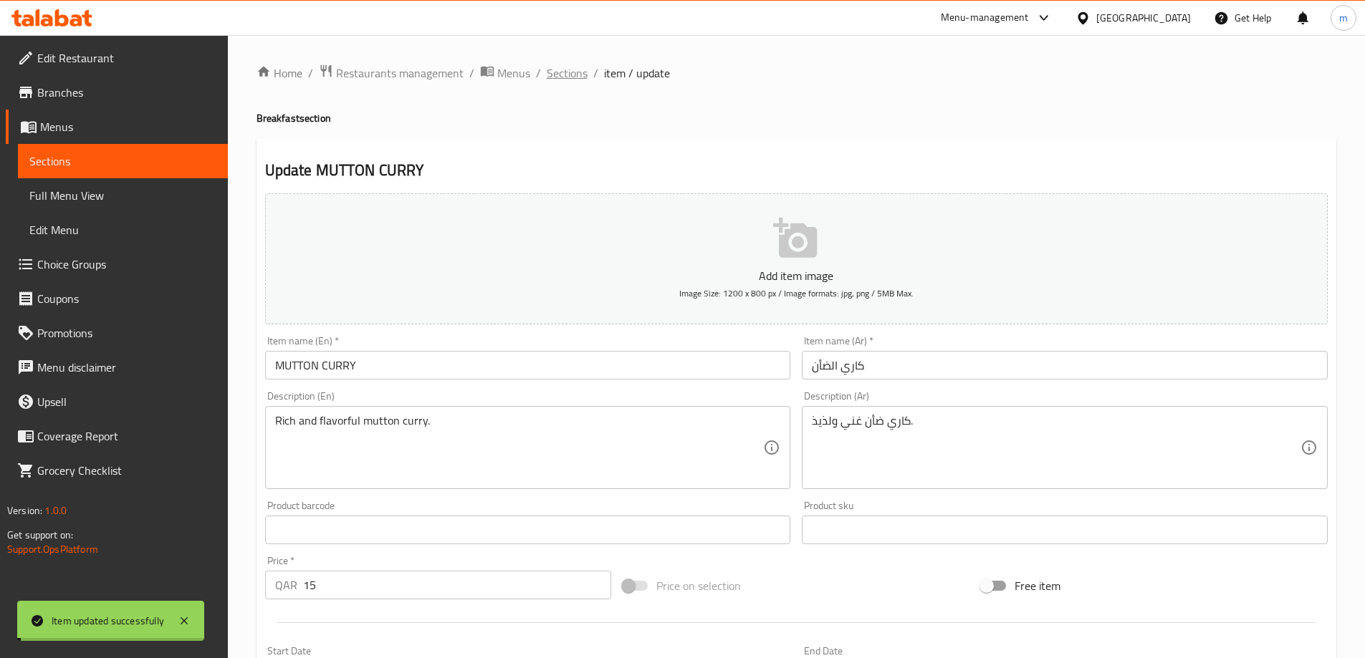
click at [564, 69] on span "Sections" at bounding box center [567, 72] width 41 height 17
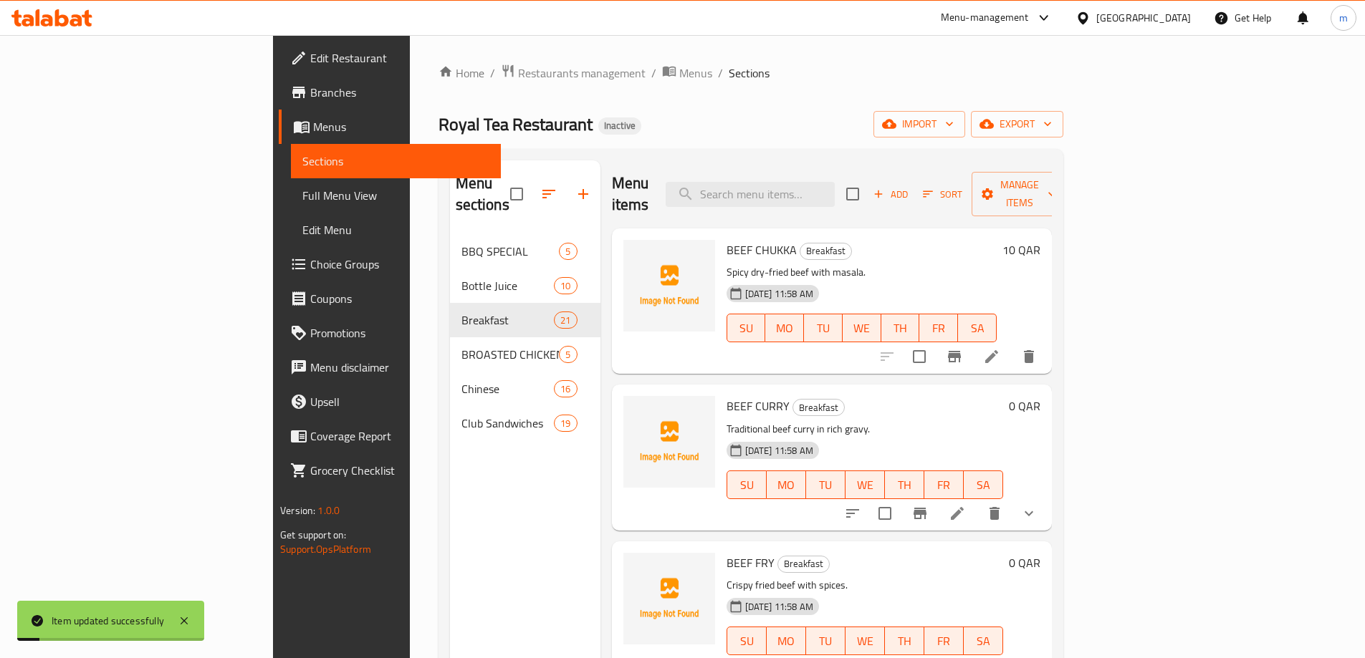
scroll to position [522, 0]
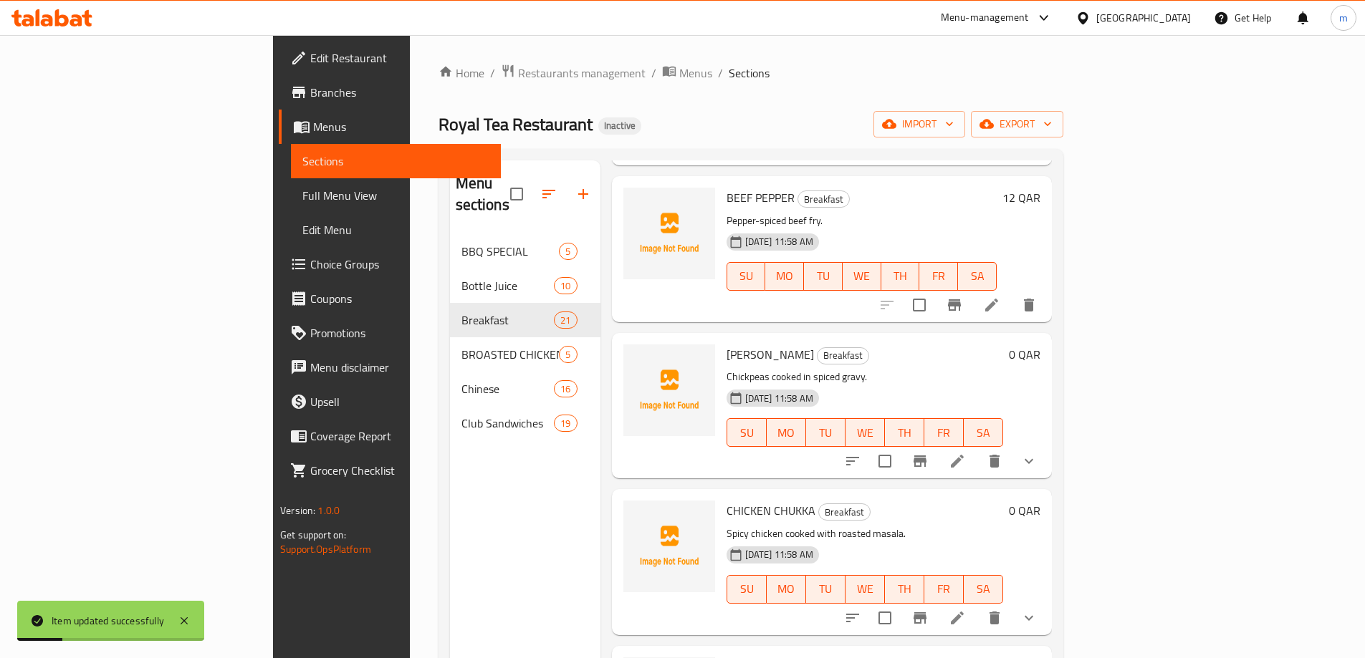
click at [977, 605] on li at bounding box center [957, 618] width 40 height 26
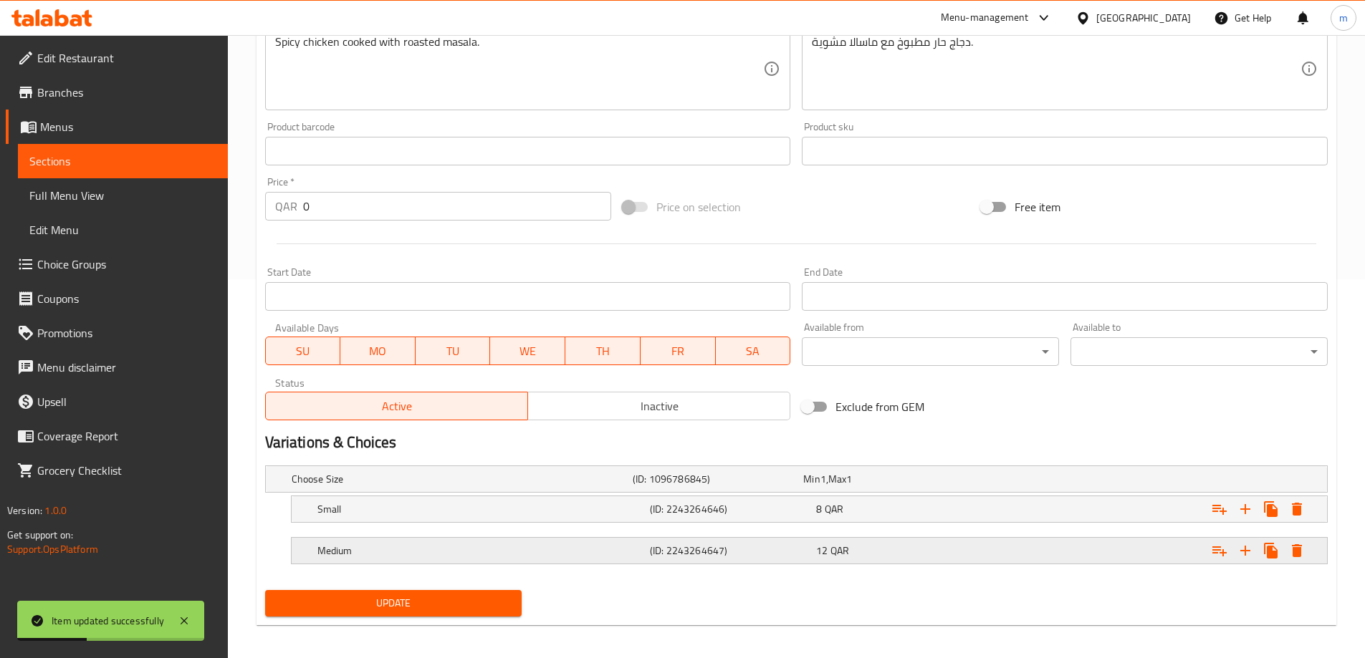
scroll to position [386, 0]
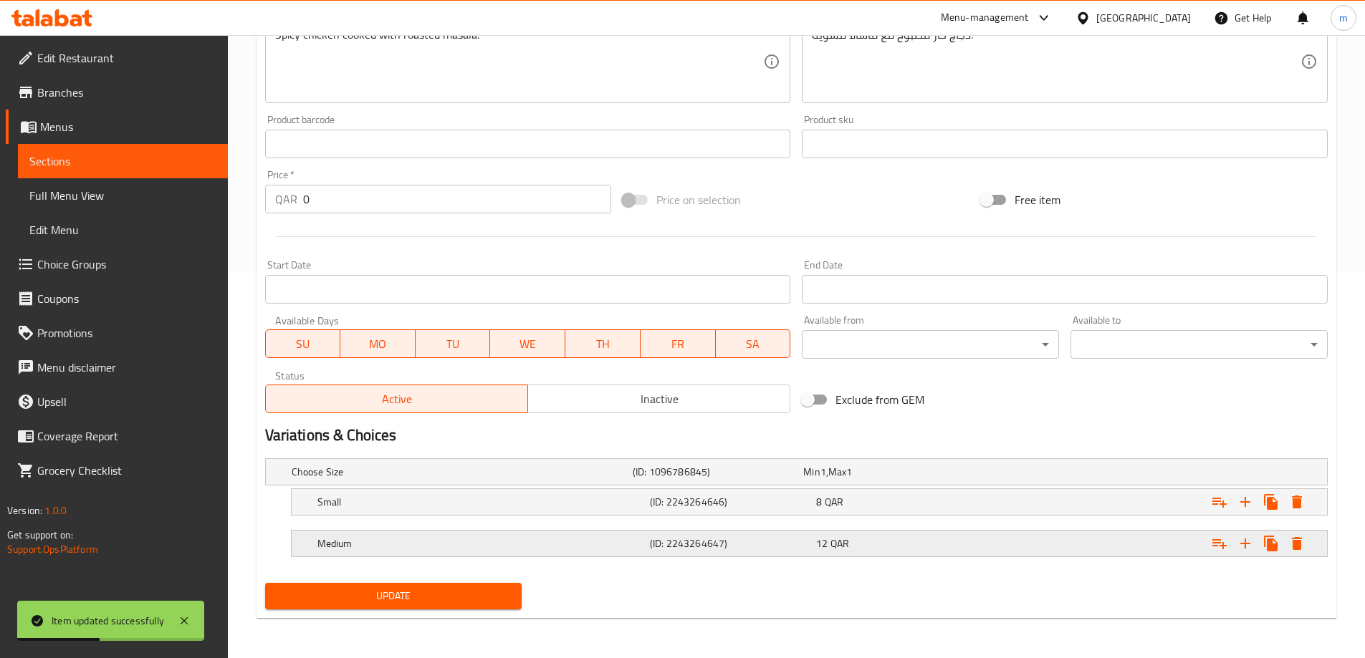
click at [659, 479] on h5 "(ID: 2243264647)" at bounding box center [715, 472] width 165 height 14
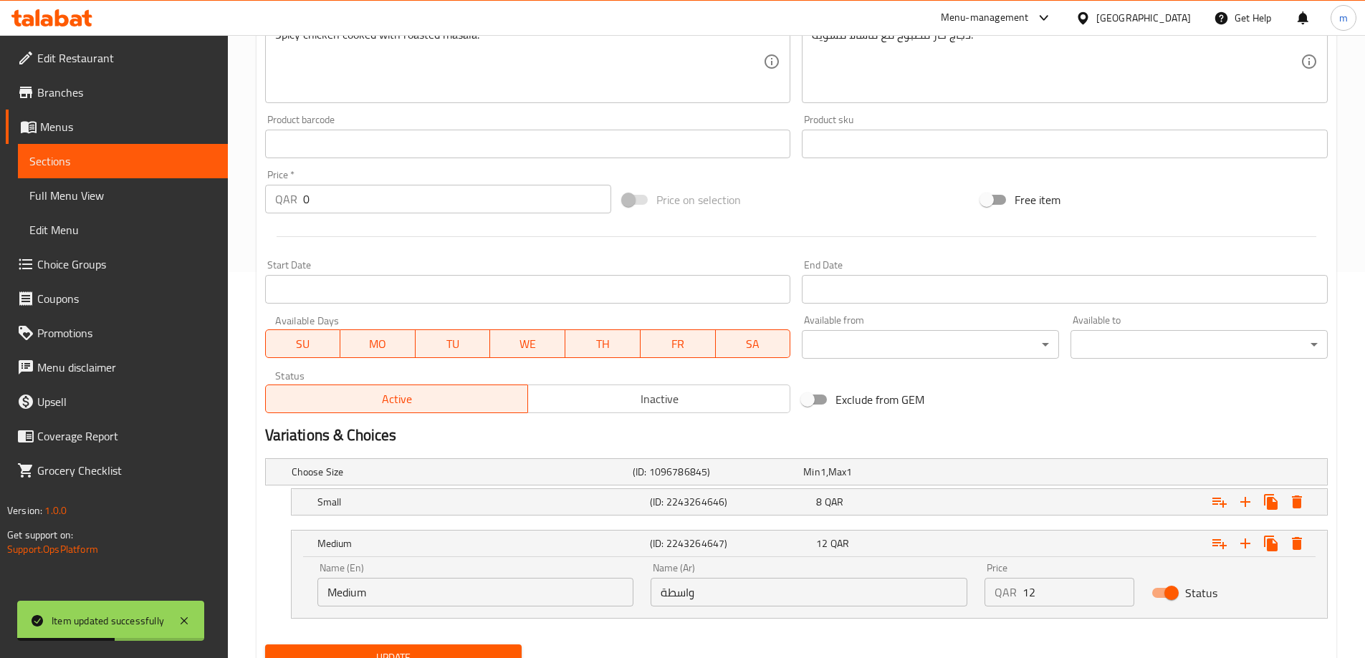
click at [703, 592] on input "واسطة" at bounding box center [808, 592] width 317 height 29
type input "وسط"
click at [723, 479] on h5 "(ID: 2243264646)" at bounding box center [715, 472] width 165 height 14
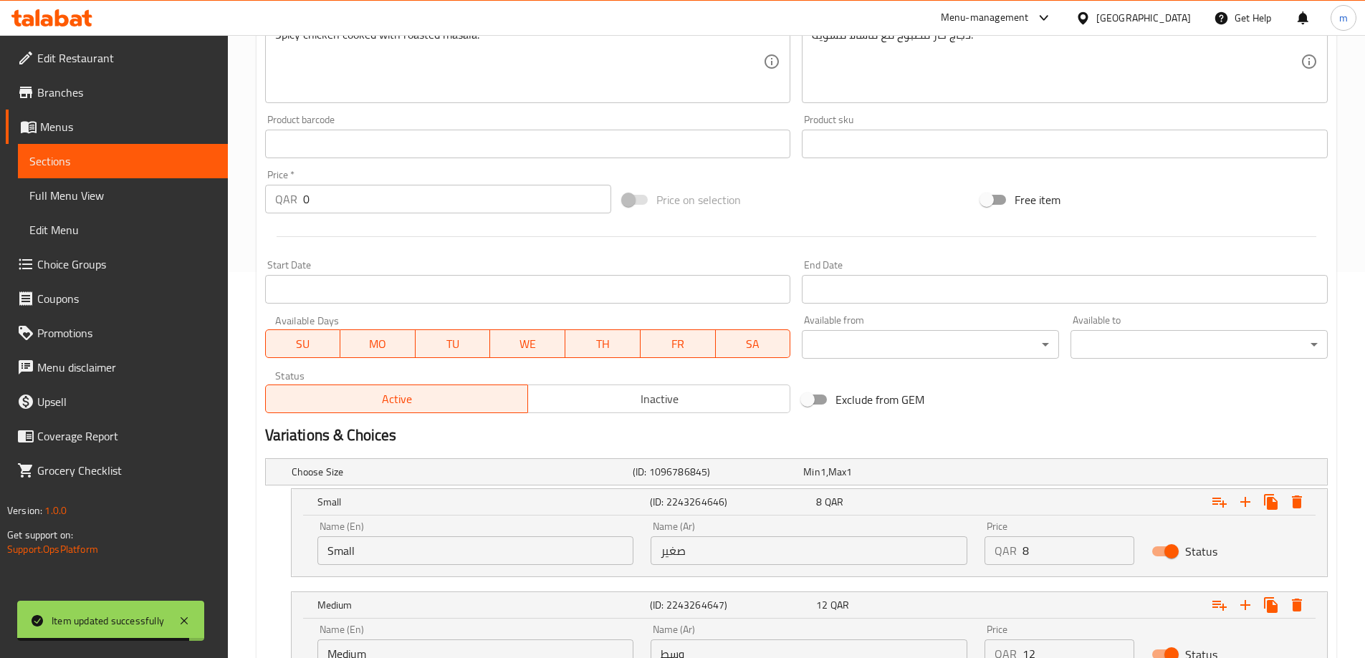
scroll to position [509, 0]
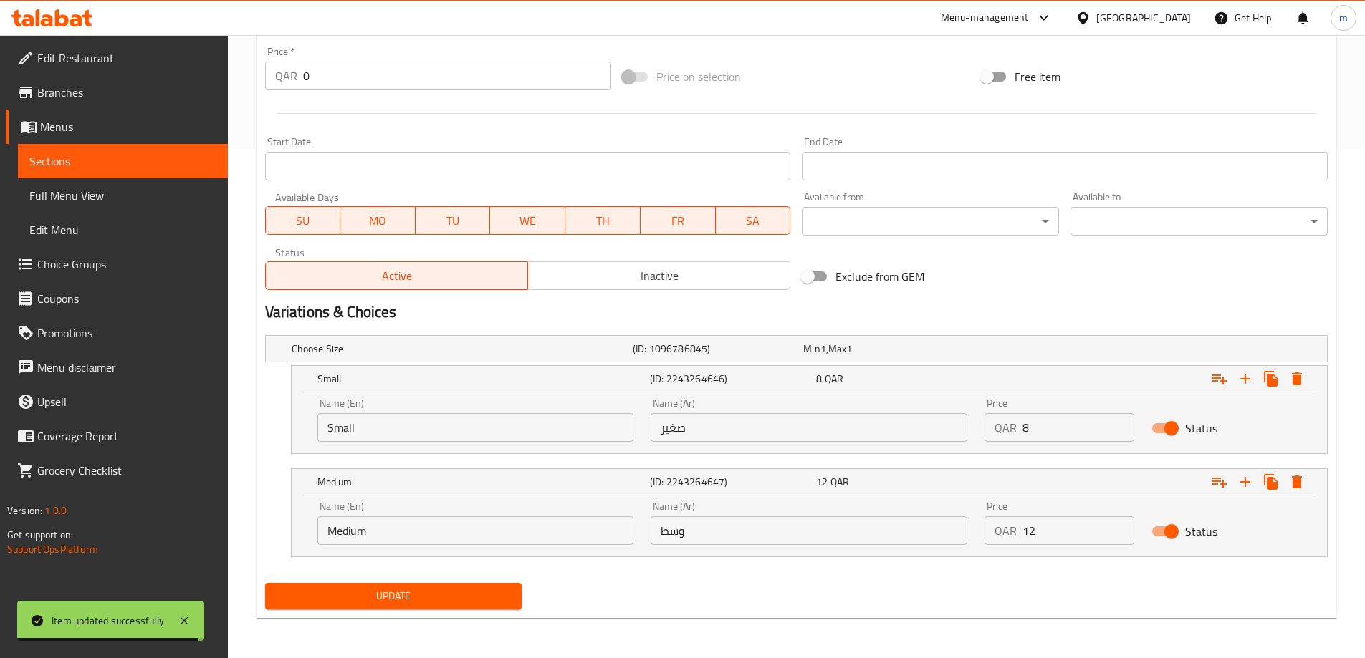
click at [501, 592] on span "Update" at bounding box center [394, 596] width 234 height 18
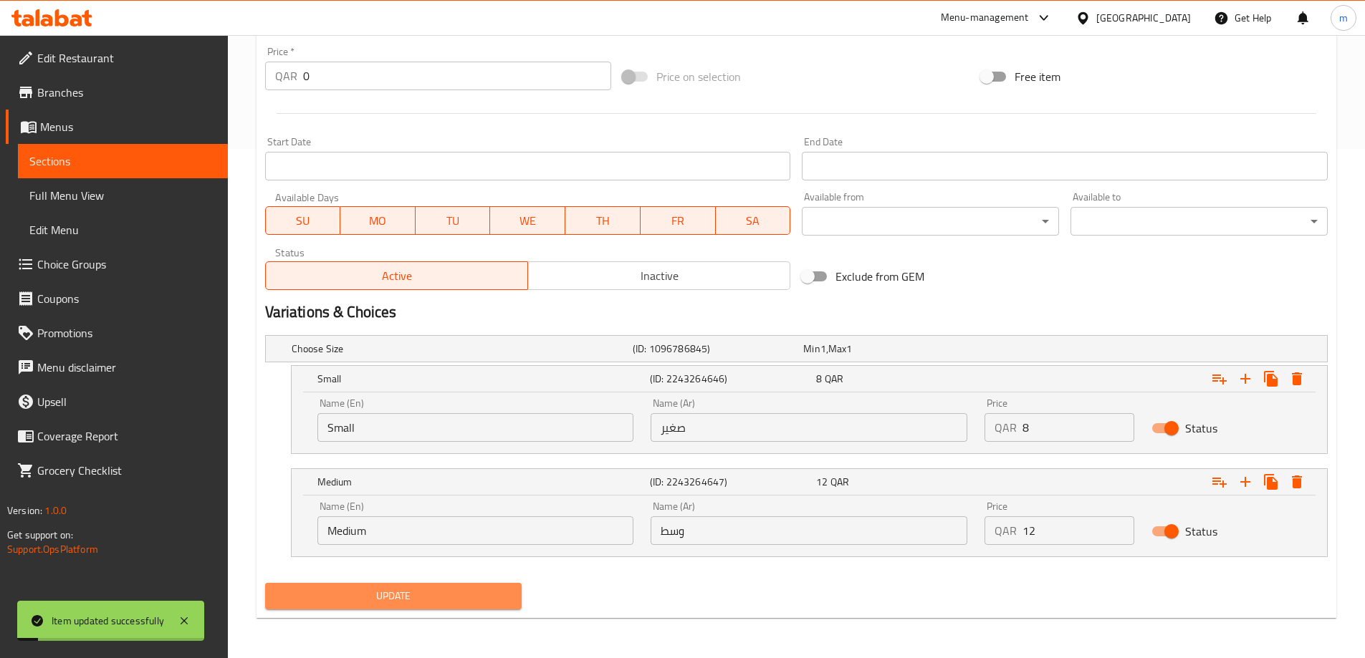
click at [435, 588] on span "Update" at bounding box center [394, 596] width 234 height 18
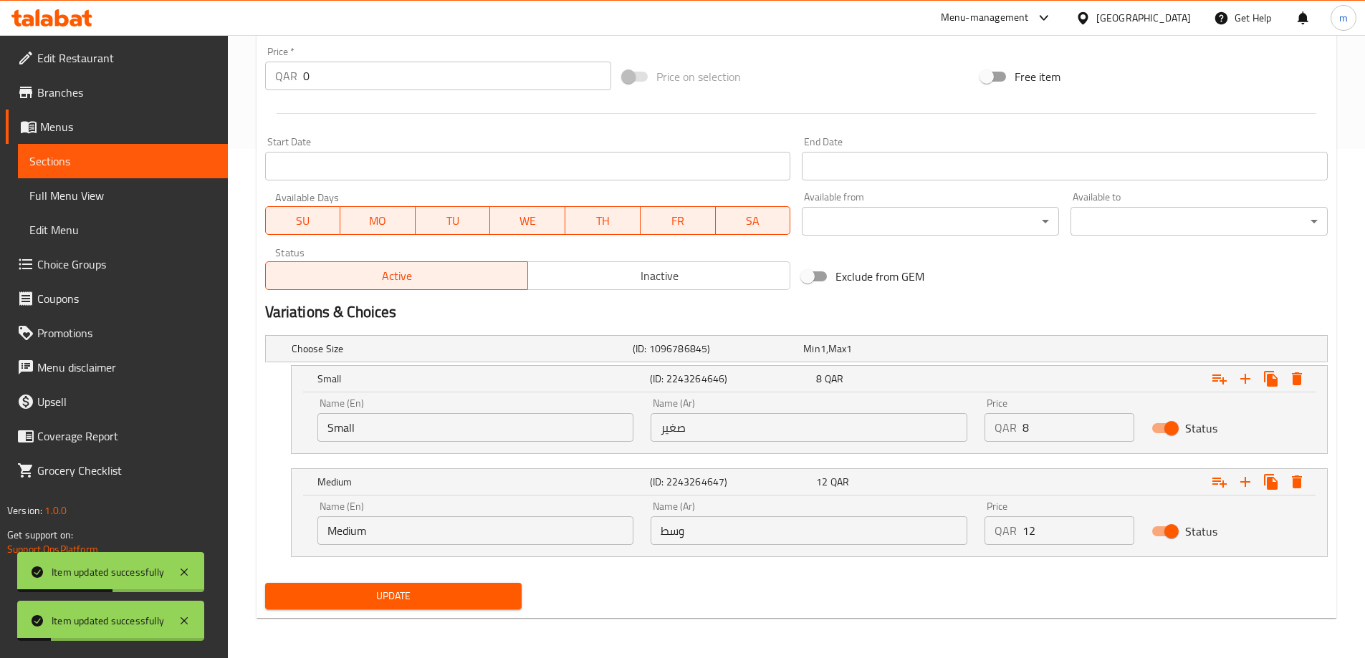
click at [449, 600] on span "Update" at bounding box center [394, 596] width 234 height 18
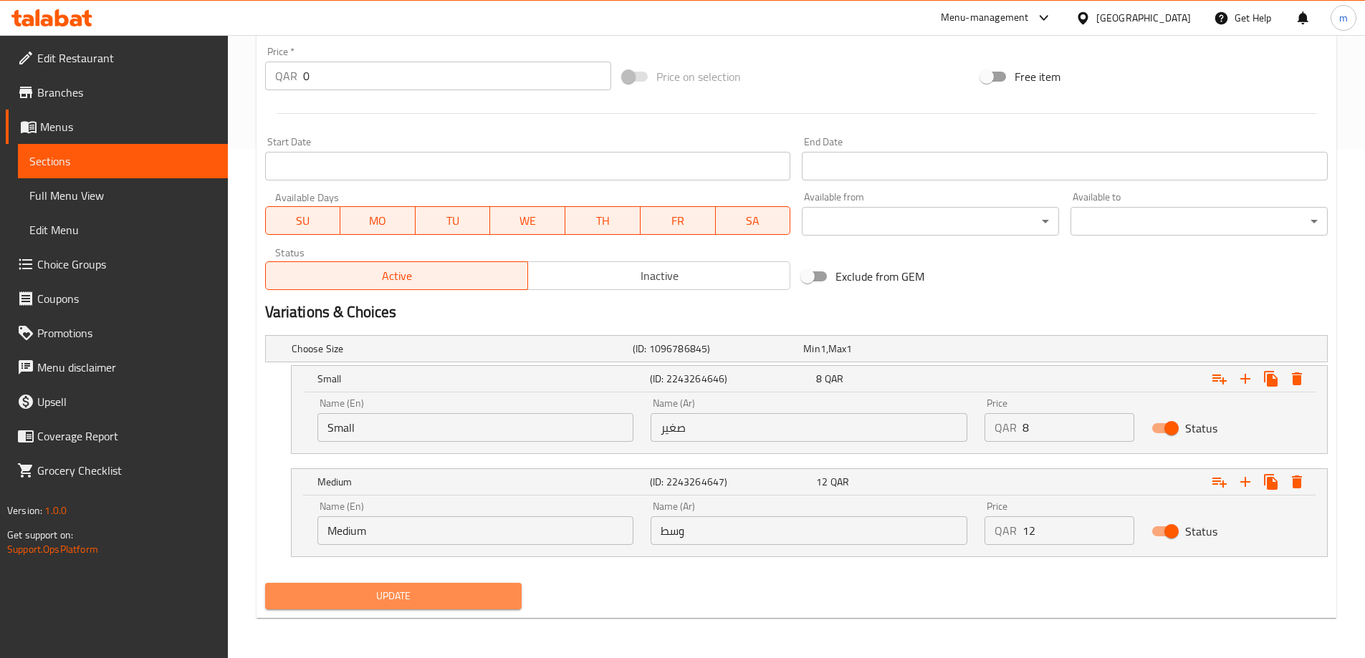
click at [439, 603] on span "Update" at bounding box center [394, 596] width 234 height 18
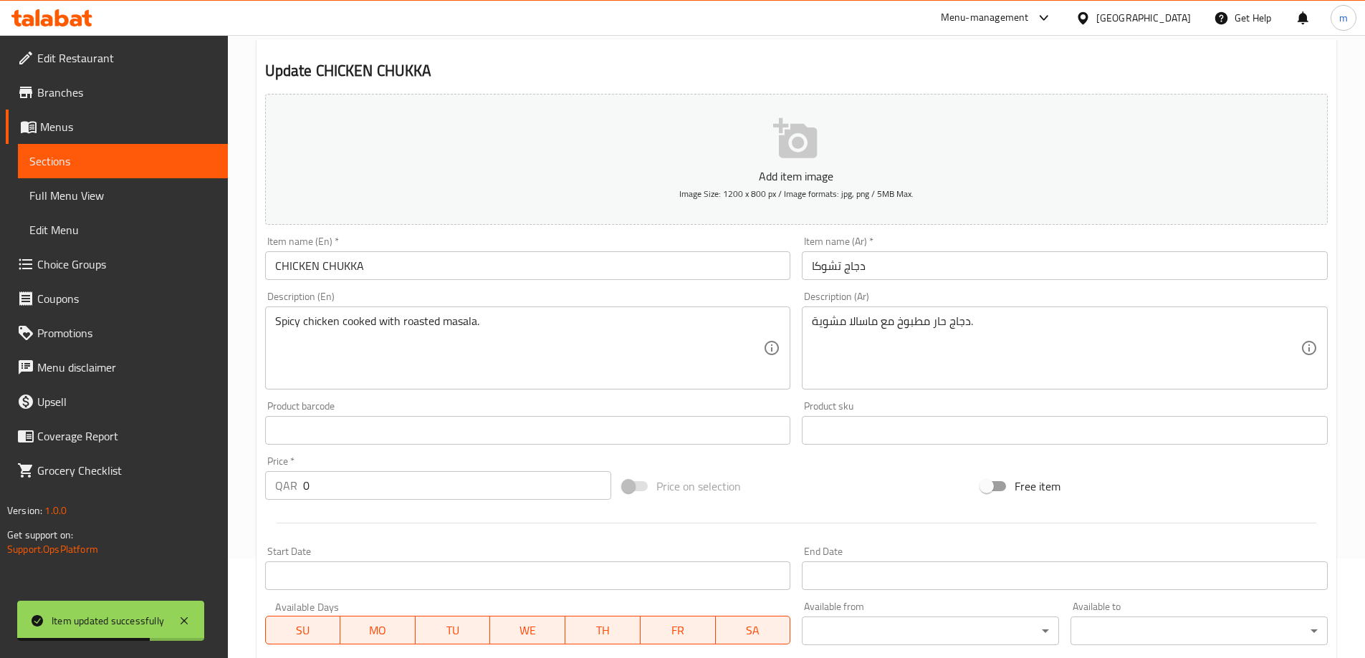
scroll to position [8, 0]
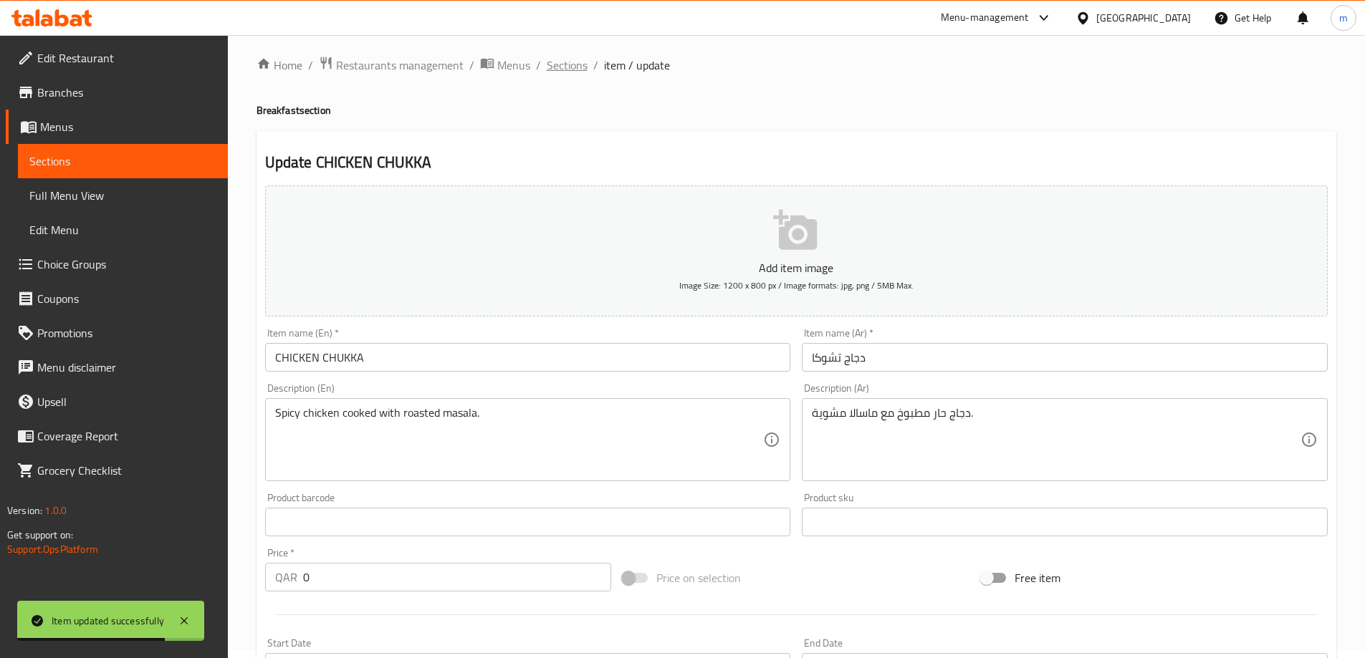
click at [561, 61] on span "Sections" at bounding box center [567, 65] width 41 height 17
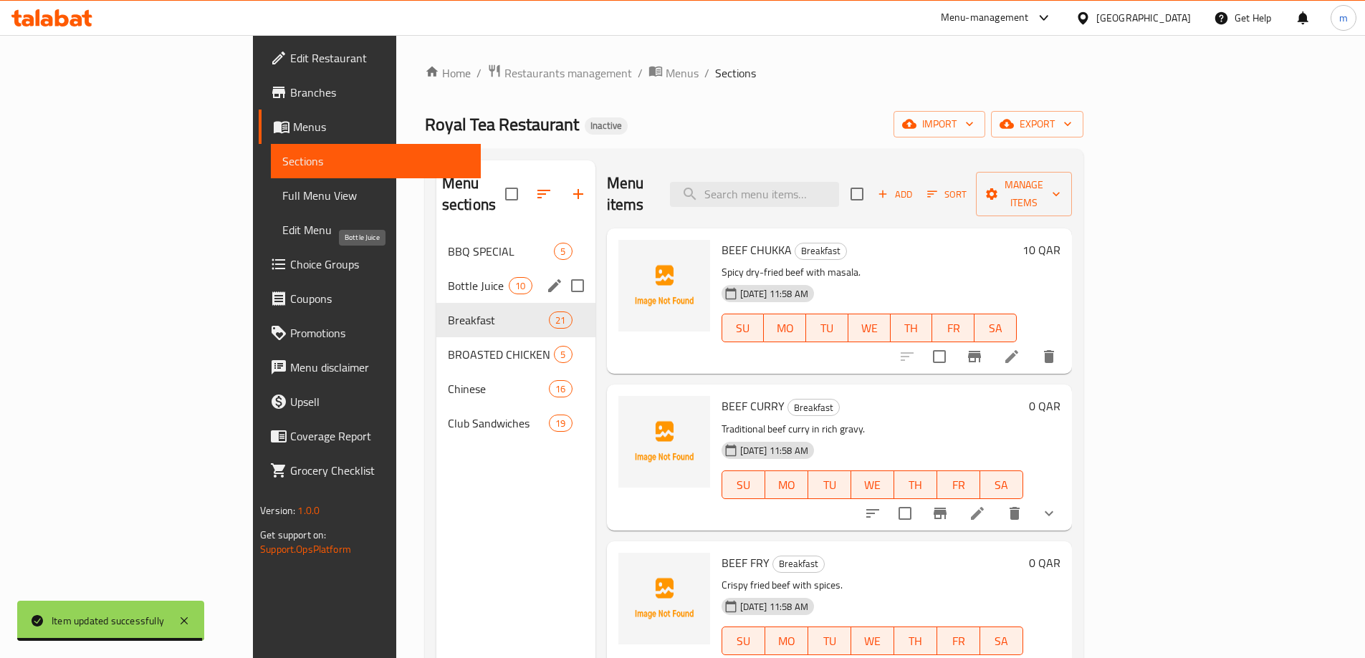
click at [448, 277] on span "Bottle Juice" at bounding box center [478, 285] width 61 height 17
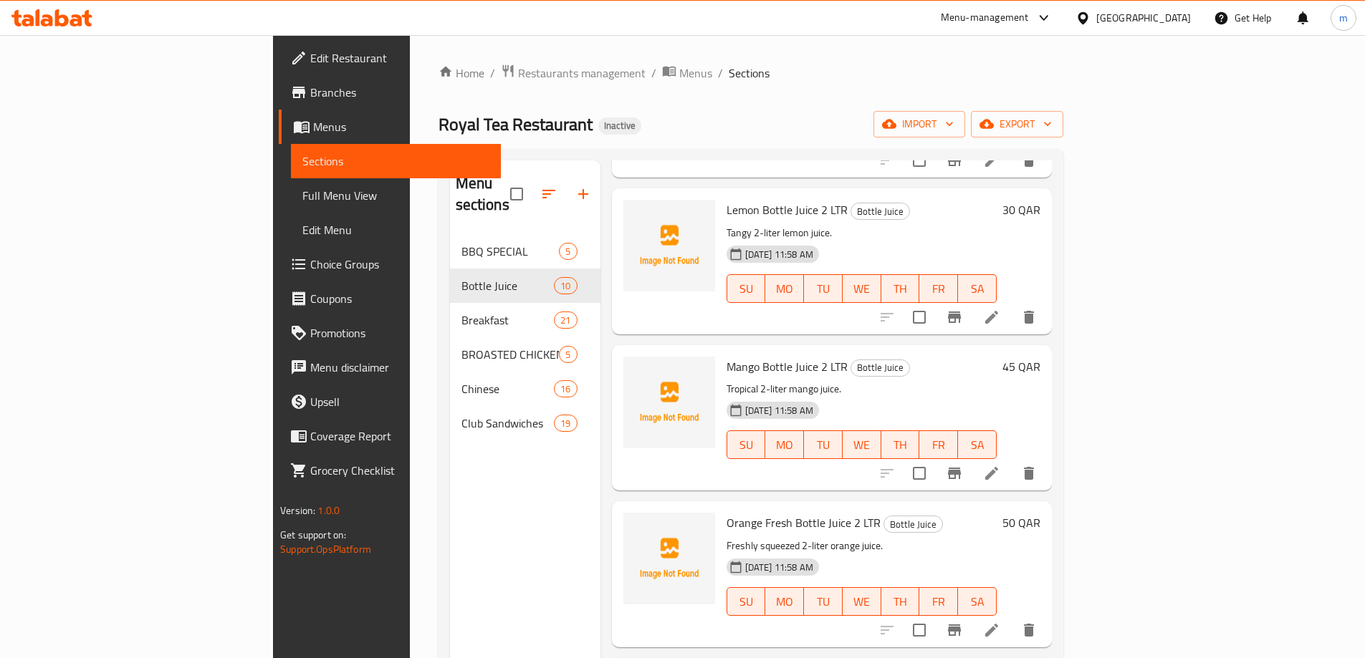
scroll to position [573, 0]
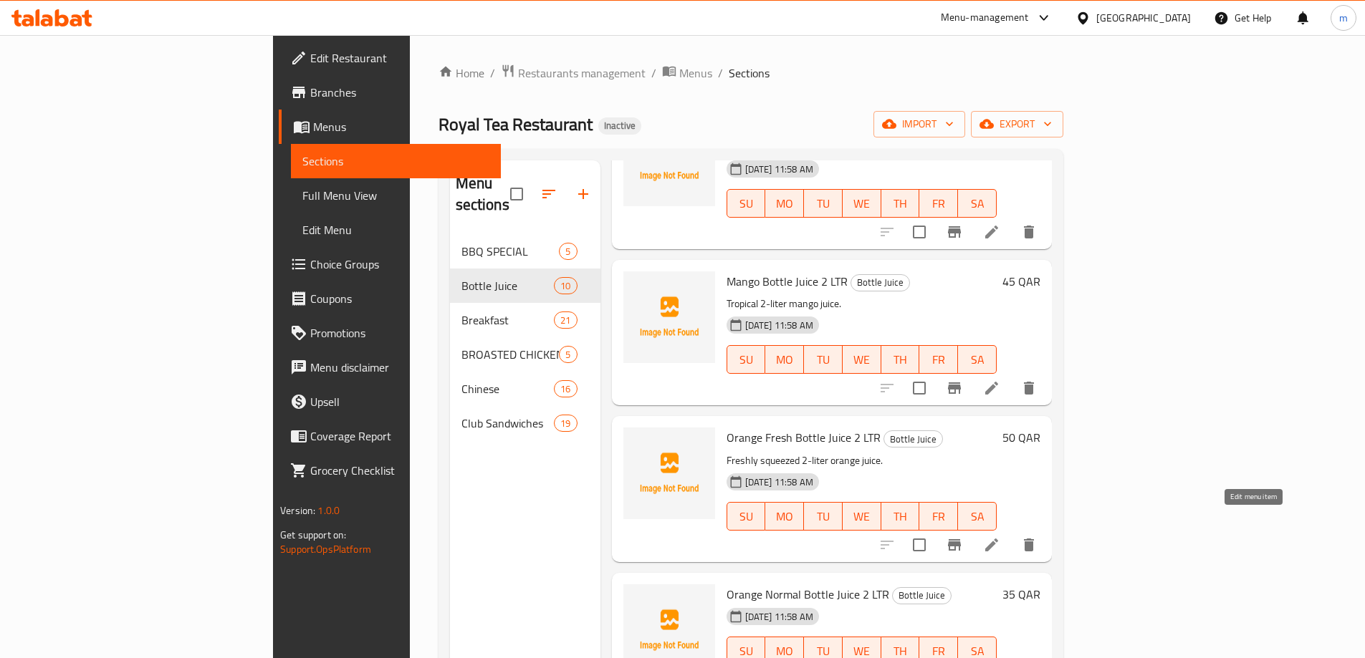
click at [1000, 537] on icon at bounding box center [991, 545] width 17 height 17
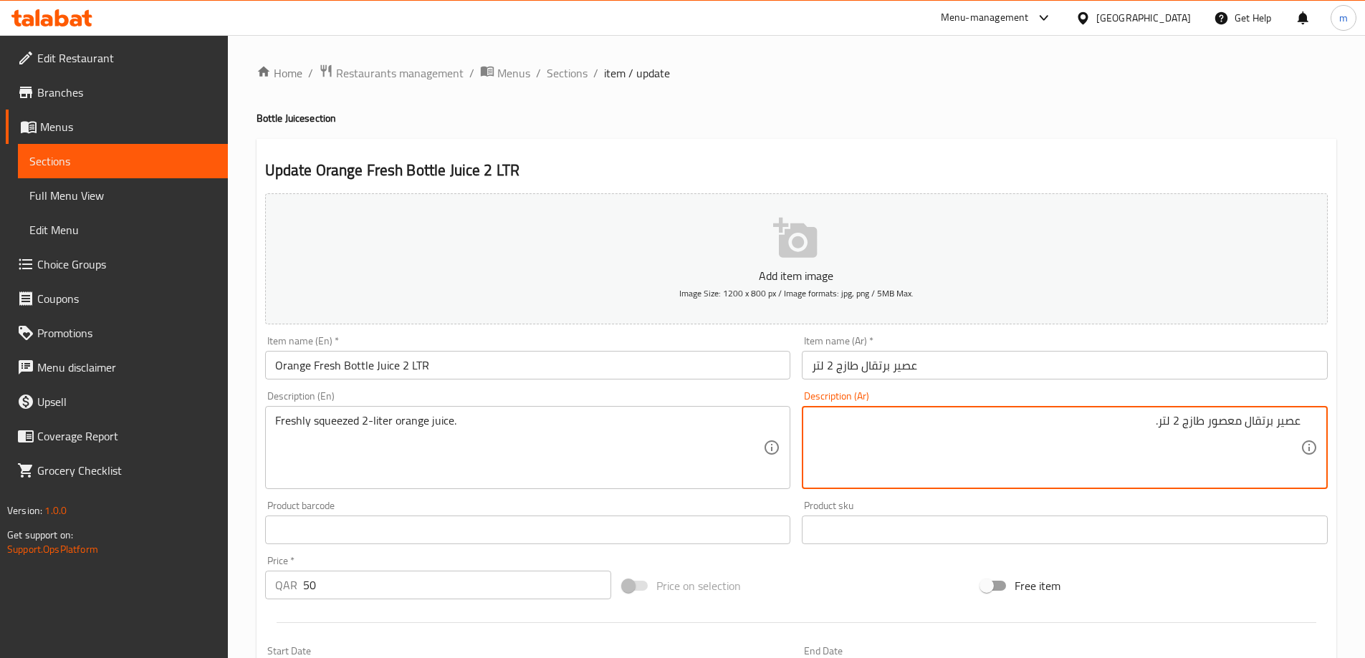
type textarea "عصير برتقال معصور طازج 2 لتر."
click at [933, 368] on input "عصير برتقال طازج 2 لتر" at bounding box center [1065, 365] width 526 height 29
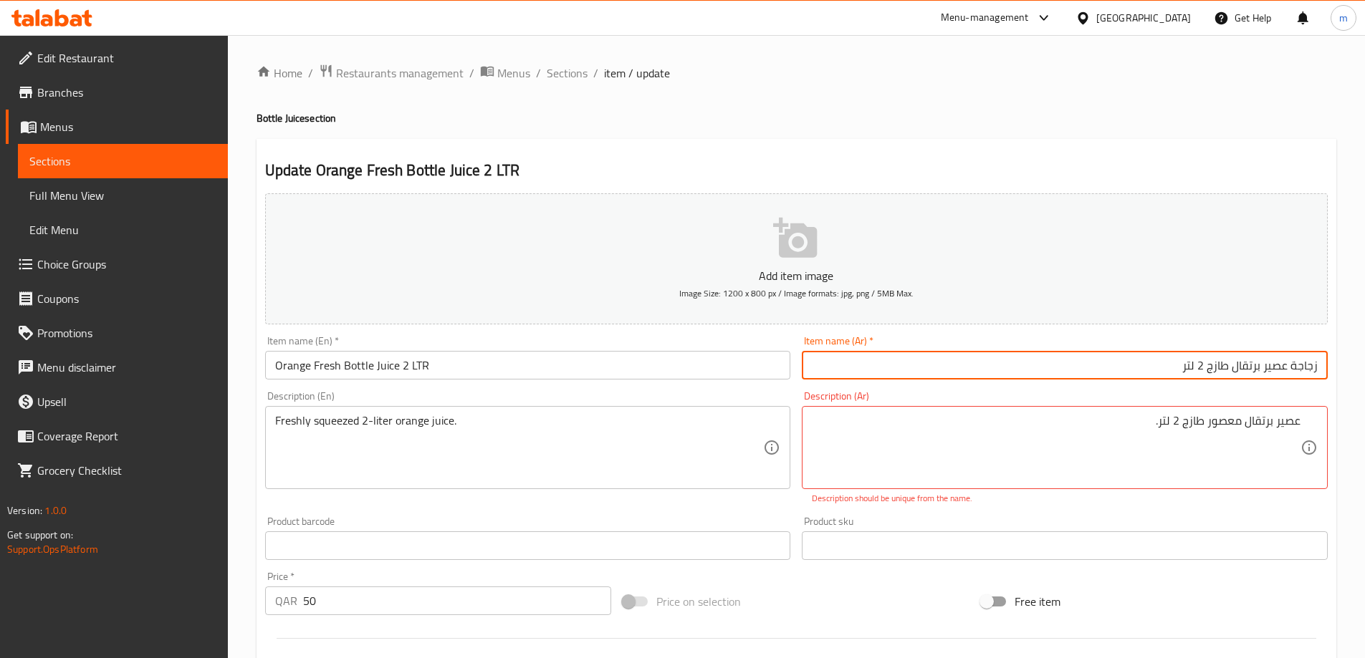
type input "زجاجة عصير برتقال طازج 2 لتر"
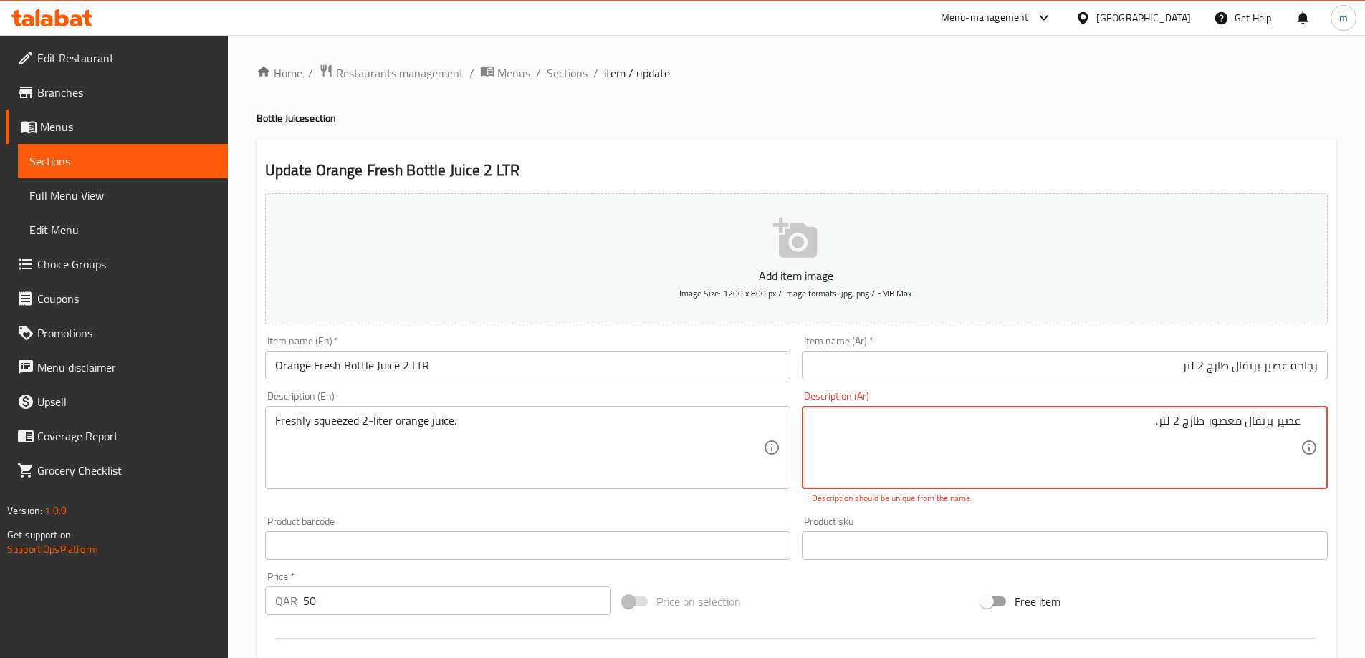
click at [1080, 431] on textarea "عصير برتقال معصور طازج 2 لتر." at bounding box center [1056, 448] width 489 height 68
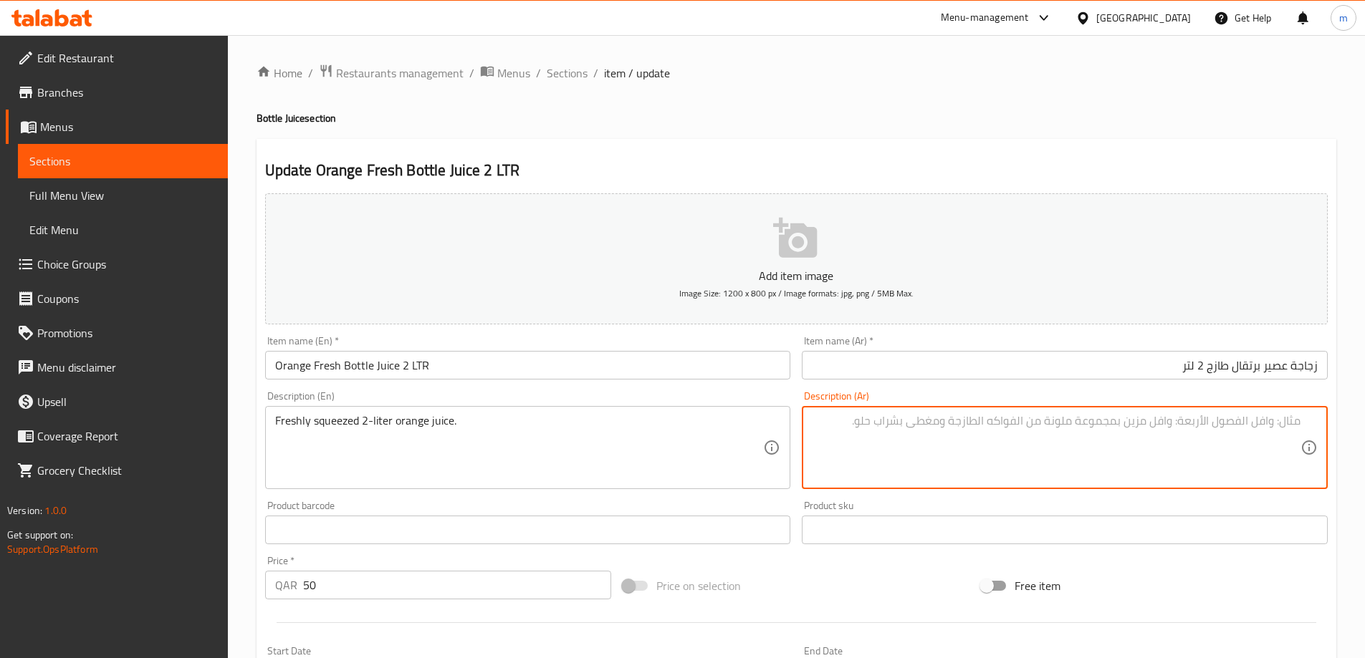
click at [979, 468] on textarea at bounding box center [1056, 448] width 489 height 68
type textarea "عصير برتقال طازج معصور 2 لتر"
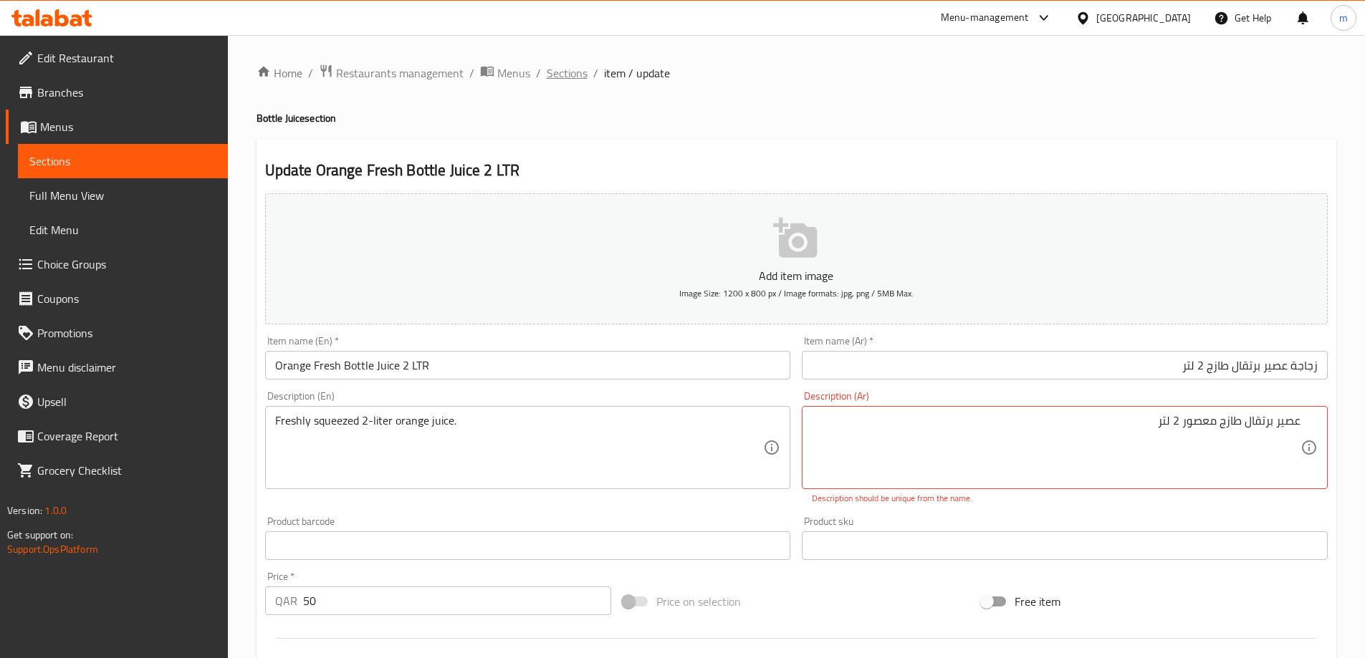
click at [565, 70] on span "Sections" at bounding box center [567, 72] width 41 height 17
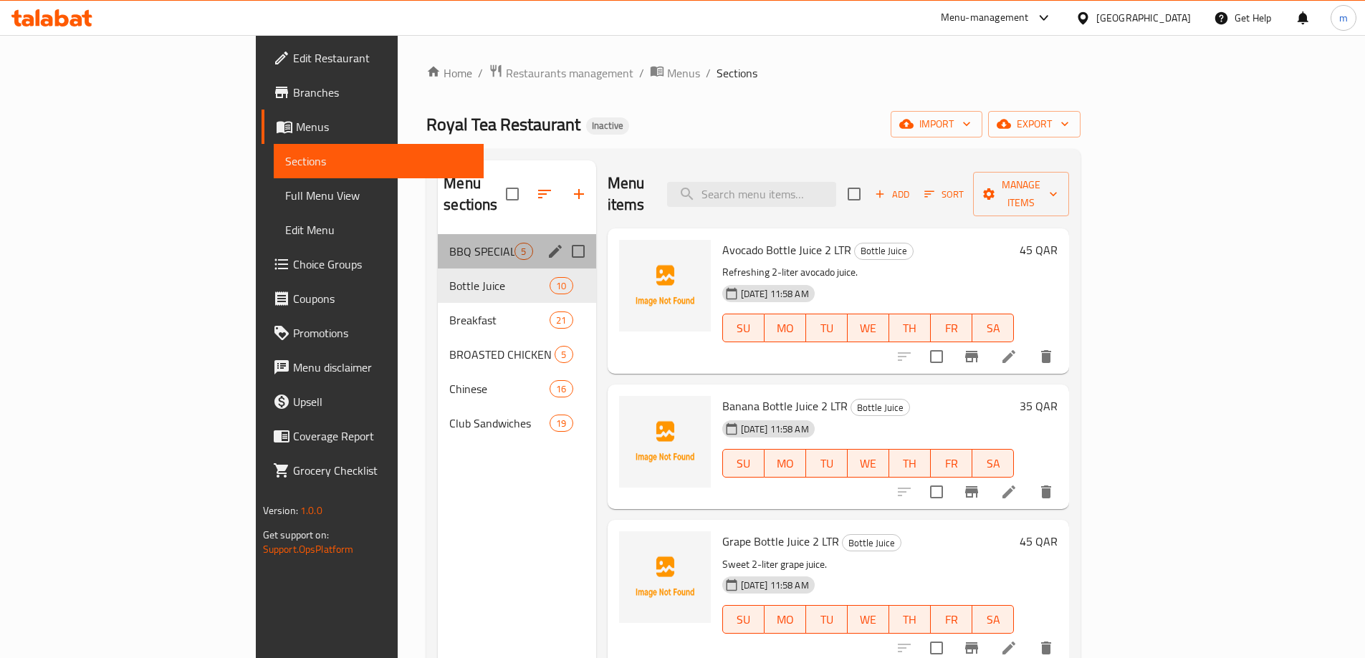
click at [449, 243] on span "BBQ SPECIAL" at bounding box center [481, 251] width 65 height 17
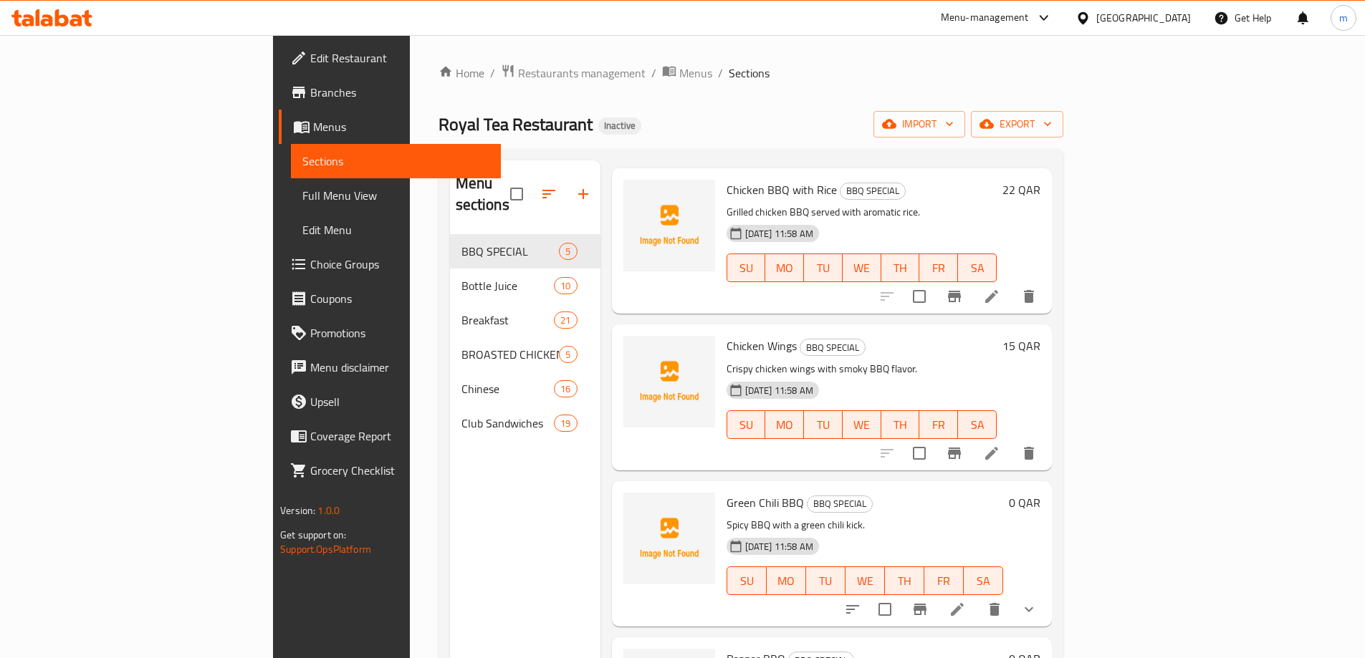
scroll to position [160, 0]
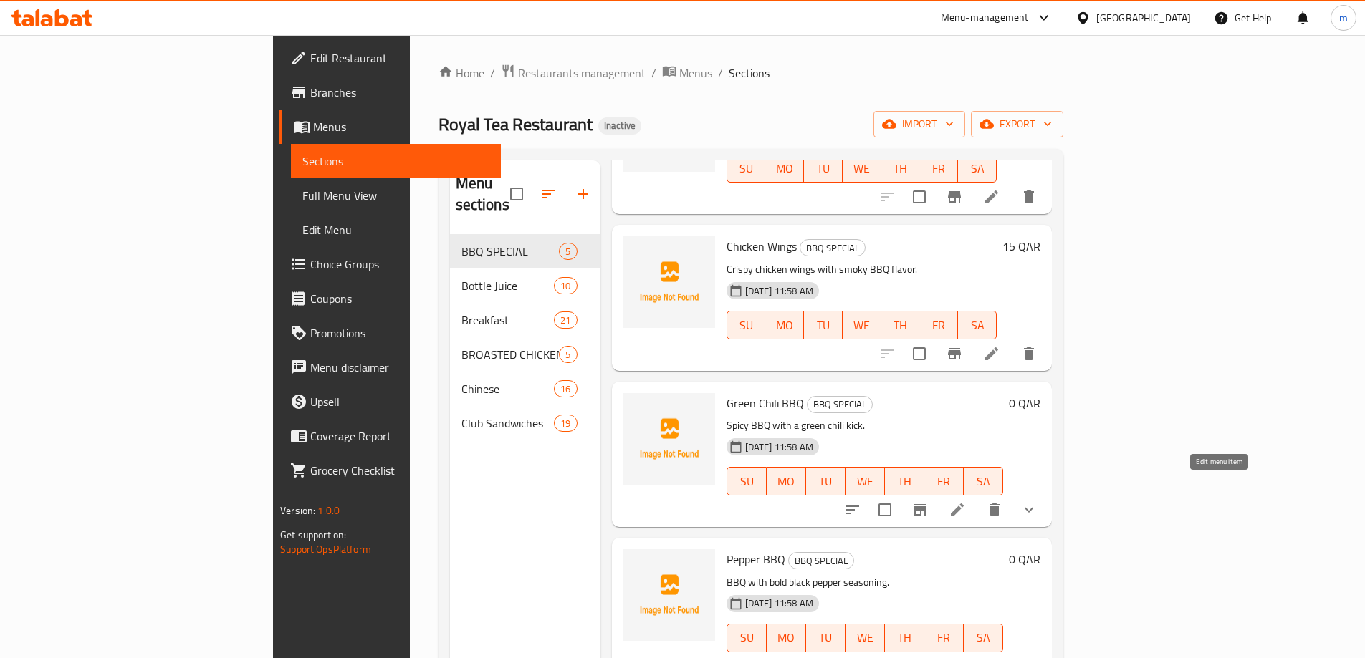
click at [964, 504] on icon at bounding box center [957, 510] width 13 height 13
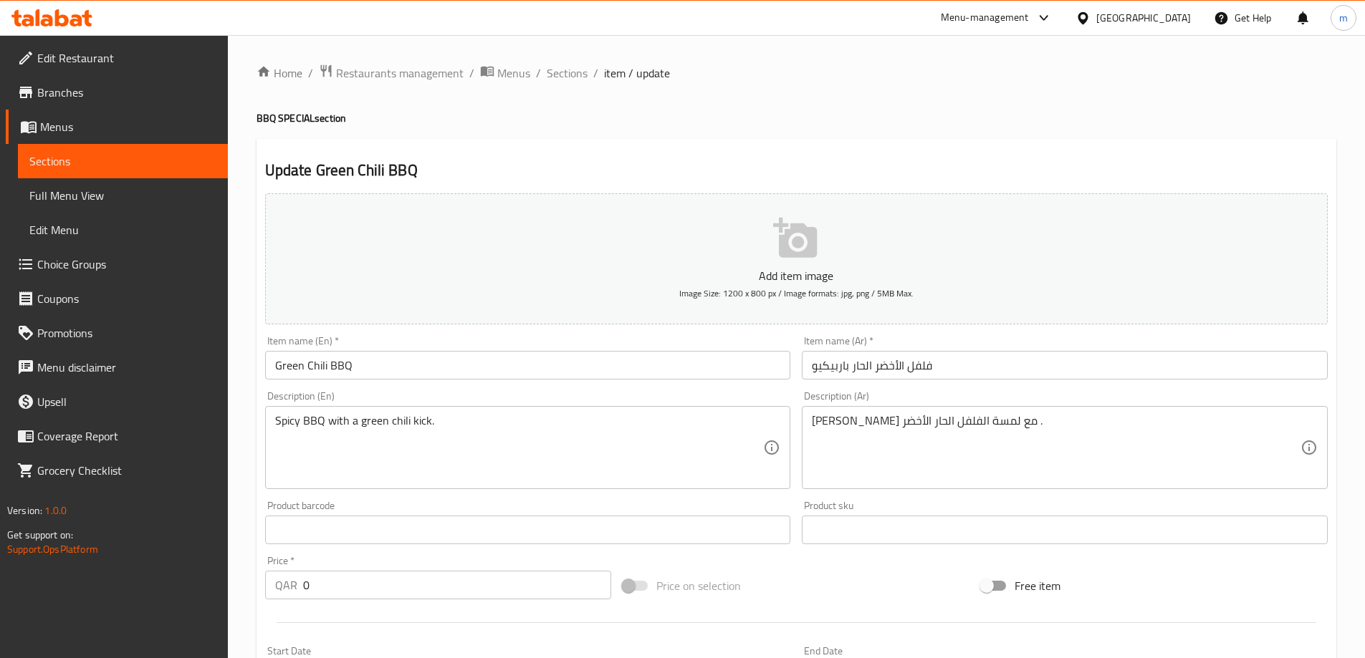
click at [863, 370] on input "فلفل الأخضر الحار باربيكيو" at bounding box center [1065, 365] width 526 height 29
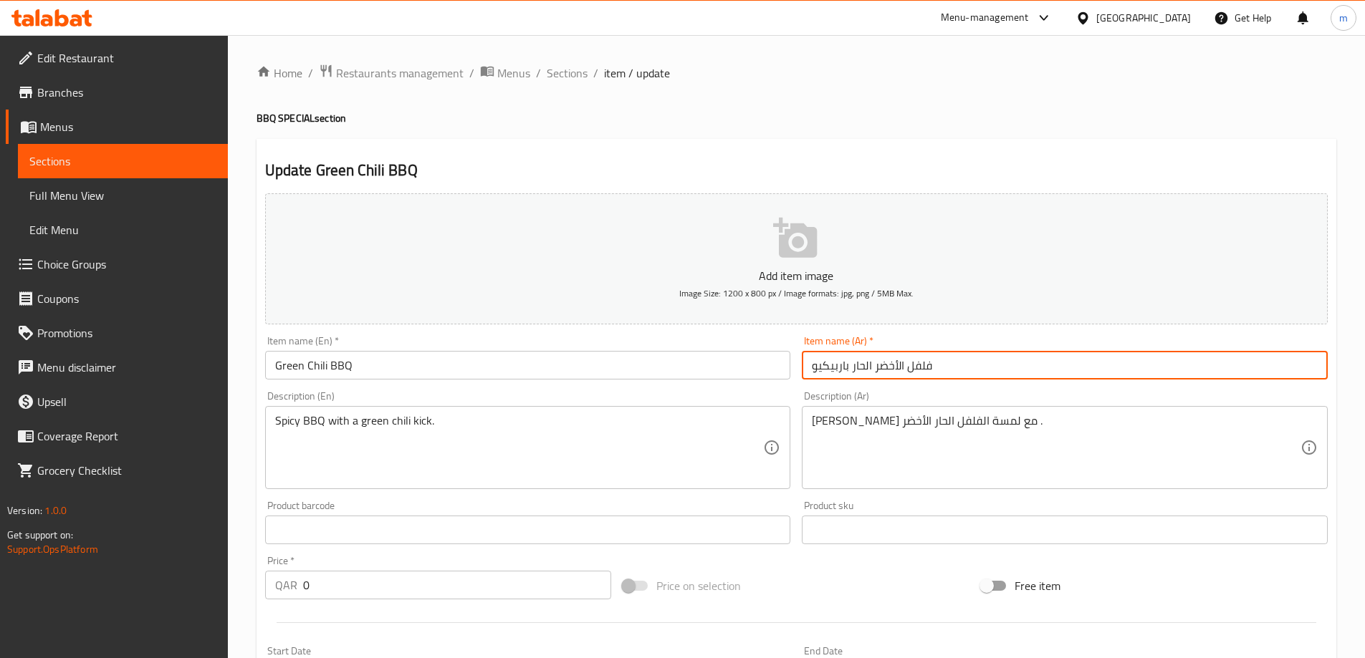
click at [863, 370] on input "فلفل الأخضر الحار باربيكيو" at bounding box center [1065, 365] width 526 height 29
paste input "الحار"
type input "فلفل الحار الأخضر باربيكيو"
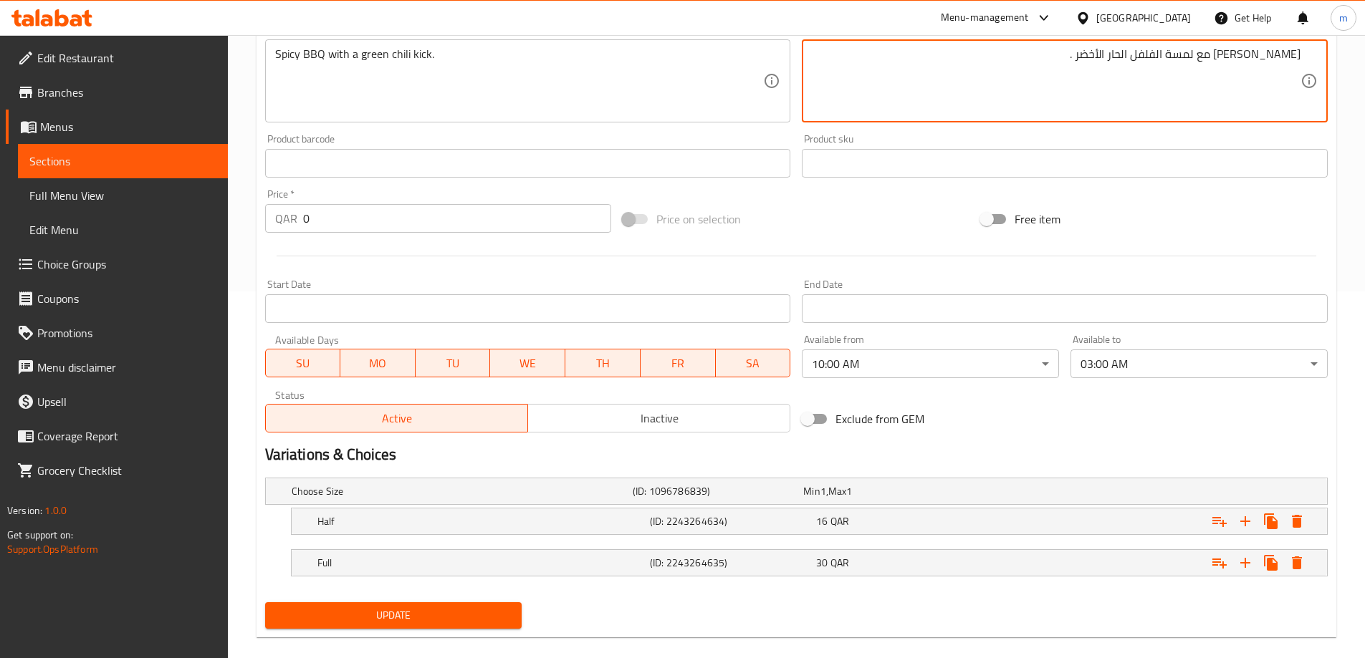
scroll to position [386, 0]
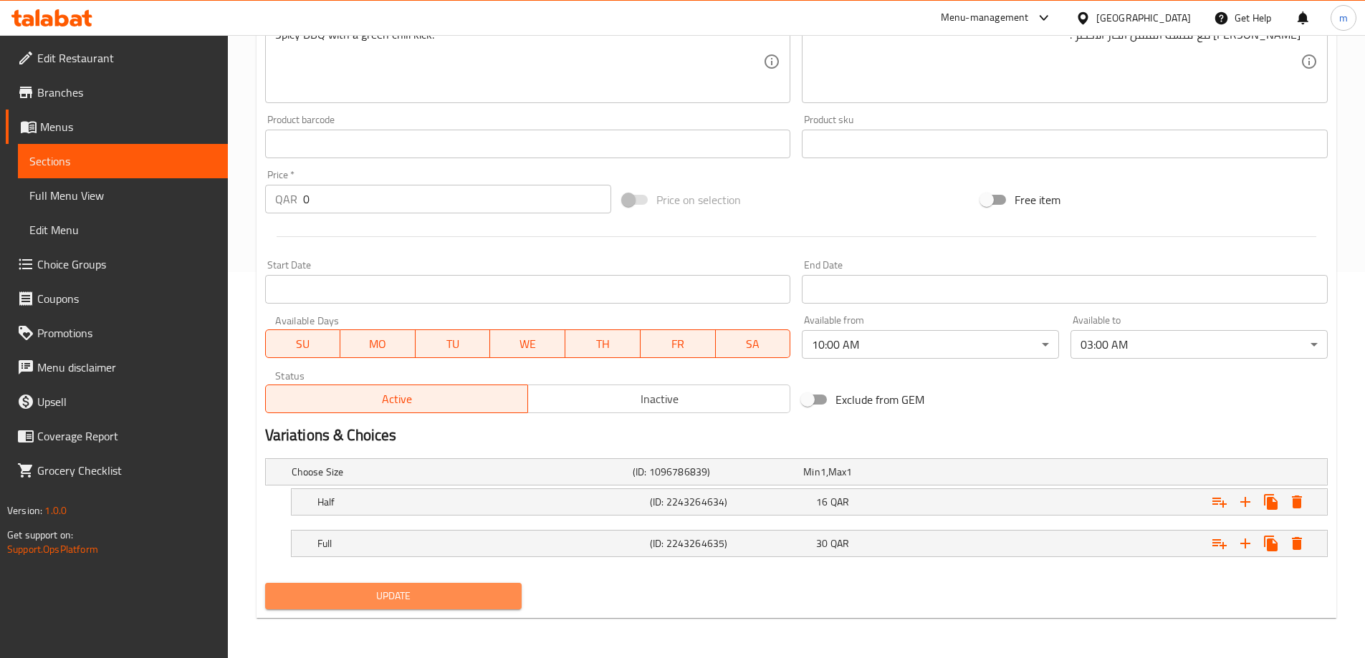
click at [397, 605] on button "Update" at bounding box center [393, 596] width 257 height 27
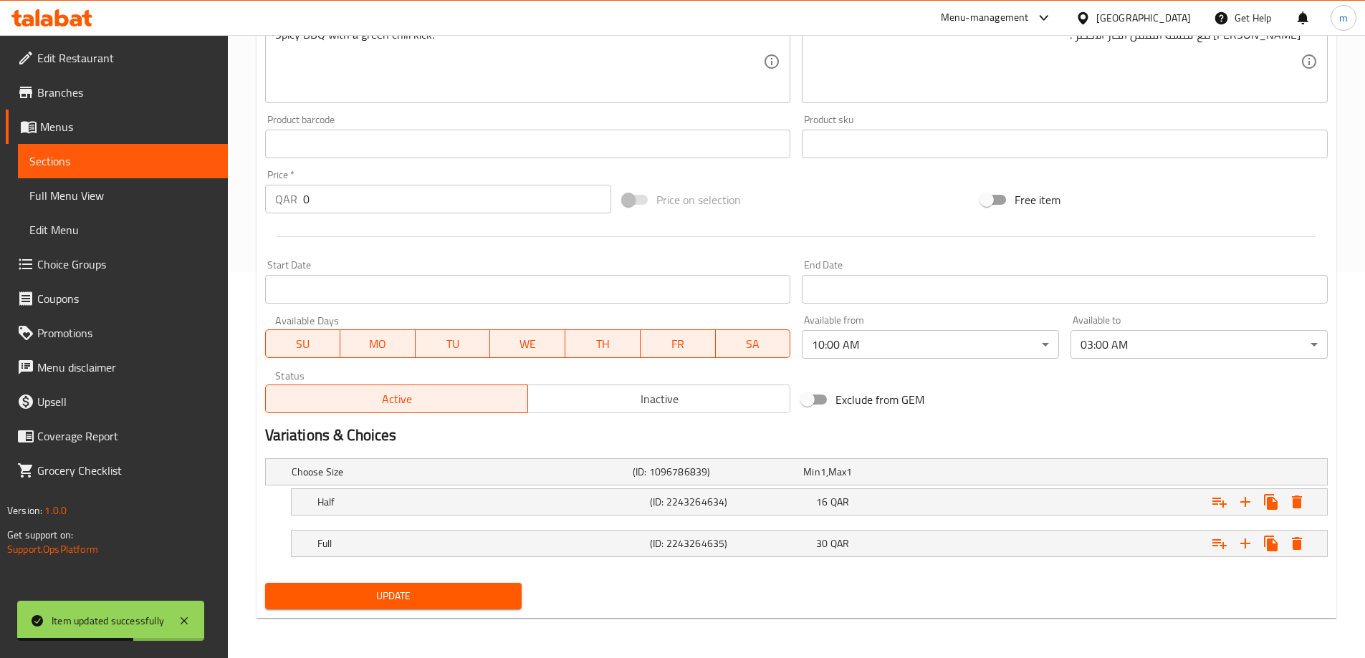
click at [370, 599] on span "Update" at bounding box center [394, 596] width 234 height 18
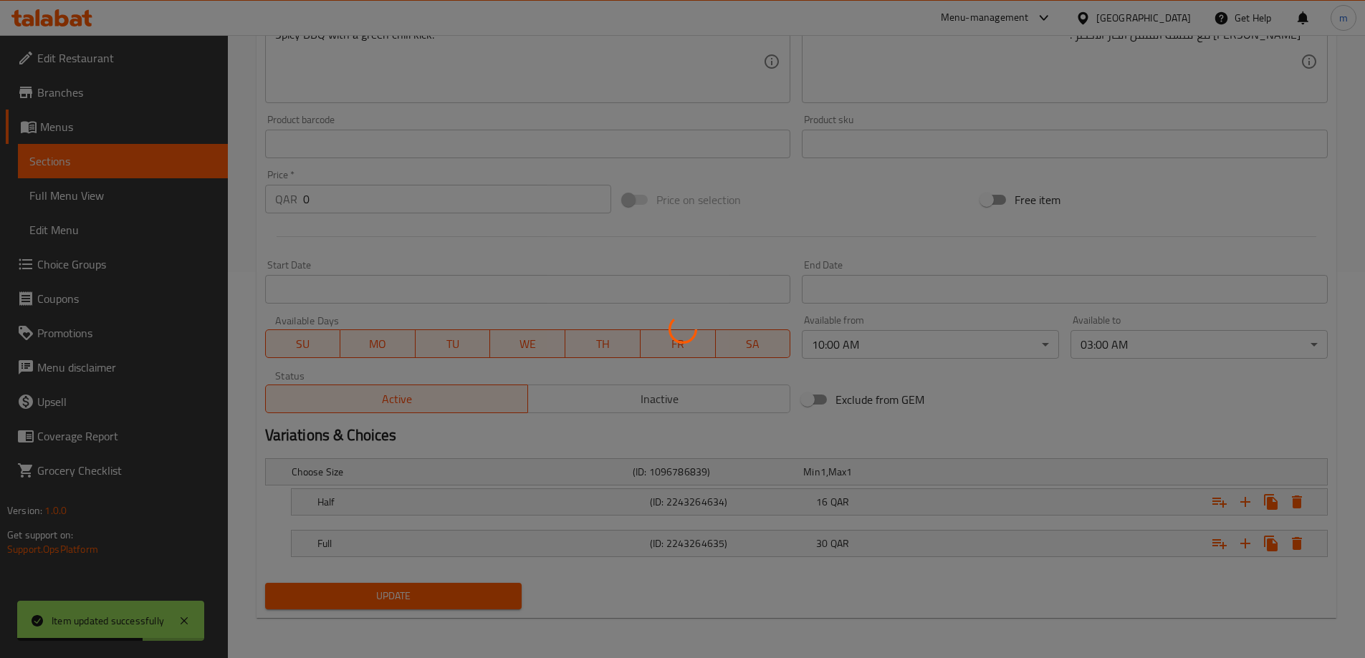
scroll to position [0, 0]
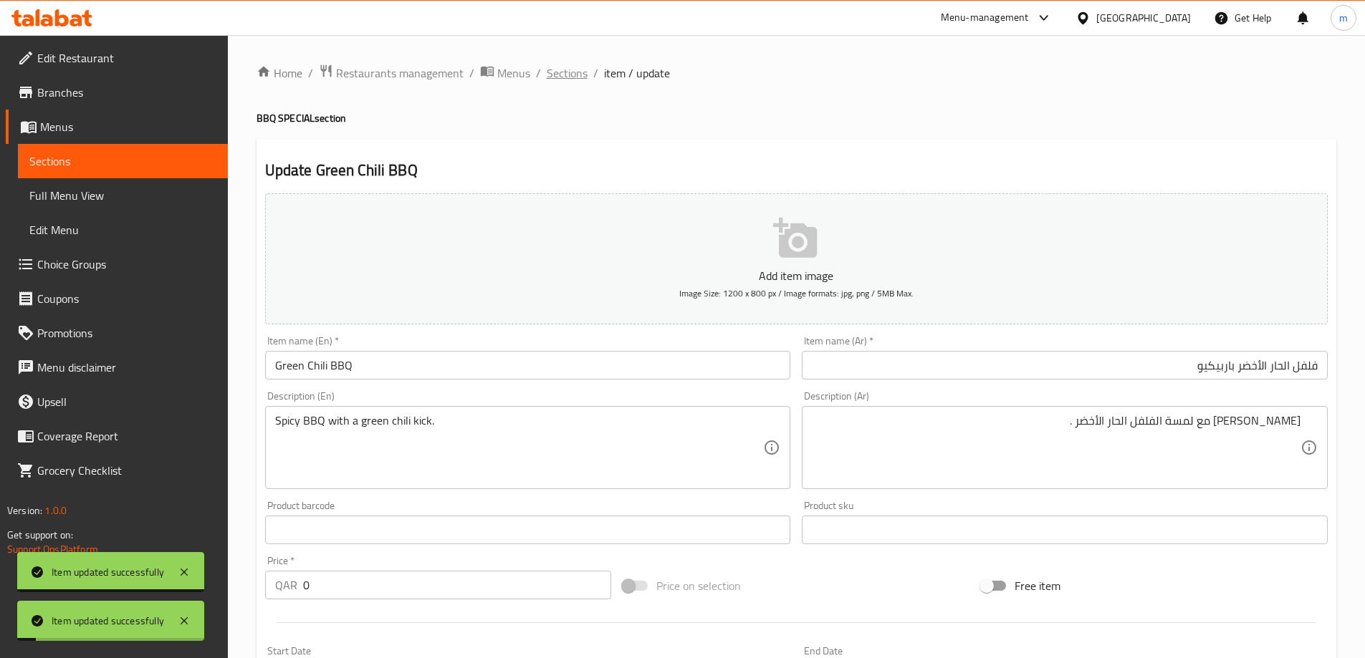
click at [554, 79] on span "Sections" at bounding box center [567, 72] width 41 height 17
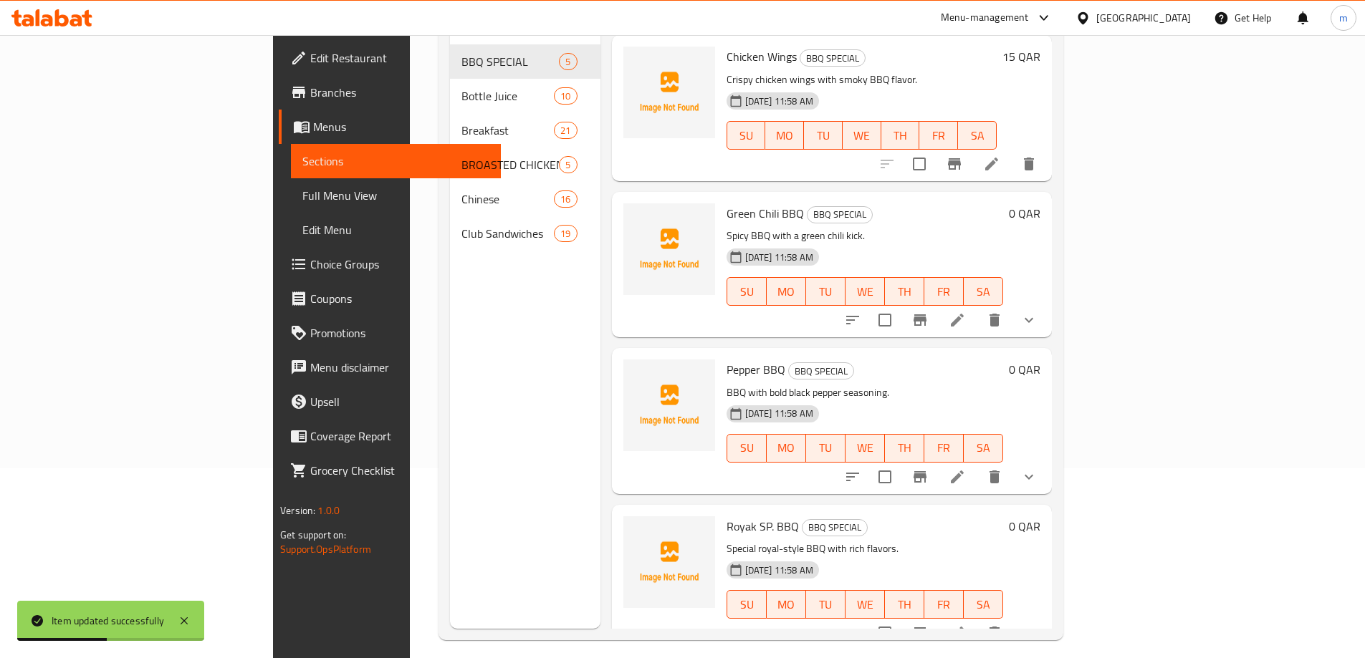
scroll to position [201, 0]
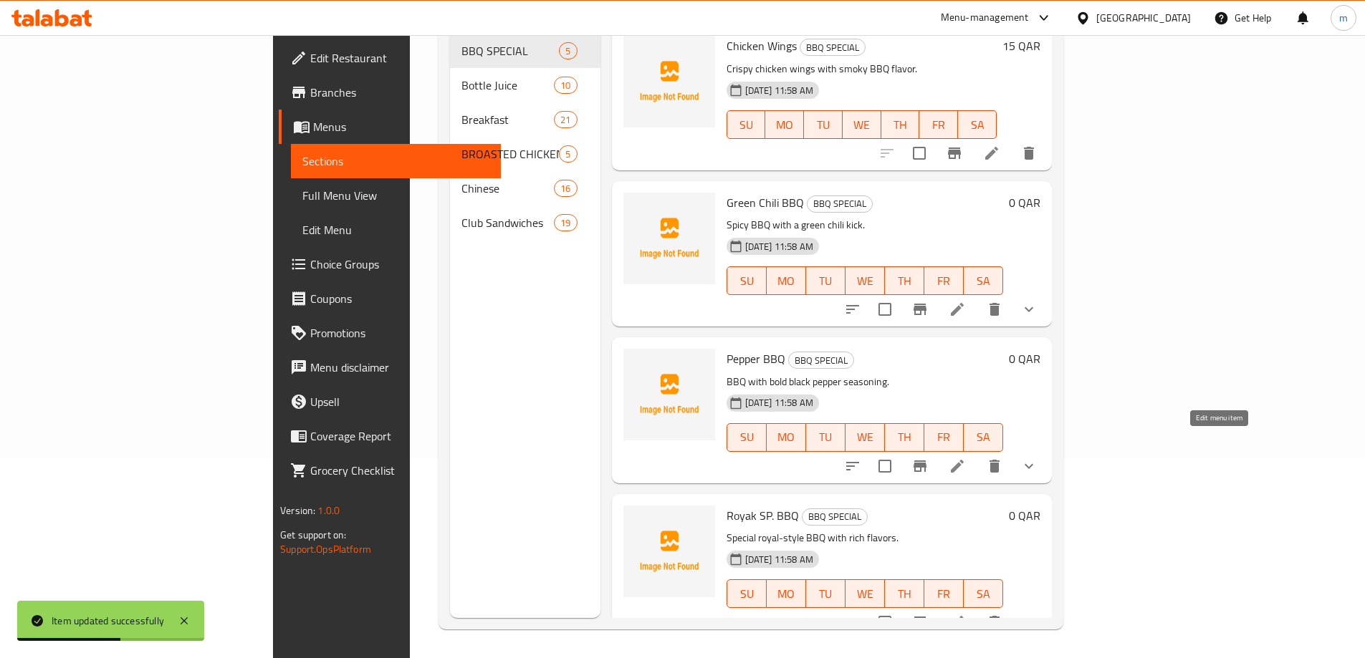
click at [966, 458] on icon at bounding box center [956, 466] width 17 height 17
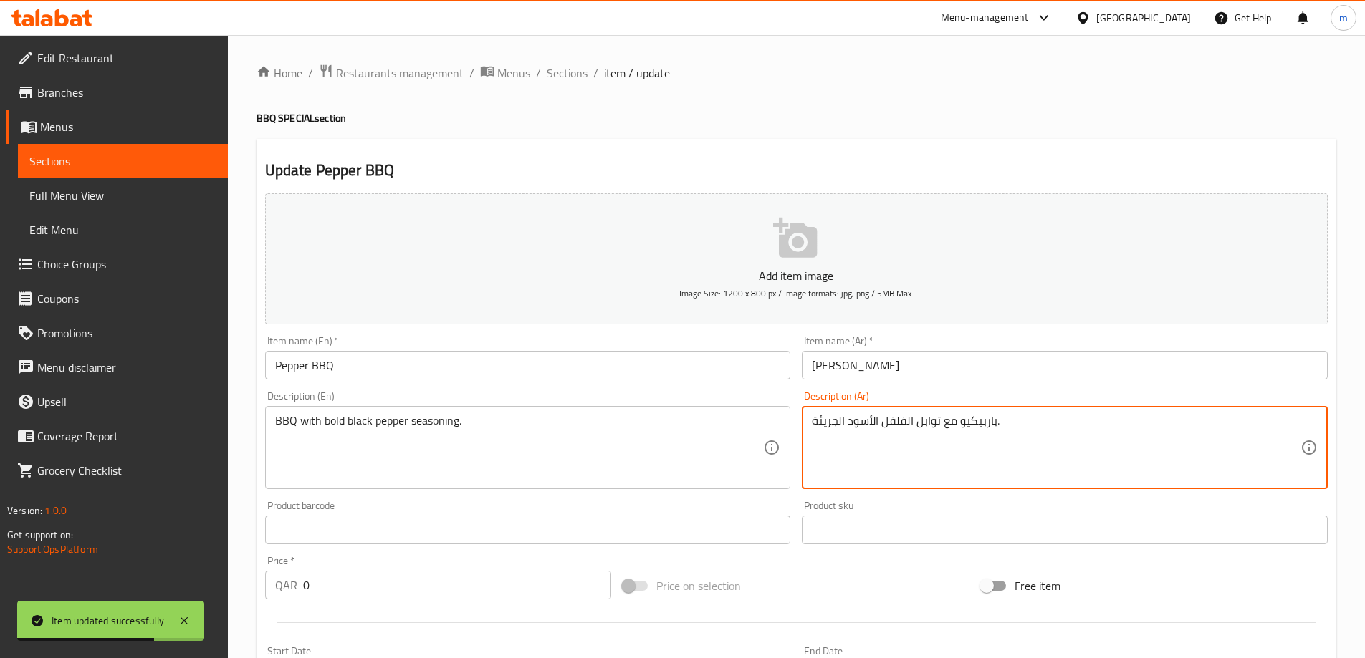
click at [925, 421] on textarea "باربيكيو مع توابل الفلفل الأسود الجريئة." at bounding box center [1056, 448] width 489 height 68
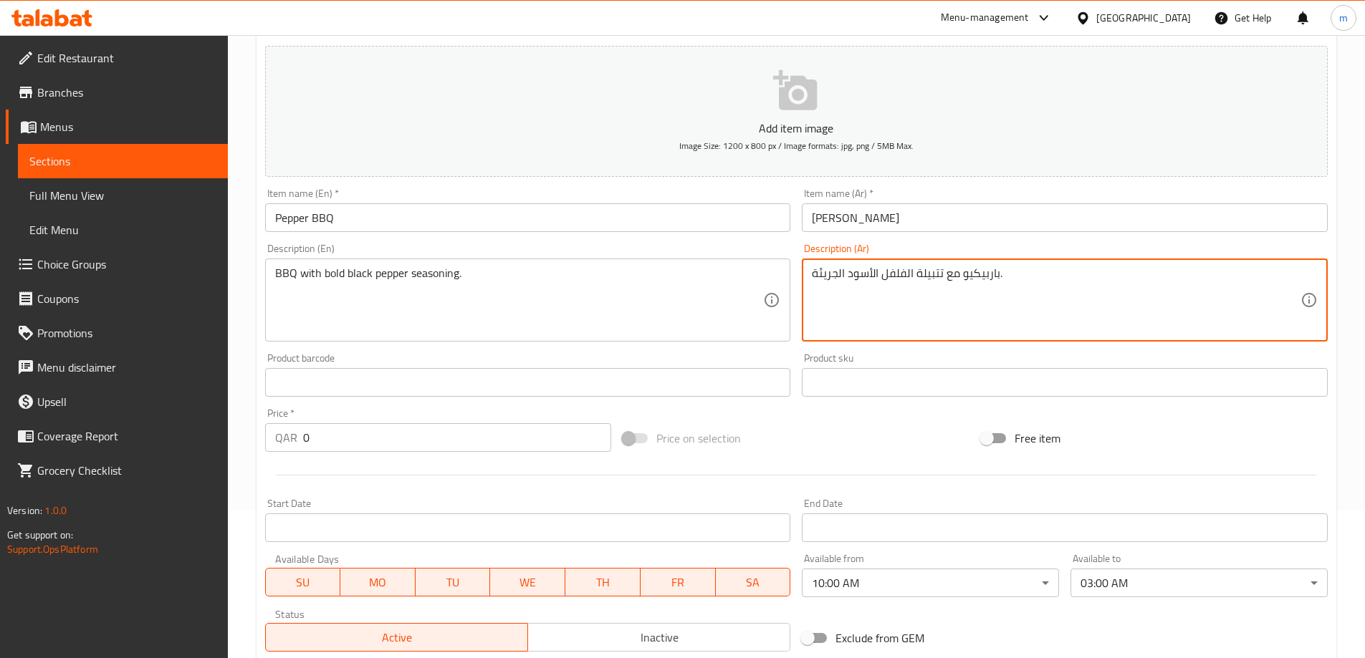
scroll to position [386, 0]
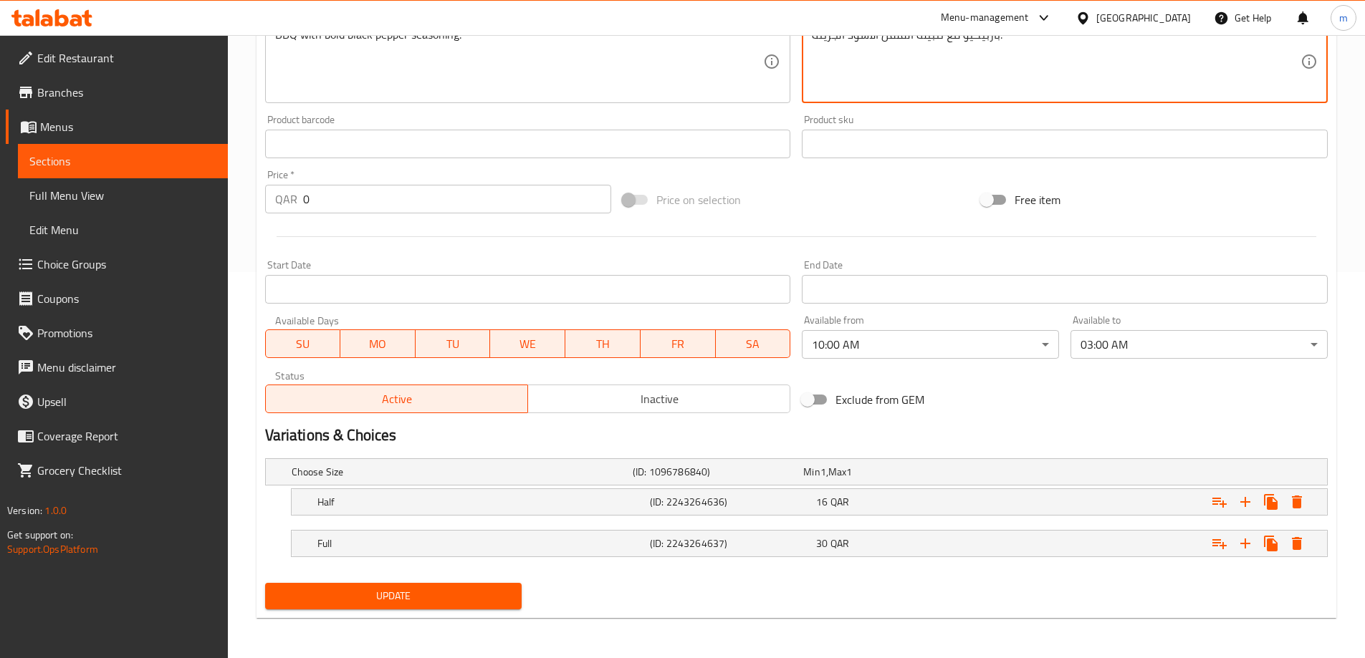
type textarea "باربيكيو مع تتبيلة الفلفل الأسود الجريئة."
click at [479, 595] on span "Update" at bounding box center [394, 596] width 234 height 18
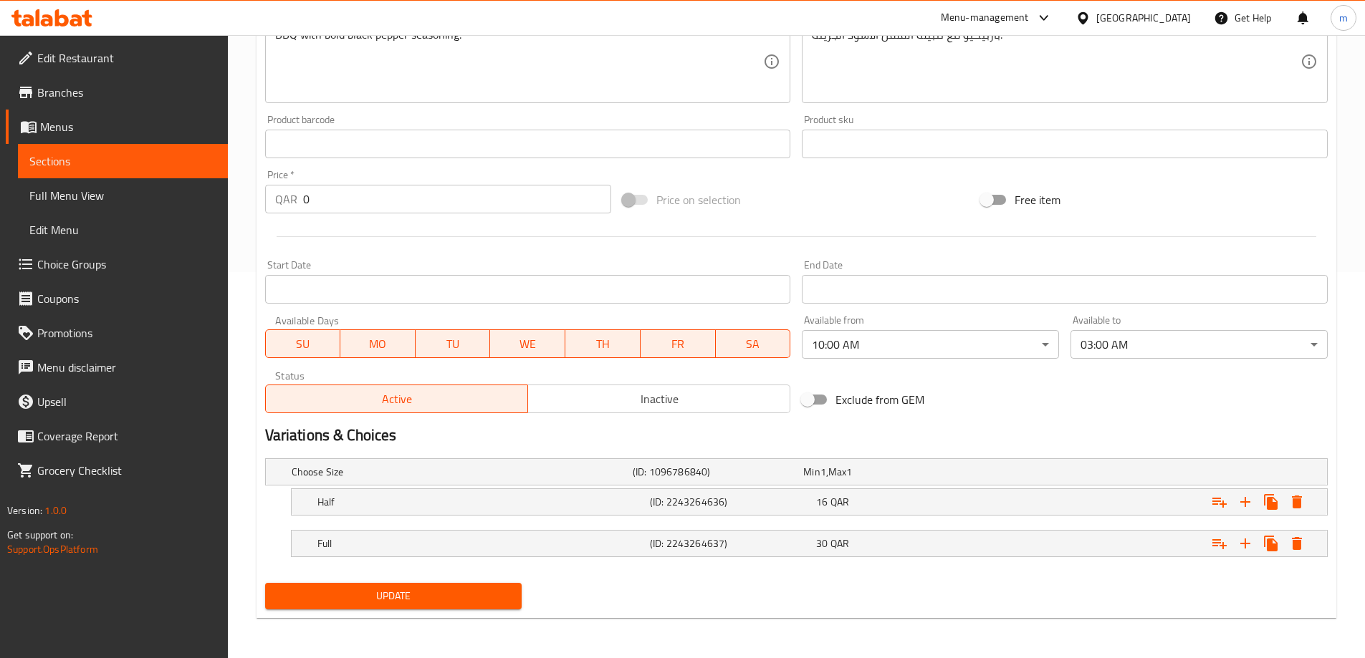
click at [451, 598] on span "Update" at bounding box center [394, 596] width 234 height 18
click at [630, 482] on div "Half" at bounding box center [459, 472] width 341 height 20
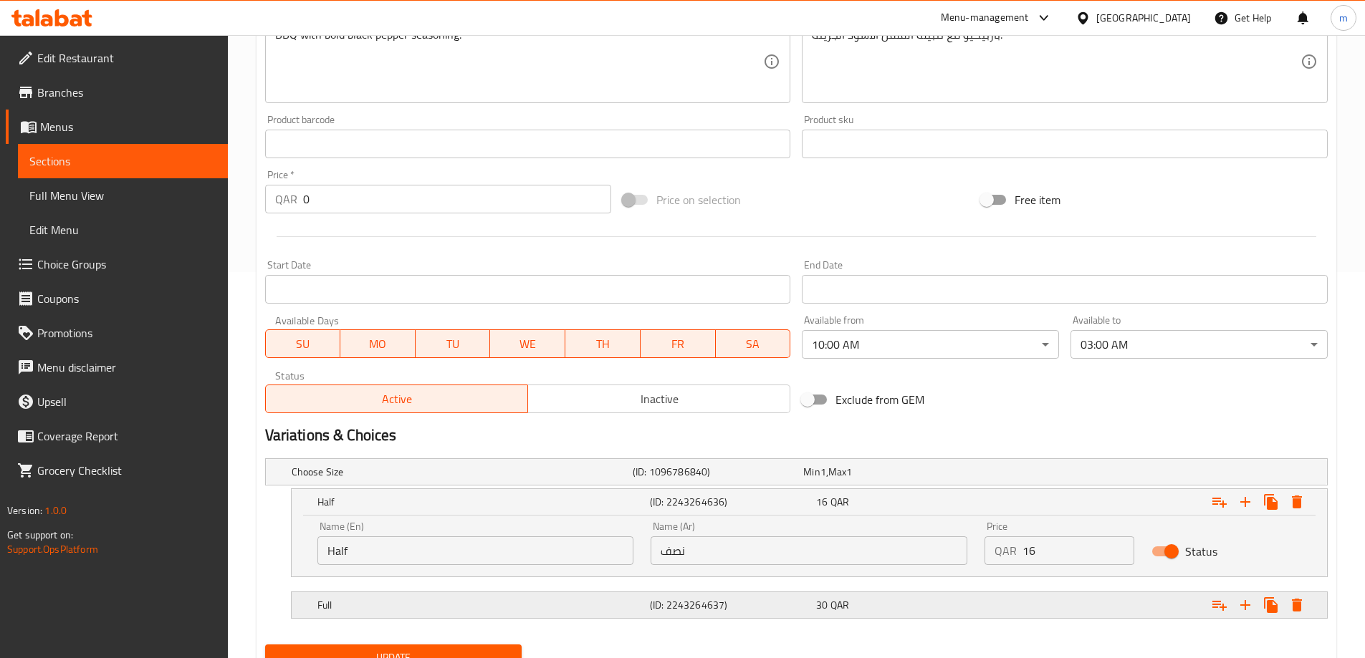
click at [663, 479] on h5 "(ID: 2243264637)" at bounding box center [715, 472] width 165 height 14
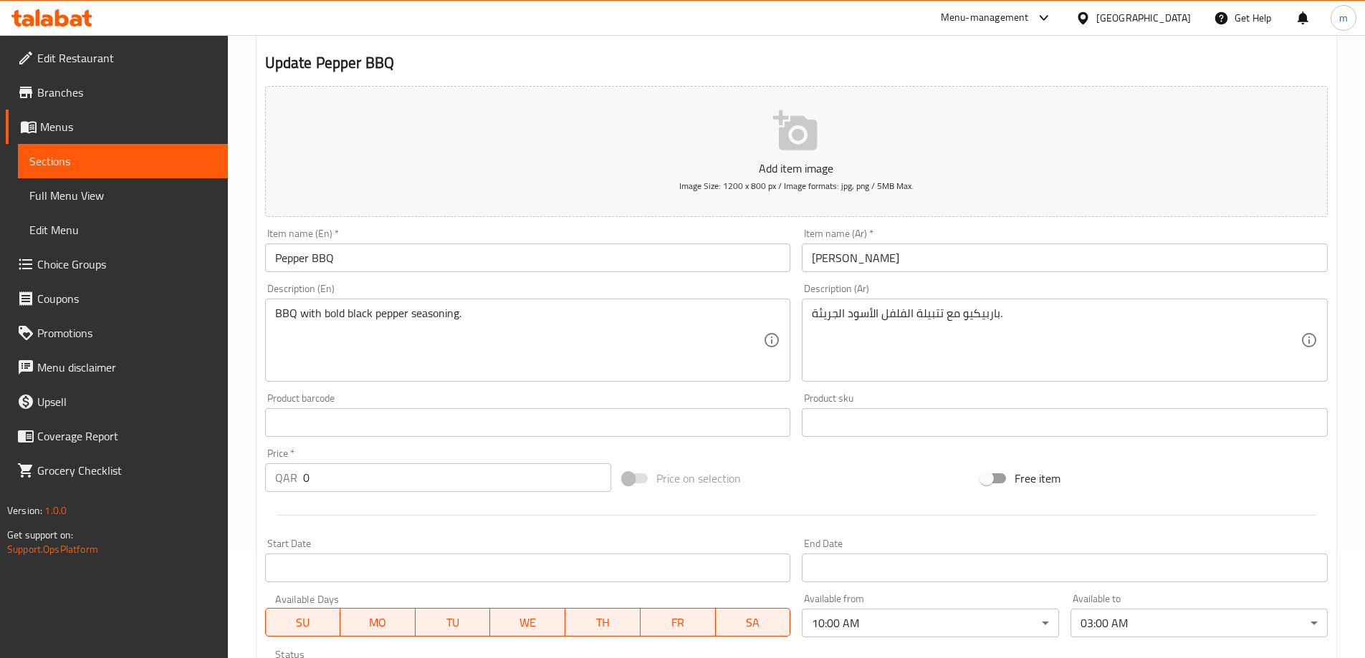
scroll to position [80, 0]
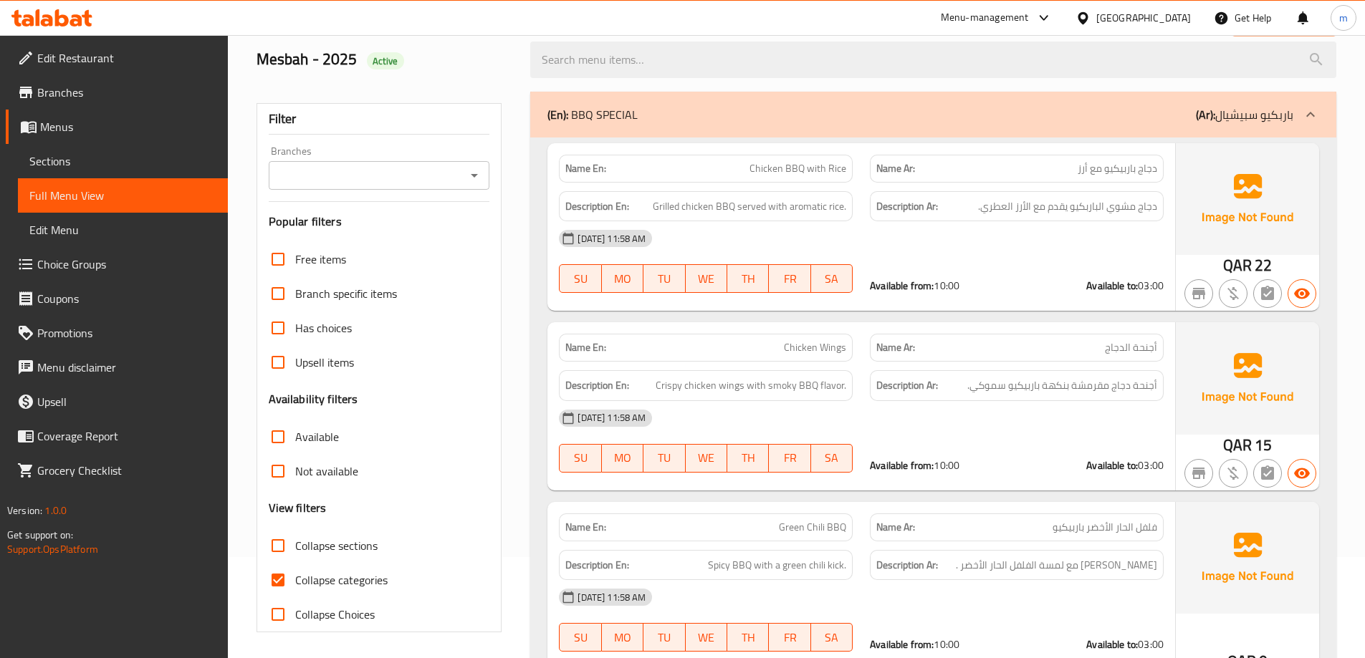
scroll to position [104, 0]
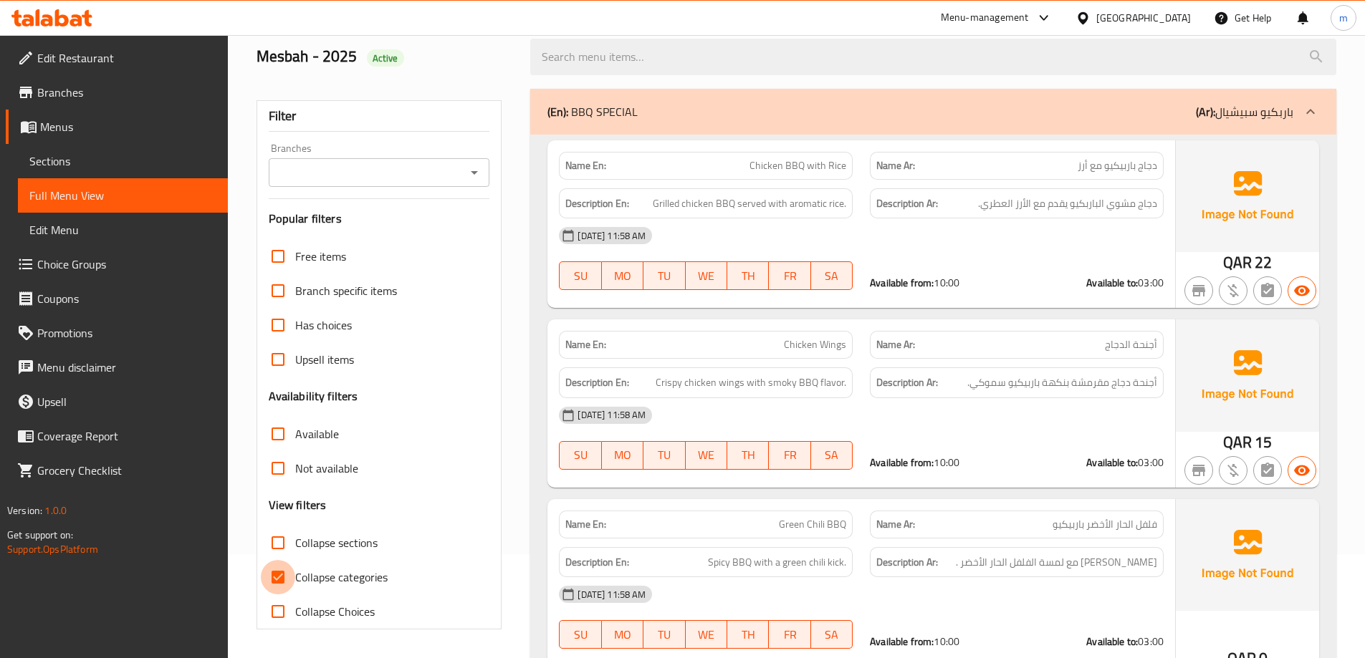
click at [279, 579] on input "Collapse categories" at bounding box center [278, 577] width 34 height 34
checkbox input "false"
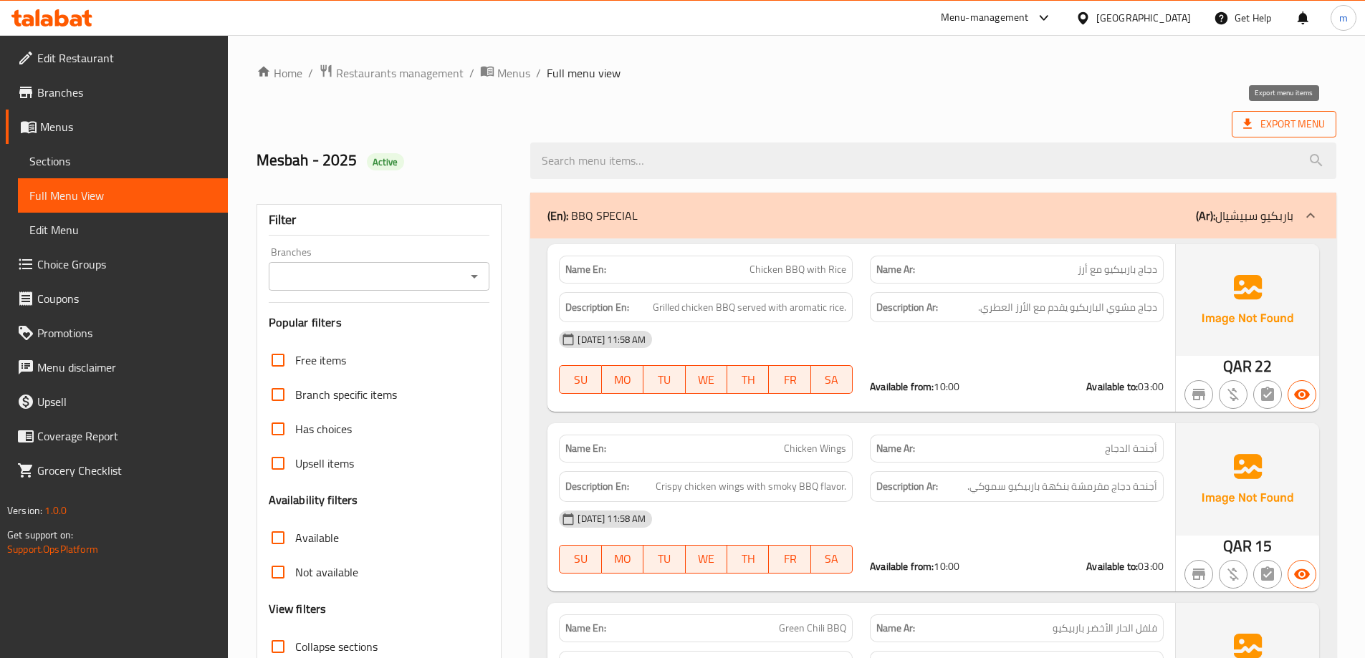
click at [1272, 130] on span "Export Menu" at bounding box center [1284, 124] width 82 height 18
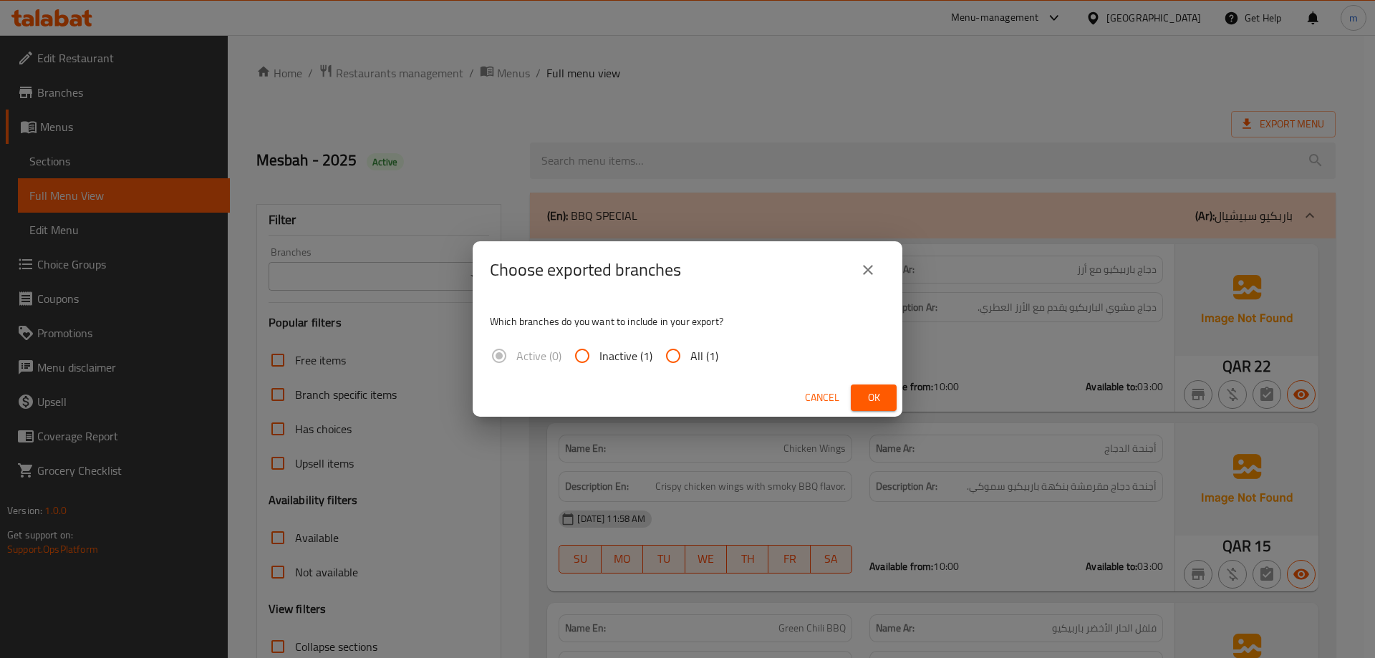
click at [693, 356] on span "All (1)" at bounding box center [705, 355] width 28 height 17
click at [691, 356] on input "All (1)" at bounding box center [673, 356] width 34 height 34
radio input "true"
click at [870, 398] on span "Ok" at bounding box center [874, 398] width 23 height 18
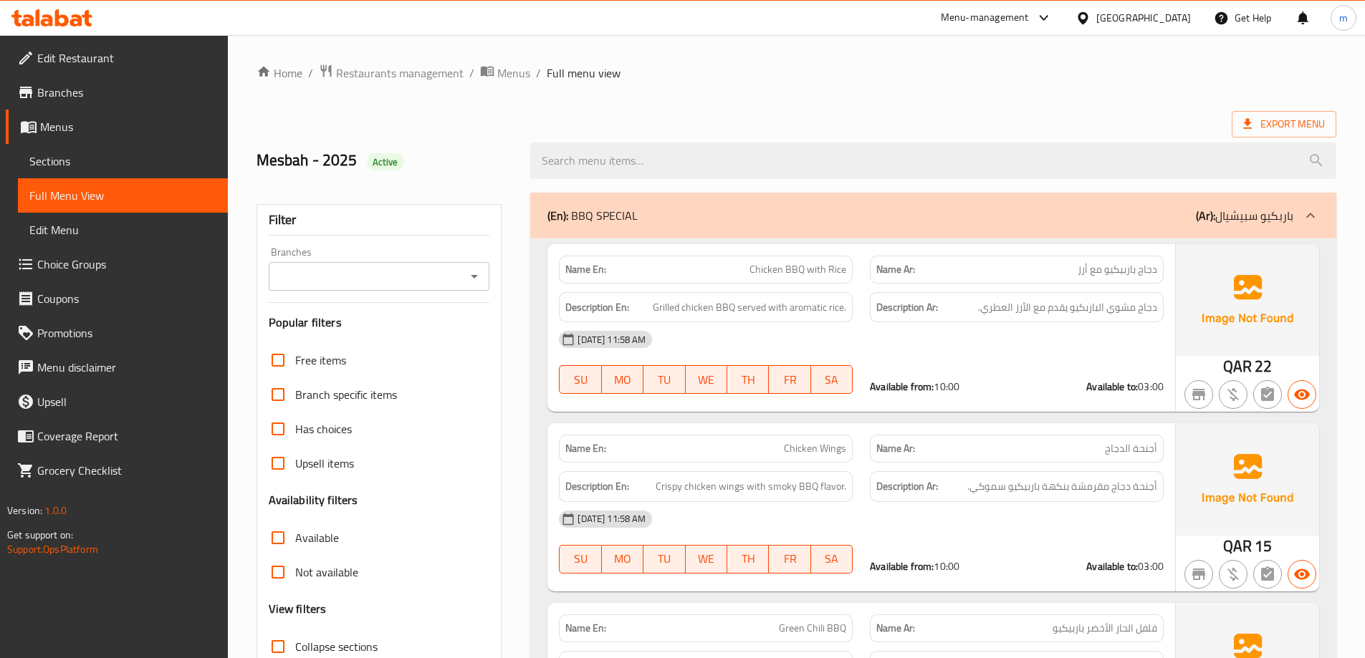
drag, startPoint x: 841, startPoint y: 115, endPoint x: 862, endPoint y: 111, distance: 21.1
click at [842, 115] on div "Export Menu" at bounding box center [796, 124] width 1080 height 27
click at [505, 72] on span "Menus" at bounding box center [513, 72] width 33 height 17
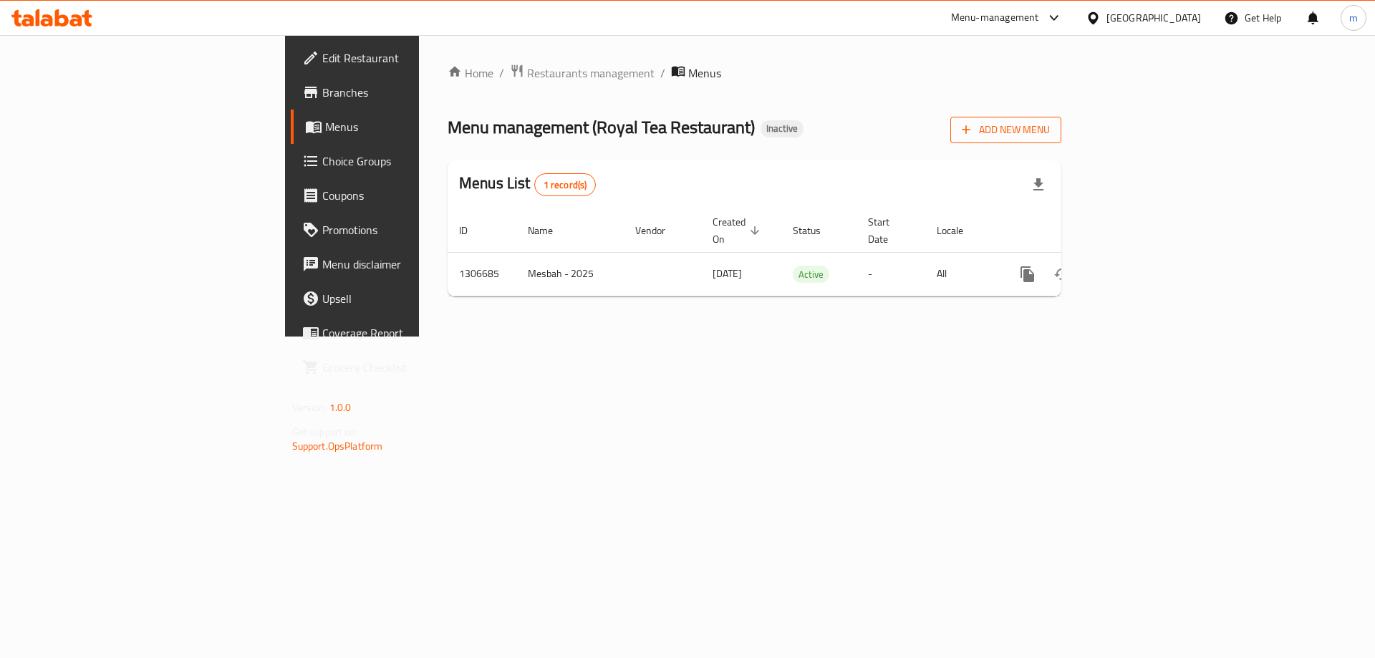
click at [1050, 126] on span "Add New Menu" at bounding box center [1006, 130] width 88 height 18
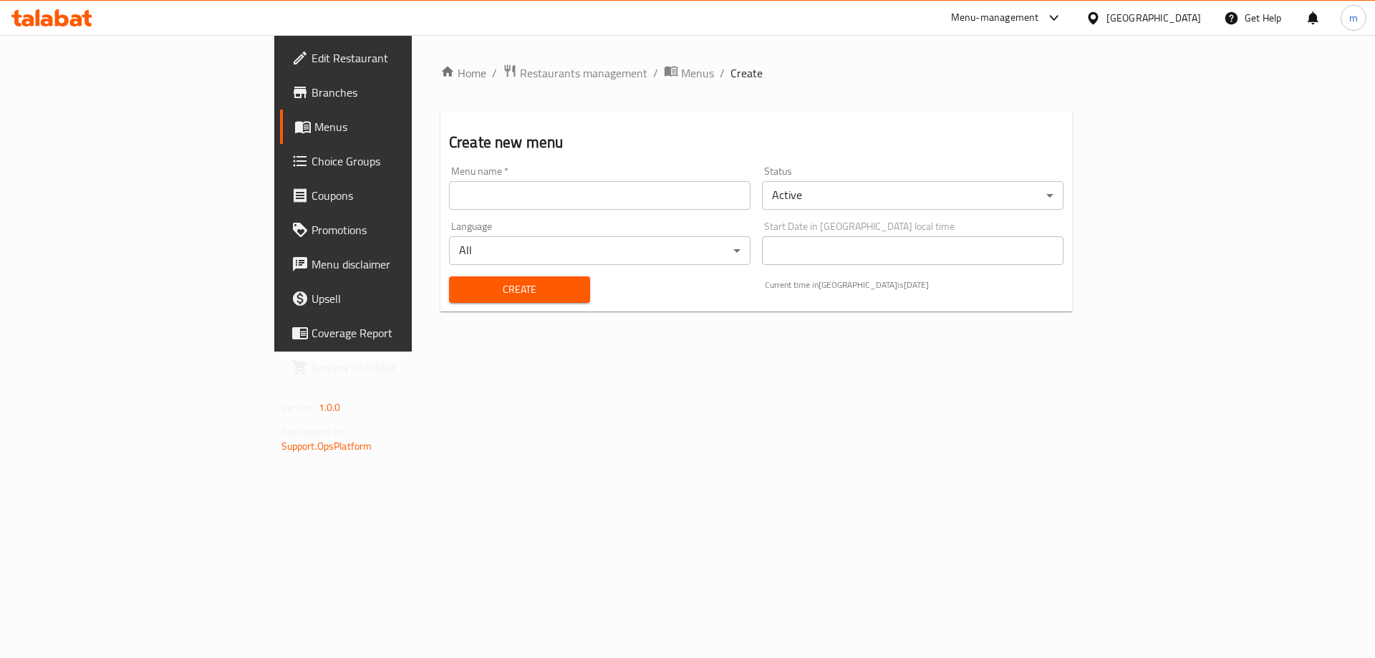
click at [529, 196] on input "text" at bounding box center [600, 195] width 302 height 29
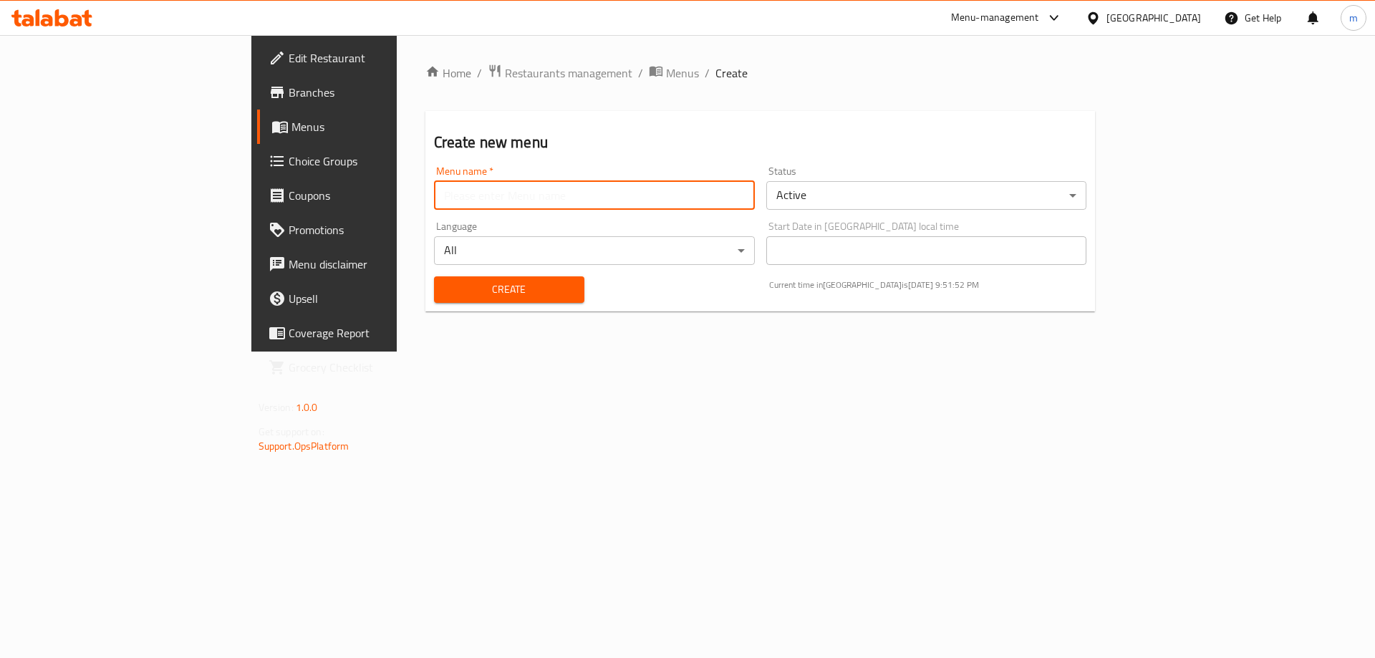
type input "Mesbah - 2025"
click at [446, 290] on span "Create" at bounding box center [510, 290] width 128 height 18
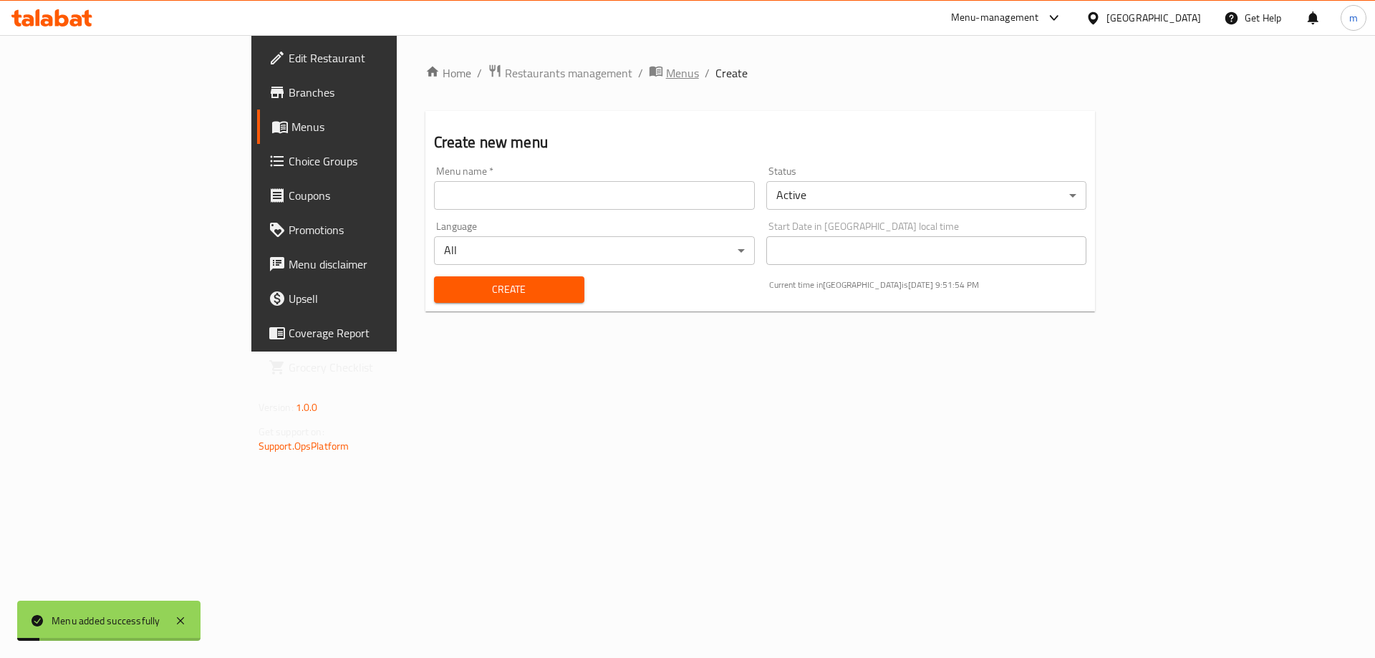
click at [649, 69] on span "breadcrumb" at bounding box center [657, 73] width 17 height 19
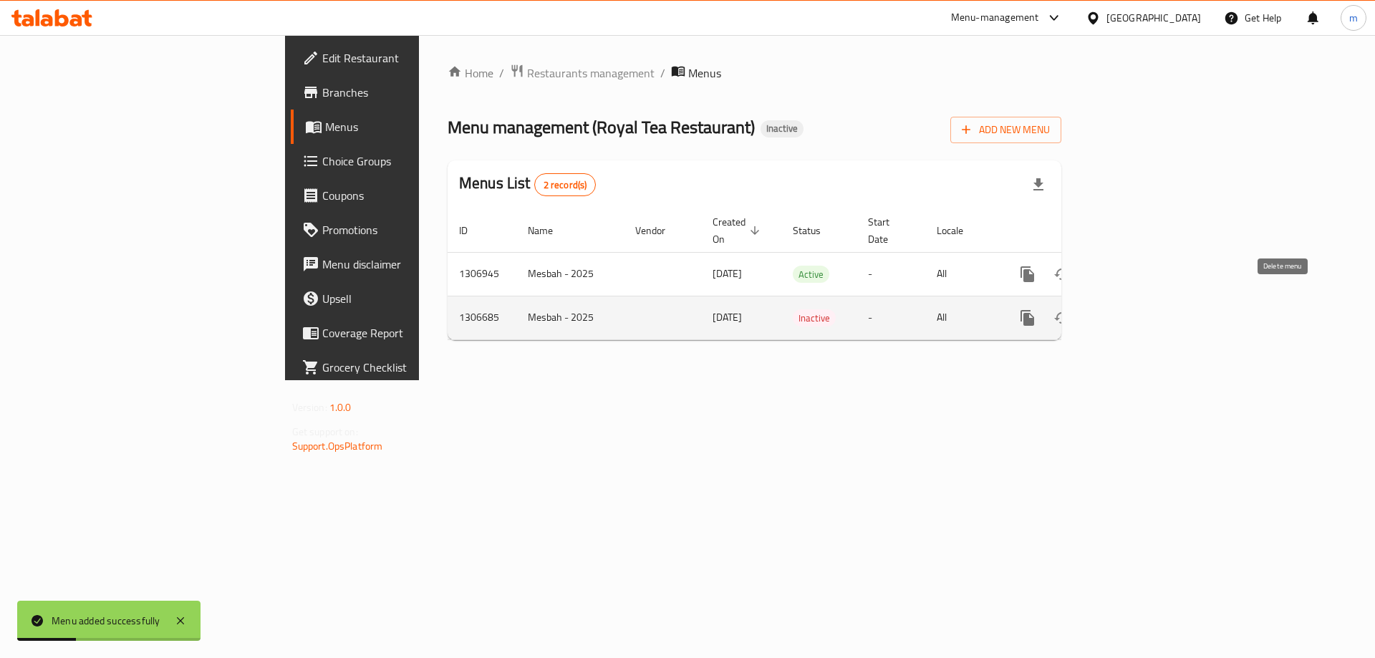
click at [1105, 309] on icon "enhanced table" at bounding box center [1096, 317] width 17 height 17
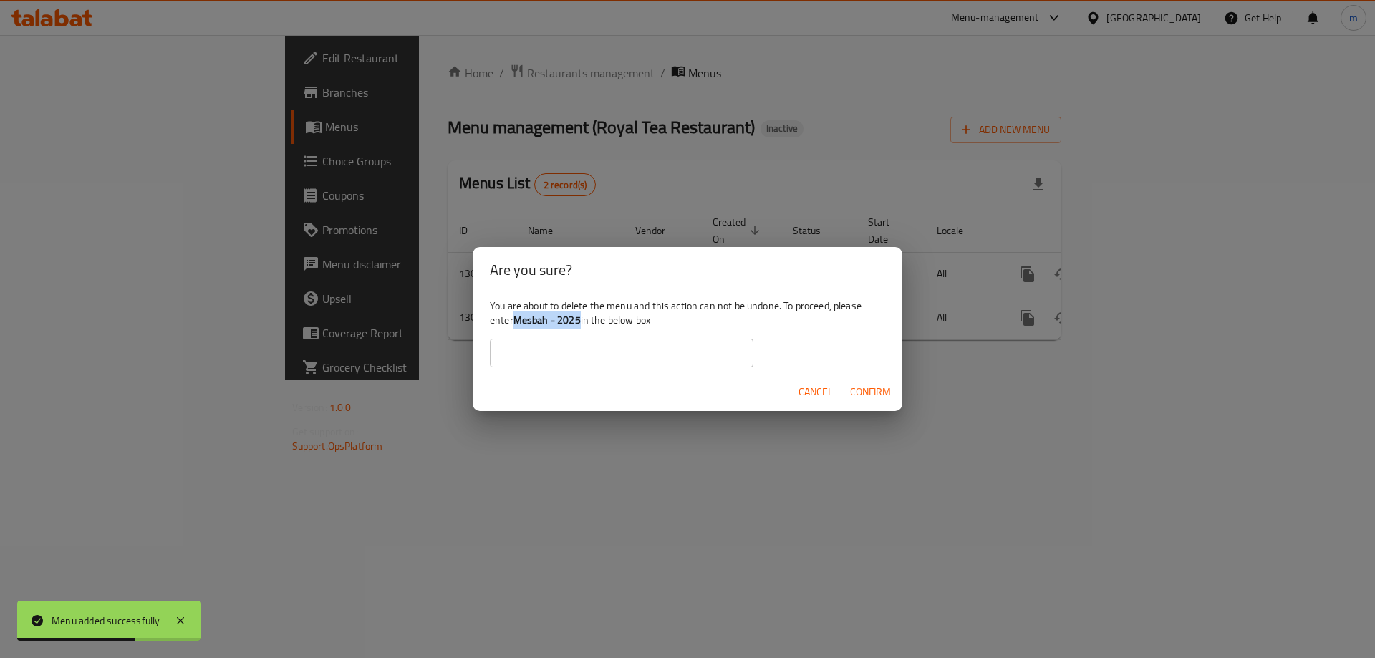
drag, startPoint x: 580, startPoint y: 322, endPoint x: 515, endPoint y: 325, distance: 65.3
click at [515, 325] on b "Mesbah - 2025" at bounding box center [547, 320] width 67 height 19
copy b "Mesbah - 2025"
click at [552, 346] on input "text" at bounding box center [622, 353] width 264 height 29
paste input "Mesbah - 2025"
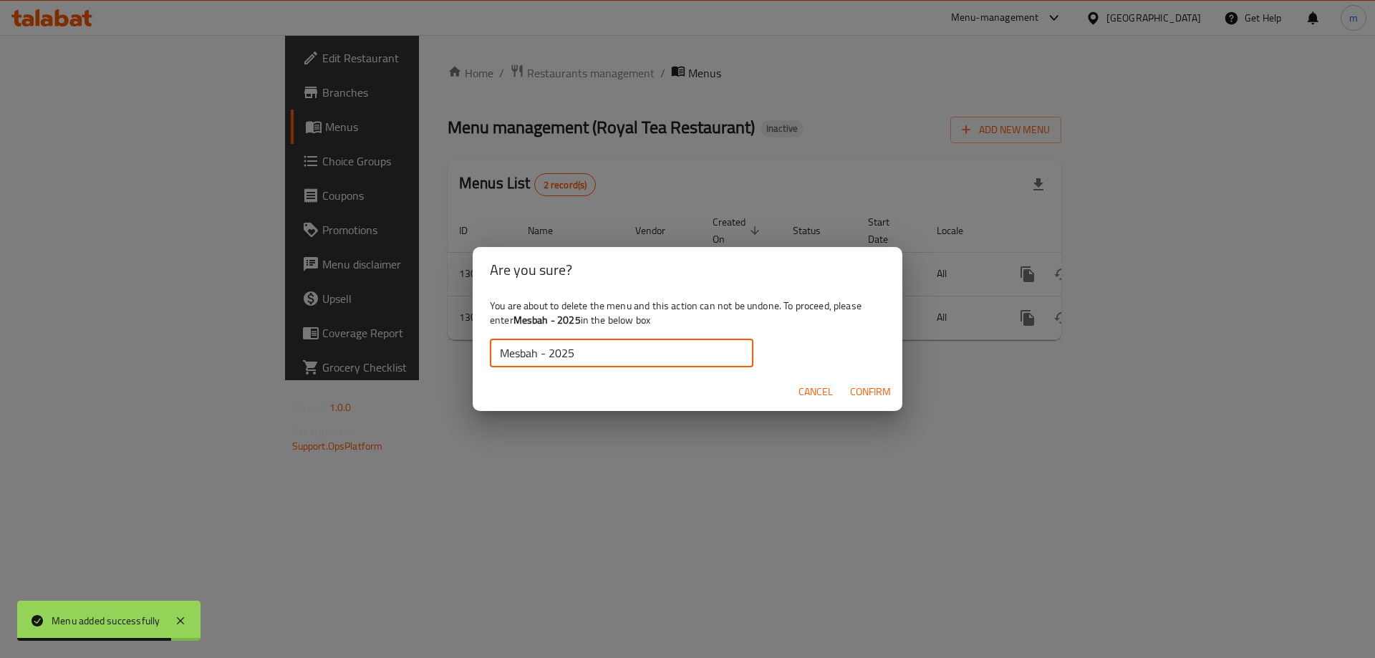
type input "Mesbah - 2025"
click at [870, 390] on span "Confirm" at bounding box center [870, 392] width 41 height 18
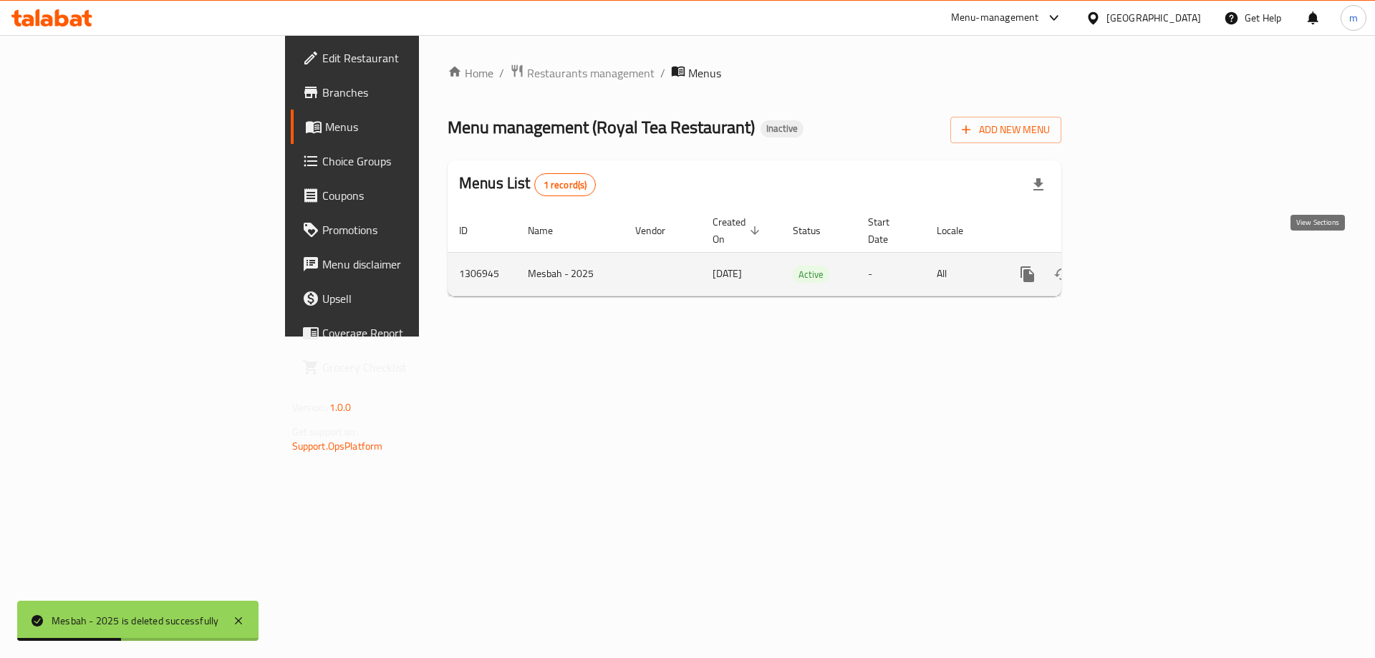
click at [1140, 266] on icon "enhanced table" at bounding box center [1131, 274] width 17 height 17
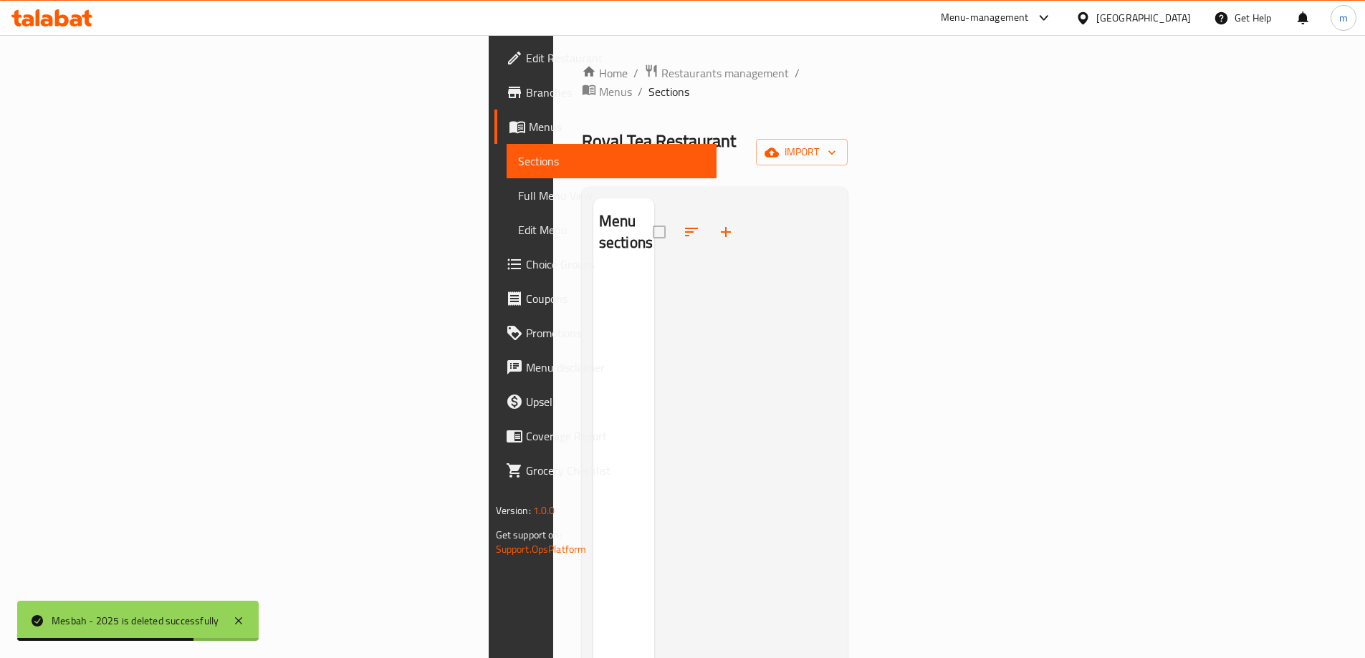
click at [837, 286] on div at bounding box center [745, 527] width 183 height 658
click at [836, 143] on span "import" at bounding box center [801, 152] width 69 height 18
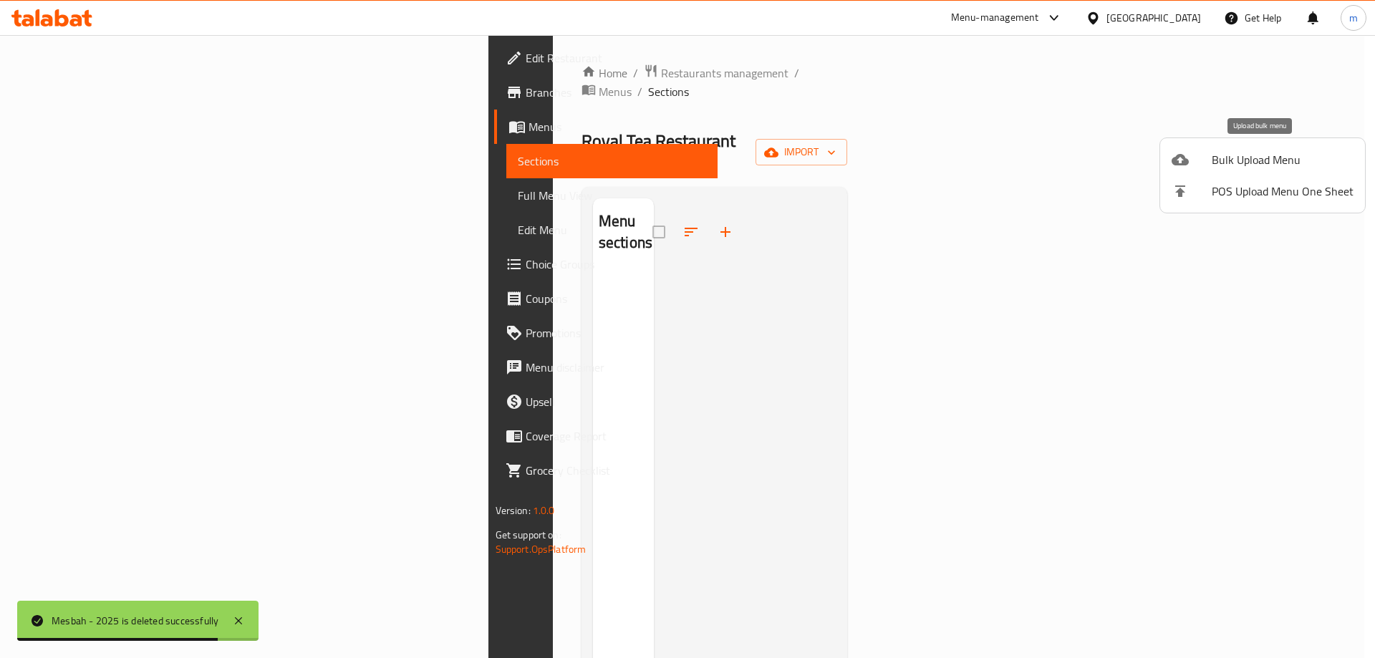
click at [1251, 159] on span "Bulk Upload Menu" at bounding box center [1283, 159] width 142 height 17
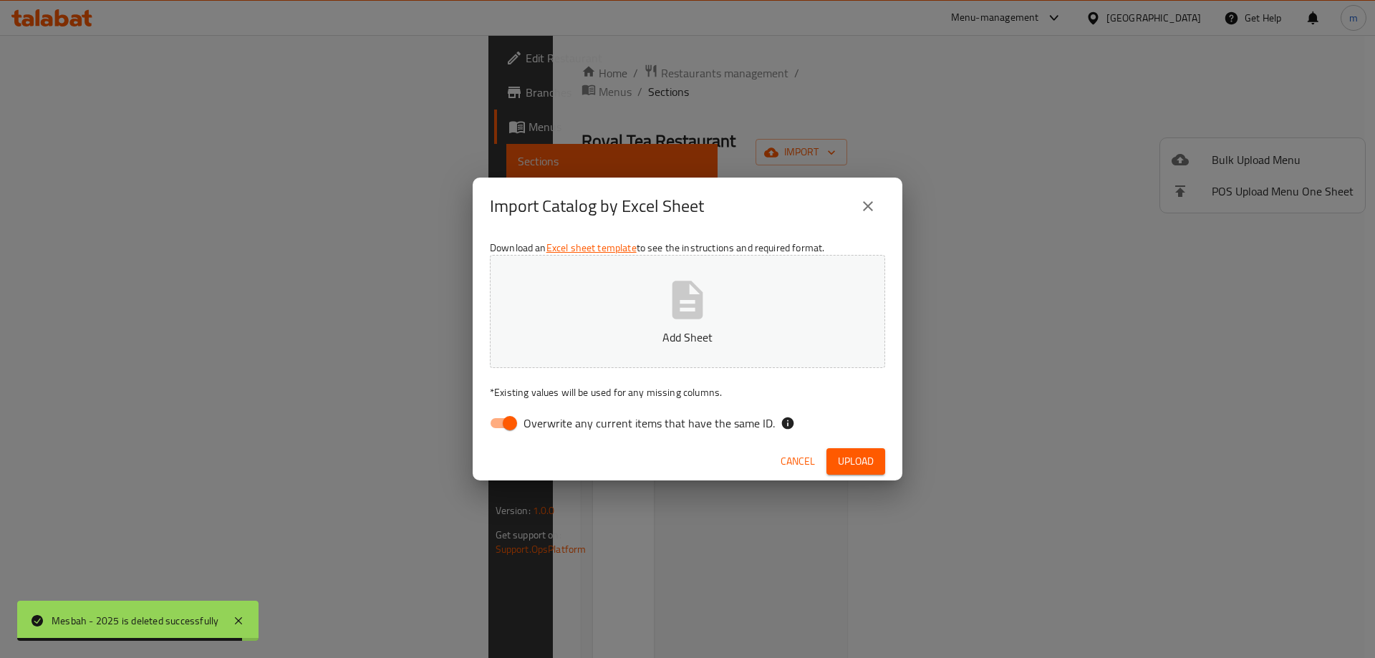
click at [592, 425] on span "Overwrite any current items that have the same ID." at bounding box center [649, 423] width 251 height 17
click at [551, 425] on input "Overwrite any current items that have the same ID." at bounding box center [510, 423] width 82 height 27
checkbox input "false"
click at [616, 338] on p "Add Sheet" at bounding box center [687, 337] width 351 height 17
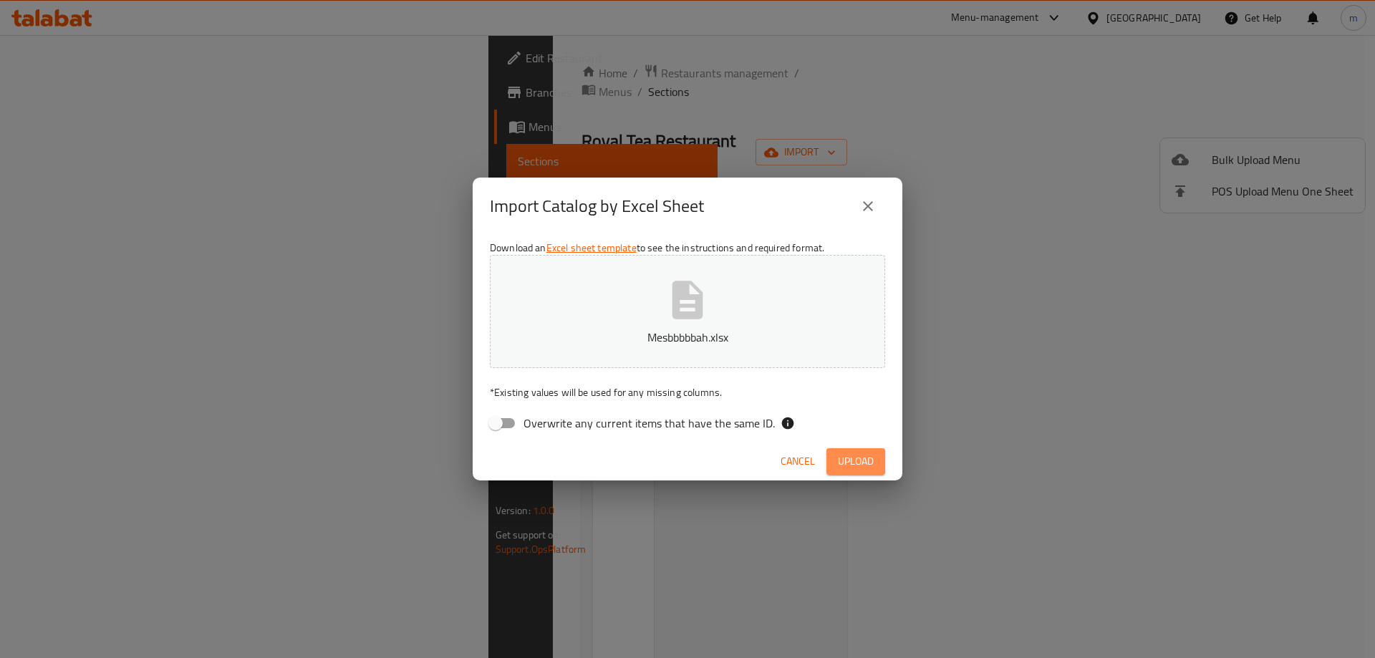
click at [864, 463] on span "Upload" at bounding box center [856, 462] width 36 height 18
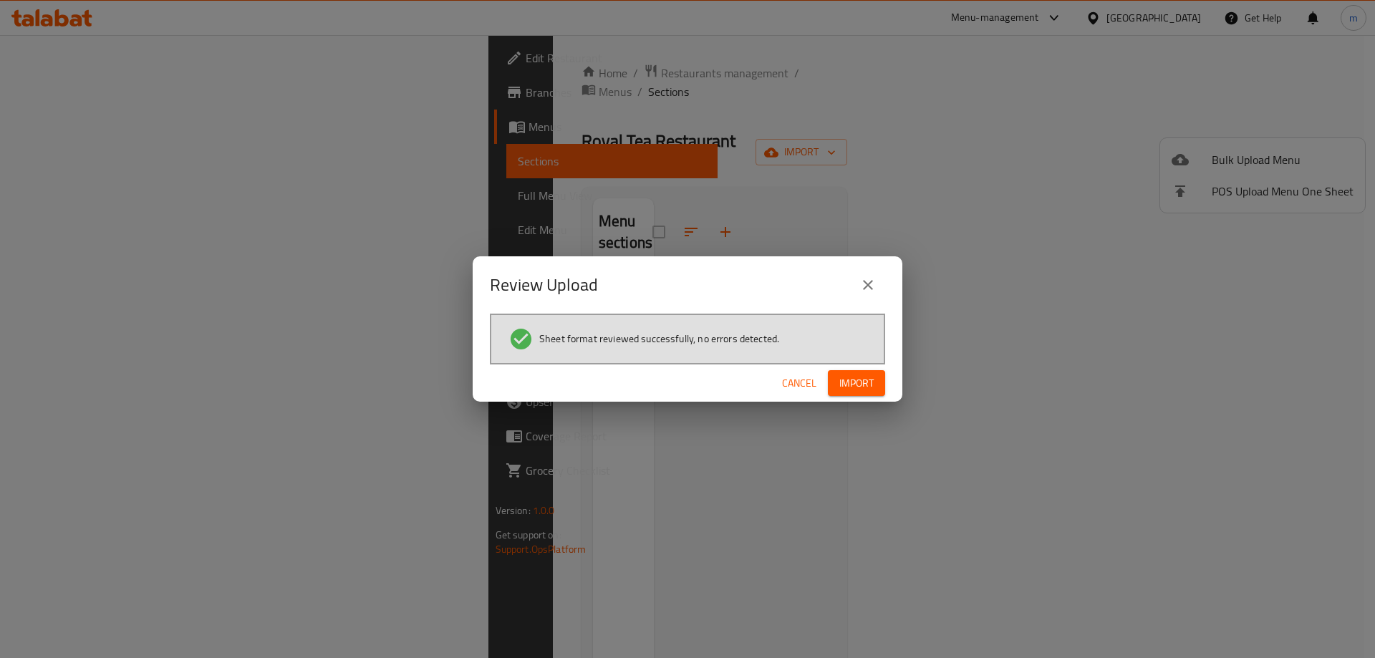
click at [865, 383] on span "Import" at bounding box center [857, 384] width 34 height 18
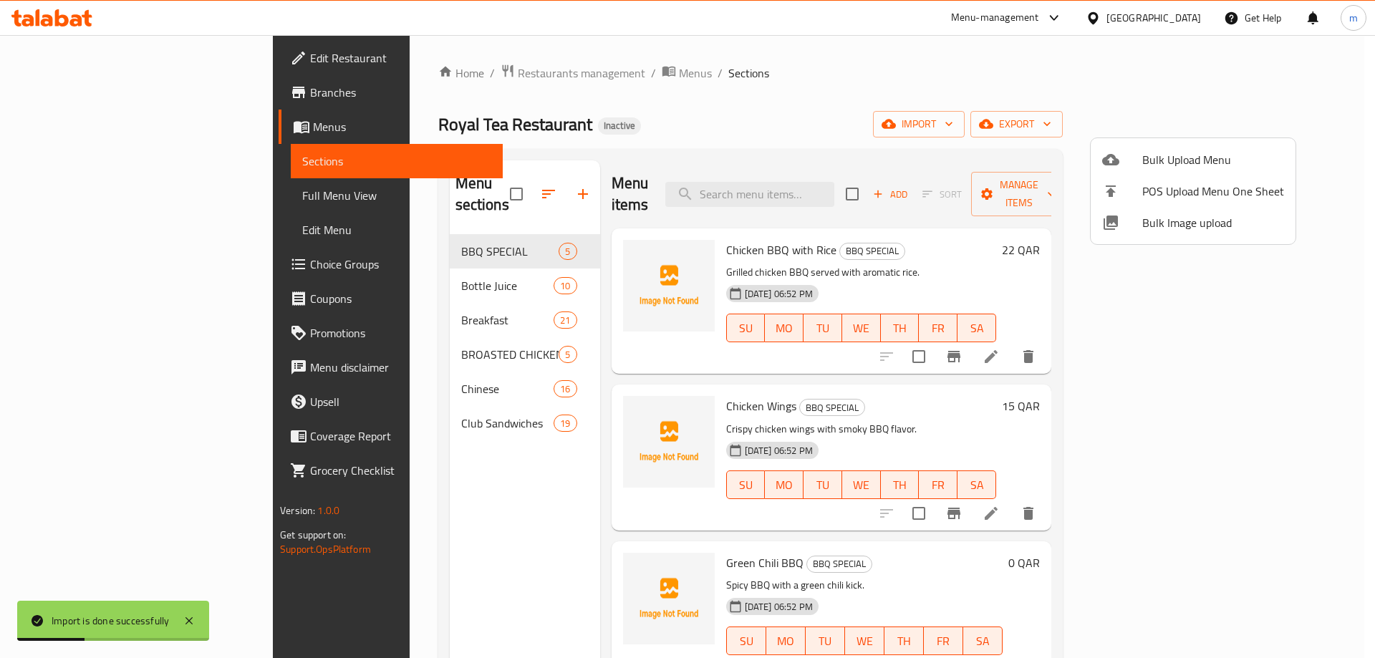
click at [623, 129] on div at bounding box center [687, 329] width 1375 height 658
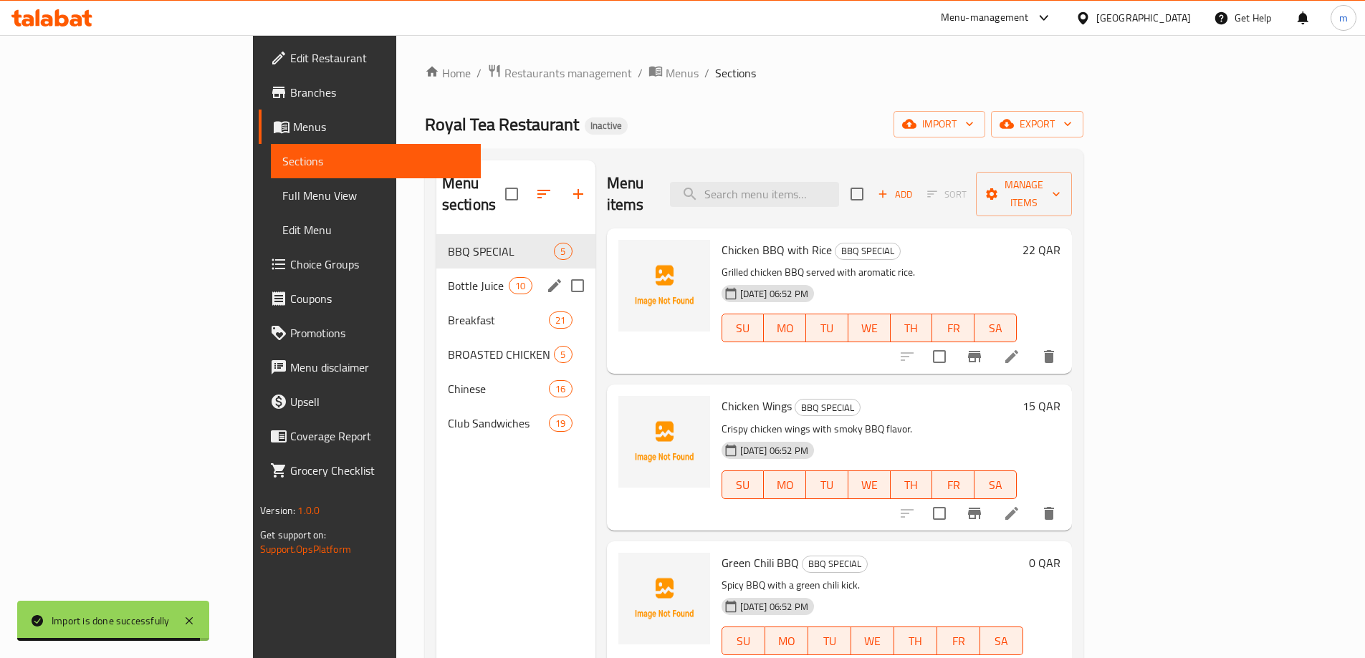
click at [436, 273] on div "Bottle Juice 10" at bounding box center [515, 286] width 159 height 34
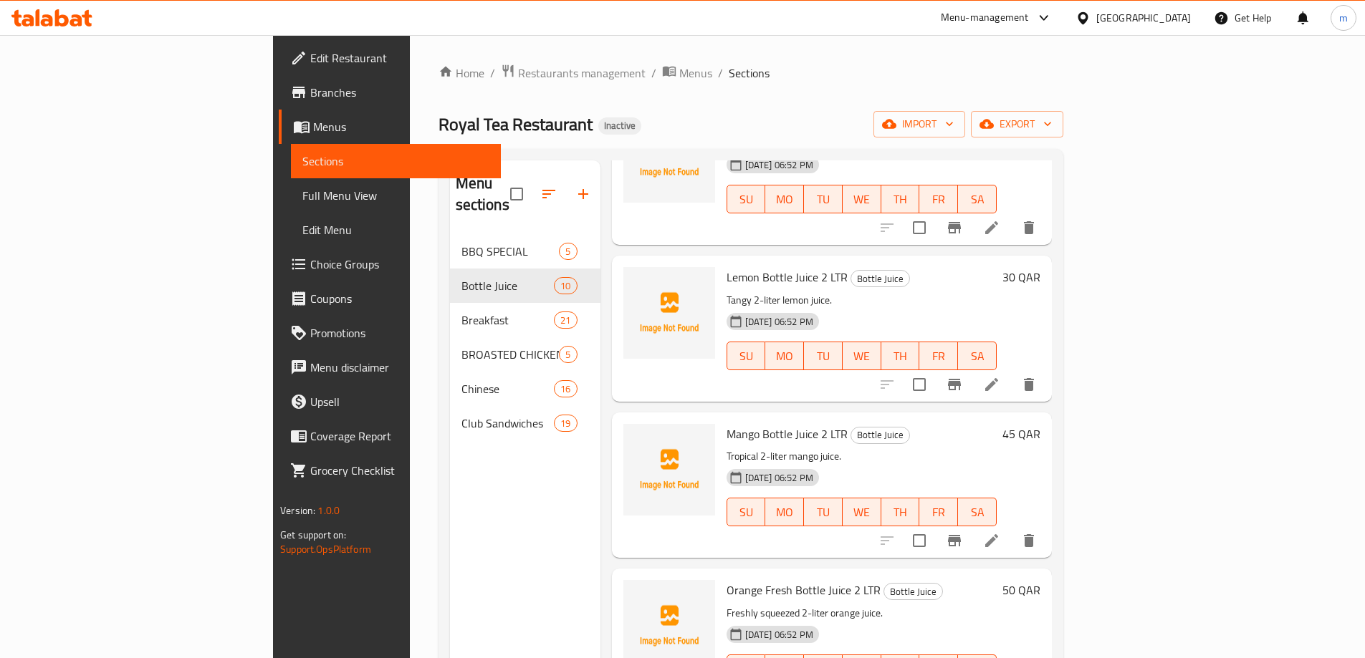
scroll to position [501, 0]
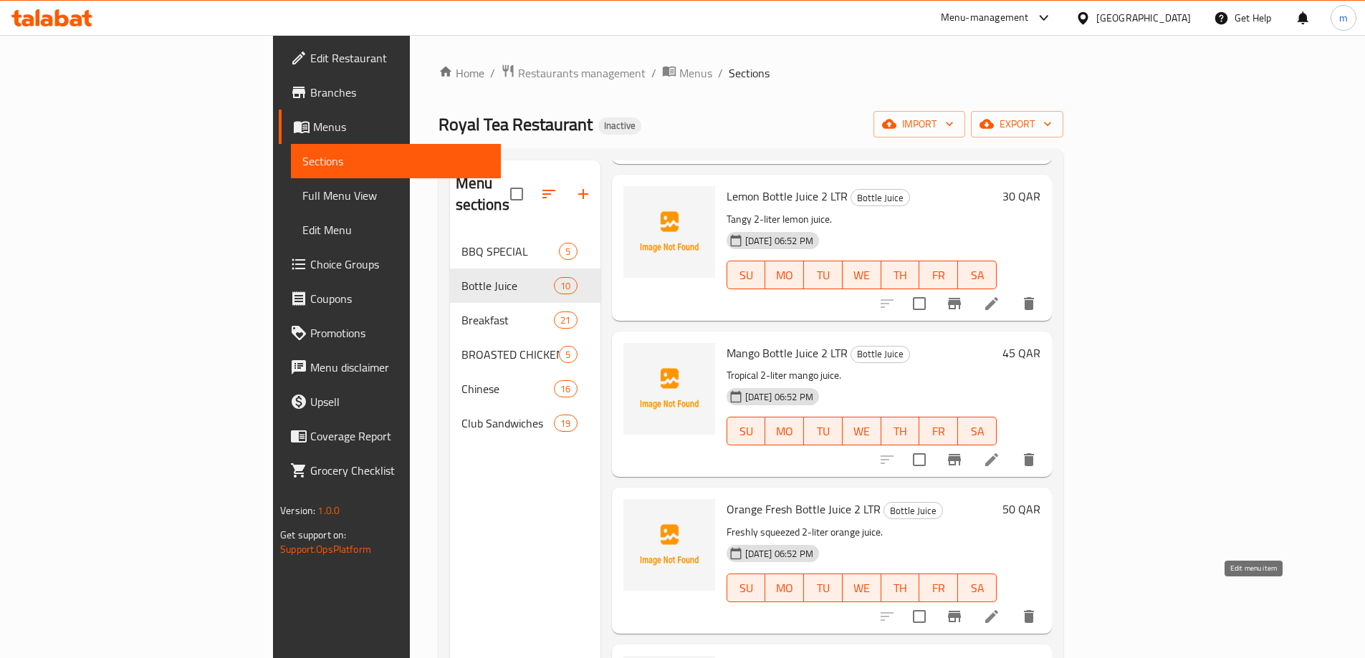
click at [1000, 608] on icon at bounding box center [991, 616] width 17 height 17
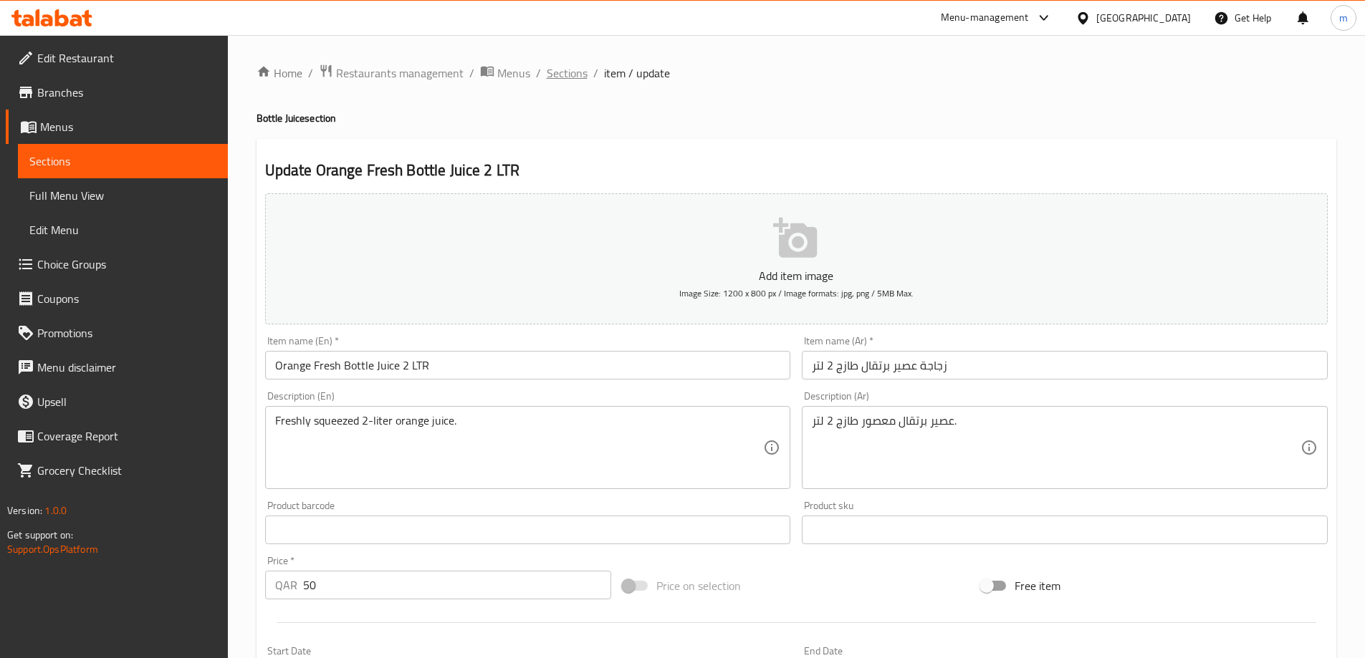
click at [562, 72] on span "Sections" at bounding box center [567, 72] width 41 height 17
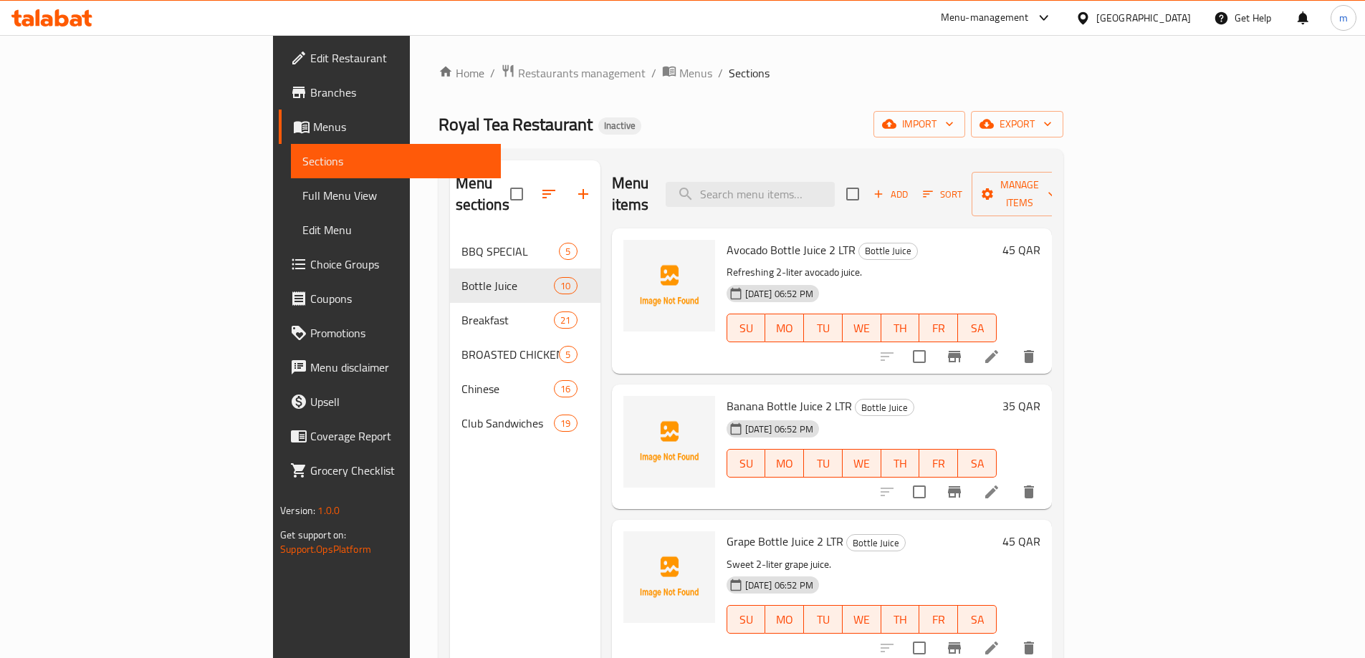
click at [450, 513] on div "Menu sections BBQ SPECIAL 5 Bottle Juice 10 Breakfast 21 BROASTED CHICKEN 5 Chi…" at bounding box center [525, 489] width 150 height 658
click at [302, 193] on span "Full Menu View" at bounding box center [395, 195] width 187 height 17
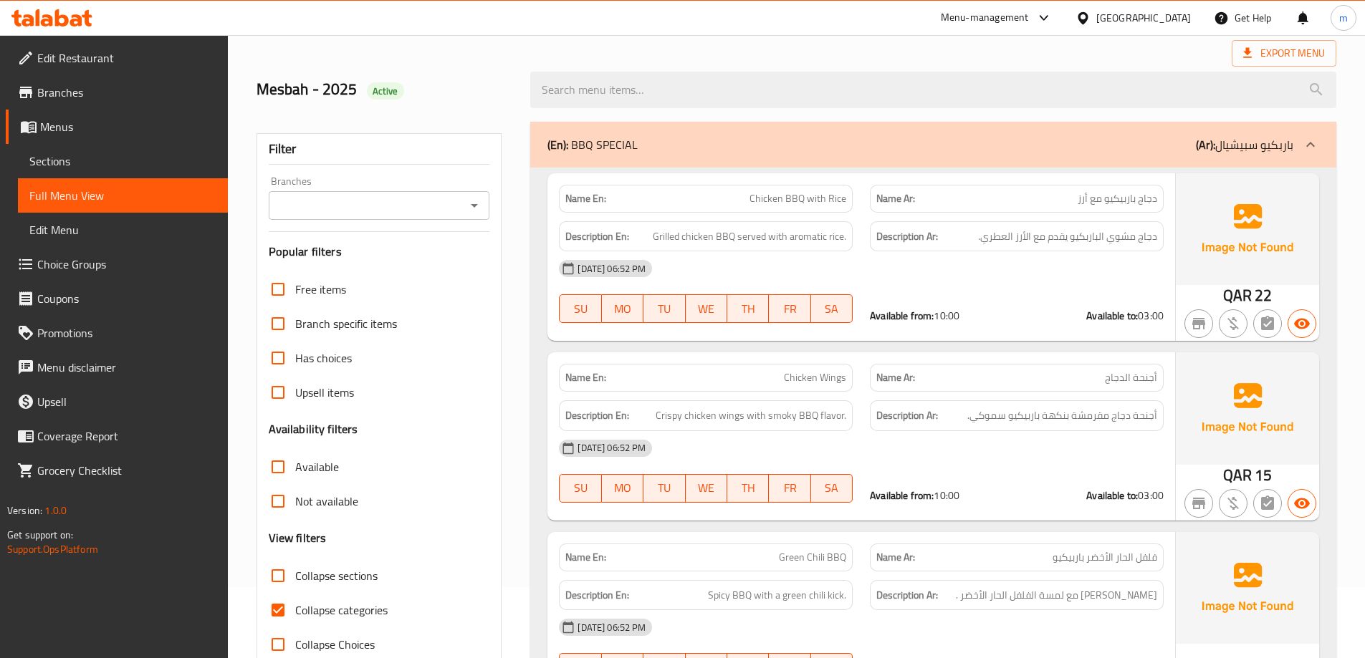
scroll to position [215, 0]
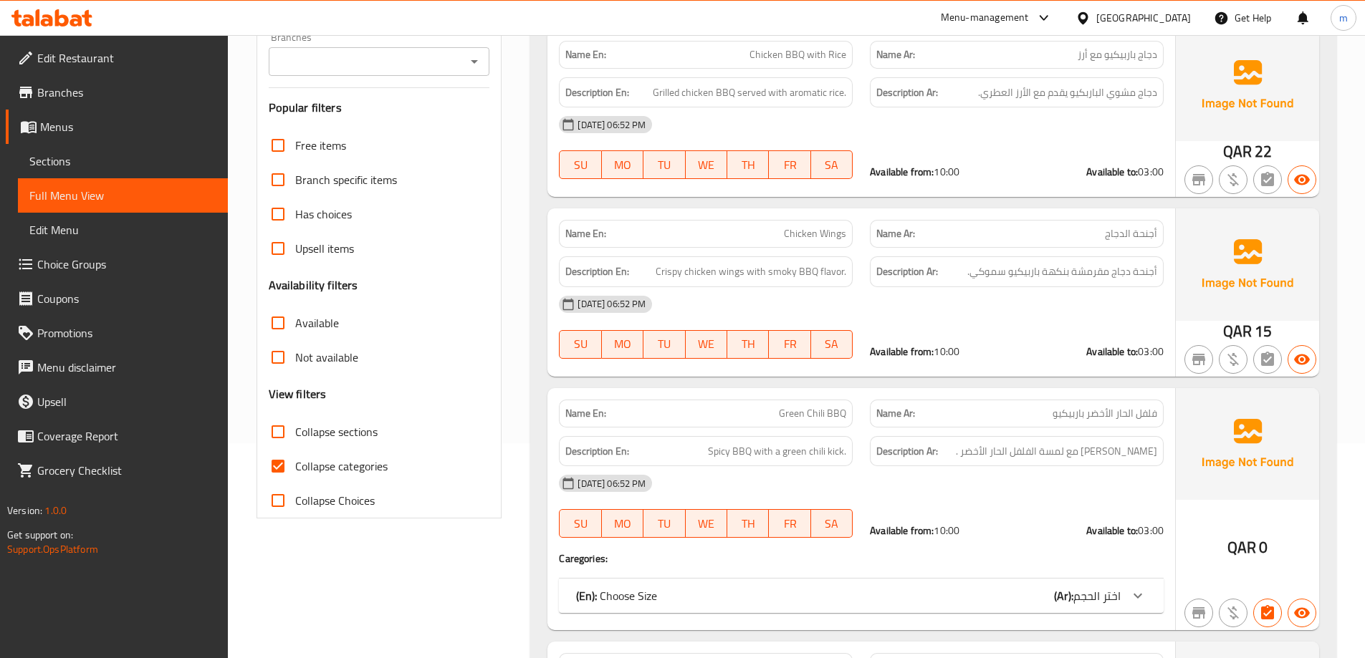
click at [344, 466] on span "Collapse categories" at bounding box center [341, 466] width 92 height 17
click at [295, 466] on input "Collapse categories" at bounding box center [278, 466] width 34 height 34
checkbox input "false"
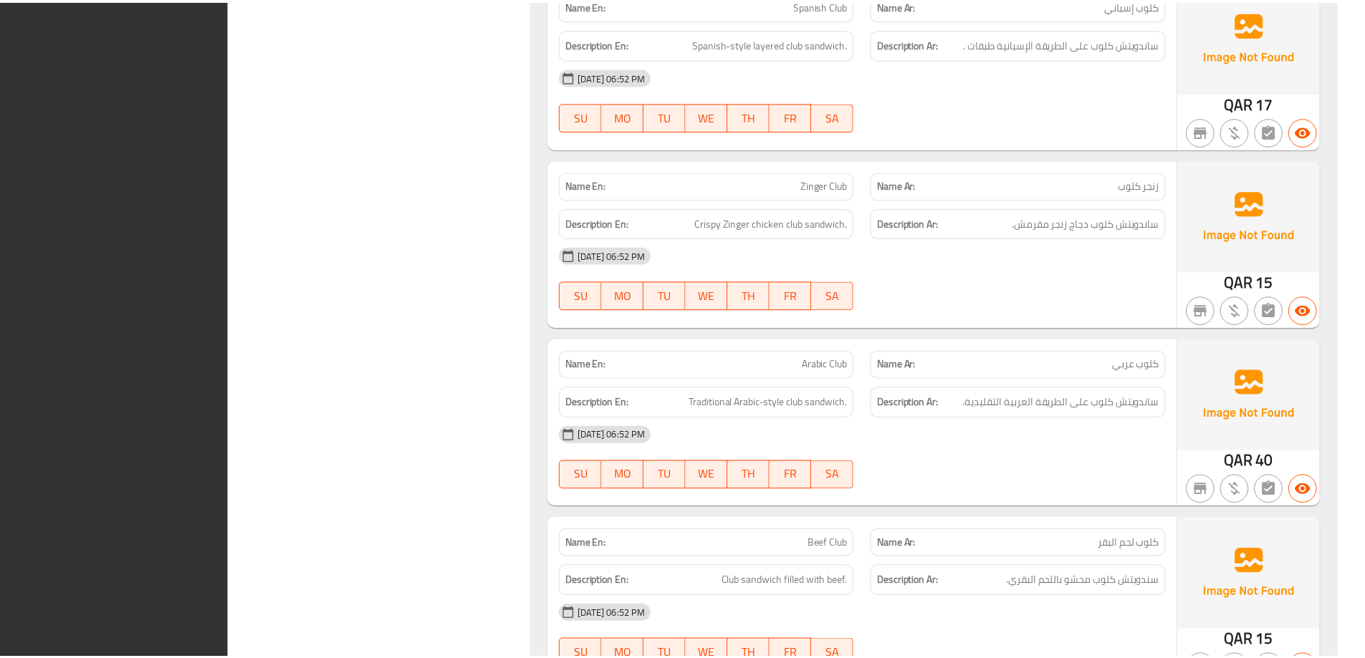
scroll to position [16528, 0]
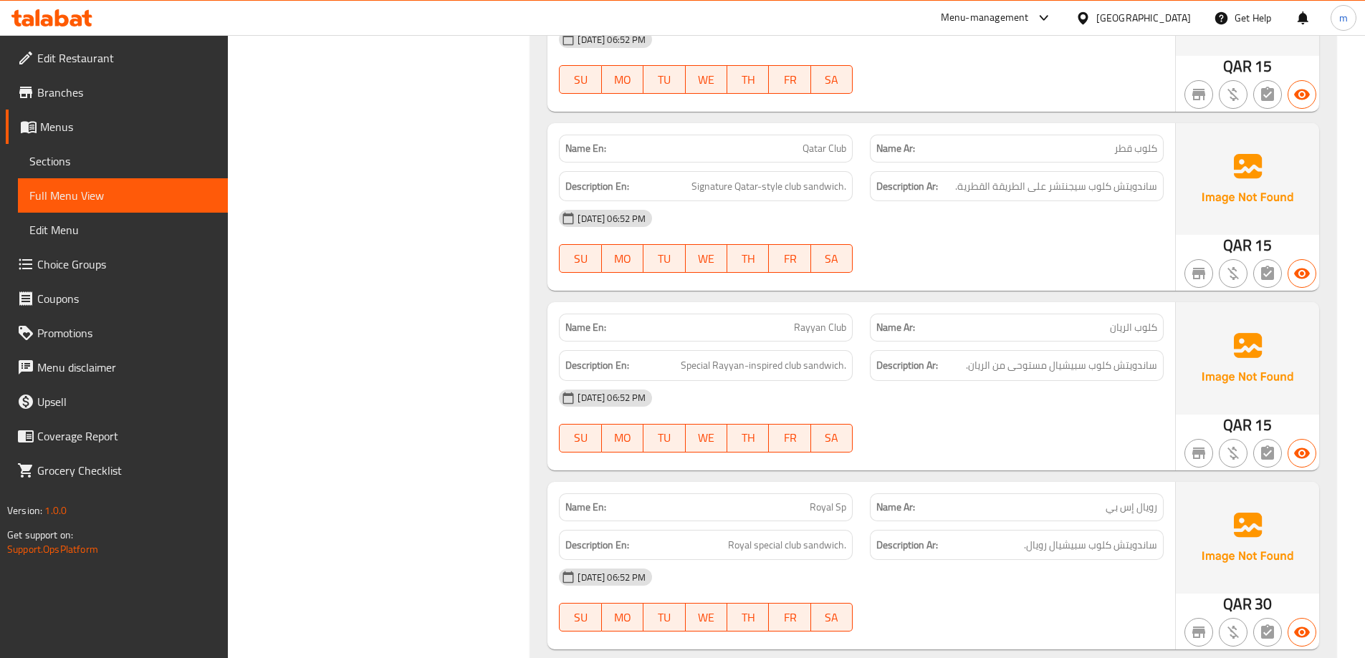
scroll to position [15597, 0]
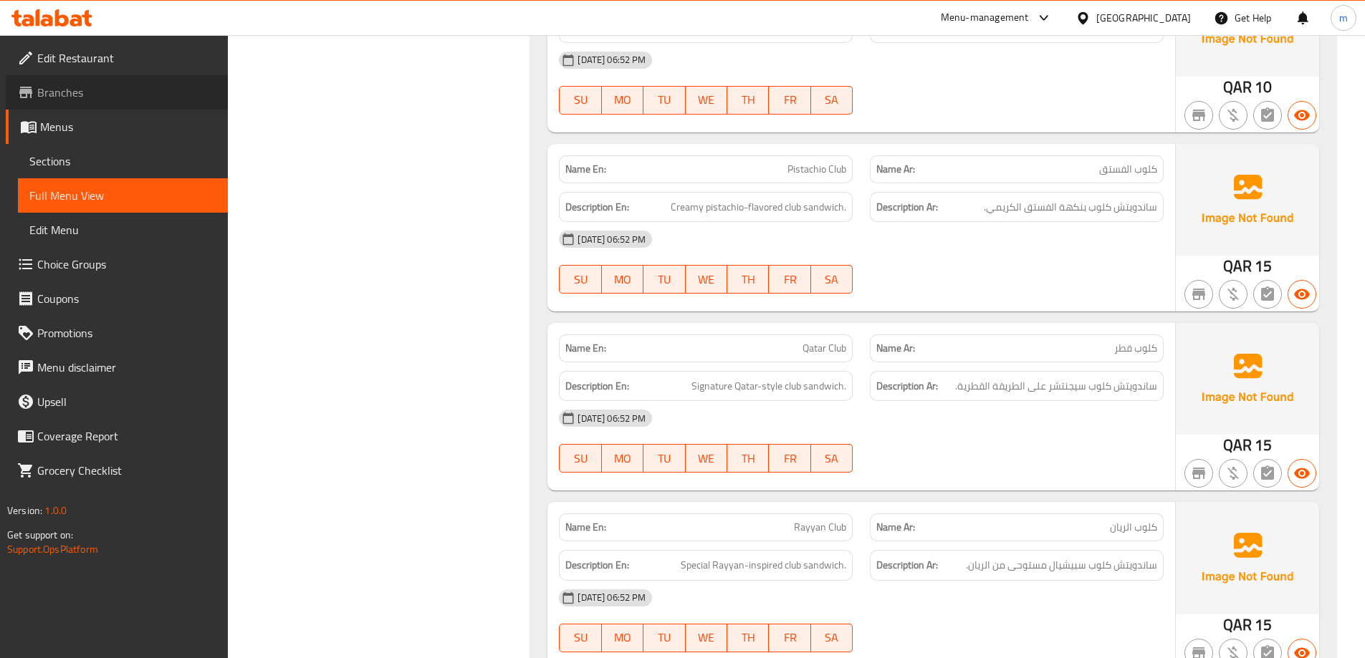
click at [82, 82] on link "Branches" at bounding box center [117, 92] width 222 height 34
